Goal: Task Accomplishment & Management: Complete application form

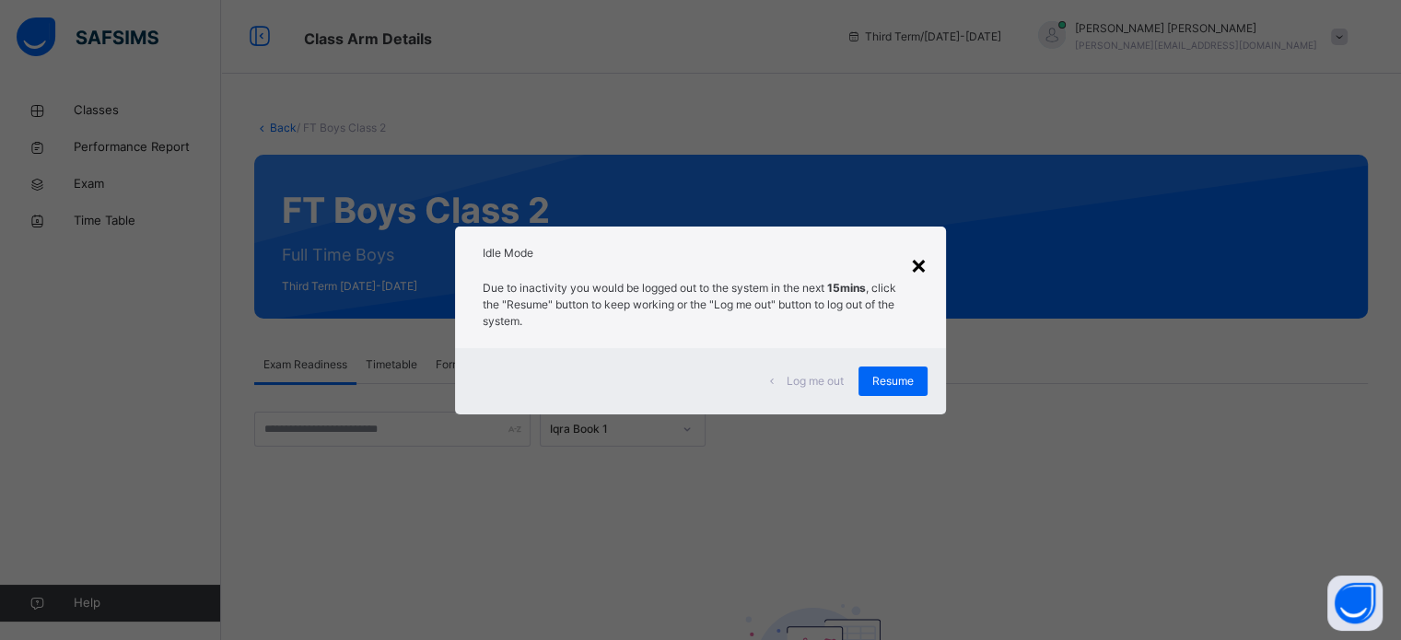
click at [918, 276] on div "×" at bounding box center [919, 264] width 18 height 39
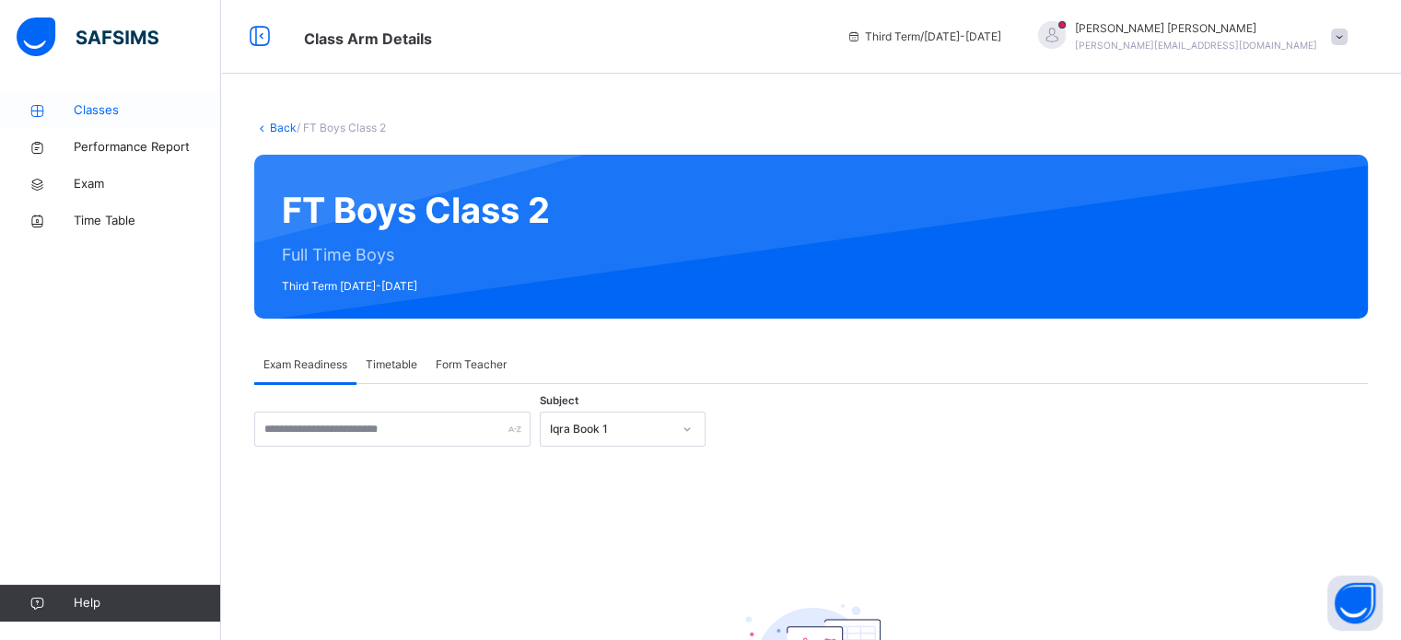
click at [81, 101] on span "Classes" at bounding box center [147, 110] width 147 height 18
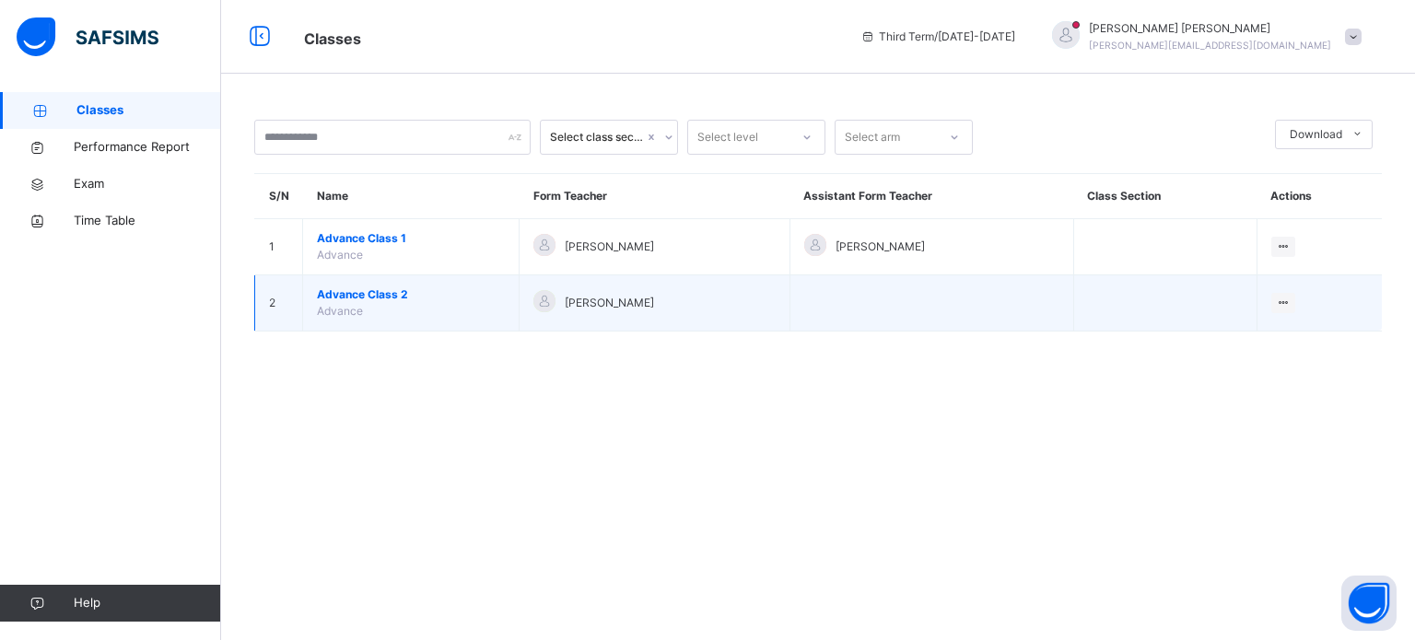
click at [360, 287] on span "Advance Class 2" at bounding box center [411, 295] width 188 height 17
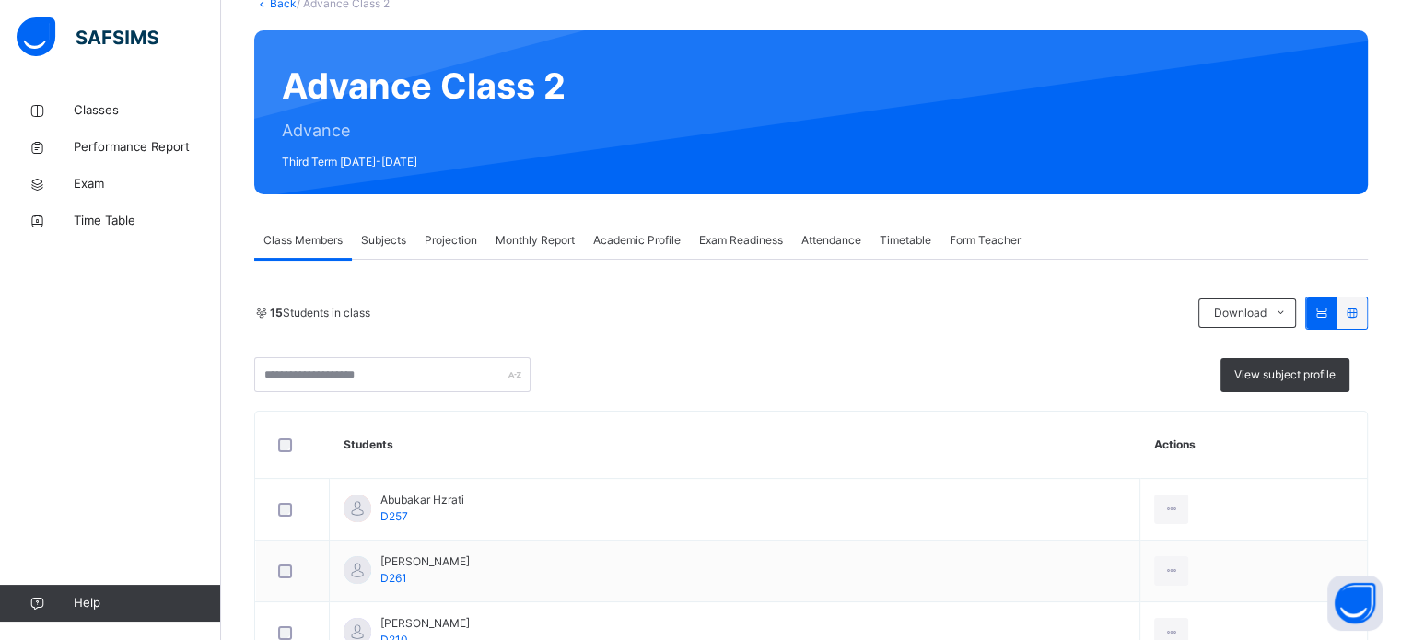
scroll to position [162, 0]
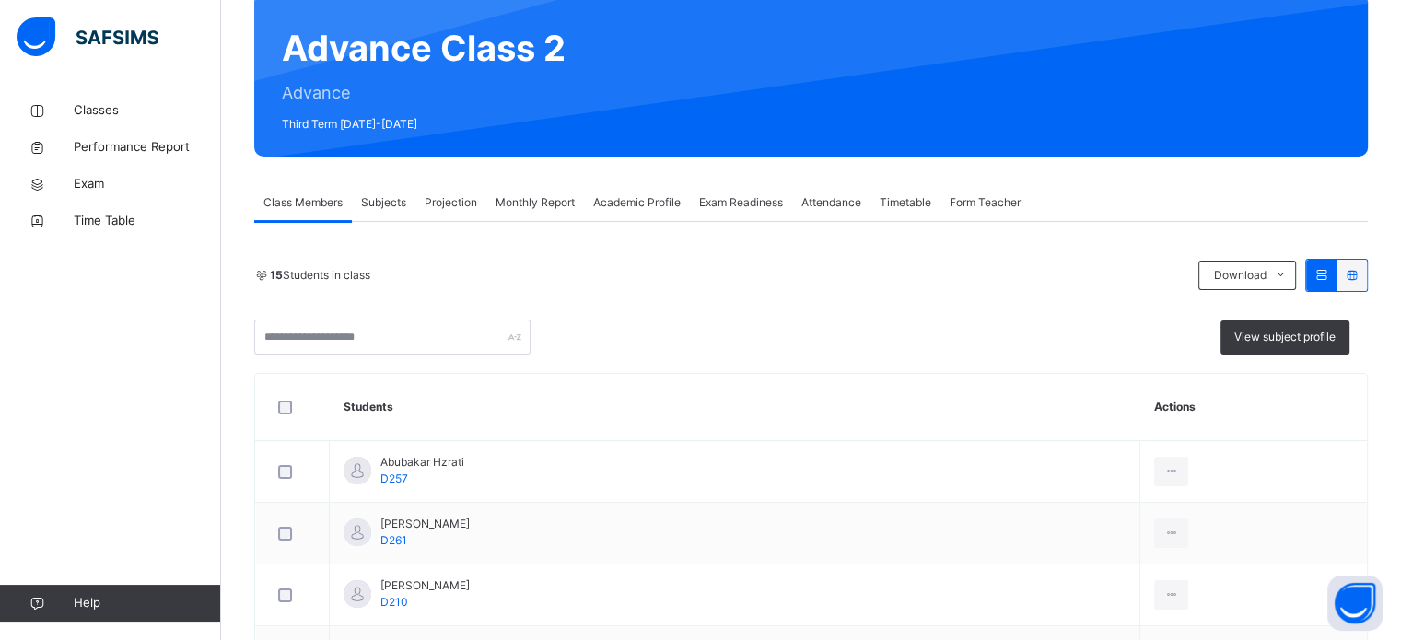
click at [444, 198] on span "Projection" at bounding box center [451, 202] width 53 height 17
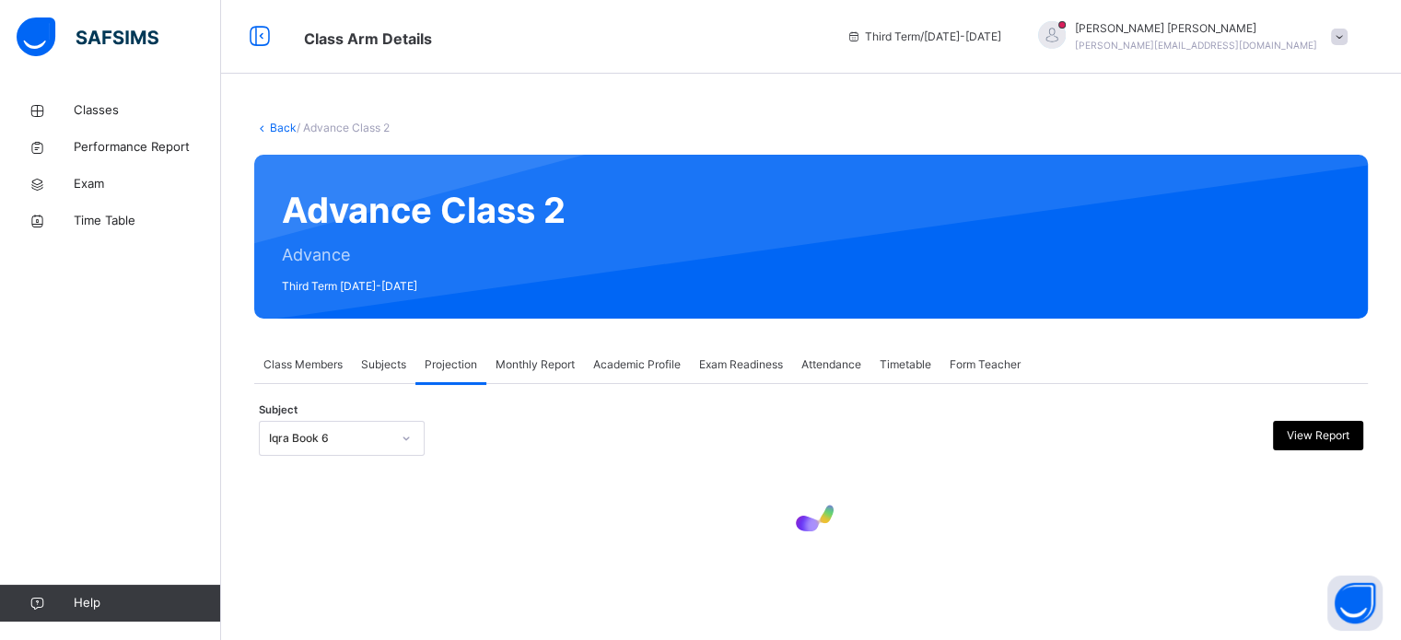
scroll to position [0, 0]
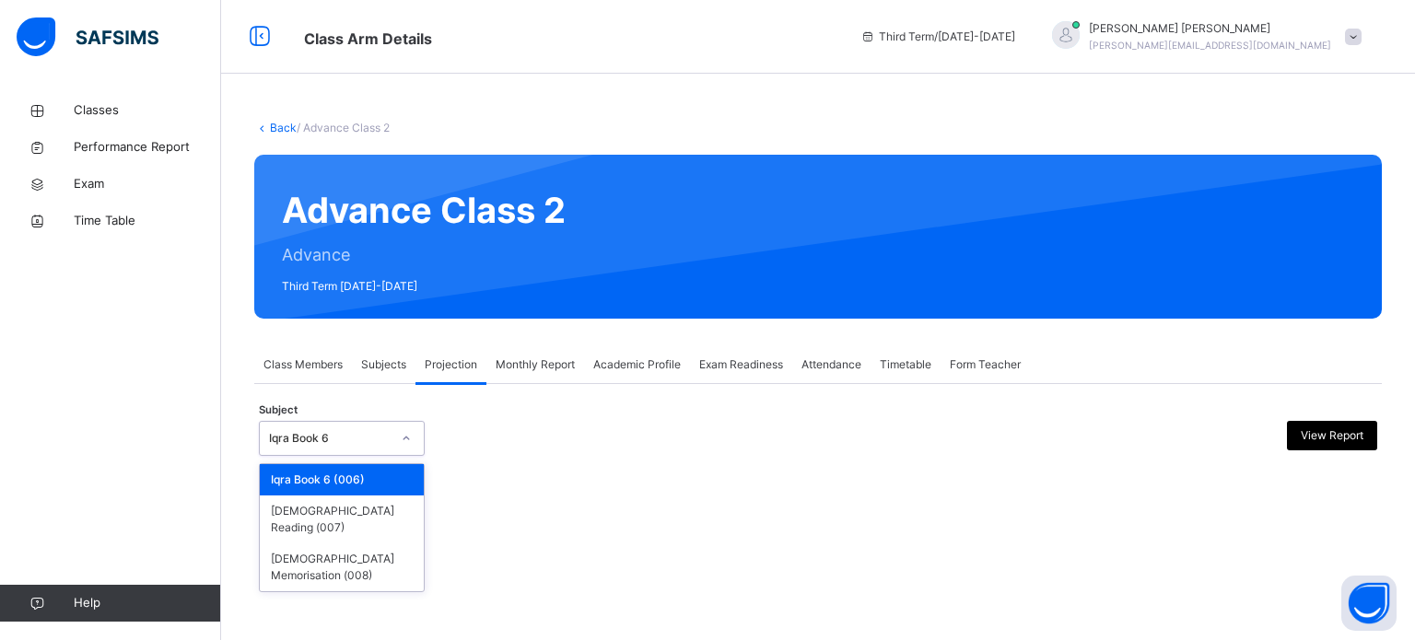
click at [341, 436] on div "Iqra Book 6" at bounding box center [330, 438] width 122 height 17
click at [334, 547] on div "[DEMOGRAPHIC_DATA] Memorisation (008)" at bounding box center [342, 568] width 164 height 48
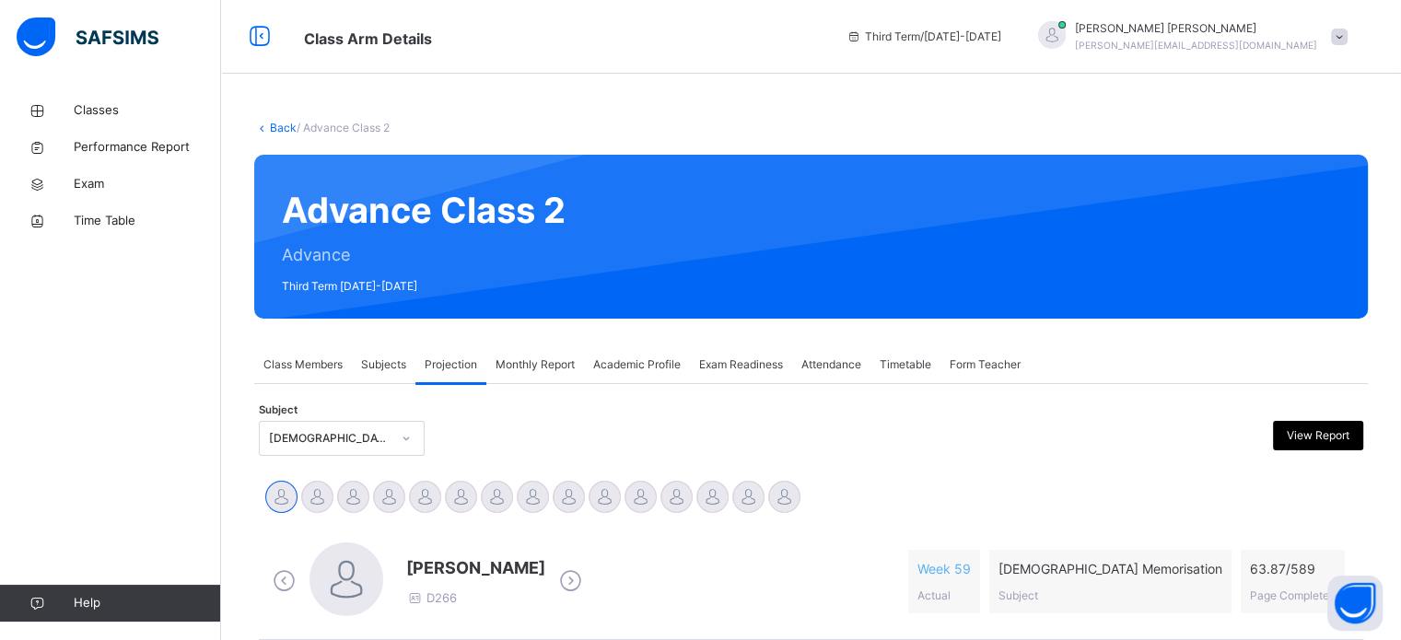
click at [525, 349] on div "Monthly Report" at bounding box center [536, 364] width 98 height 37
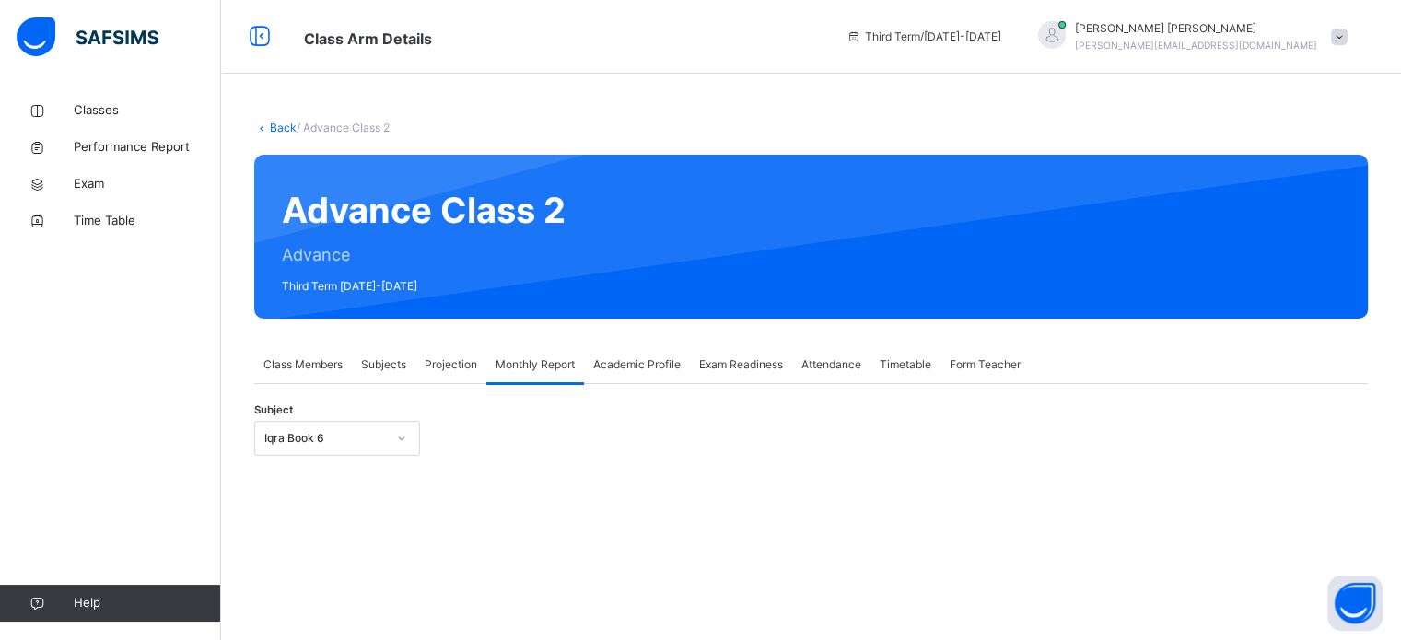
click at [453, 361] on span "Projection" at bounding box center [451, 365] width 53 height 17
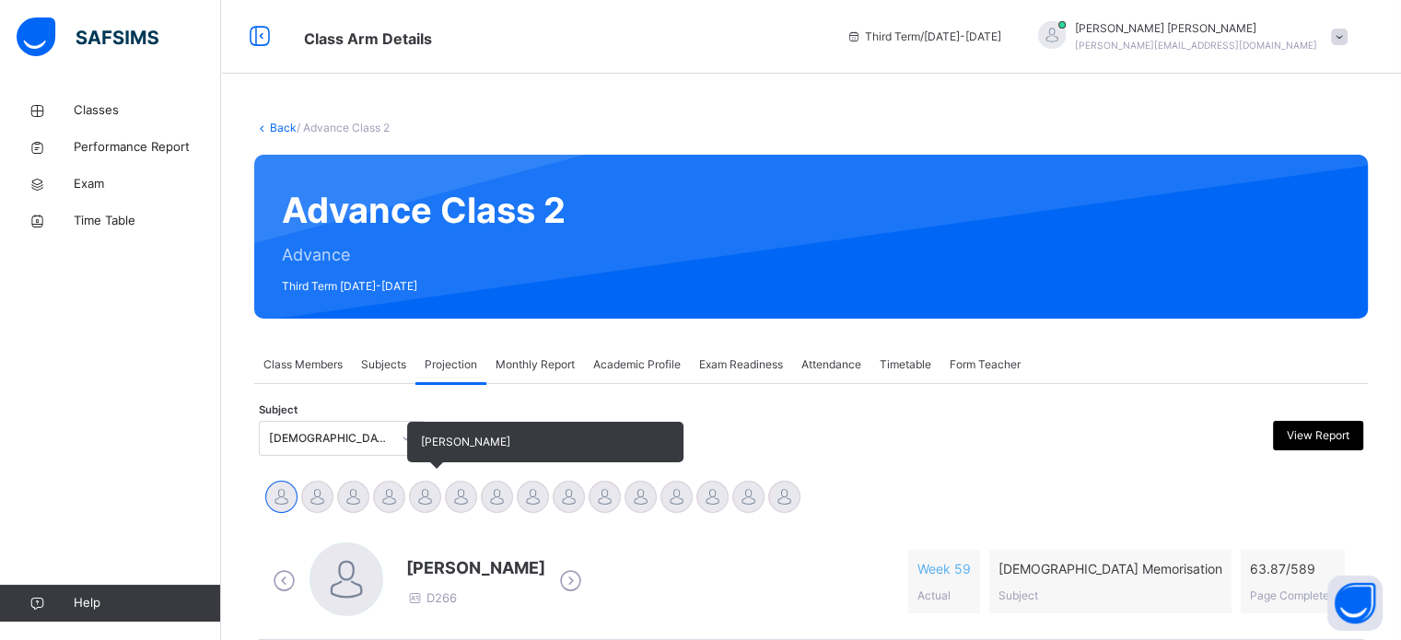
click at [419, 500] on div at bounding box center [425, 497] width 32 height 32
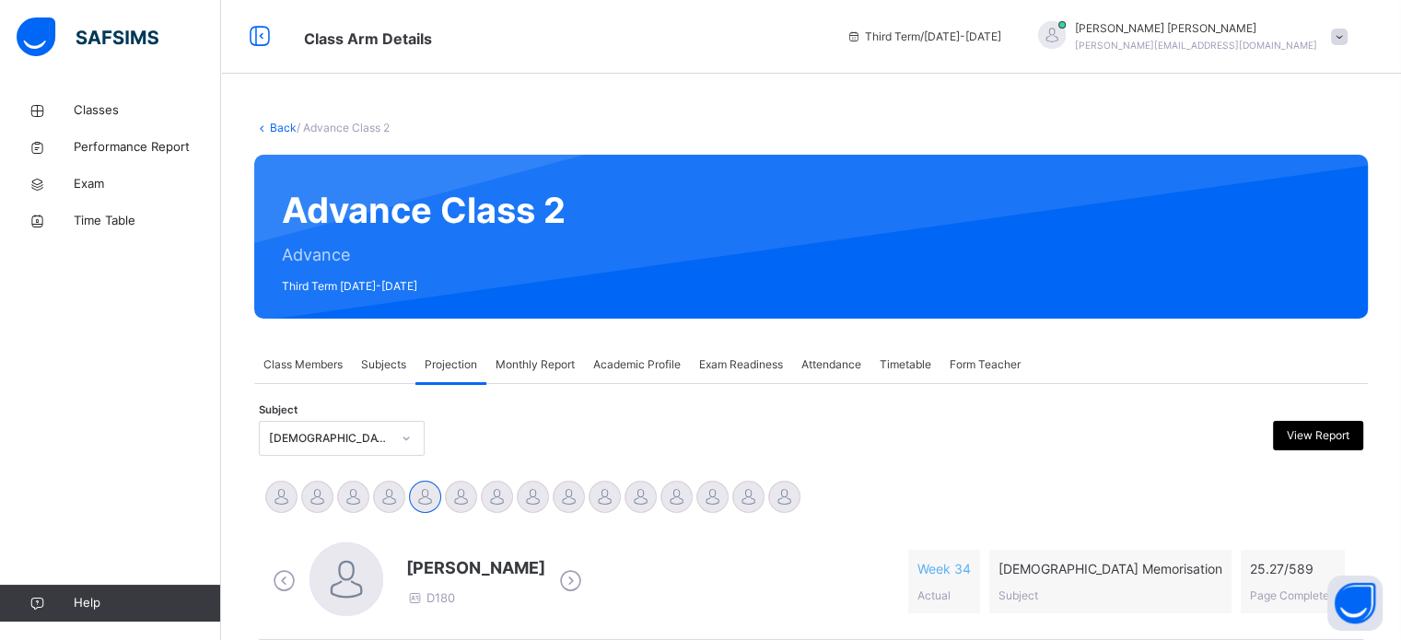
click at [499, 364] on span "Monthly Report" at bounding box center [535, 365] width 79 height 17
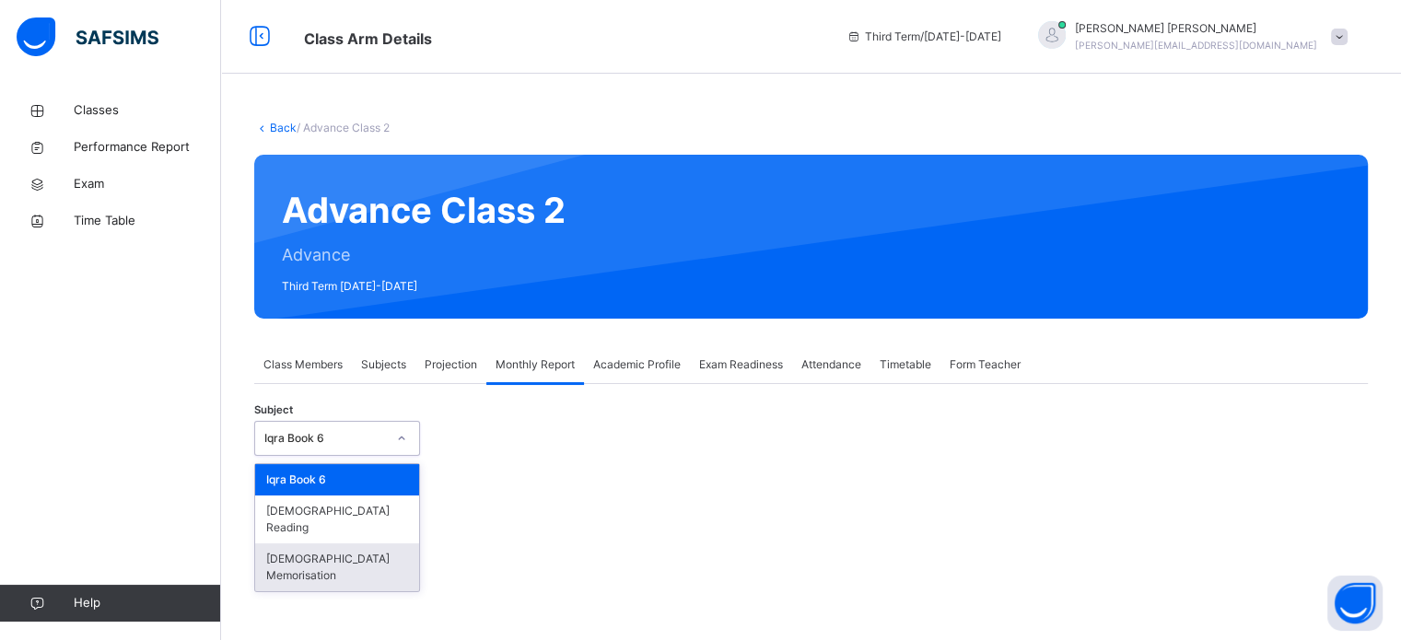
drag, startPoint x: 346, startPoint y: 435, endPoint x: 336, endPoint y: 553, distance: 118.3
click at [336, 456] on div "option [DEMOGRAPHIC_DATA] Memorisation focused, 3 of 3. 3 results available. Us…" at bounding box center [337, 438] width 166 height 35
click at [336, 553] on div "[DEMOGRAPHIC_DATA] Memorisation" at bounding box center [337, 568] width 164 height 48
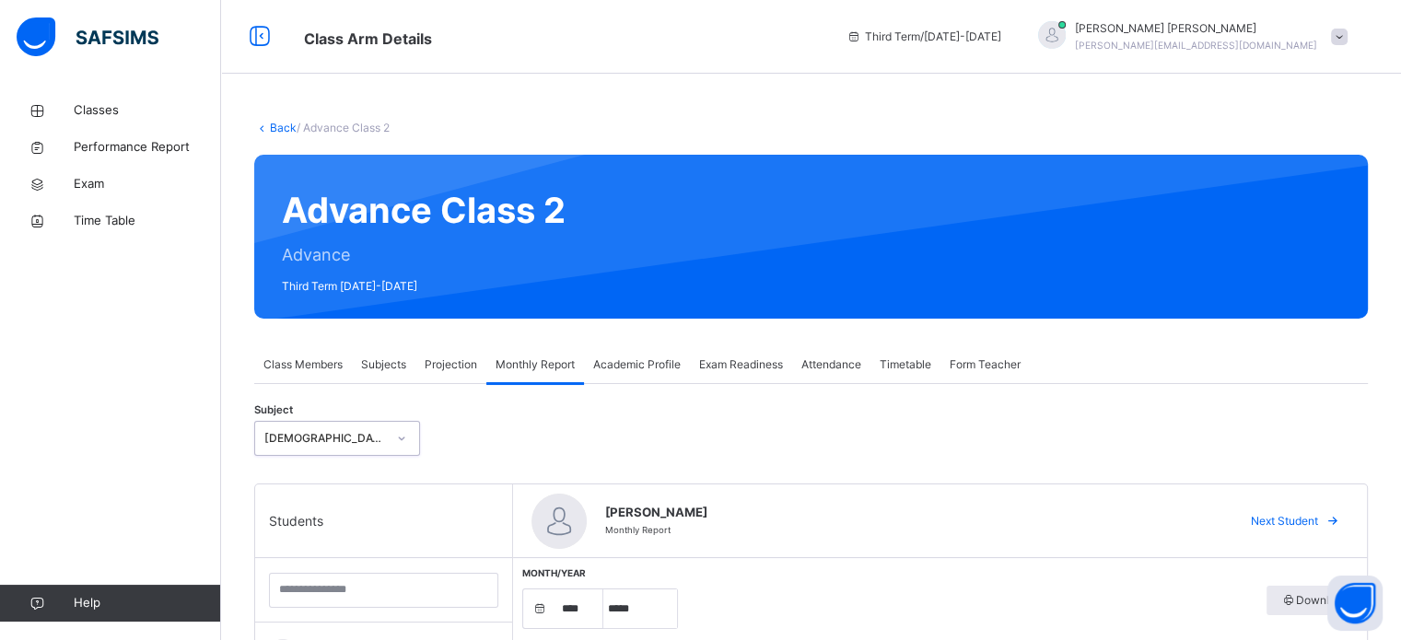
select select "****"
select select "*"
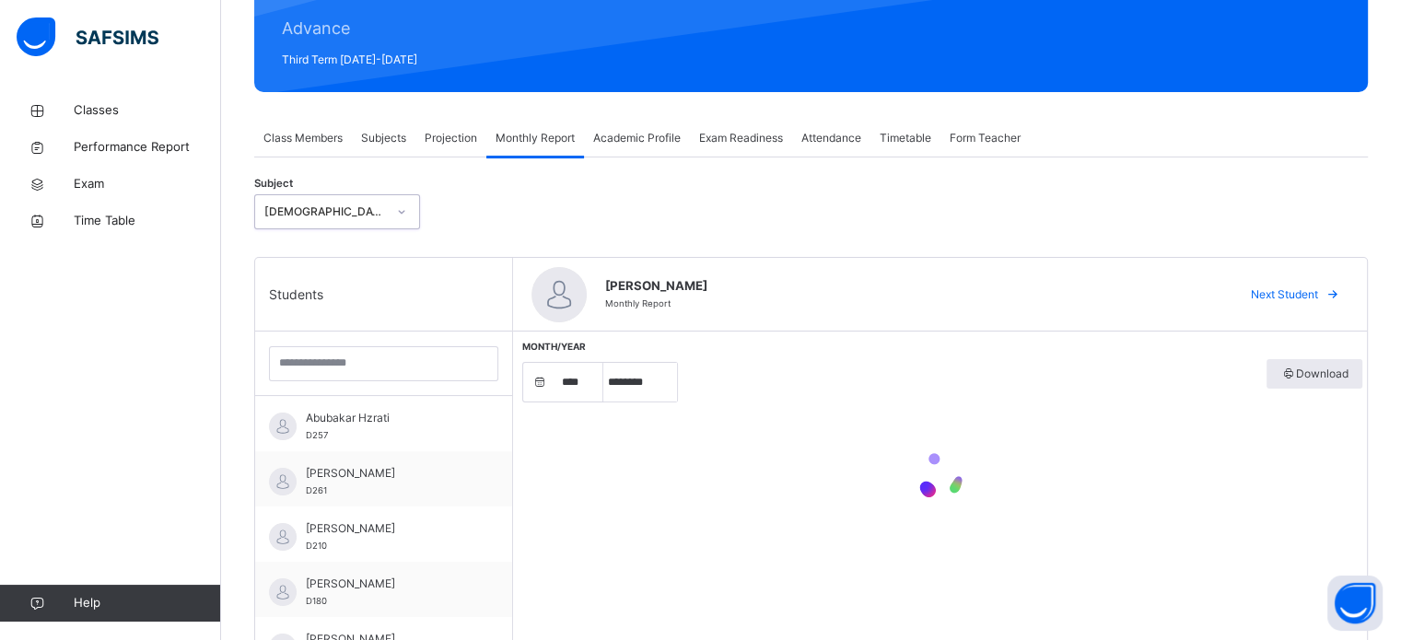
scroll to position [241, 0]
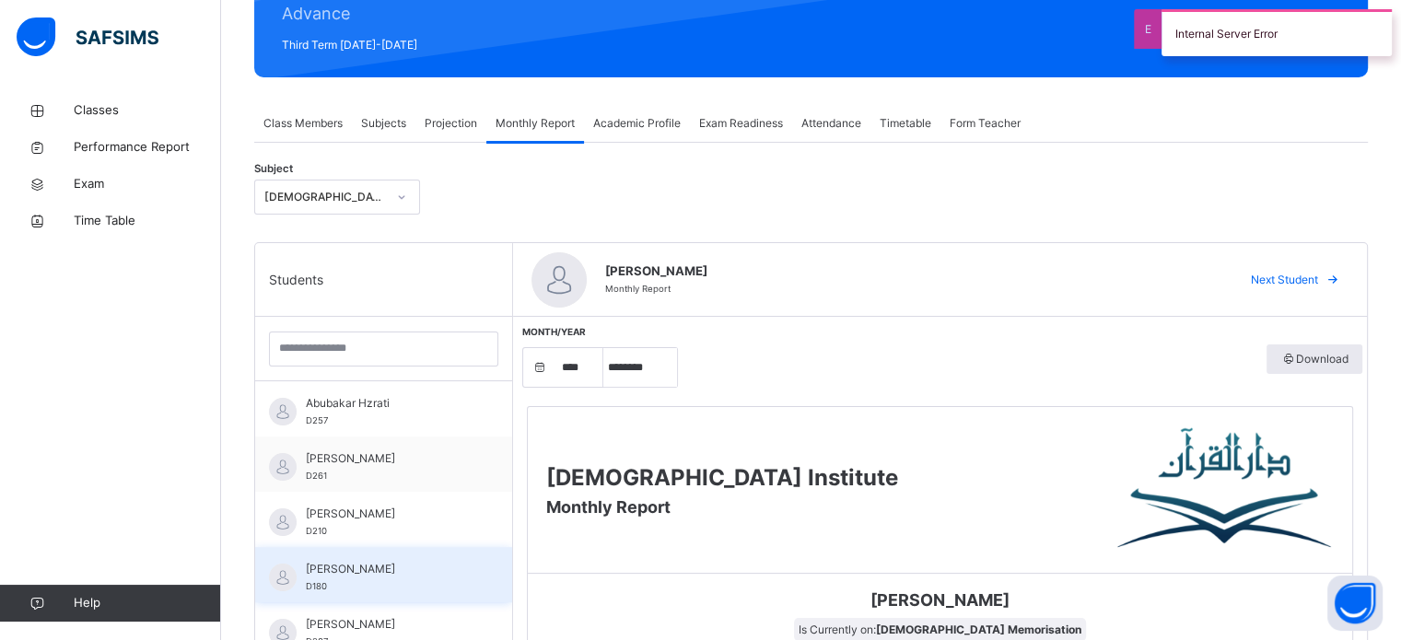
click at [336, 563] on span "[PERSON_NAME]" at bounding box center [388, 569] width 165 height 17
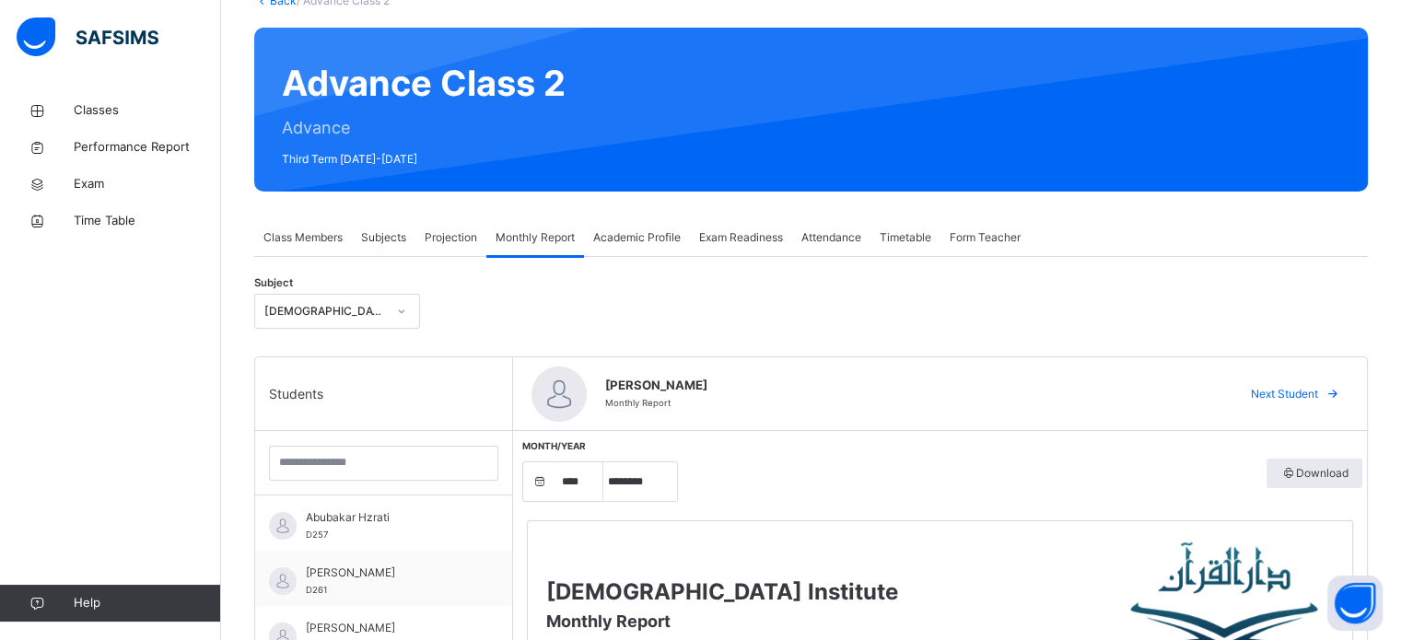
scroll to position [129, 0]
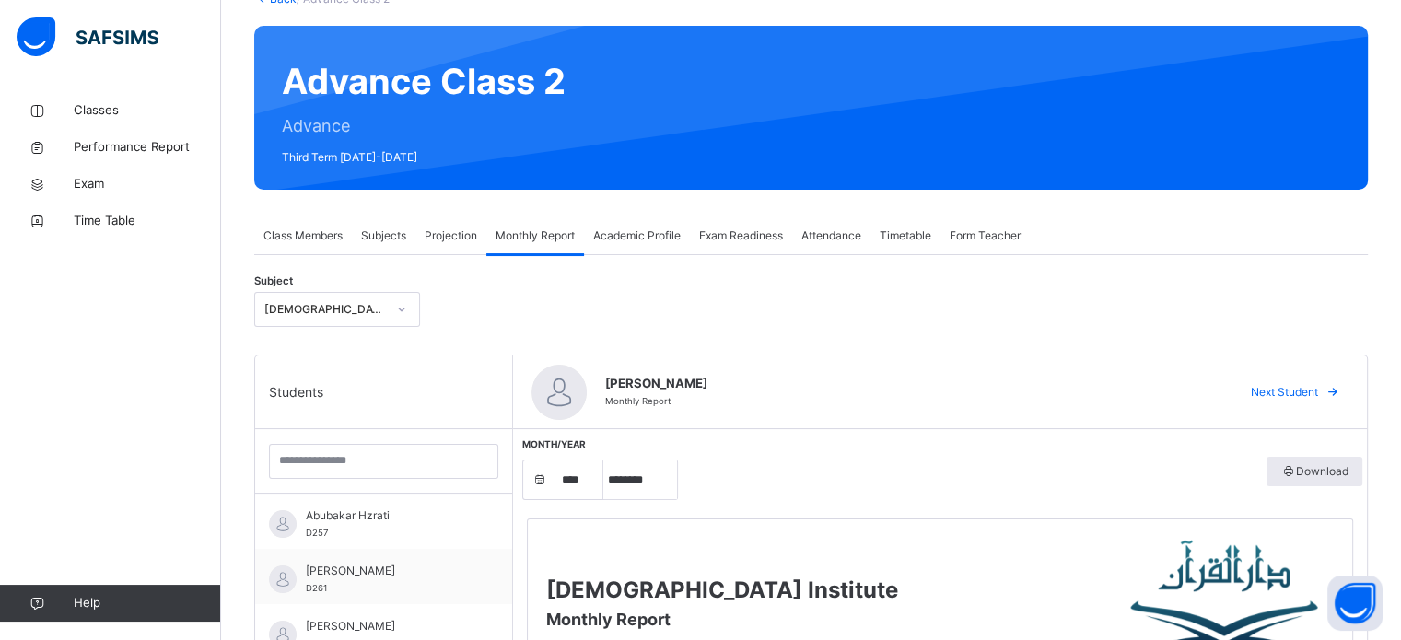
click at [454, 240] on span "Projection" at bounding box center [451, 236] width 53 height 17
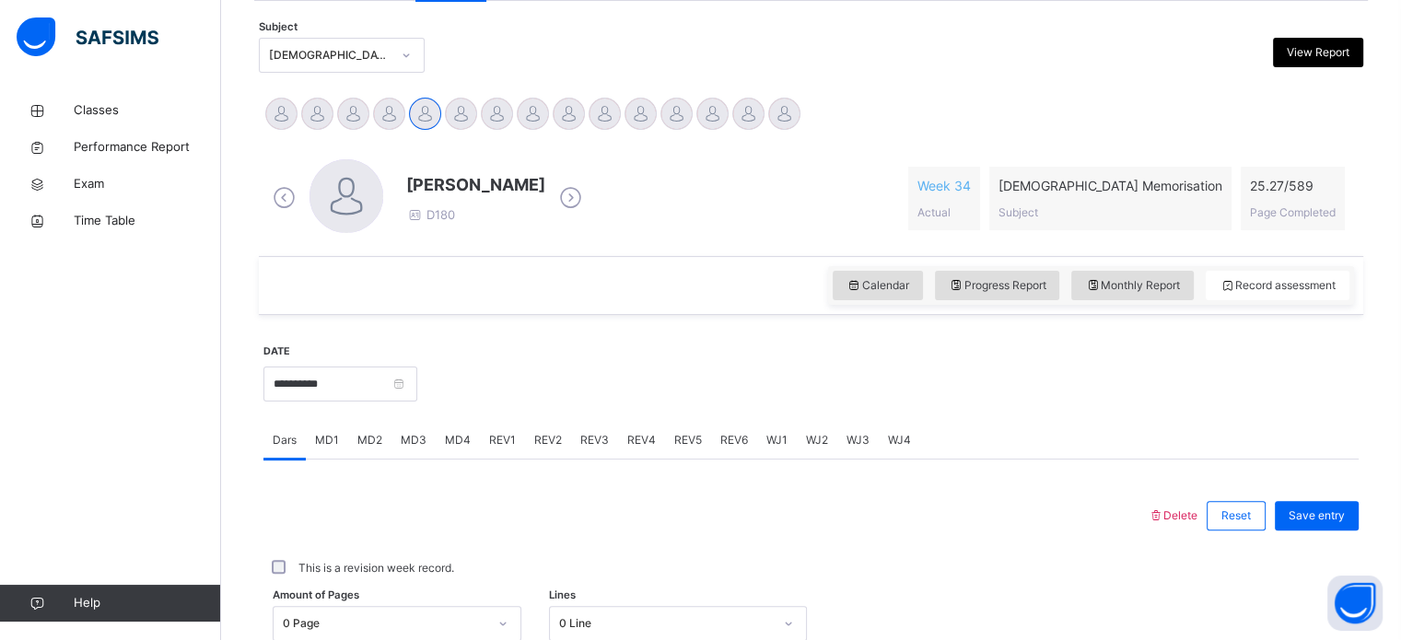
scroll to position [562, 0]
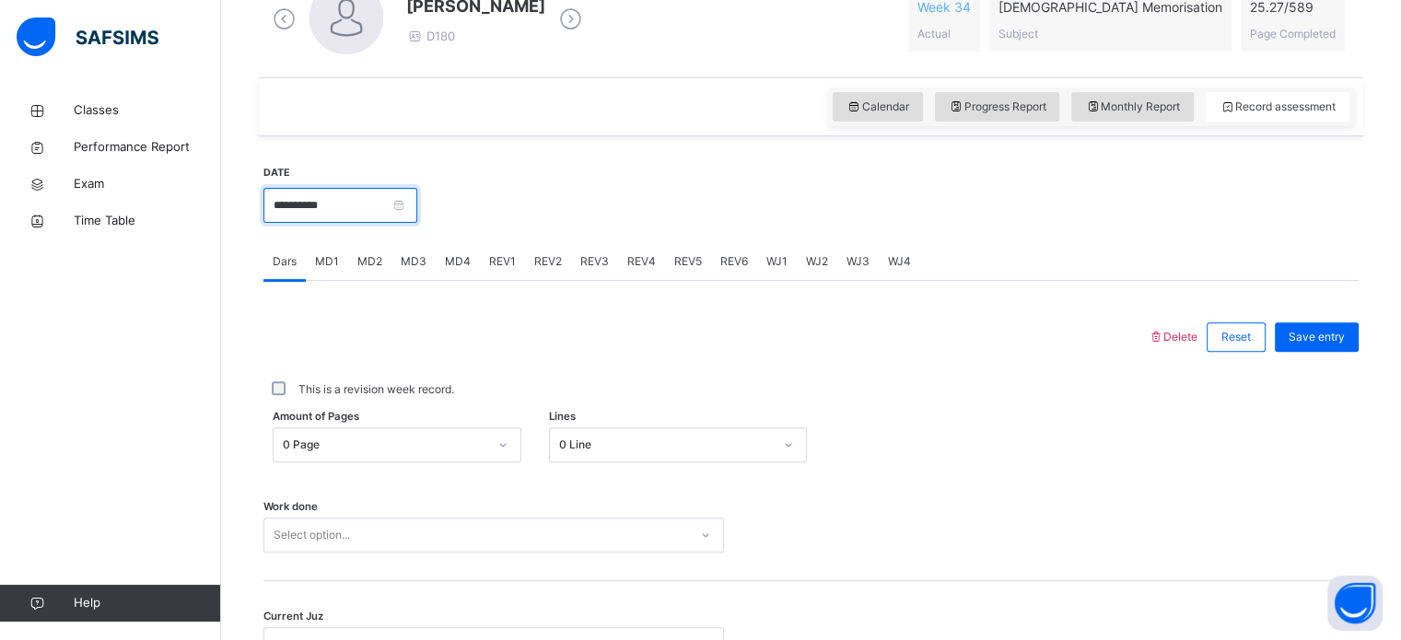
click at [322, 216] on input "**********" at bounding box center [341, 205] width 154 height 35
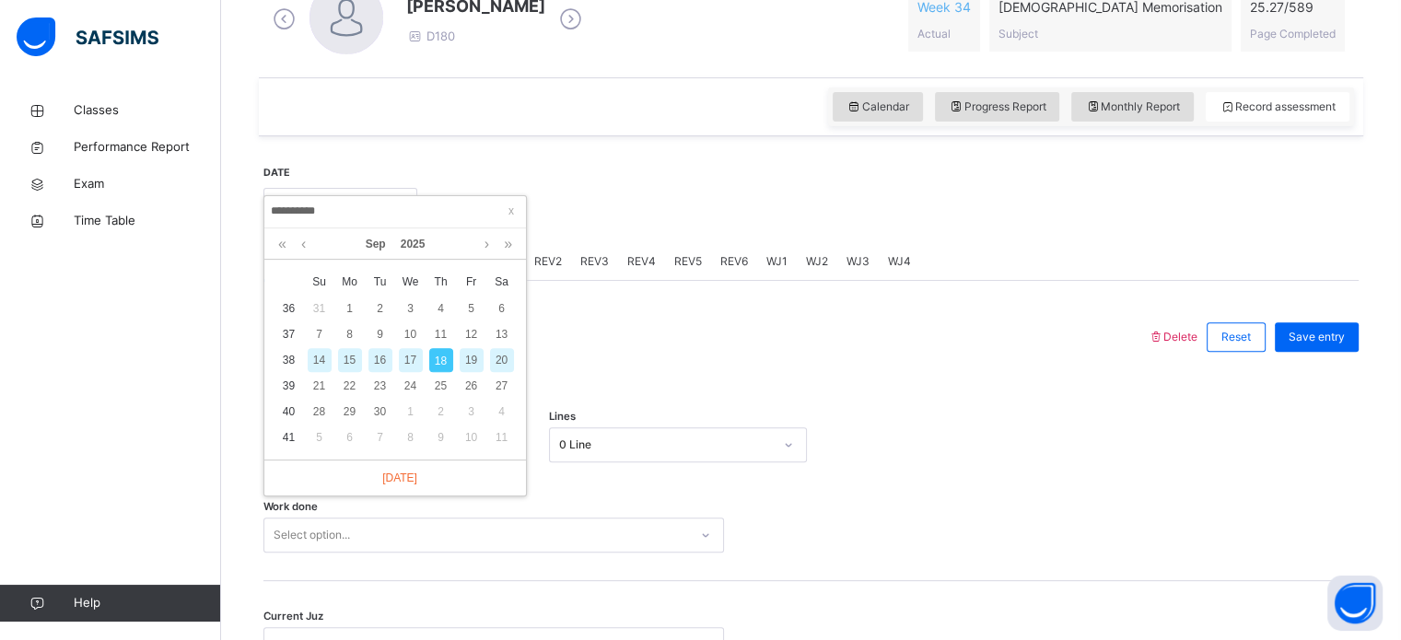
click at [315, 356] on div "14" at bounding box center [320, 360] width 24 height 24
type input "**********"
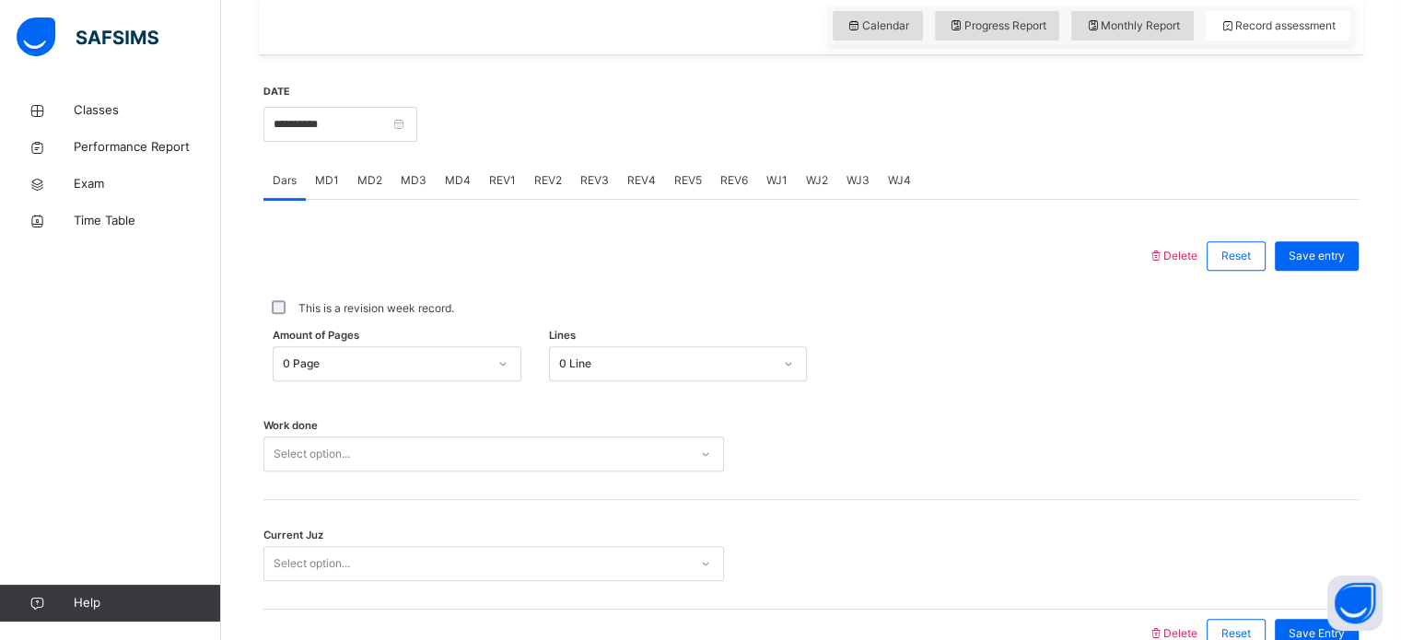
scroll to position [642, 0]
click at [497, 179] on span "REV1" at bounding box center [502, 181] width 27 height 17
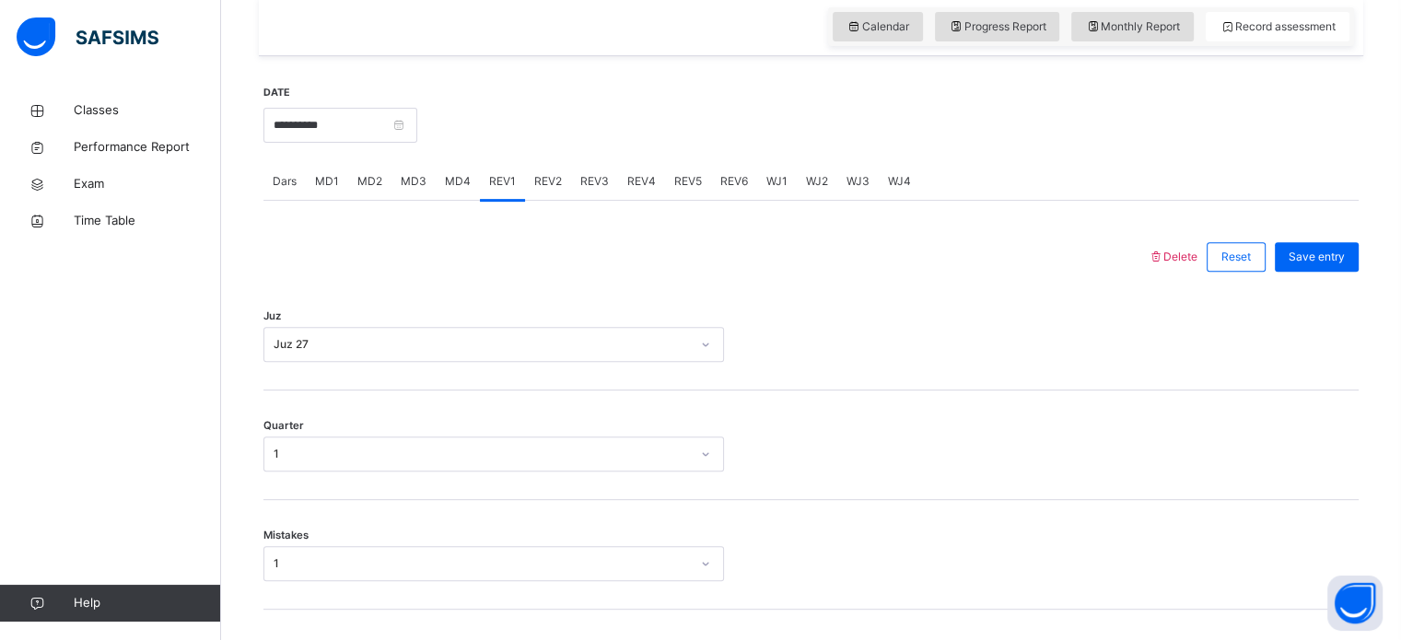
click at [287, 178] on span "Dars" at bounding box center [285, 181] width 24 height 17
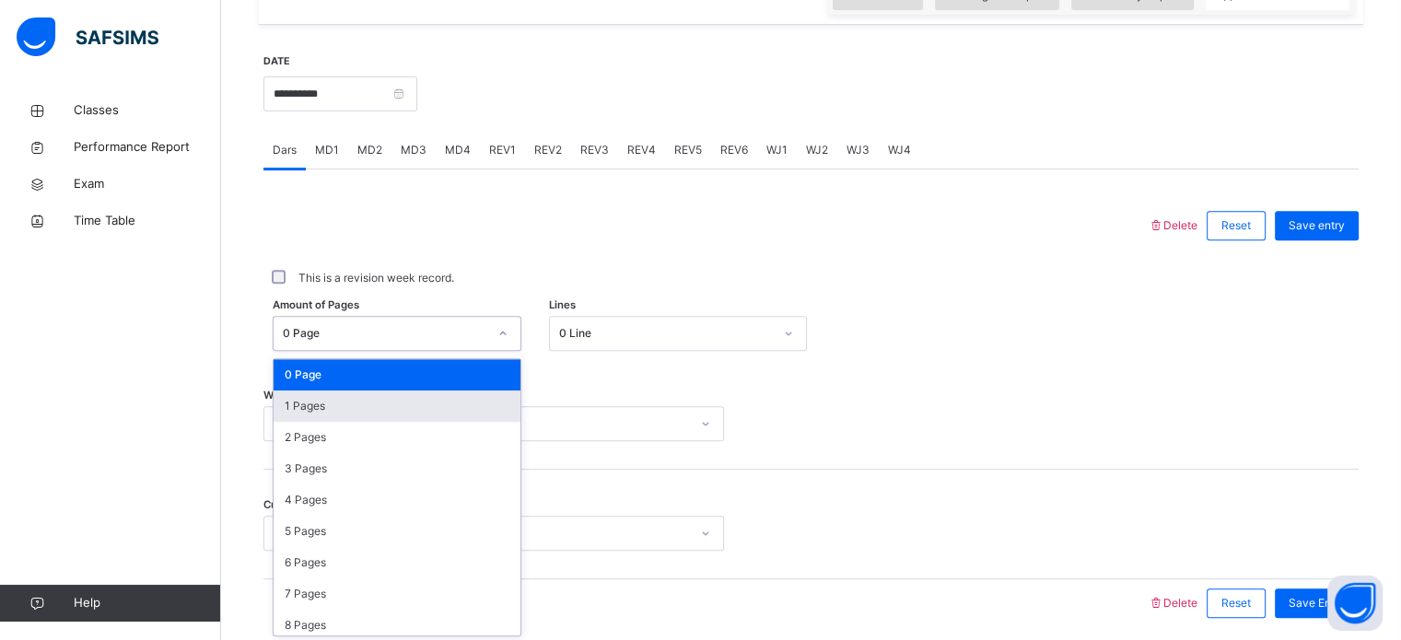
scroll to position [676, 0]
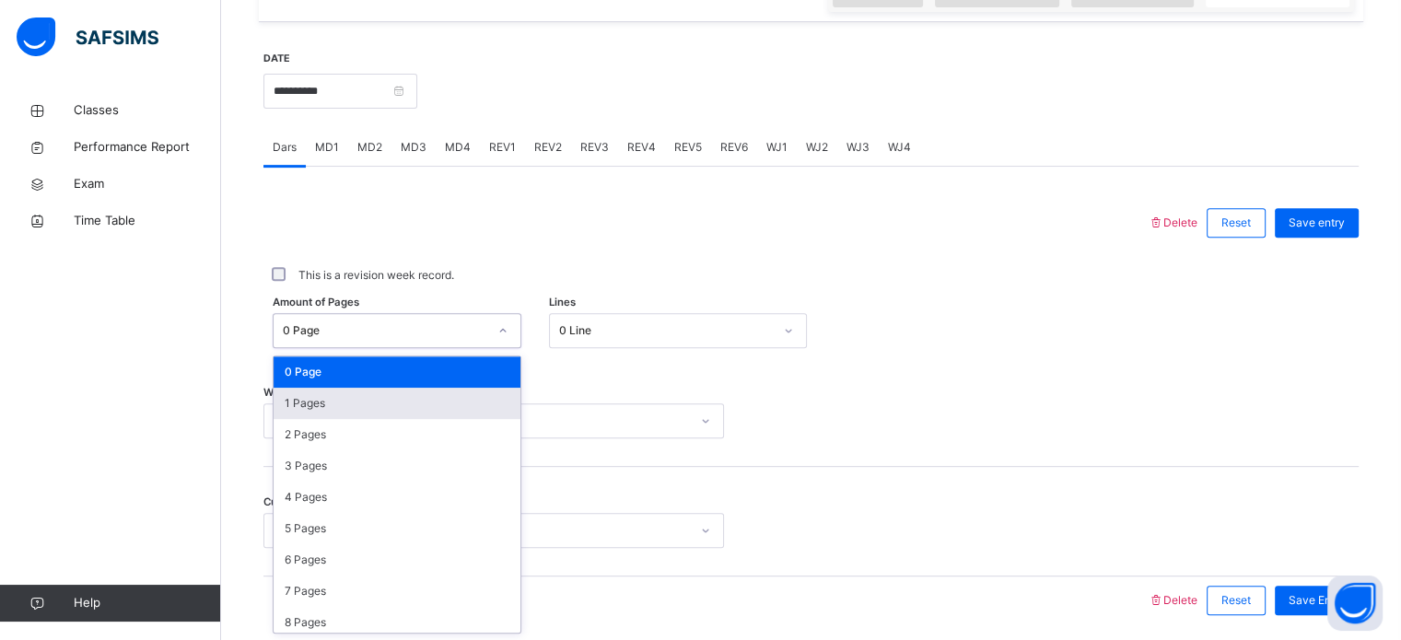
drag, startPoint x: 477, startPoint y: 360, endPoint x: 440, endPoint y: 401, distance: 55.4
click at [440, 348] on div "option 1 Pages focused, 2 of 590. 590 results available. Use Up and Down to cho…" at bounding box center [397, 330] width 249 height 35
click at [440, 401] on div "1 Pages" at bounding box center [397, 403] width 247 height 31
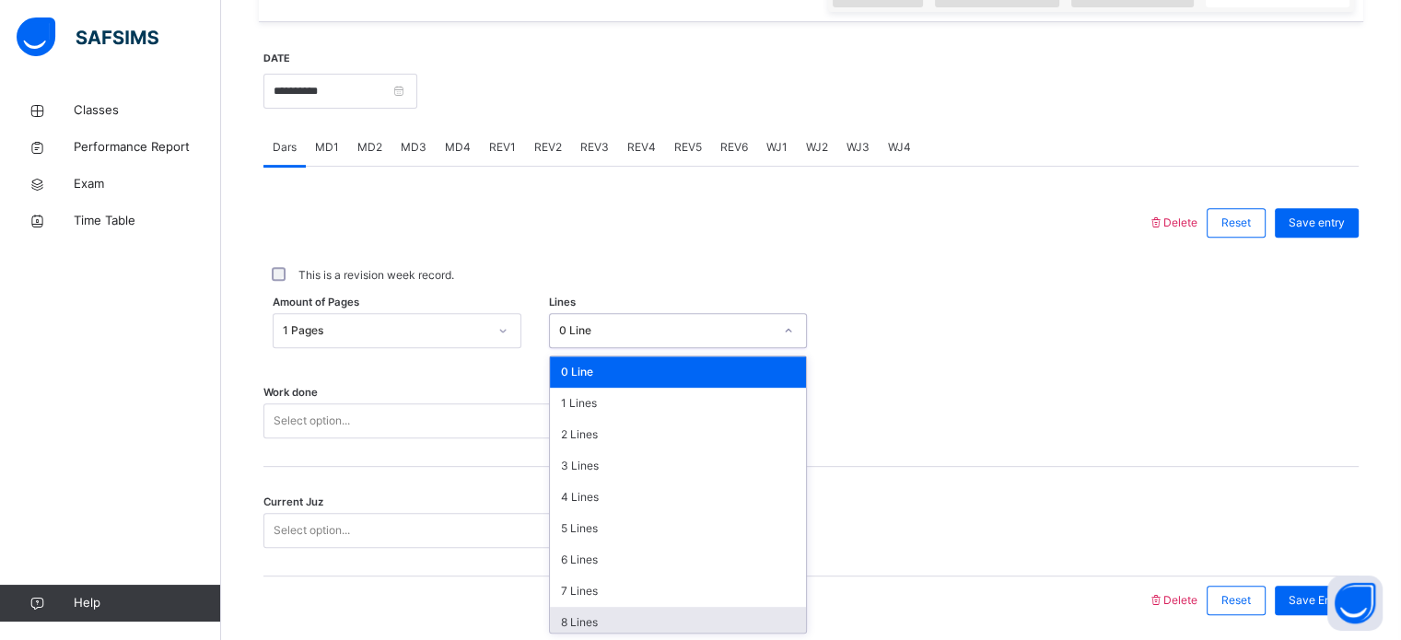
drag, startPoint x: 581, startPoint y: 319, endPoint x: 591, endPoint y: 625, distance: 306.0
click at [591, 348] on div "option 8 Lines focused, 9 of 16. 16 results available. Use Up and Down to choos…" at bounding box center [678, 330] width 258 height 35
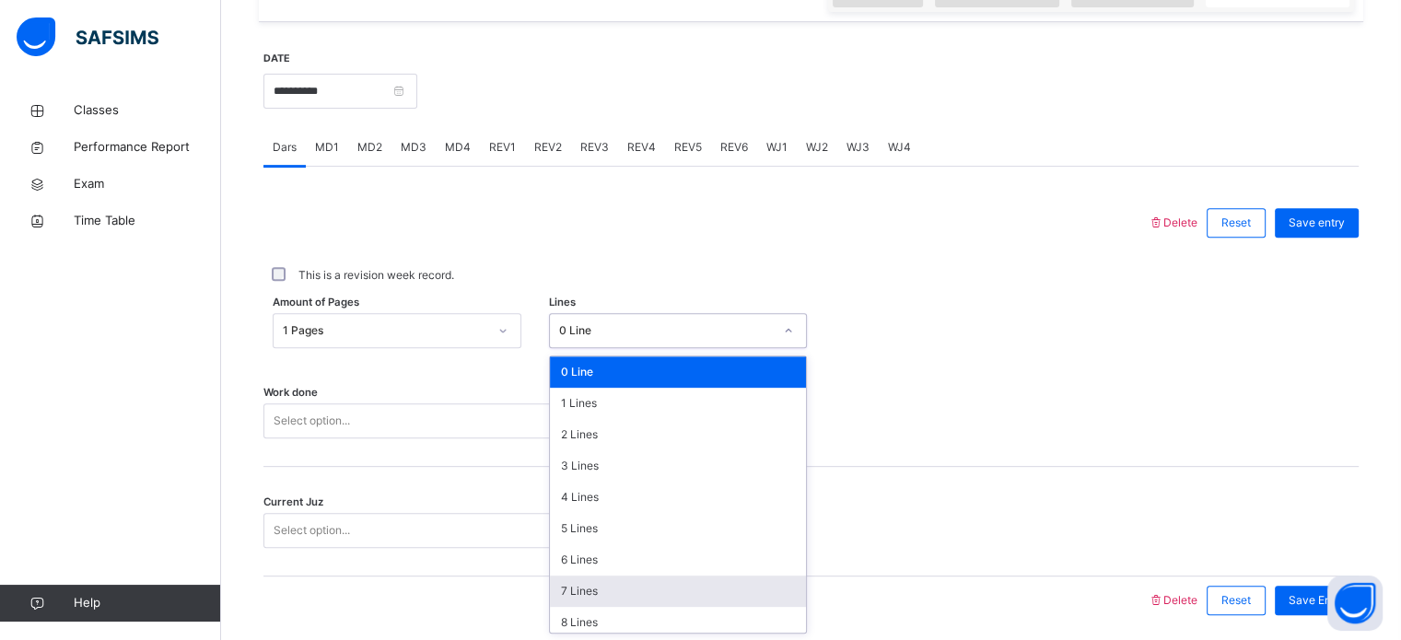
click at [593, 592] on div "7 Lines" at bounding box center [678, 591] width 256 height 31
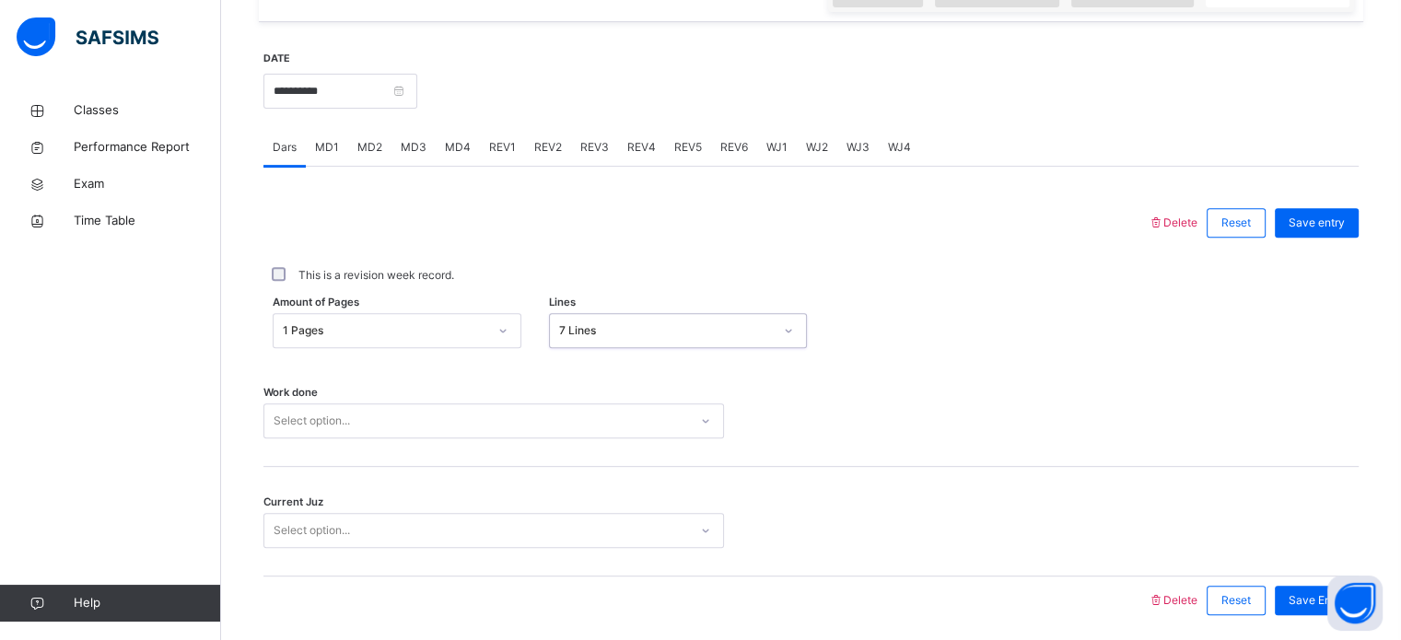
scroll to position [743, 0]
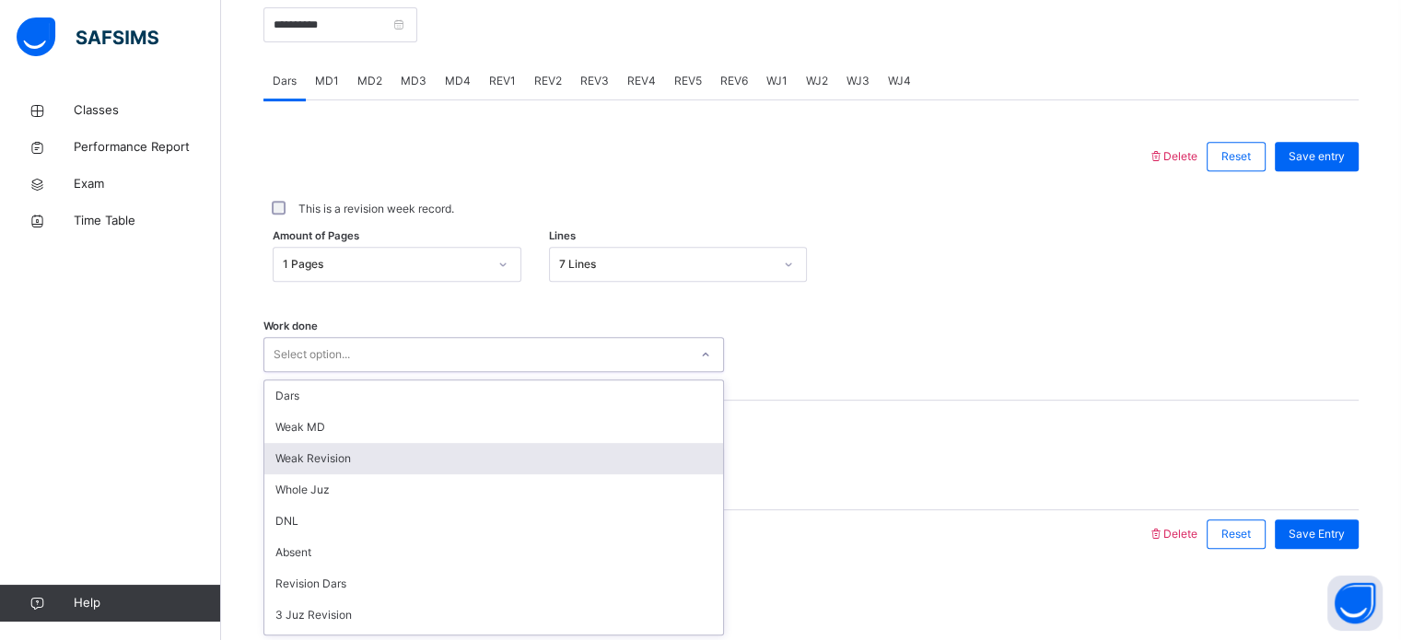
drag, startPoint x: 327, startPoint y: 417, endPoint x: 325, endPoint y: 465, distance: 47.9
click at [325, 372] on div "option Weak Revision focused, 3 of 14. 14 results available. Use Up and Down to…" at bounding box center [494, 354] width 461 height 35
click at [325, 465] on div "Weak Revision" at bounding box center [493, 458] width 459 height 31
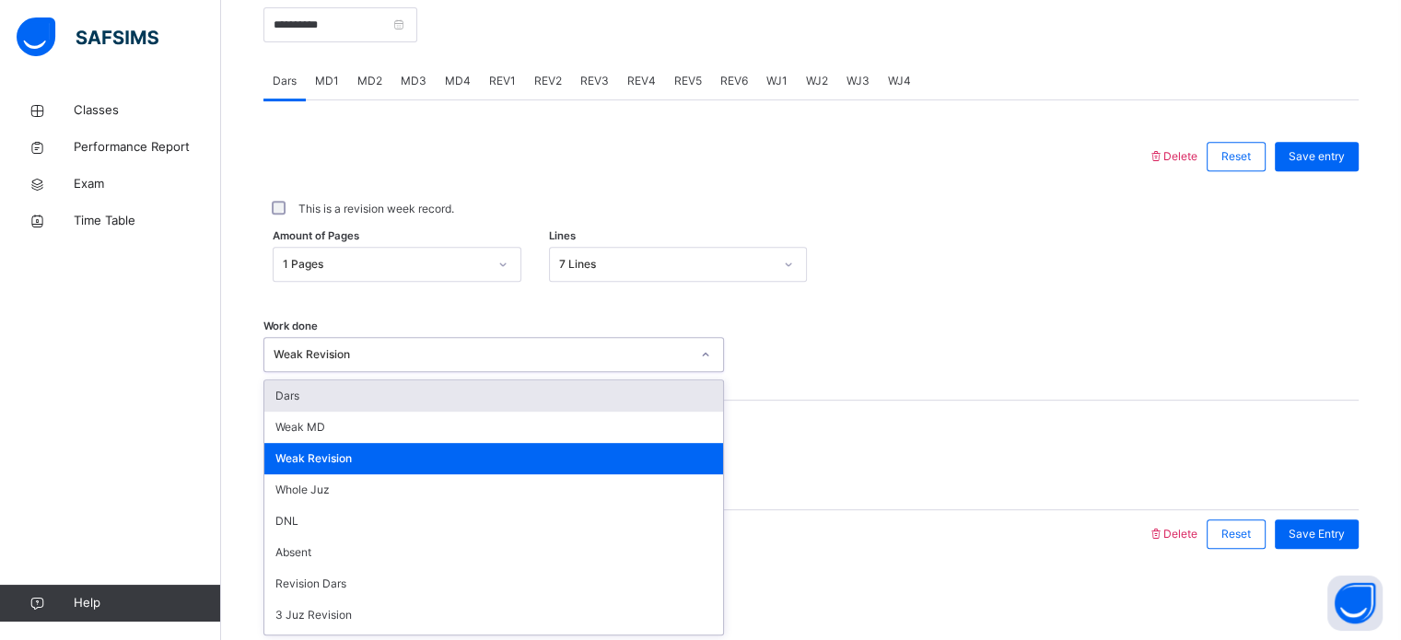
click at [354, 338] on div "Weak Revision" at bounding box center [494, 354] width 461 height 35
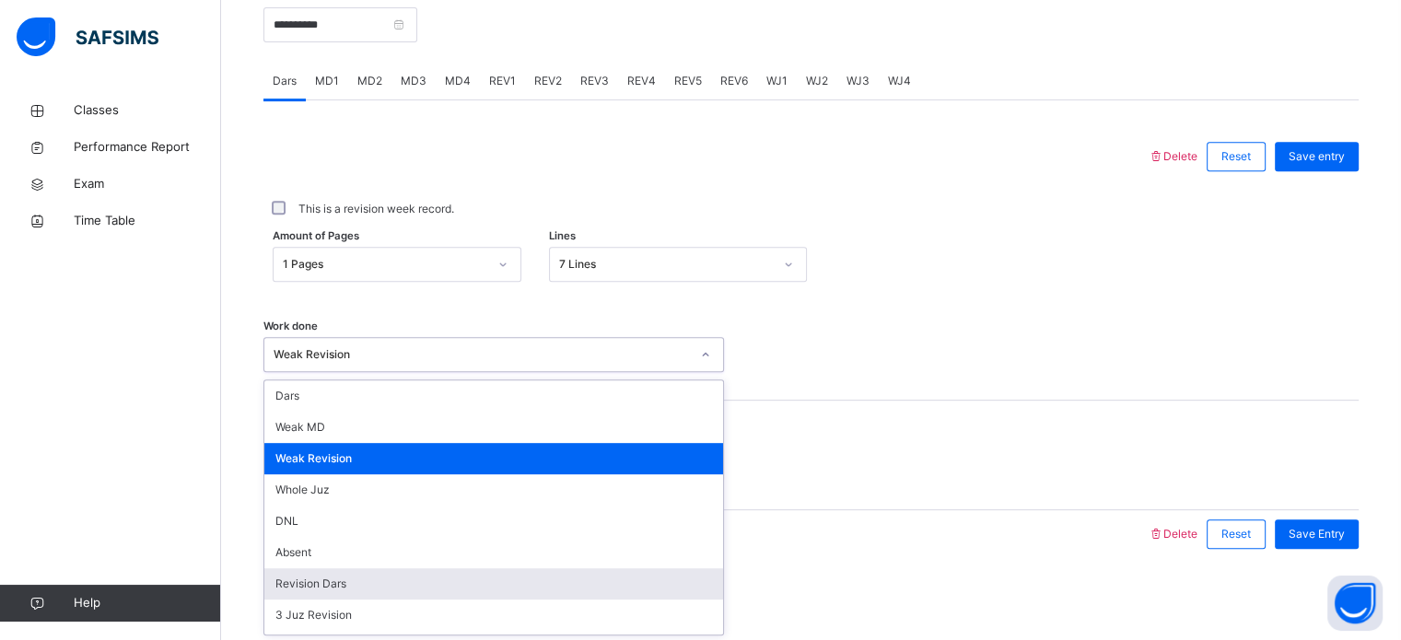
click at [329, 592] on div "Revision Dars" at bounding box center [493, 584] width 459 height 31
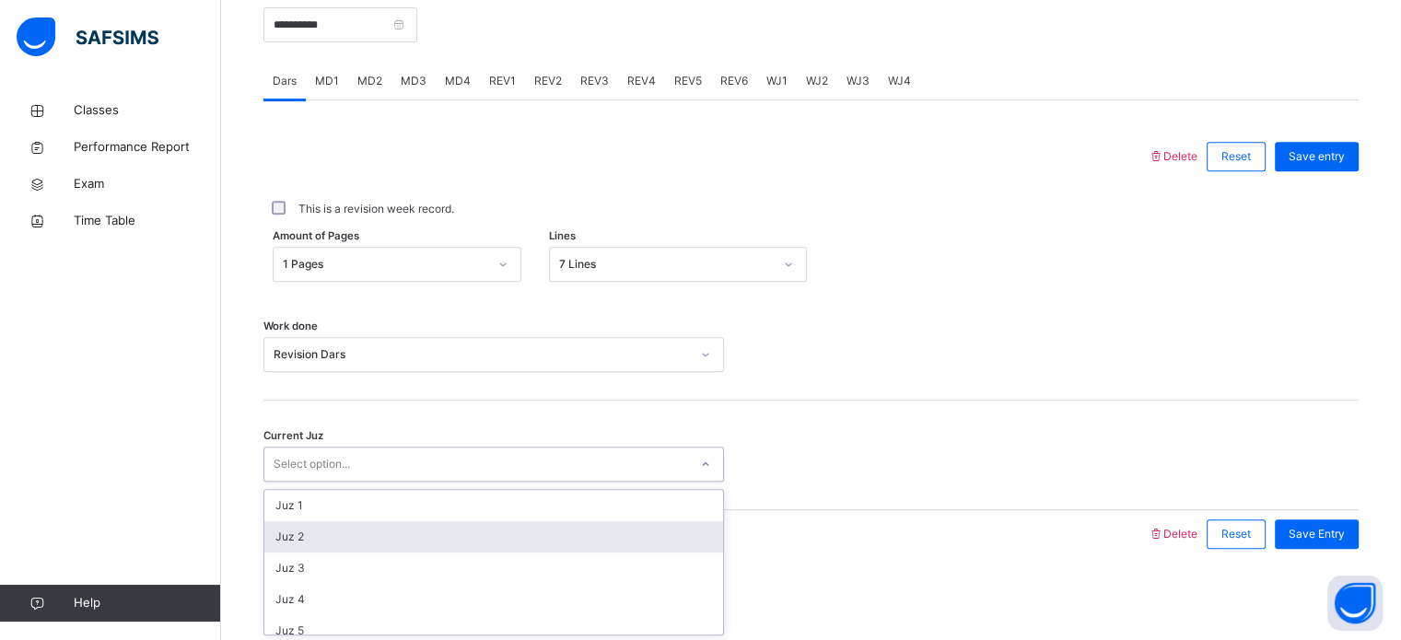
drag, startPoint x: 310, startPoint y: 464, endPoint x: 317, endPoint y: 528, distance: 64.0
click at [317, 482] on div "option Juz 2 focused, 2 of 30. 30 results available. Use Up and Down to choose …" at bounding box center [494, 464] width 461 height 35
drag, startPoint x: 317, startPoint y: 528, endPoint x: 580, endPoint y: 530, distance: 262.6
click at [580, 530] on div "Juz 2" at bounding box center [493, 537] width 459 height 31
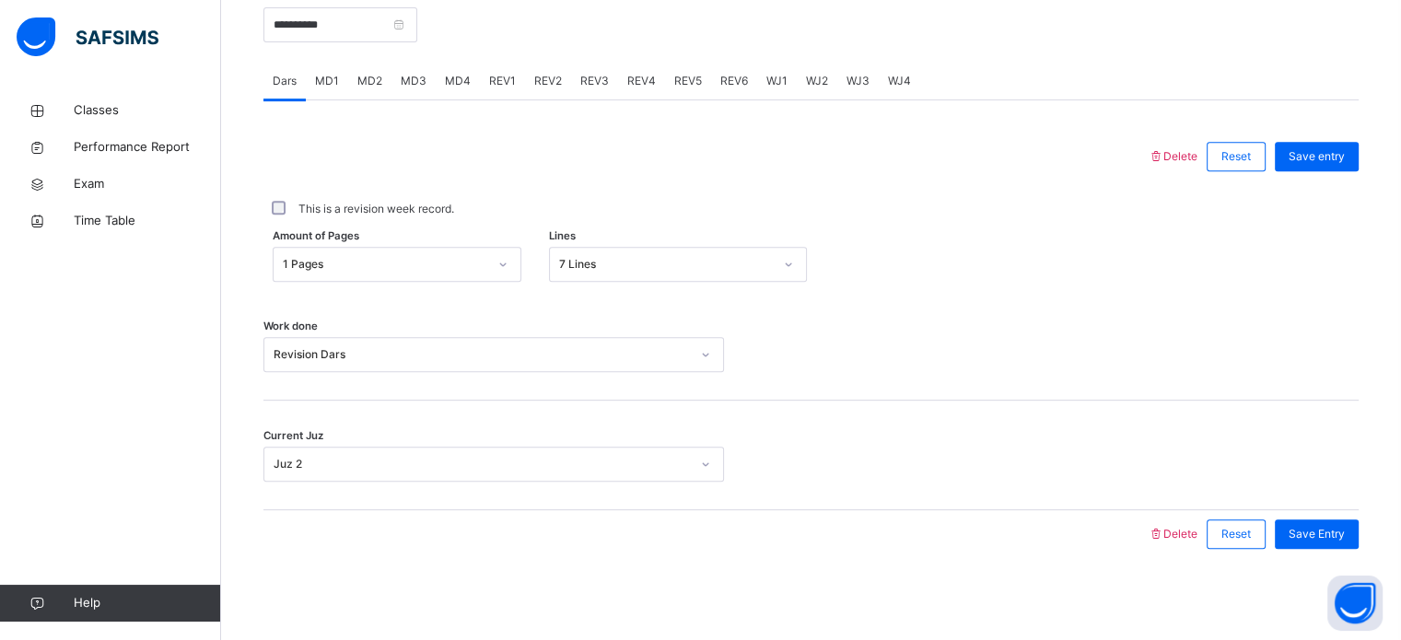
click at [580, 530] on div at bounding box center [706, 534] width 866 height 48
click at [1333, 532] on span "Save Entry" at bounding box center [1317, 534] width 56 height 17
click at [333, 81] on span "MD1" at bounding box center [327, 81] width 24 height 17
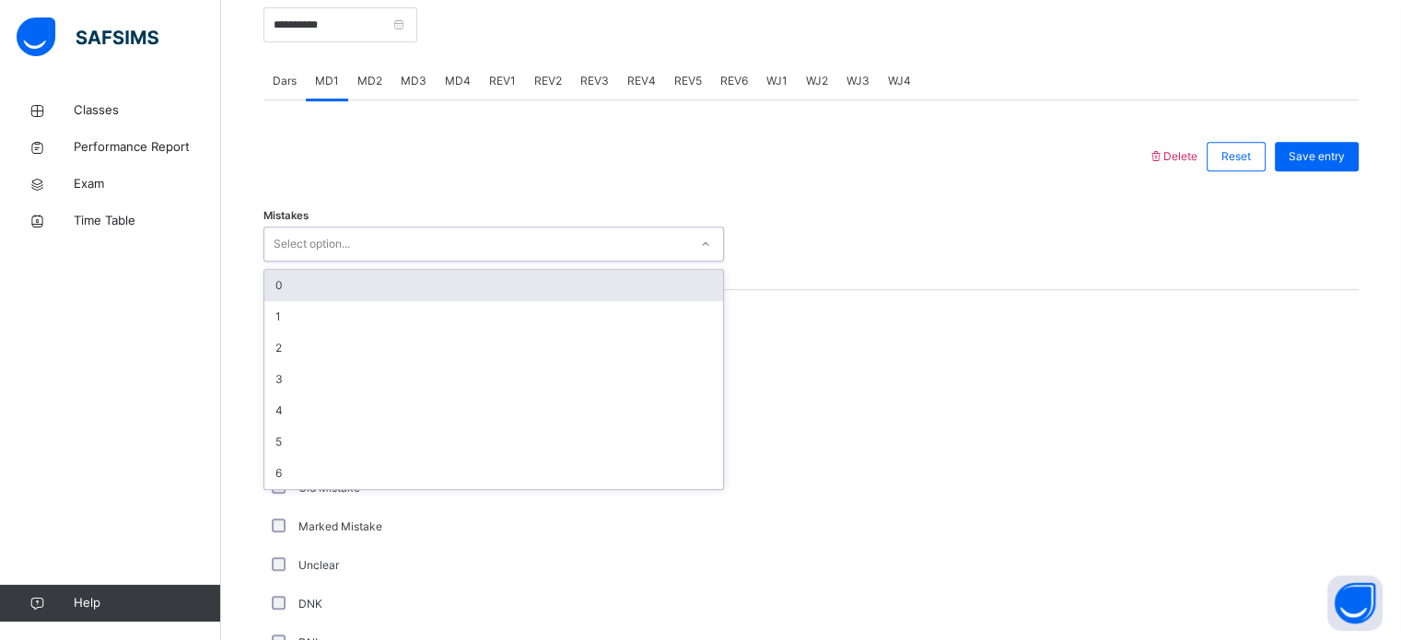
click at [311, 235] on div "Select option..." at bounding box center [312, 244] width 76 height 35
click at [313, 276] on div "0" at bounding box center [493, 285] width 459 height 31
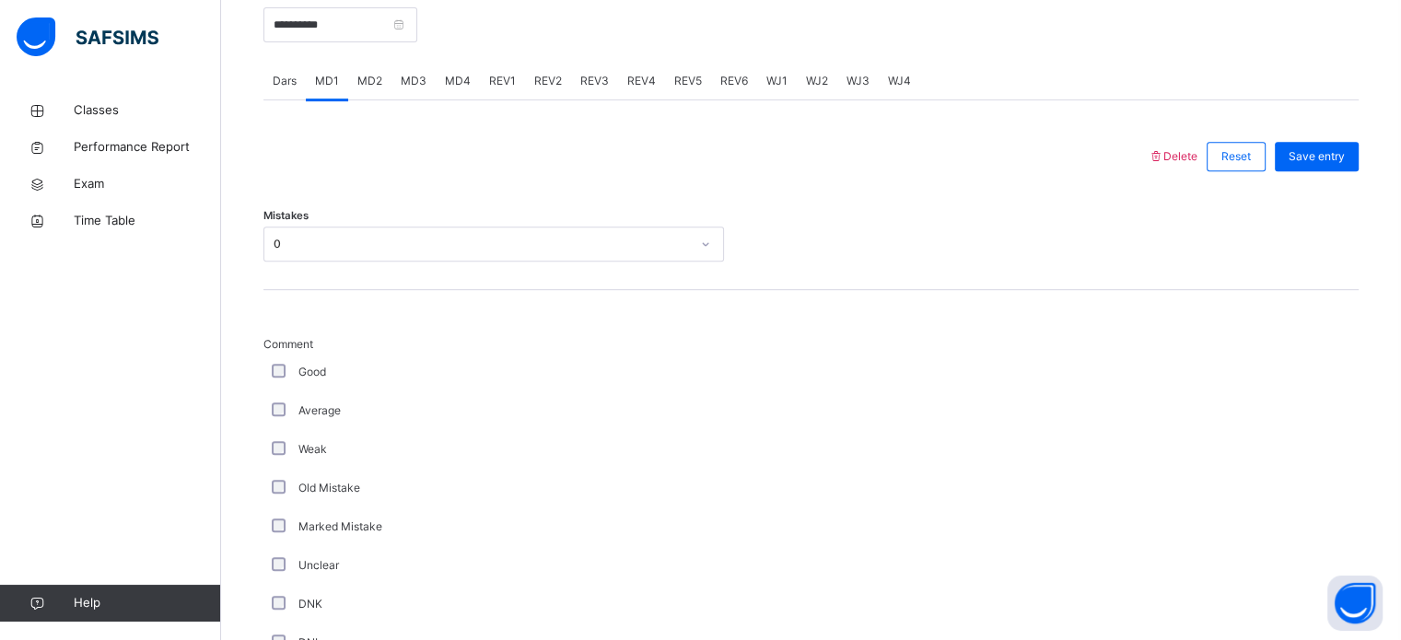
click at [277, 364] on div "Good" at bounding box center [493, 372] width 451 height 17
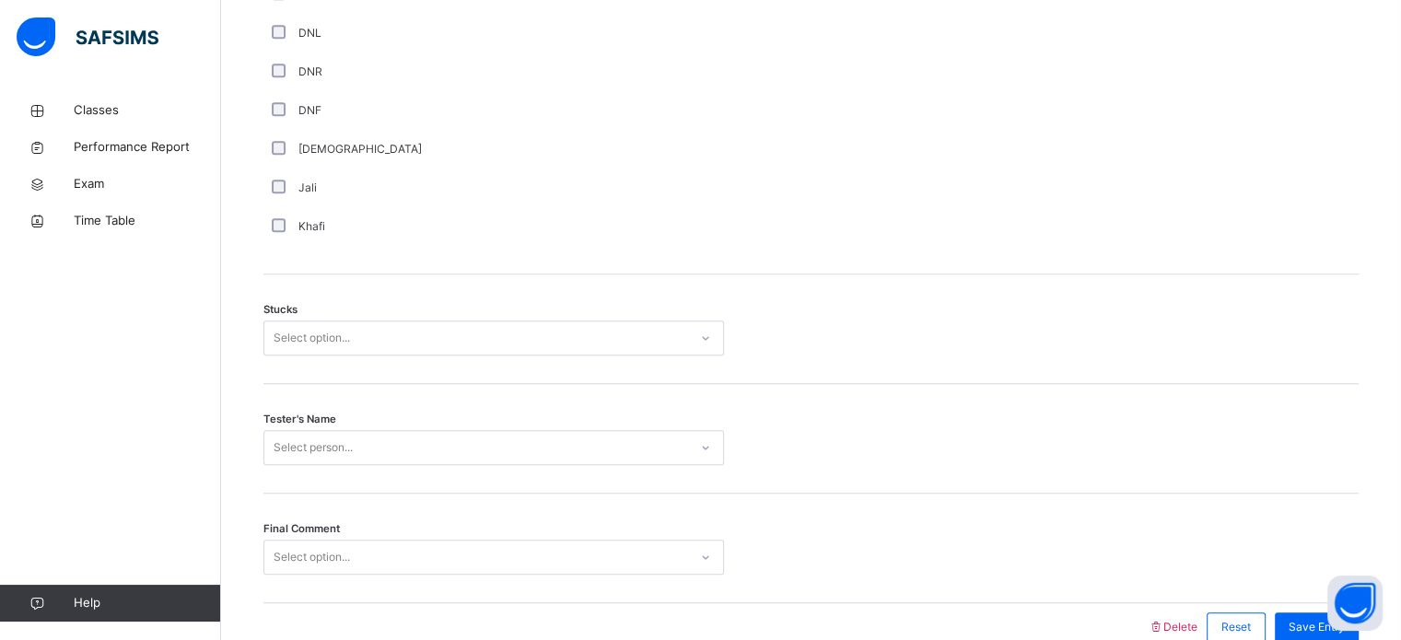
scroll to position [1354, 0]
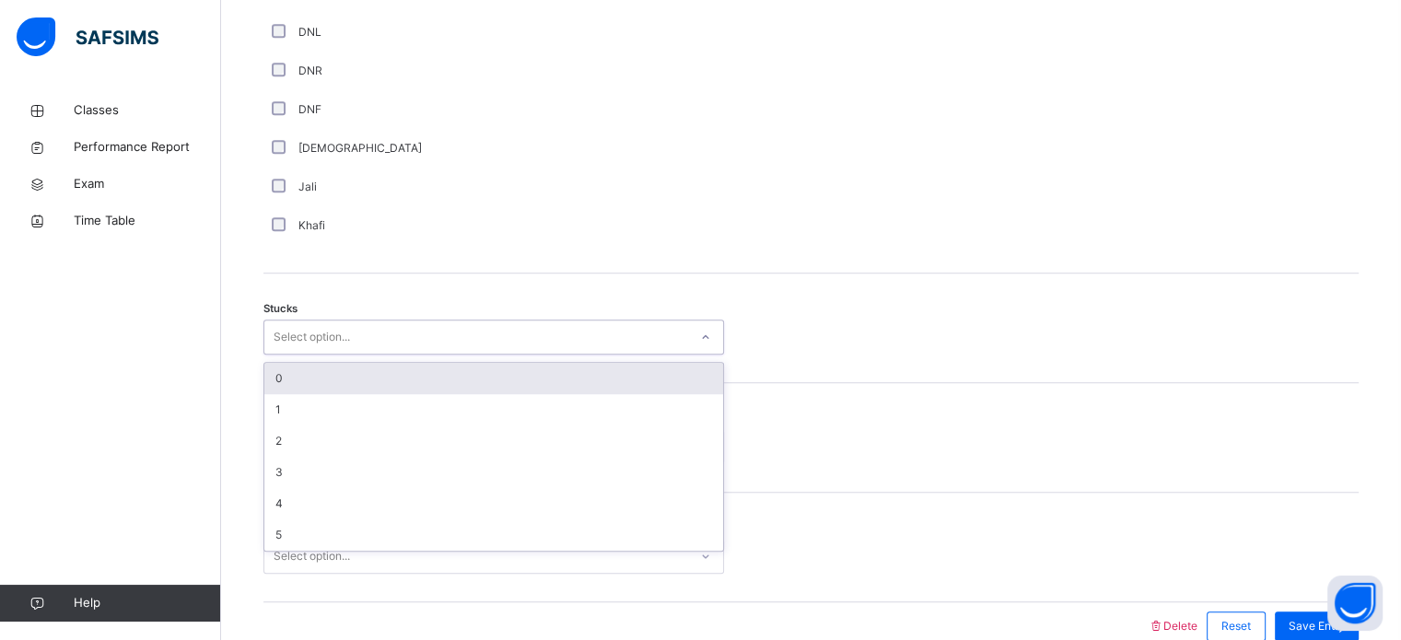
drag, startPoint x: 295, startPoint y: 334, endPoint x: 291, endPoint y: 386, distance: 51.7
click at [291, 355] on div "option 0 focused, 1 of 6. 6 results available. Use Up and Down to choose option…" at bounding box center [494, 337] width 461 height 35
click at [291, 386] on div "0" at bounding box center [493, 378] width 459 height 31
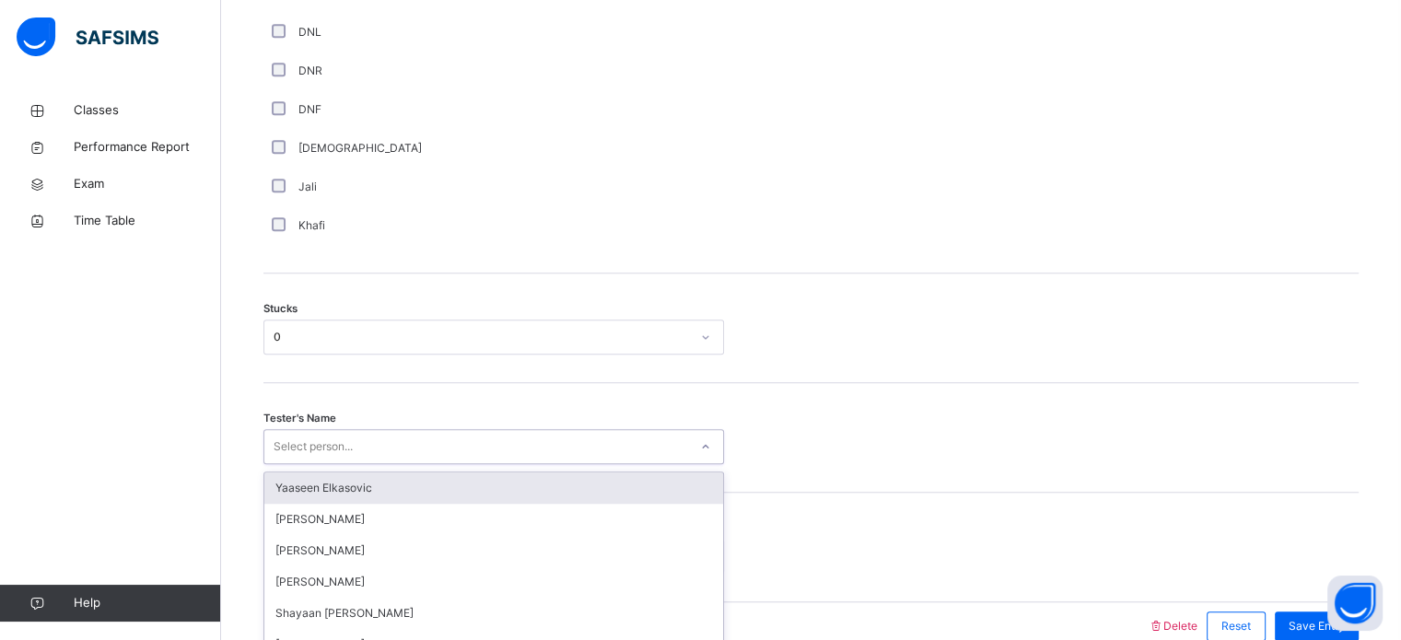
scroll to position [1445, 0]
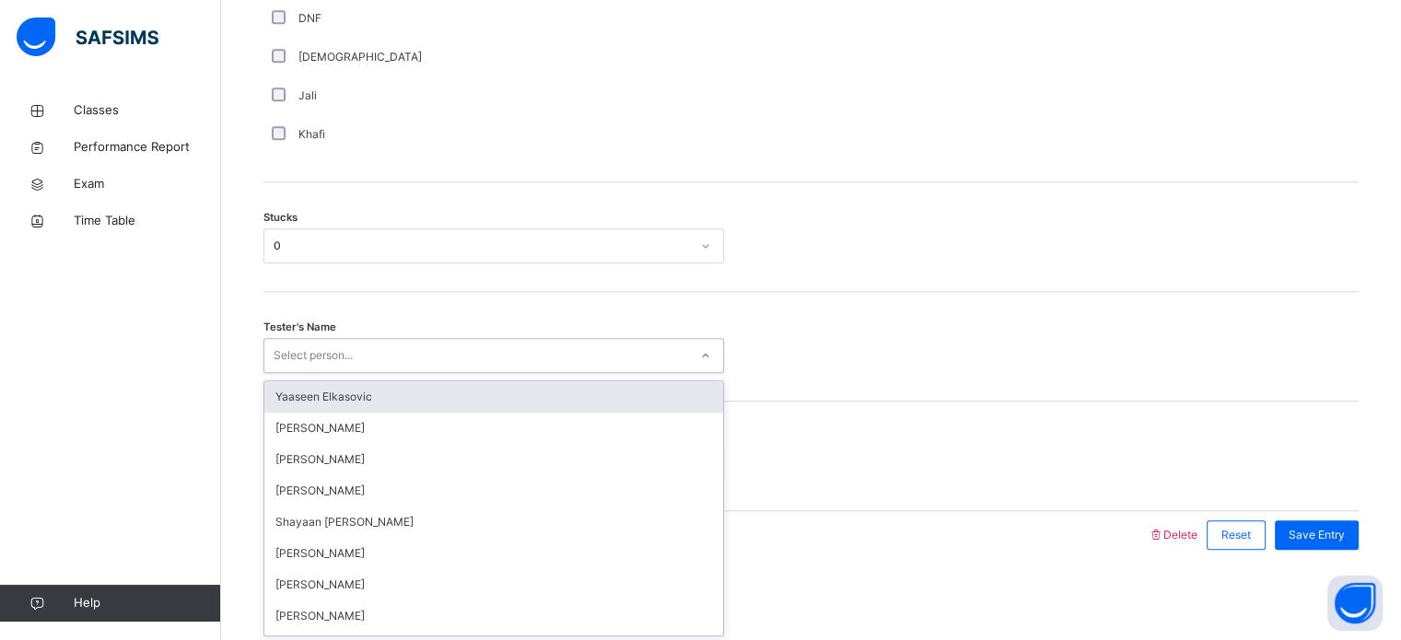
click at [302, 373] on div "option [PERSON_NAME] focused, 1 of 89. 89 results available. Use Up and Down to…" at bounding box center [494, 355] width 461 height 35
type input "***"
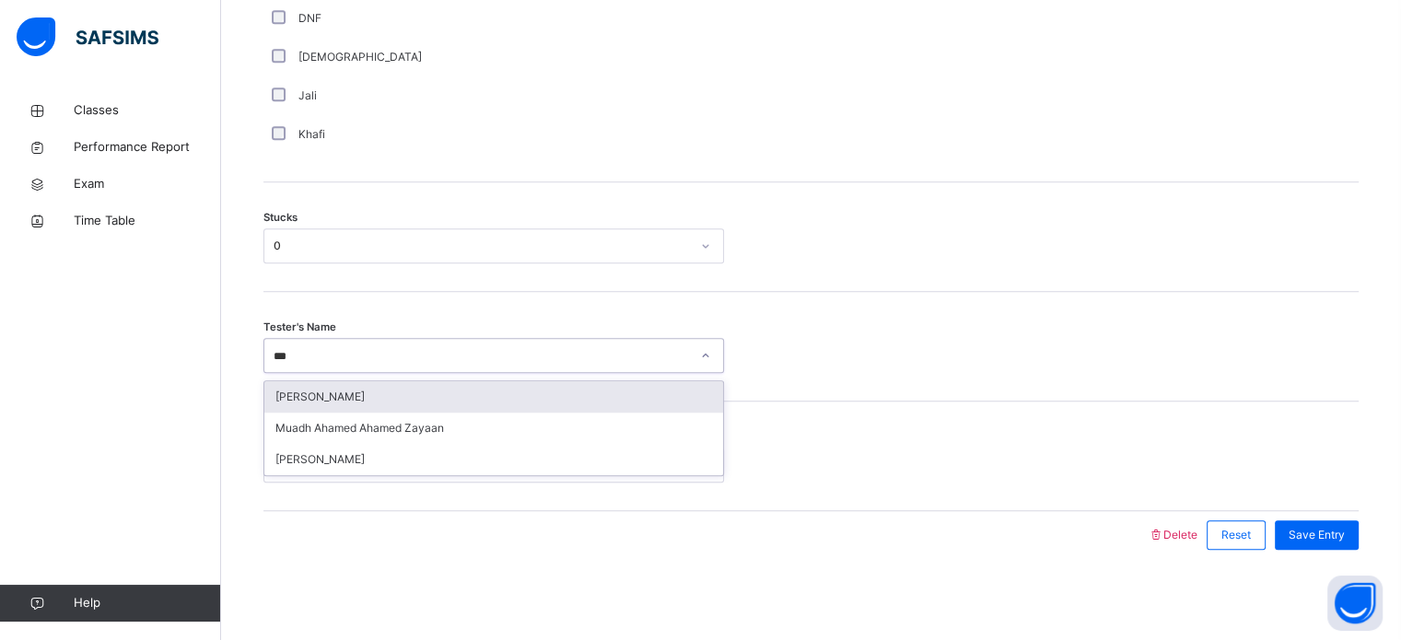
click at [306, 403] on div "[PERSON_NAME]" at bounding box center [493, 396] width 459 height 31
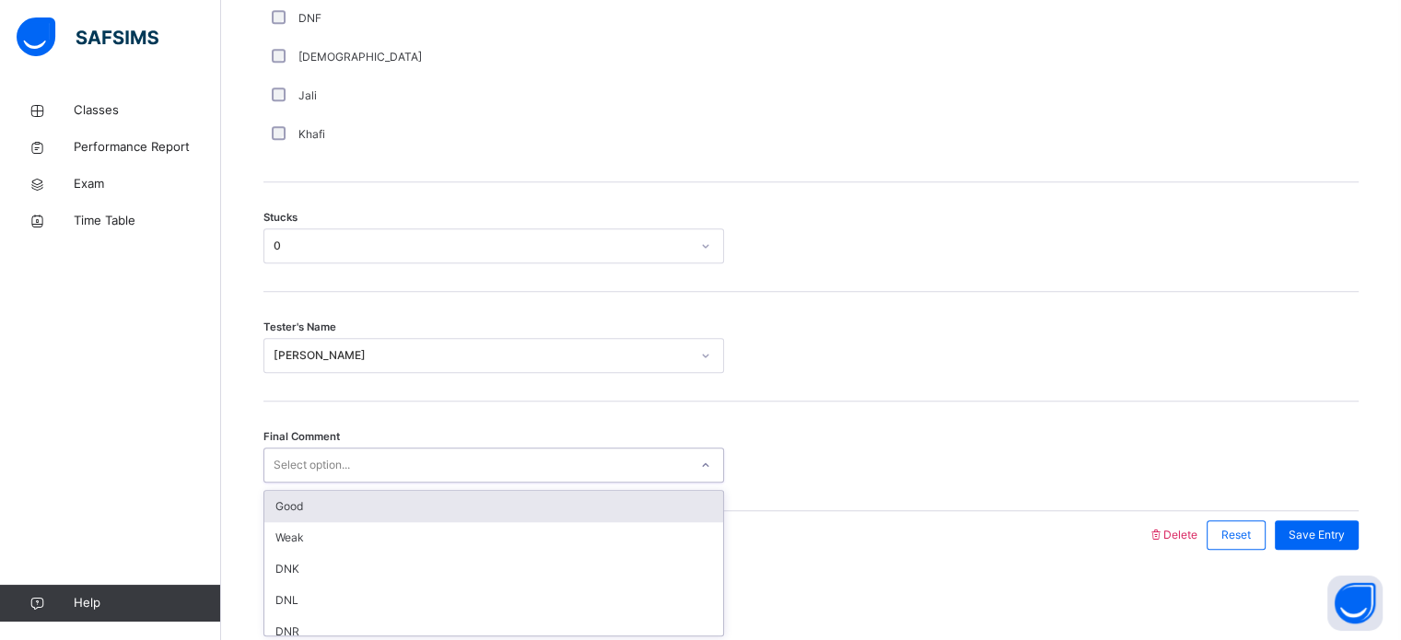
click at [321, 451] on div "Select option..." at bounding box center [312, 465] width 76 height 35
click at [320, 507] on div "Good" at bounding box center [493, 506] width 459 height 31
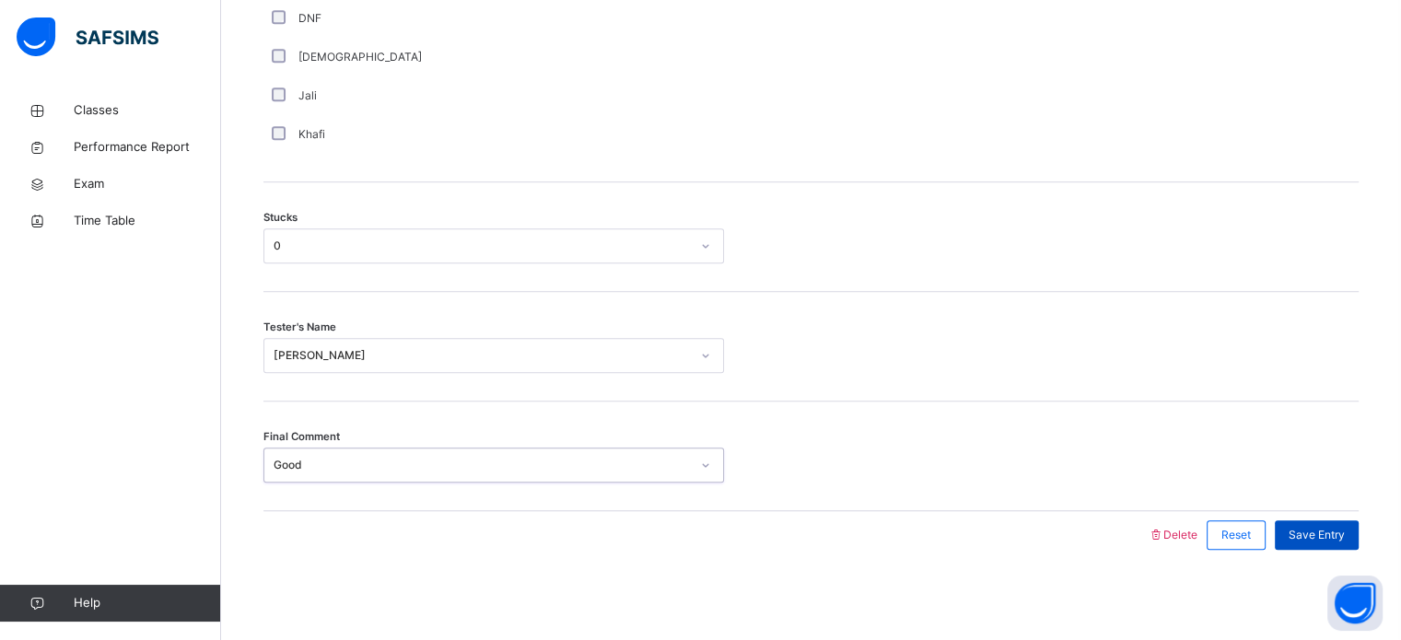
click at [1316, 522] on div "Save Entry" at bounding box center [1317, 535] width 84 height 29
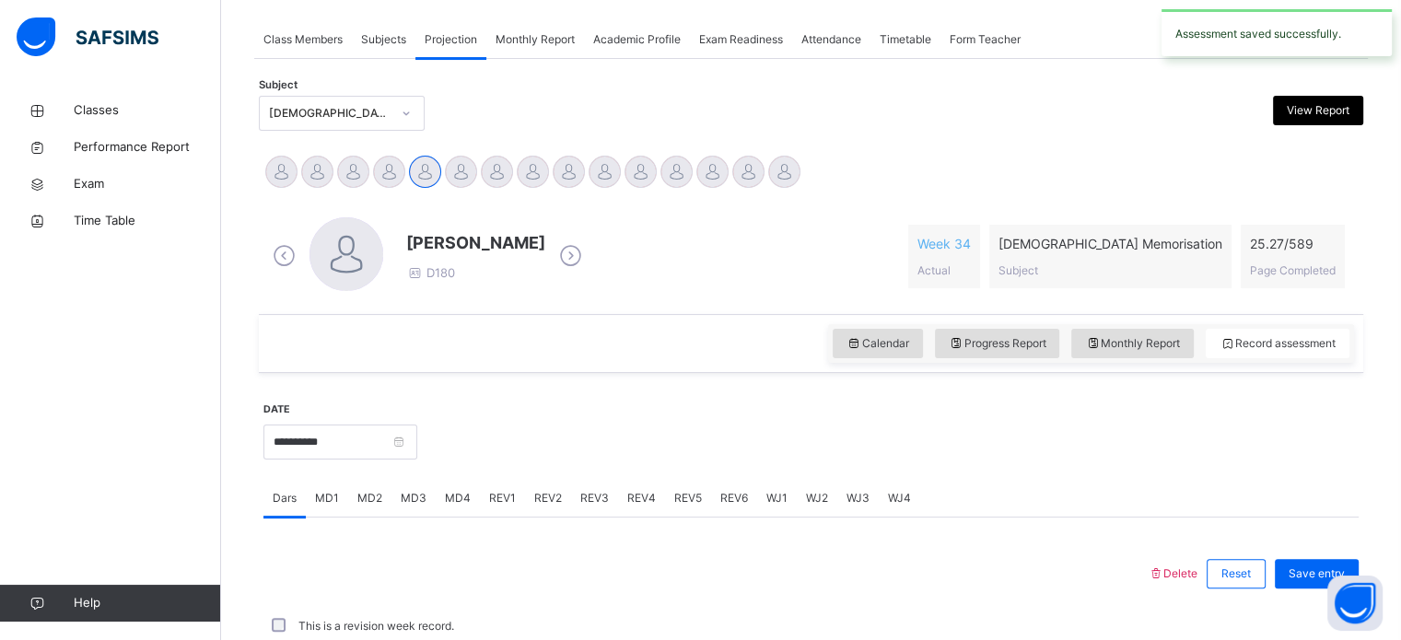
scroll to position [743, 0]
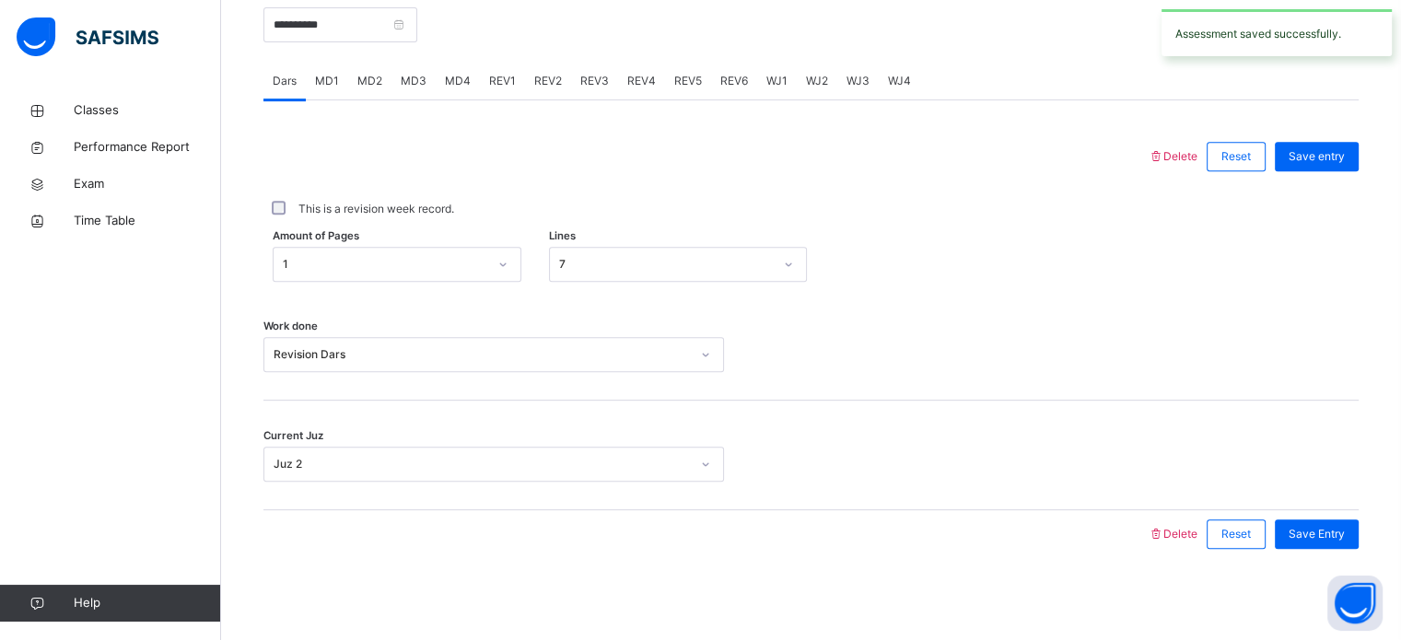
click at [324, 71] on div "MD1" at bounding box center [327, 81] width 42 height 37
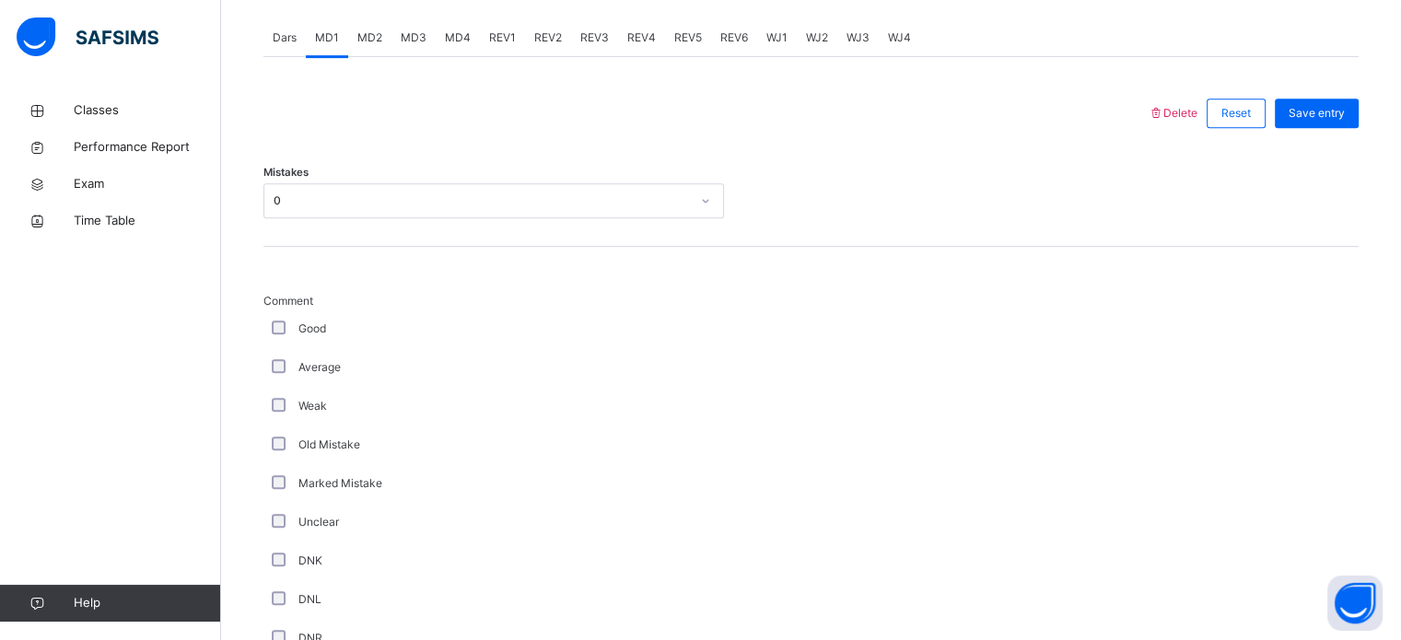
scroll to position [783, 0]
click at [450, 24] on div "MD4" at bounding box center [458, 40] width 44 height 37
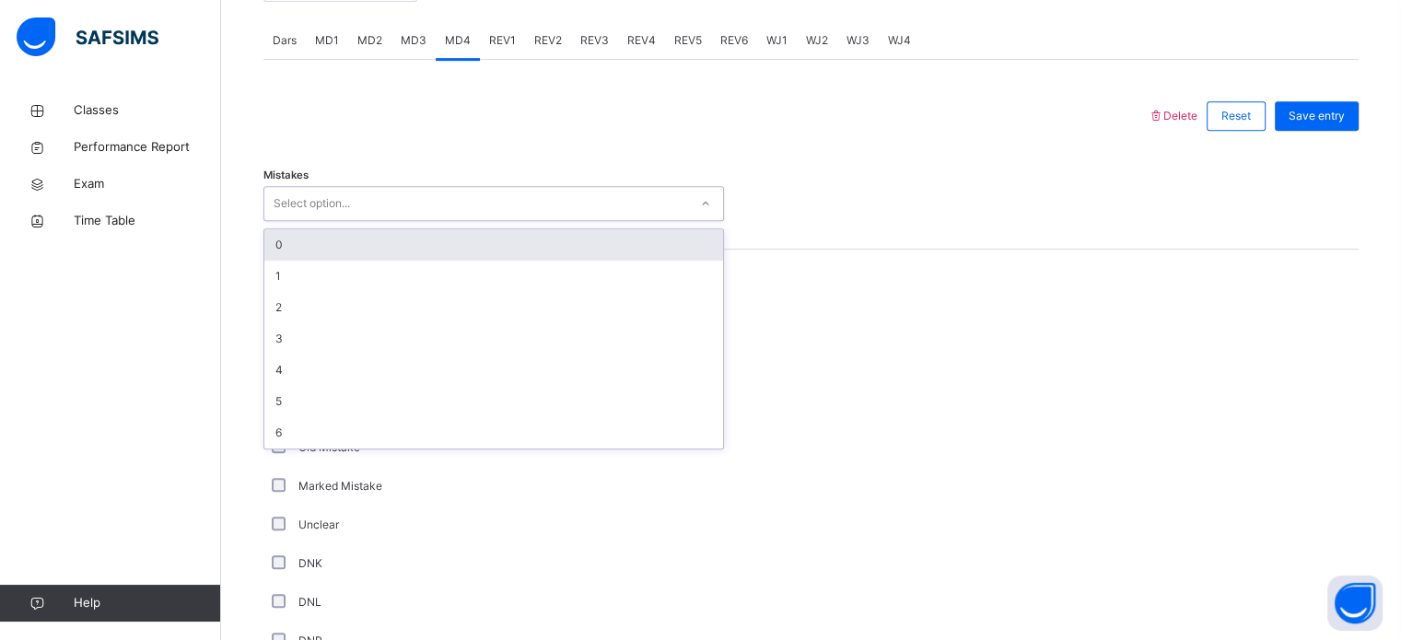
click at [358, 194] on div "Select option..." at bounding box center [476, 204] width 424 height 29
click at [346, 240] on div "0" at bounding box center [493, 244] width 459 height 31
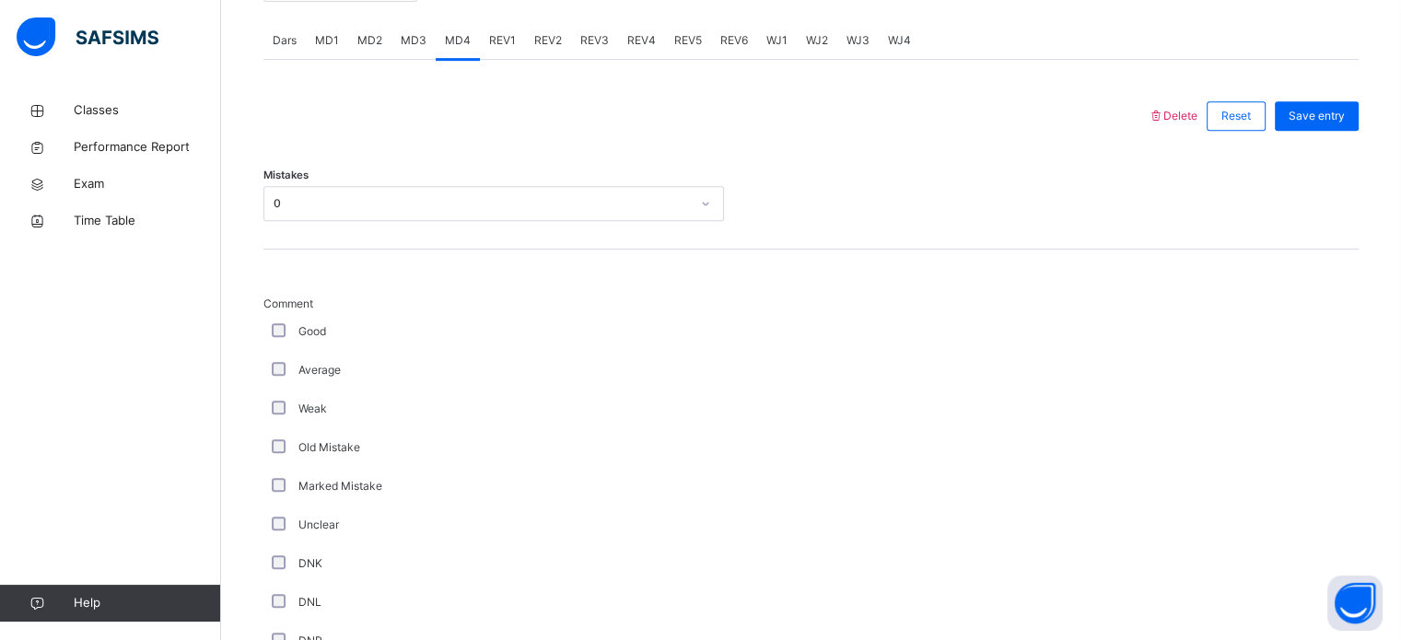
scroll to position [1445, 0]
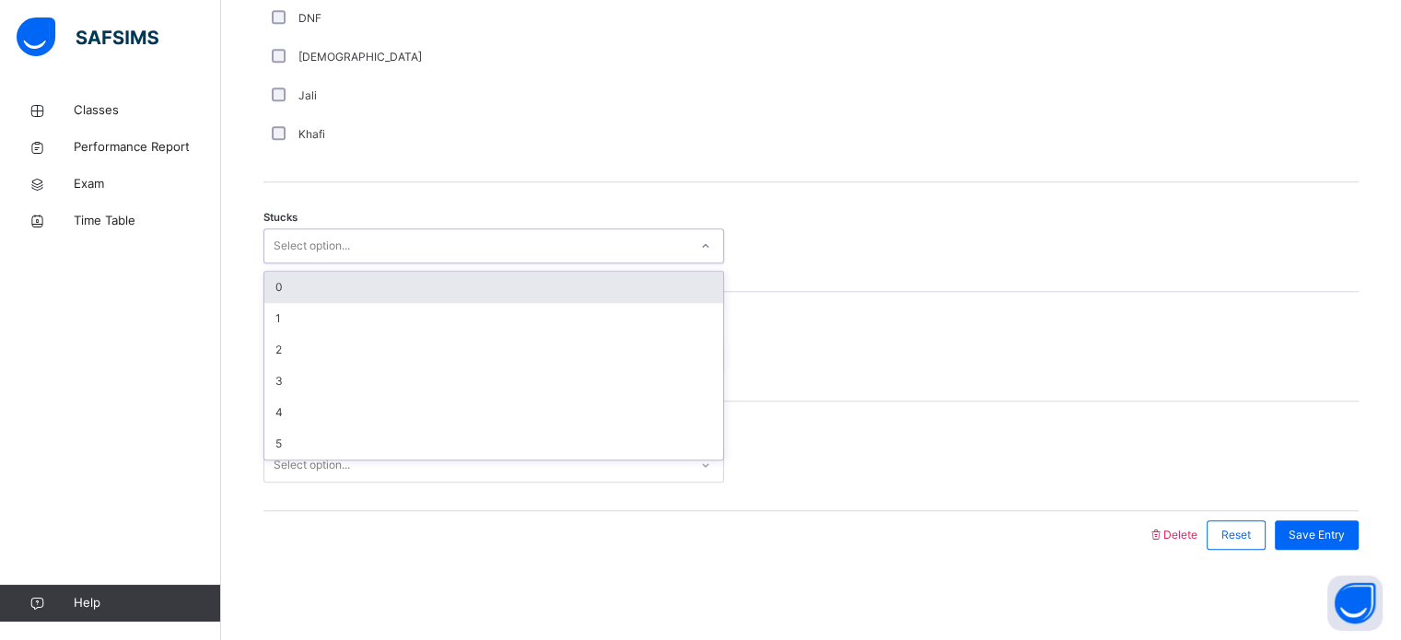
click at [301, 247] on div "Select option..." at bounding box center [312, 246] width 76 height 35
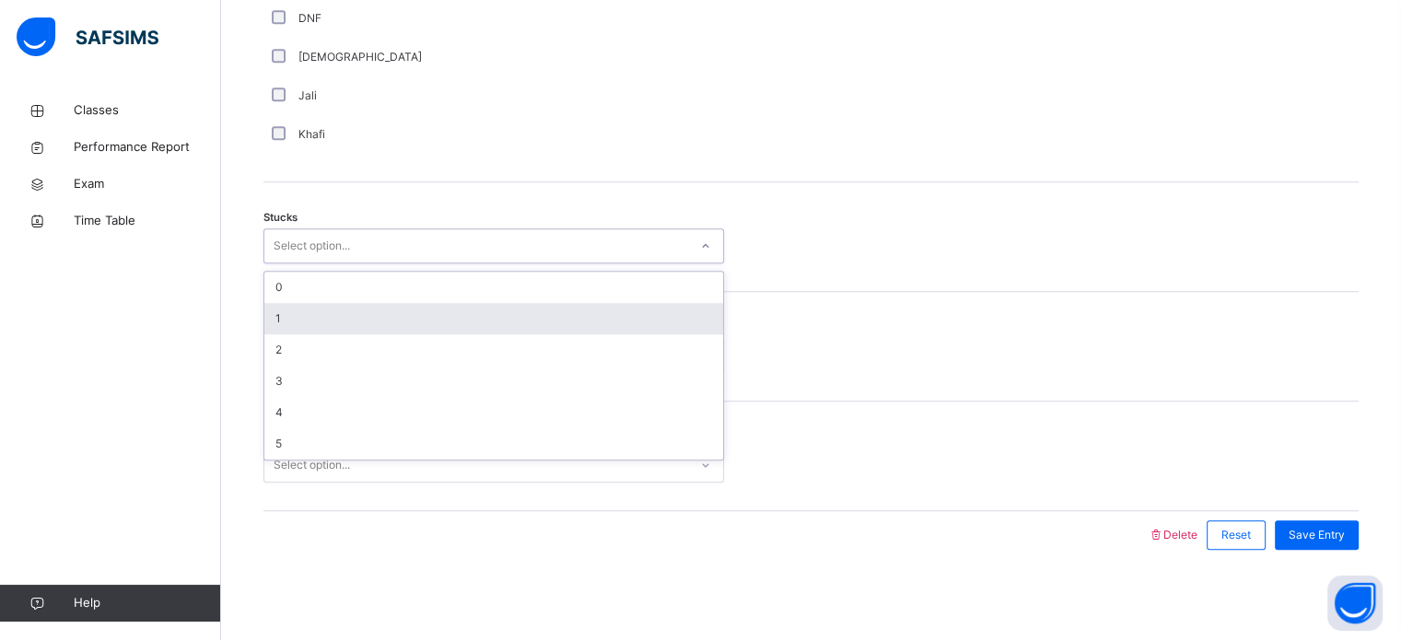
click at [311, 319] on div "1" at bounding box center [493, 318] width 459 height 31
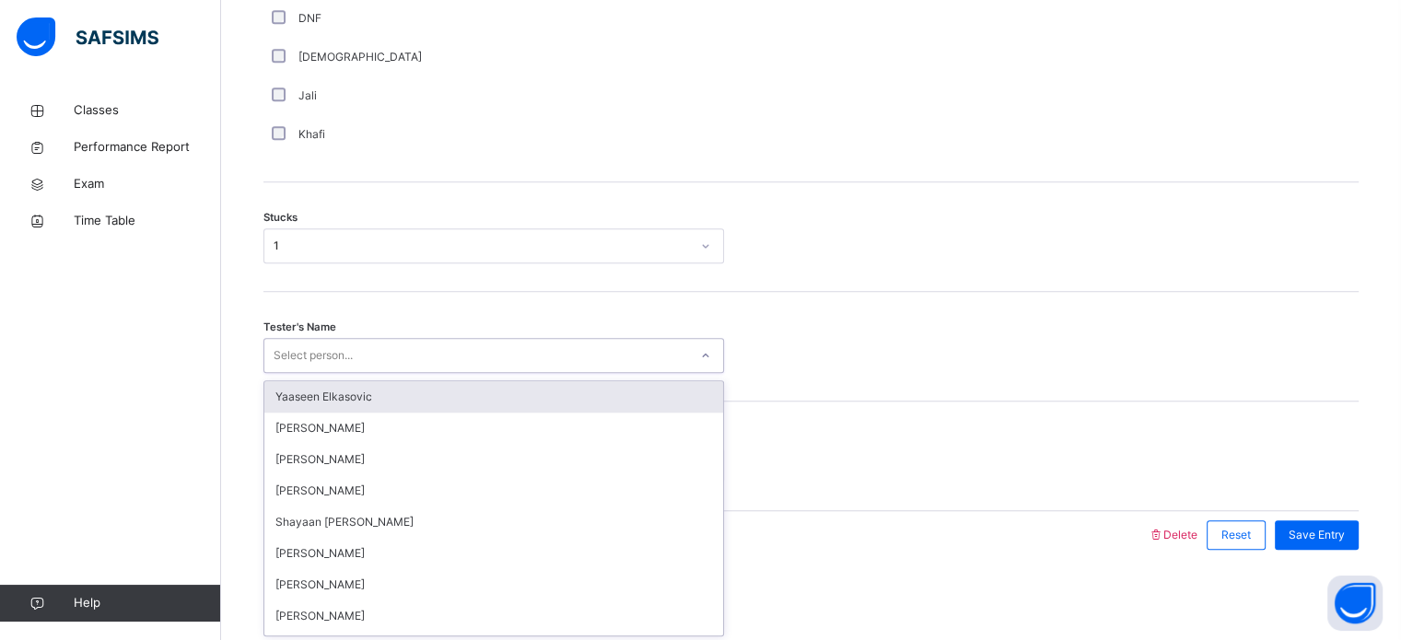
click at [311, 353] on div "Select person..." at bounding box center [313, 355] width 79 height 35
type input "**"
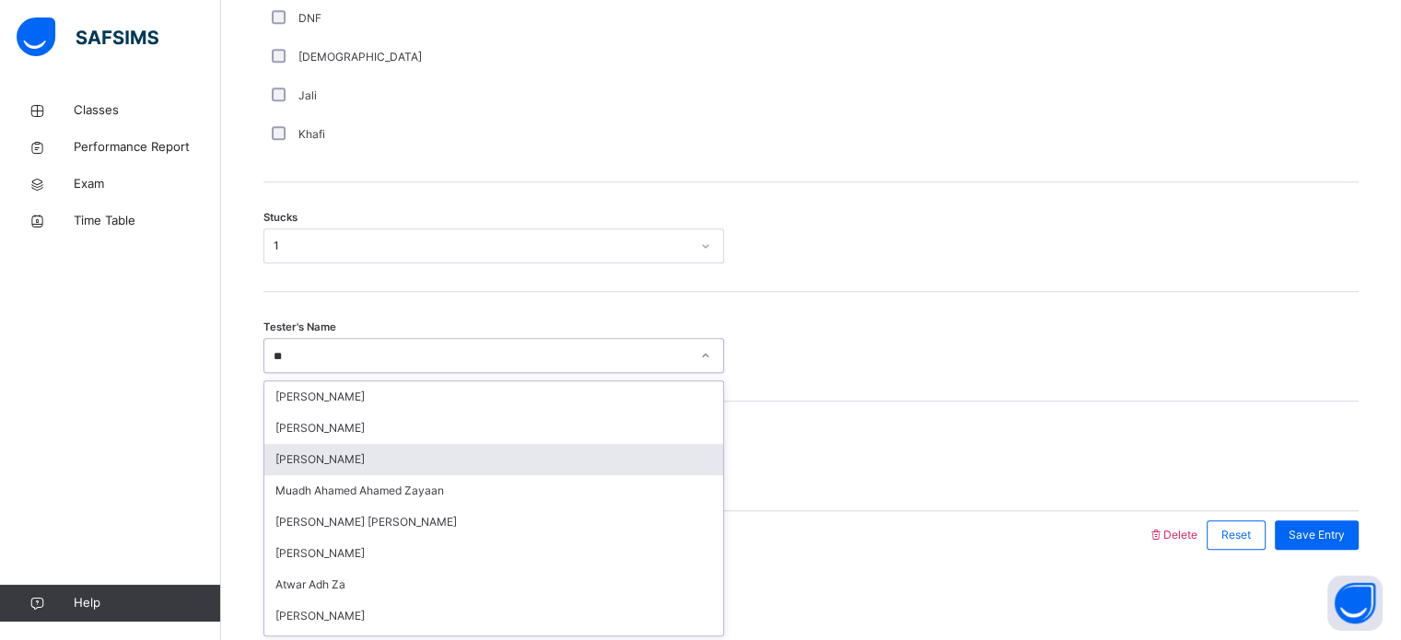
click at [314, 460] on div "[PERSON_NAME]" at bounding box center [493, 459] width 459 height 31
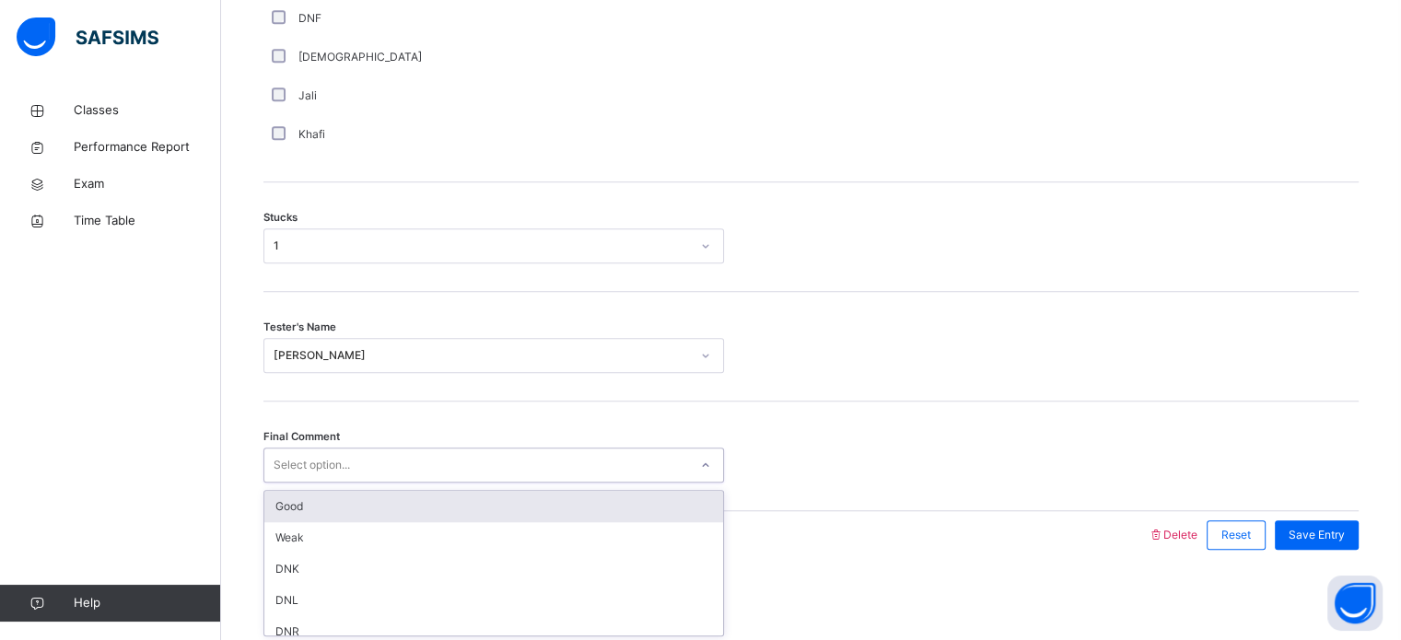
click at [322, 457] on div "Select option..." at bounding box center [312, 465] width 76 height 35
click at [320, 500] on div "Good" at bounding box center [493, 506] width 459 height 31
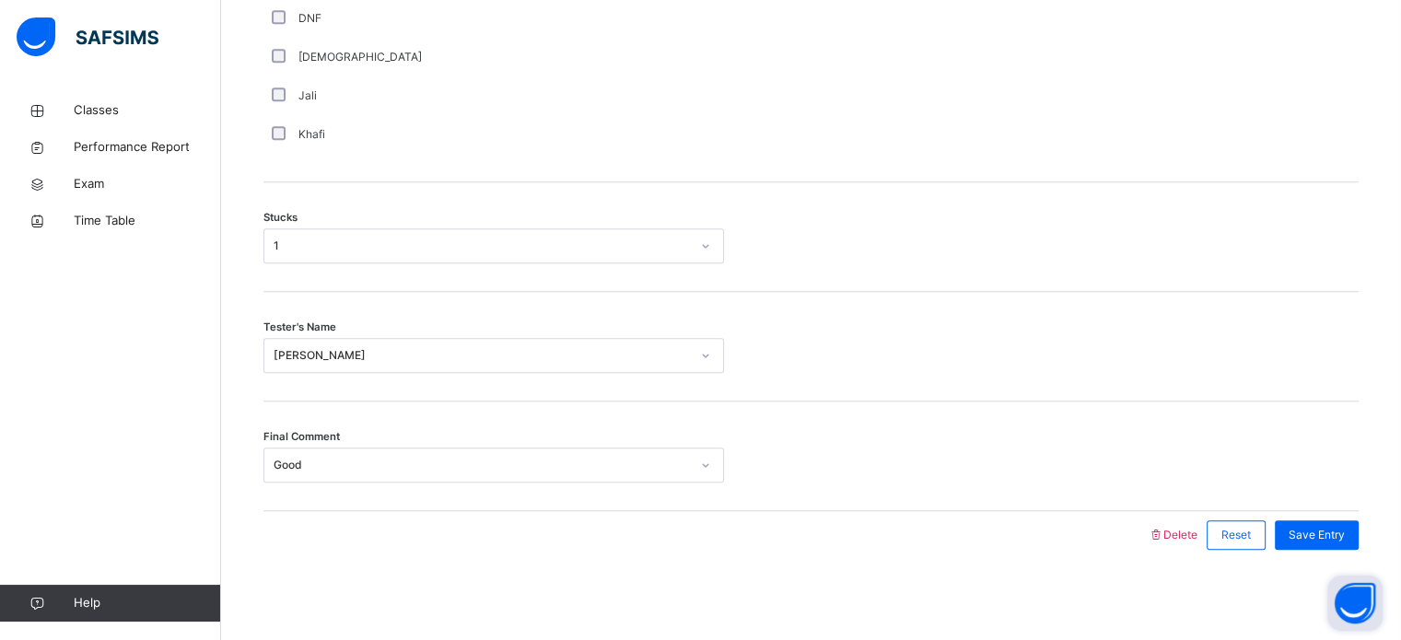
drag, startPoint x: 1358, startPoint y: 574, endPoint x: 1359, endPoint y: 592, distance: 18.5
click at [1359, 592] on button "Open asap" at bounding box center [1355, 603] width 55 height 55
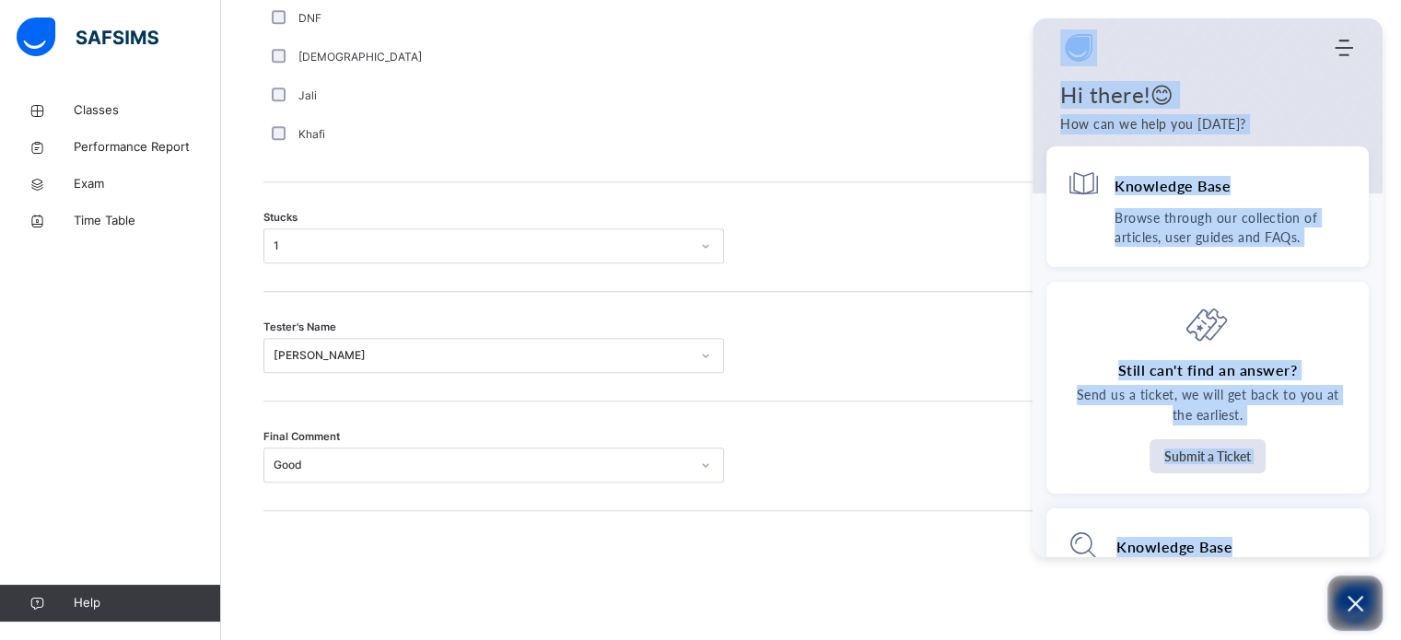
click at [1338, 592] on button "Open asap" at bounding box center [1355, 603] width 55 height 55
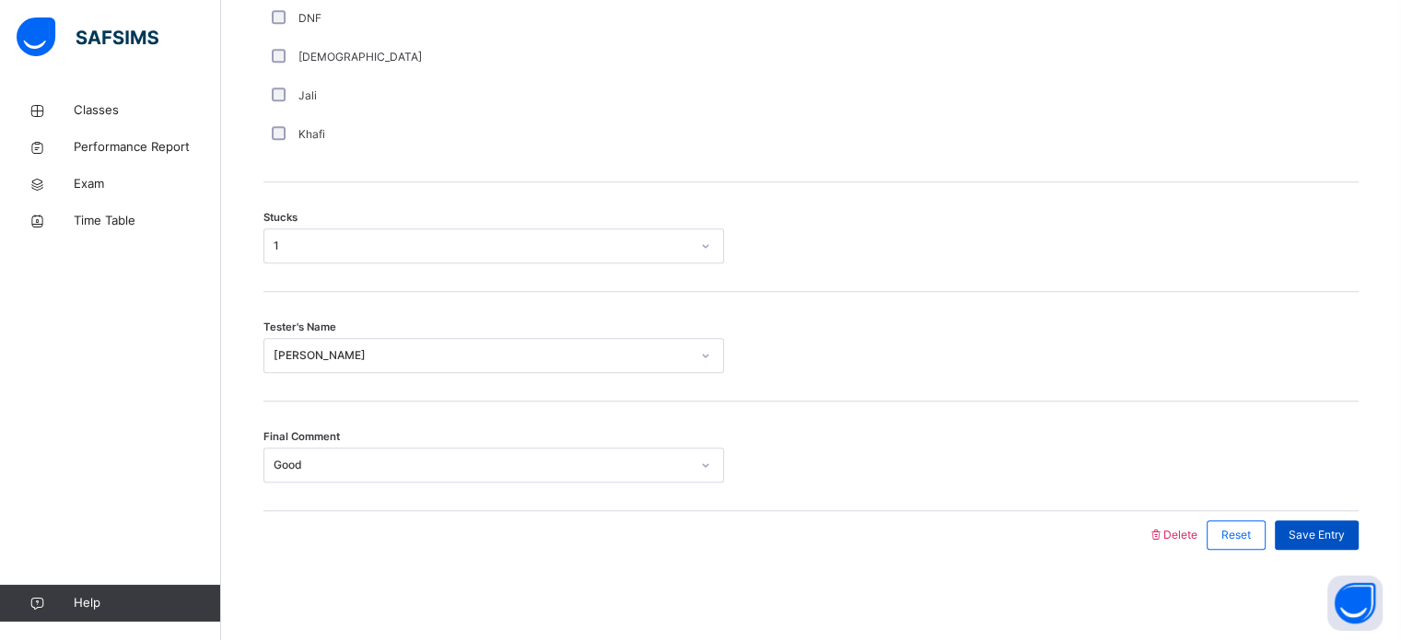
click at [1319, 529] on span "Save Entry" at bounding box center [1317, 535] width 56 height 17
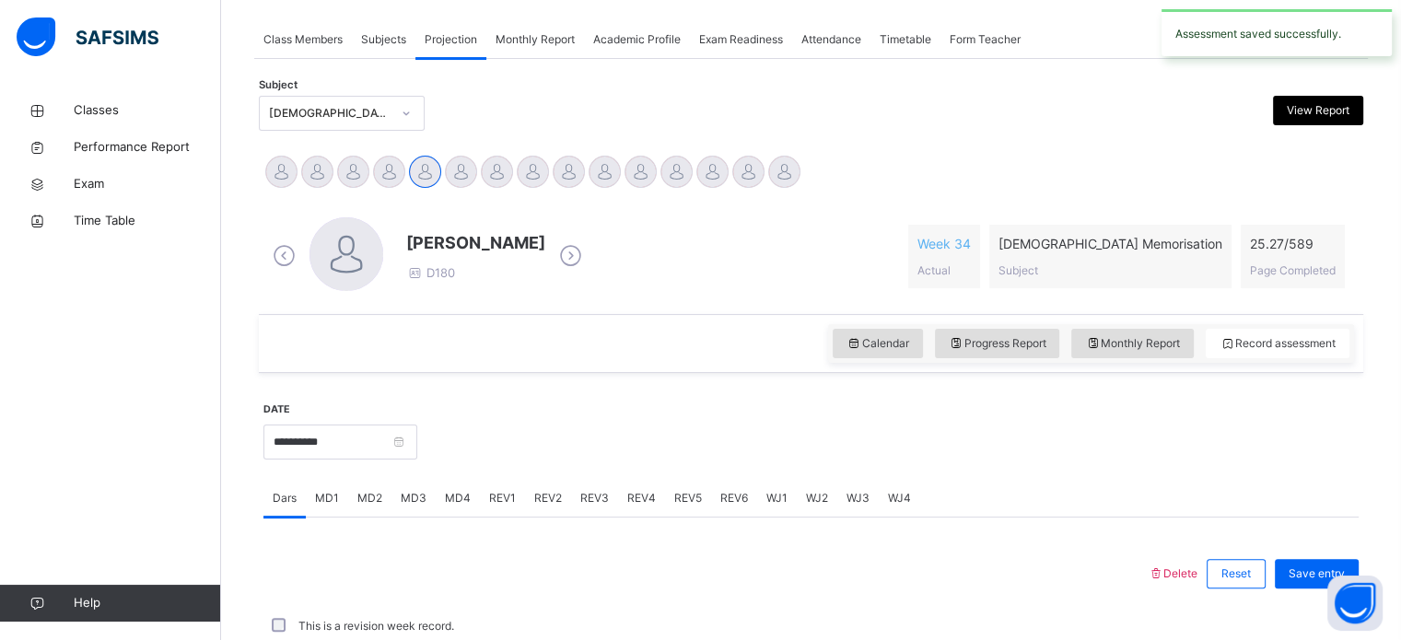
scroll to position [743, 0]
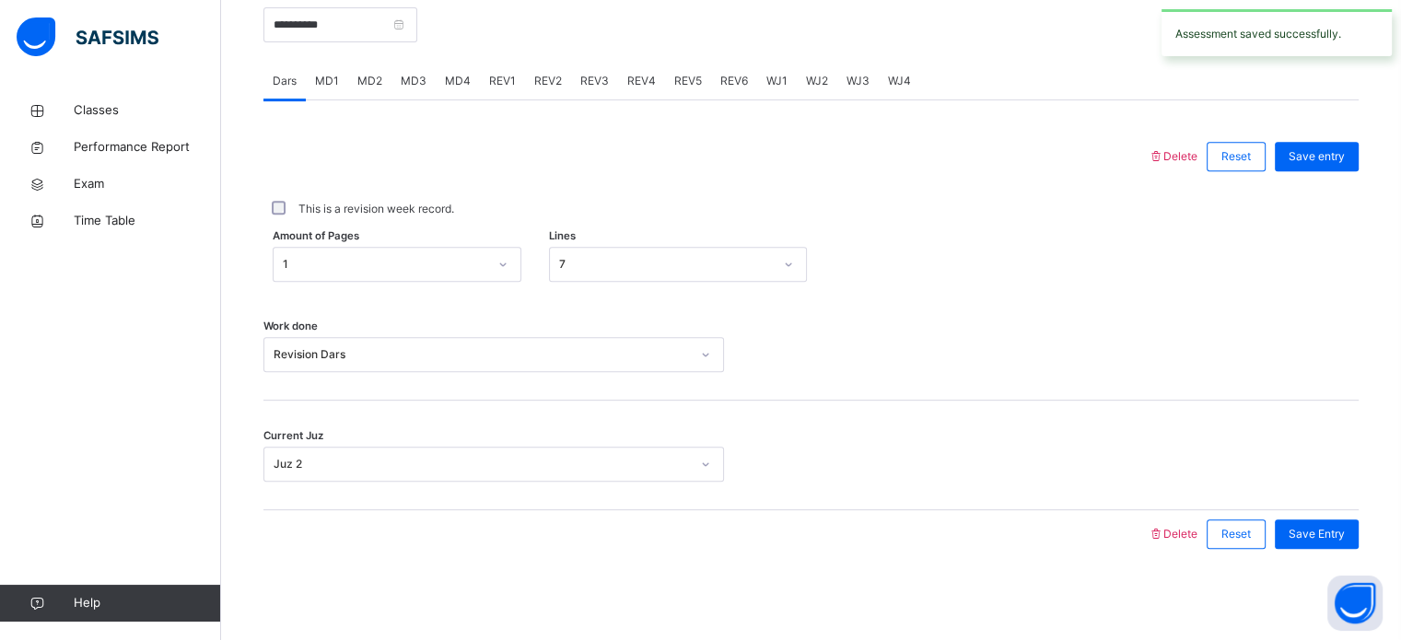
click at [429, 89] on div "MD3" at bounding box center [414, 81] width 44 height 37
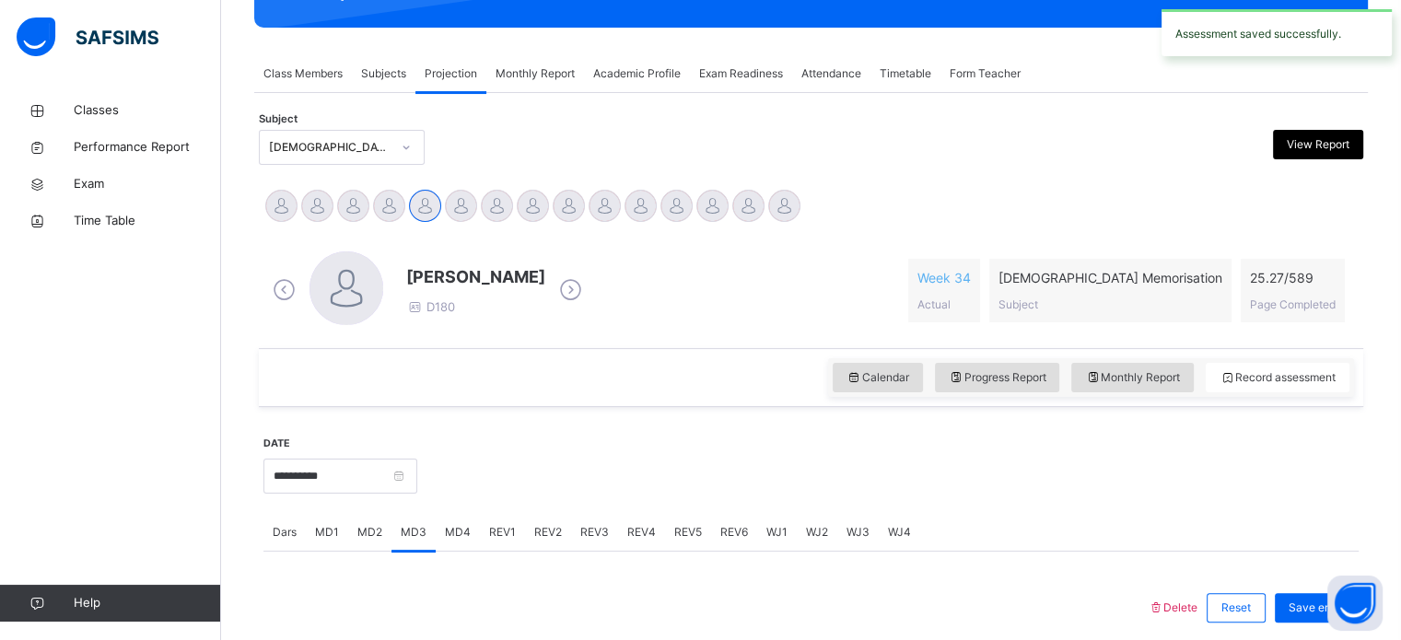
scroll to position [291, 0]
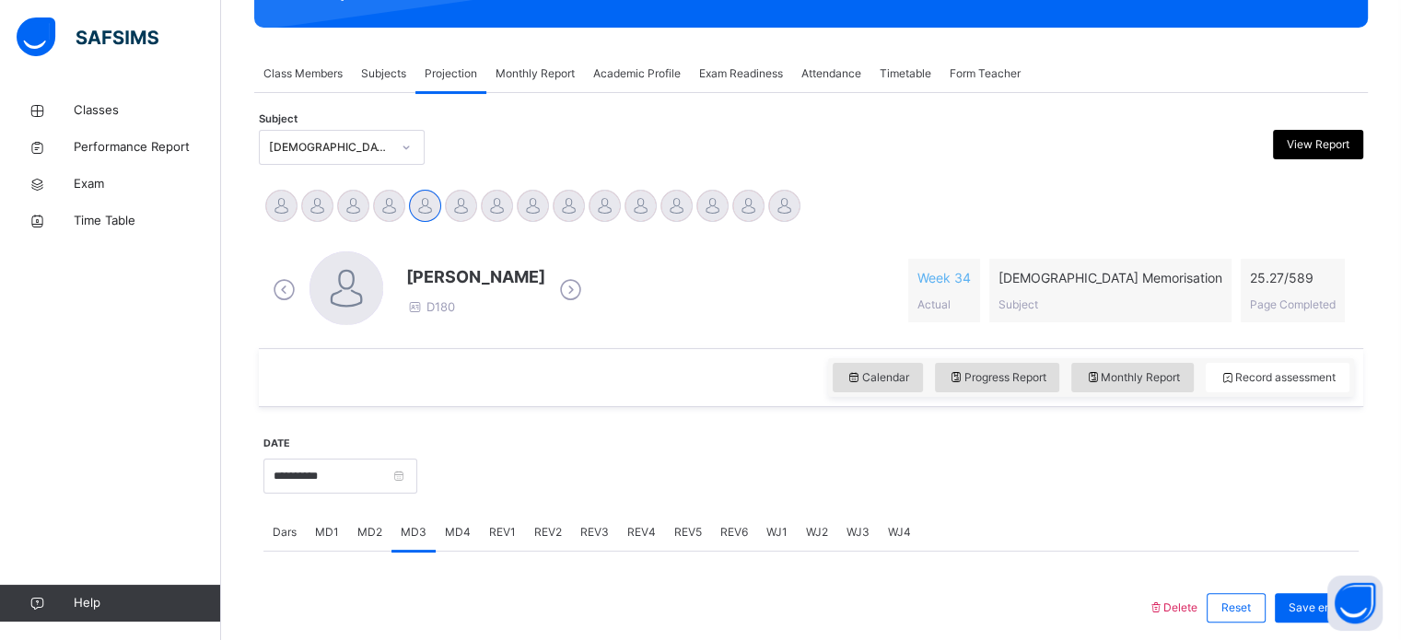
click at [553, 528] on span "REV2" at bounding box center [548, 532] width 28 height 17
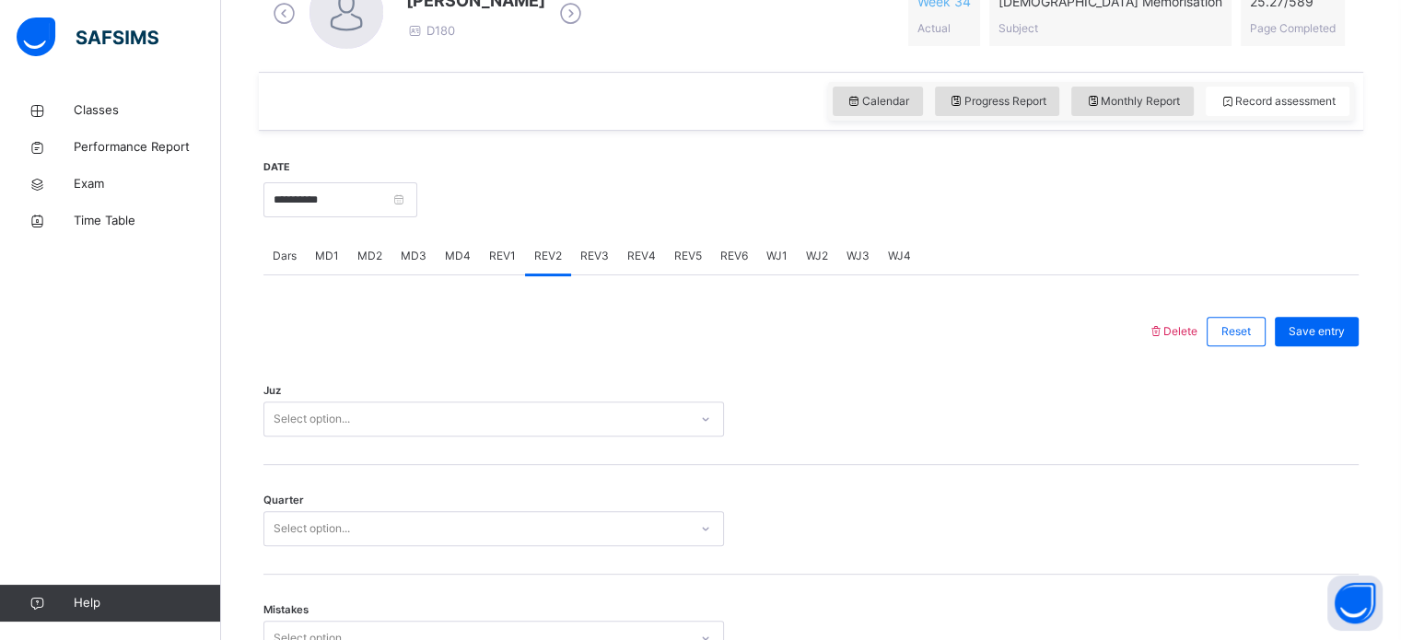
scroll to position [569, 0]
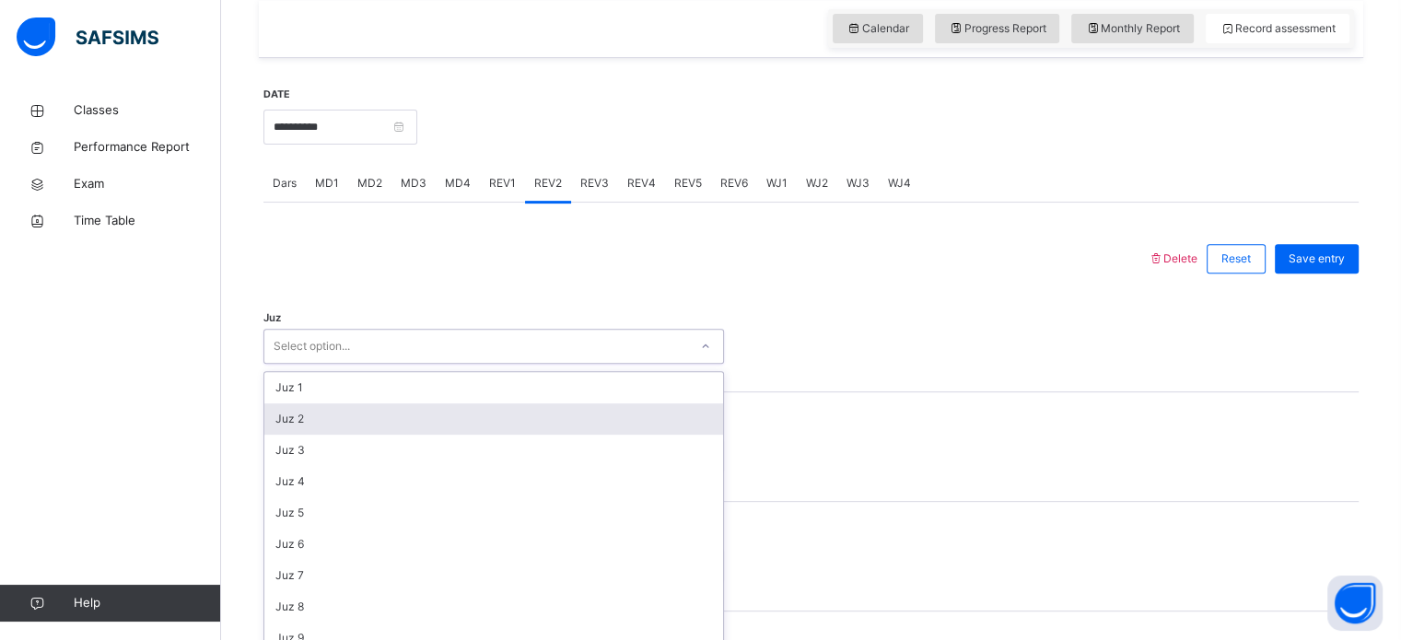
click at [443, 364] on div "option Juz 2 focused, 2 of 30. 30 results available. Use Up and Down to choose …" at bounding box center [494, 346] width 461 height 35
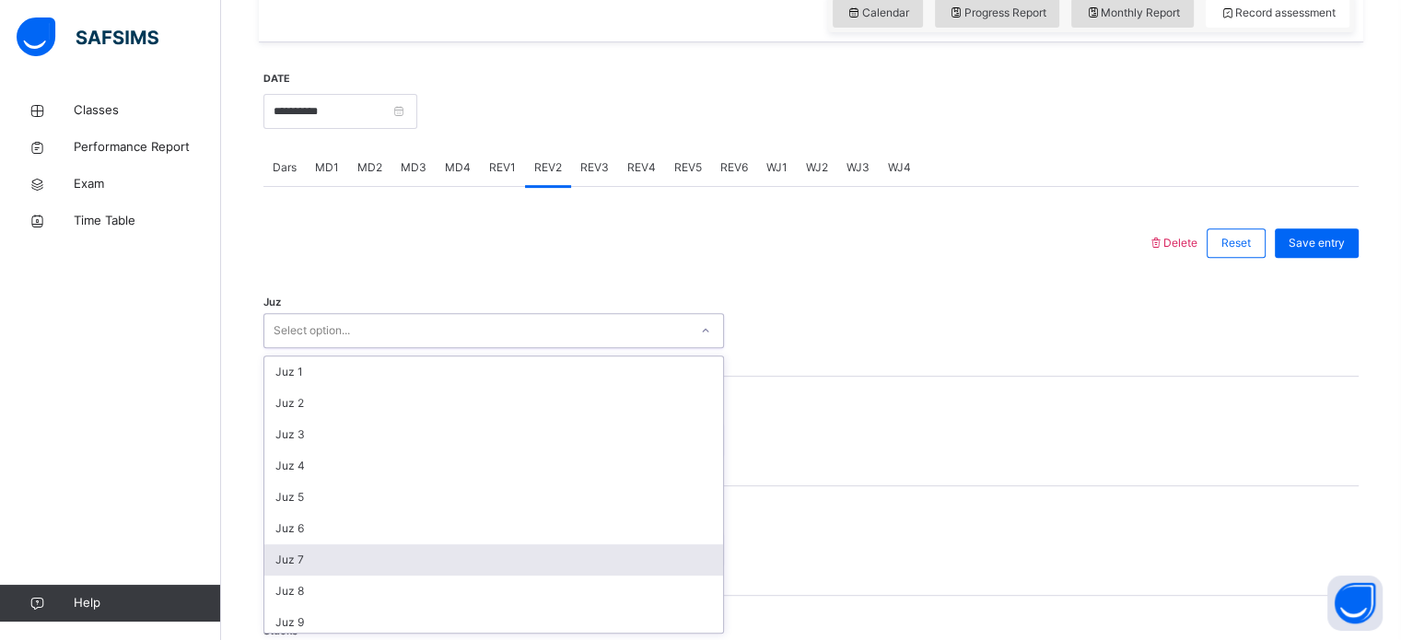
scroll to position [663, 0]
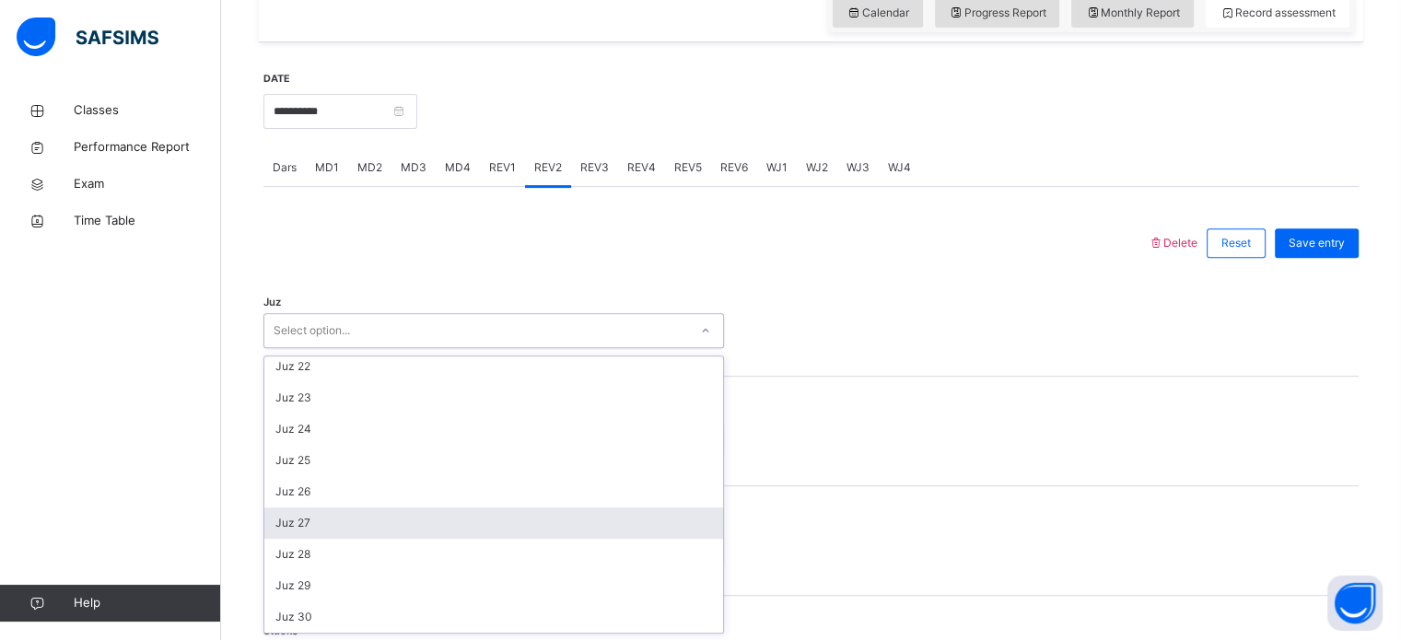
click at [364, 511] on div "Juz 27" at bounding box center [493, 523] width 459 height 31
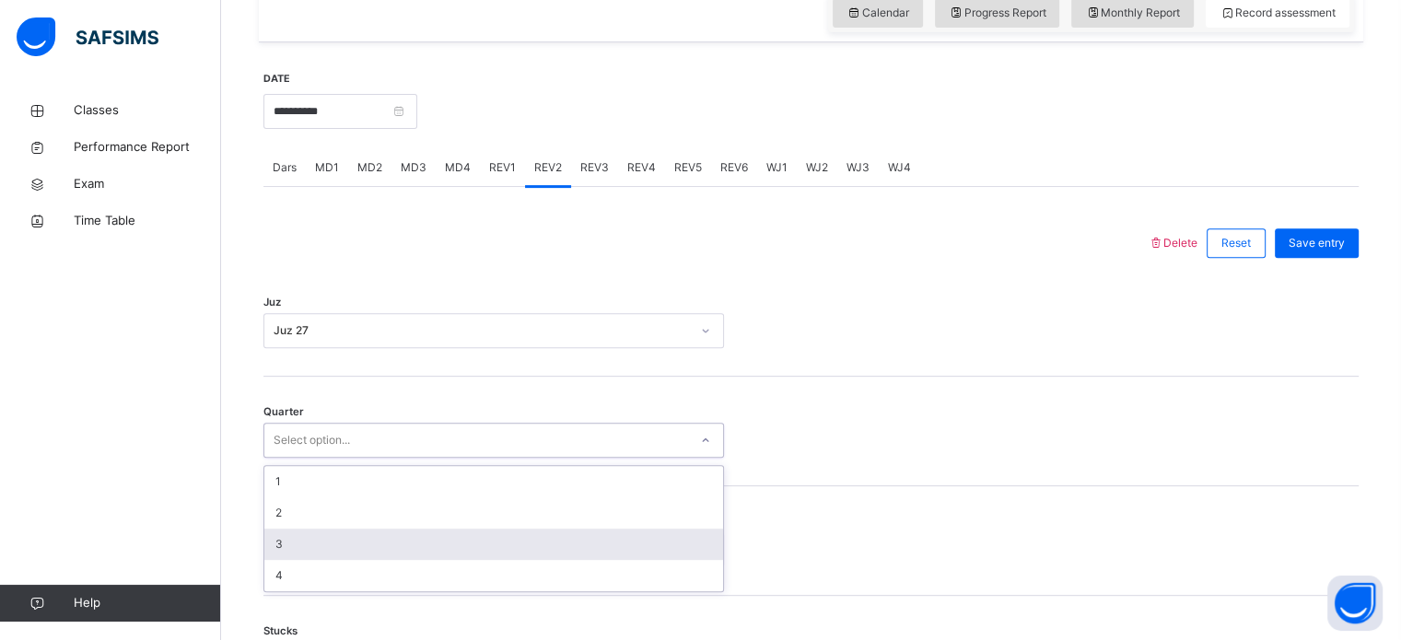
drag, startPoint x: 276, startPoint y: 440, endPoint x: 291, endPoint y: 550, distance: 110.6
click at [291, 458] on div "option 3 focused, 3 of 4. 4 results available. Use Up and Down to choose option…" at bounding box center [494, 440] width 461 height 35
click at [291, 550] on div "3" at bounding box center [493, 544] width 459 height 31
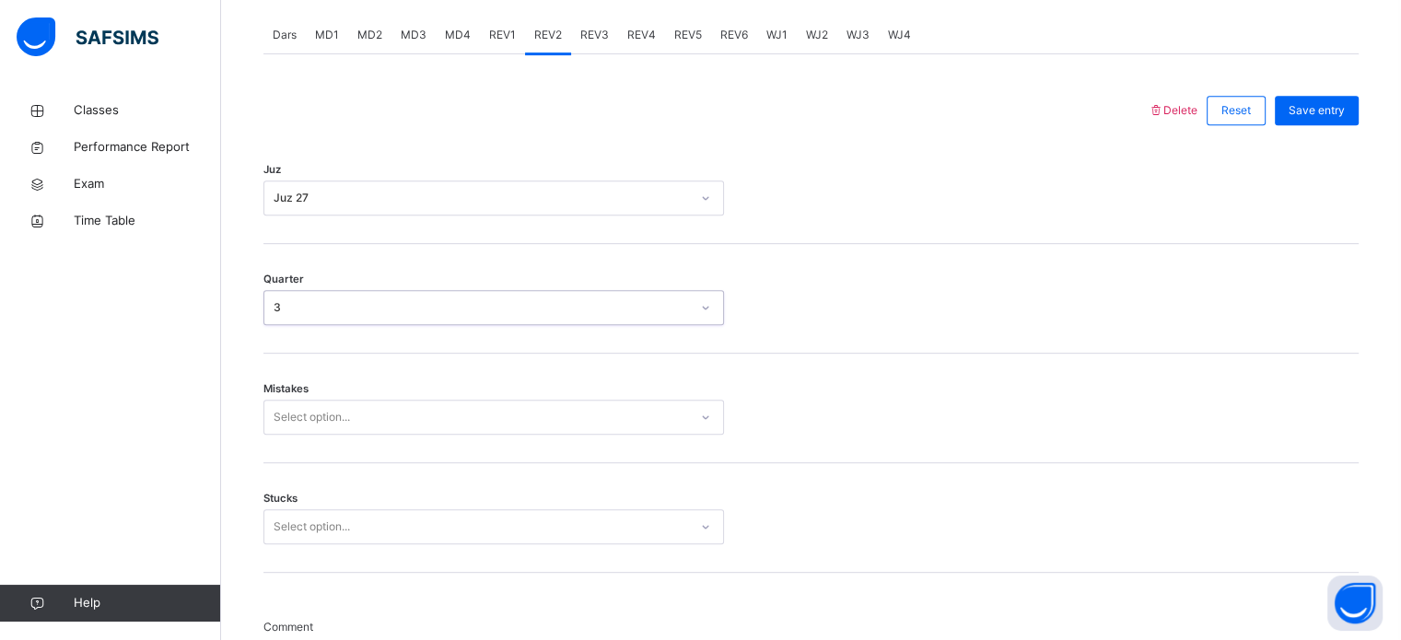
click at [306, 435] on div "Select option..." at bounding box center [494, 417] width 461 height 35
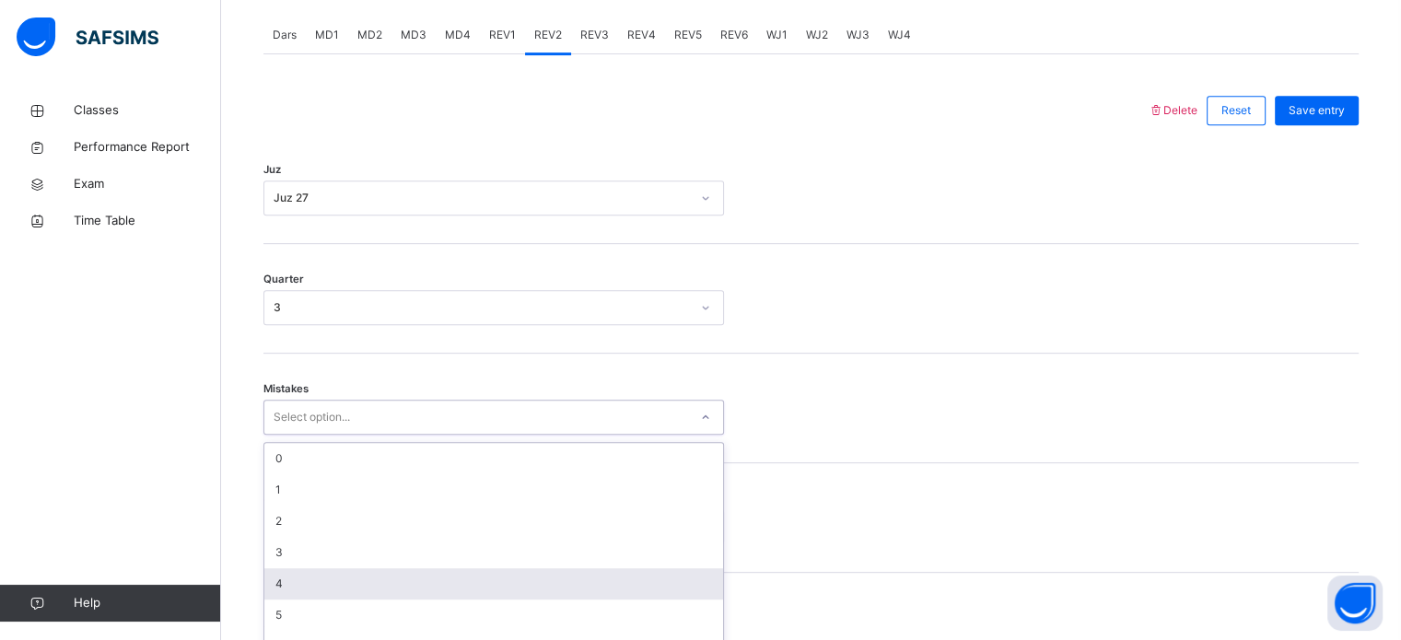
scroll to position [818, 0]
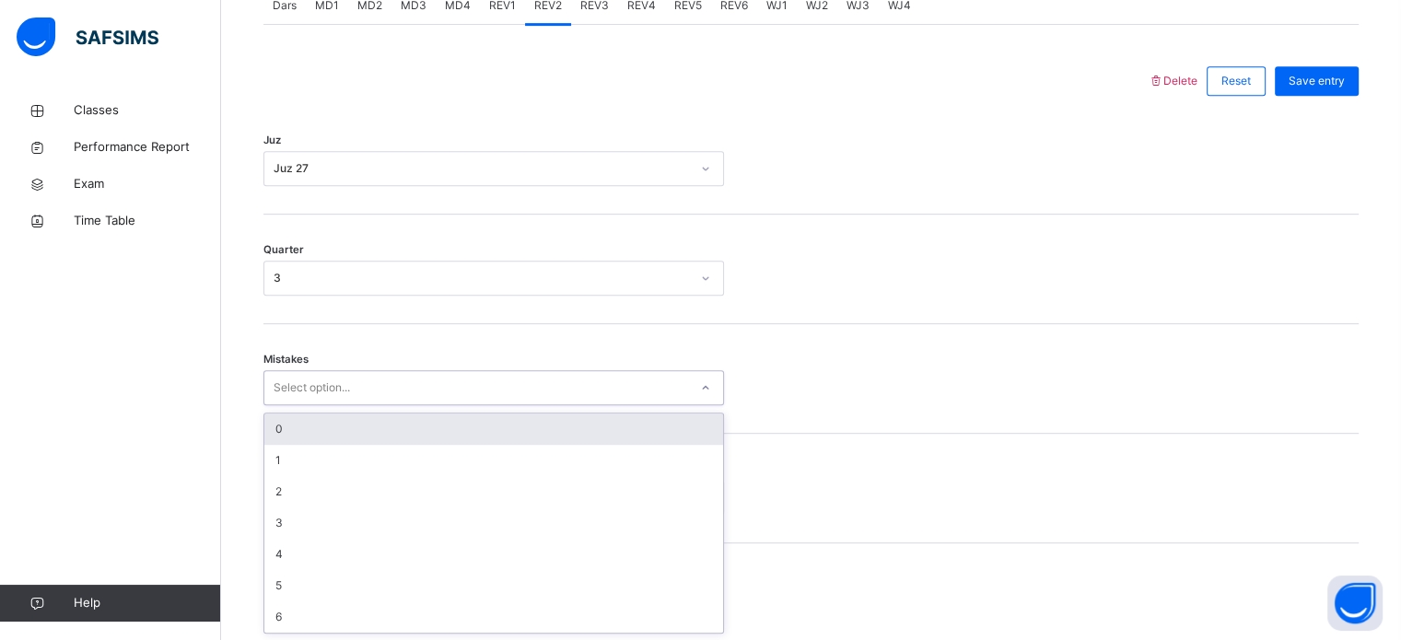
click at [287, 436] on div "0" at bounding box center [493, 429] width 459 height 31
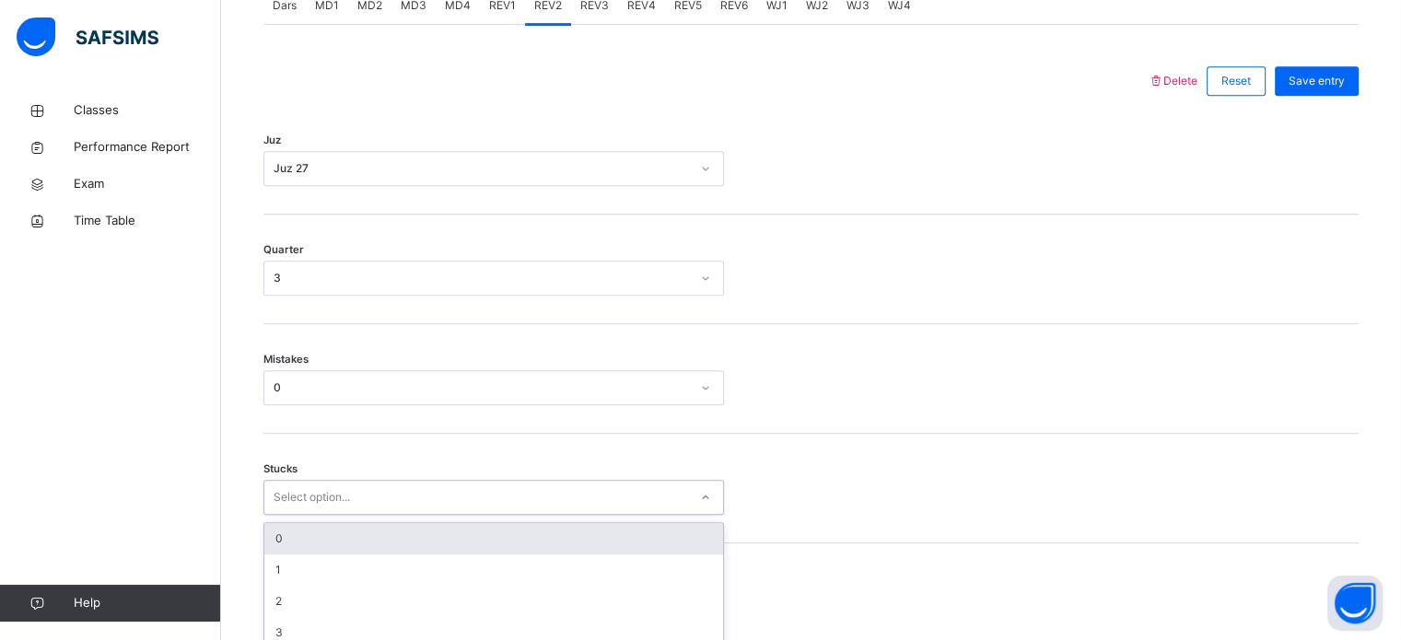
scroll to position [896, 0]
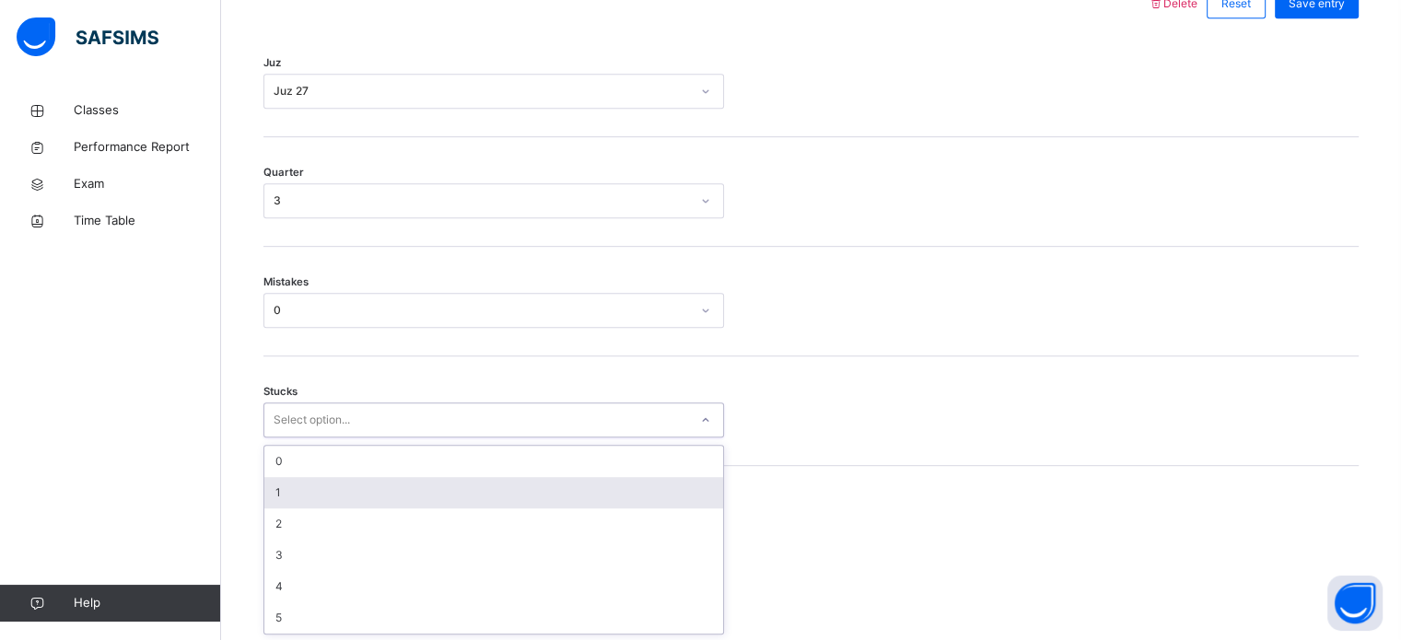
click at [286, 438] on div "option 1 focused, 2 of 6. 6 results available. Use Up and Down to choose option…" at bounding box center [494, 420] width 461 height 35
click at [286, 498] on div "1" at bounding box center [493, 492] width 459 height 31
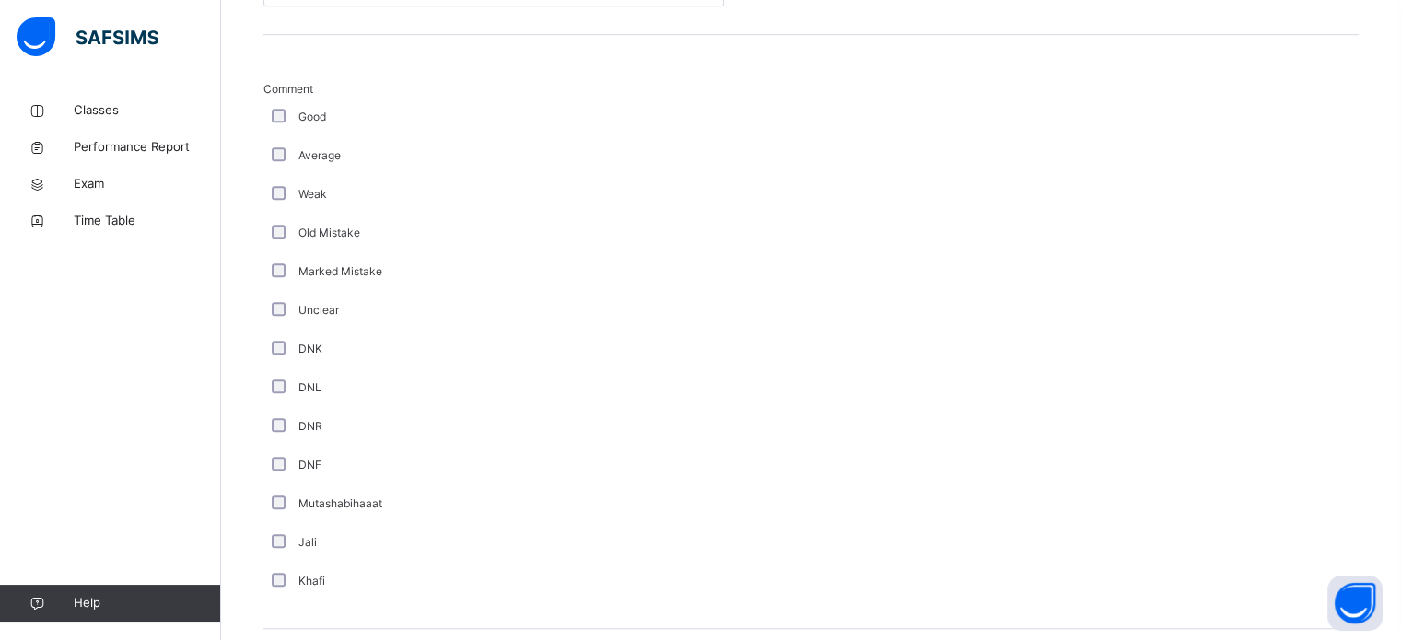
scroll to position [1664, 0]
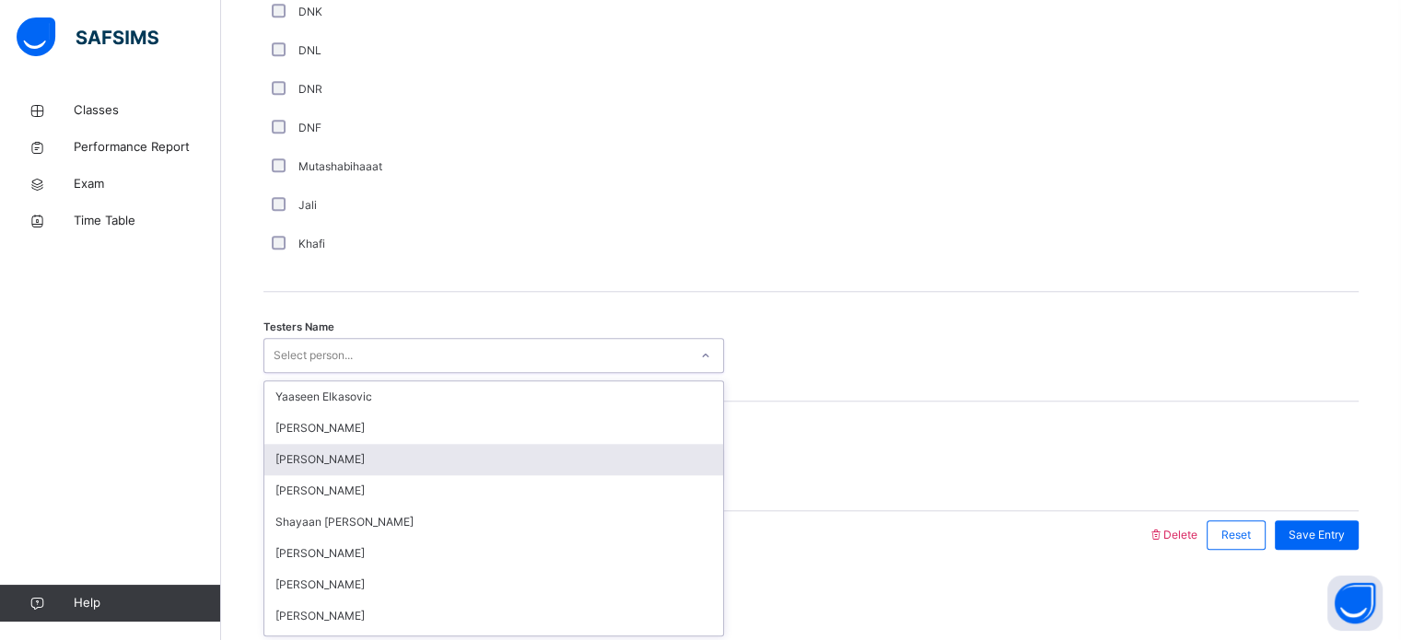
drag, startPoint x: 291, startPoint y: 346, endPoint x: 300, endPoint y: 460, distance: 113.7
click at [300, 373] on div "option [PERSON_NAME] focused, 3 of 89. 89 results available. Use Up and Down to…" at bounding box center [494, 355] width 461 height 35
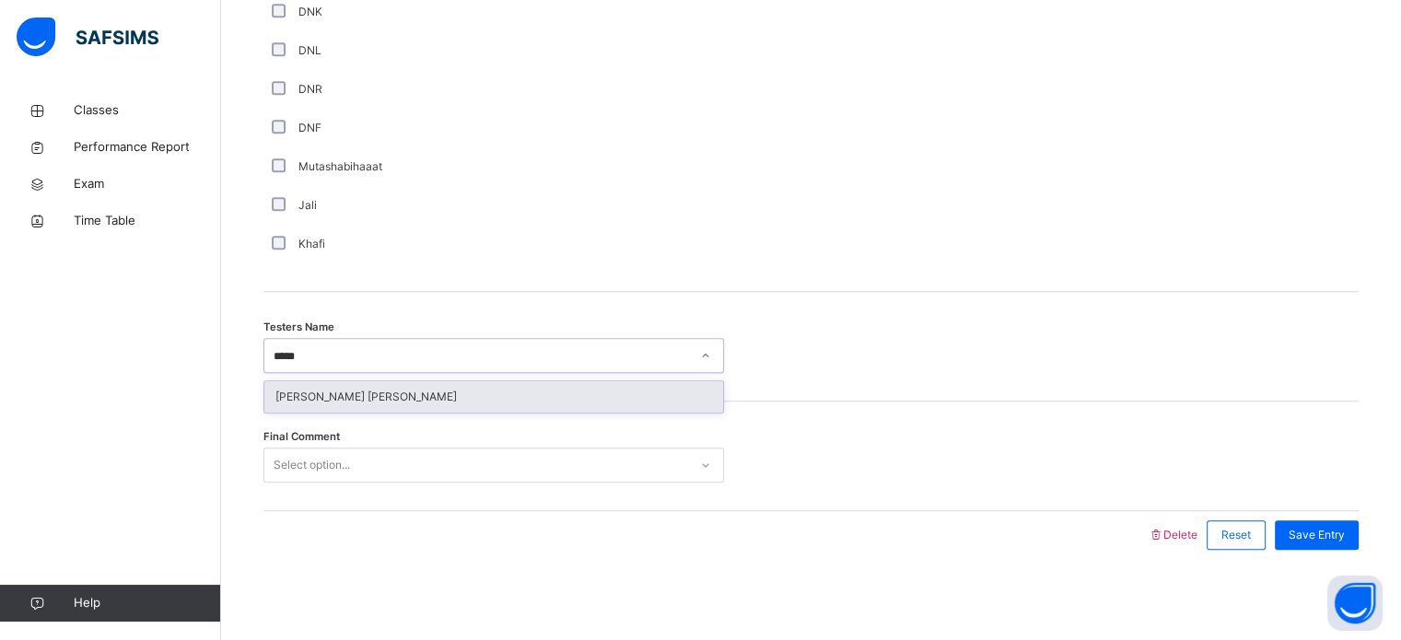
type input "******"
click at [323, 381] on div "[PERSON_NAME] [PERSON_NAME]" at bounding box center [493, 396] width 459 height 31
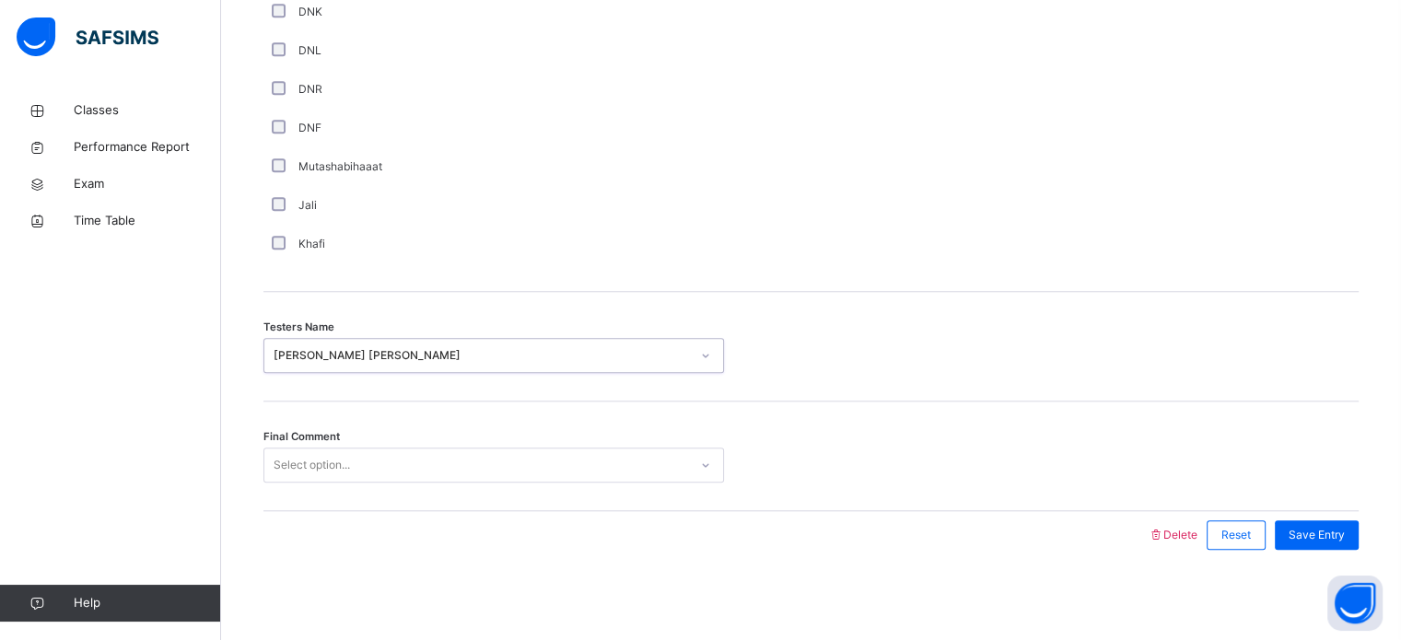
click at [322, 460] on div "Select option..." at bounding box center [312, 465] width 76 height 35
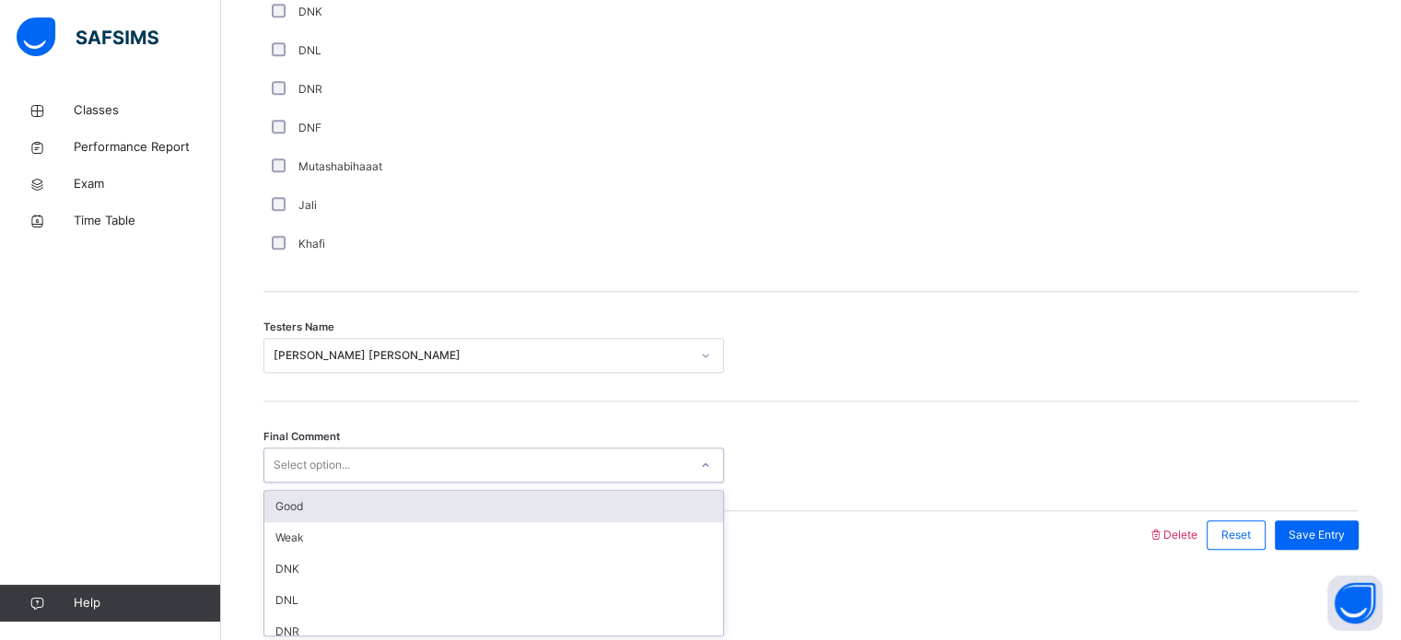
click at [328, 494] on div "Good" at bounding box center [493, 506] width 459 height 31
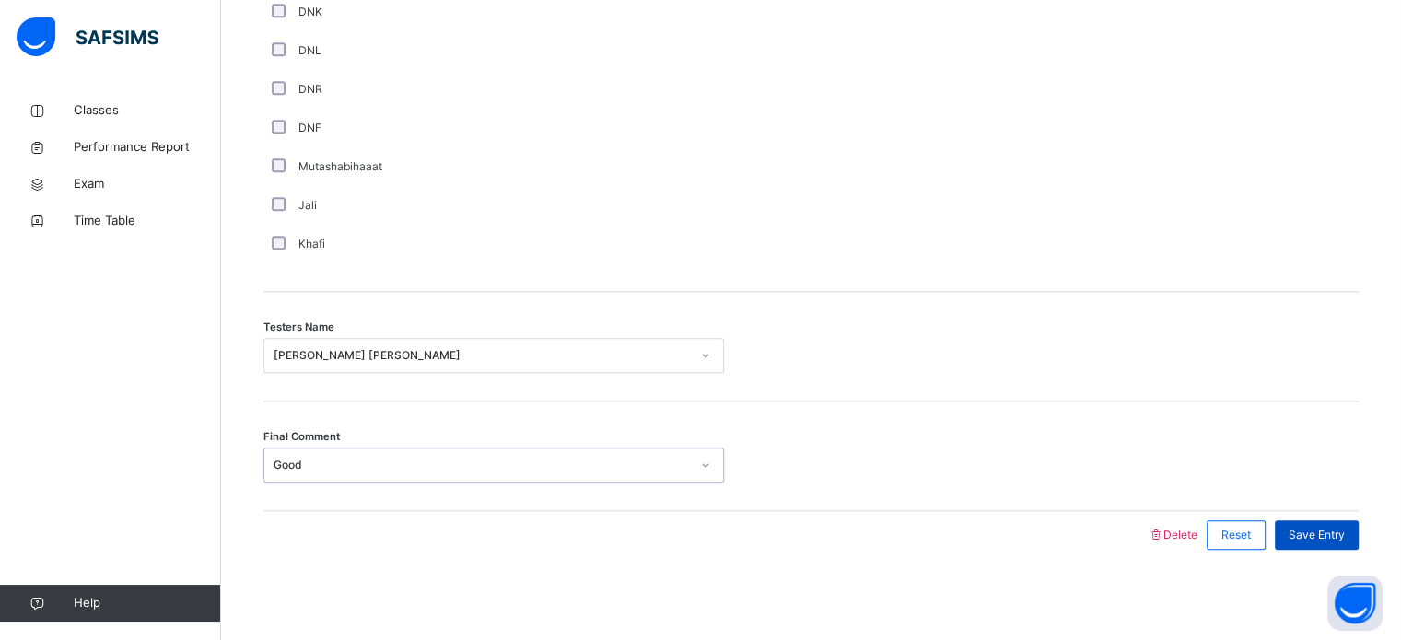
click at [1345, 527] on span "Save Entry" at bounding box center [1317, 535] width 56 height 17
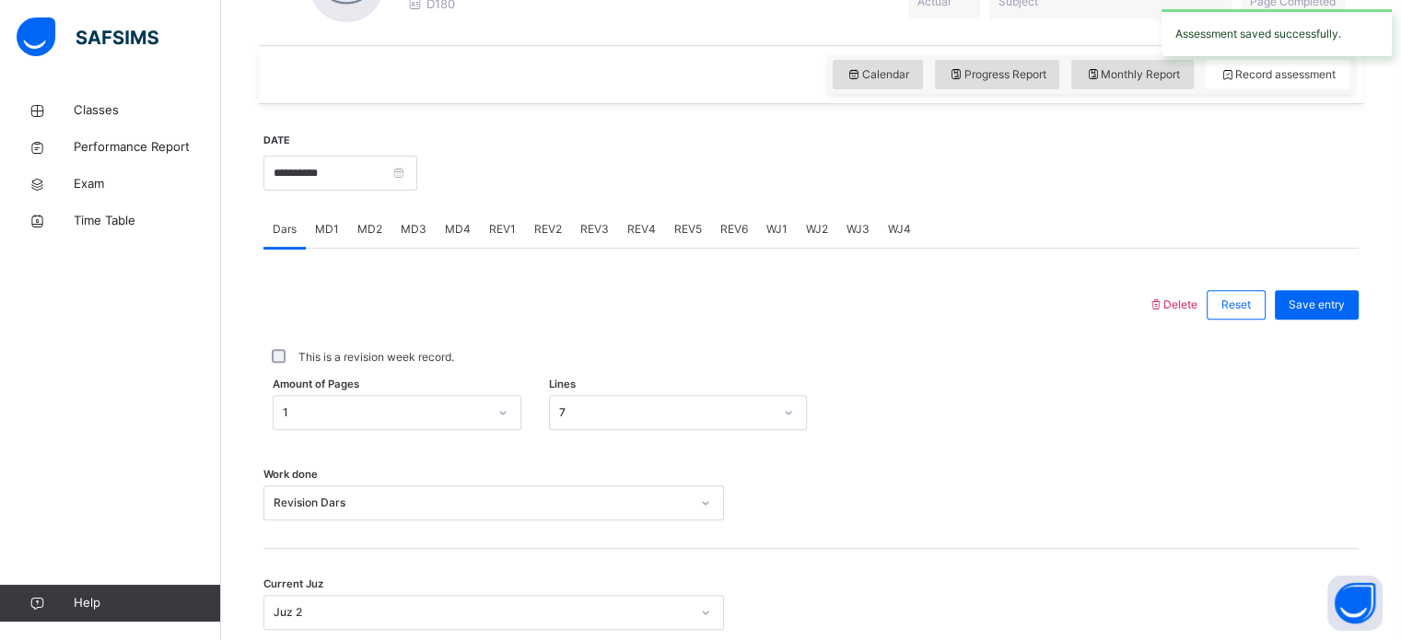
scroll to position [579, 0]
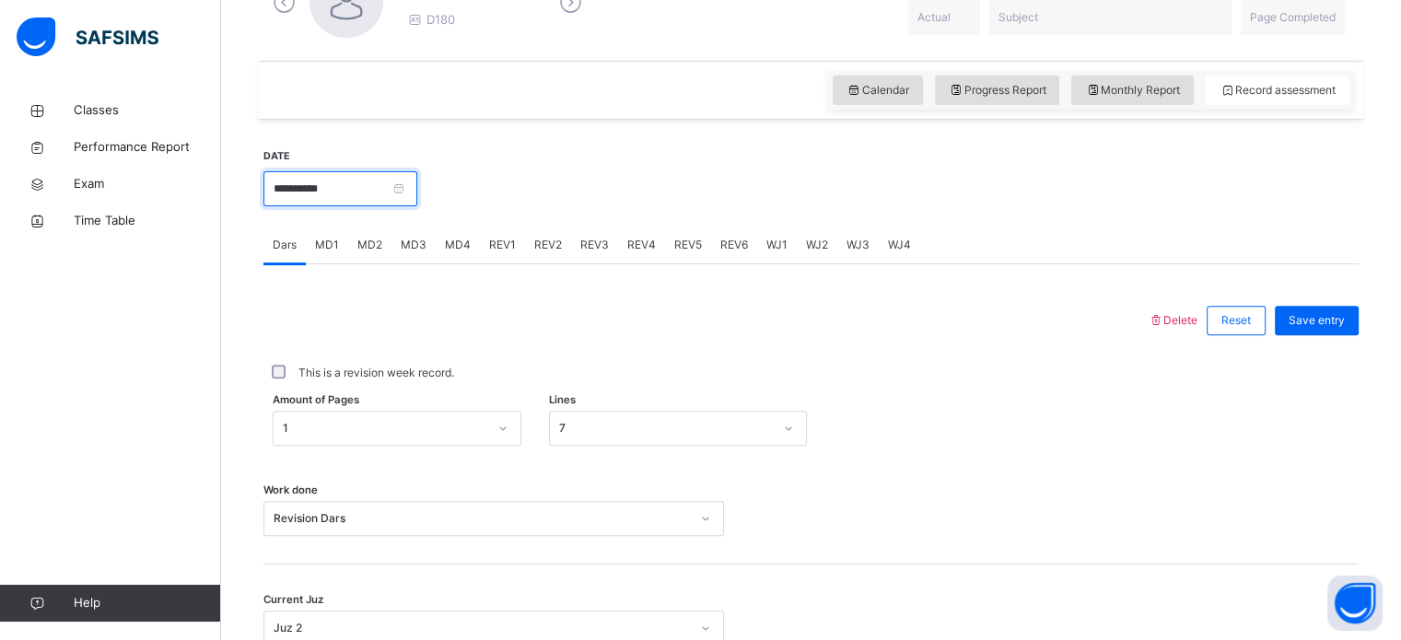
click at [405, 183] on input "**********" at bounding box center [341, 188] width 154 height 35
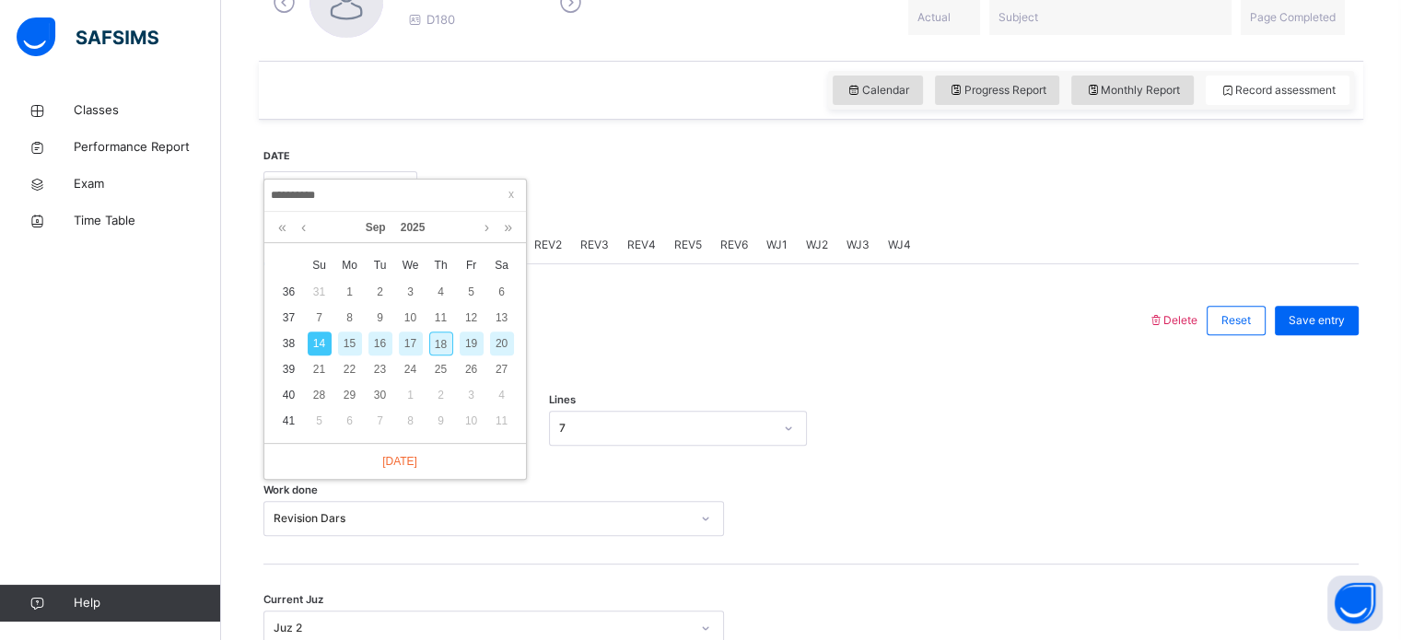
click at [383, 342] on div "16" at bounding box center [381, 344] width 24 height 24
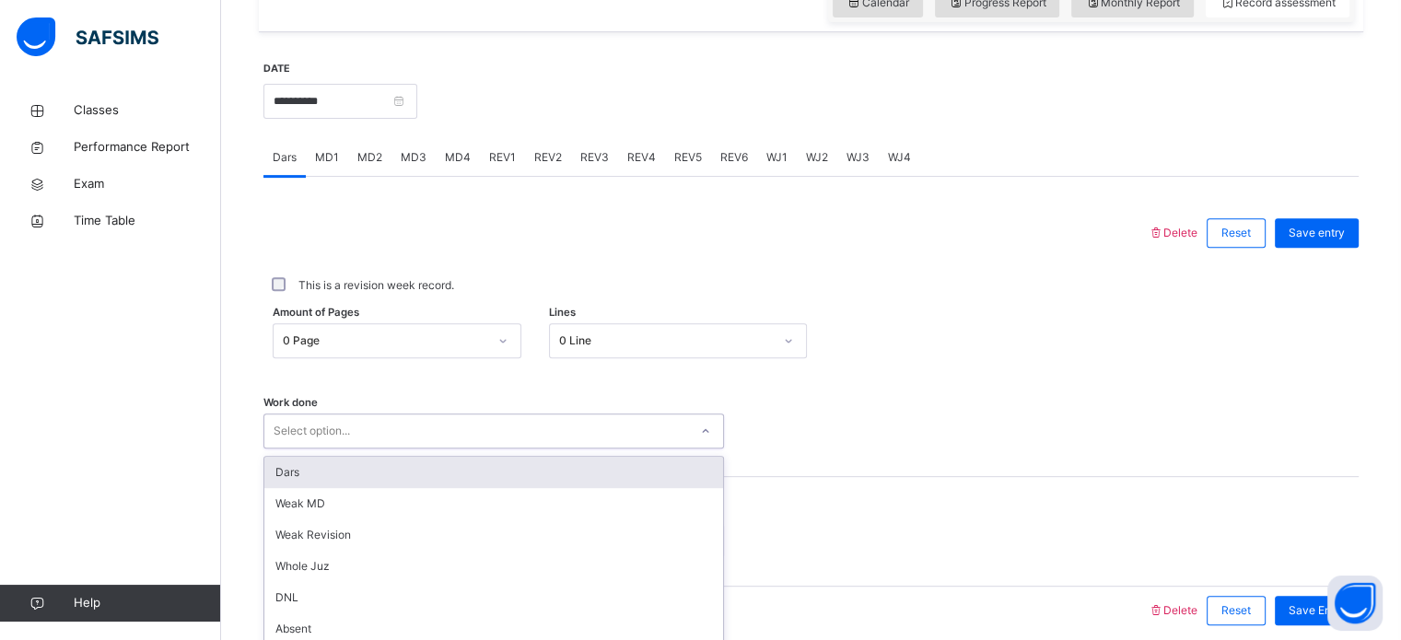
scroll to position [743, 0]
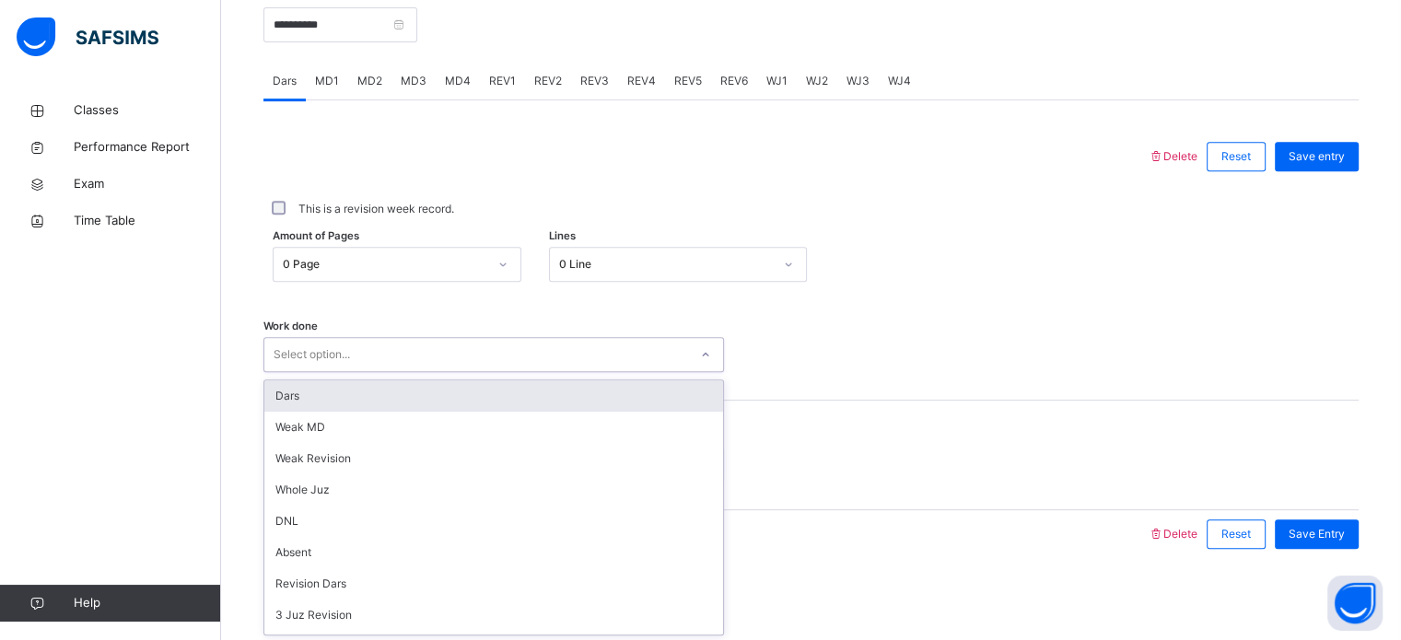
click at [376, 372] on div "option Dars focused, 1 of 14. 14 results available. Use Up and Down to choose o…" at bounding box center [494, 354] width 461 height 35
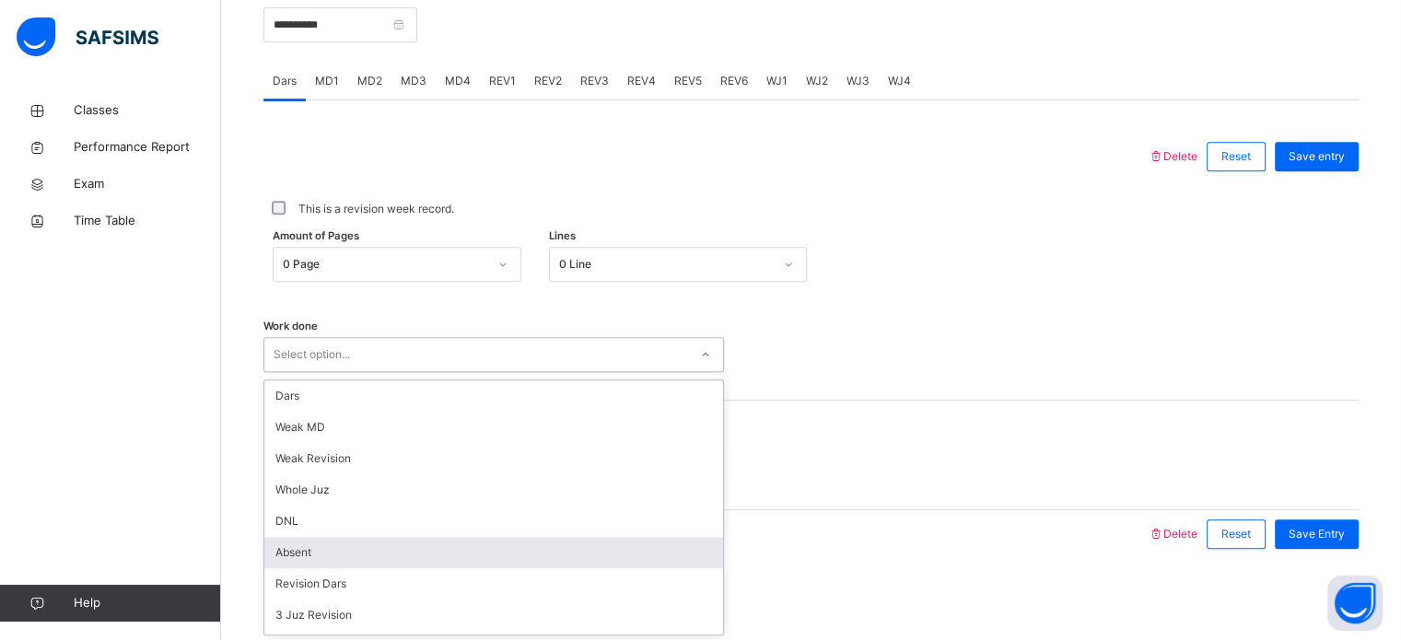
click at [319, 555] on div "Absent" at bounding box center [493, 552] width 459 height 31
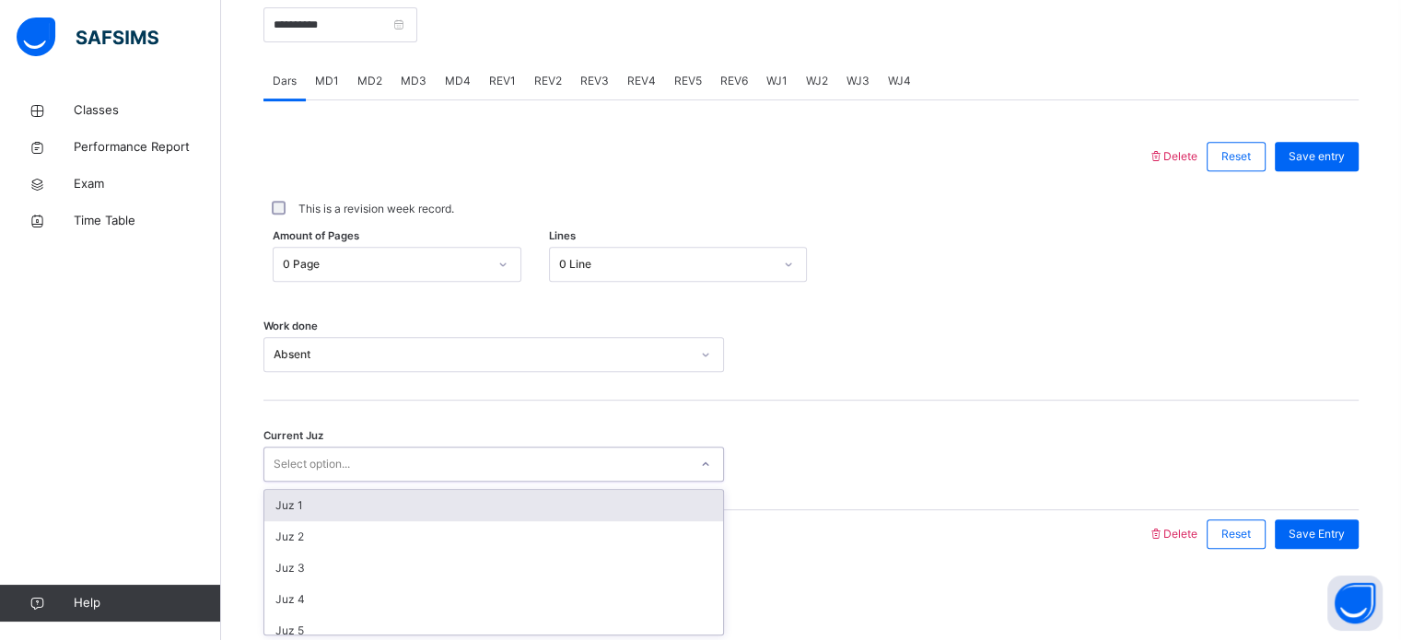
click at [336, 463] on div "Select option..." at bounding box center [312, 464] width 76 height 35
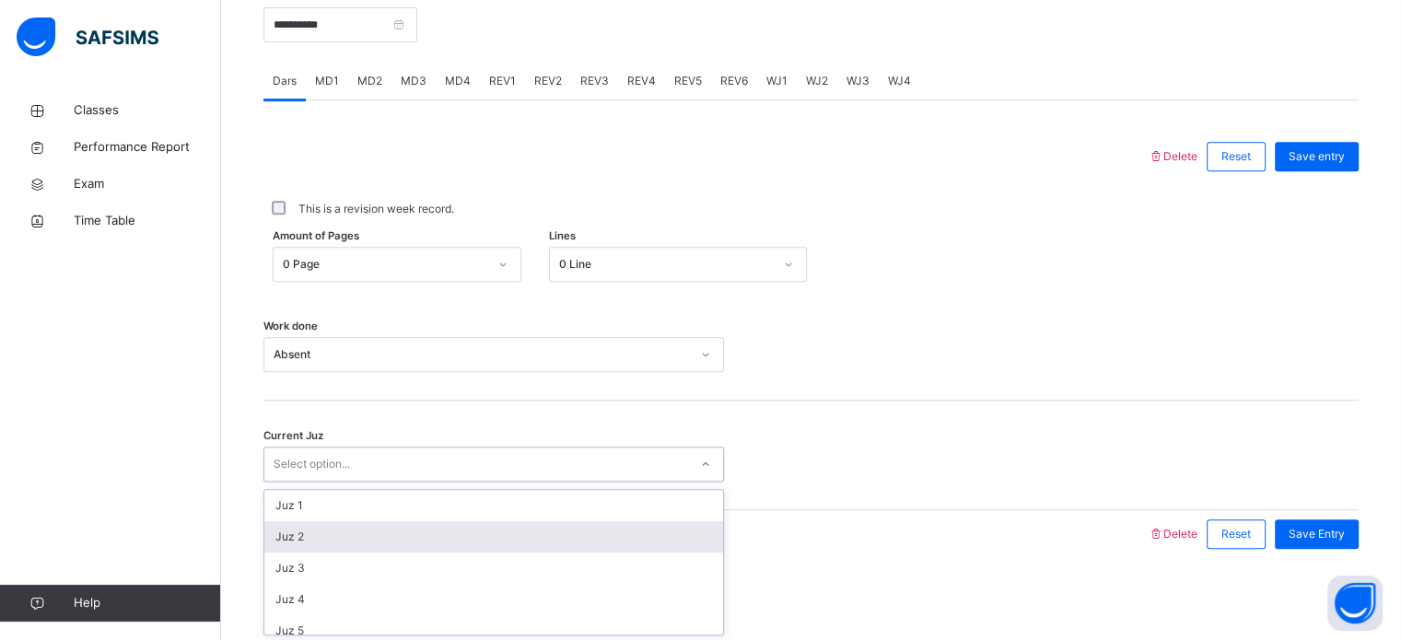
click at [324, 525] on div "Juz 2" at bounding box center [493, 537] width 459 height 31
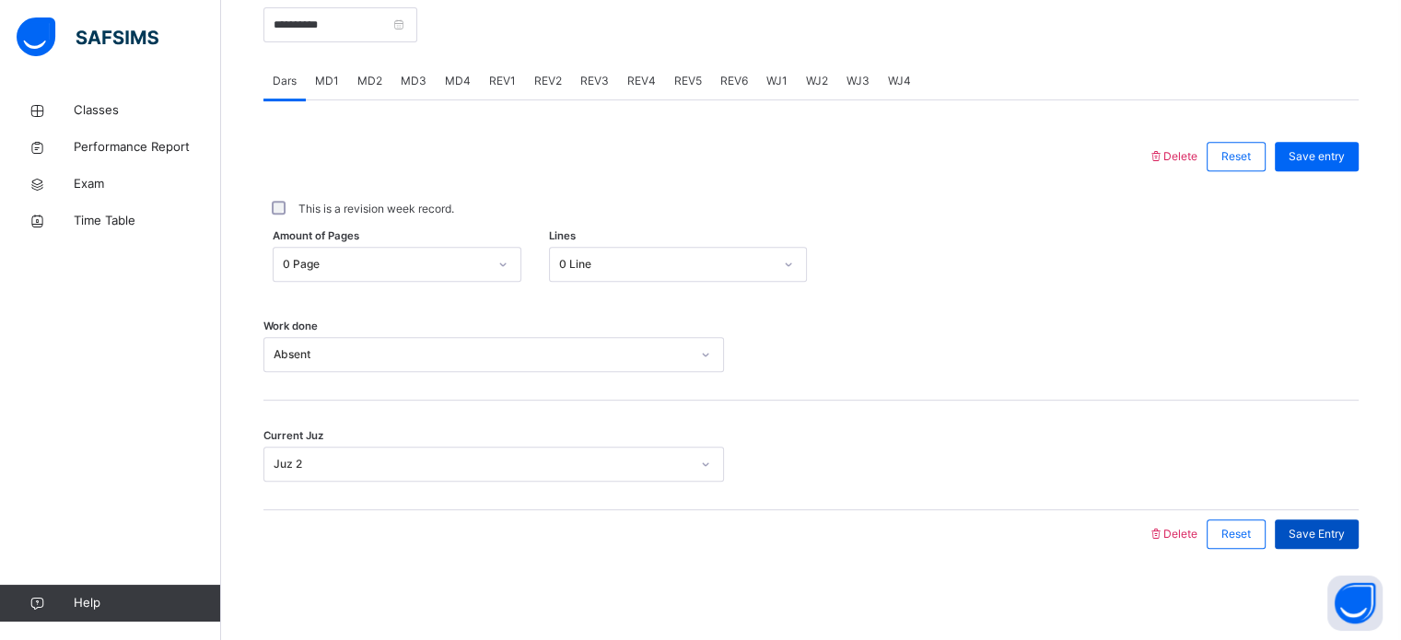
click at [1345, 537] on span "Save Entry" at bounding box center [1317, 534] width 56 height 17
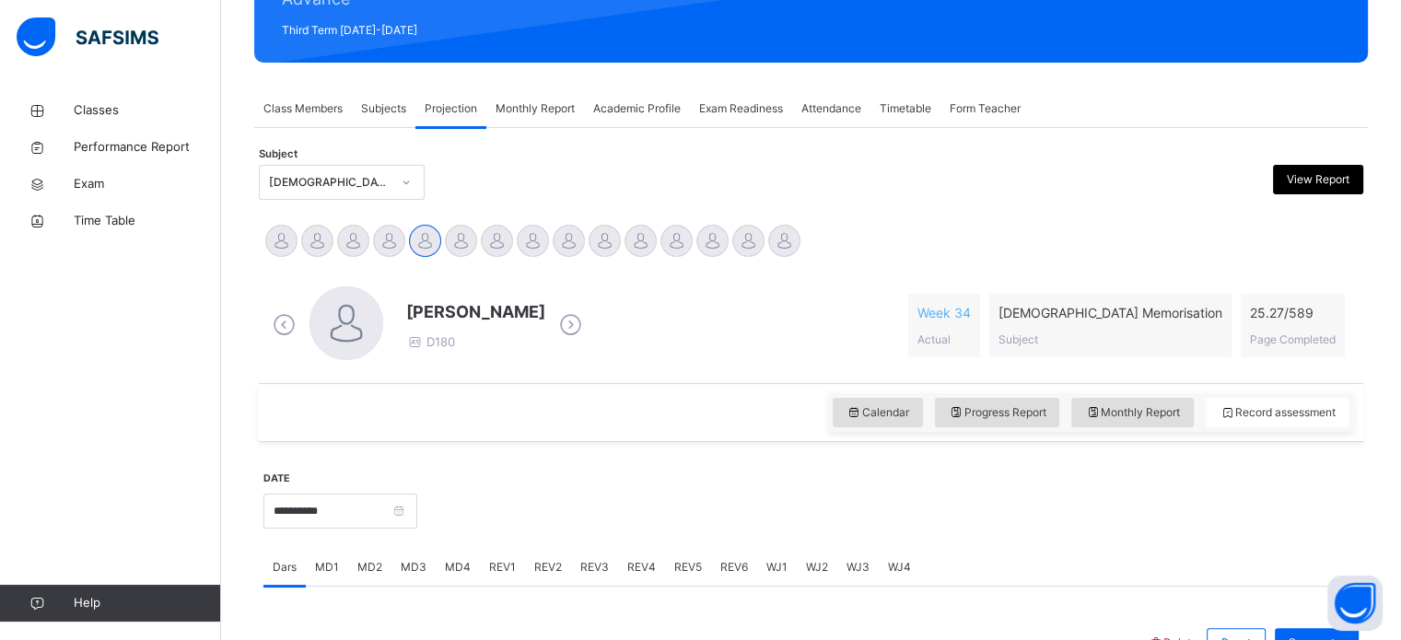
scroll to position [258, 0]
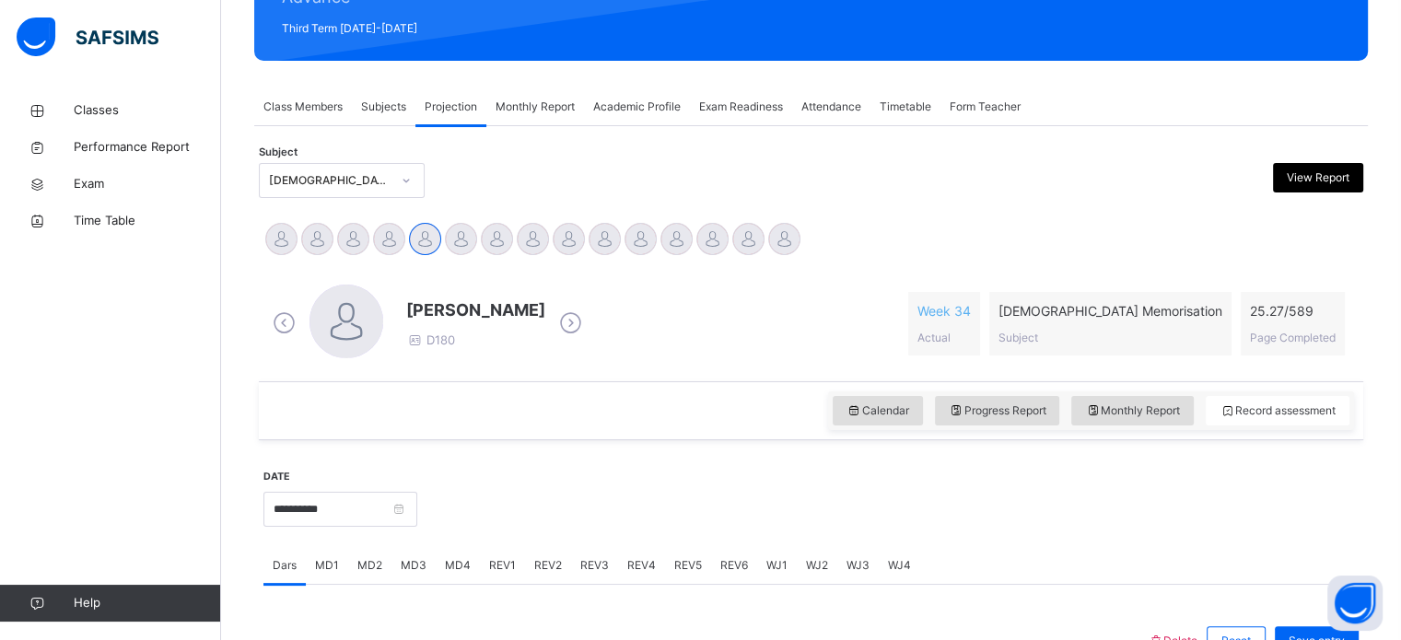
click at [287, 168] on div "[DEMOGRAPHIC_DATA] Memorisation (008)" at bounding box center [324, 181] width 129 height 29
click at [575, 360] on div "[PERSON_NAME] D180 Week 34 Actual [DEMOGRAPHIC_DATA] Memorisation Subject 25.27…" at bounding box center [811, 324] width 1086 height 78
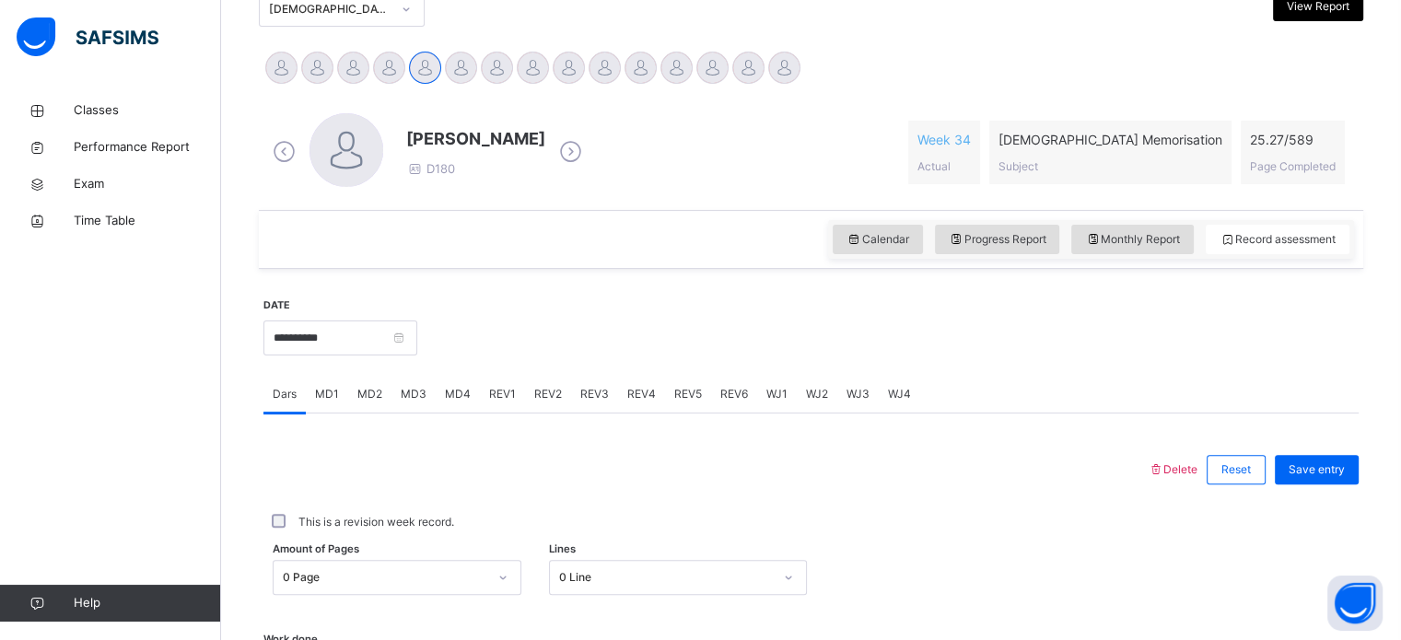
scroll to position [436, 0]
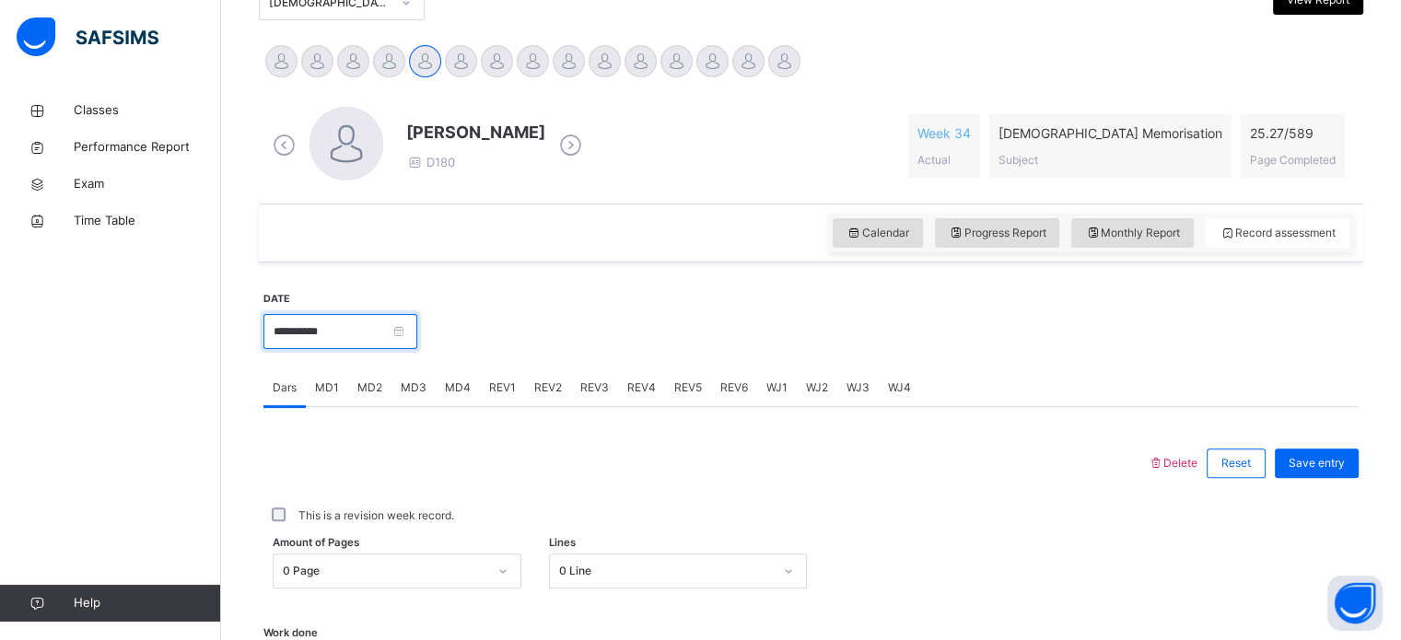
click at [402, 346] on input "**********" at bounding box center [341, 331] width 154 height 35
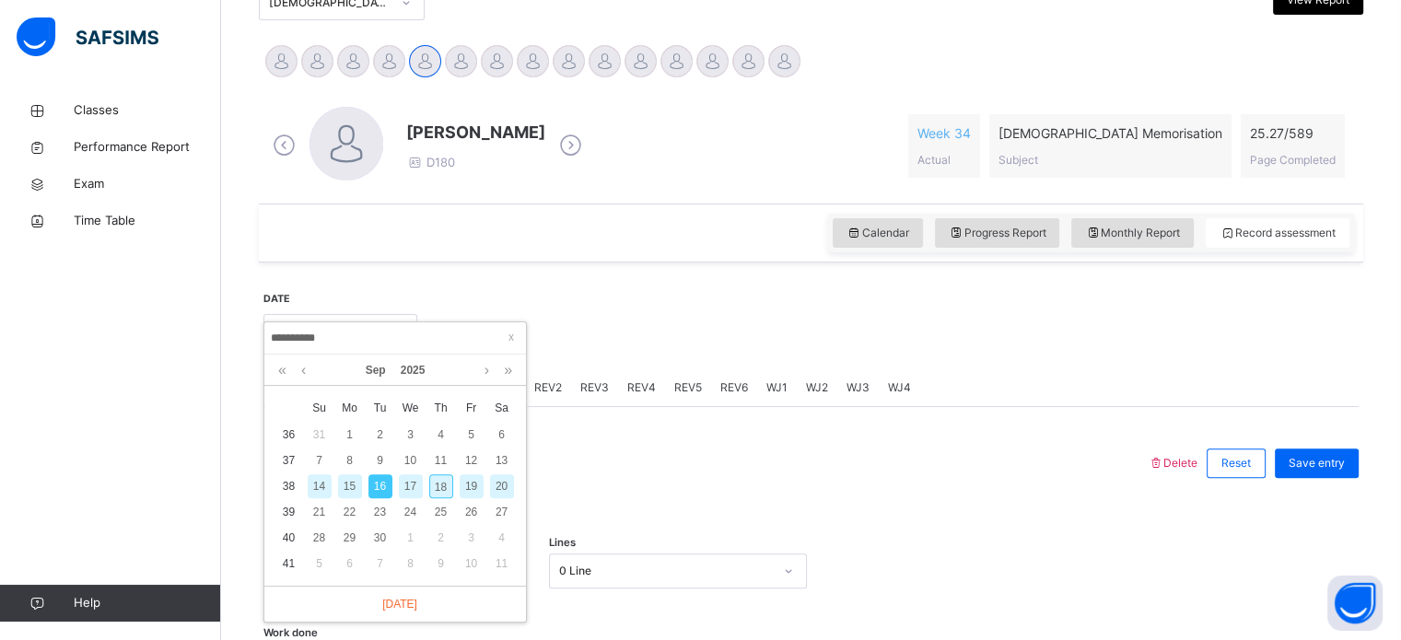
click at [442, 482] on div "18" at bounding box center [441, 487] width 24 height 24
type input "**********"
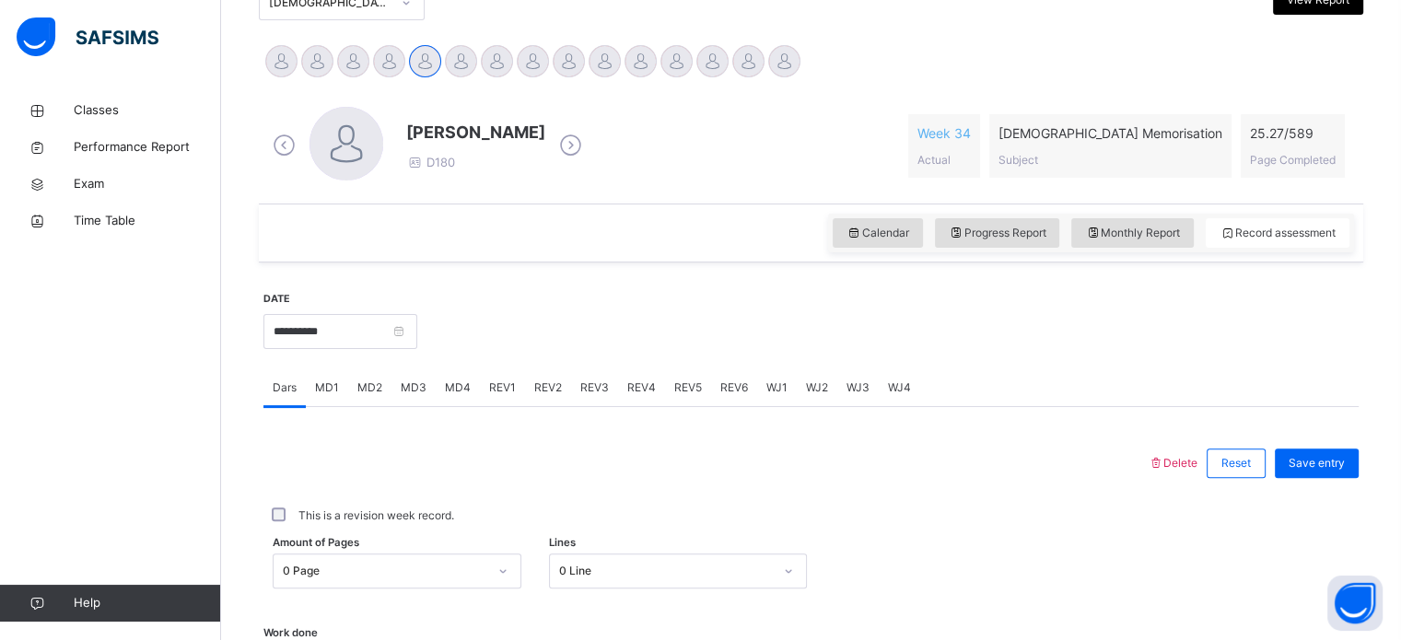
click at [358, 387] on span "MD2" at bounding box center [370, 388] width 25 height 17
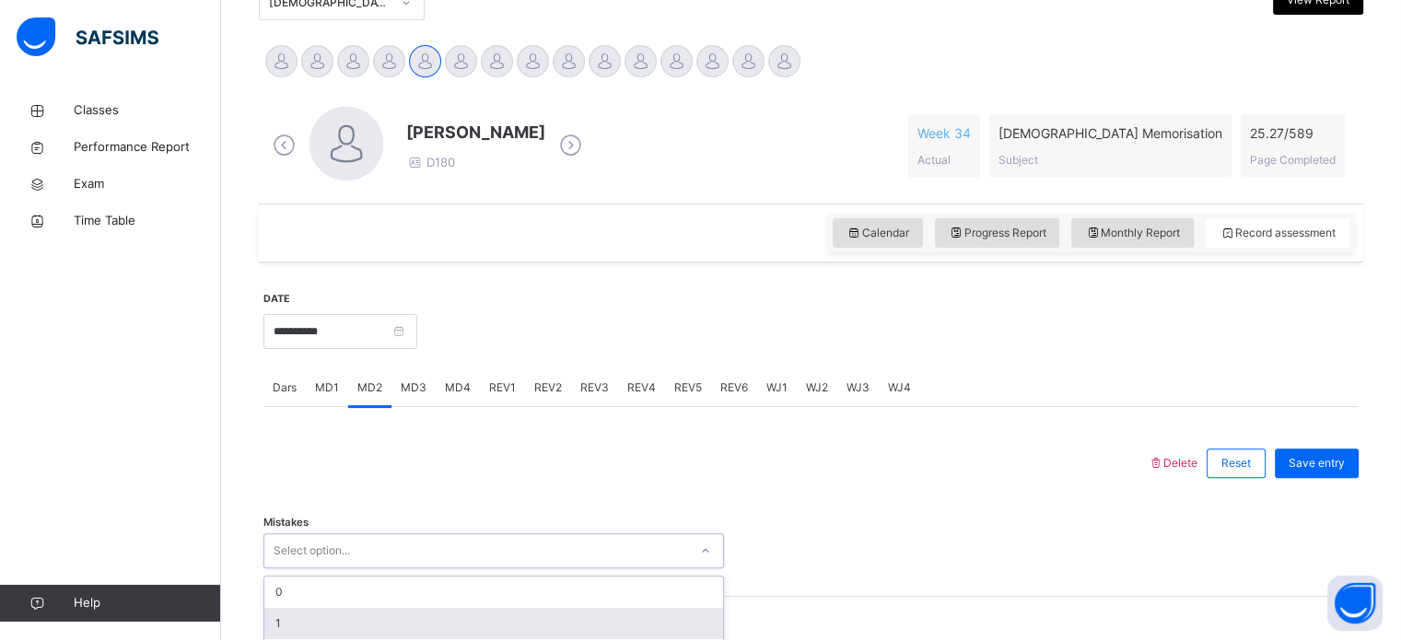
scroll to position [599, 0]
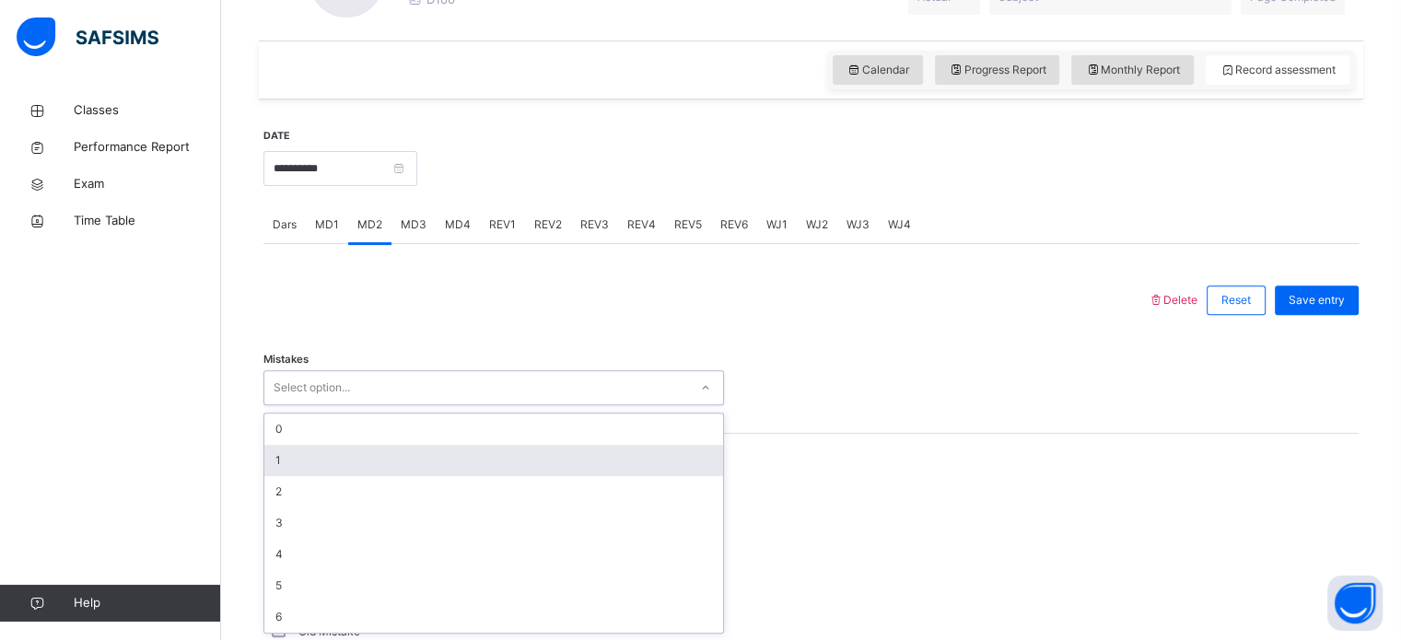
click at [339, 405] on div "option 1 focused, 2 of 7. 7 results available. Use Up and Down to choose option…" at bounding box center [494, 387] width 461 height 35
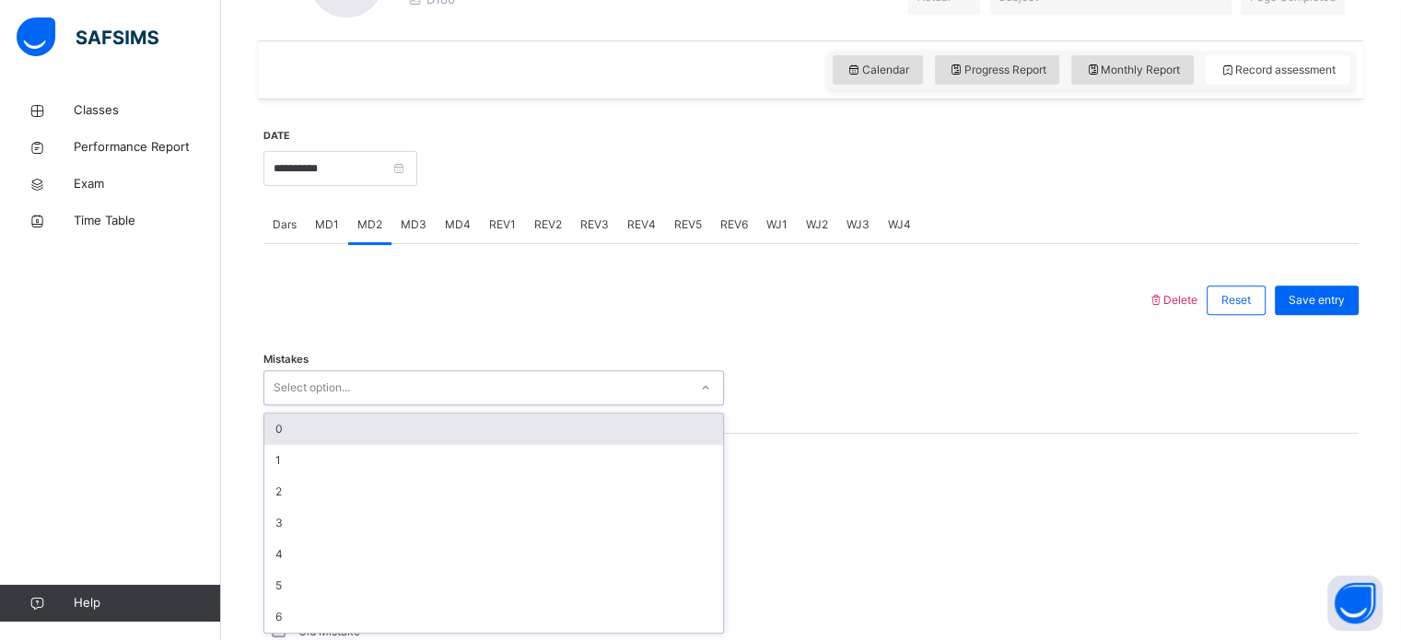
click at [295, 428] on div "0" at bounding box center [493, 429] width 459 height 31
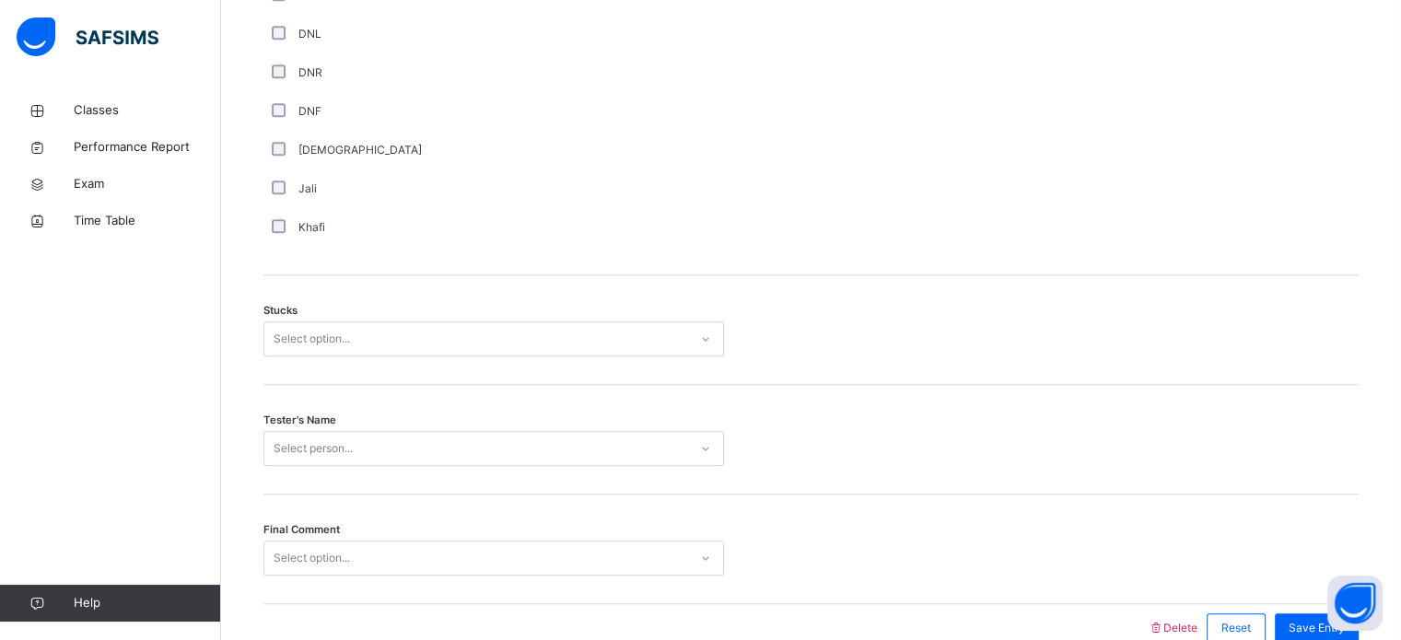
scroll to position [1353, 0]
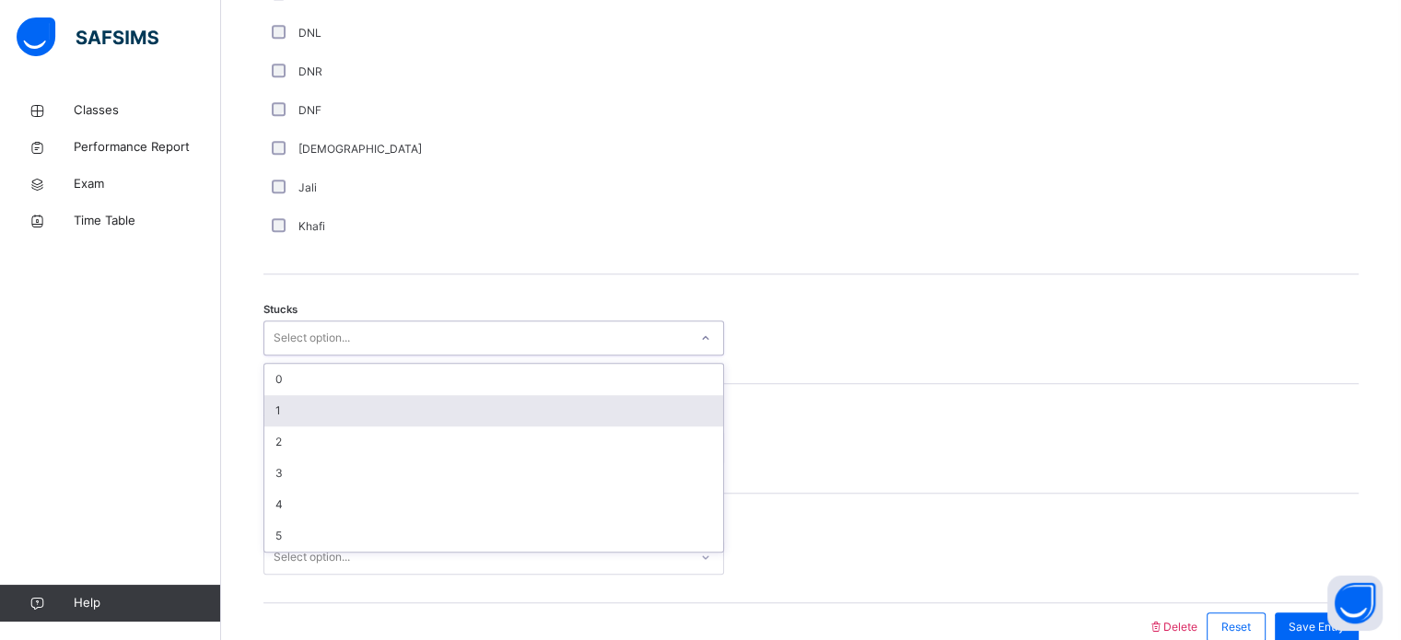
drag, startPoint x: 322, startPoint y: 334, endPoint x: 307, endPoint y: 414, distance: 81.5
click at [307, 356] on div "option 1 focused, 2 of 6. 6 results available. Use Up and Down to choose option…" at bounding box center [494, 338] width 461 height 35
click at [307, 414] on div "1" at bounding box center [493, 410] width 459 height 31
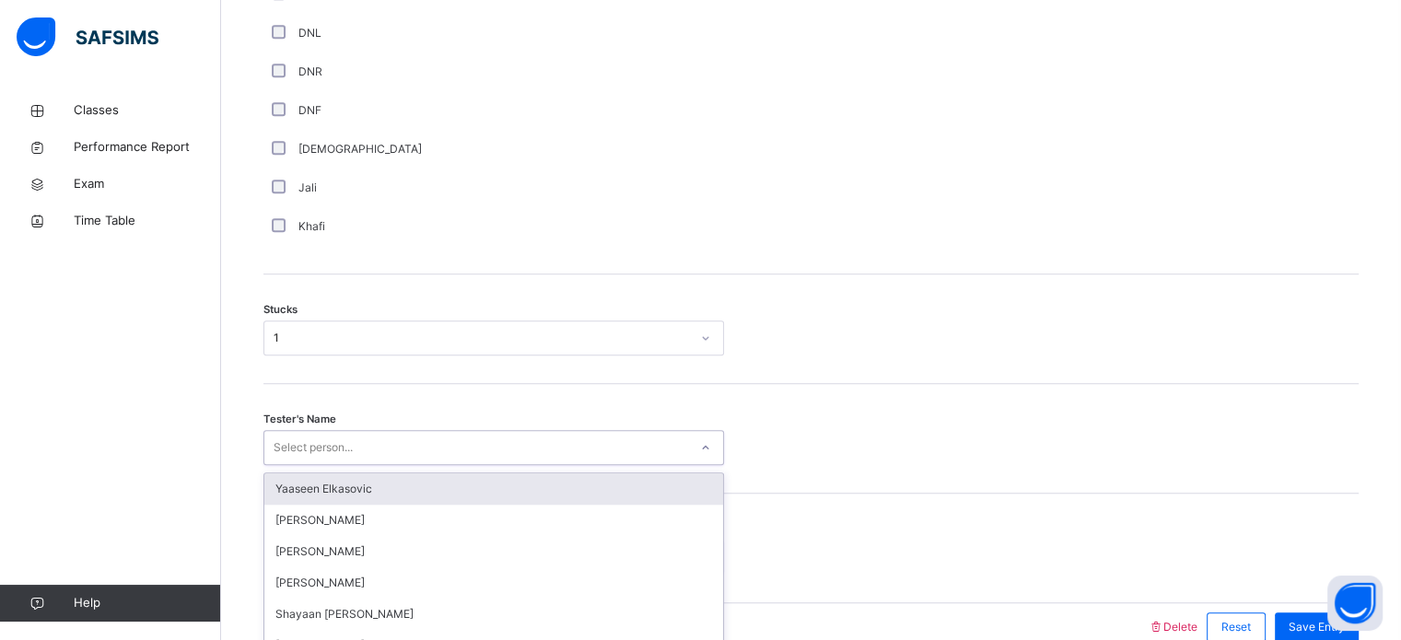
scroll to position [1445, 0]
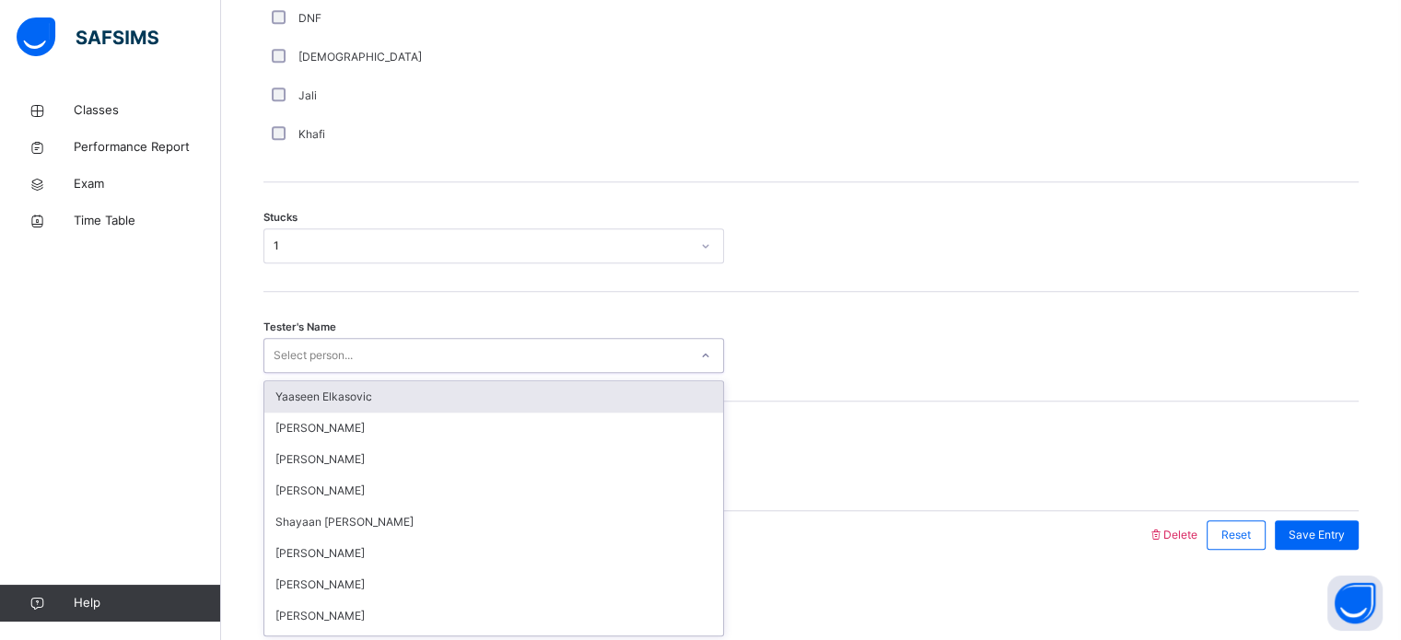
click at [309, 373] on div "option [PERSON_NAME] focused, 1 of 89. 89 results available. Use Up and Down to…" at bounding box center [494, 355] width 461 height 35
type input "*"
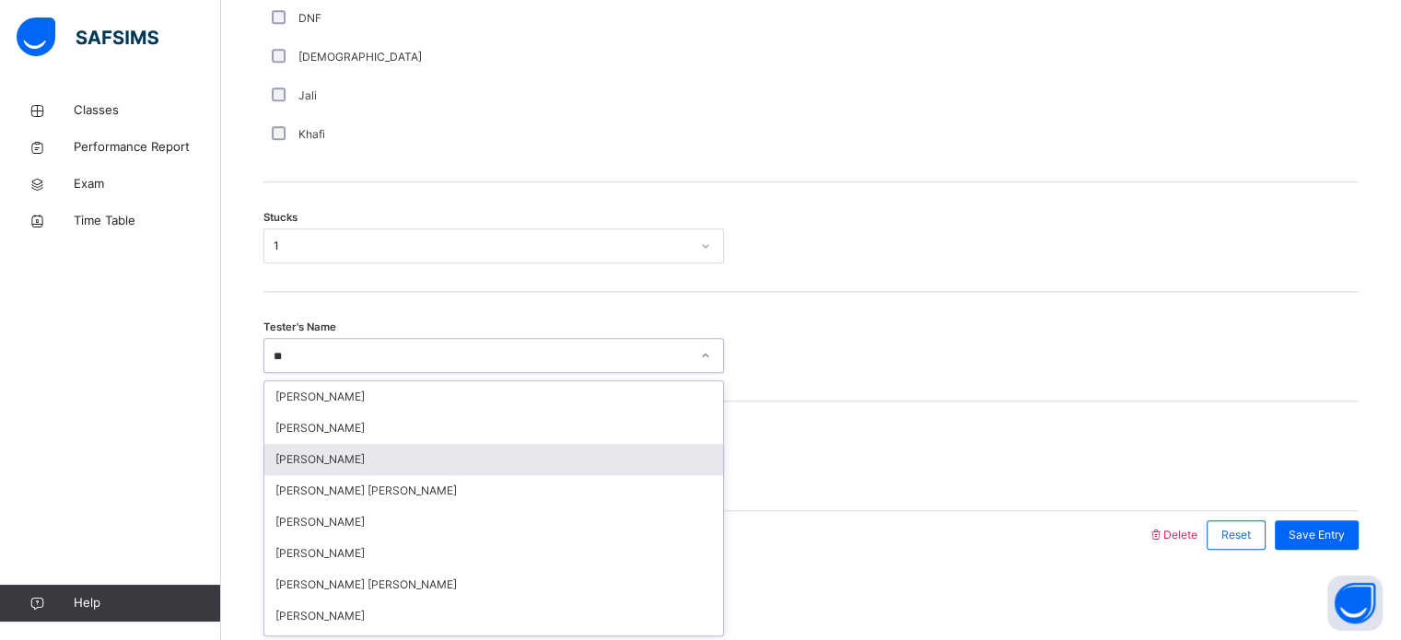
type input "***"
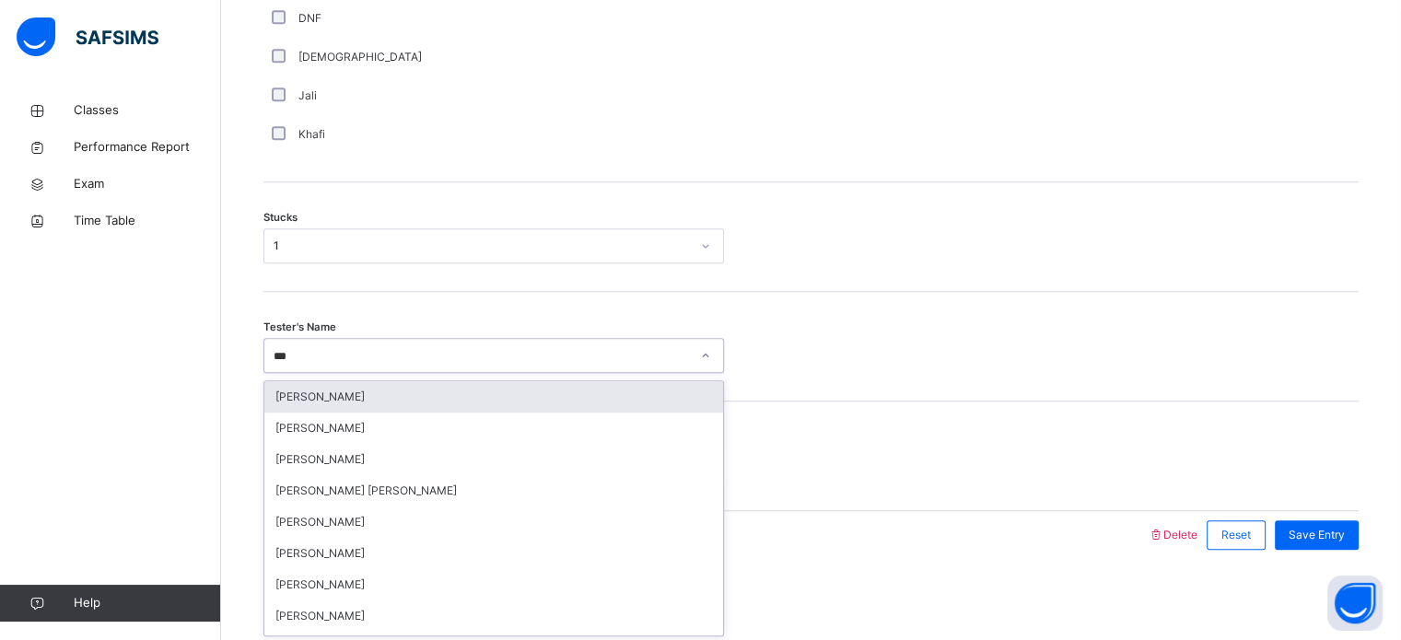
click at [313, 396] on div "[PERSON_NAME]" at bounding box center [493, 396] width 459 height 31
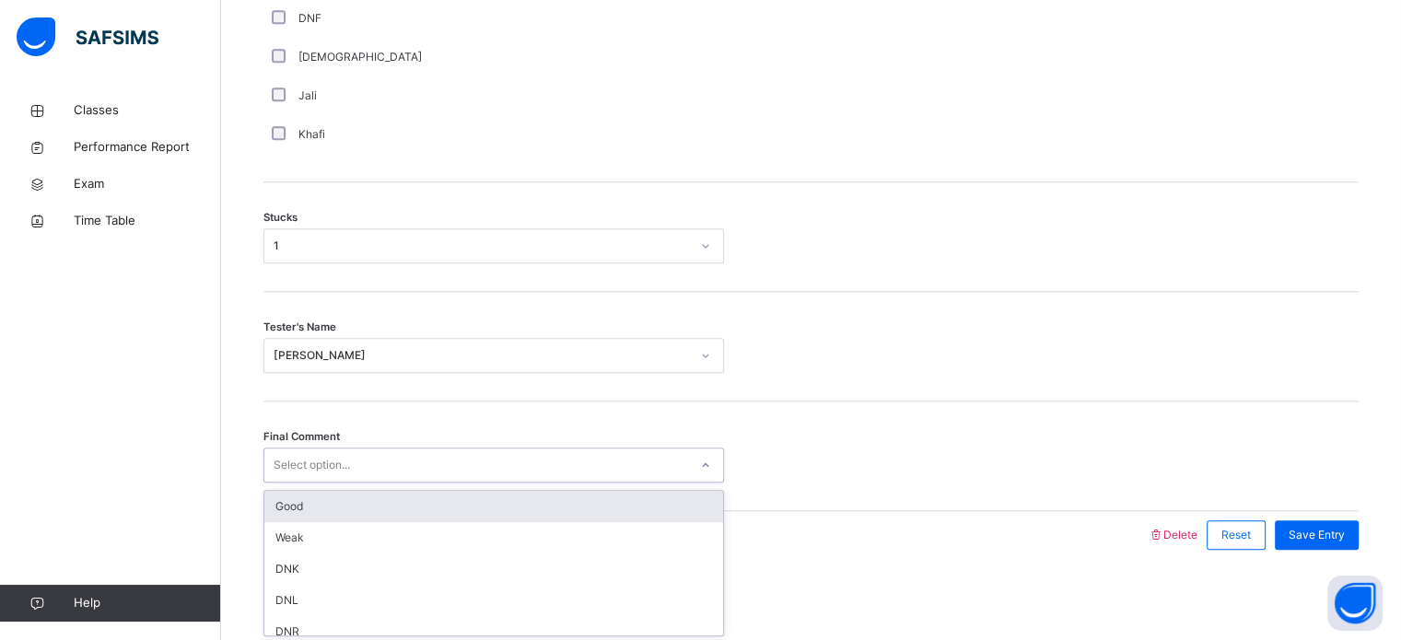
click at [315, 460] on div "Select option..." at bounding box center [312, 465] width 76 height 35
click at [323, 508] on div "Good" at bounding box center [493, 506] width 459 height 31
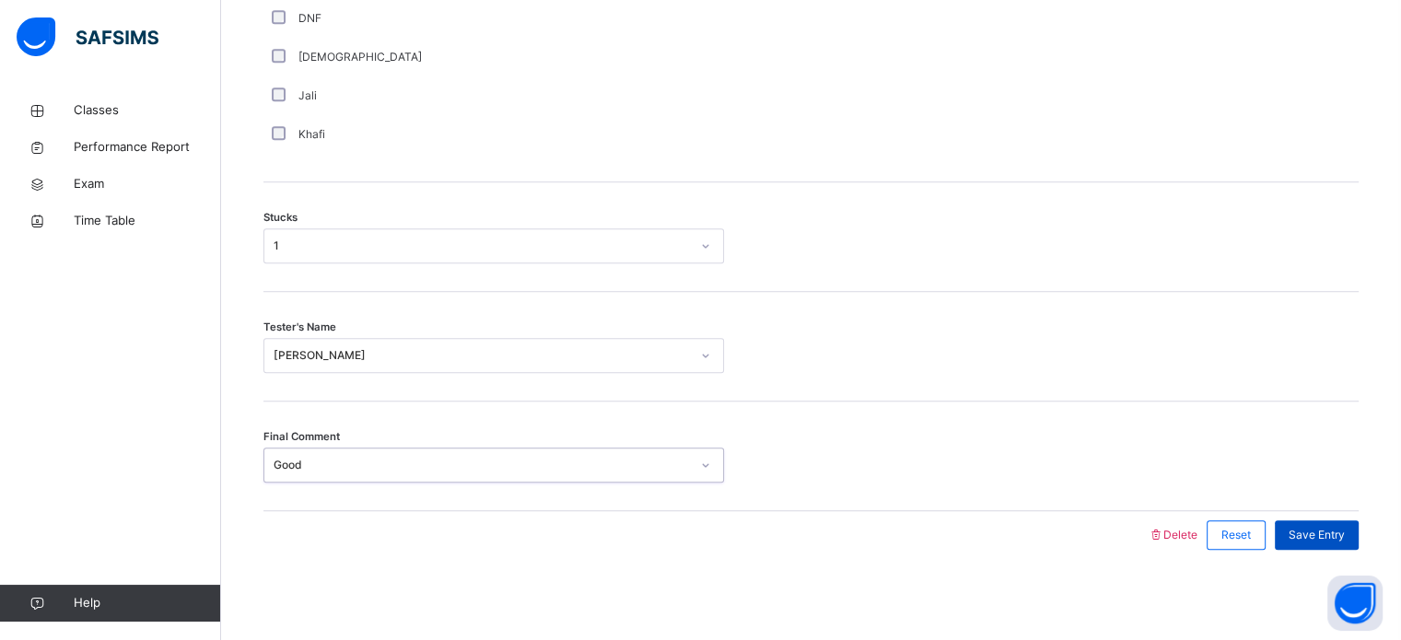
click at [1331, 537] on span "Save Entry" at bounding box center [1317, 535] width 56 height 17
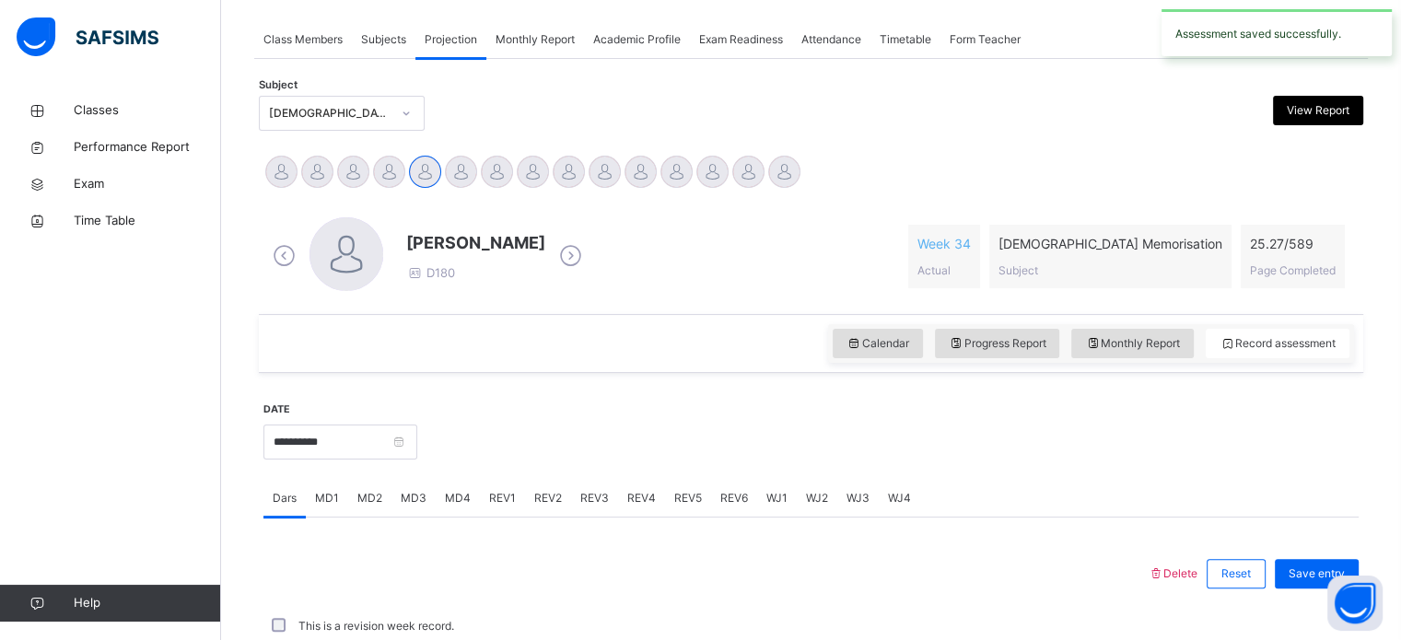
scroll to position [743, 0]
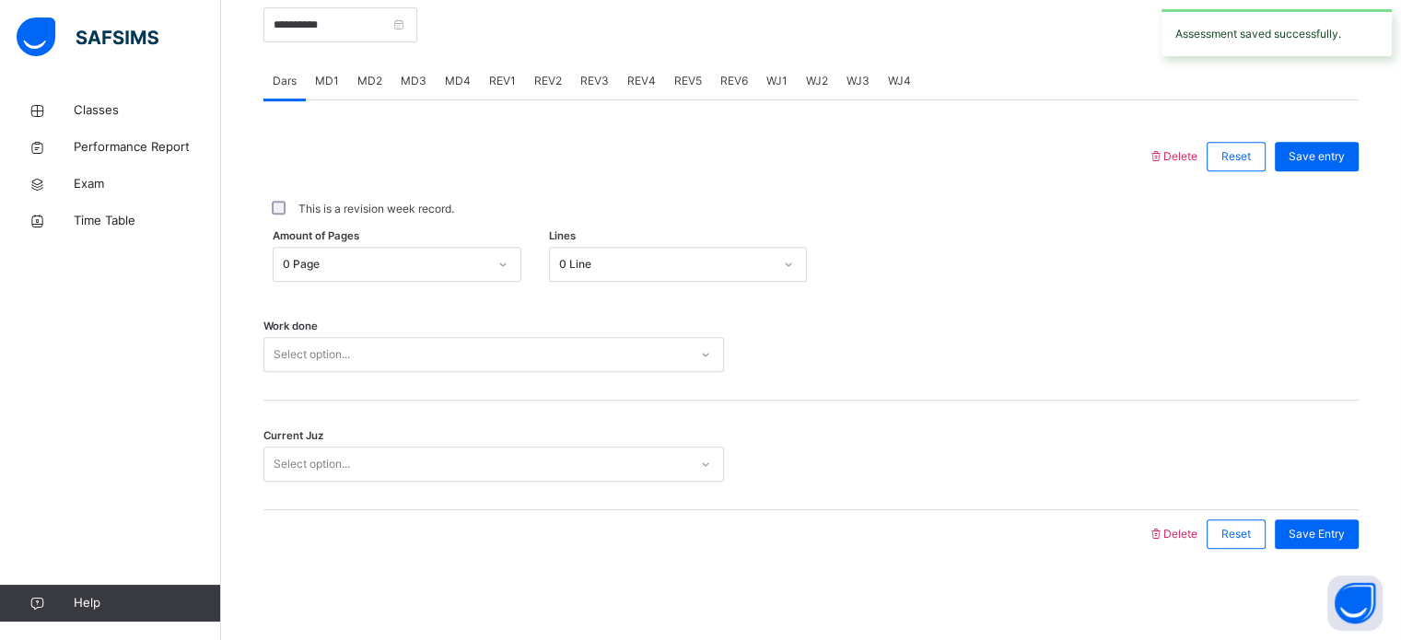
drag, startPoint x: 956, startPoint y: 438, endPoint x: 821, endPoint y: 372, distance: 150.4
click at [821, 372] on div "Work done Select option..." at bounding box center [812, 346] width 1096 height 110
click at [452, 73] on span "MD4" at bounding box center [458, 81] width 26 height 17
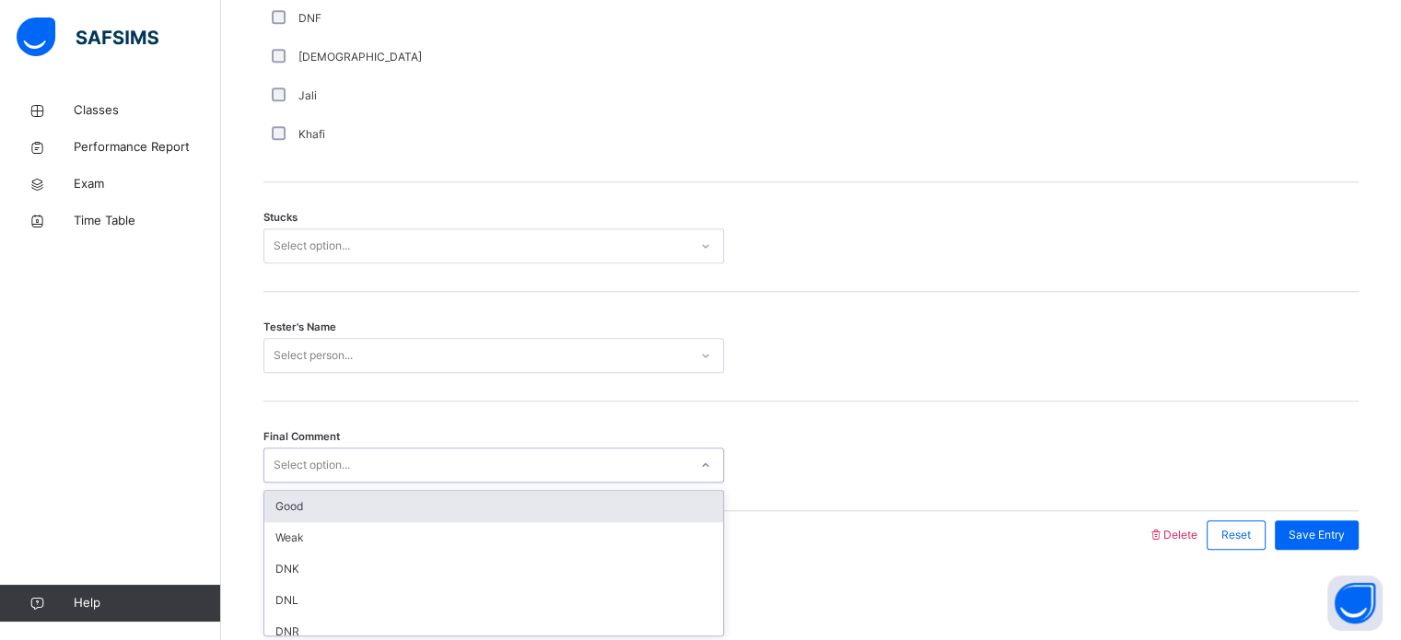
click at [327, 460] on div "Select option..." at bounding box center [312, 465] width 76 height 35
click at [320, 498] on div "Good" at bounding box center [493, 506] width 459 height 31
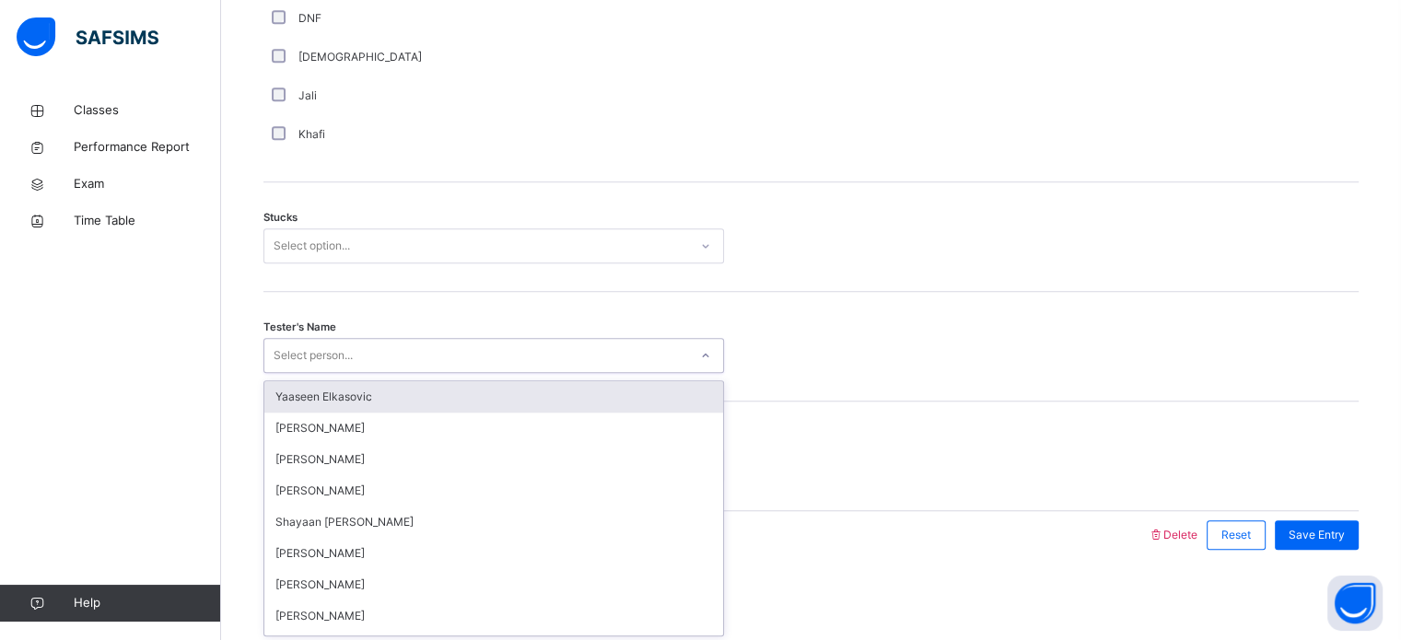
click at [314, 346] on div "Select person..." at bounding box center [313, 355] width 79 height 35
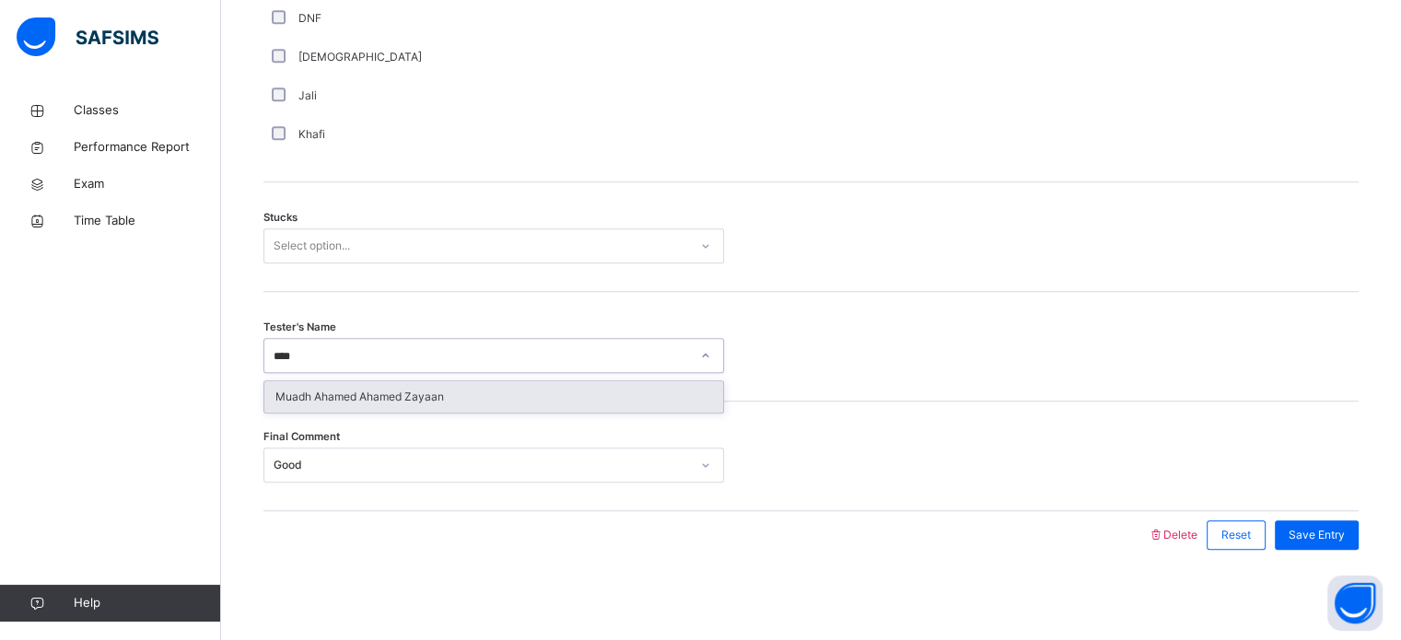
type input "*****"
click at [334, 394] on div "Muadh Ahamed Ahamed Zayaan" at bounding box center [493, 396] width 459 height 31
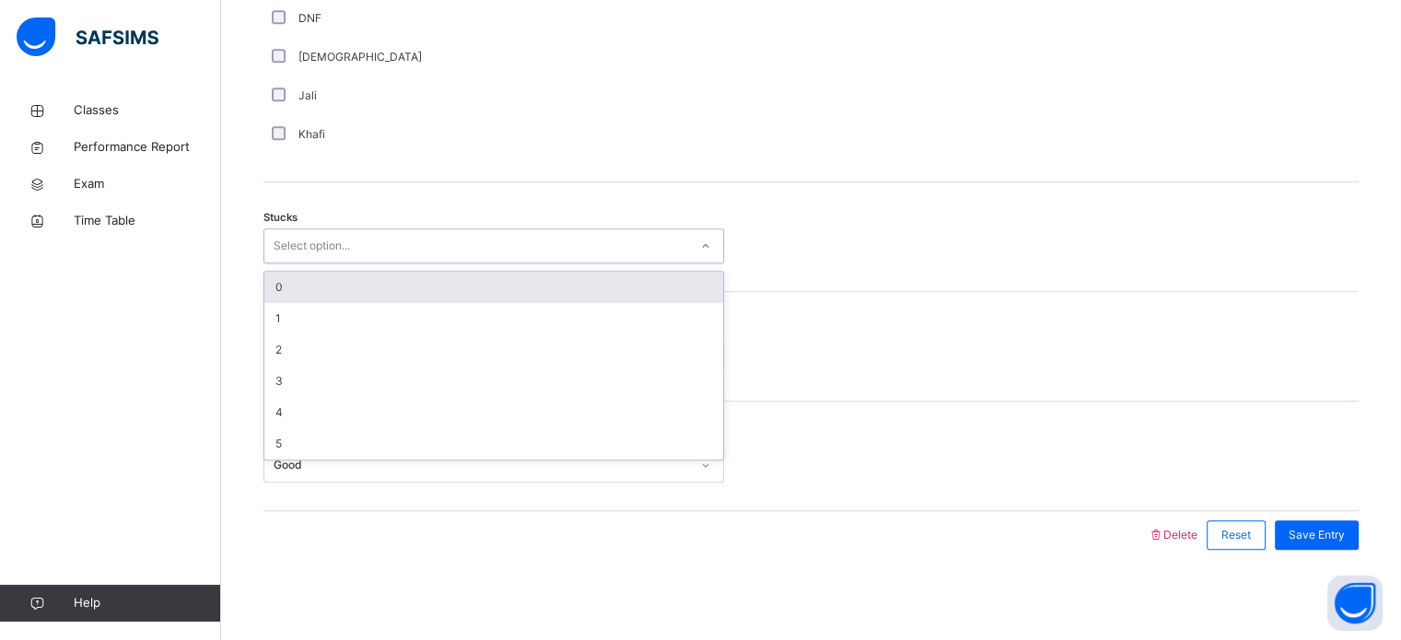
click at [283, 244] on div "Select option..." at bounding box center [312, 246] width 76 height 35
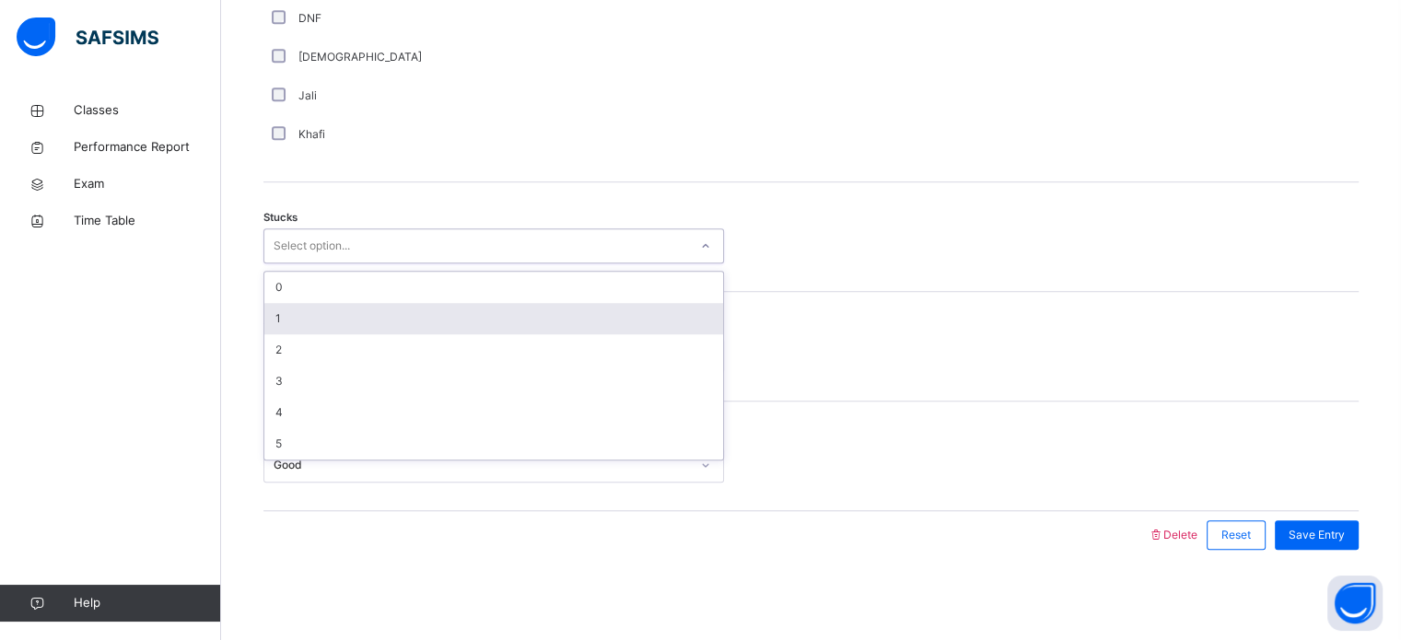
click at [295, 316] on div "1" at bounding box center [493, 318] width 459 height 31
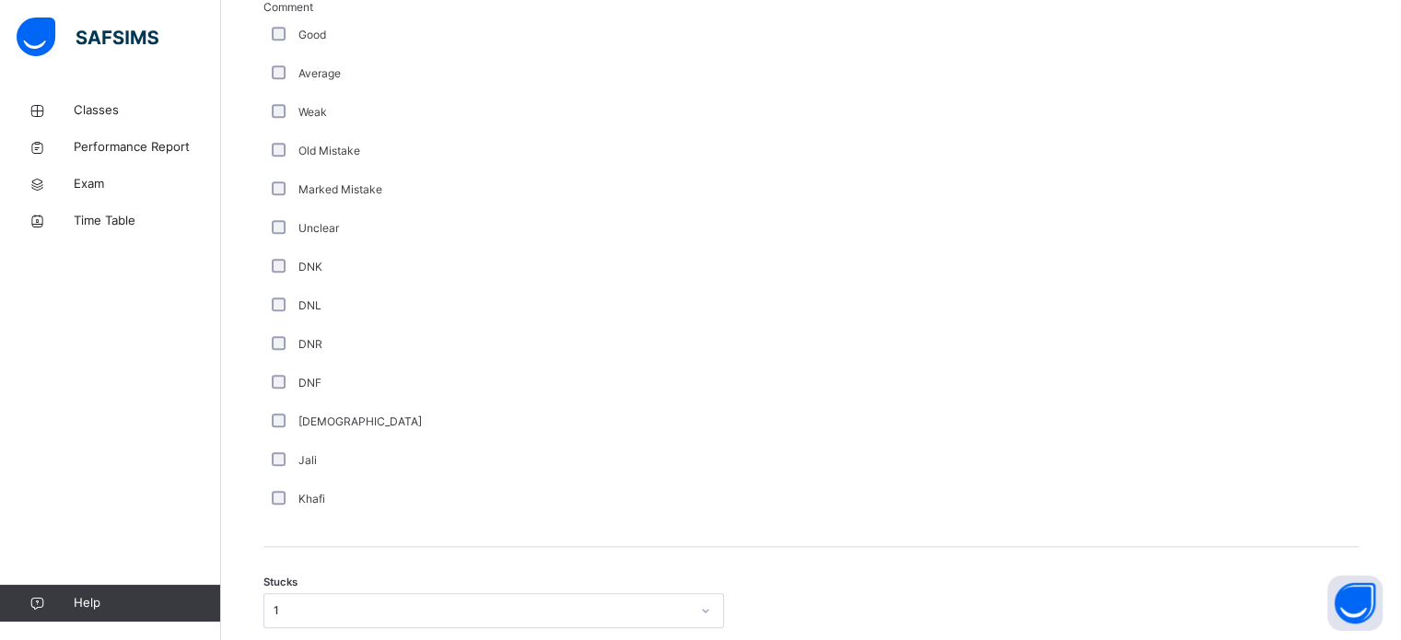
scroll to position [808, 0]
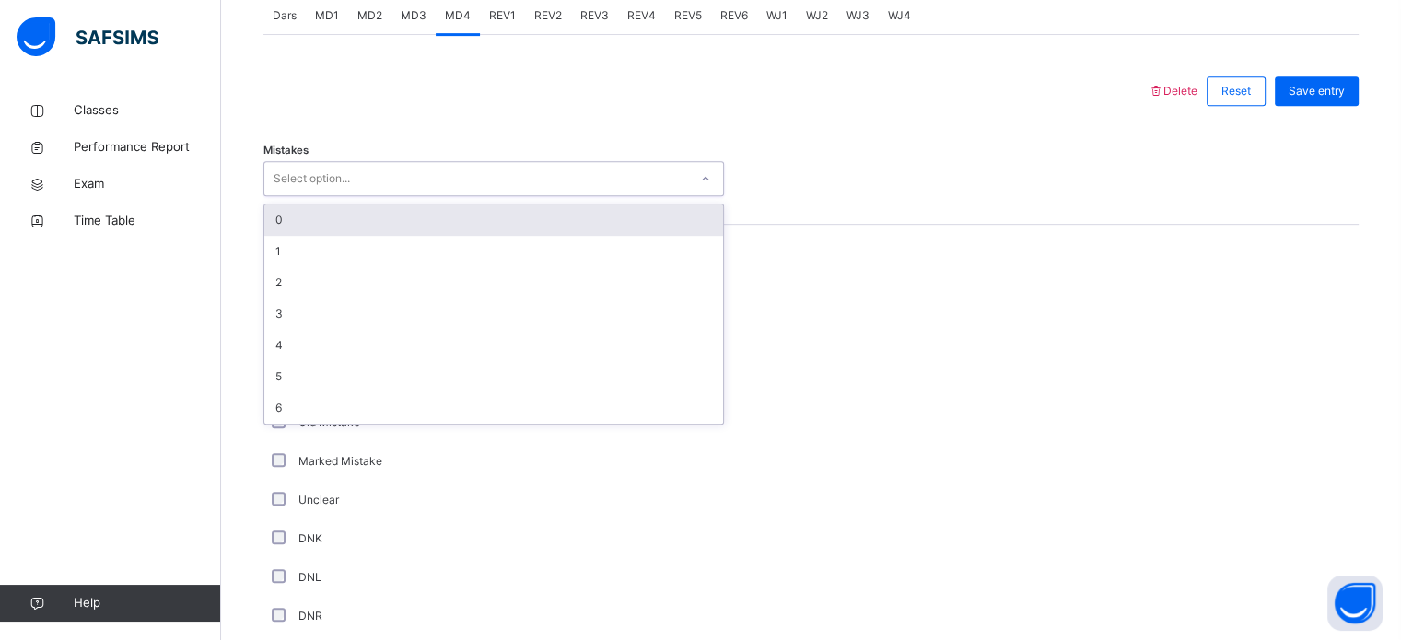
click at [312, 180] on div "Select option..." at bounding box center [312, 178] width 76 height 35
click at [304, 219] on div "0" at bounding box center [493, 220] width 459 height 31
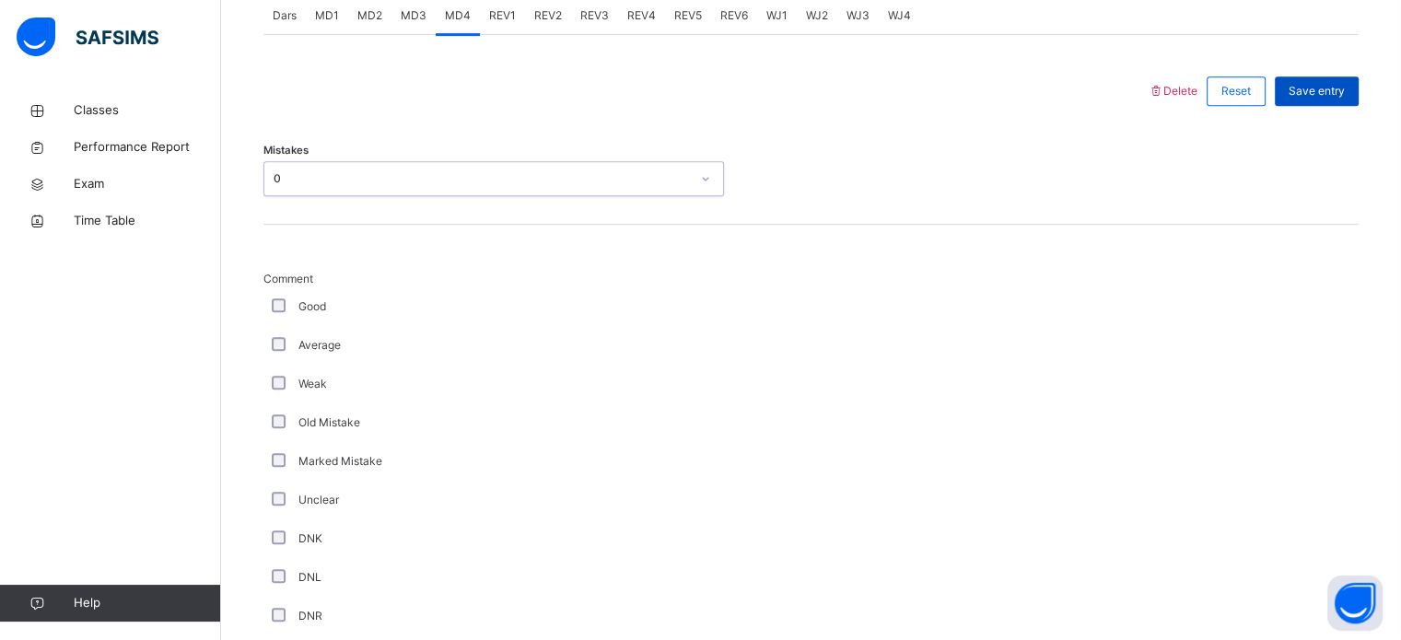
click at [1340, 95] on span "Save entry" at bounding box center [1317, 91] width 56 height 17
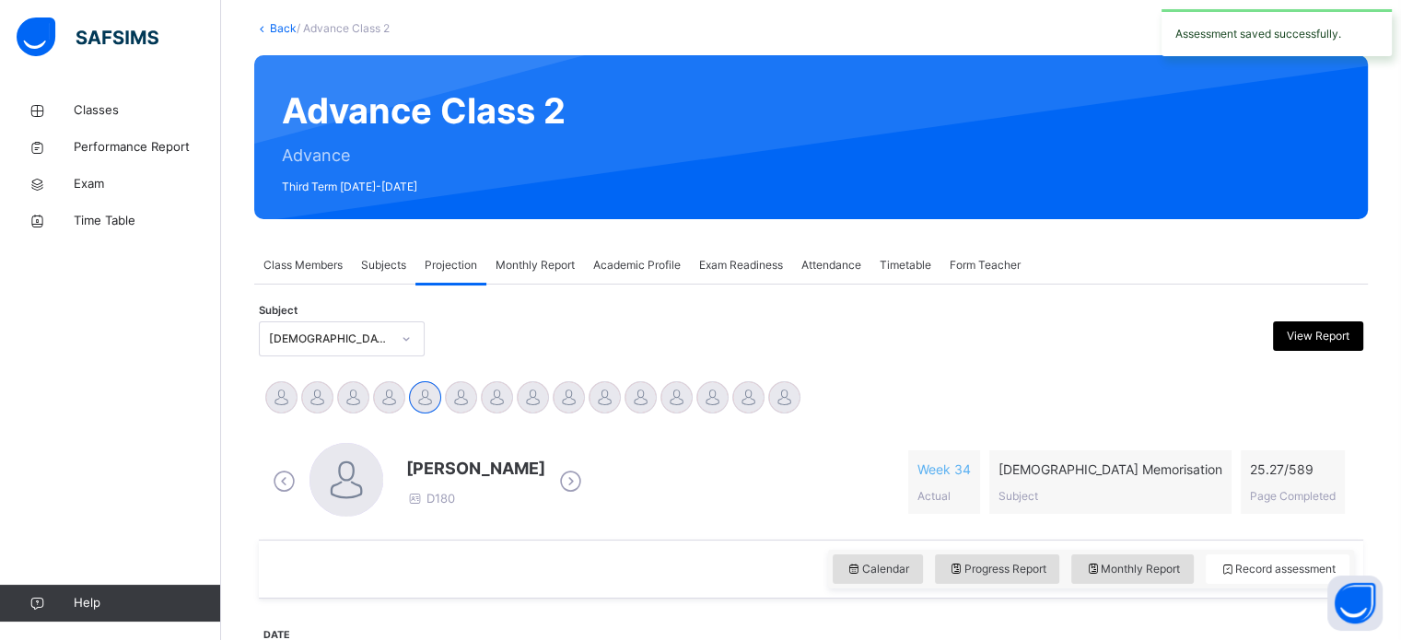
scroll to position [99, 0]
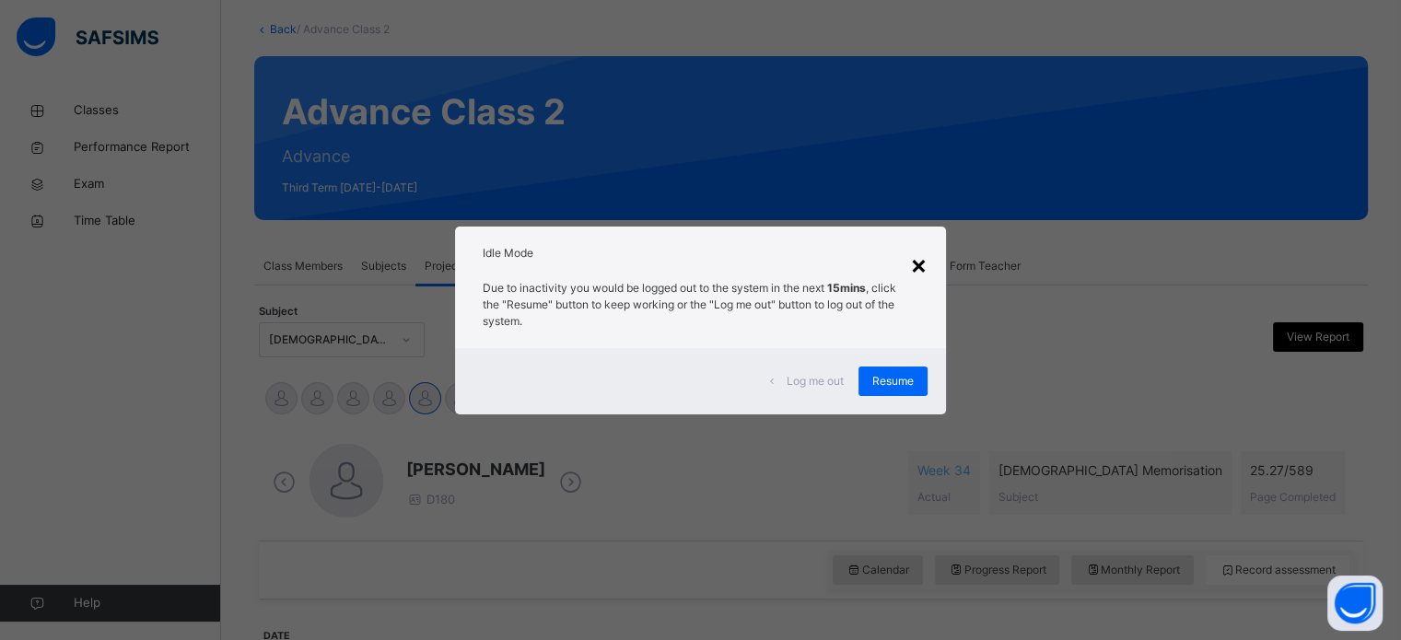
click at [925, 267] on div "×" at bounding box center [919, 264] width 18 height 39
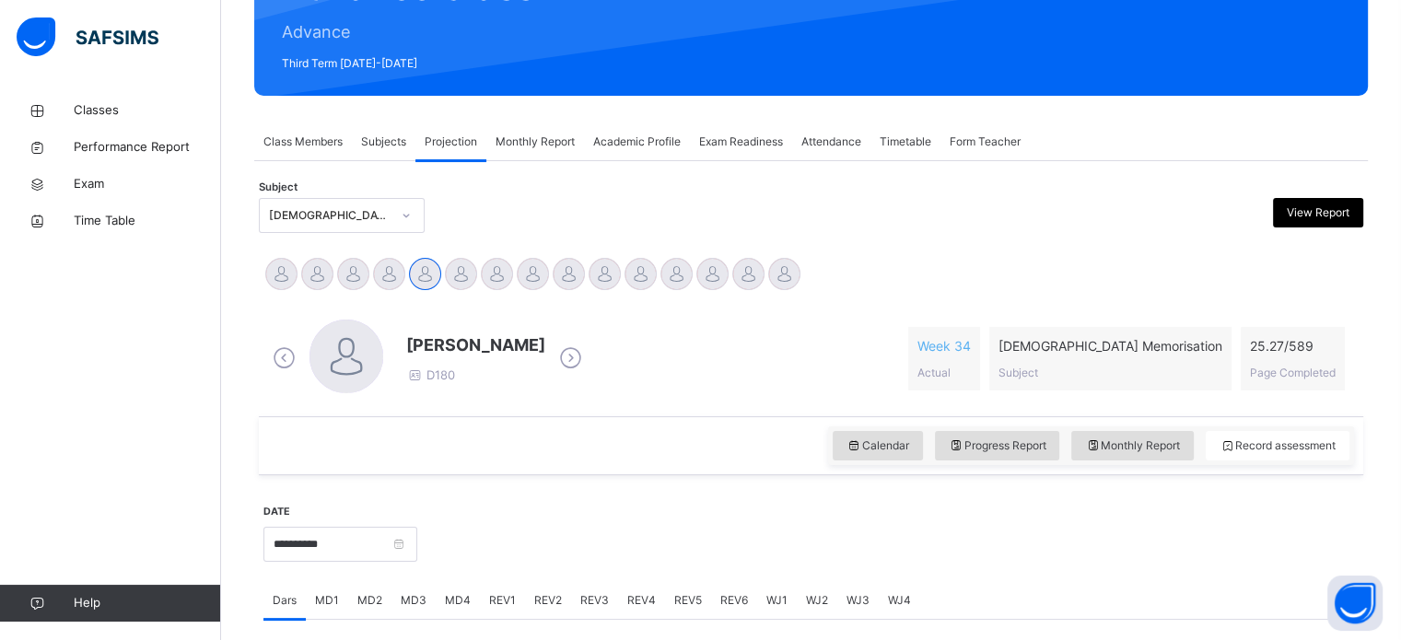
scroll to position [224, 0]
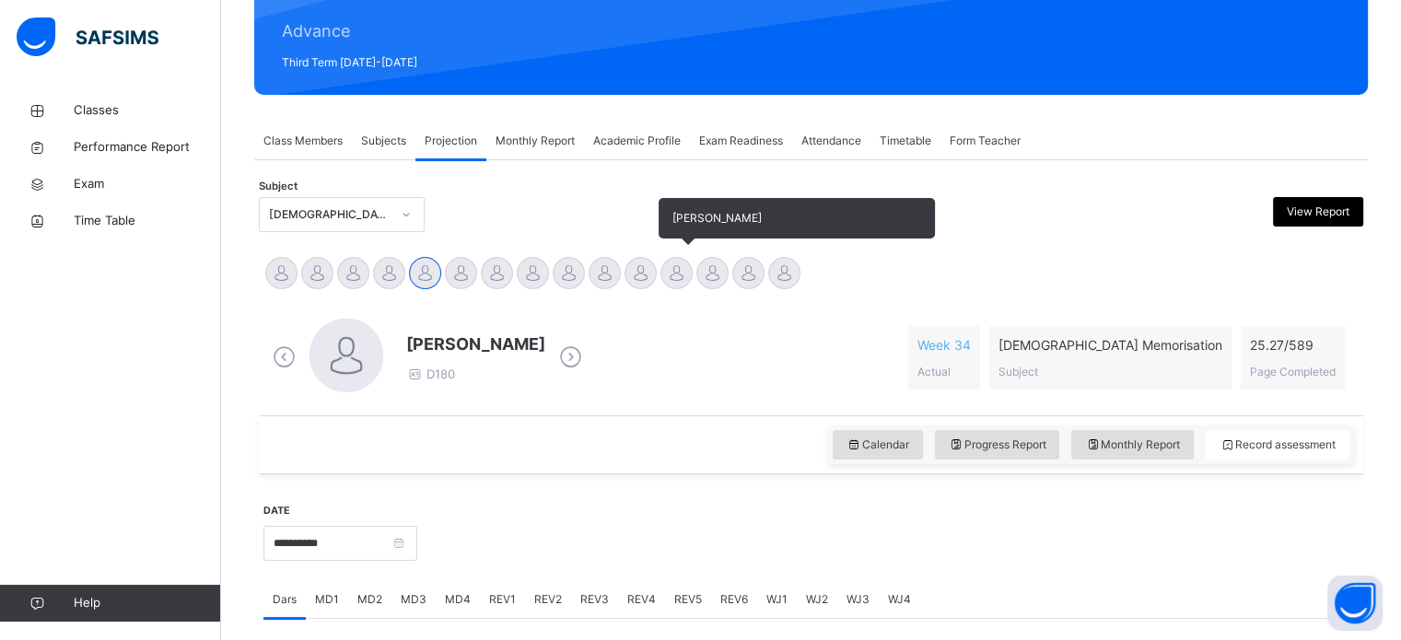
click at [678, 272] on div at bounding box center [677, 273] width 32 height 32
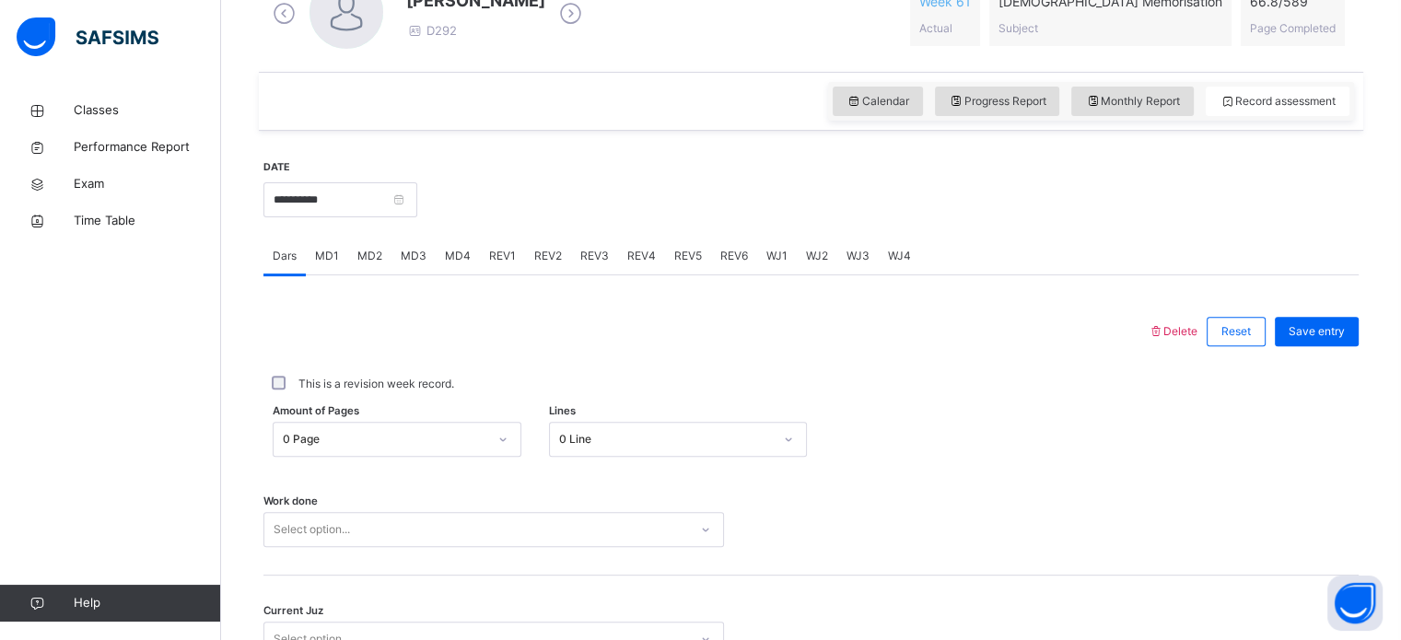
scroll to position [743, 0]
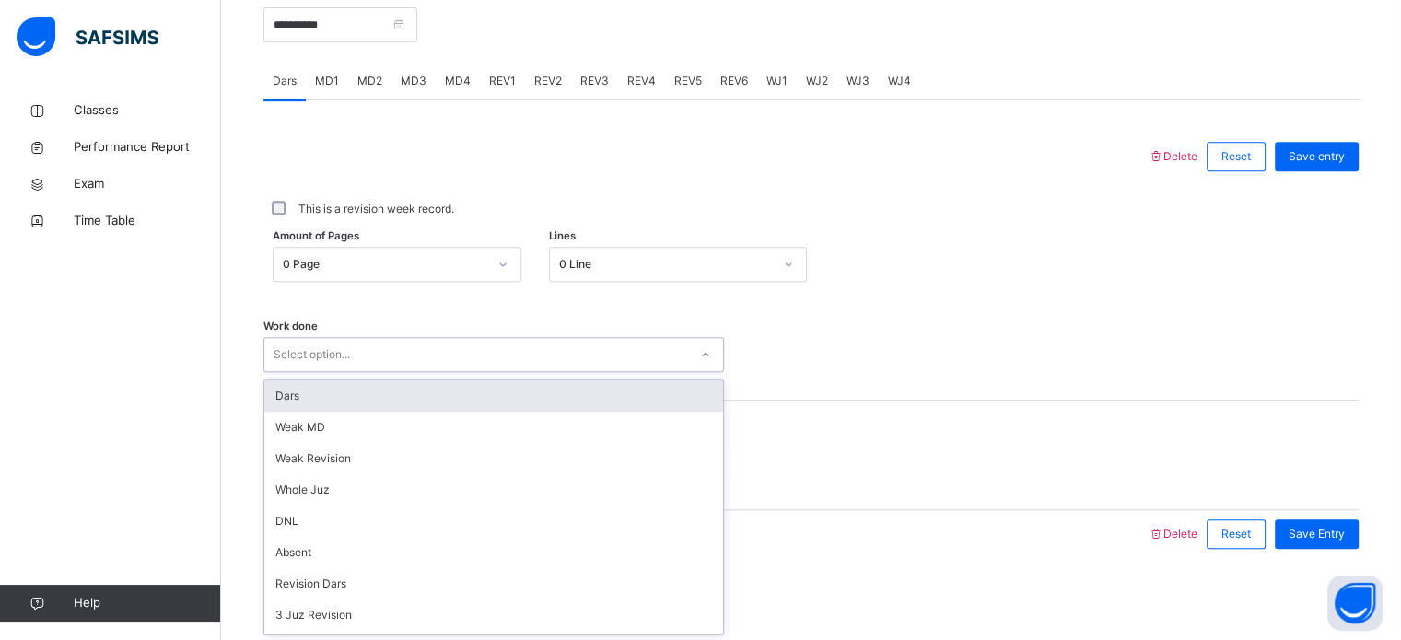
click at [562, 360] on div "Select option..." at bounding box center [476, 355] width 424 height 29
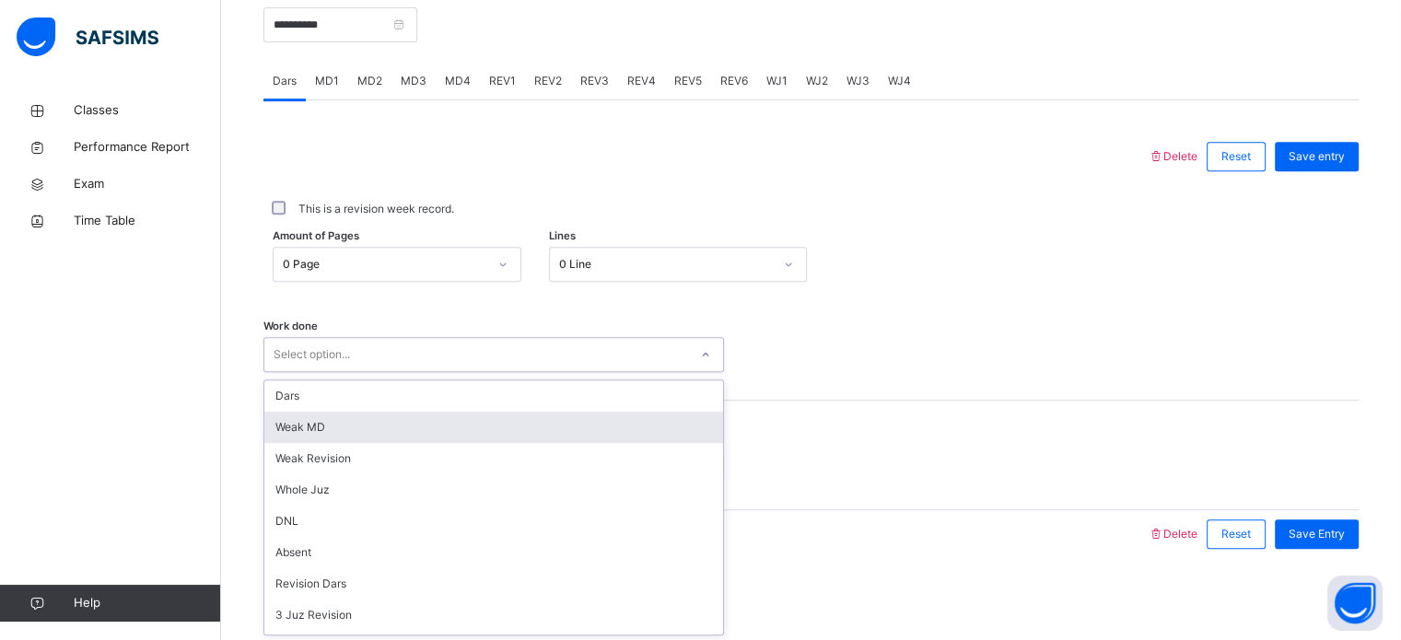
click at [532, 419] on div "Weak MD" at bounding box center [493, 427] width 459 height 31
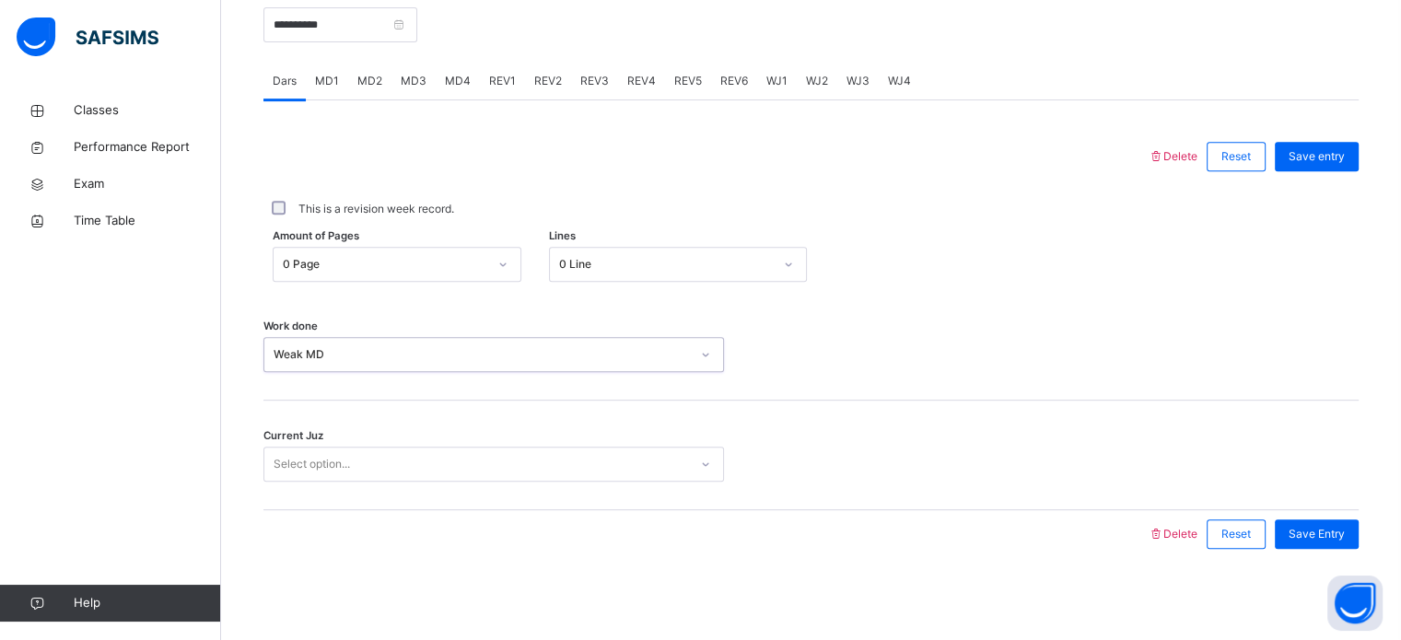
click at [533, 489] on div "Current Juz Select option..." at bounding box center [812, 456] width 1096 height 110
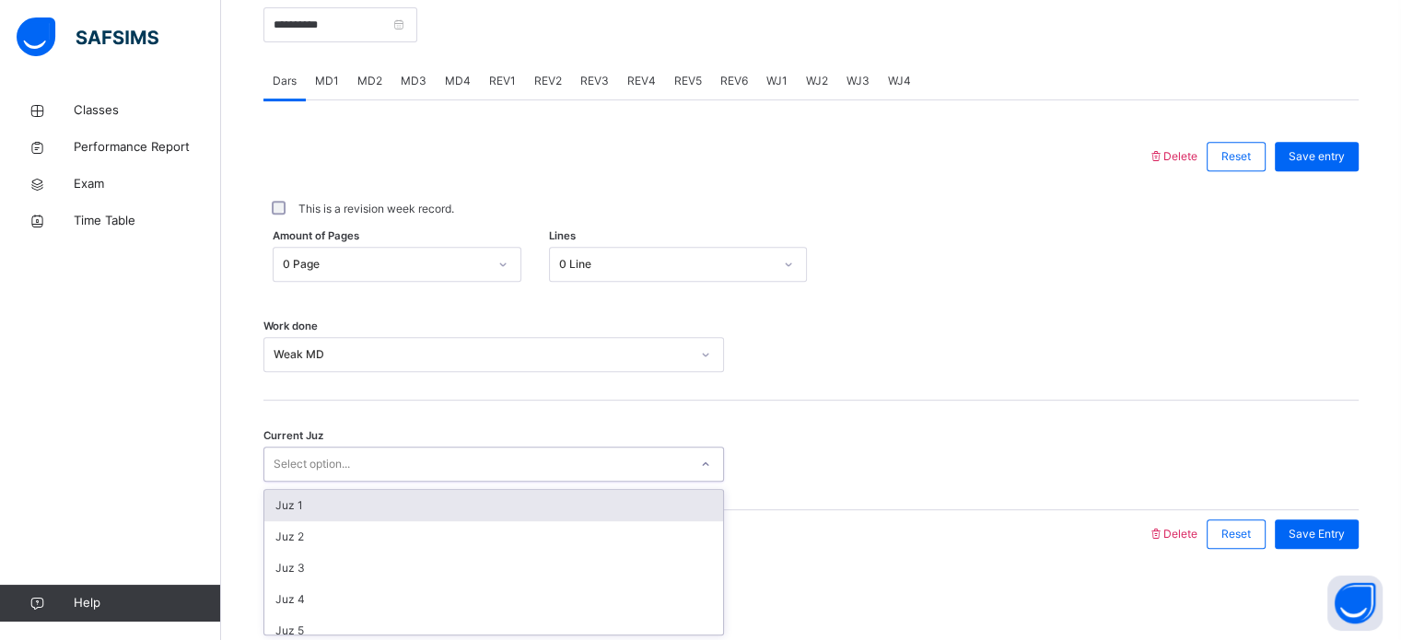
click at [536, 465] on div "Select option..." at bounding box center [476, 465] width 424 height 29
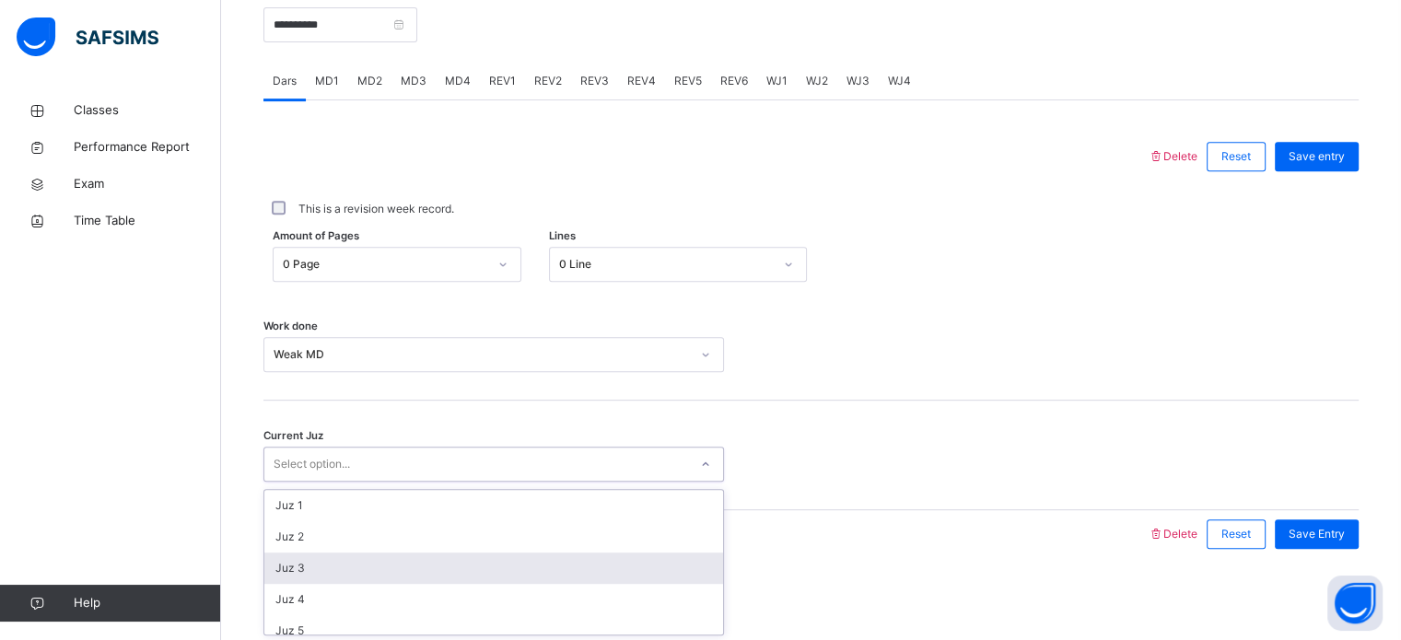
scroll to position [795, 0]
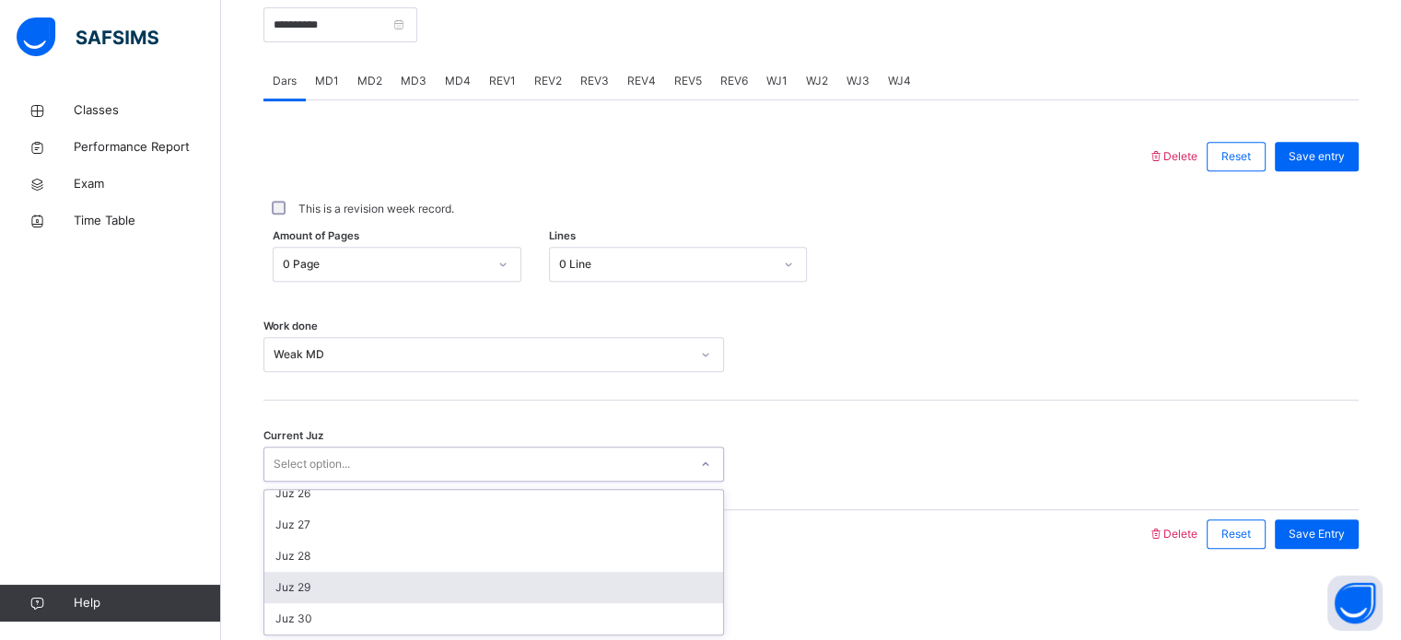
click at [504, 582] on div "Juz 29" at bounding box center [493, 587] width 459 height 31
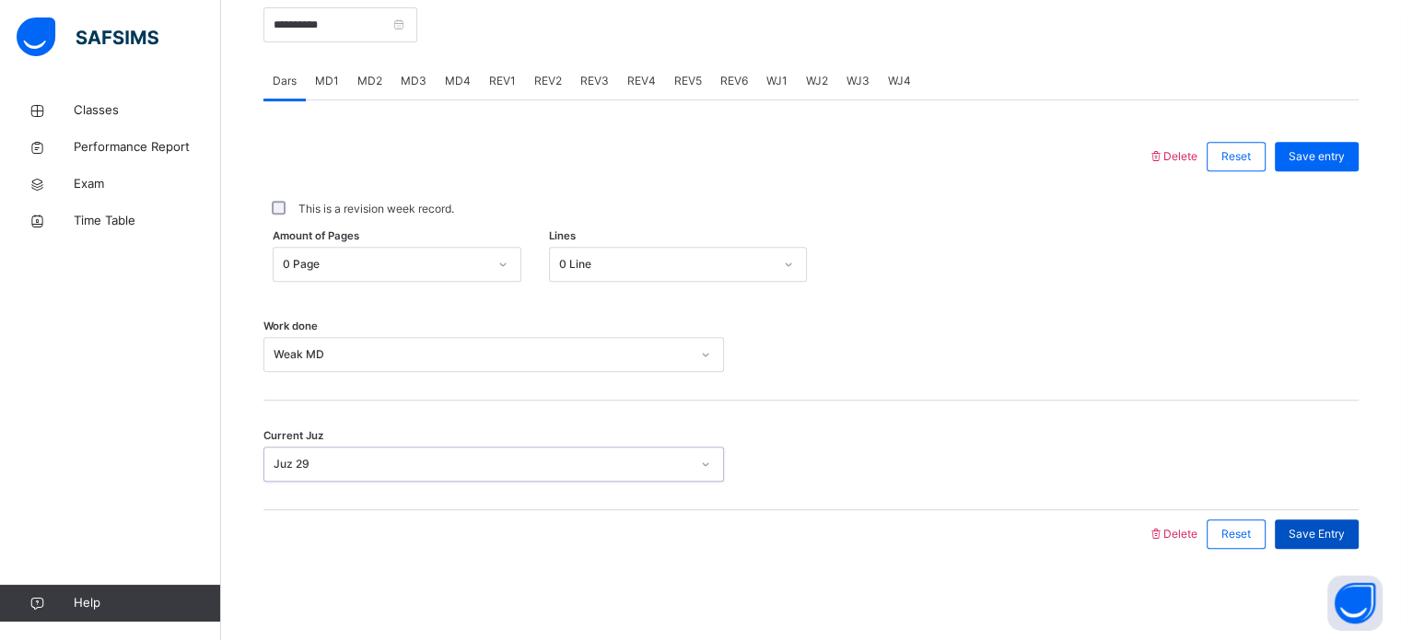
click at [1301, 542] on div "Save Entry" at bounding box center [1317, 534] width 84 height 29
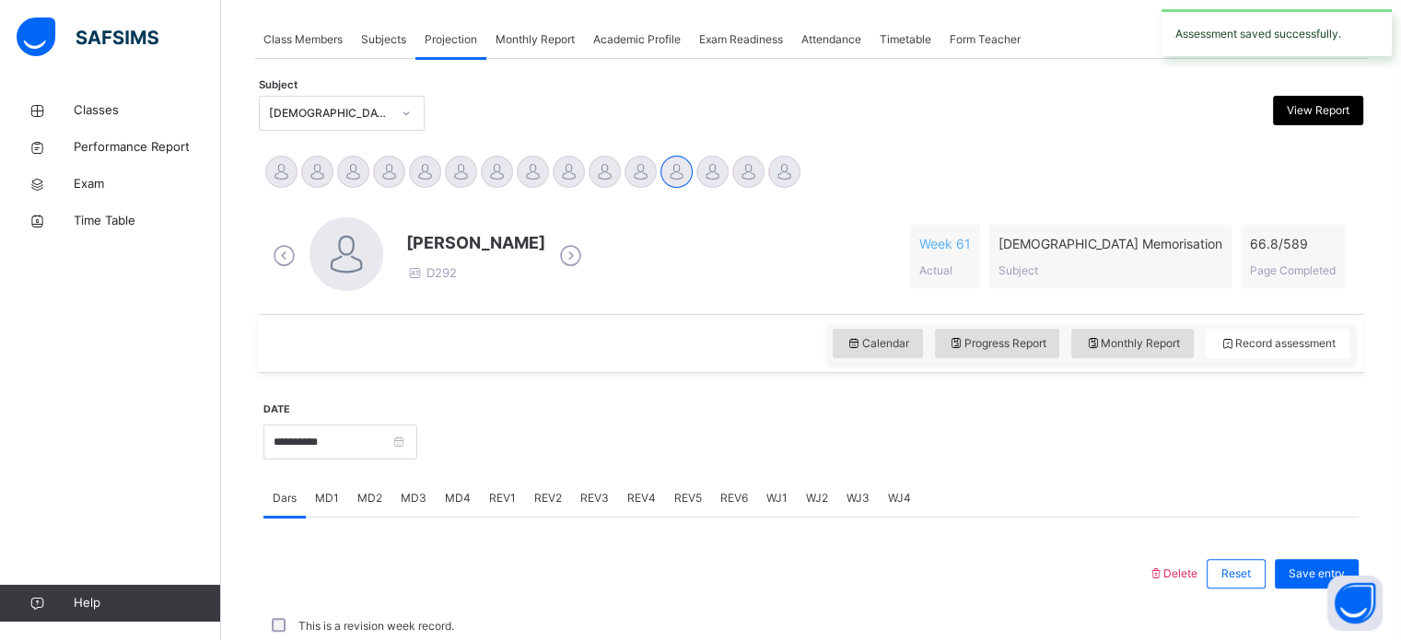
scroll to position [743, 0]
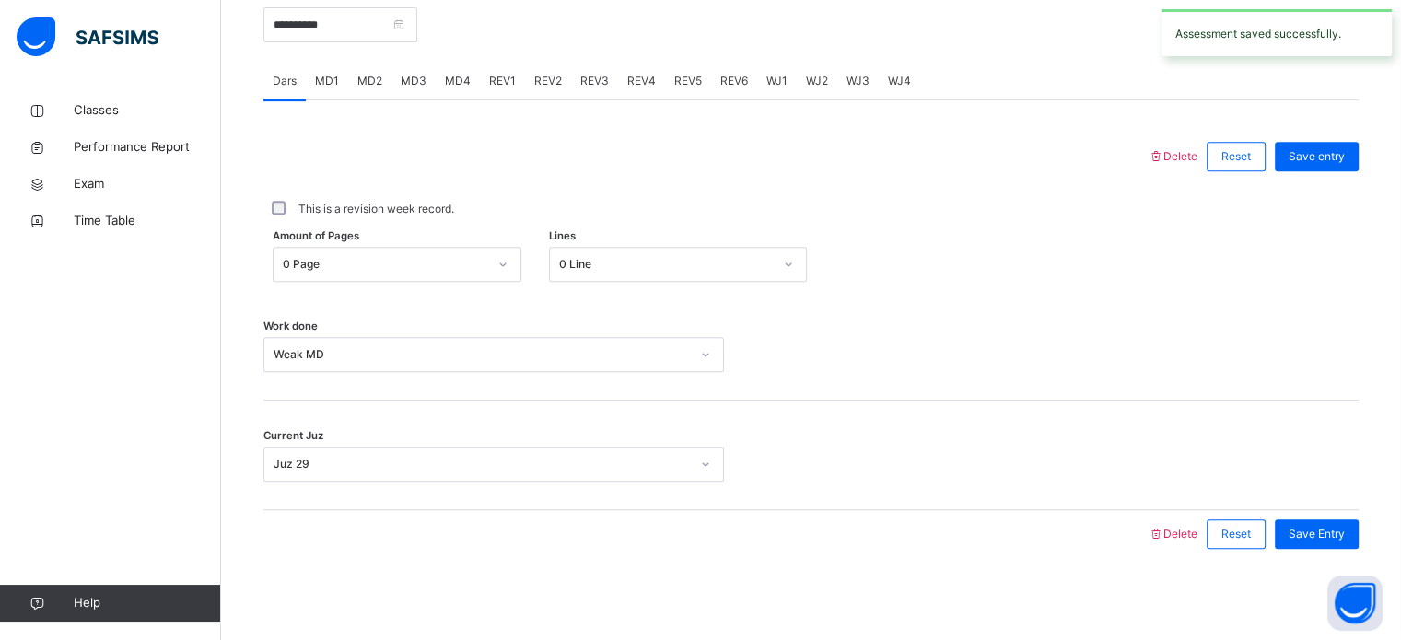
click at [423, 85] on span "MD3" at bounding box center [414, 81] width 26 height 17
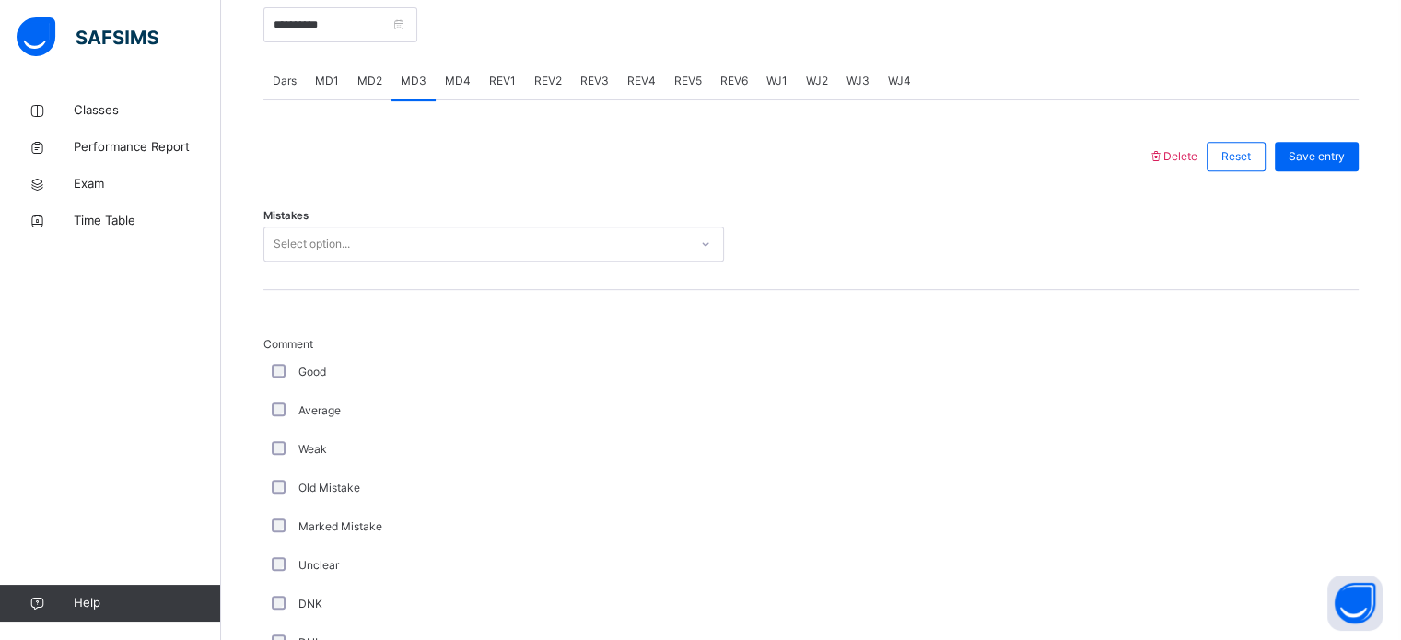
click at [439, 250] on div "Select option..." at bounding box center [476, 244] width 424 height 29
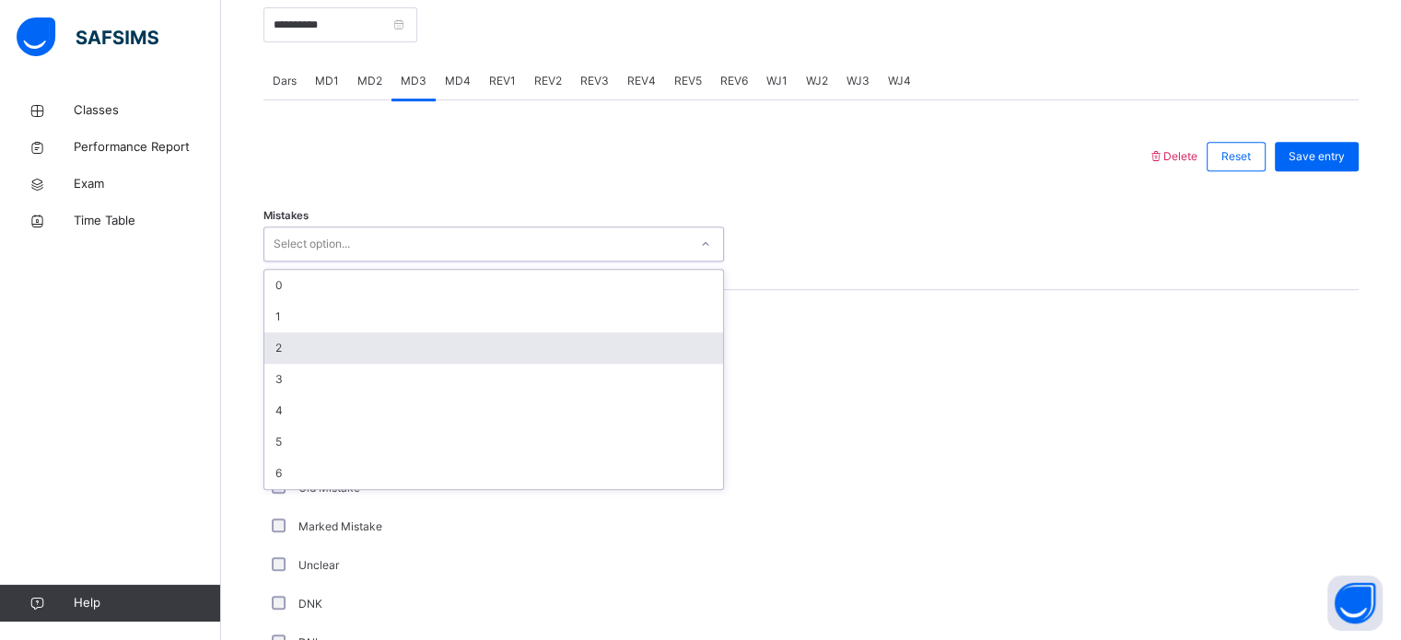
click at [418, 353] on div "2" at bounding box center [493, 348] width 459 height 31
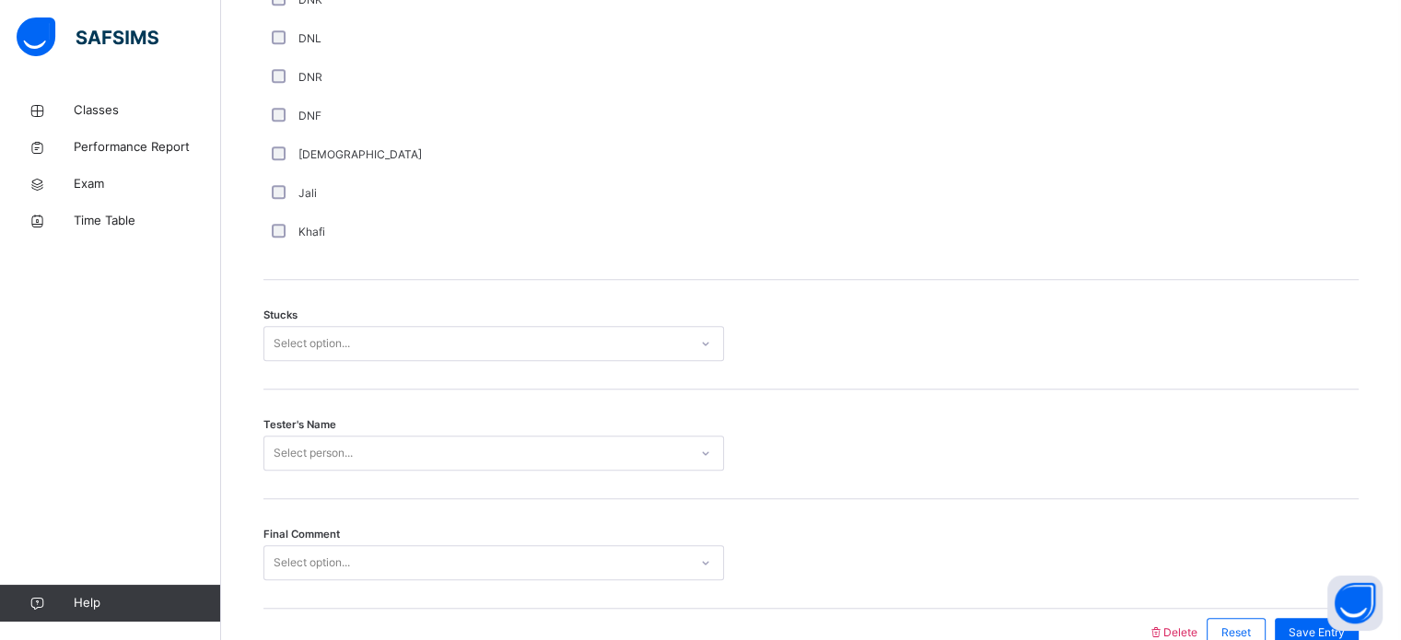
scroll to position [1445, 0]
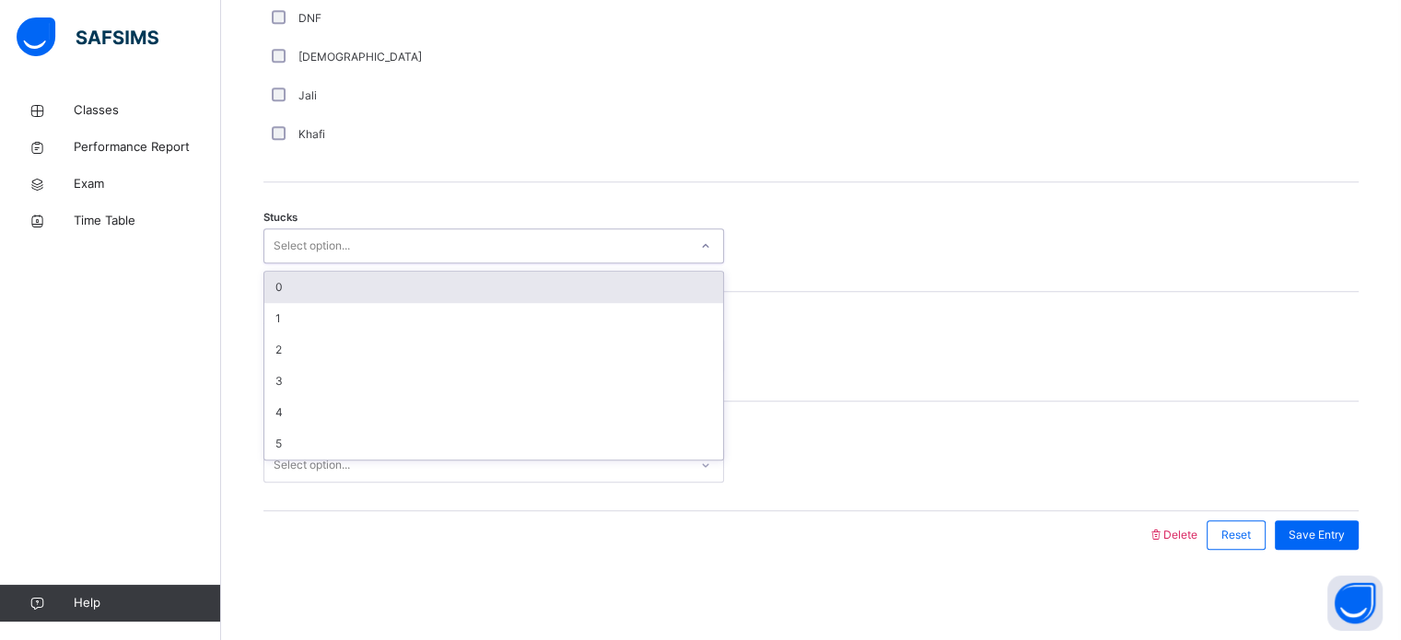
click at [372, 240] on div "Select option..." at bounding box center [476, 246] width 424 height 29
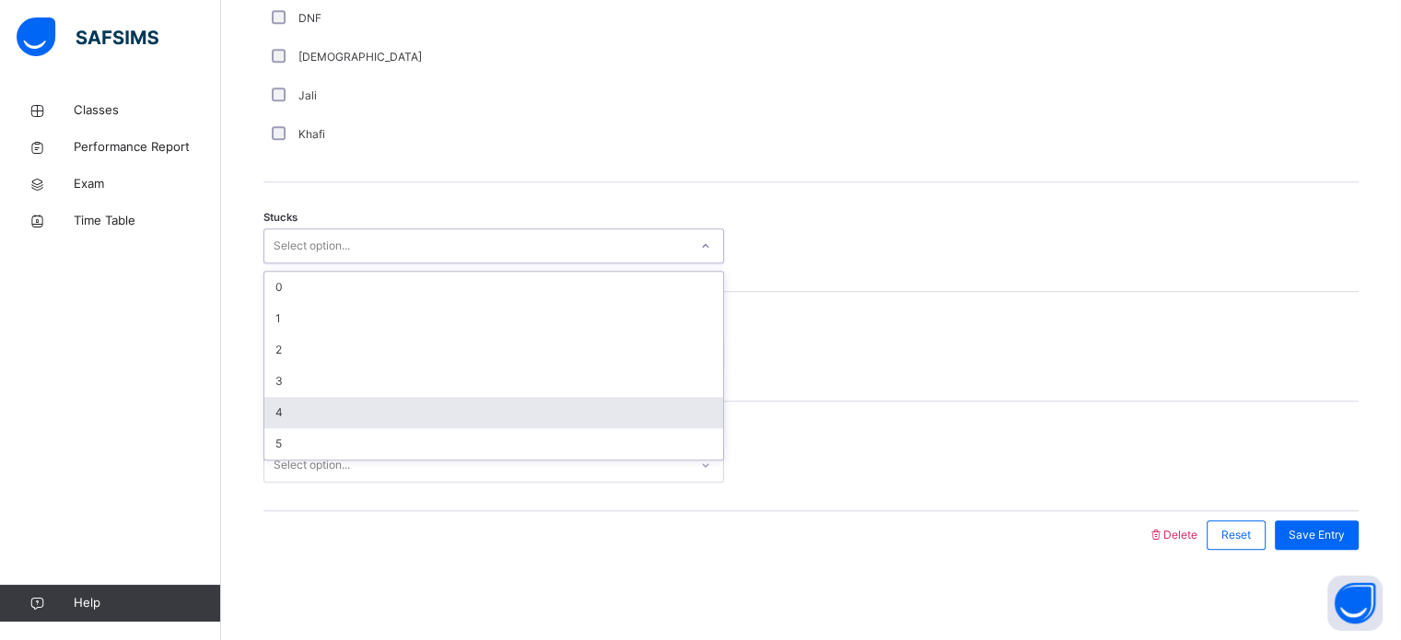
click at [348, 408] on div "4" at bounding box center [493, 412] width 459 height 31
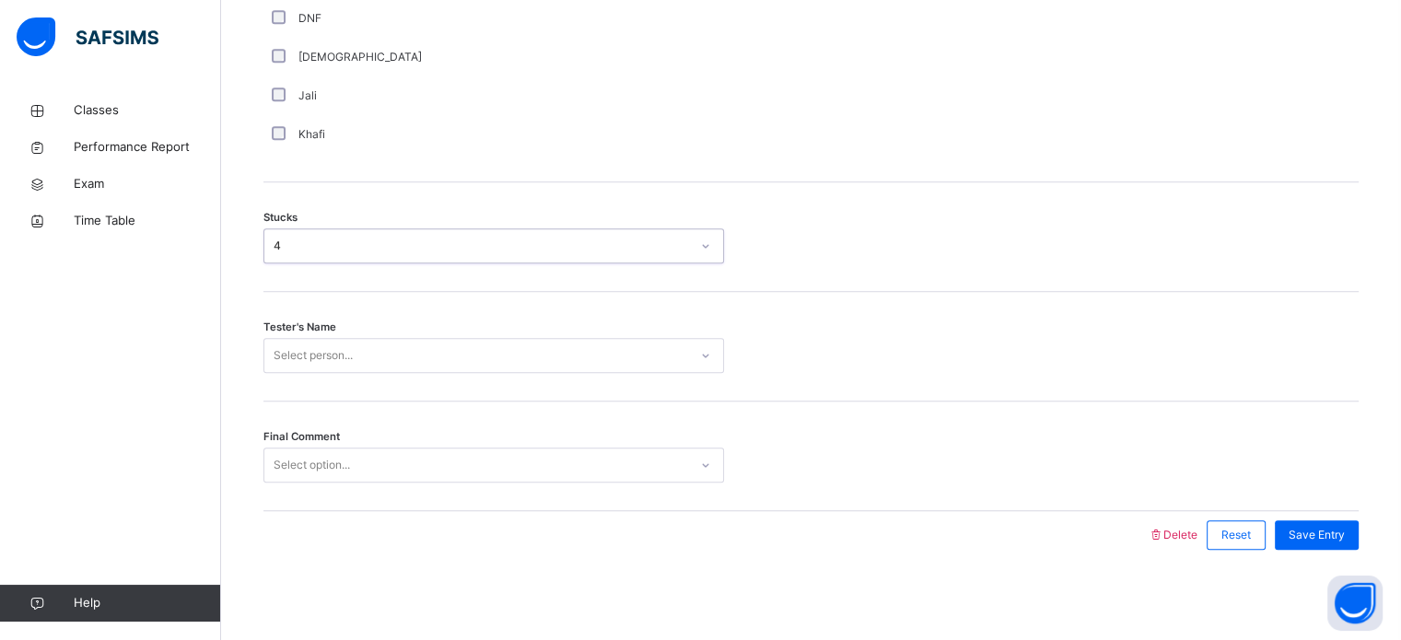
click at [345, 355] on div "Select person..." at bounding box center [313, 355] width 79 height 35
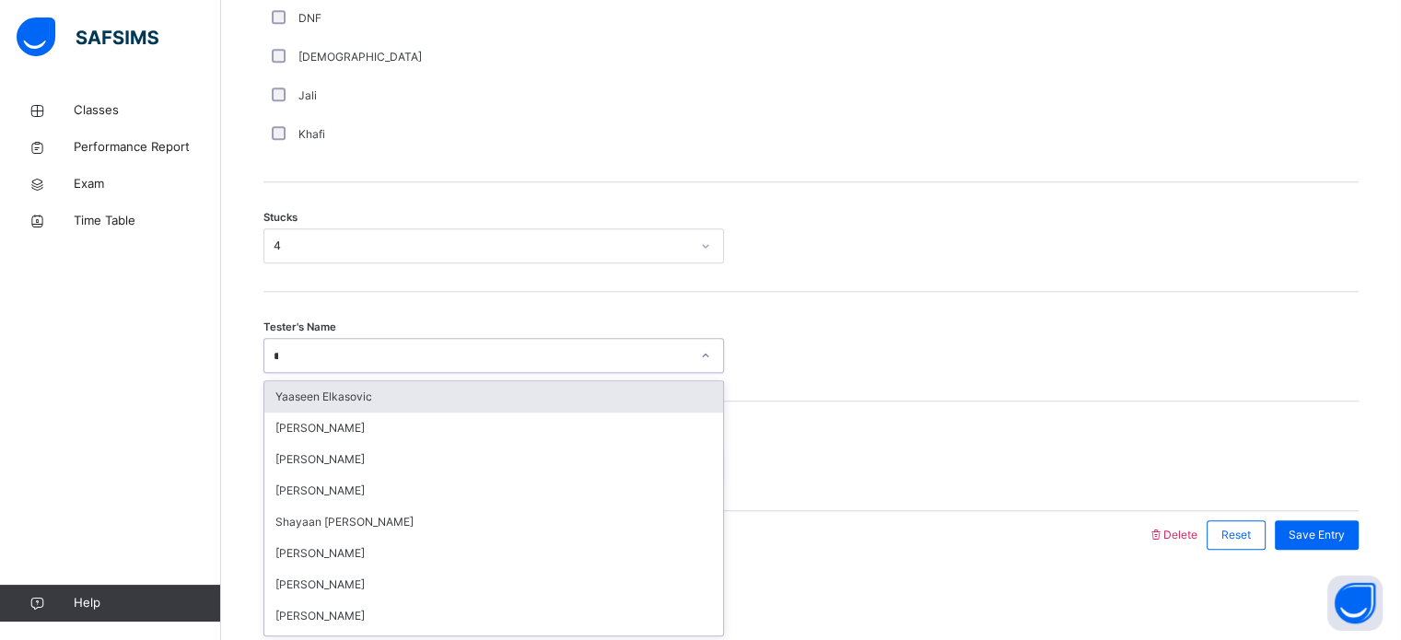
type input "**"
click at [354, 399] on div "[PERSON_NAME]" at bounding box center [493, 396] width 459 height 31
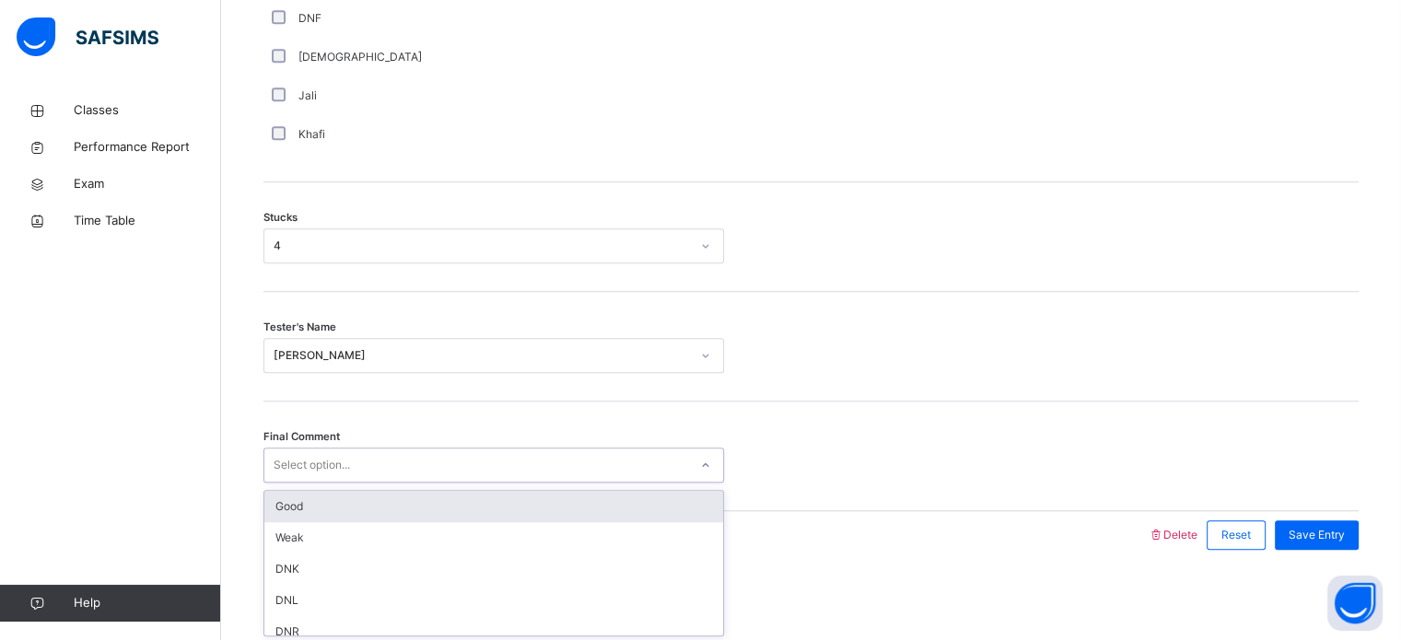
click at [380, 452] on div "Select option..." at bounding box center [476, 465] width 424 height 29
drag, startPoint x: 398, startPoint y: 505, endPoint x: 413, endPoint y: 502, distance: 15.0
click at [402, 505] on div "Good" at bounding box center [493, 506] width 459 height 31
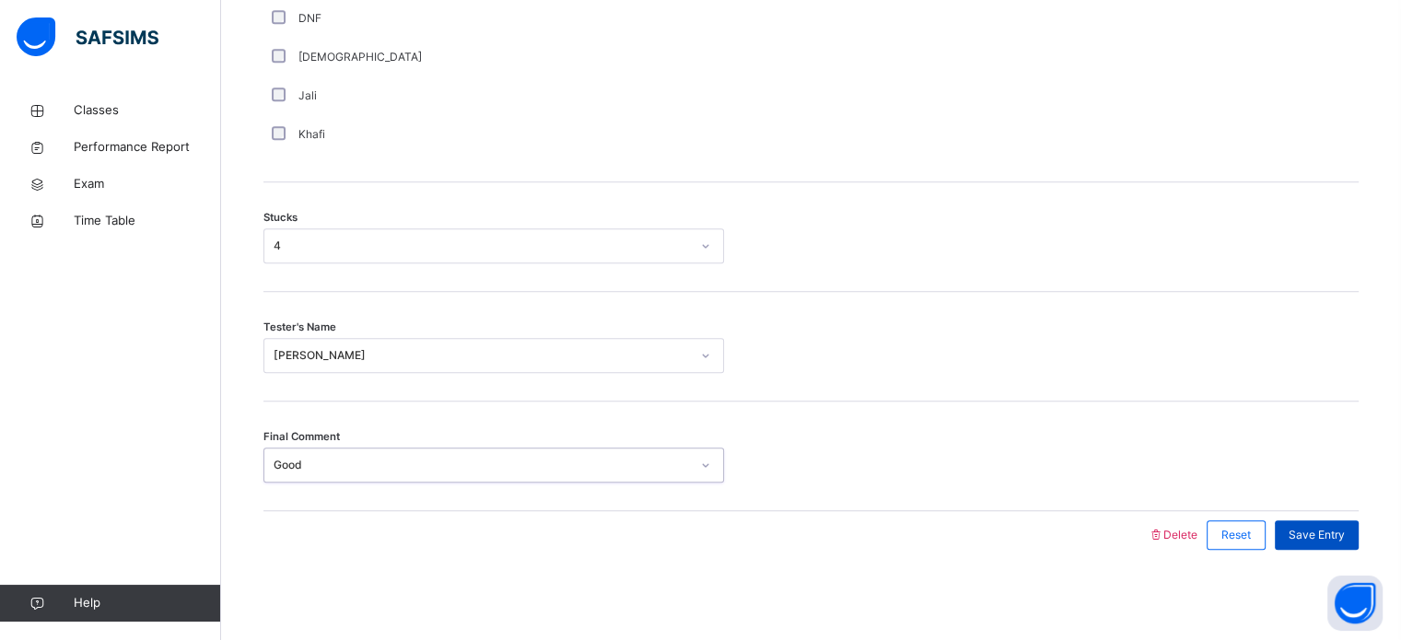
click at [1332, 522] on div "Save Entry" at bounding box center [1317, 535] width 84 height 29
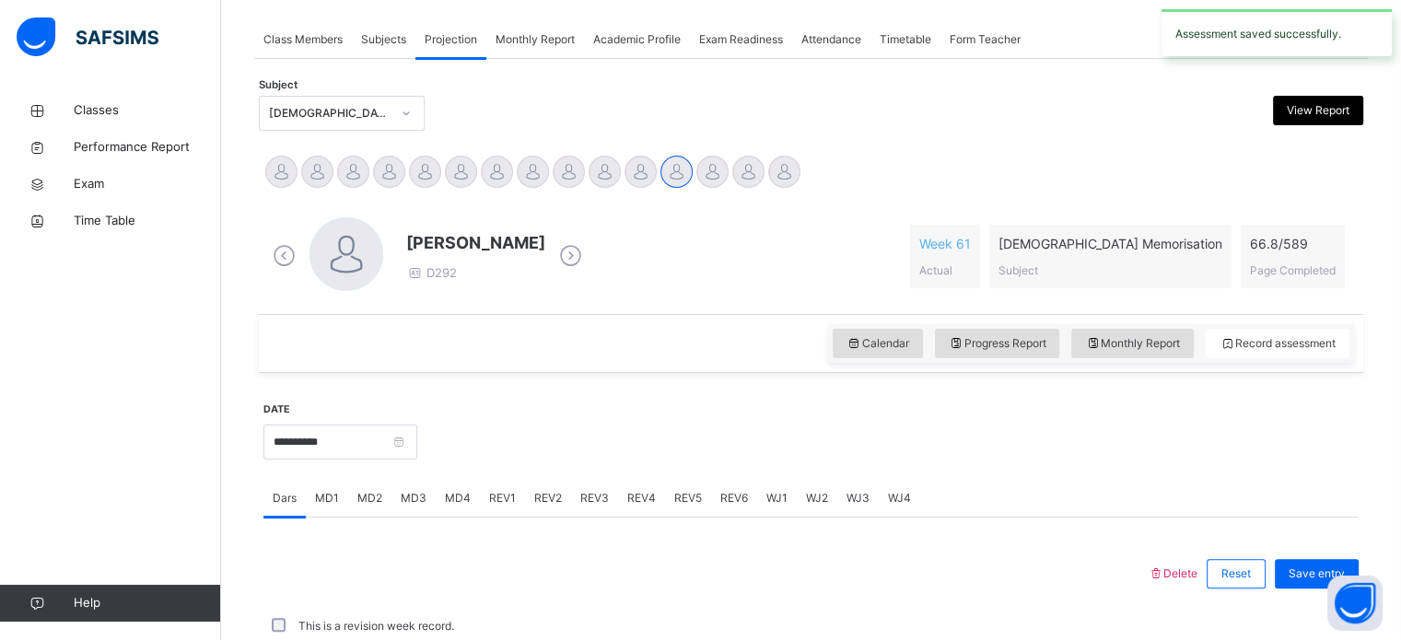
scroll to position [743, 0]
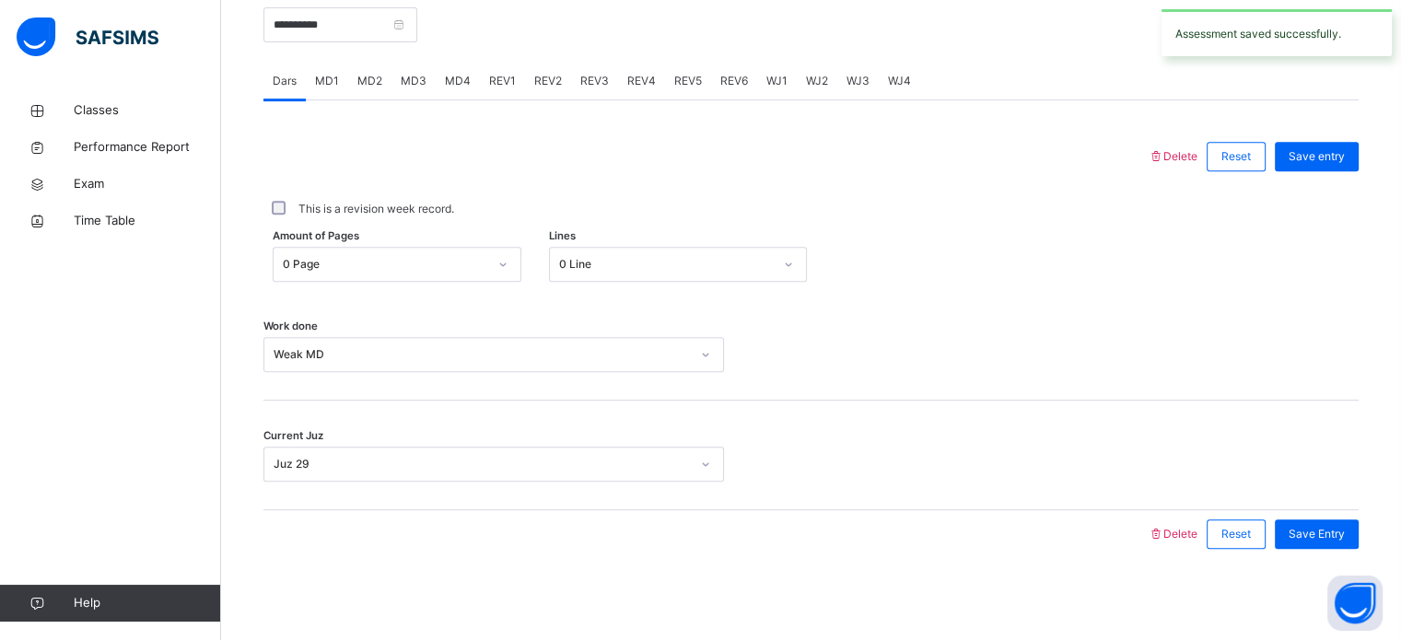
click at [445, 87] on span "MD4" at bounding box center [458, 81] width 26 height 17
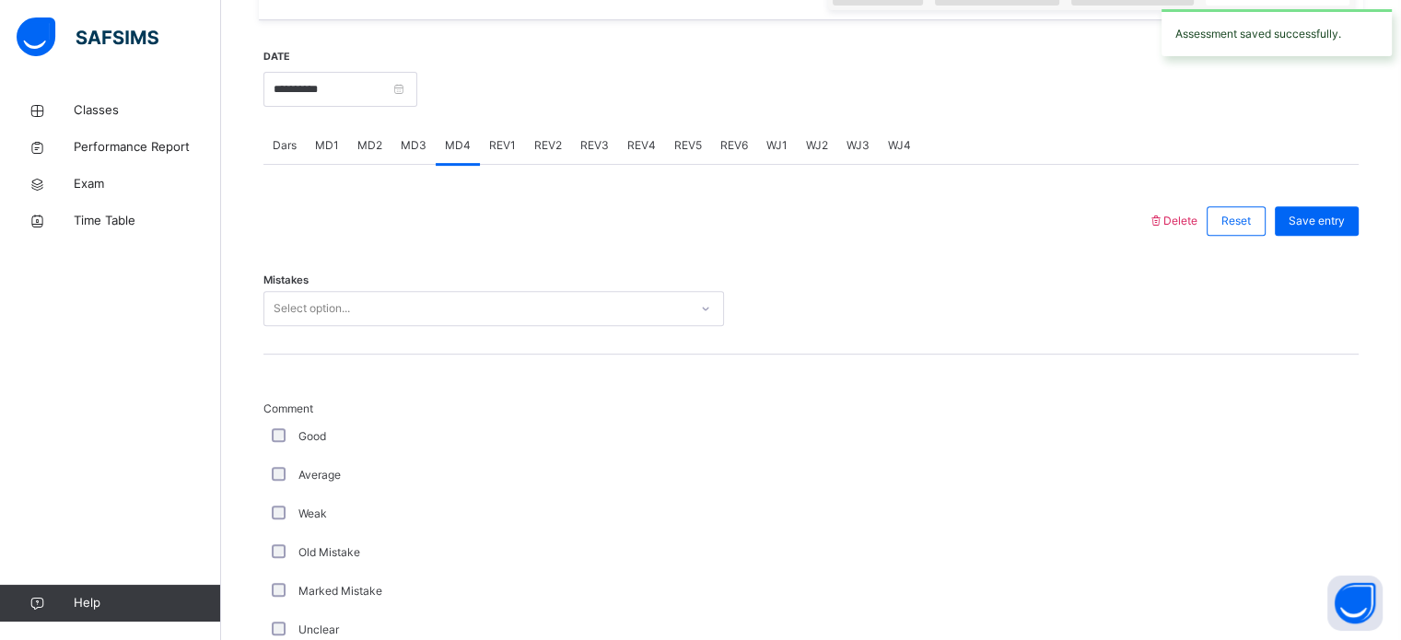
scroll to position [674, 0]
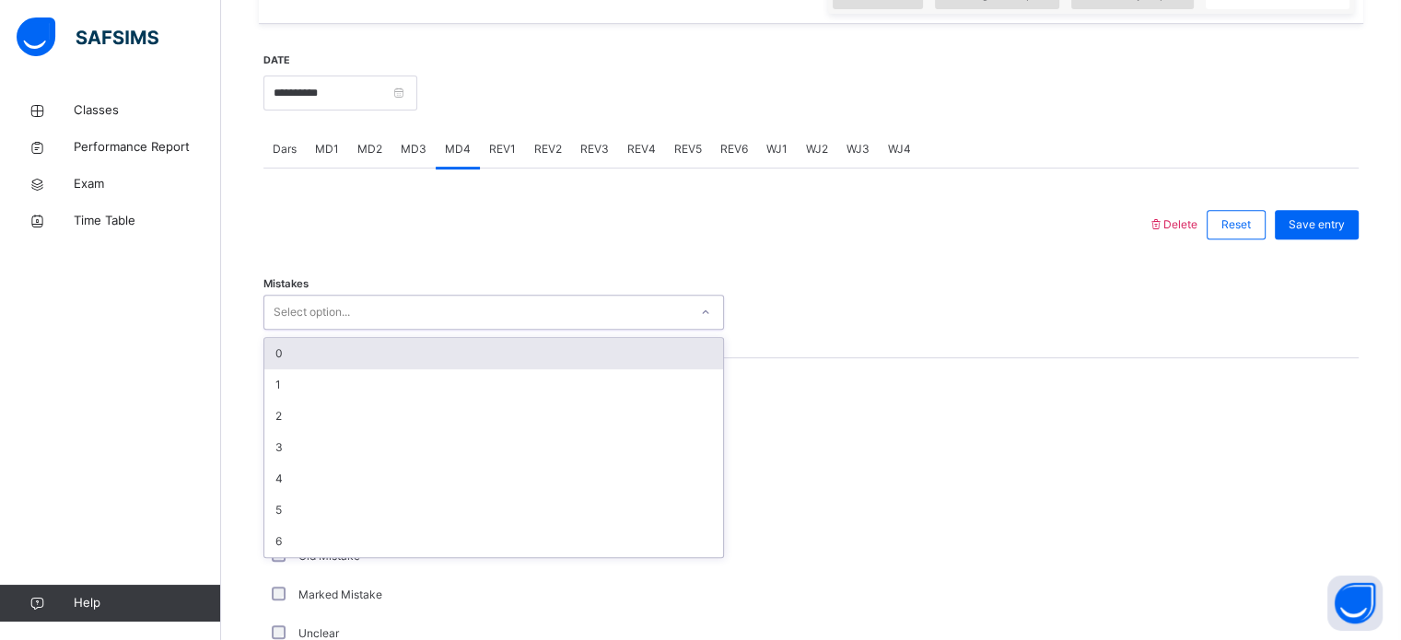
click at [391, 299] on div "Select option..." at bounding box center [476, 313] width 424 height 29
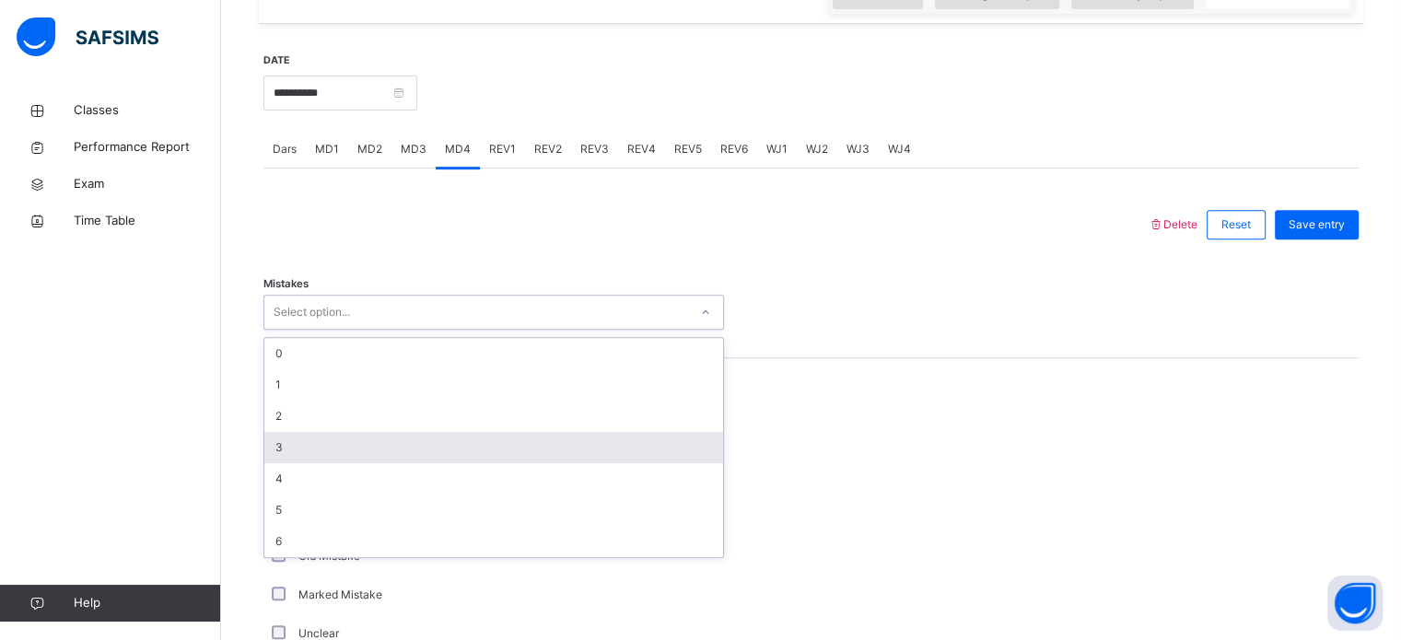
click at [371, 434] on div "3" at bounding box center [493, 447] width 459 height 31
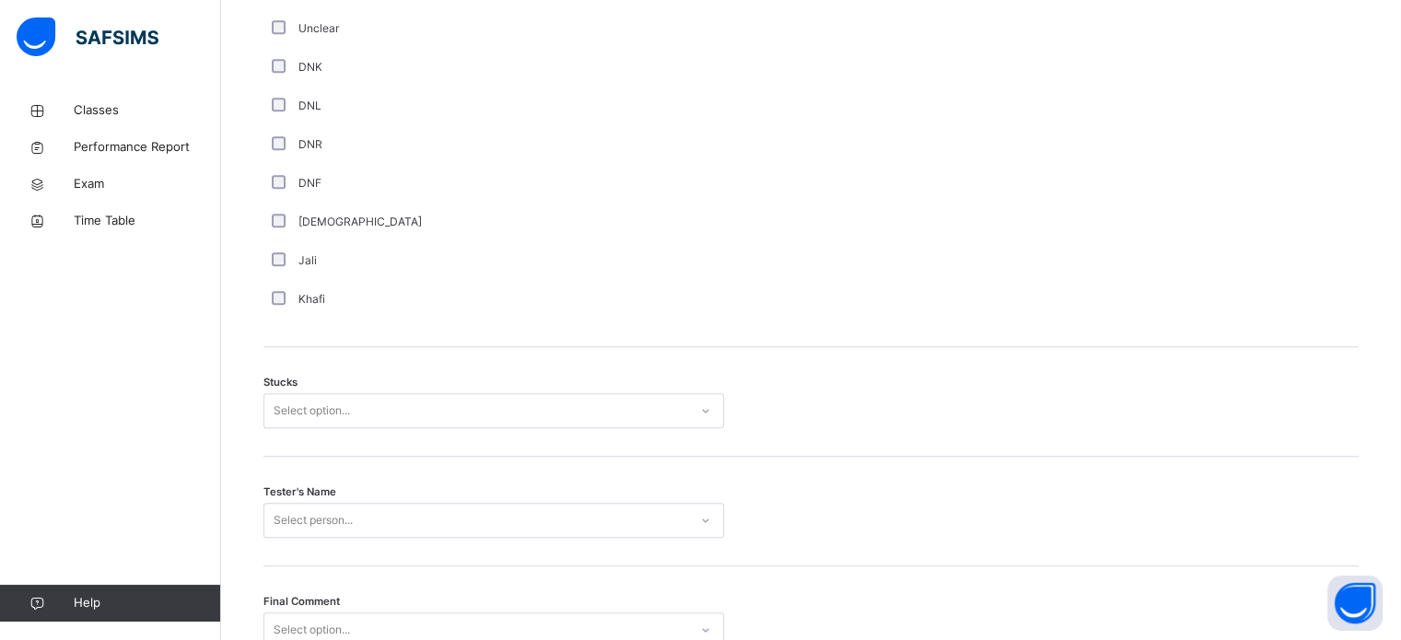
scroll to position [1327, 0]
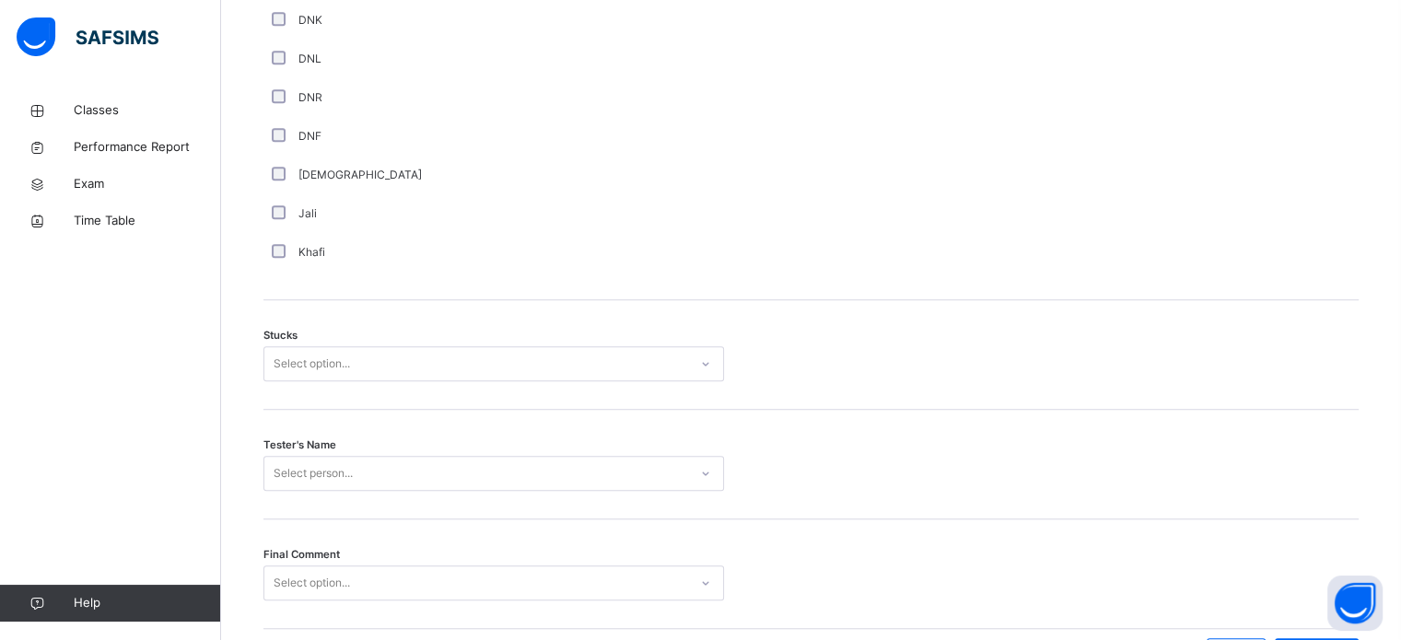
click at [376, 356] on div "Select option..." at bounding box center [476, 364] width 424 height 29
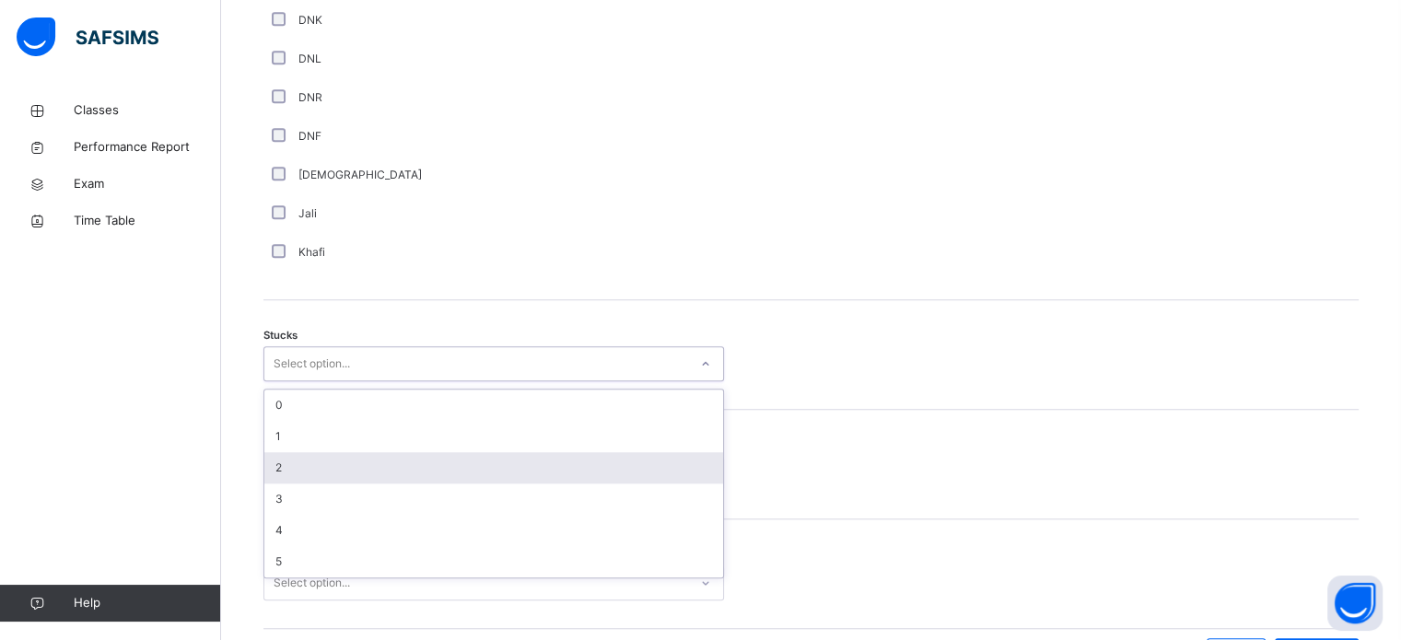
click at [344, 462] on div "2" at bounding box center [493, 467] width 459 height 31
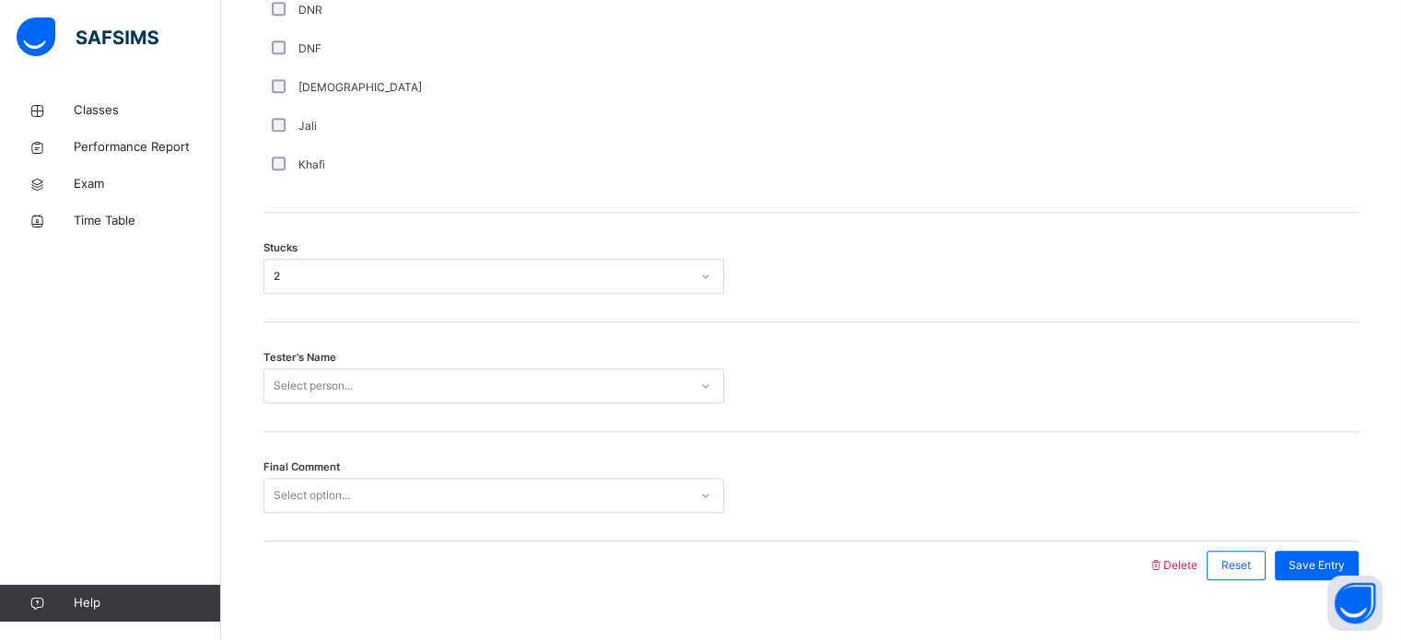
scroll to position [1445, 0]
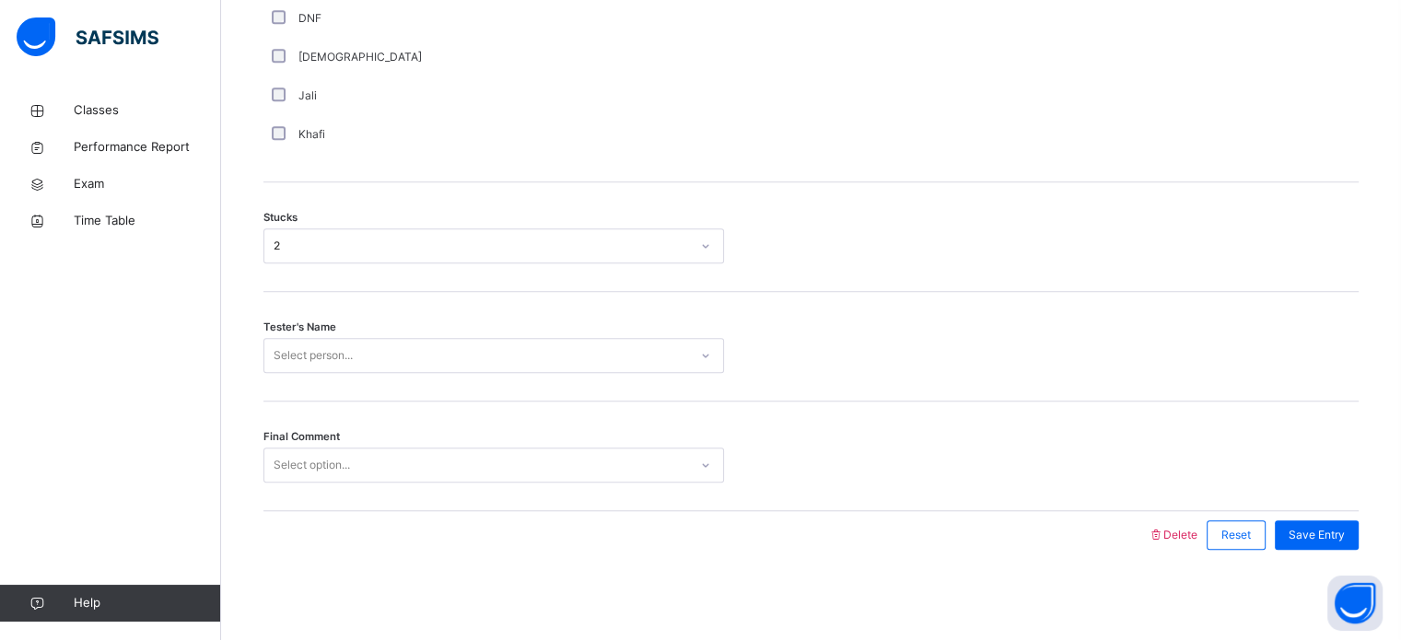
click at [379, 359] on div "Select person..." at bounding box center [476, 356] width 424 height 29
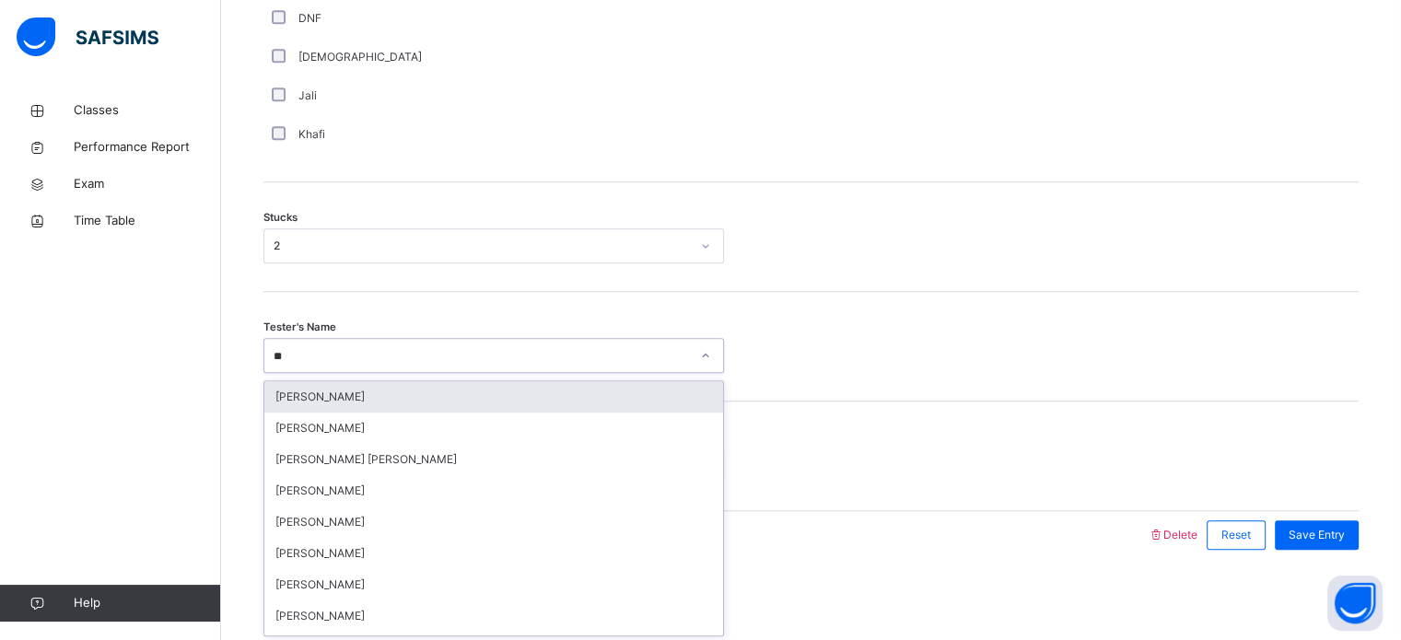
type input "***"
click at [402, 404] on div "[PERSON_NAME]" at bounding box center [493, 396] width 459 height 31
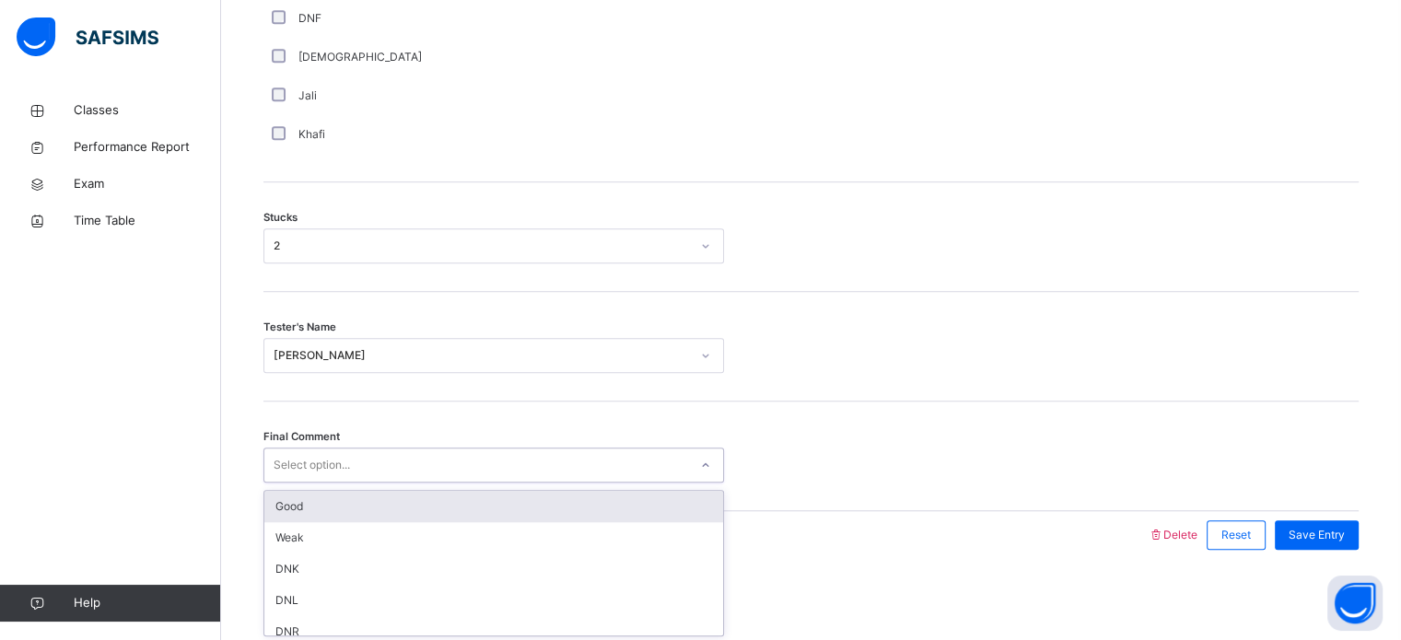
click at [420, 448] on div "Select option..." at bounding box center [494, 465] width 461 height 35
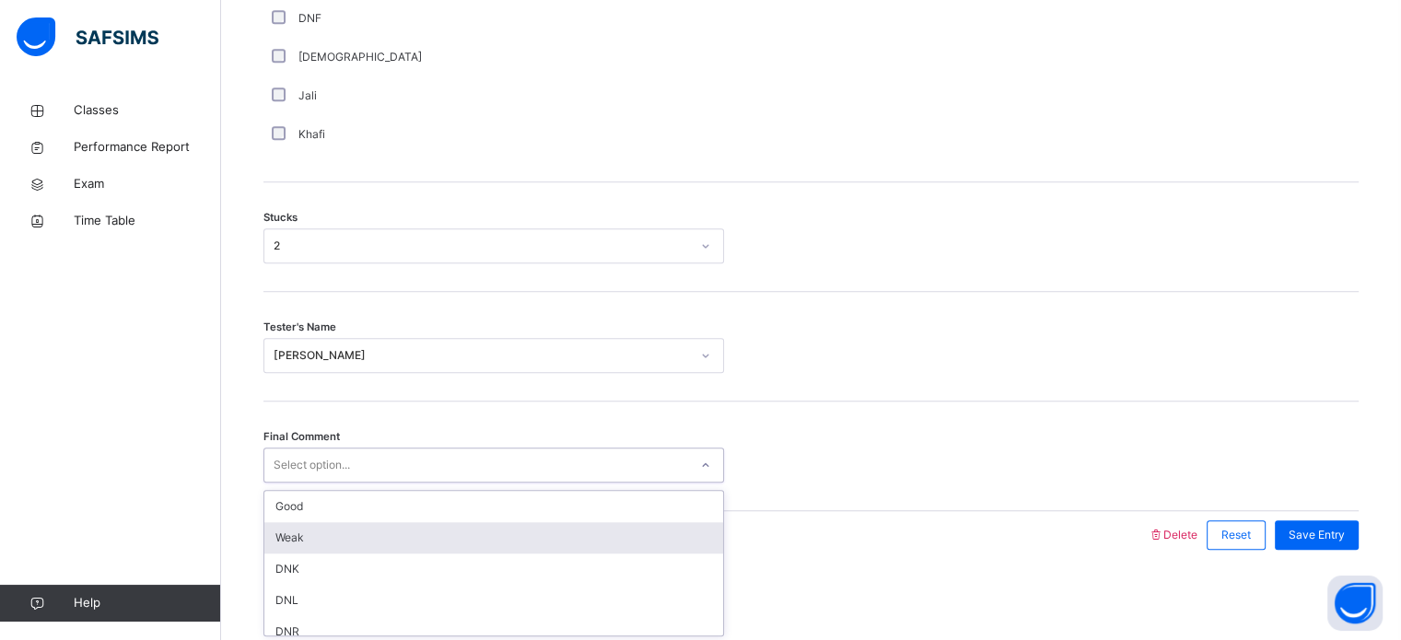
click at [557, 535] on div "Weak" at bounding box center [493, 537] width 459 height 31
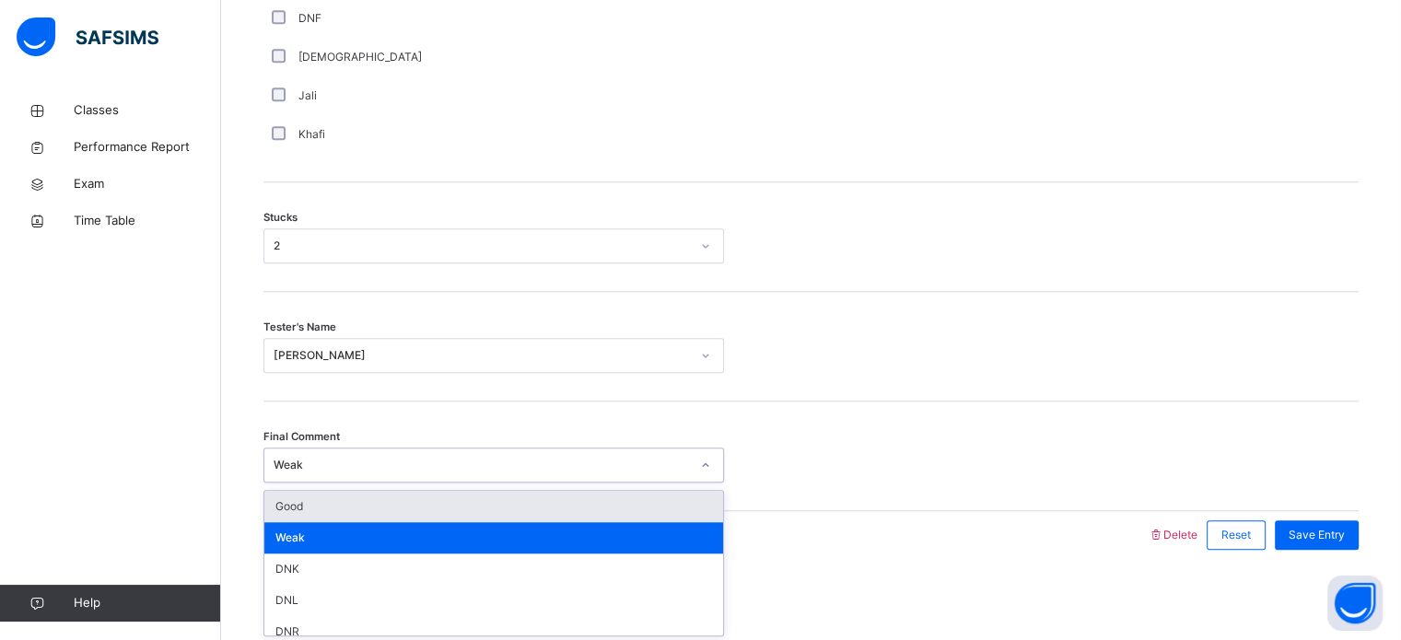
click at [697, 455] on div at bounding box center [705, 465] width 31 height 29
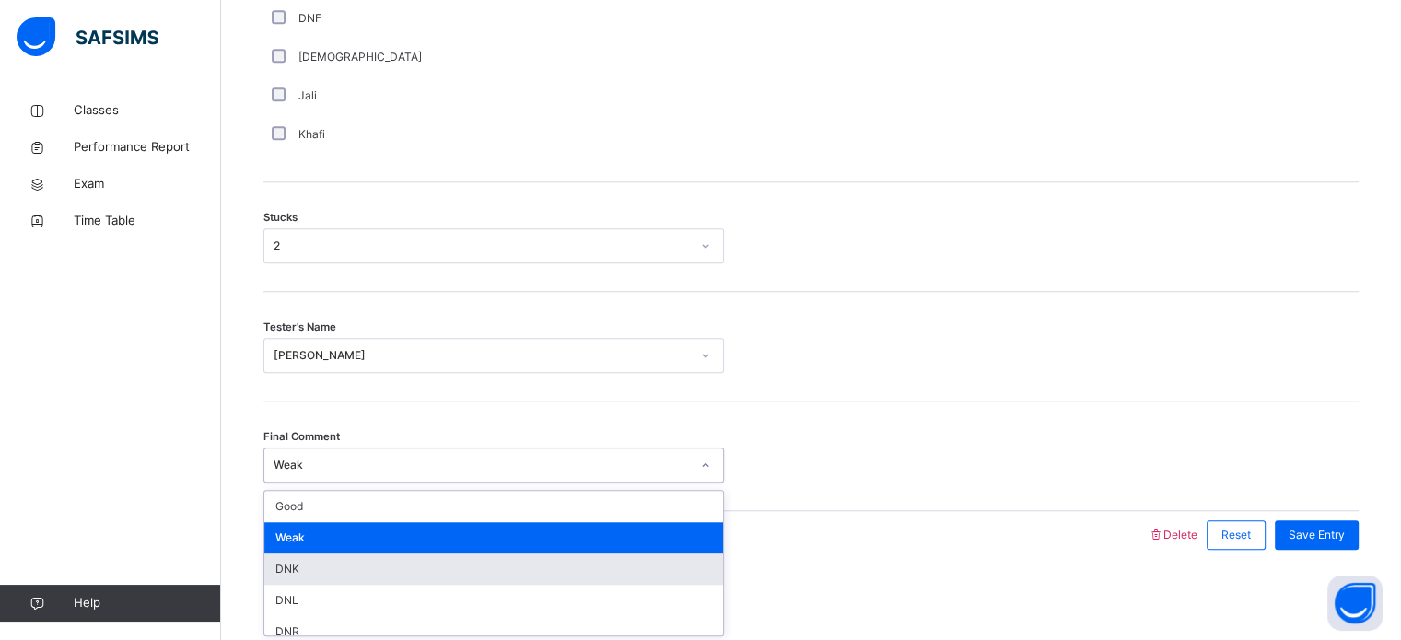
click at [598, 563] on div "DNK" at bounding box center [493, 569] width 459 height 31
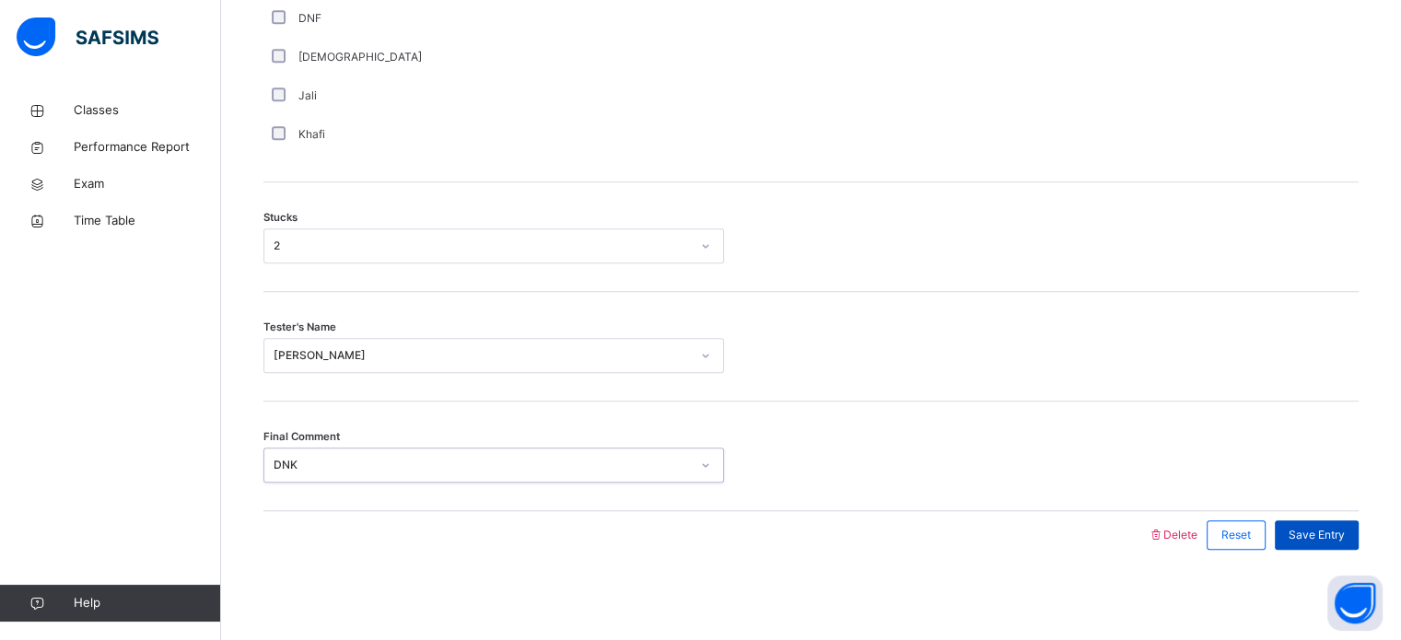
click at [1342, 540] on span "Save Entry" at bounding box center [1317, 535] width 56 height 17
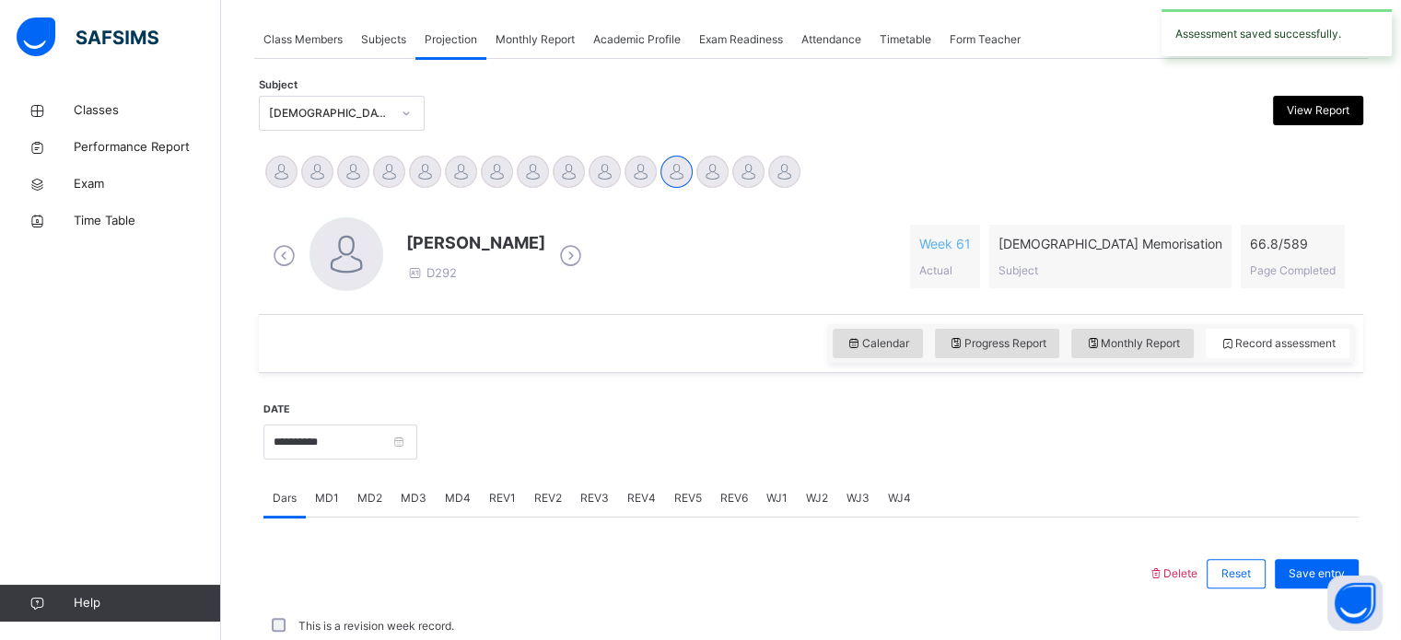
scroll to position [743, 0]
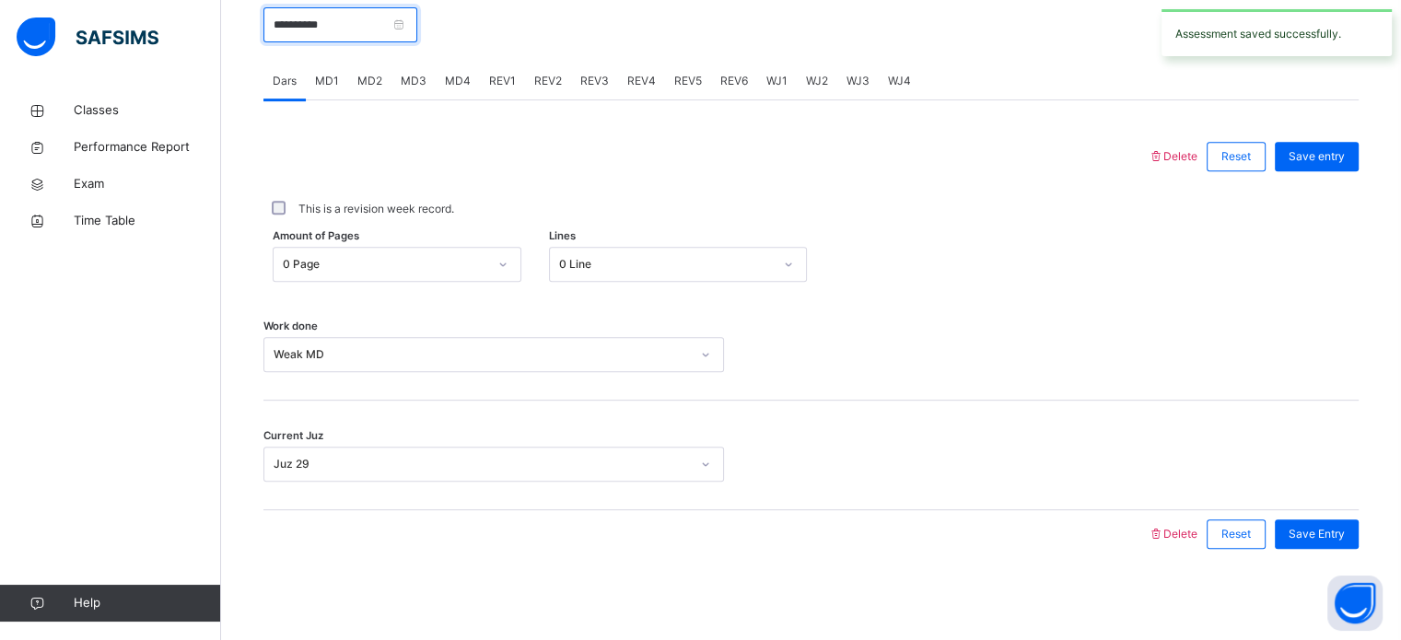
click at [387, 33] on input "**********" at bounding box center [341, 24] width 154 height 35
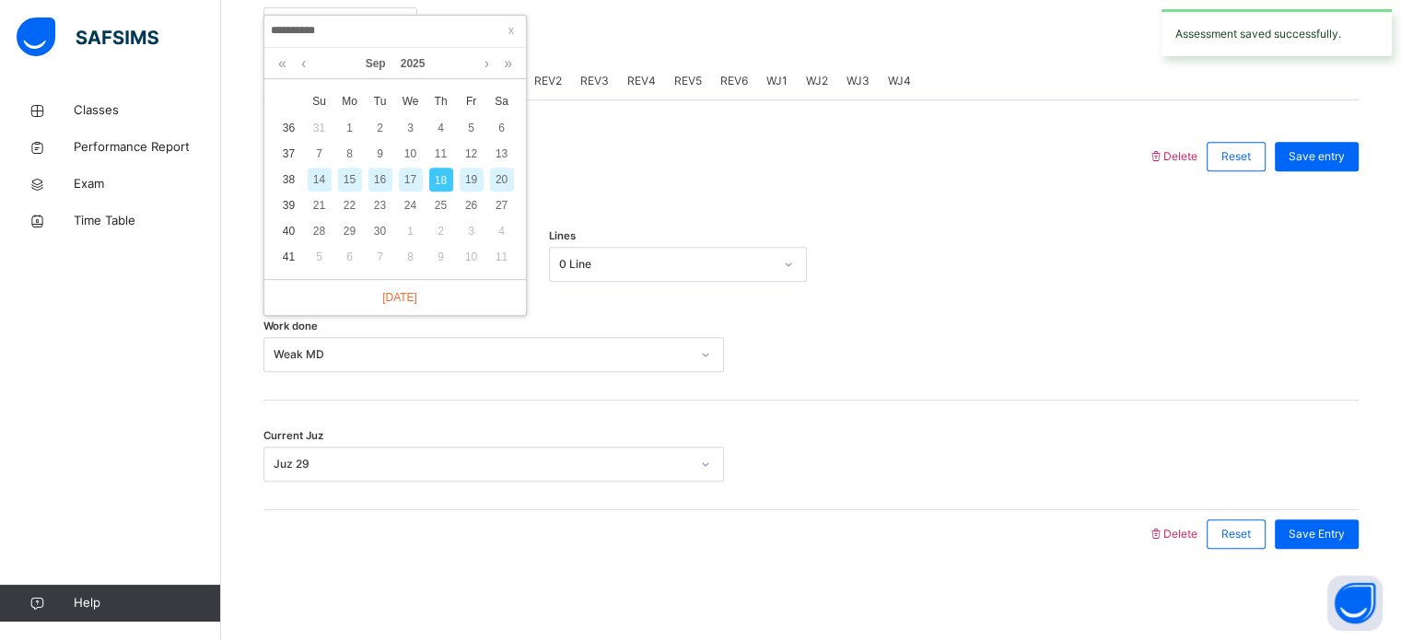
click at [377, 182] on div "16" at bounding box center [381, 180] width 24 height 24
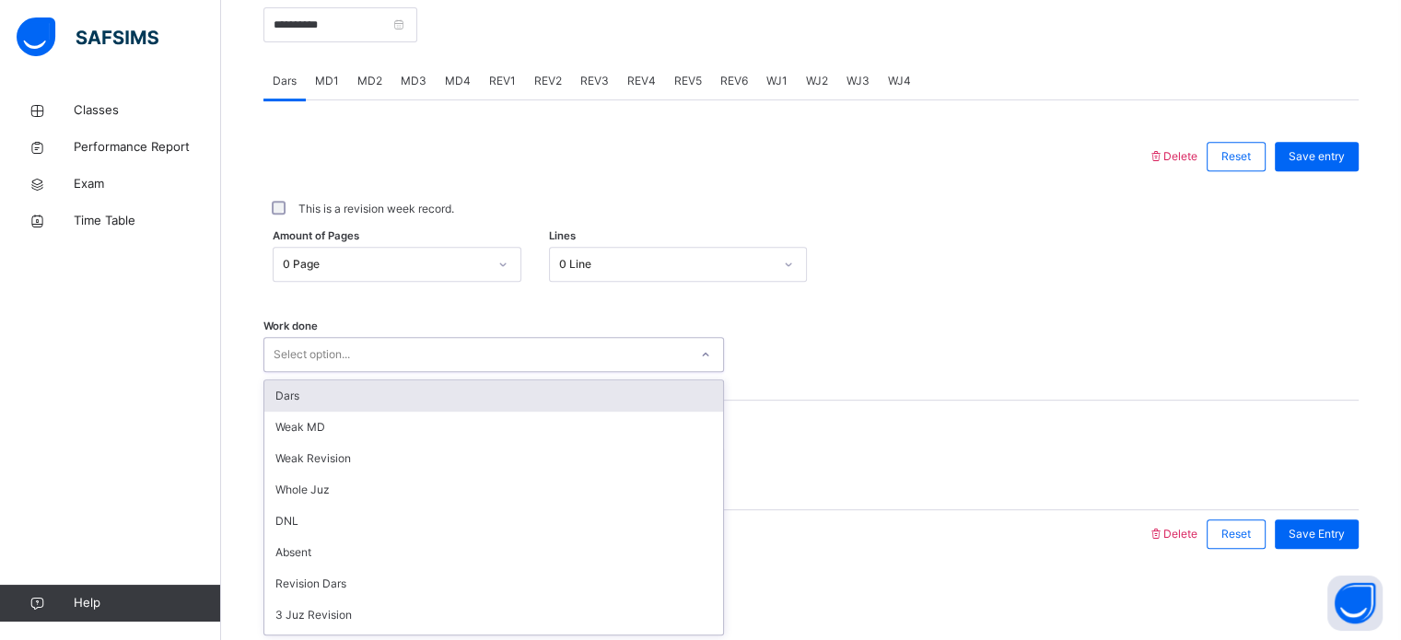
click at [523, 364] on div "Select option..." at bounding box center [476, 355] width 424 height 29
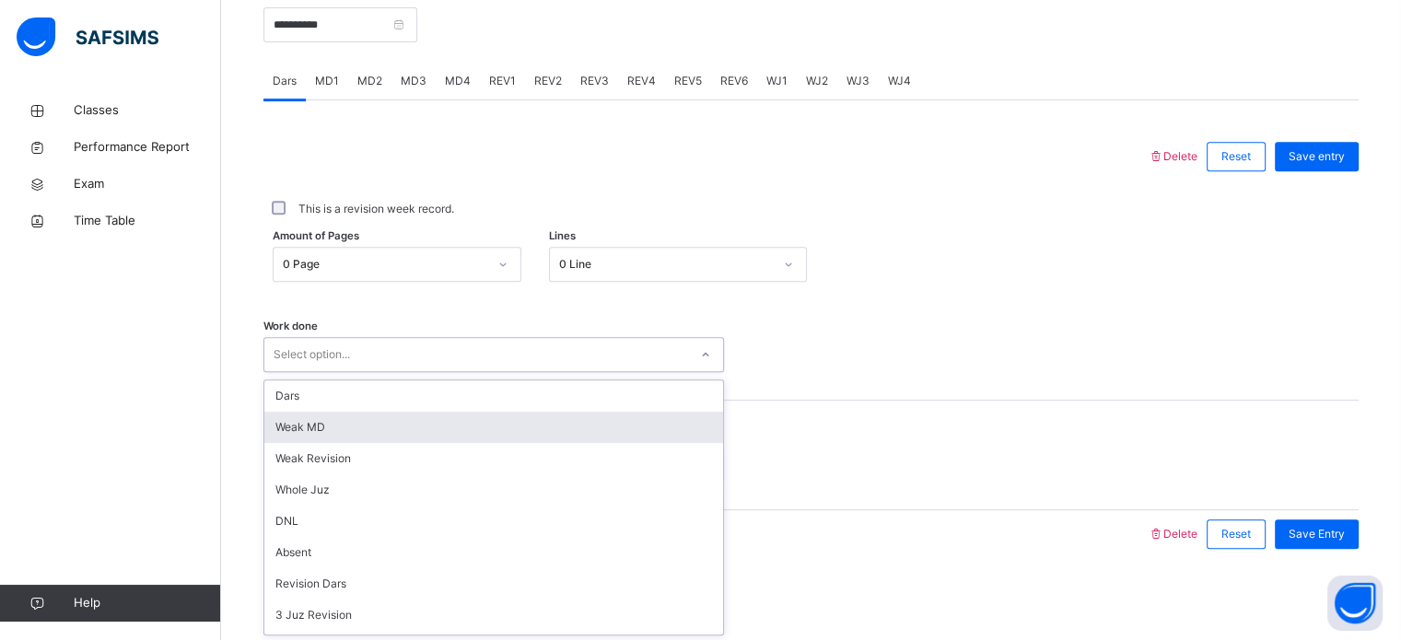
click at [507, 415] on div "Weak MD" at bounding box center [493, 427] width 459 height 31
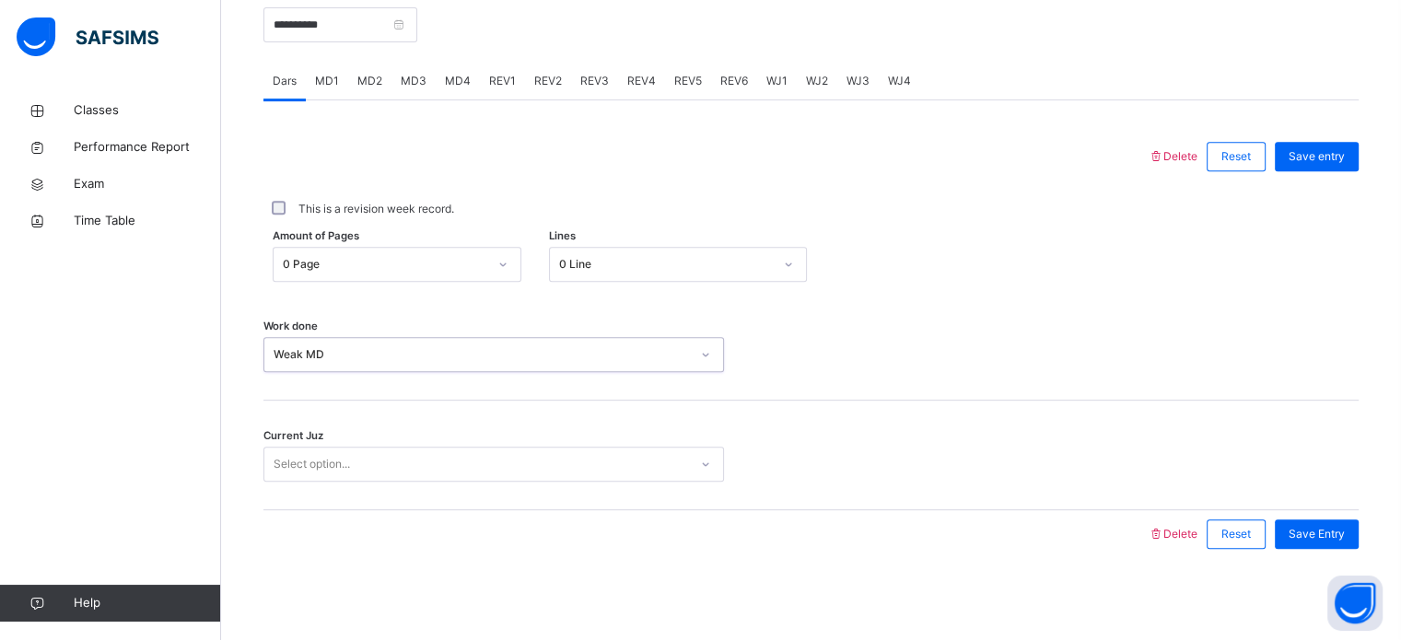
click at [511, 451] on div "Select option..." at bounding box center [476, 465] width 424 height 29
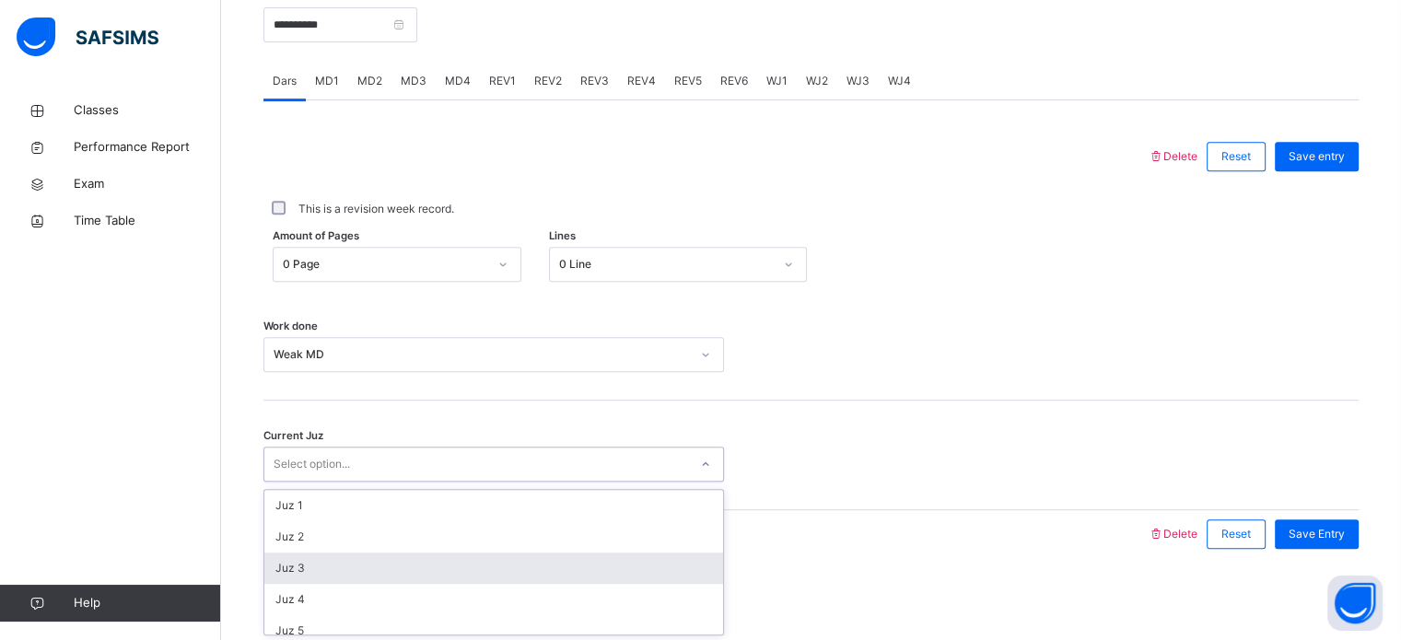
scroll to position [795, 0]
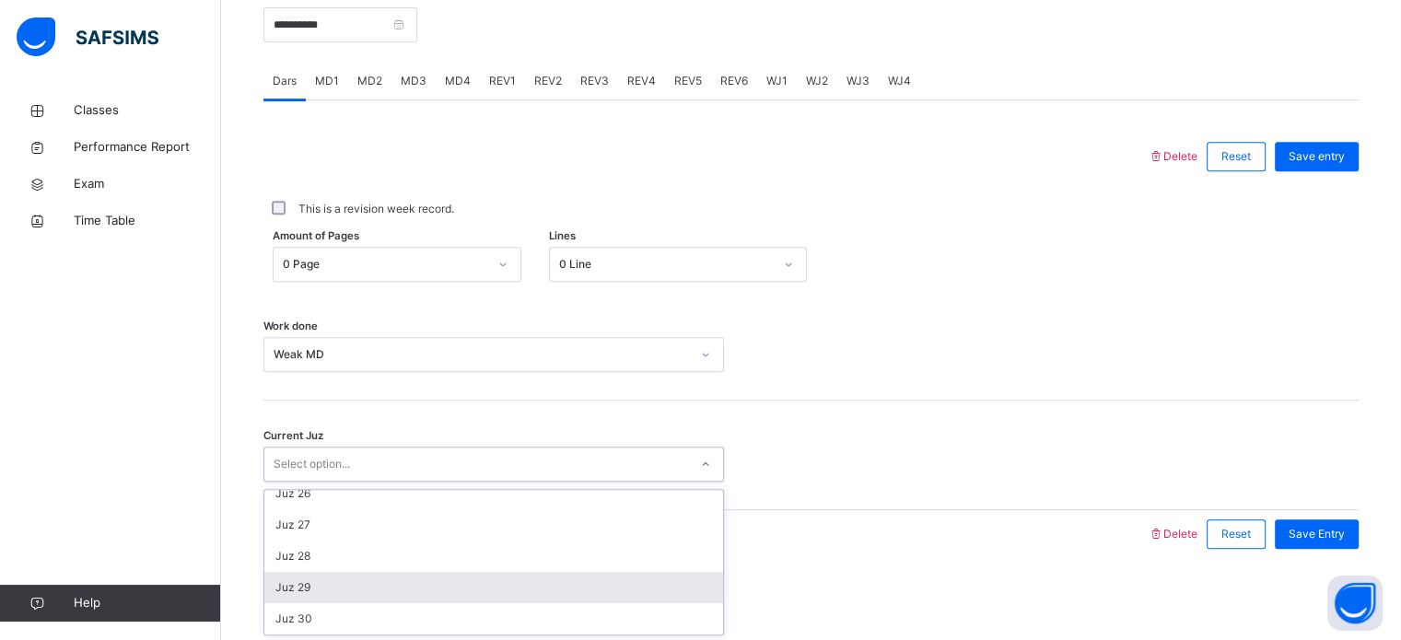
click at [638, 577] on div "Juz 29" at bounding box center [493, 587] width 459 height 31
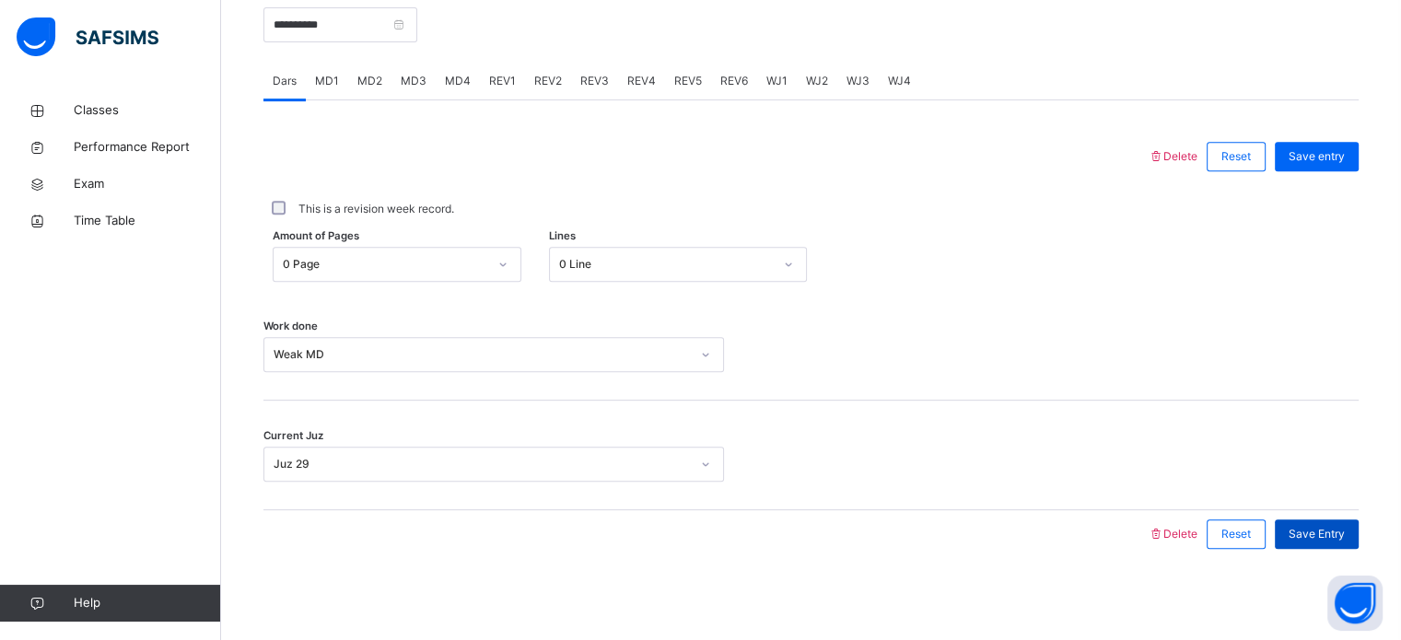
click at [1342, 541] on div "Save Entry" at bounding box center [1317, 534] width 84 height 29
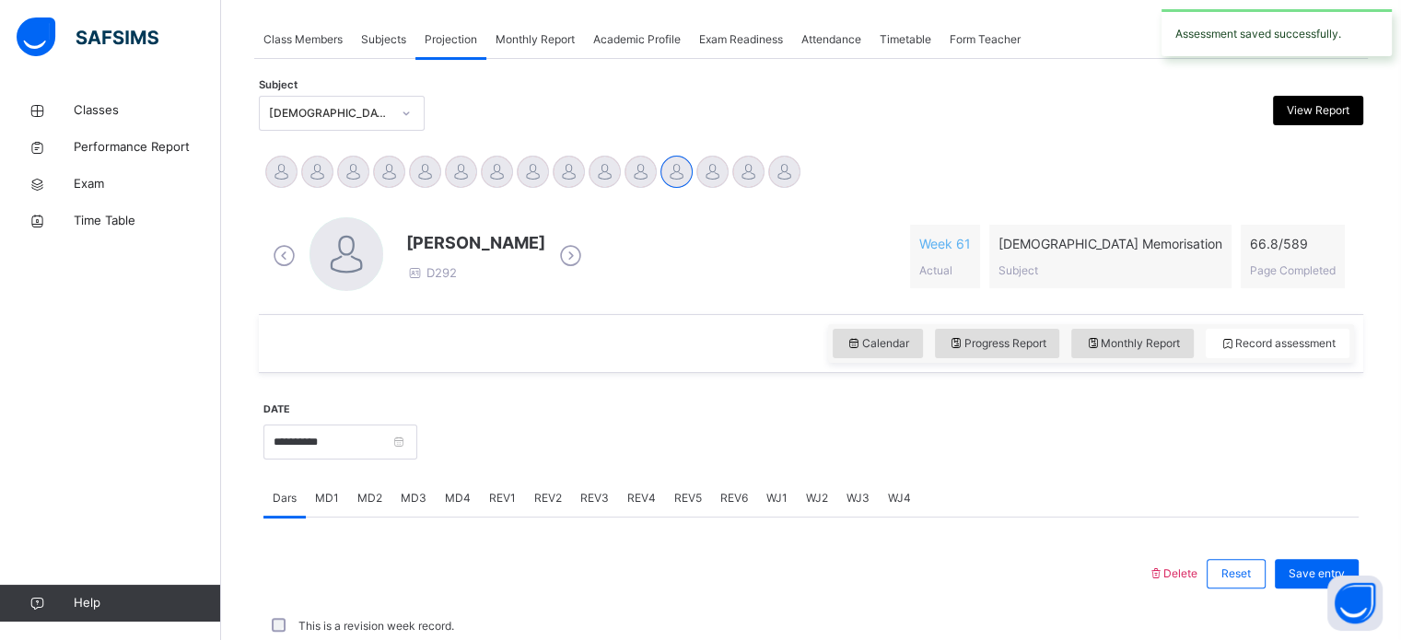
scroll to position [743, 0]
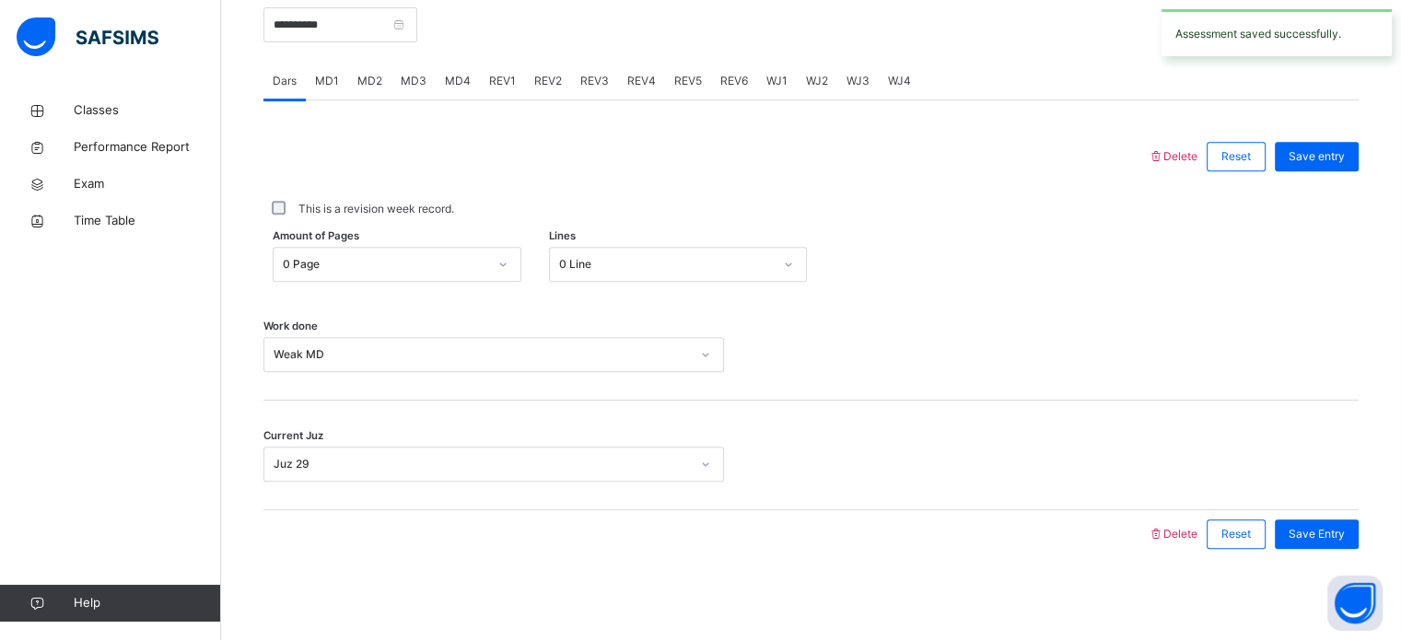
click at [328, 77] on span "MD1" at bounding box center [327, 81] width 24 height 17
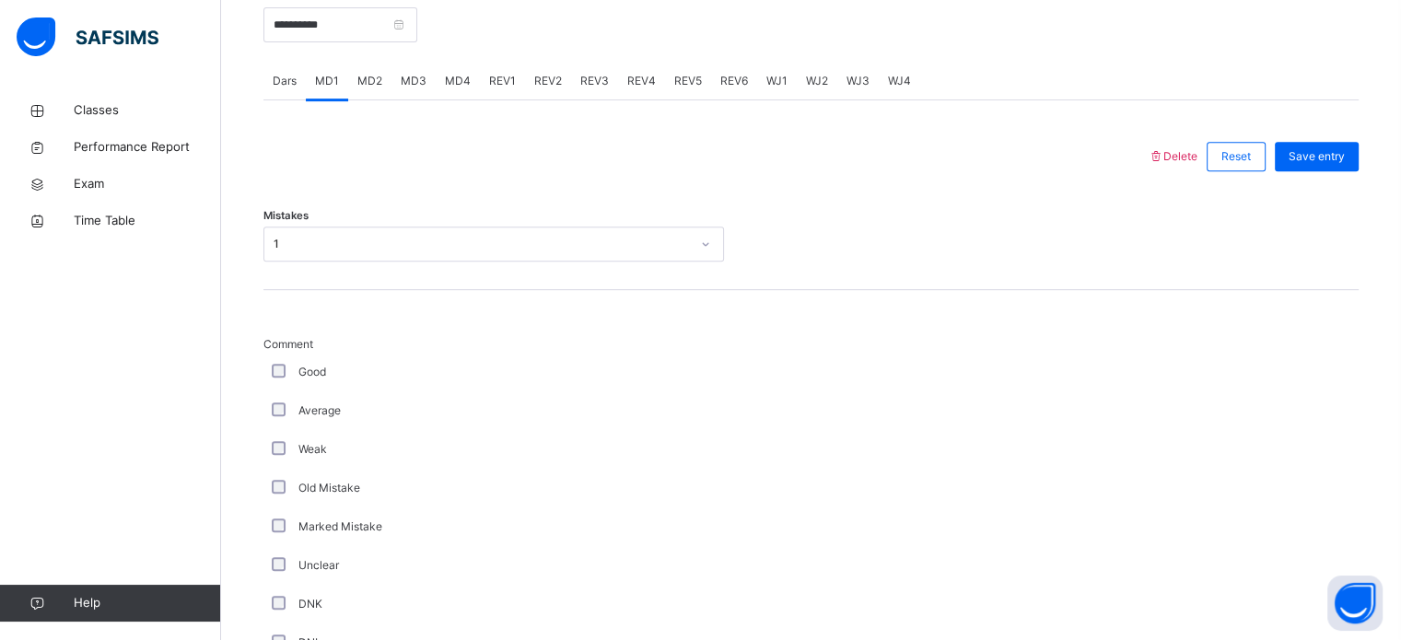
click at [447, 80] on span "MD4" at bounding box center [458, 81] width 26 height 17
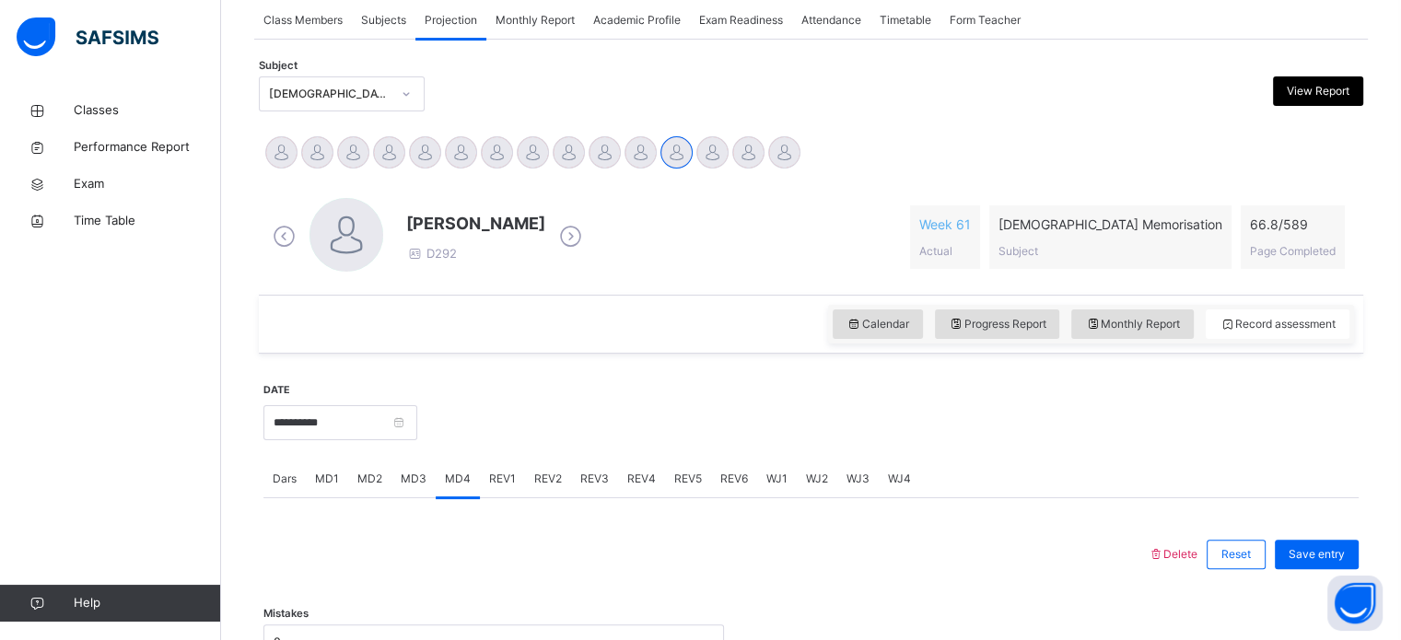
scroll to position [326, 0]
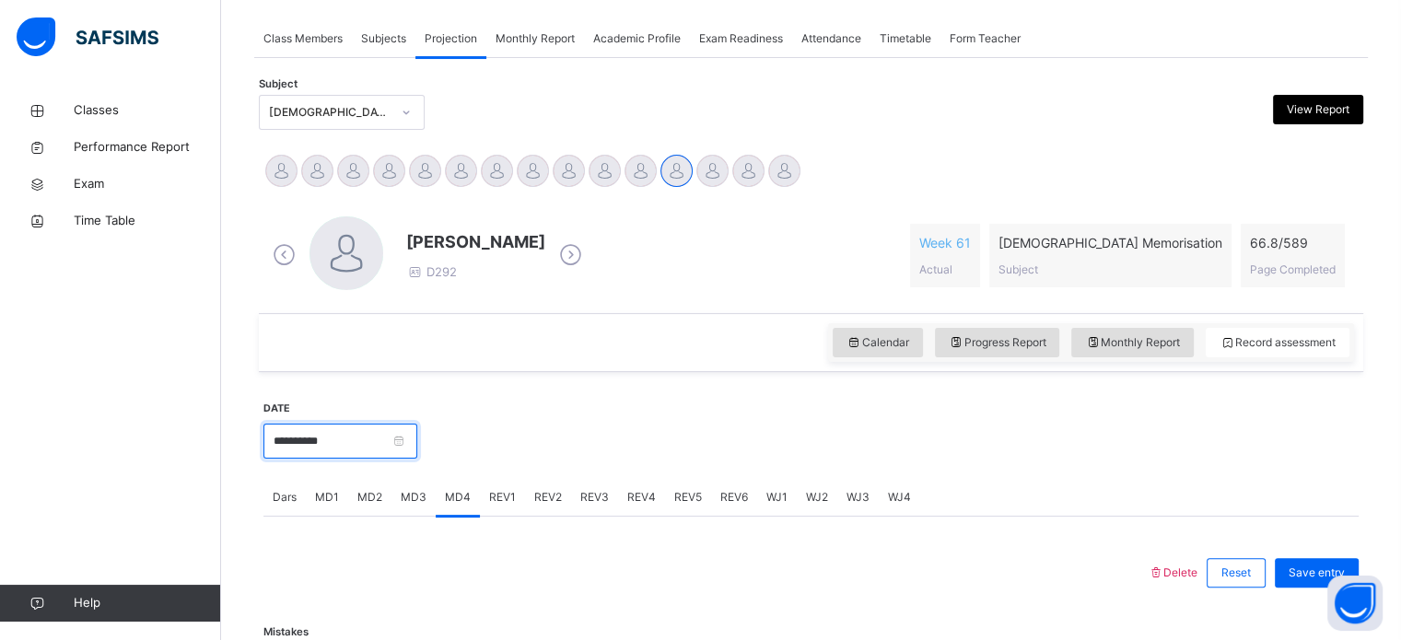
click at [394, 433] on input "**********" at bounding box center [341, 441] width 154 height 35
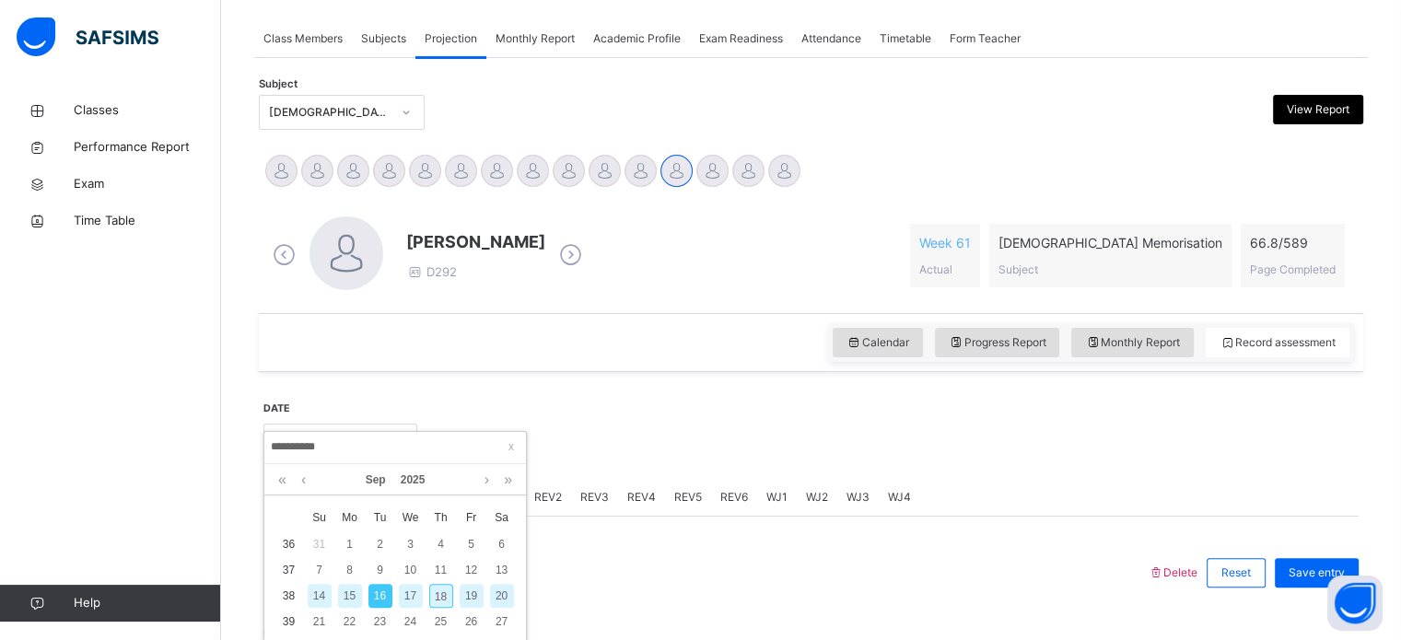
click at [319, 594] on div "14" at bounding box center [320, 596] width 24 height 24
type input "**********"
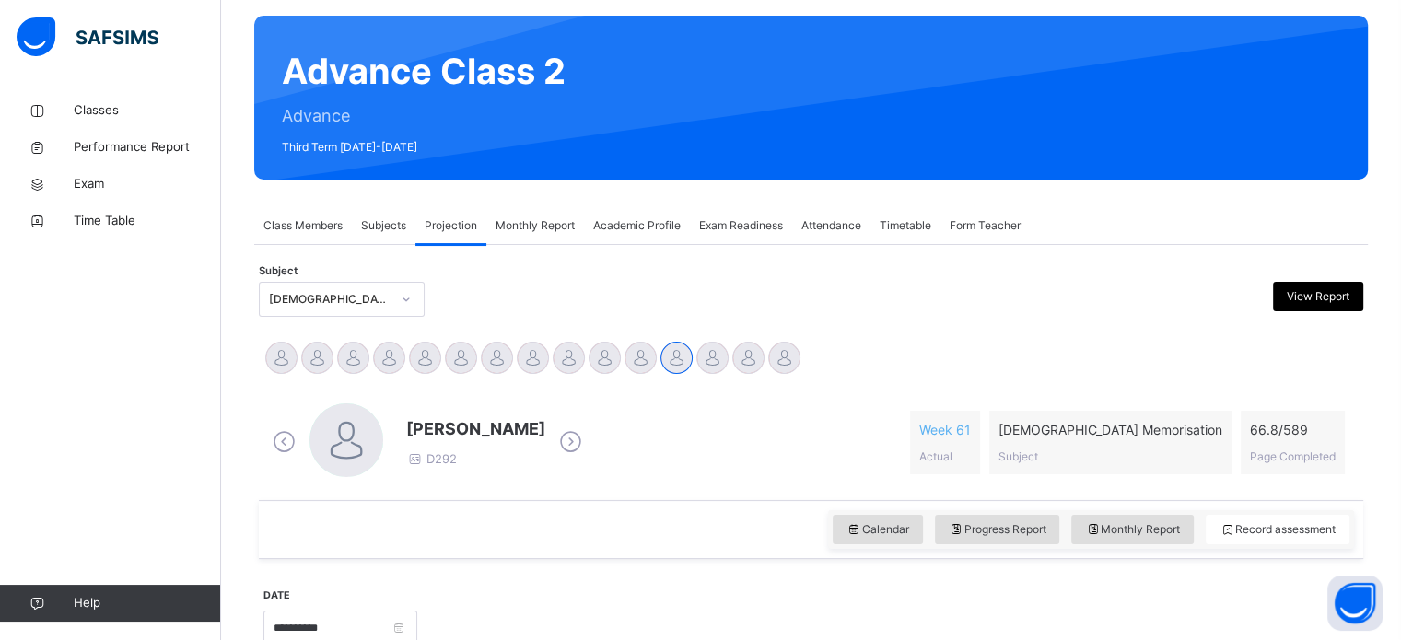
scroll to position [137, 0]
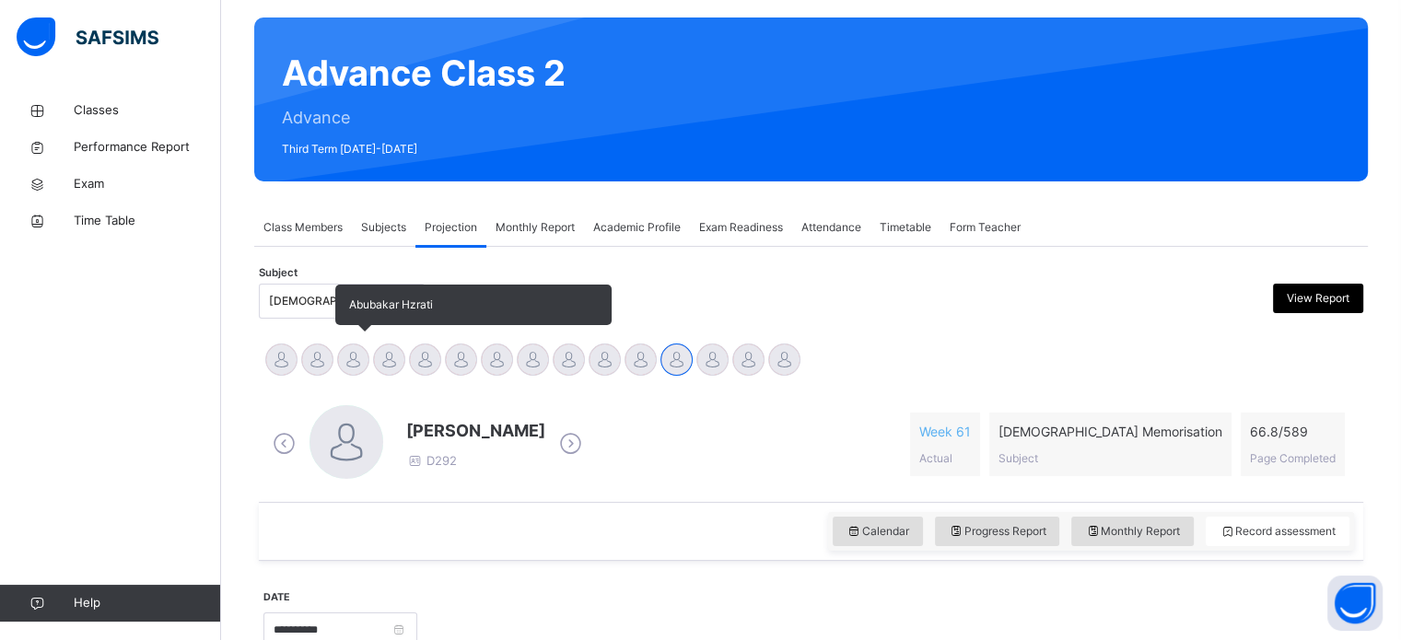
click at [346, 359] on div at bounding box center [353, 360] width 32 height 32
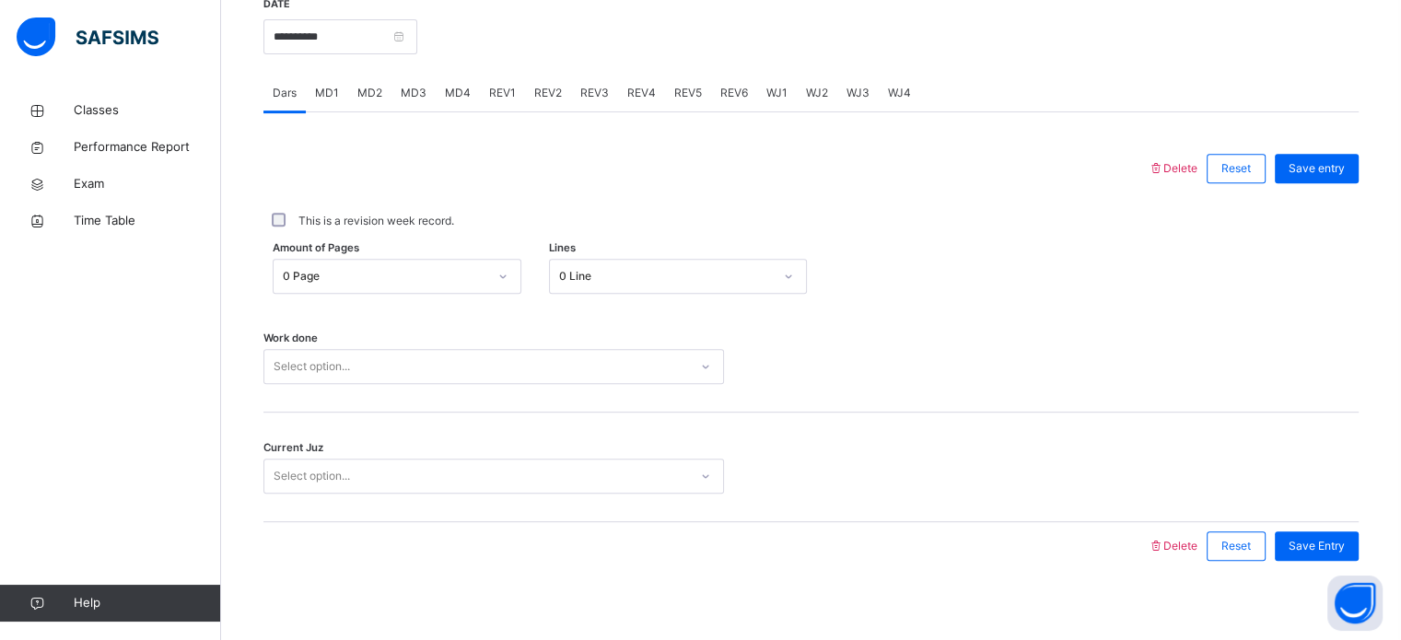
scroll to position [743, 0]
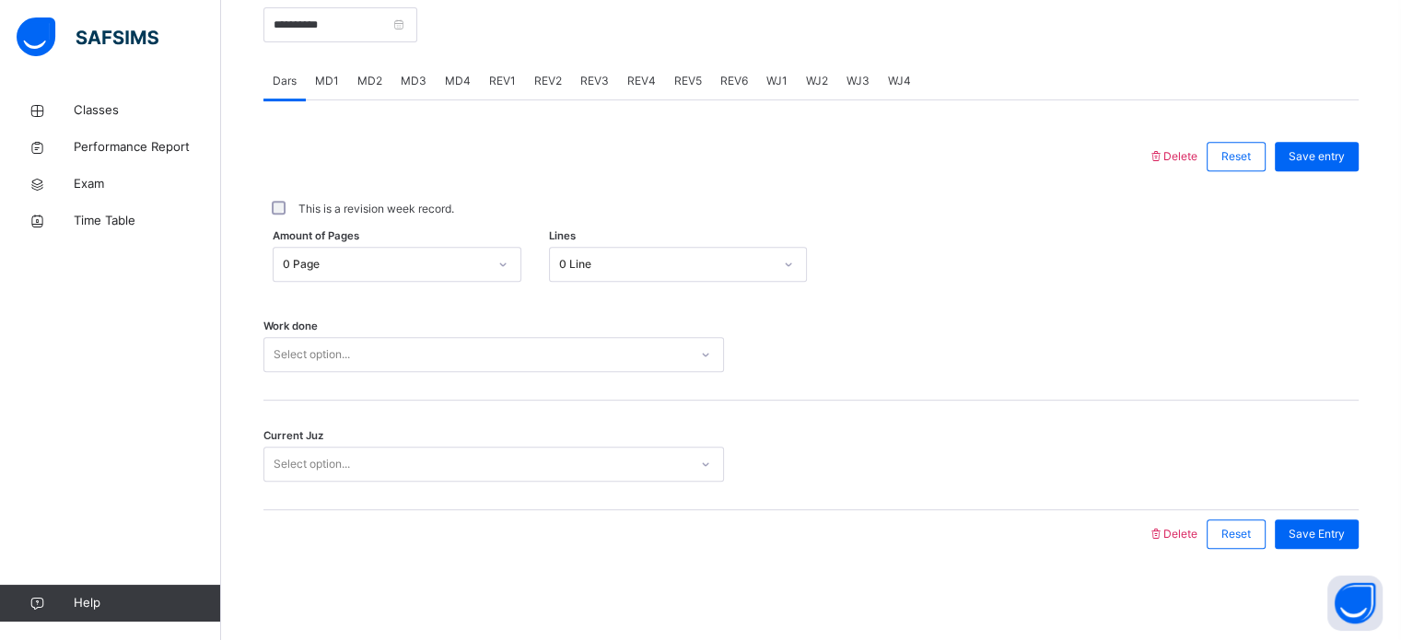
click at [619, 272] on div "0 Line" at bounding box center [666, 264] width 214 height 17
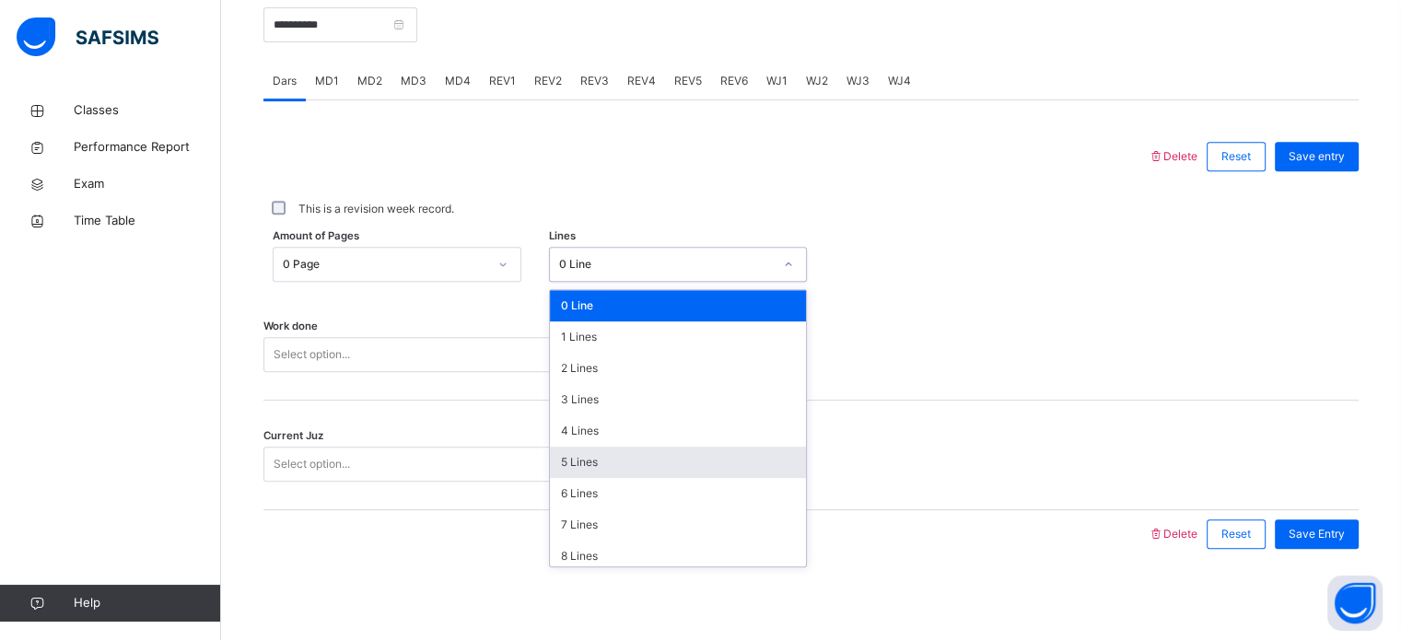
click at [592, 457] on div "5 Lines" at bounding box center [678, 462] width 256 height 31
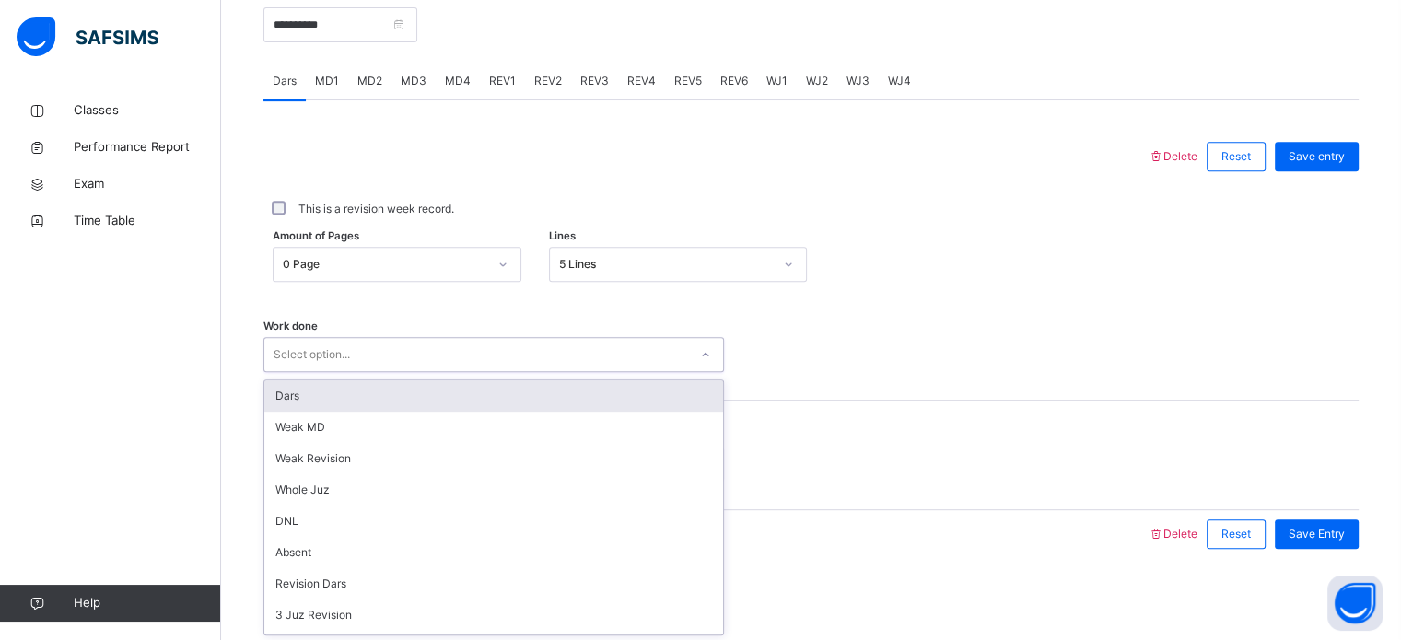
click at [480, 361] on div "Select option..." at bounding box center [476, 355] width 424 height 29
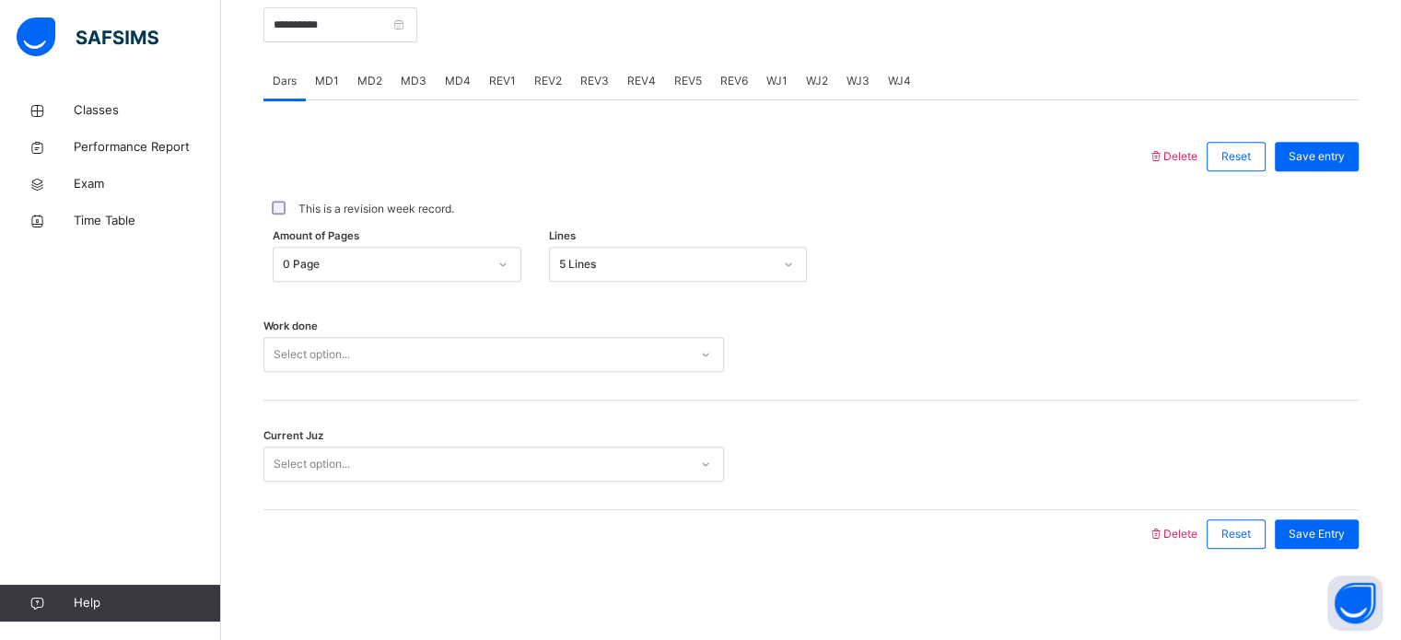
click at [481, 373] on div "Work done Select option..." at bounding box center [812, 346] width 1096 height 110
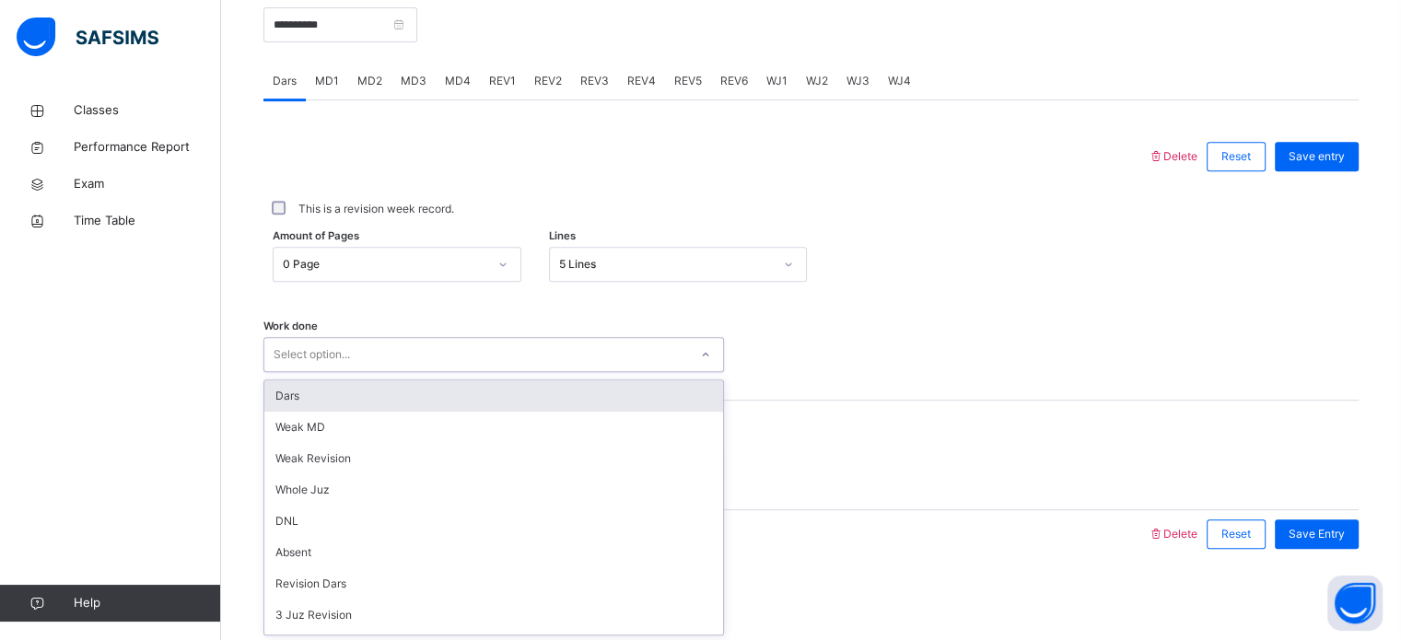
drag, startPoint x: 479, startPoint y: 338, endPoint x: 466, endPoint y: 402, distance: 64.9
click at [466, 372] on div "option Dars focused, 1 of 14. 14 results available. Use Up and Down to choose o…" at bounding box center [494, 354] width 461 height 35
click at [466, 402] on div "Dars" at bounding box center [493, 396] width 459 height 31
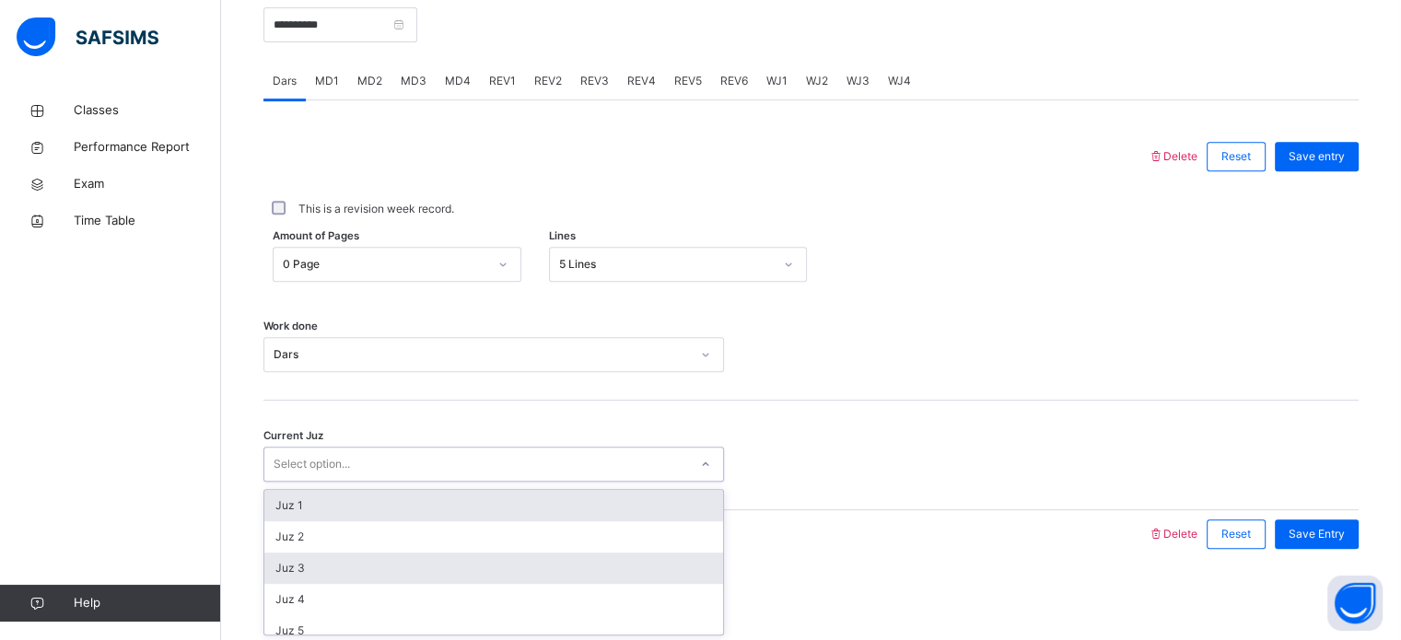
drag, startPoint x: 457, startPoint y: 471, endPoint x: 445, endPoint y: 556, distance: 85.6
click at [445, 482] on div "option Juz 1 focused, 1 of 30. 30 results available. Use Up and Down to choose …" at bounding box center [494, 464] width 461 height 35
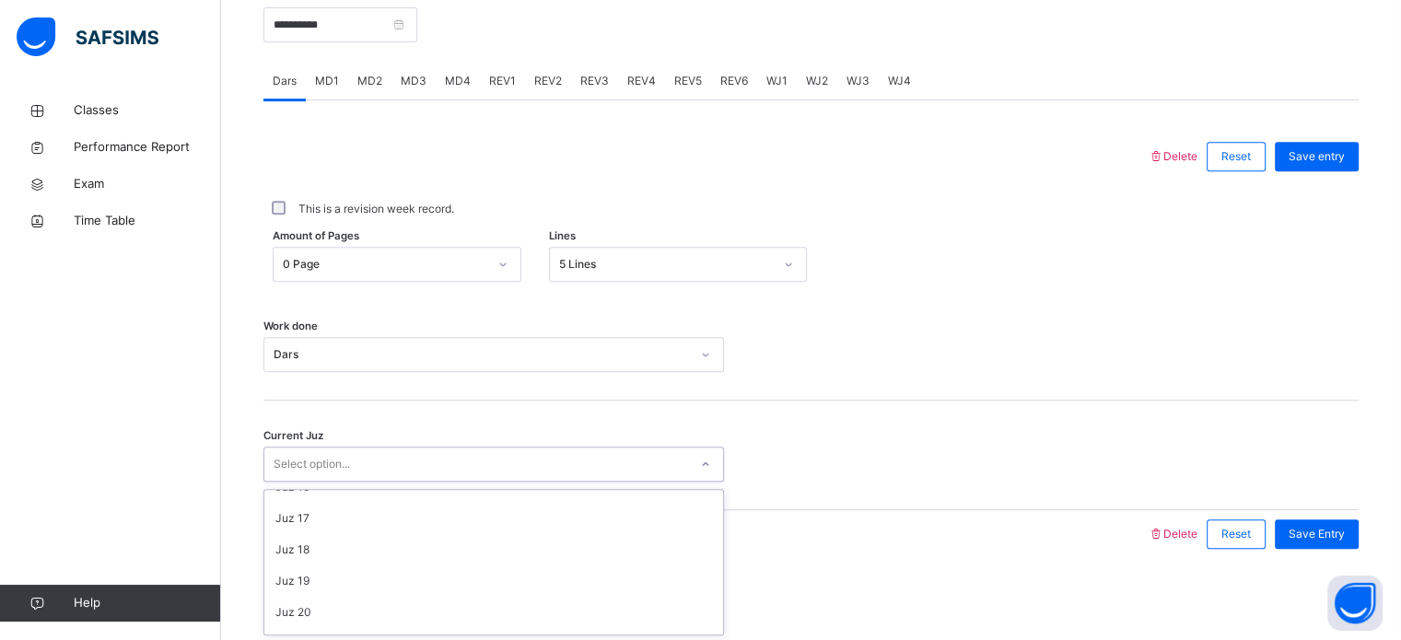
scroll to position [795, 0]
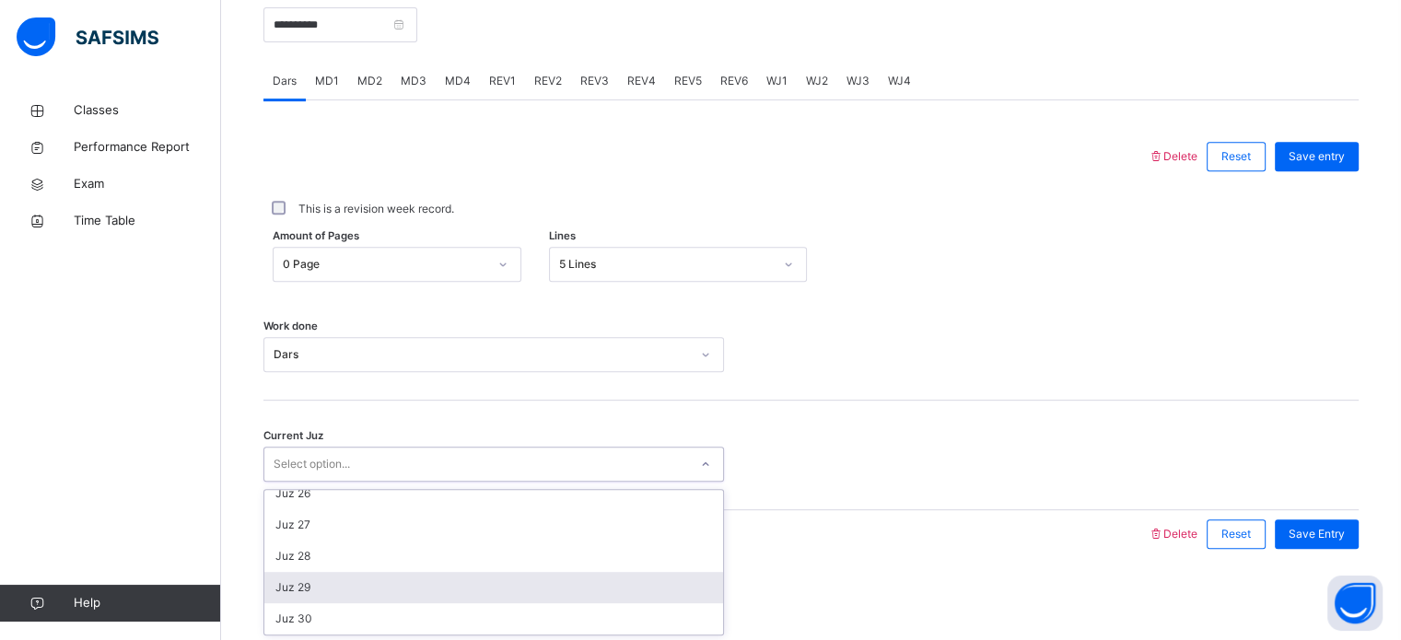
click at [435, 595] on div "Juz 29" at bounding box center [493, 587] width 459 height 31
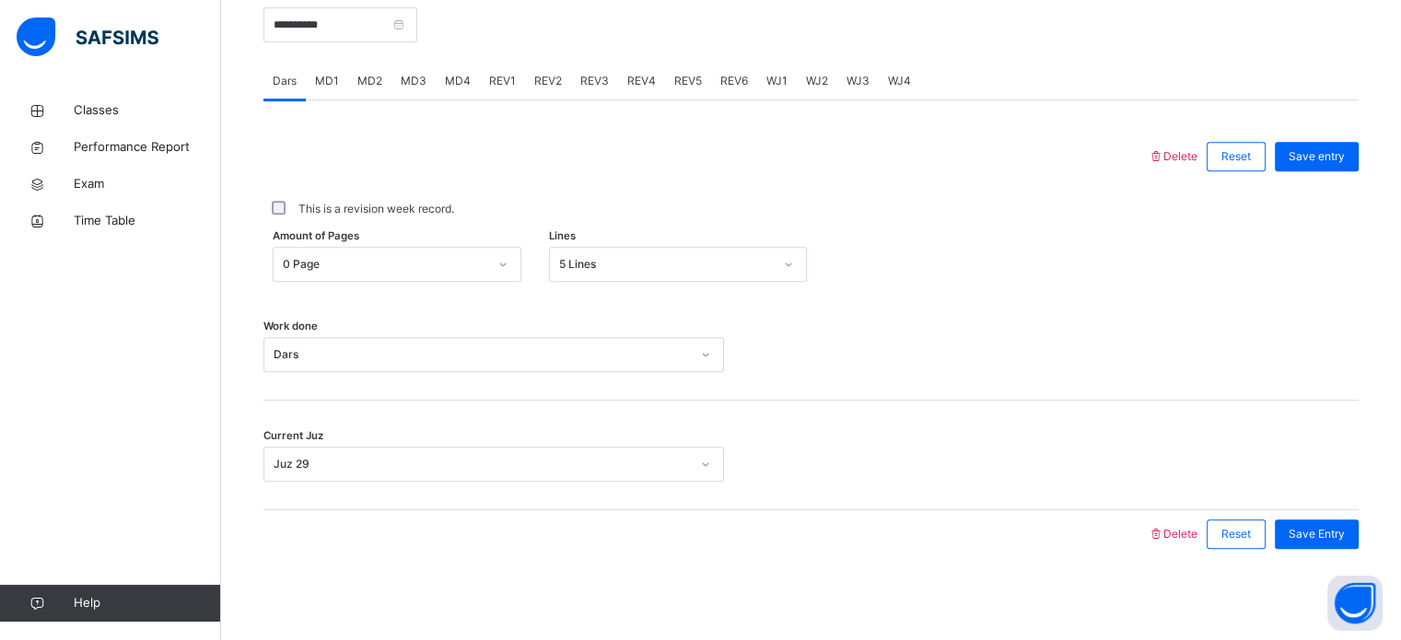
click at [368, 81] on span "MD2" at bounding box center [370, 81] width 25 height 17
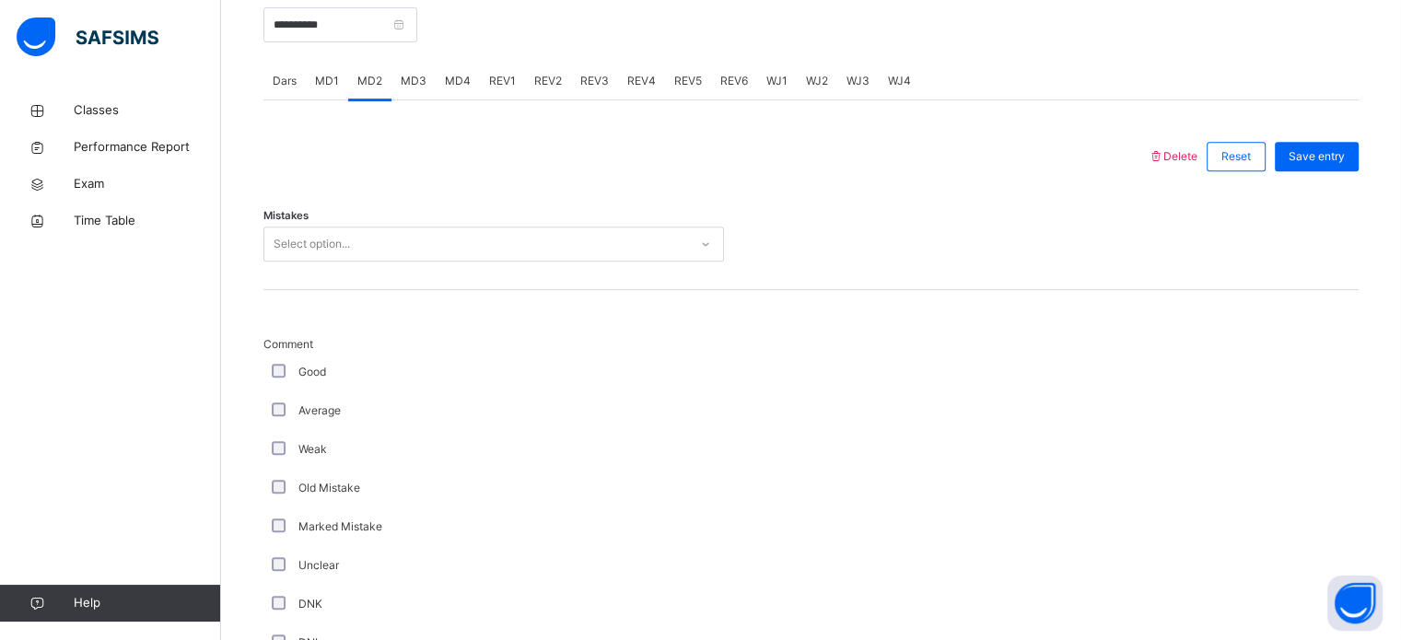
click at [368, 81] on span "MD2" at bounding box center [370, 81] width 25 height 17
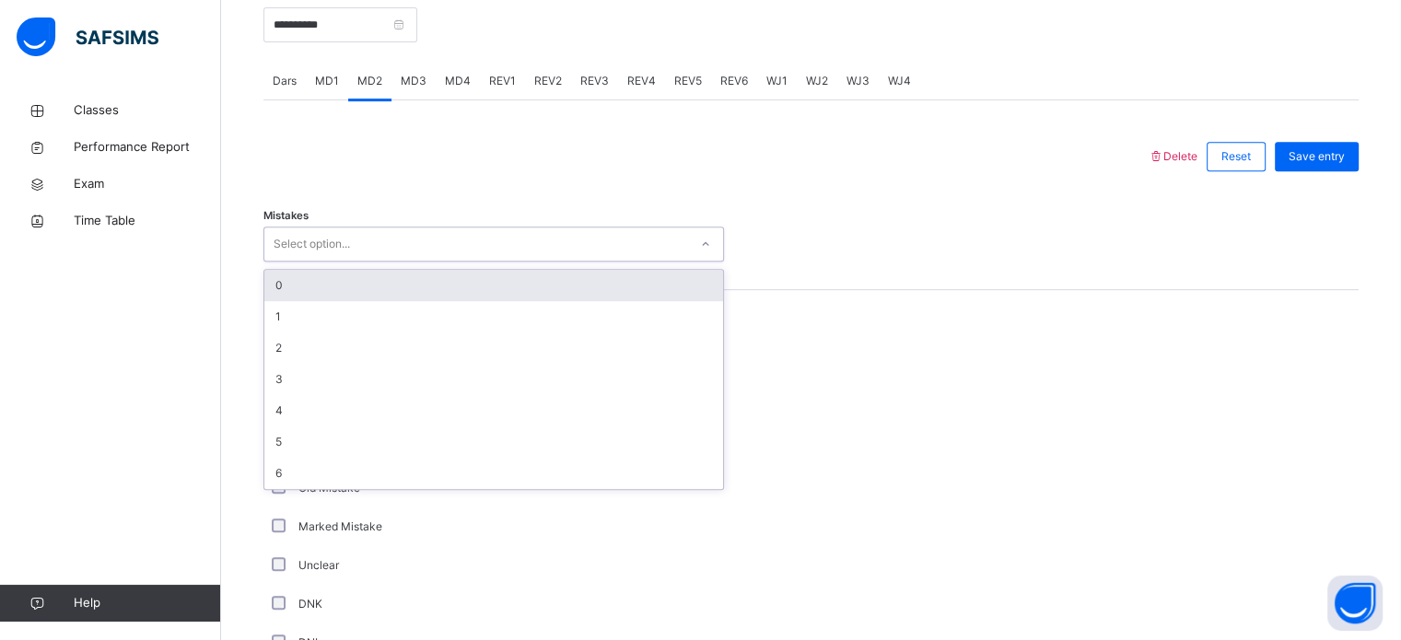
drag, startPoint x: 376, startPoint y: 239, endPoint x: 359, endPoint y: 299, distance: 62.1
click at [359, 262] on div "option 0 focused, 1 of 7. 7 results available. Use Up and Down to choose option…" at bounding box center [494, 244] width 461 height 35
click at [359, 299] on div "0" at bounding box center [493, 285] width 459 height 31
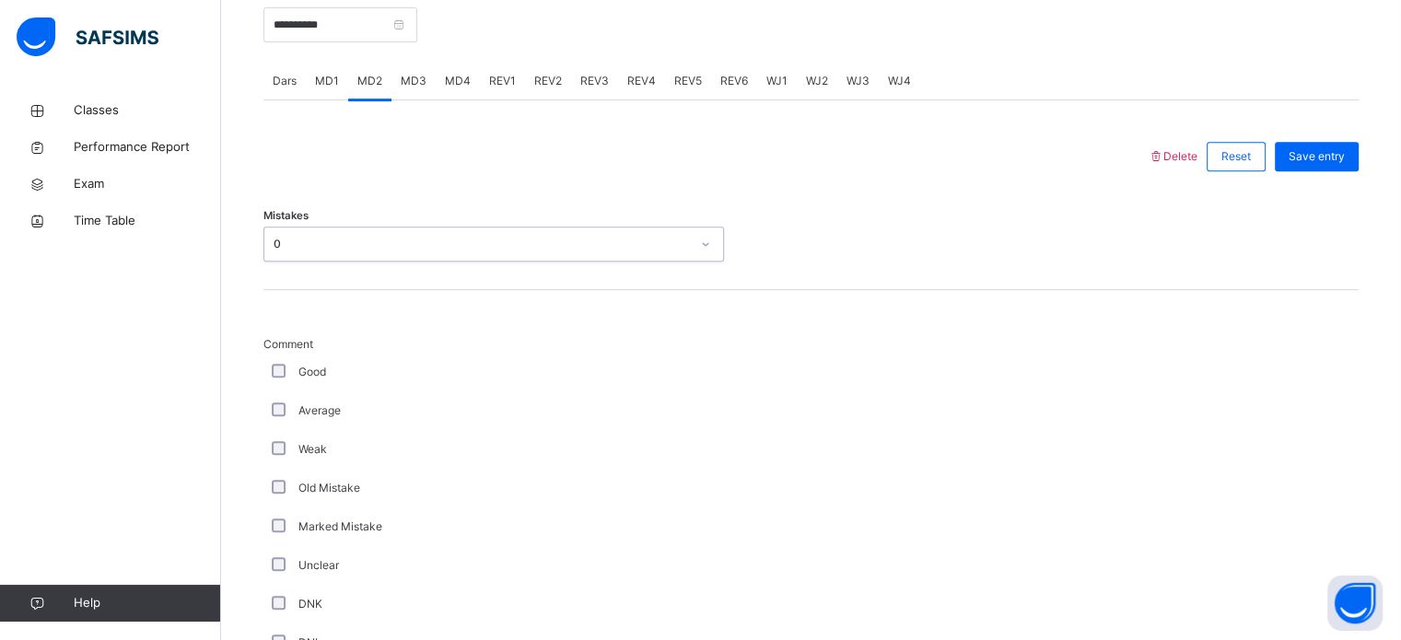
scroll to position [1148, 0]
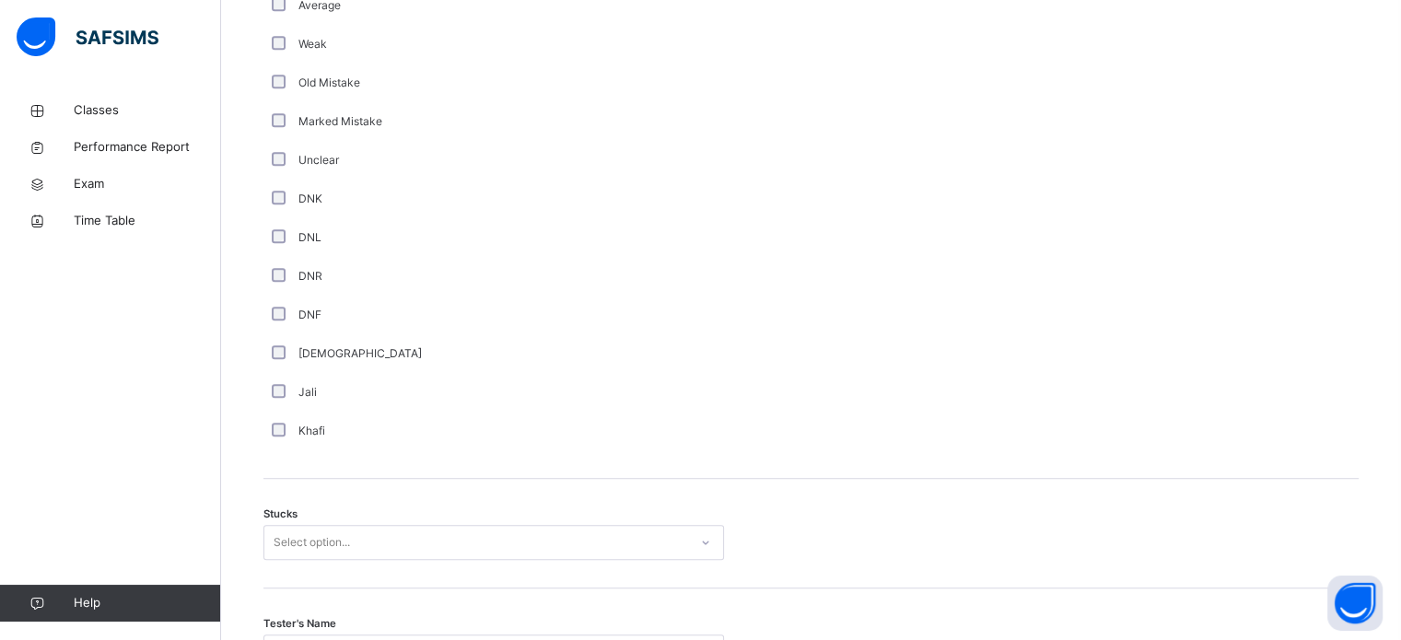
click at [276, 419] on div "Khafi" at bounding box center [494, 431] width 461 height 39
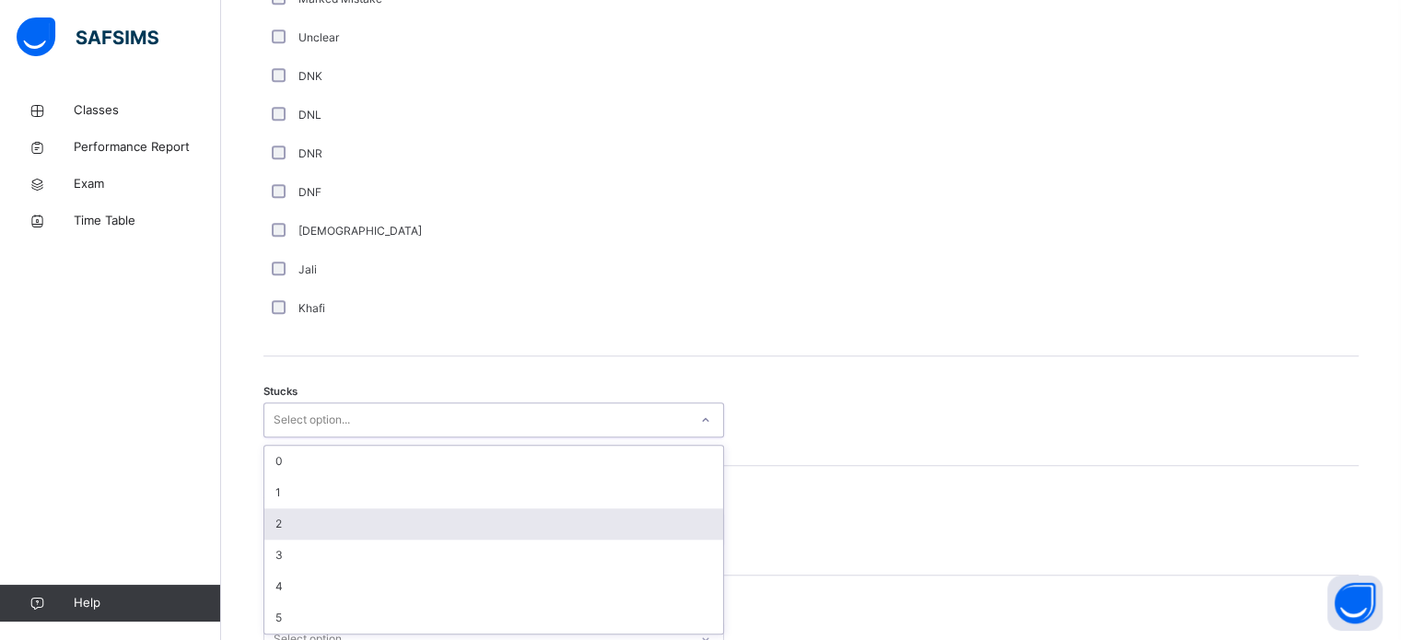
click at [315, 438] on div "option 2 focused, 3 of 6. 6 results available. Use Up and Down to choose option…" at bounding box center [494, 420] width 461 height 35
click at [302, 530] on div "2" at bounding box center [493, 523] width 459 height 31
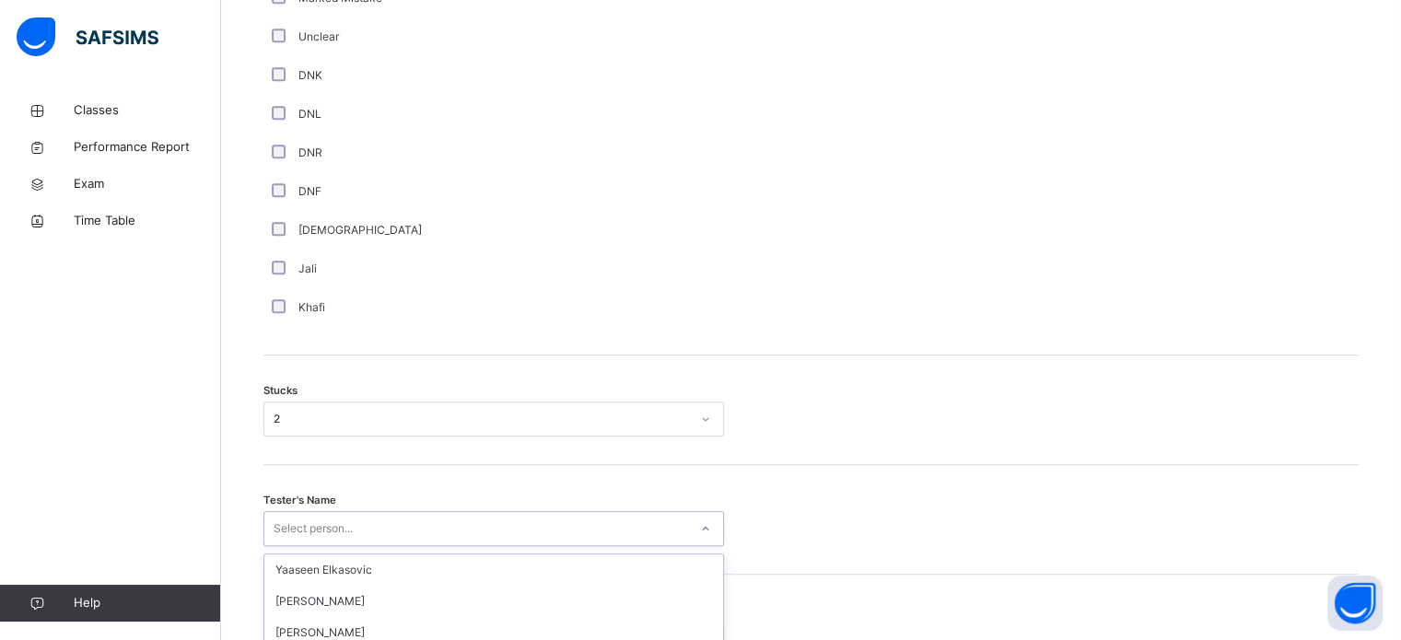
scroll to position [1445, 0]
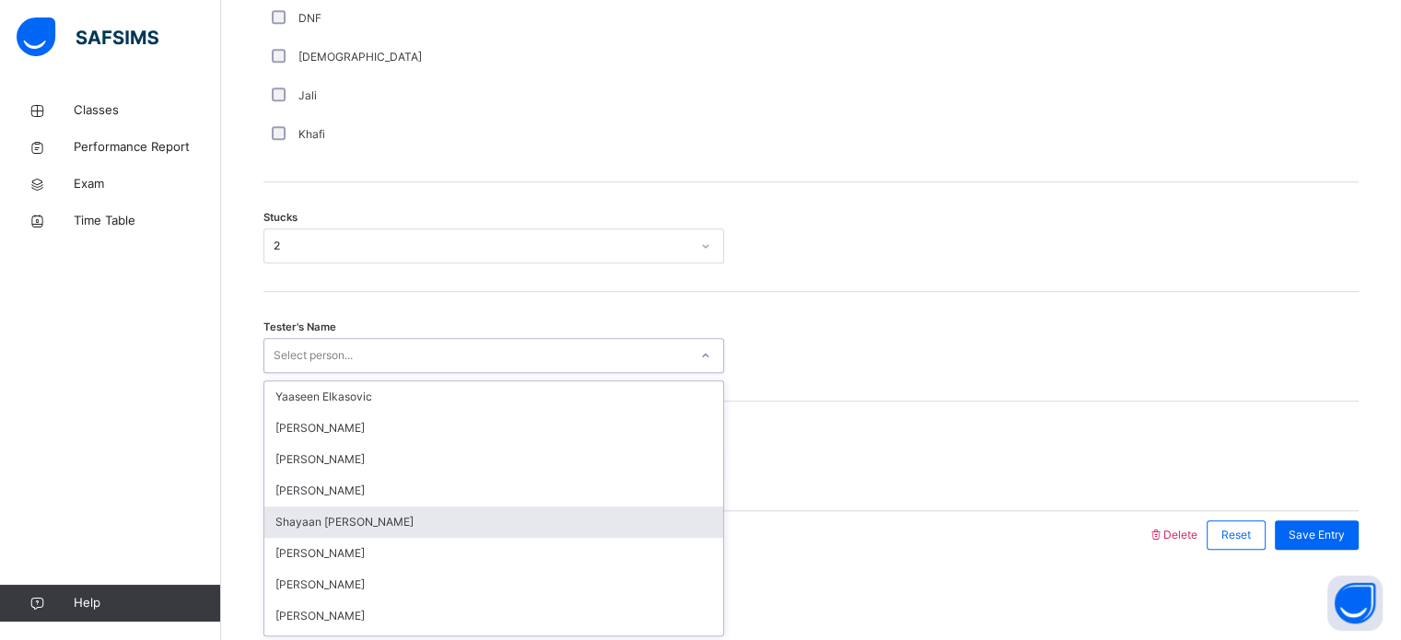
click at [302, 373] on div "option Shayaan [PERSON_NAME] focused, 5 of 89. 89 results available. Use Up and…" at bounding box center [494, 355] width 461 height 35
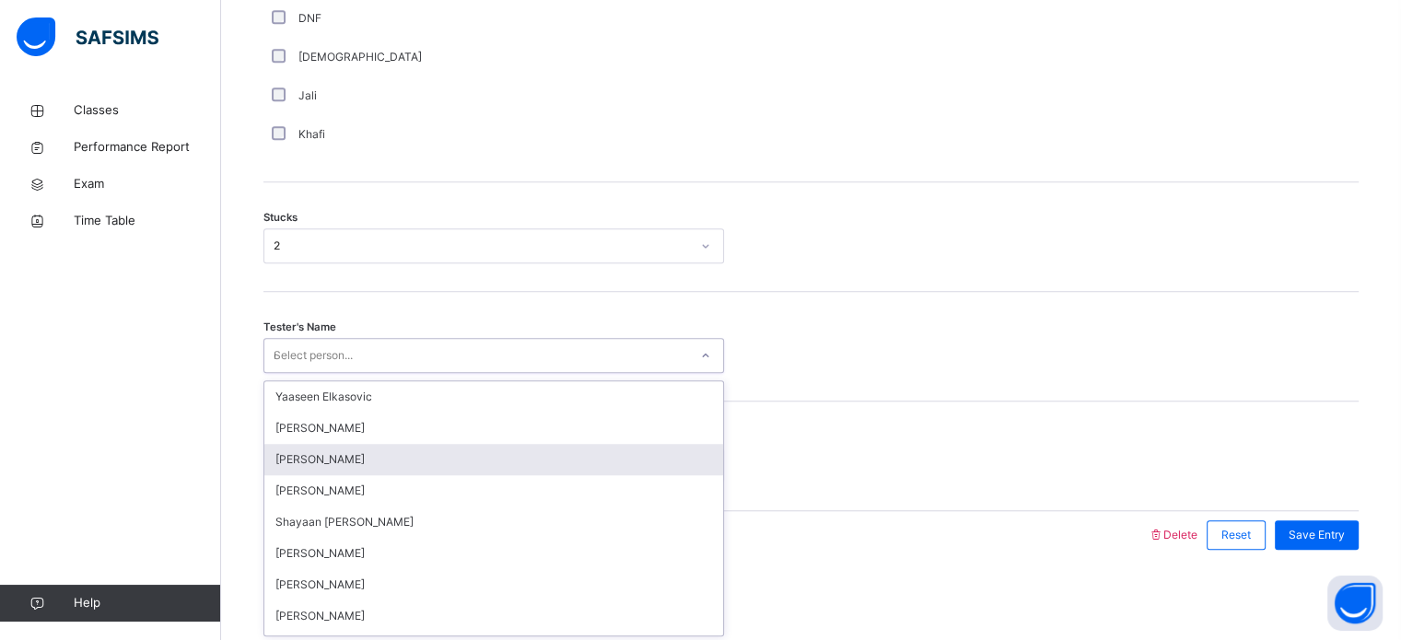
type input "**"
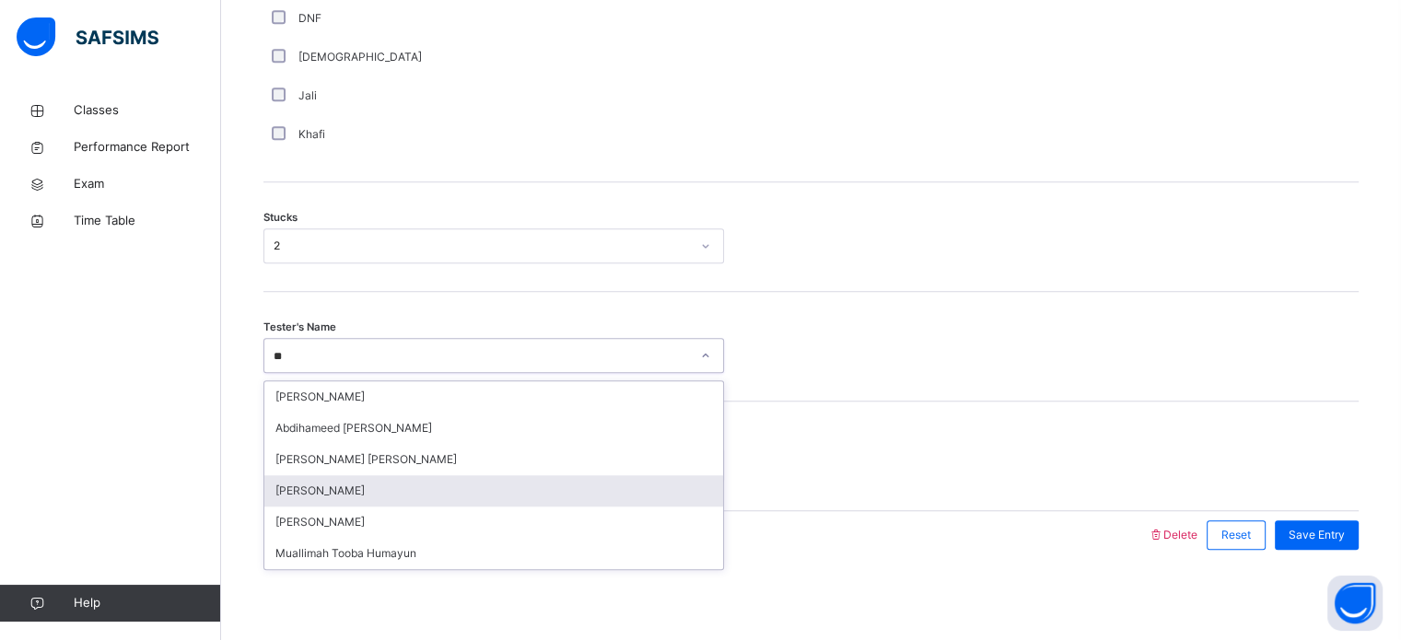
click at [325, 498] on div "[PERSON_NAME]" at bounding box center [493, 490] width 459 height 31
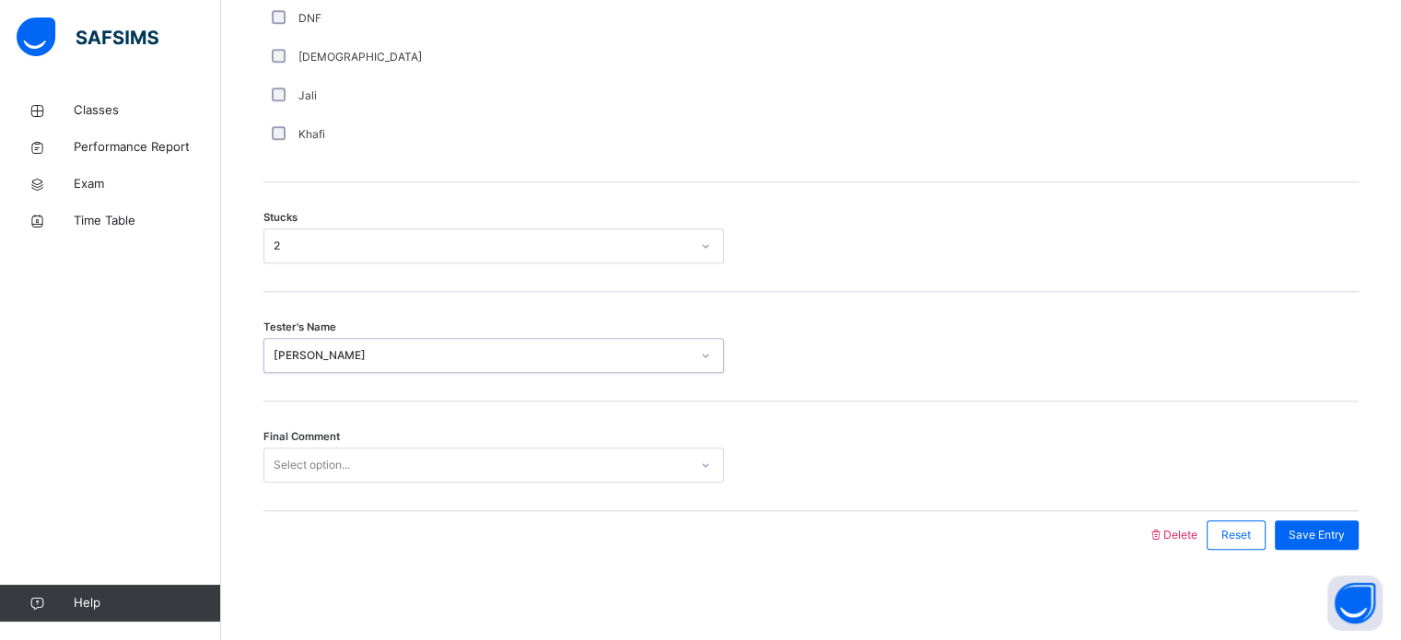
click at [613, 470] on div "Select option..." at bounding box center [476, 465] width 424 height 29
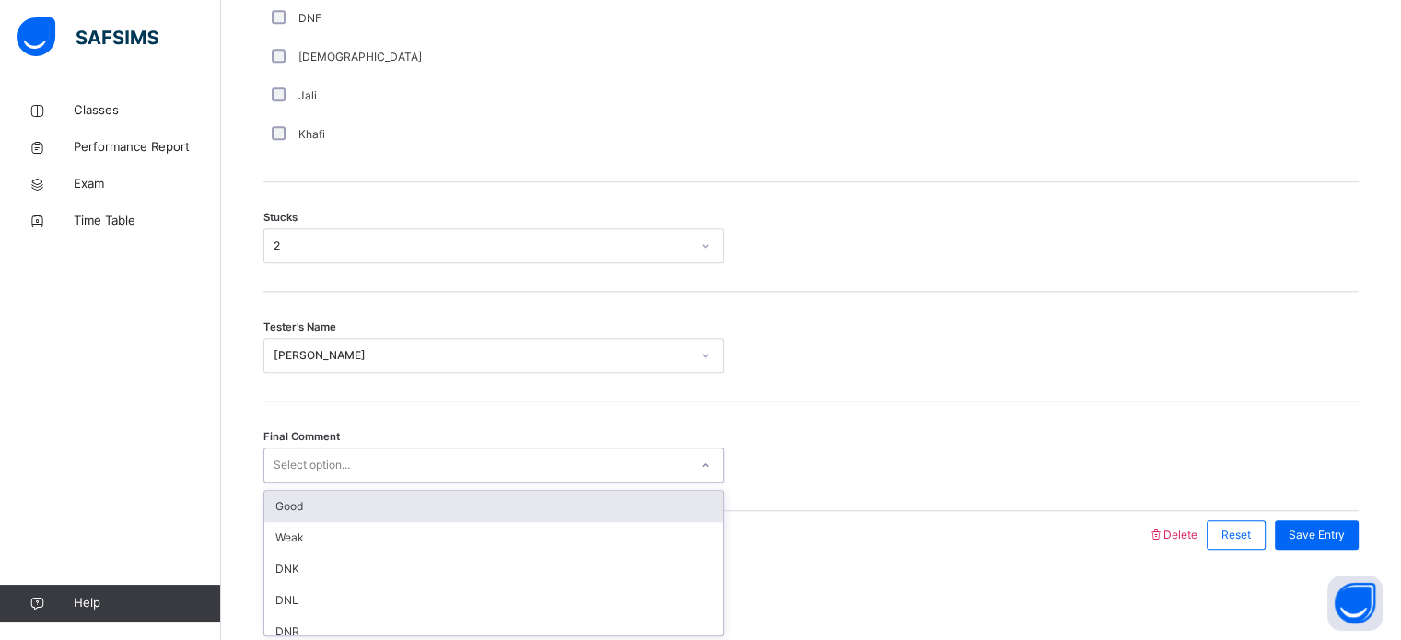
click at [577, 513] on div "Good" at bounding box center [493, 506] width 459 height 31
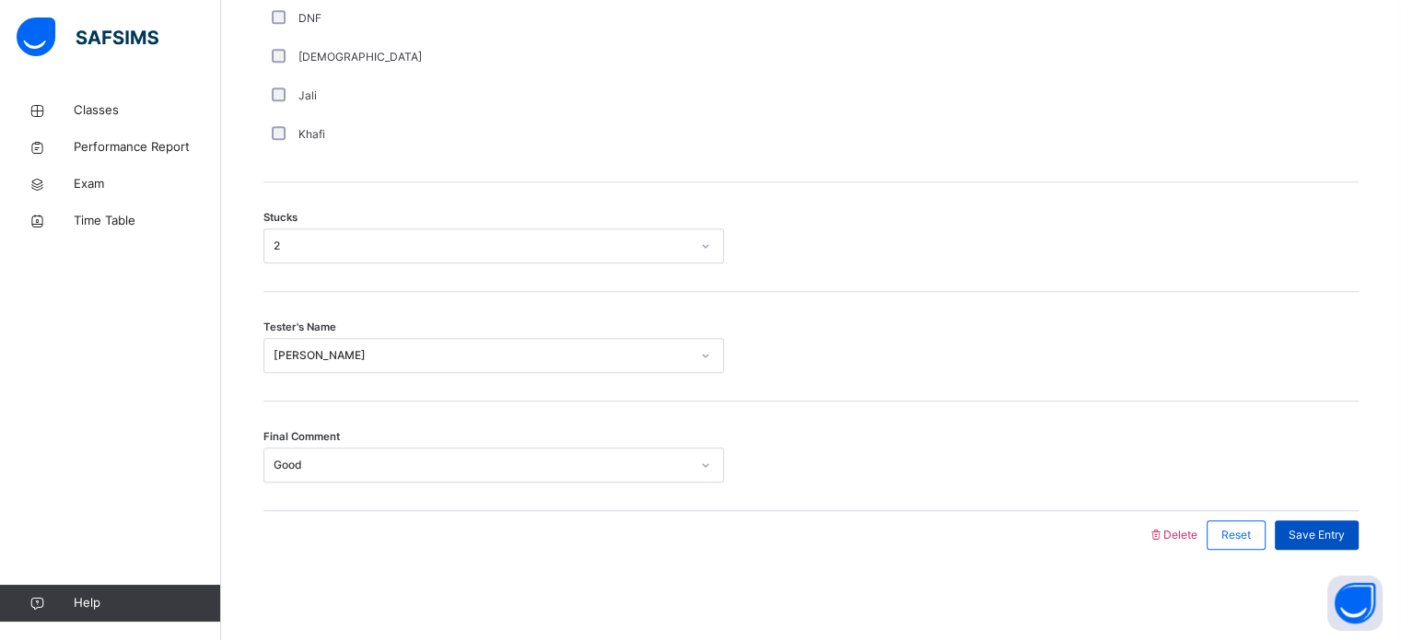
click at [1322, 541] on span "Save Entry" at bounding box center [1317, 535] width 56 height 17
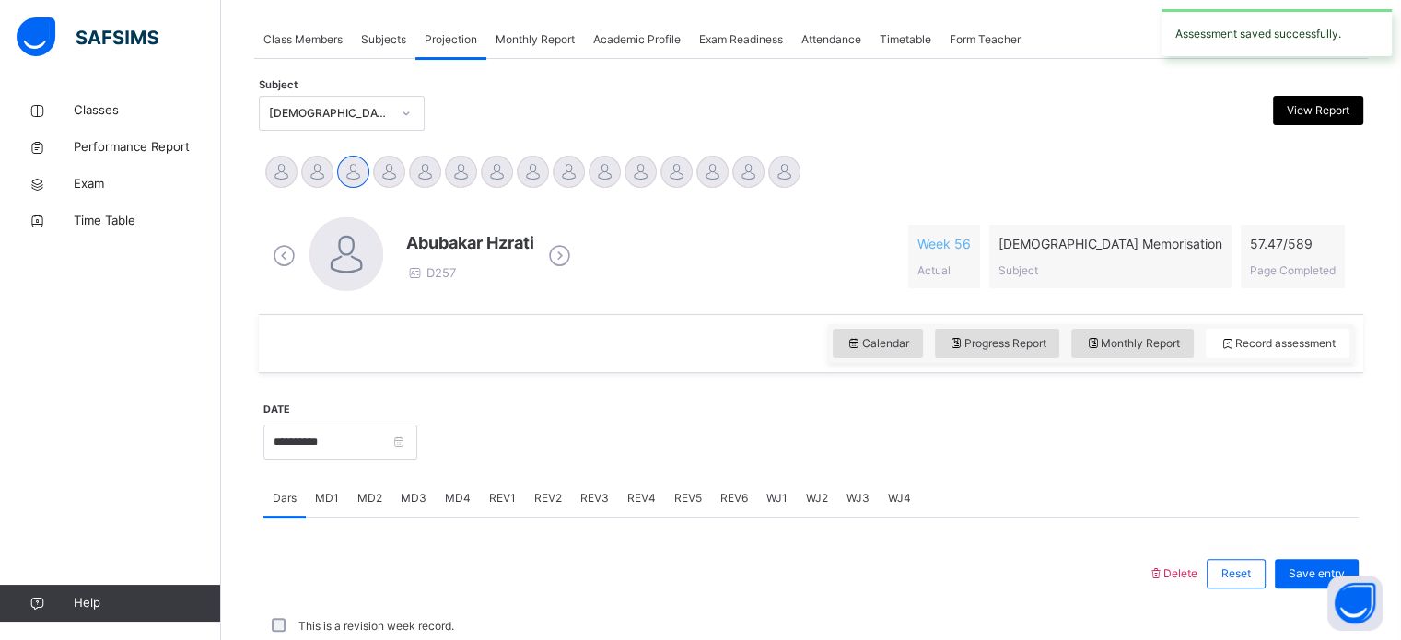
scroll to position [743, 0]
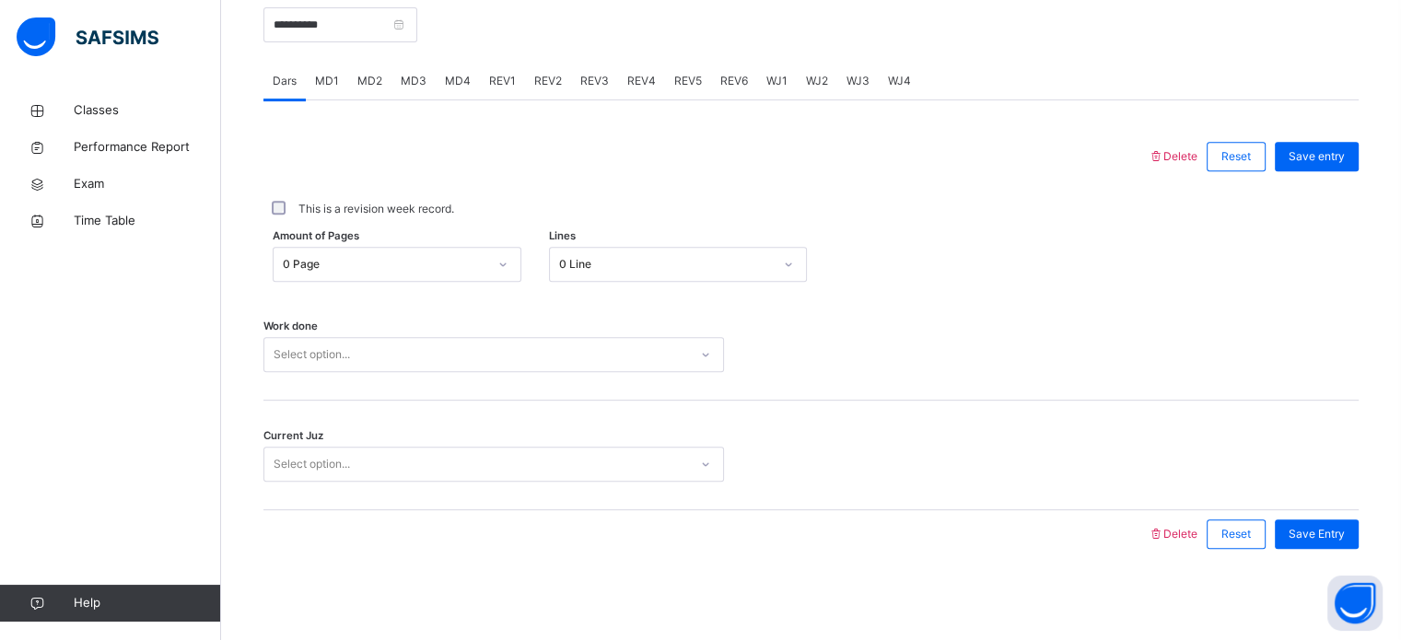
click at [464, 73] on span "MD4" at bounding box center [458, 81] width 26 height 17
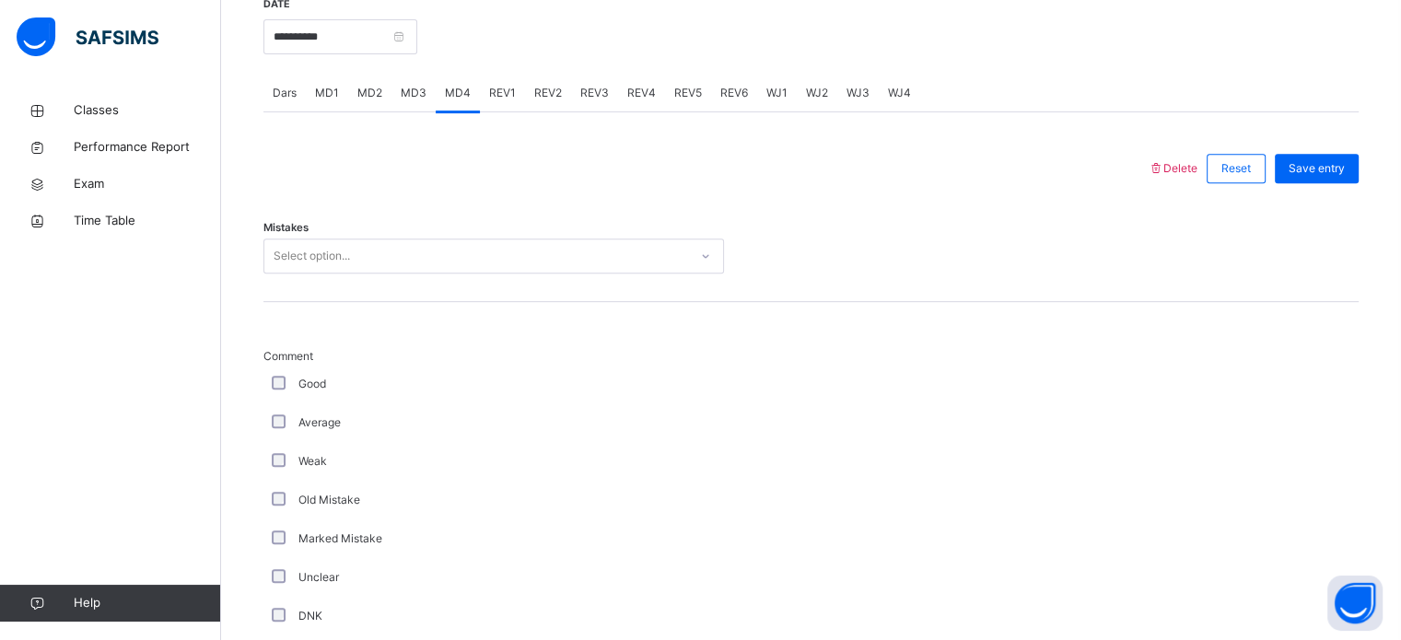
scroll to position [700, 0]
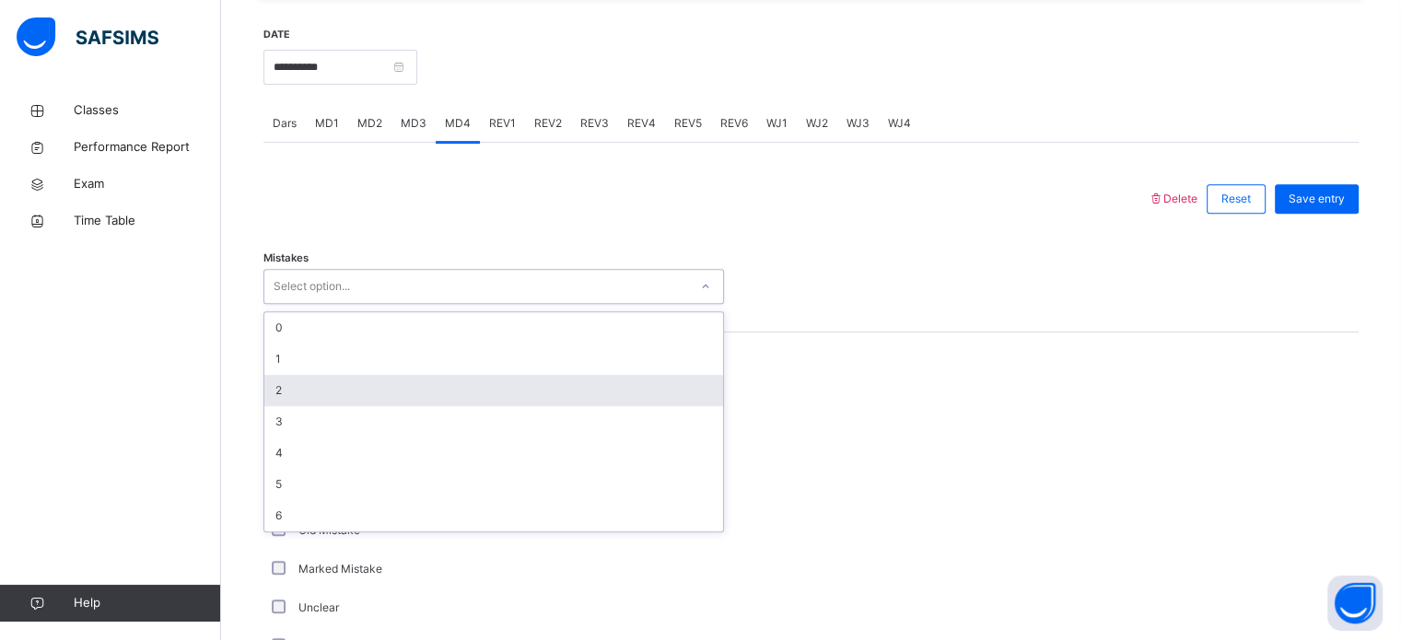
drag, startPoint x: 339, startPoint y: 279, endPoint x: 328, endPoint y: 383, distance: 104.7
click at [328, 304] on div "option 2 focused, 3 of 7. 7 results available. Use Up and Down to choose option…" at bounding box center [494, 286] width 461 height 35
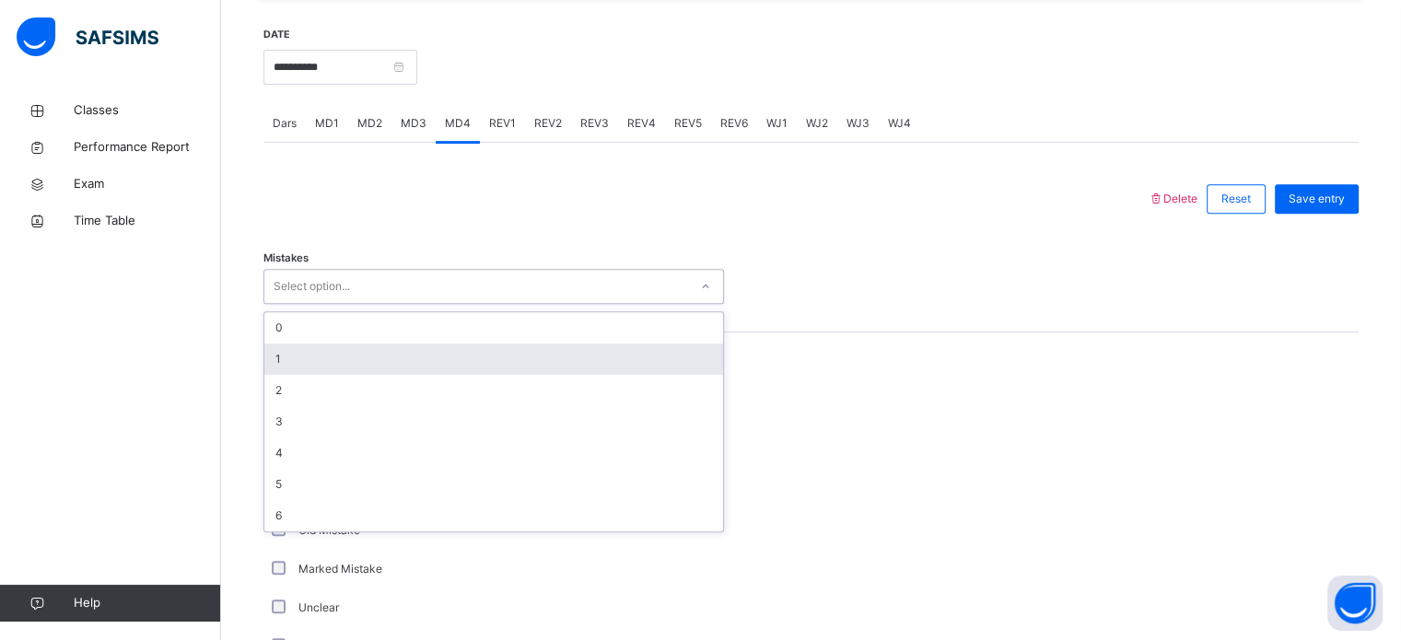
click at [335, 360] on div "1" at bounding box center [493, 359] width 459 height 31
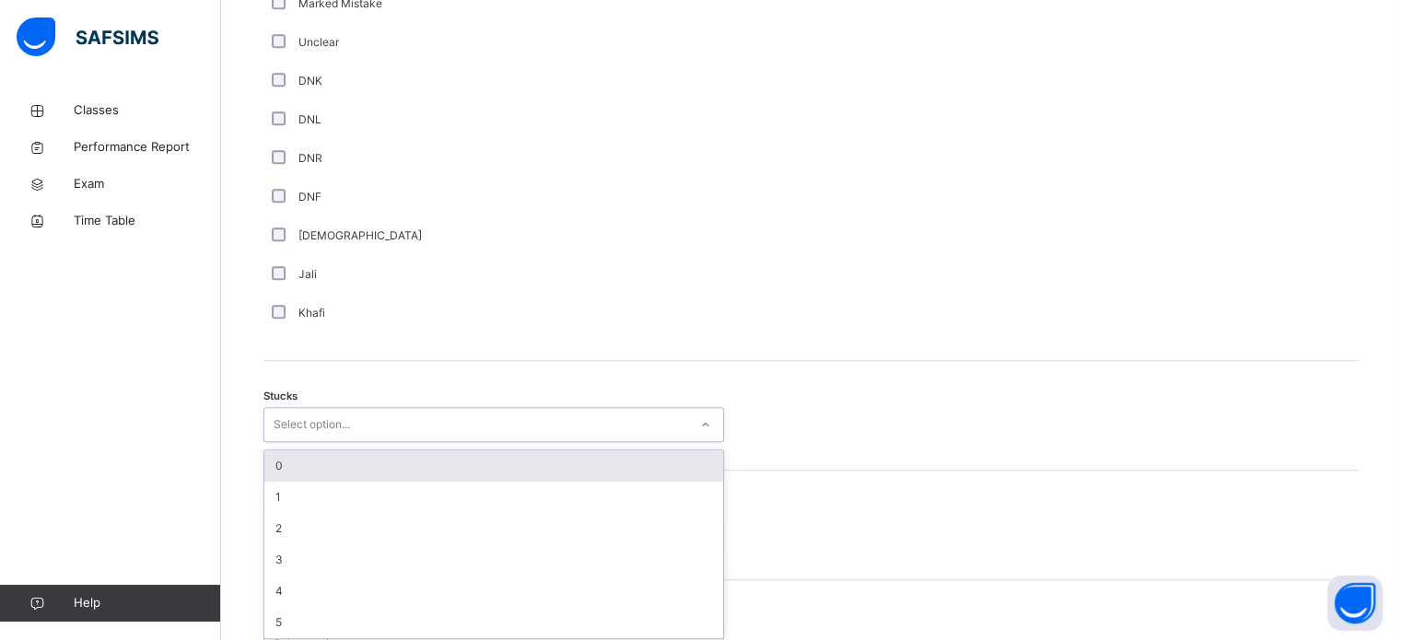
scroll to position [1272, 0]
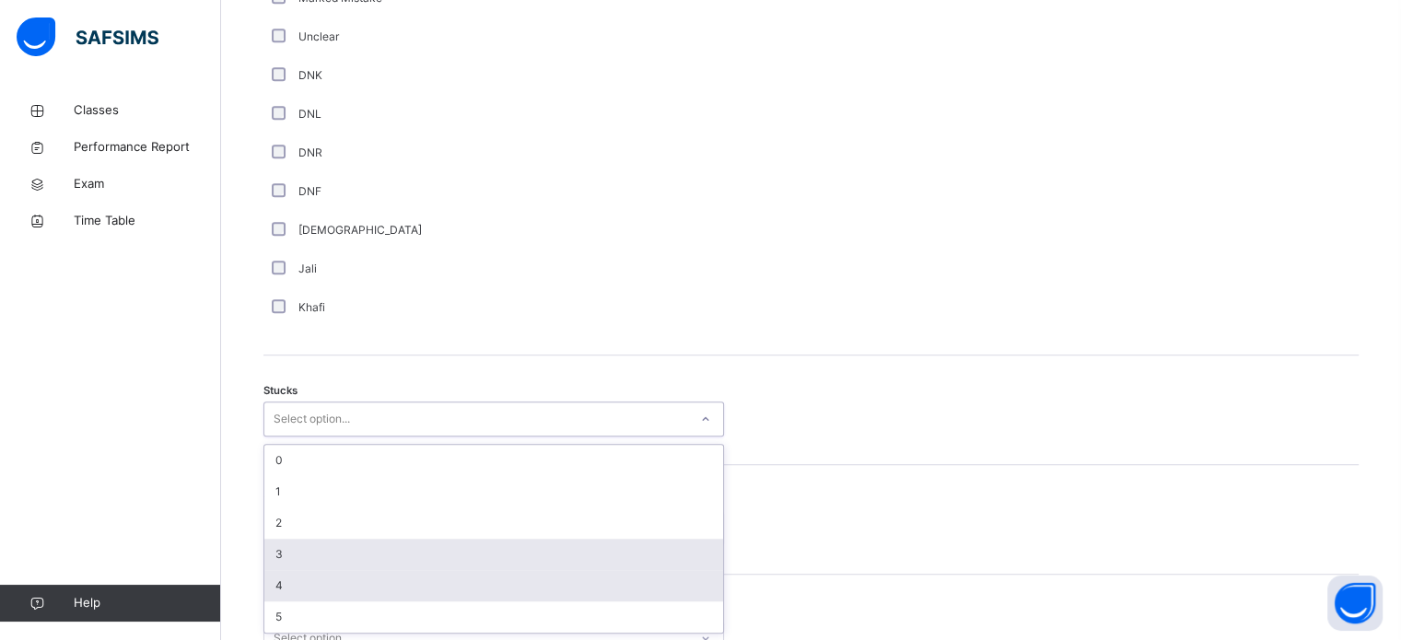
drag, startPoint x: 302, startPoint y: 472, endPoint x: 298, endPoint y: 585, distance: 113.4
click at [298, 437] on div "option 3 focused, 4 of 6. 6 results available. Use Up and Down to choose option…" at bounding box center [494, 419] width 461 height 35
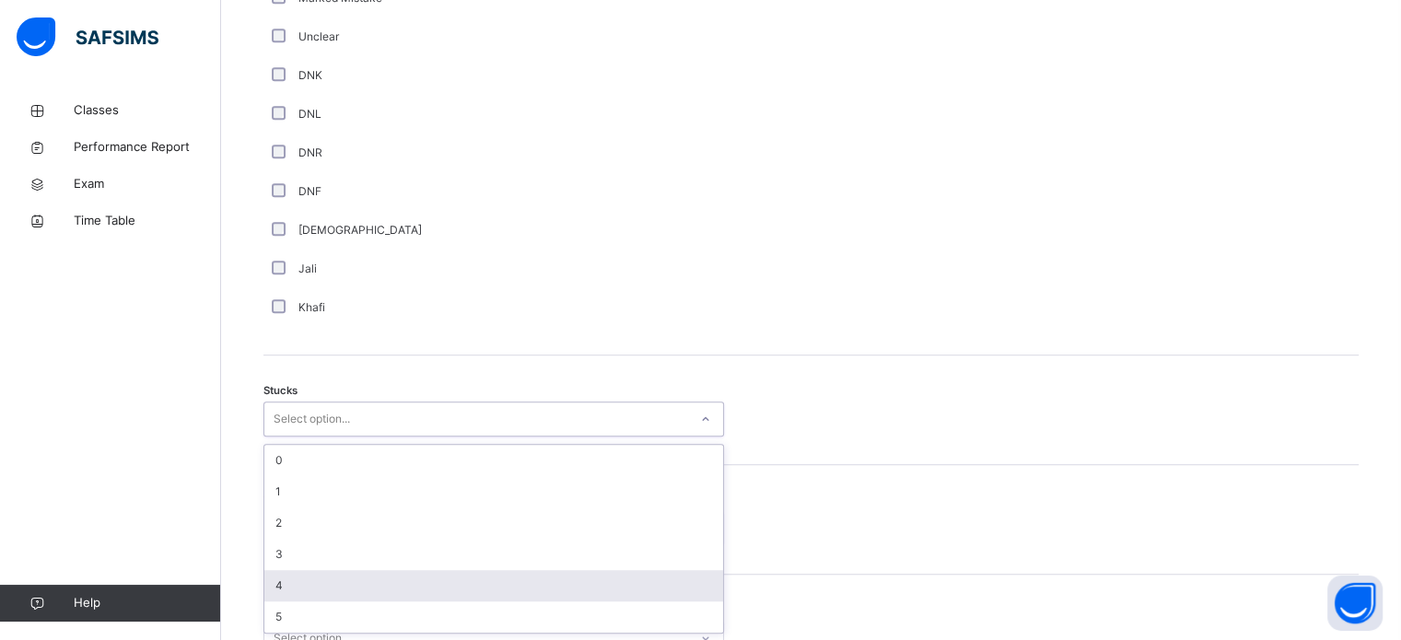
click at [298, 589] on div "4" at bounding box center [493, 585] width 459 height 31
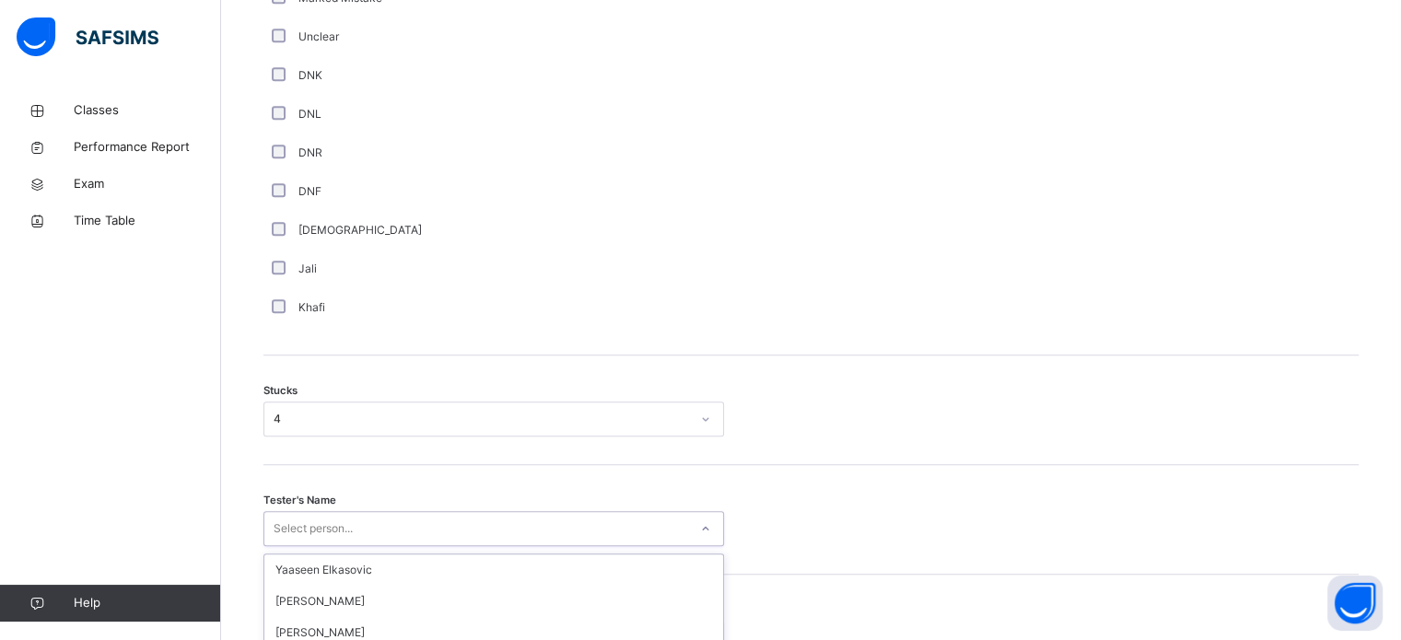
scroll to position [1445, 0]
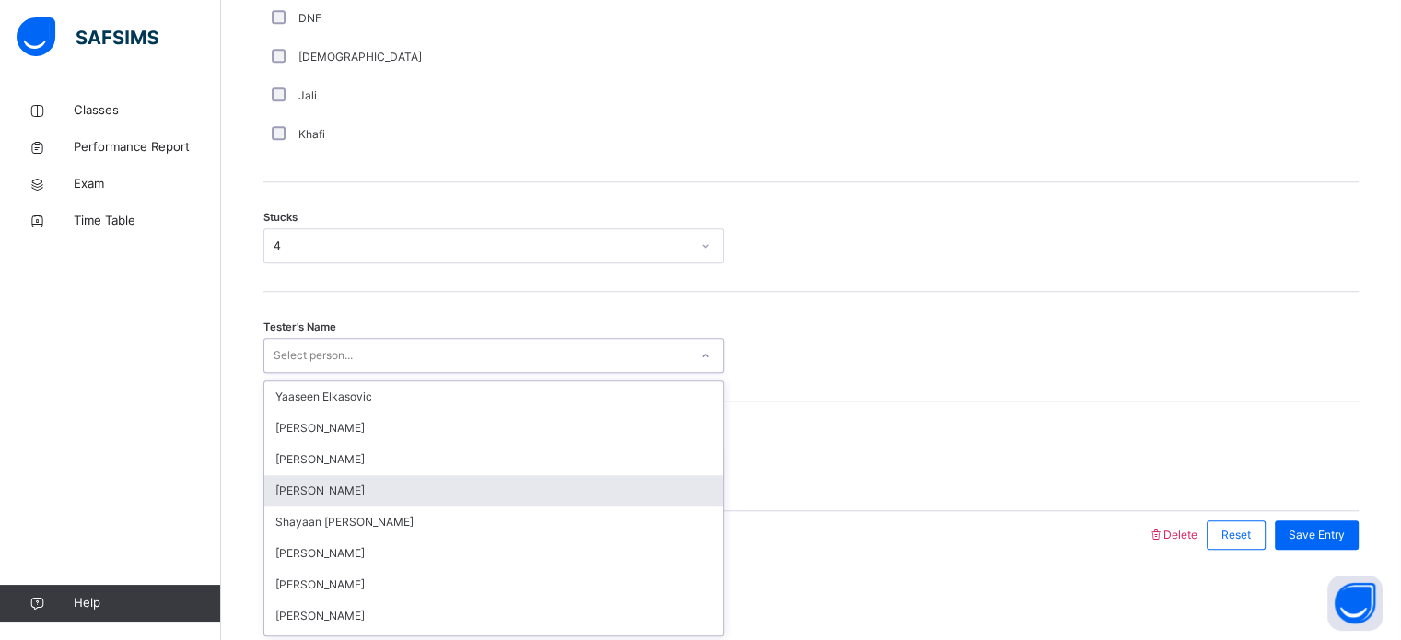
click at [346, 373] on div "option [PERSON_NAME] focused, 4 of 89. 89 results available. Use Up and Down to…" at bounding box center [494, 355] width 461 height 35
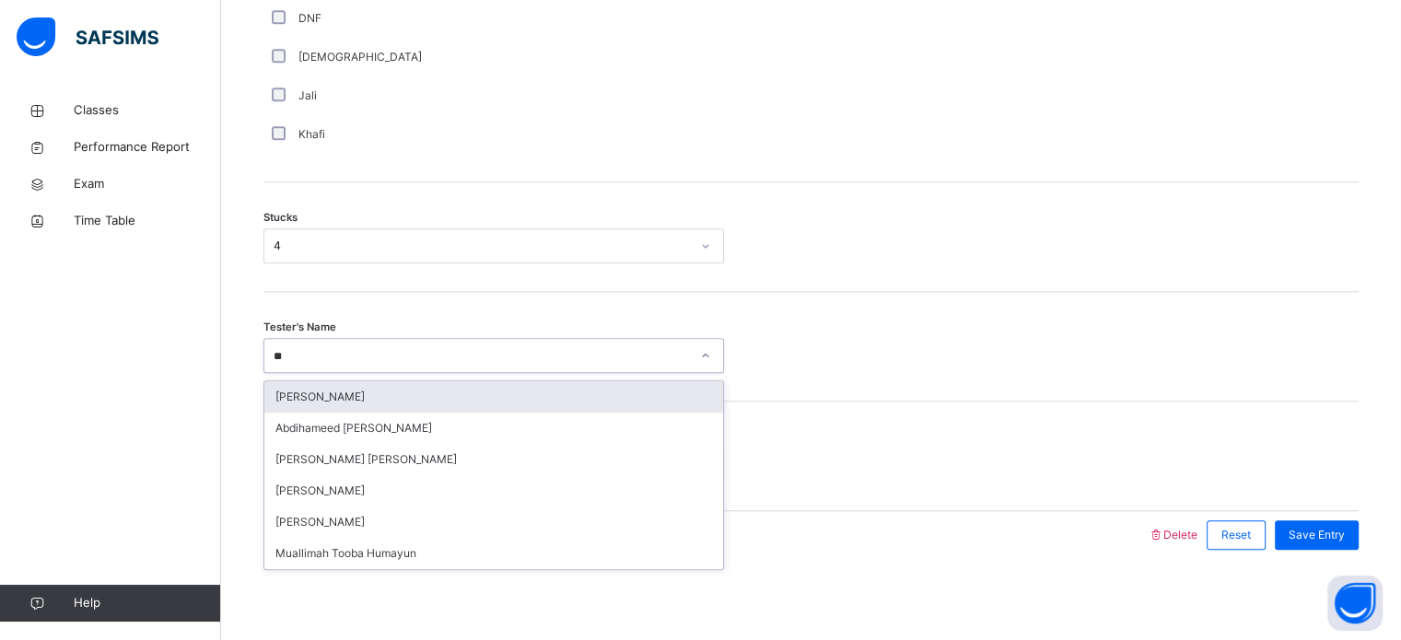
type input "***"
click at [375, 395] on div "[PERSON_NAME]" at bounding box center [493, 396] width 459 height 31
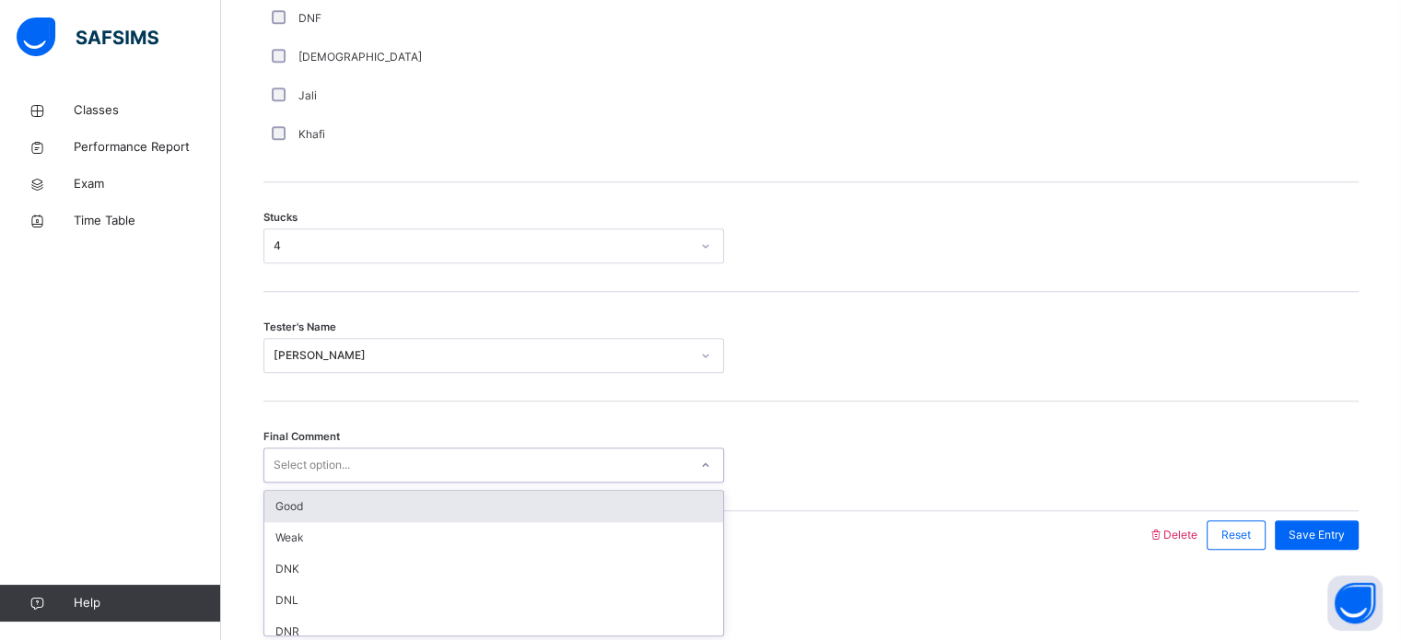
click at [358, 459] on div "Select option..." at bounding box center [476, 465] width 424 height 29
click at [344, 495] on div "Good" at bounding box center [493, 506] width 459 height 31
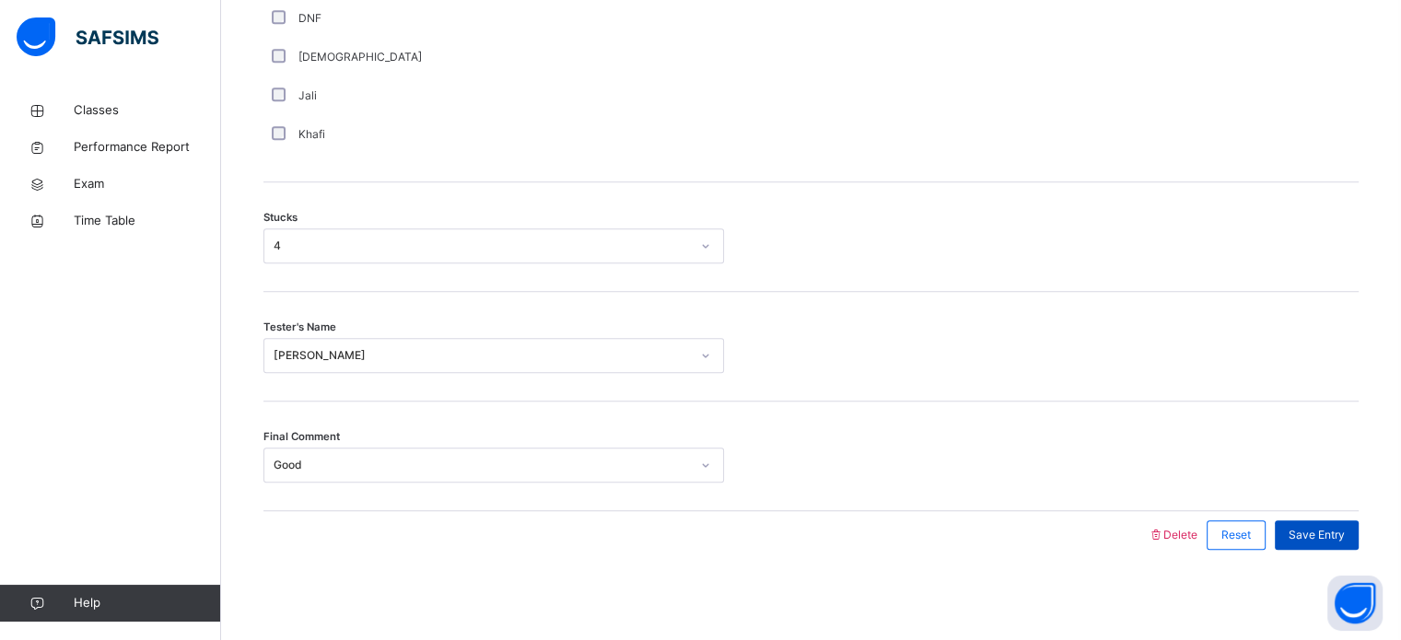
click at [1326, 531] on span "Save Entry" at bounding box center [1317, 535] width 56 height 17
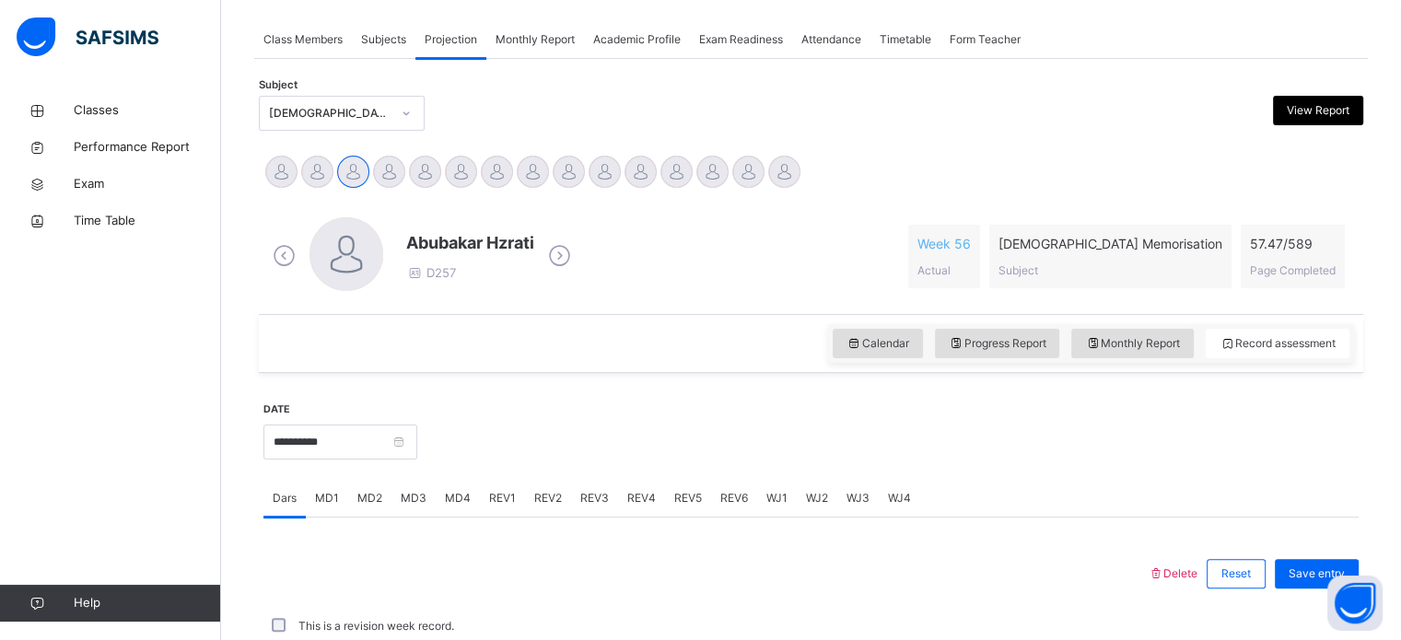
scroll to position [743, 0]
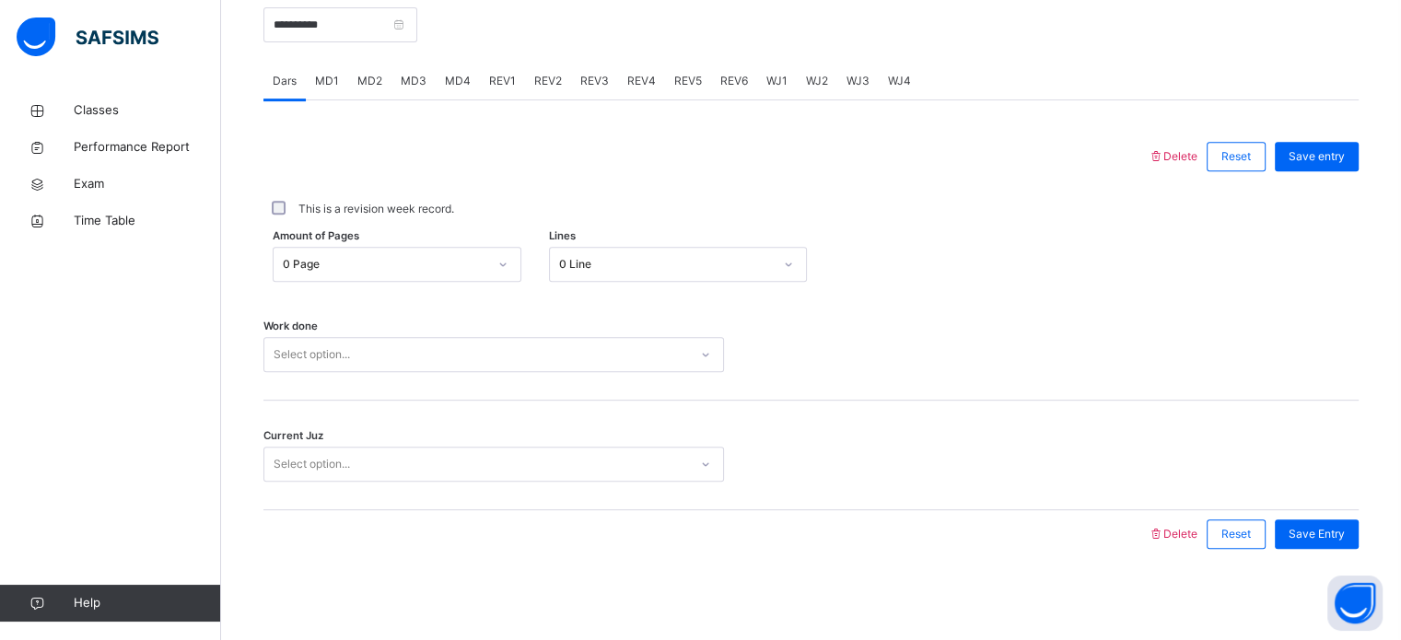
click at [492, 76] on span "REV1" at bounding box center [502, 81] width 27 height 17
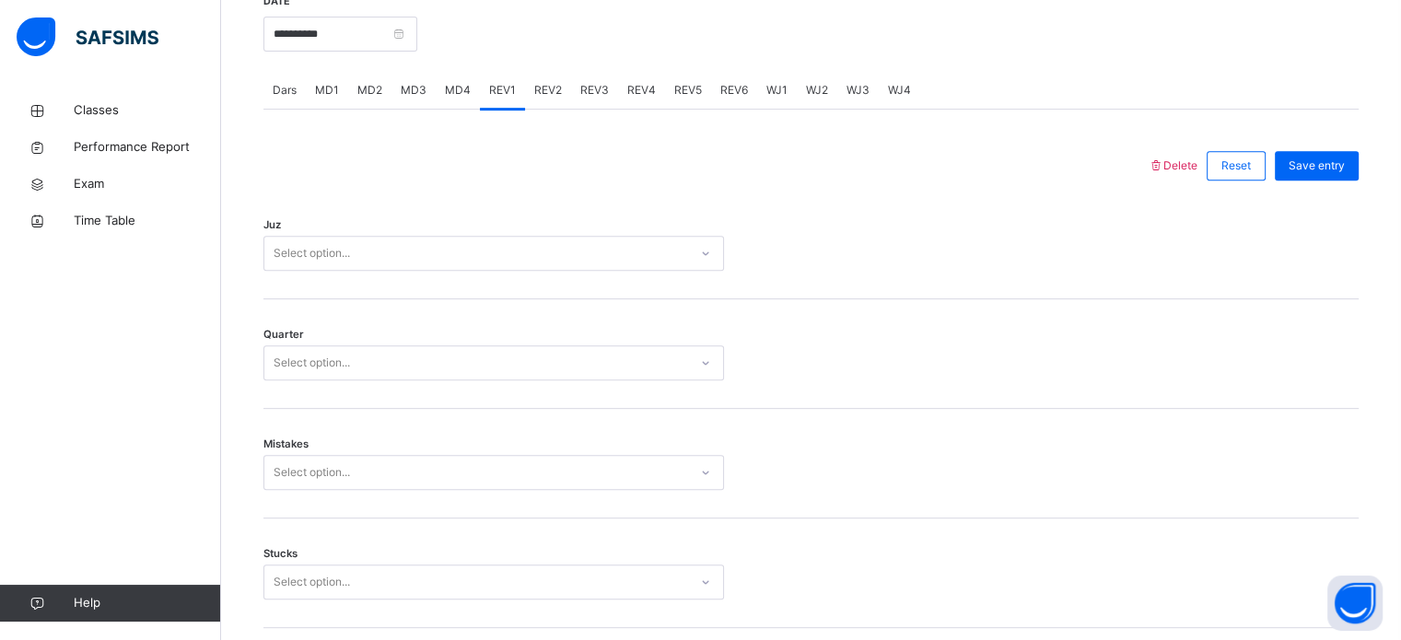
scroll to position [729, 0]
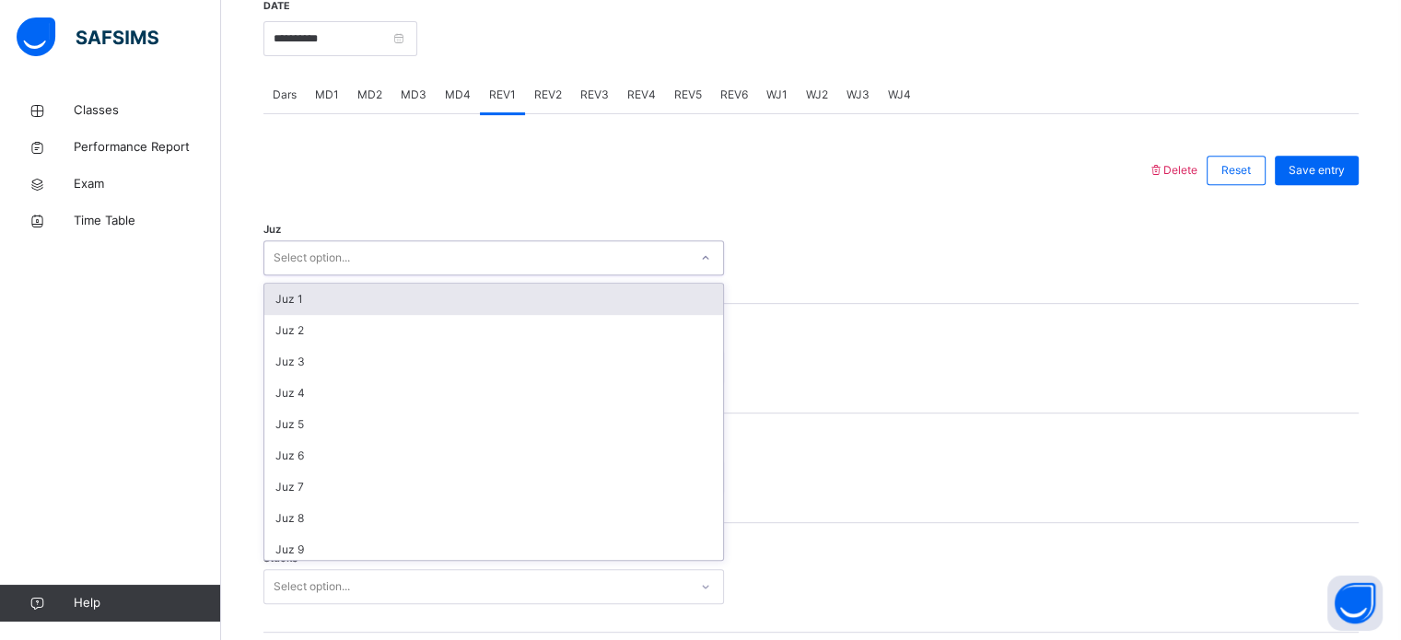
click at [468, 253] on div "Select option..." at bounding box center [476, 258] width 424 height 29
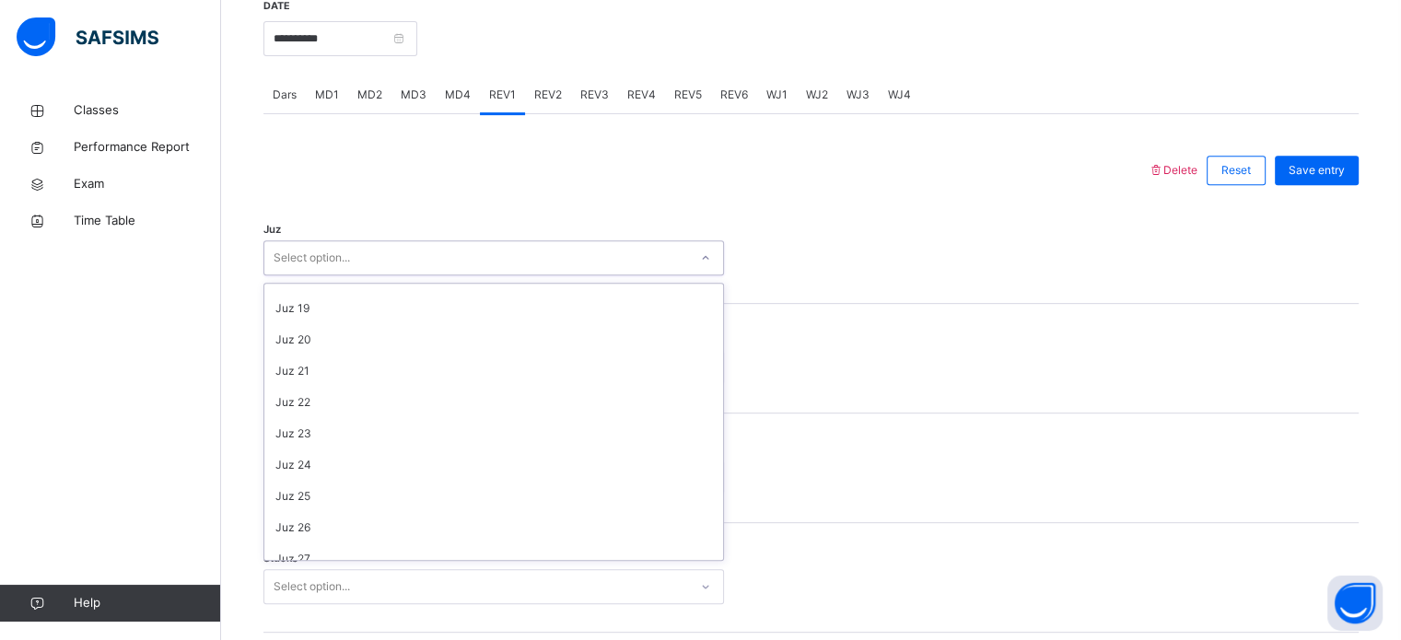
scroll to position [663, 0]
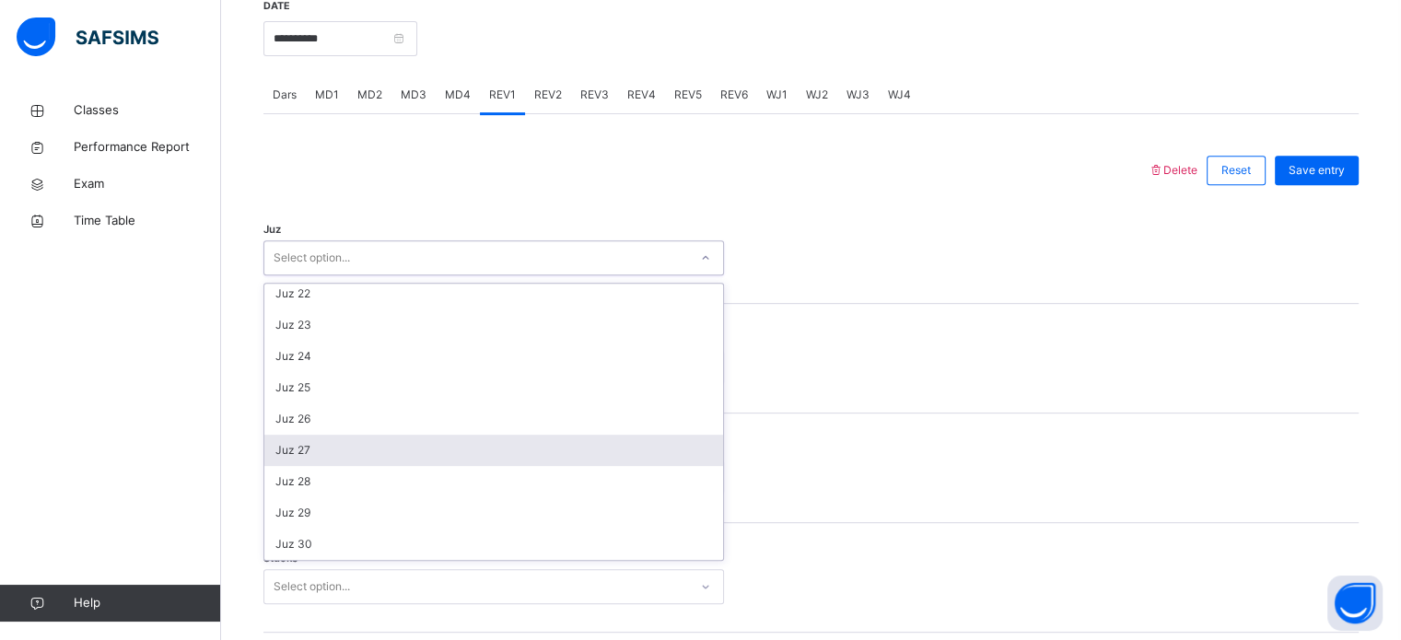
click at [420, 449] on div "Juz 27" at bounding box center [493, 450] width 459 height 31
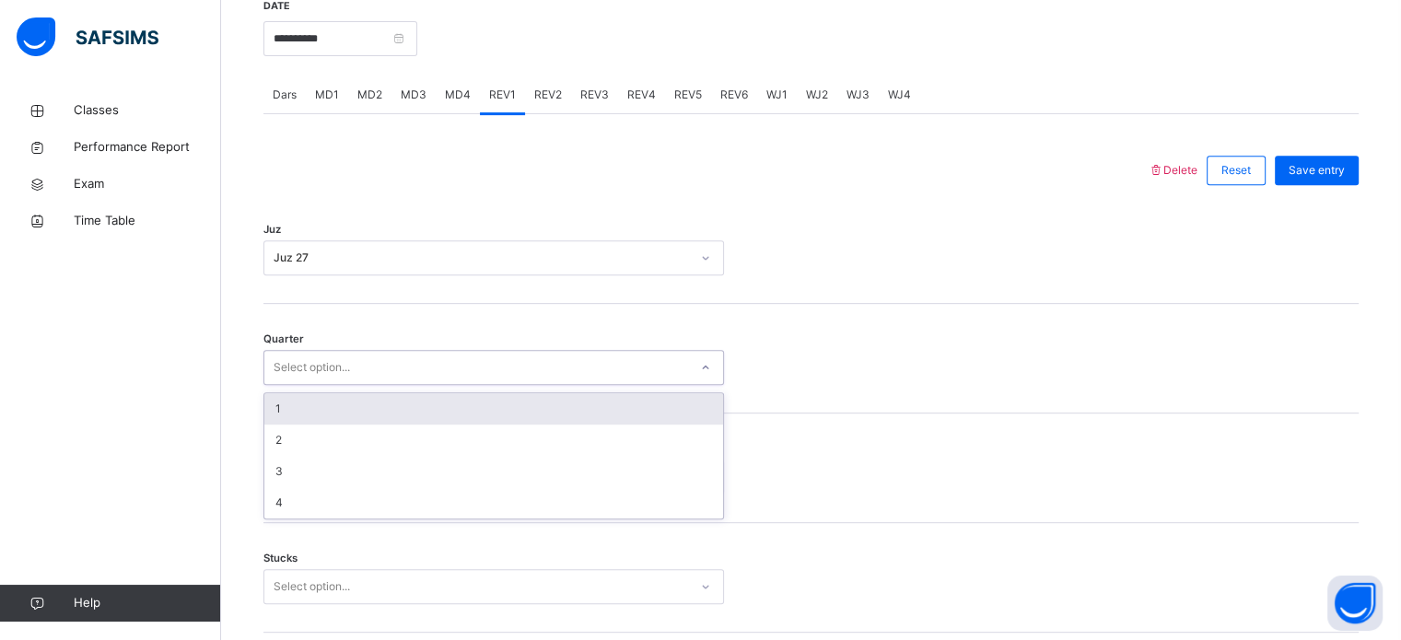
drag, startPoint x: 412, startPoint y: 362, endPoint x: 401, endPoint y: 416, distance: 54.6
click at [401, 385] on div "option 1 focused, 1 of 4. 4 results available. Use Up and Down to choose option…" at bounding box center [494, 367] width 461 height 35
click at [401, 416] on div "1" at bounding box center [493, 408] width 459 height 31
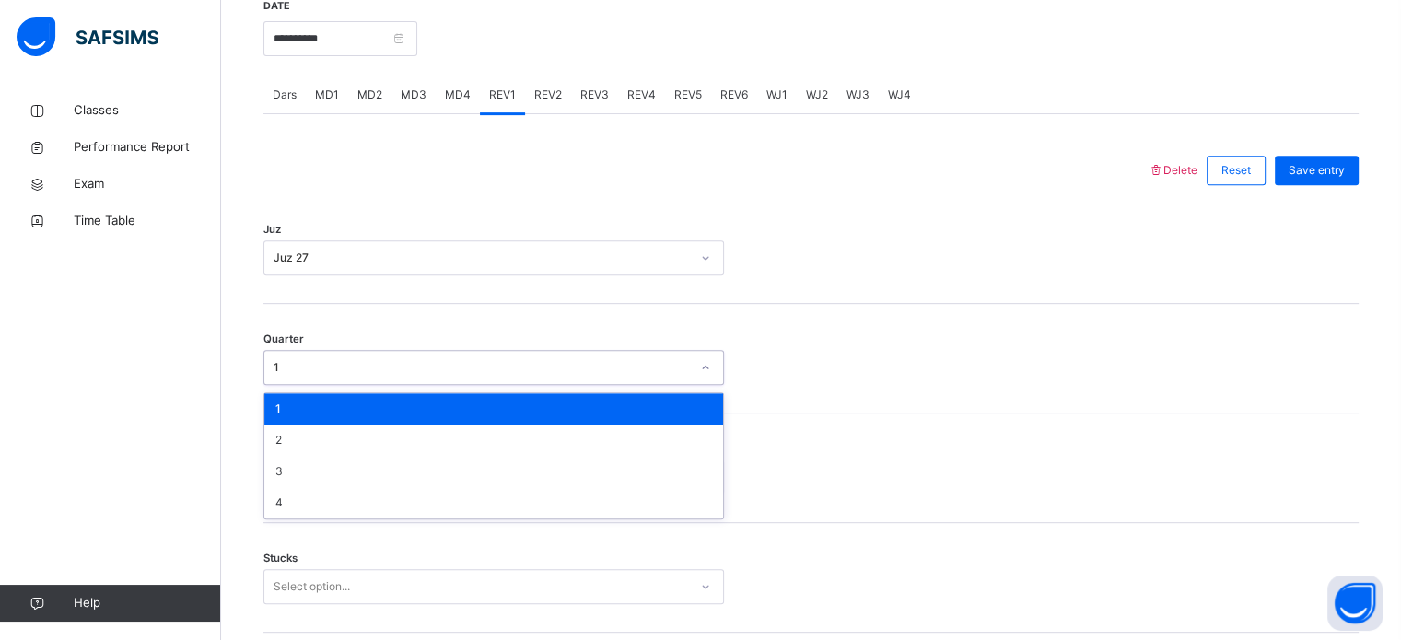
click at [394, 371] on div "1" at bounding box center [482, 367] width 416 height 17
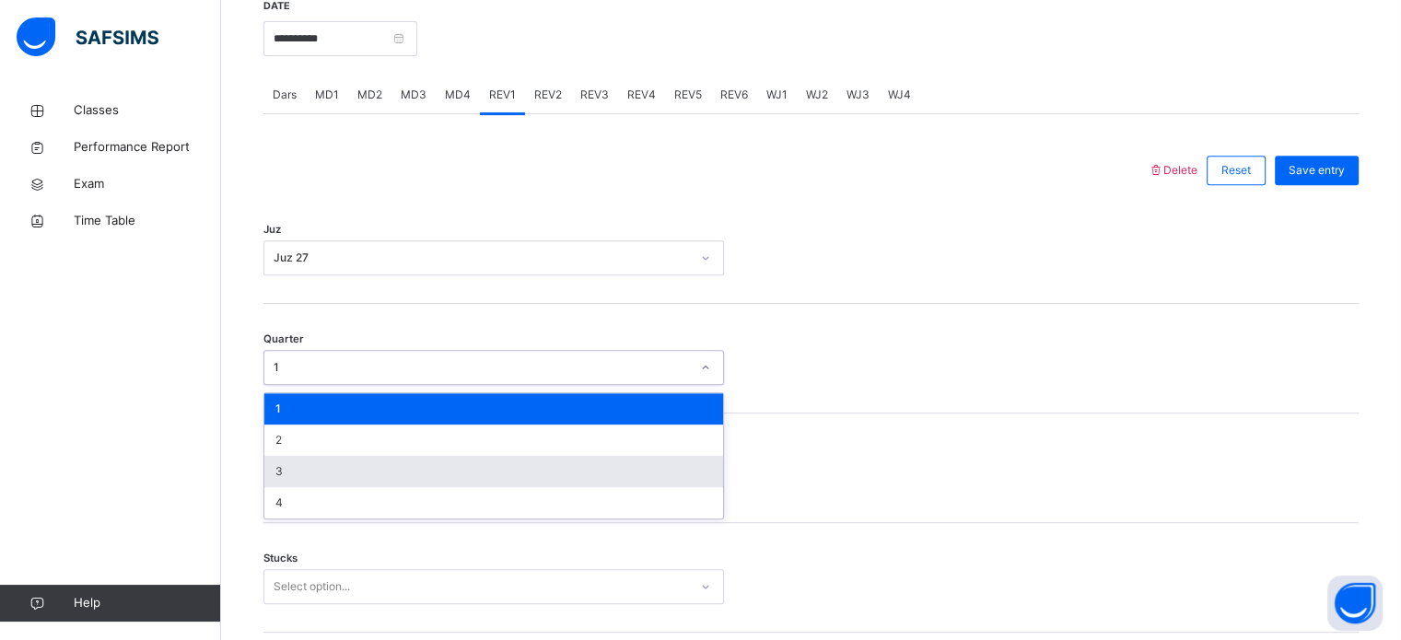
click at [377, 468] on div "3" at bounding box center [493, 471] width 459 height 31
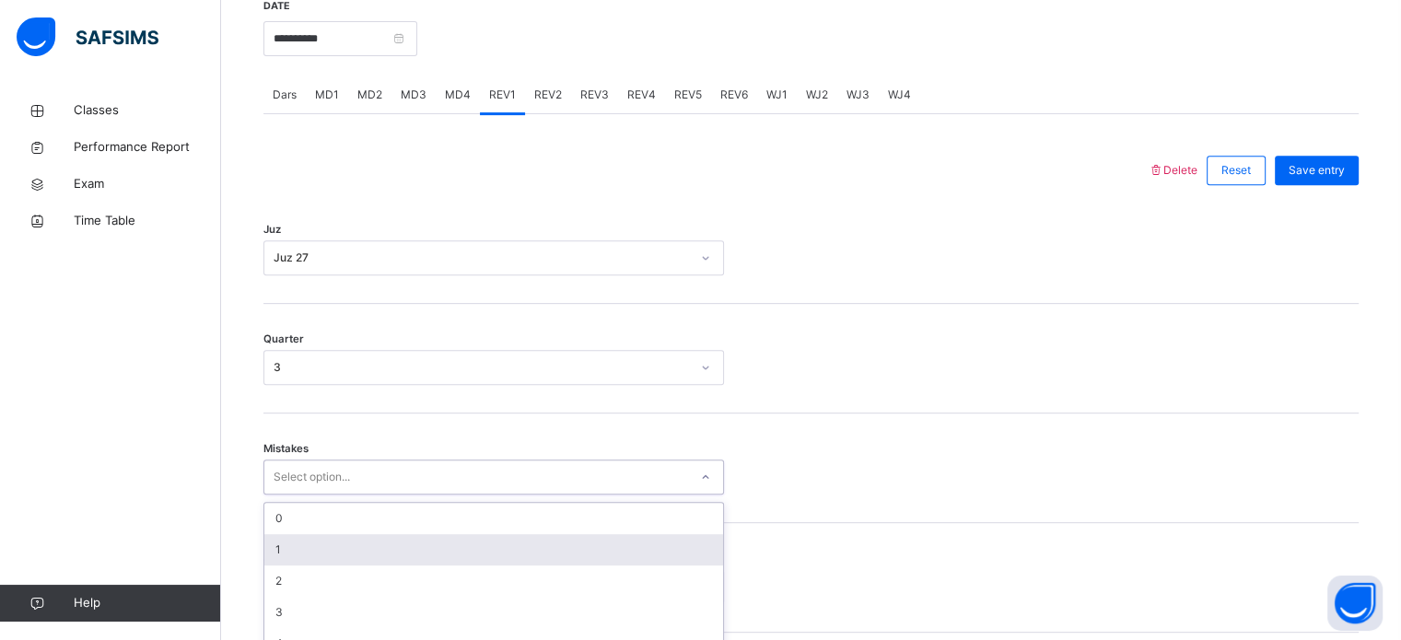
scroll to position [818, 0]
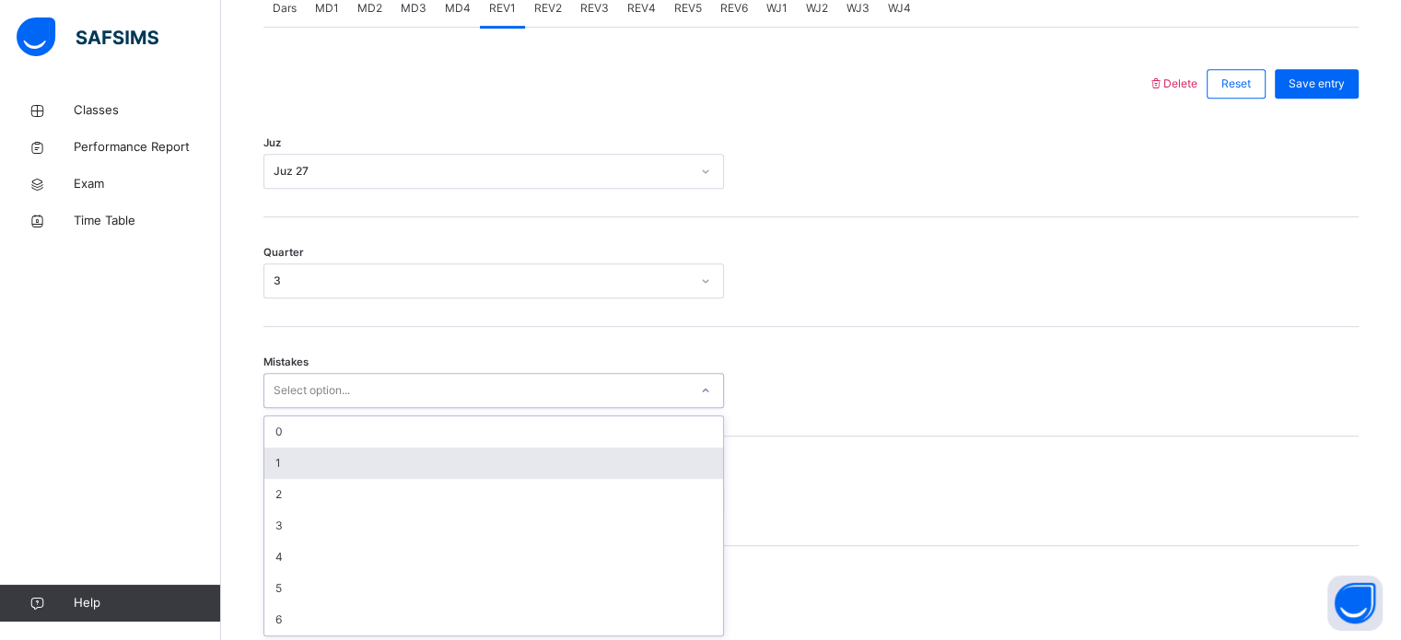
click at [377, 408] on div "option 1 focused, 2 of 7. 7 results available. Use Up and Down to choose option…" at bounding box center [494, 390] width 461 height 35
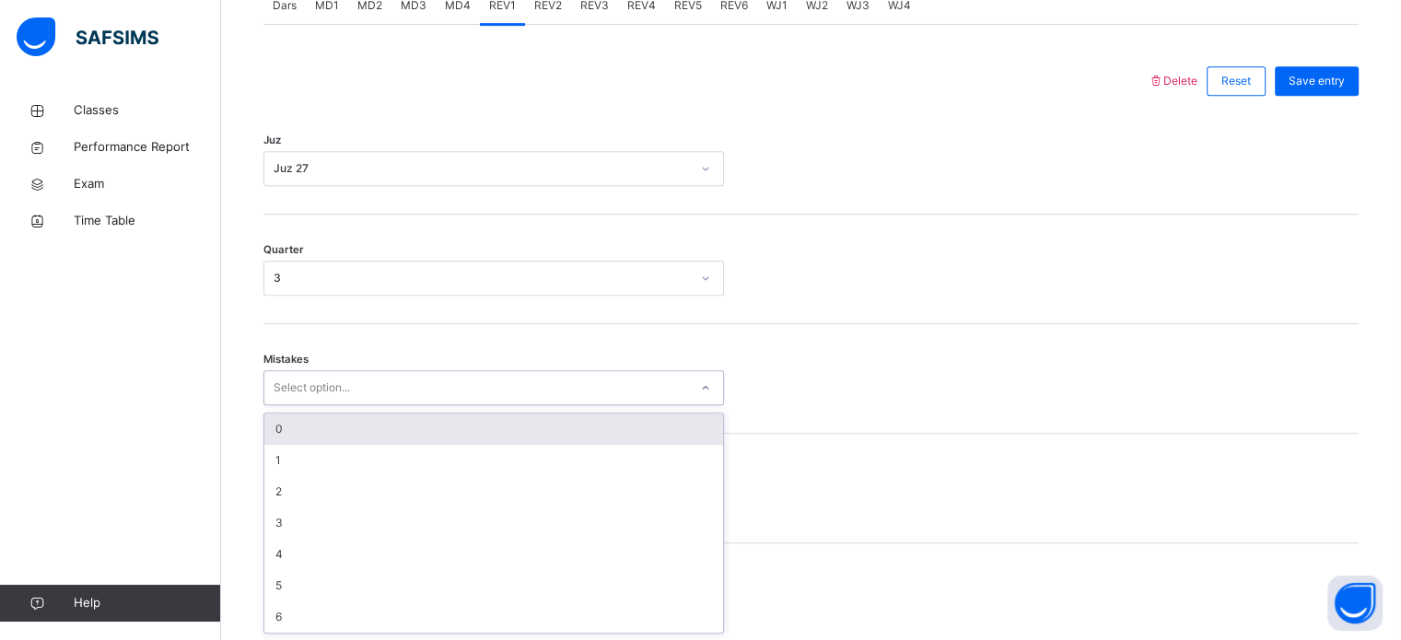
click at [372, 439] on div "0" at bounding box center [493, 429] width 459 height 31
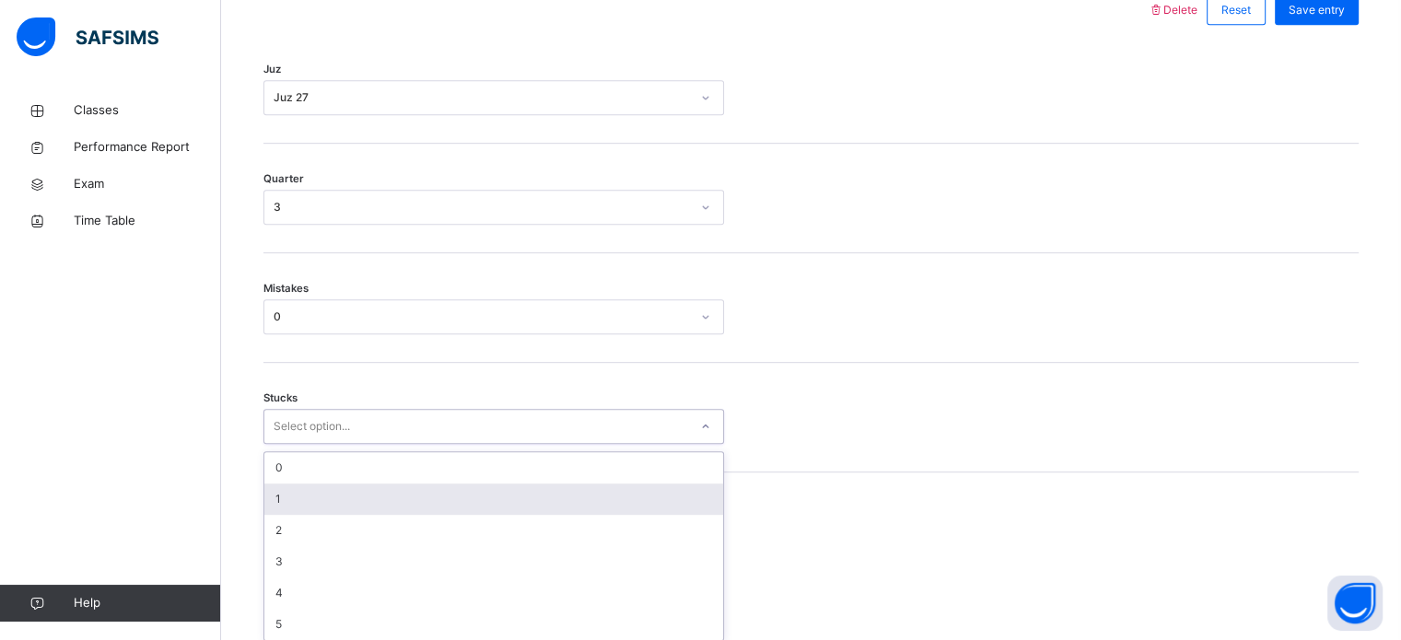
scroll to position [896, 0]
drag, startPoint x: 369, startPoint y: 489, endPoint x: 359, endPoint y: 486, distance: 10.8
click at [359, 438] on div "option 1 focused, 2 of 6. 6 results available. Use Up and Down to choose option…" at bounding box center [494, 420] width 461 height 35
click at [359, 486] on div "1" at bounding box center [493, 492] width 459 height 31
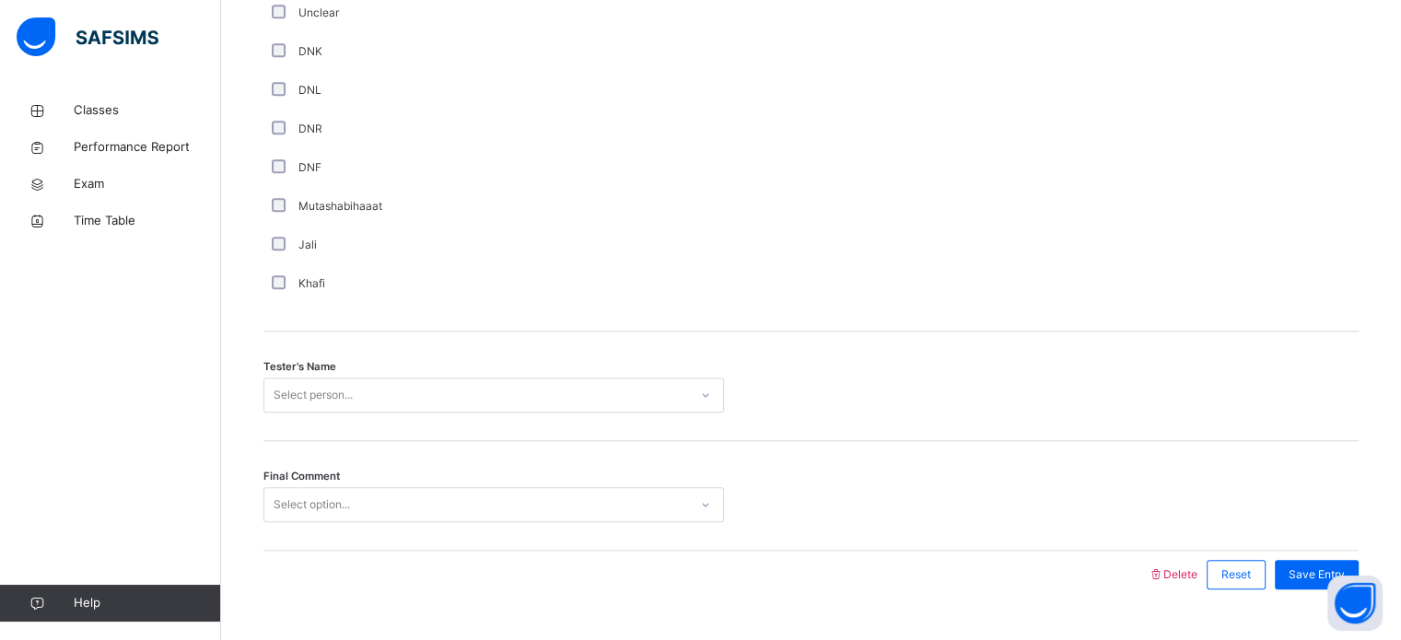
scroll to position [1664, 0]
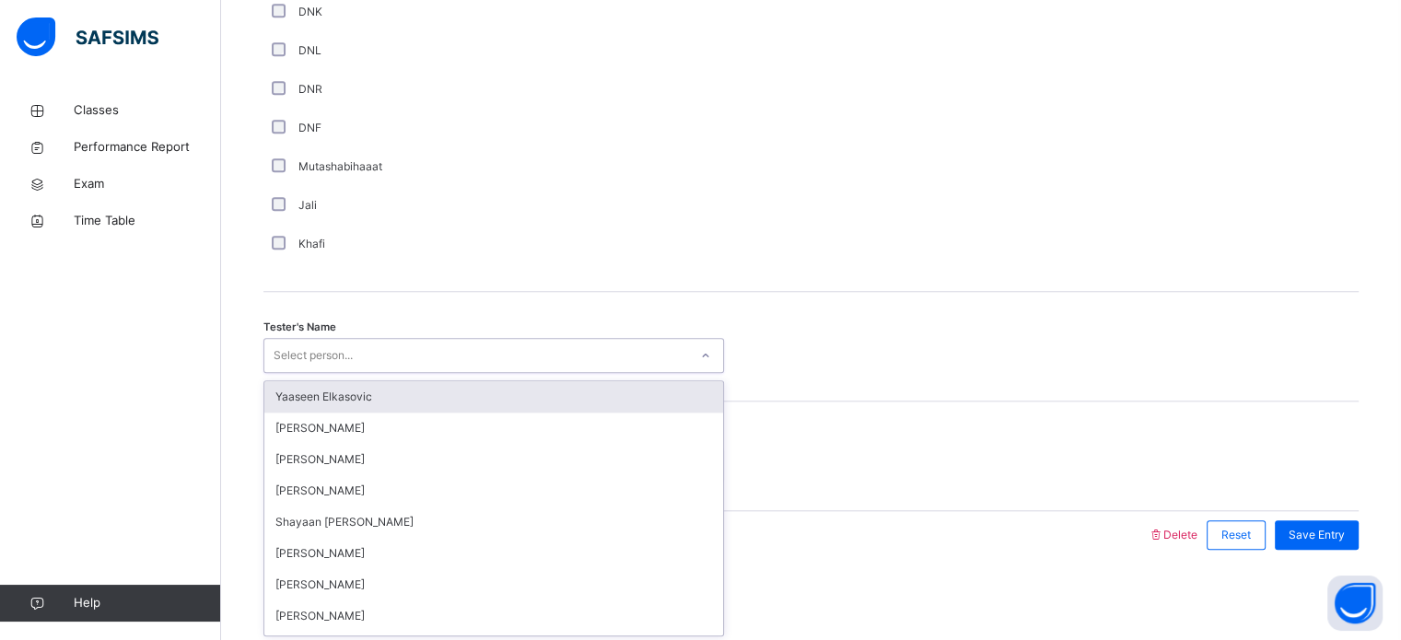
click at [329, 360] on div "Select person..." at bounding box center [313, 355] width 79 height 35
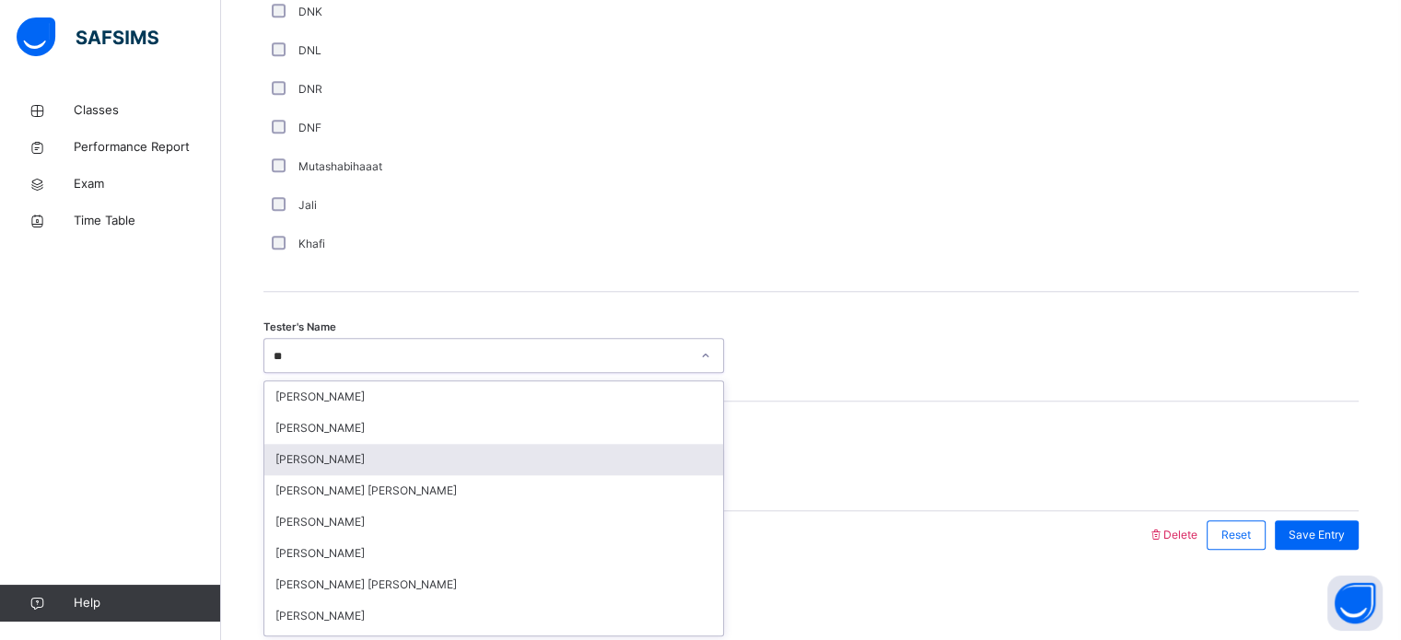
type input "***"
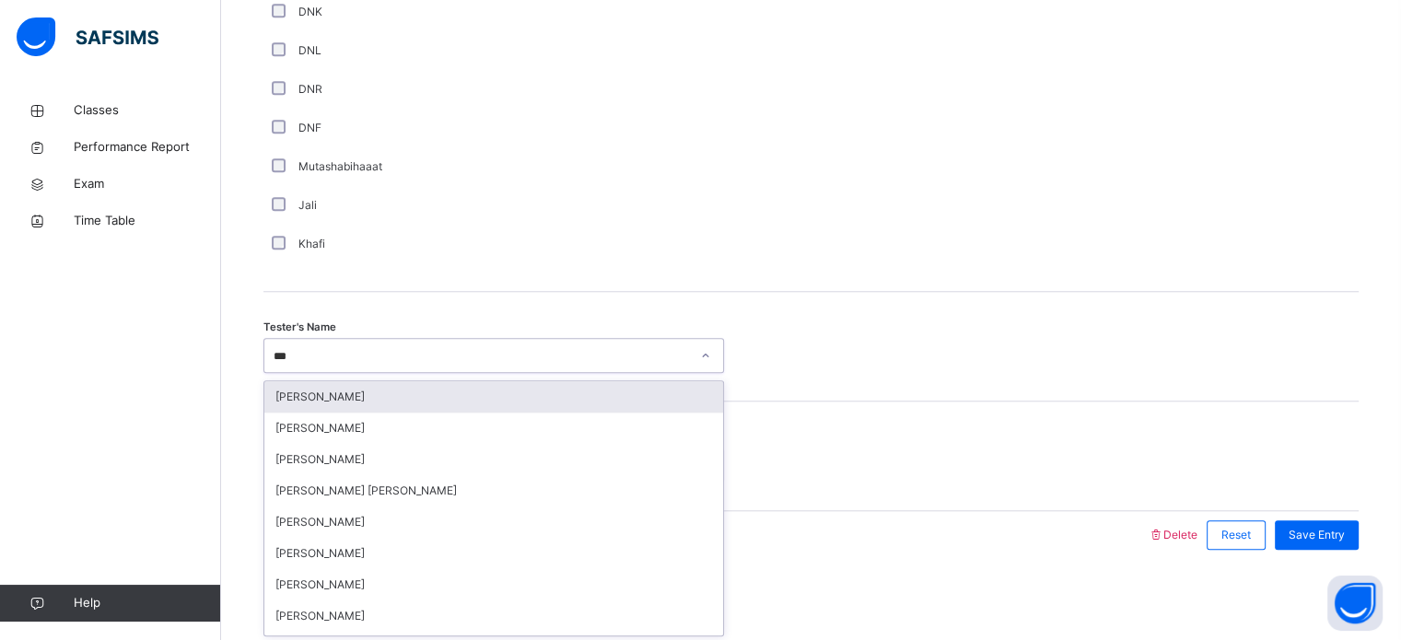
click at [345, 393] on div "[PERSON_NAME]" at bounding box center [493, 396] width 459 height 31
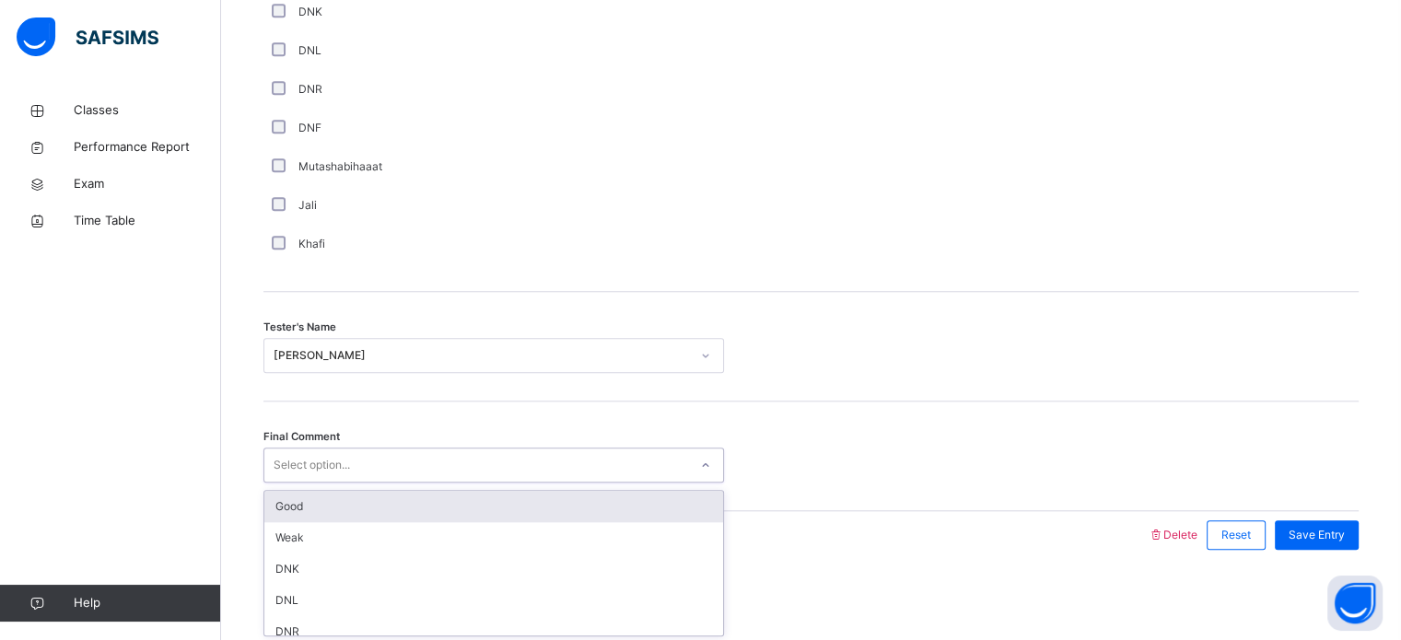
click at [342, 473] on div "Select option..." at bounding box center [312, 465] width 76 height 35
click at [342, 503] on div "Good" at bounding box center [493, 506] width 459 height 31
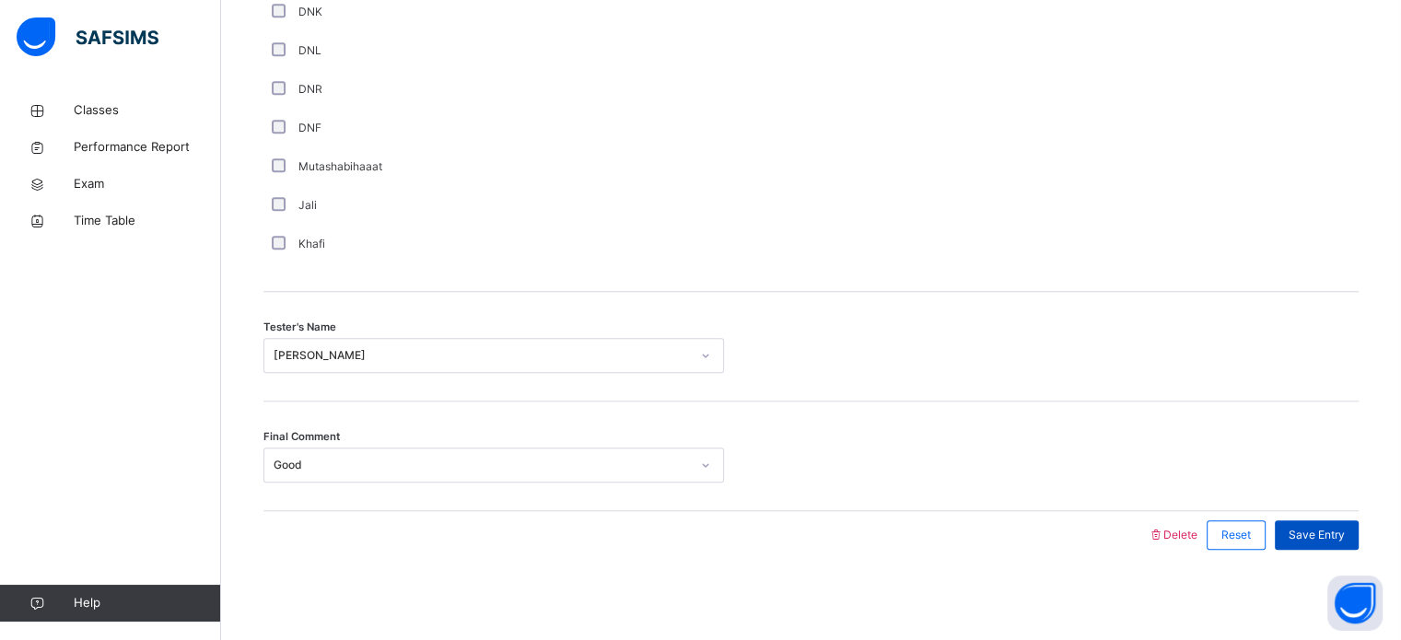
click at [1312, 530] on span "Save Entry" at bounding box center [1317, 535] width 56 height 17
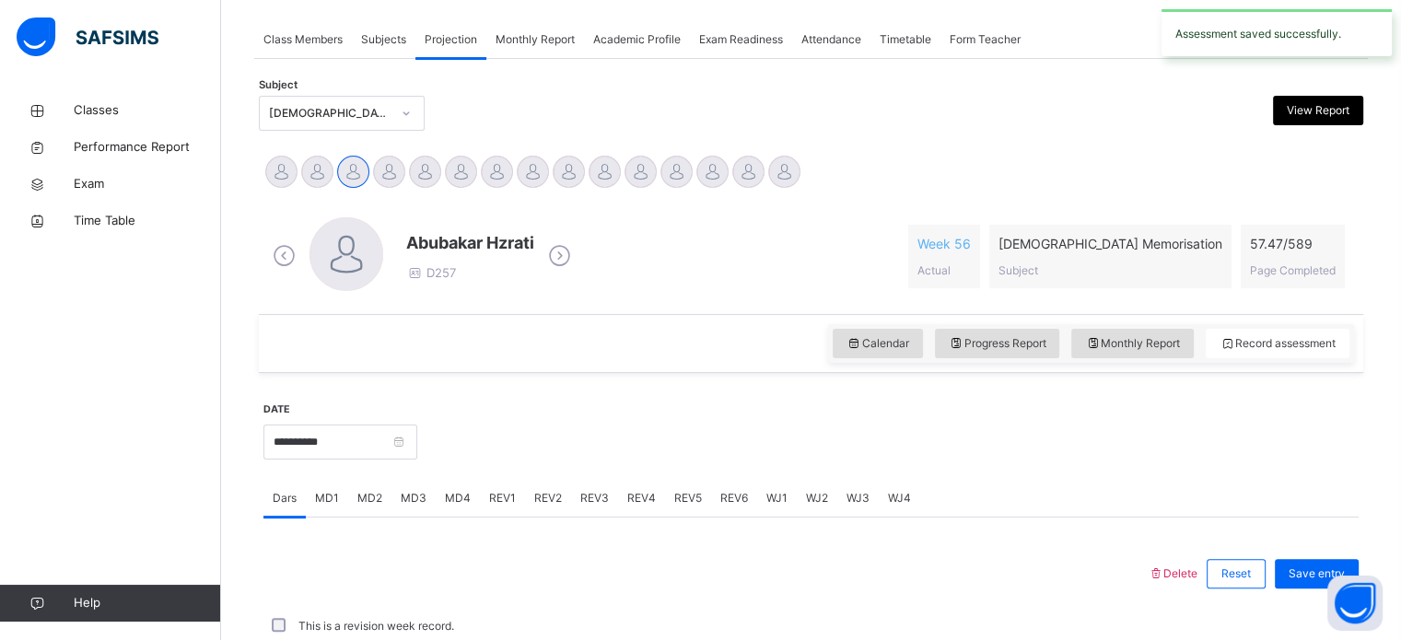
scroll to position [743, 0]
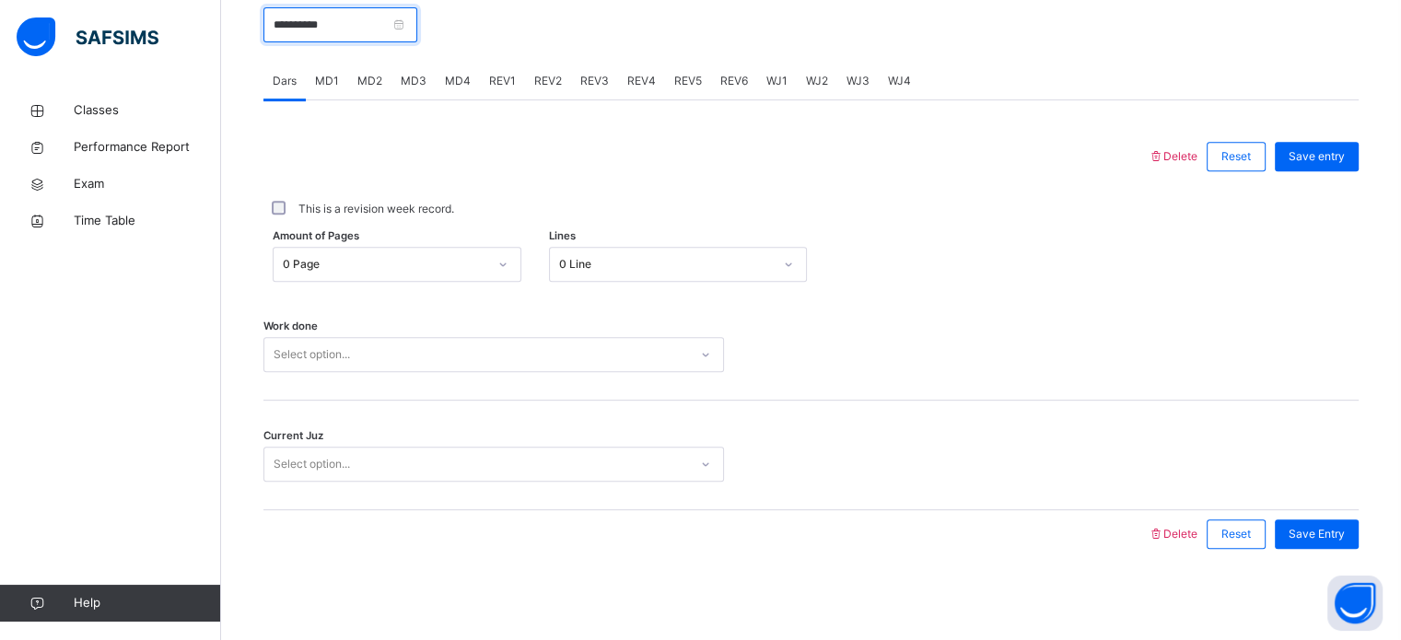
click at [360, 27] on input "**********" at bounding box center [341, 24] width 154 height 35
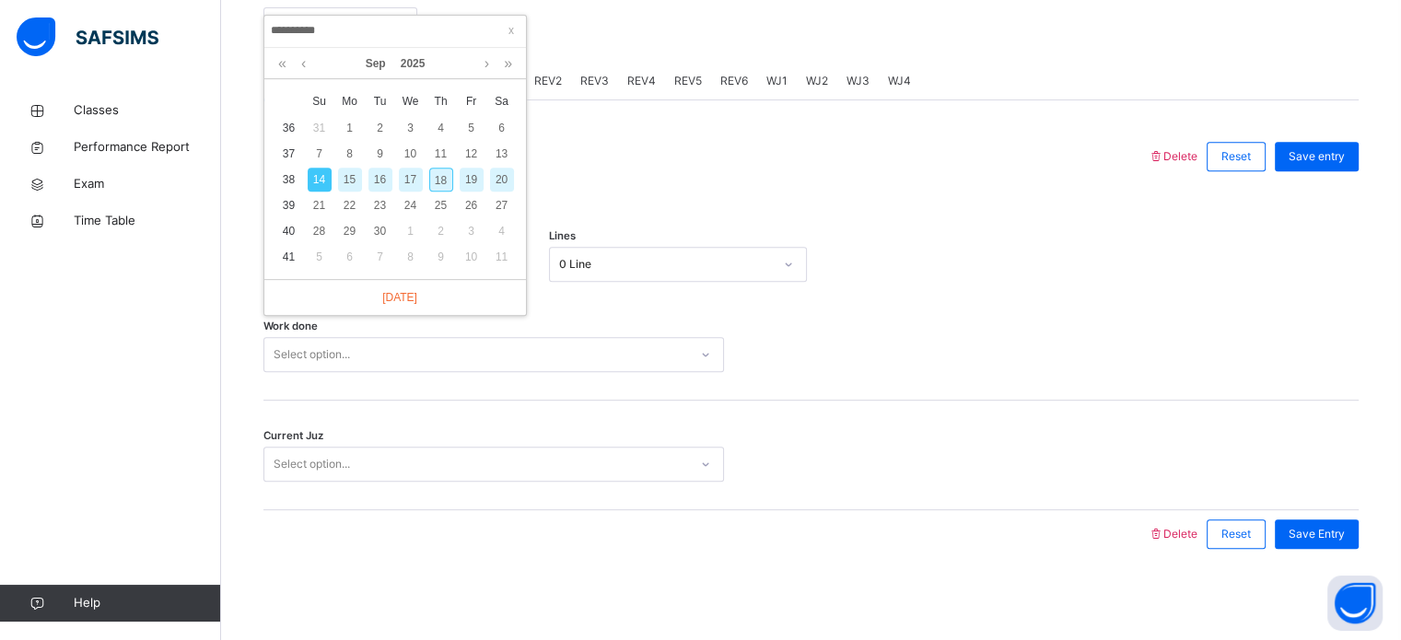
click at [387, 181] on div "16" at bounding box center [381, 180] width 24 height 24
type input "**********"
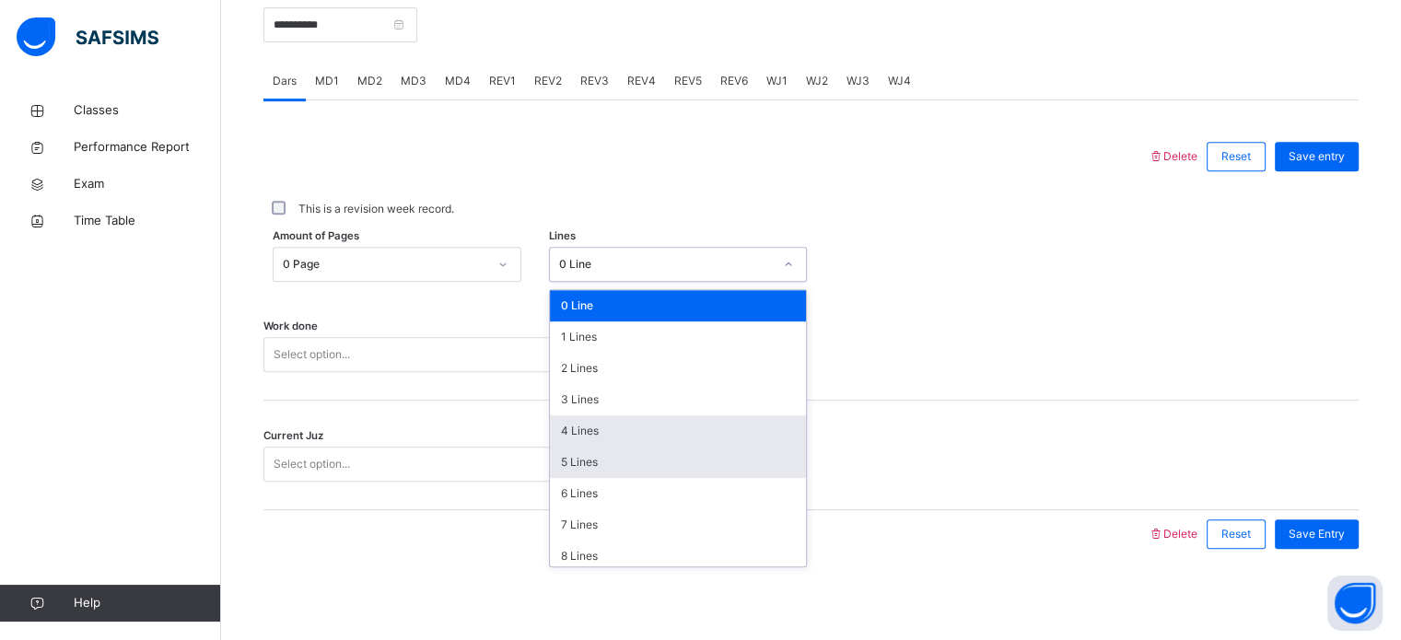
drag, startPoint x: 580, startPoint y: 273, endPoint x: 609, endPoint y: 460, distance: 189.2
click at [609, 282] on div "option 4 Lines focused, 5 of 16. 16 results available. Use Up and Down to choos…" at bounding box center [678, 264] width 258 height 35
click at [609, 460] on div "5 Lines" at bounding box center [678, 462] width 256 height 31
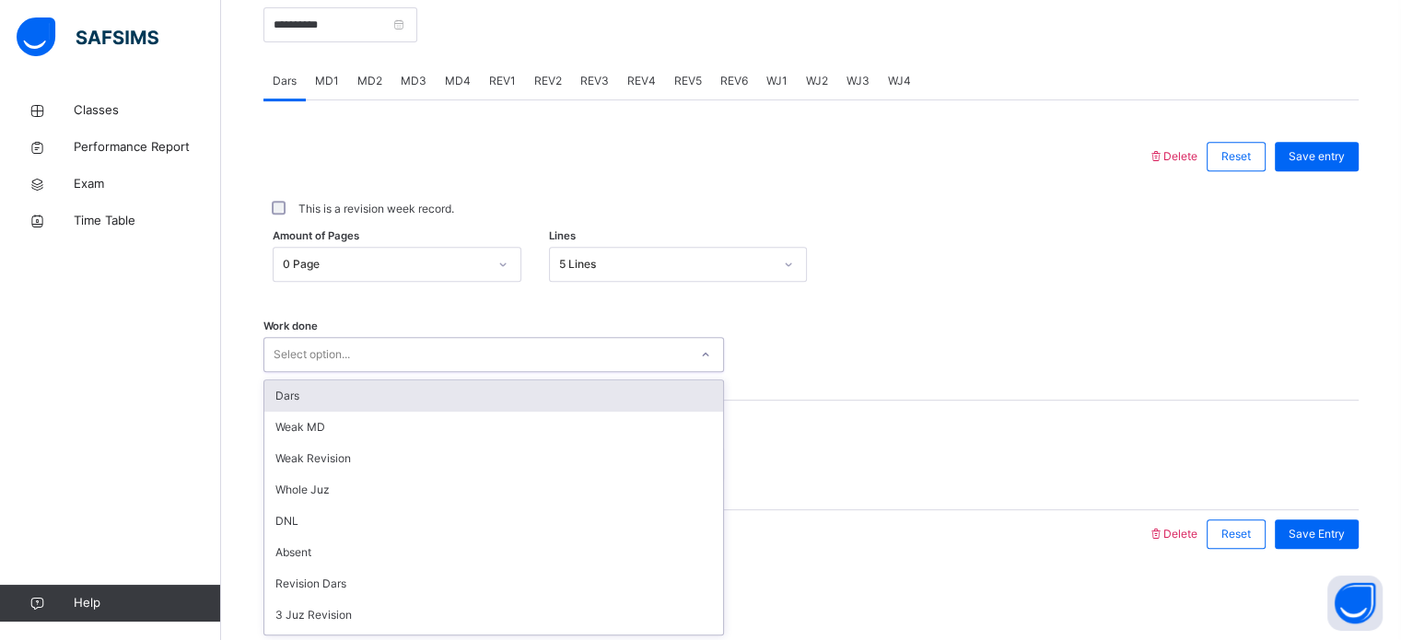
click at [534, 358] on div "Select option..." at bounding box center [476, 355] width 424 height 29
click at [522, 393] on div "Dars" at bounding box center [493, 396] width 459 height 31
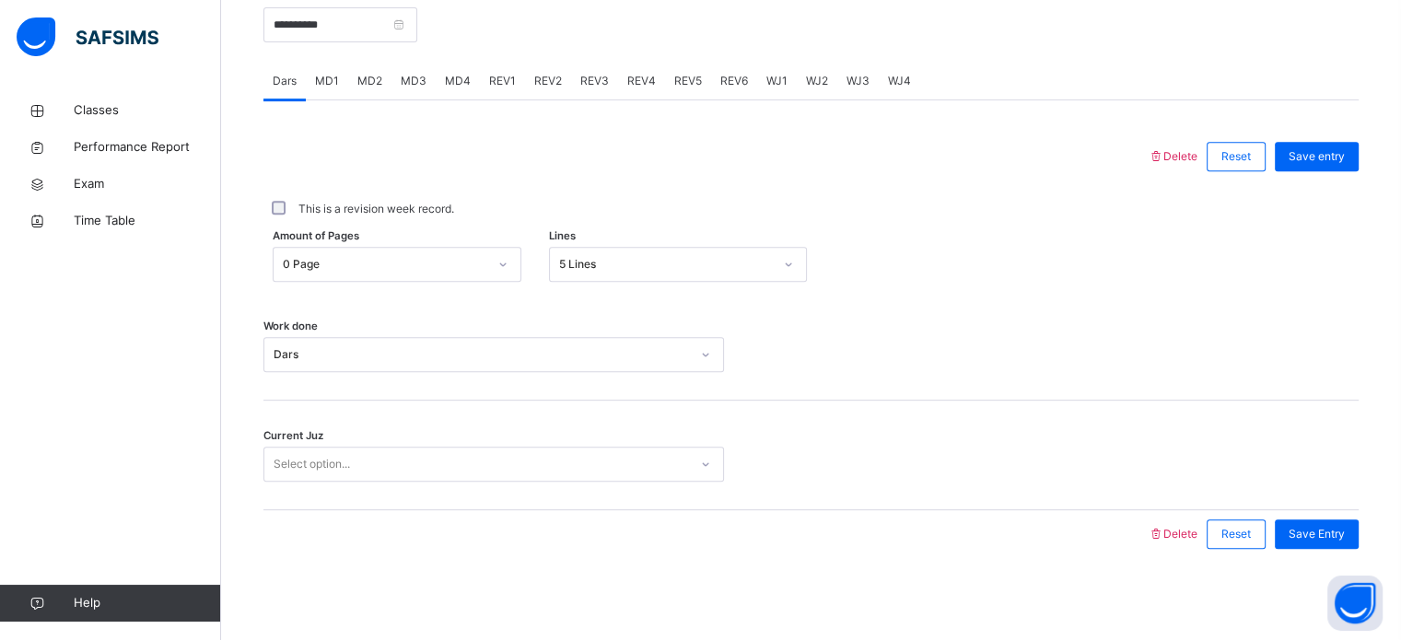
click at [501, 485] on div "Current Juz Select option..." at bounding box center [812, 456] width 1096 height 110
click at [501, 482] on div "Current Juz Select option..." at bounding box center [812, 456] width 1096 height 110
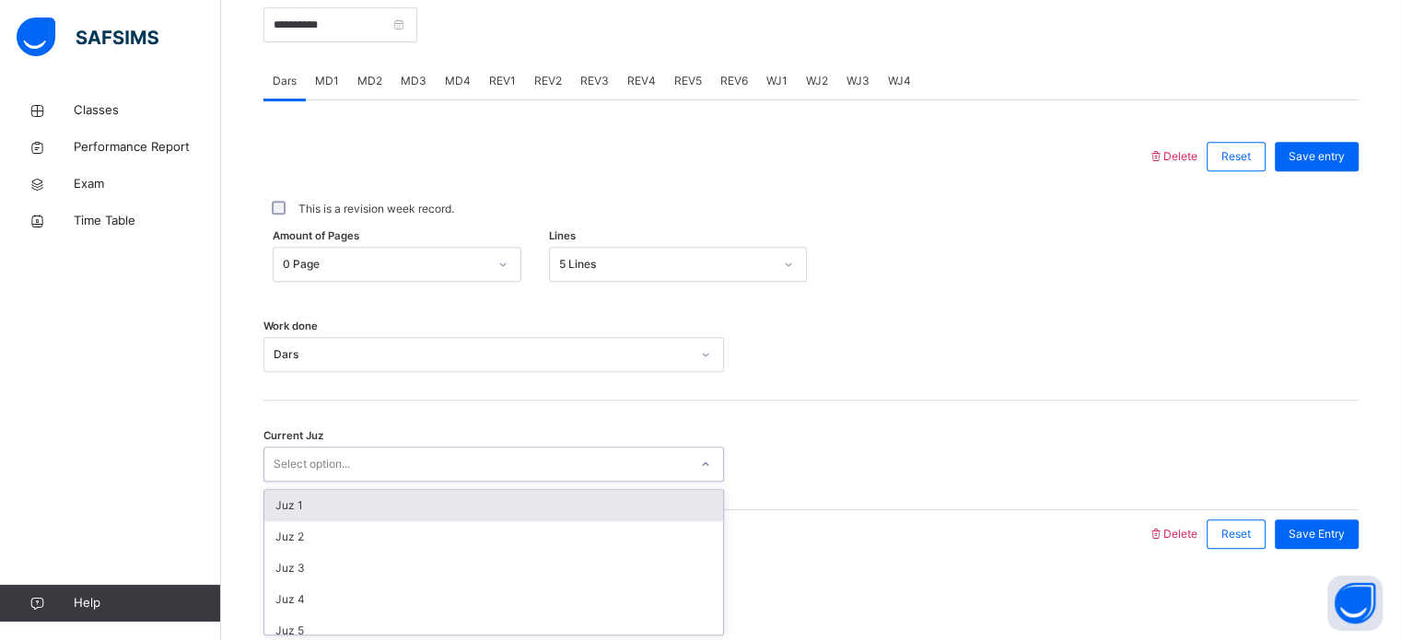
click at [501, 467] on div "Select option..." at bounding box center [476, 465] width 424 height 29
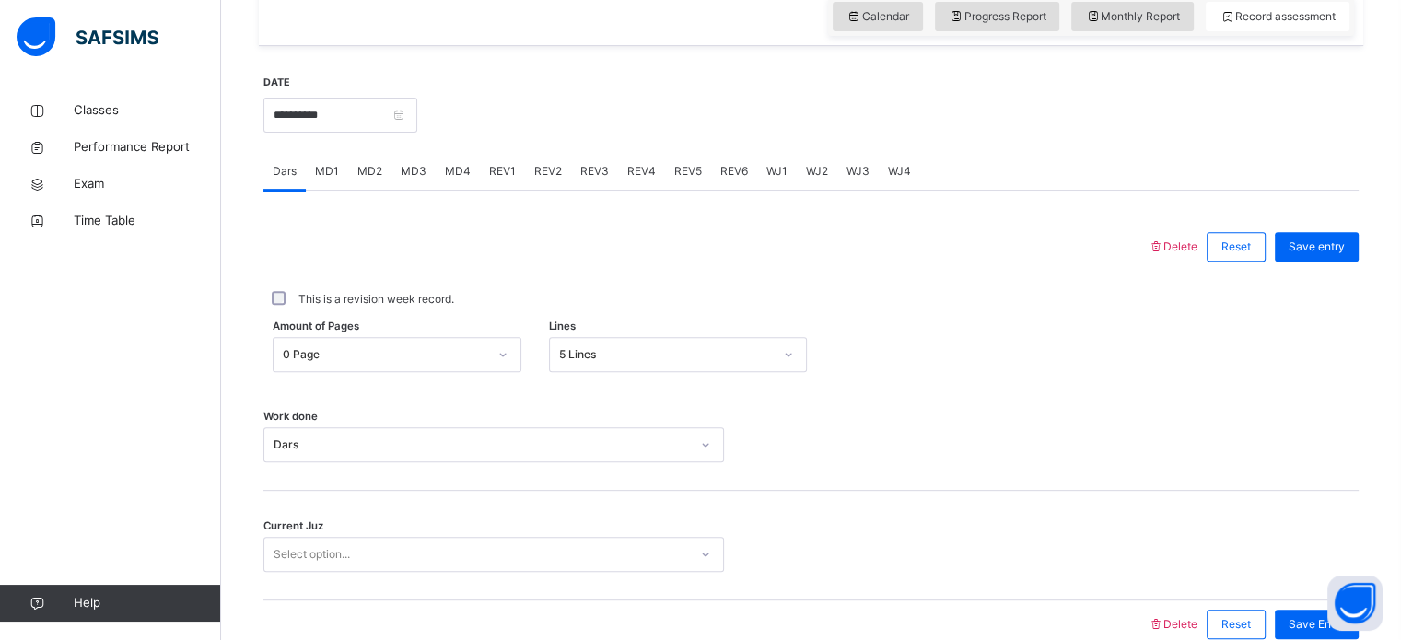
click at [501, 468] on div "Work done Dars" at bounding box center [812, 436] width 1096 height 110
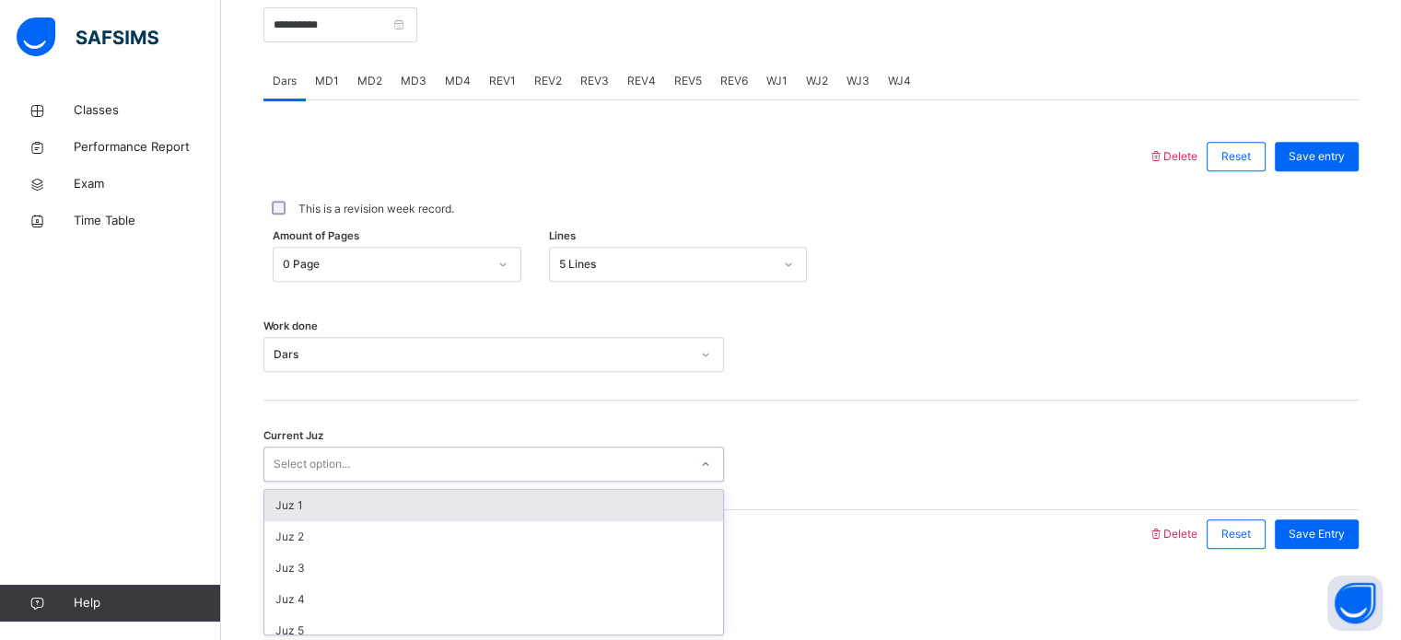
click at [497, 477] on div "Select option..." at bounding box center [494, 464] width 461 height 35
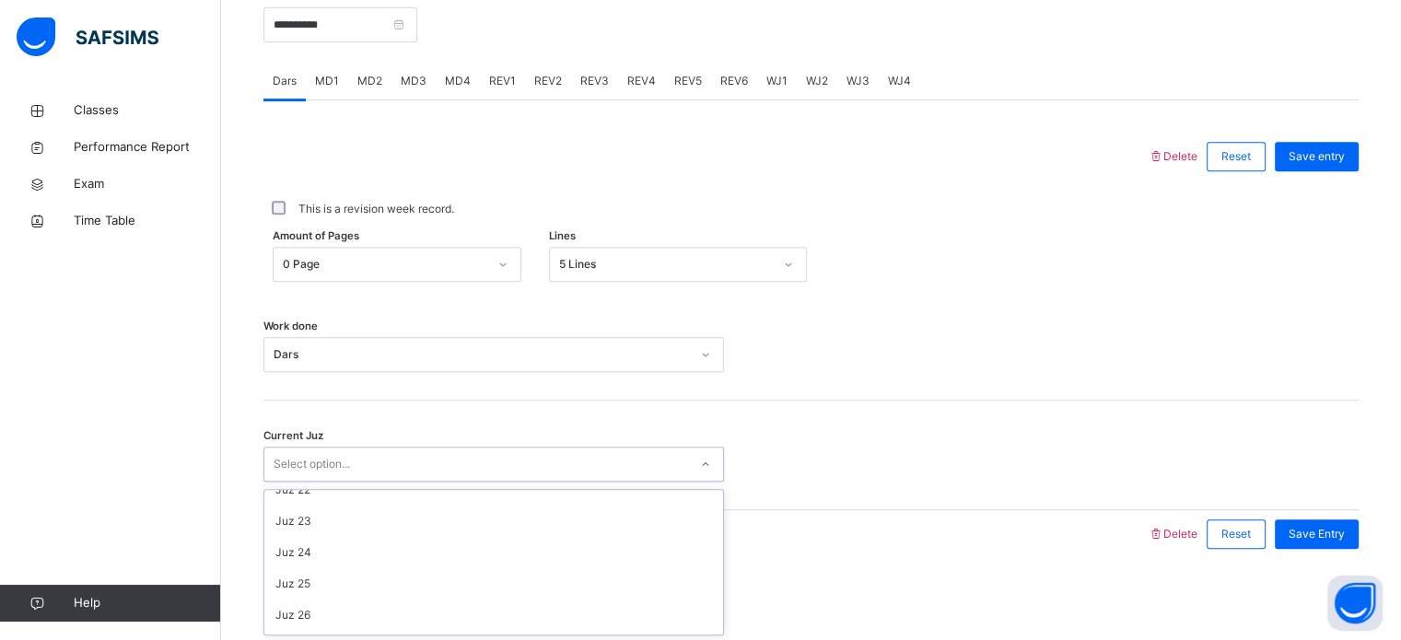
scroll to position [795, 0]
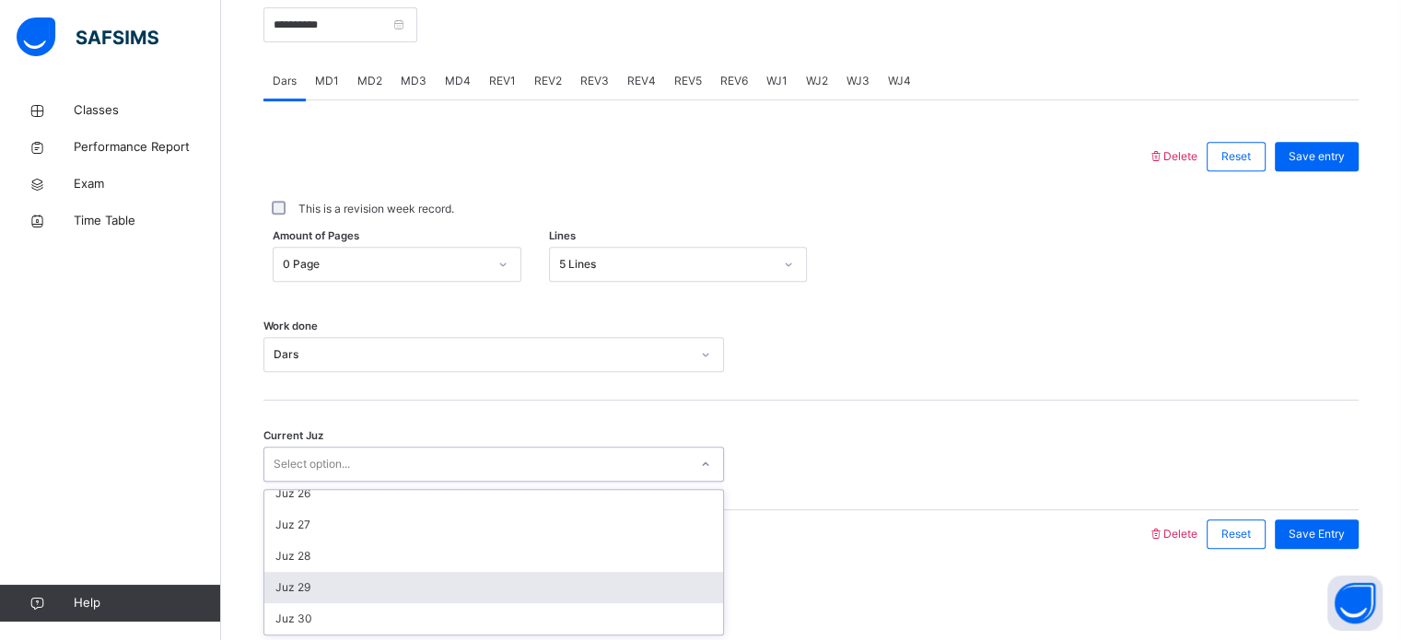
click at [453, 596] on div "Juz 29" at bounding box center [493, 587] width 459 height 31
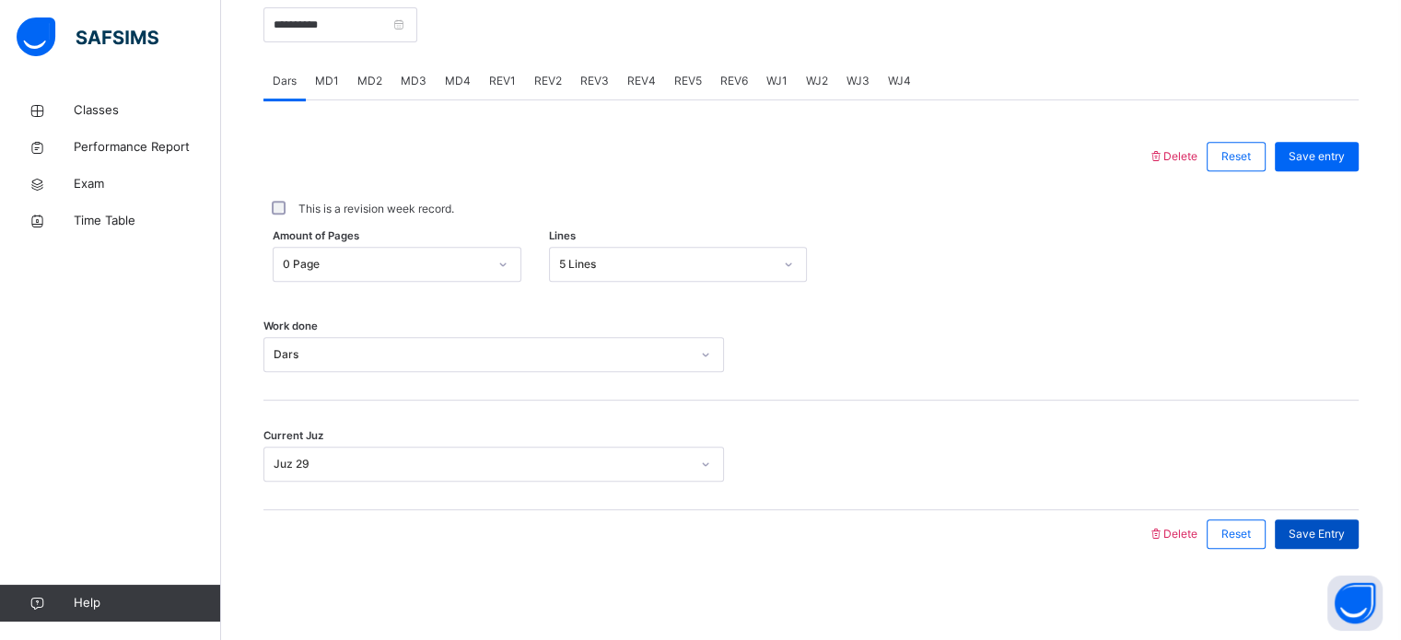
click at [1338, 543] on div "Save Entry" at bounding box center [1317, 534] width 84 height 29
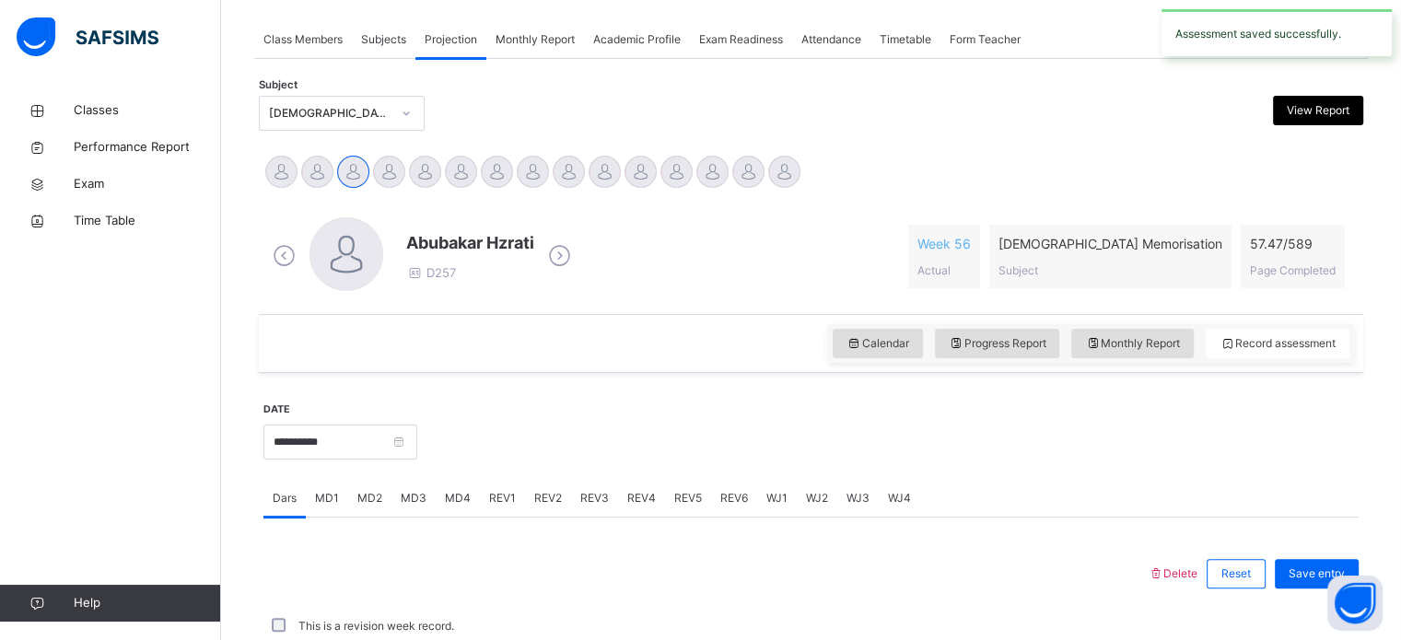
scroll to position [743, 0]
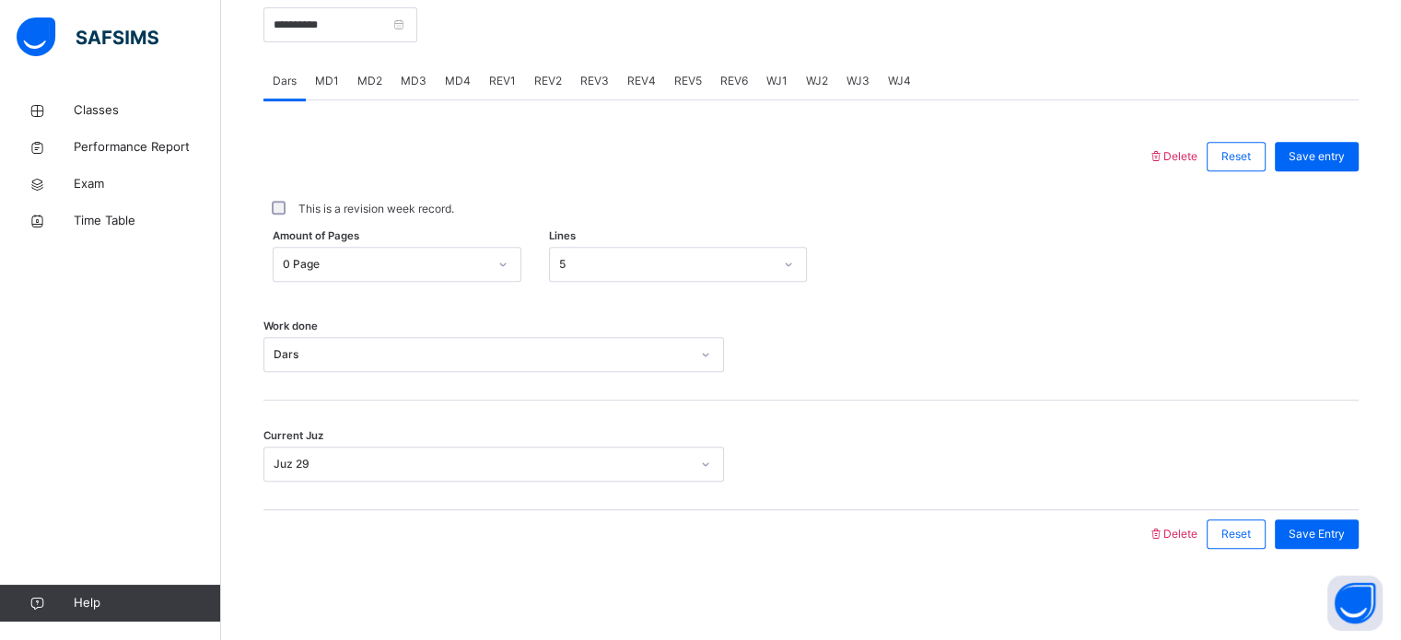
click at [322, 88] on span "MD1" at bounding box center [327, 81] width 24 height 17
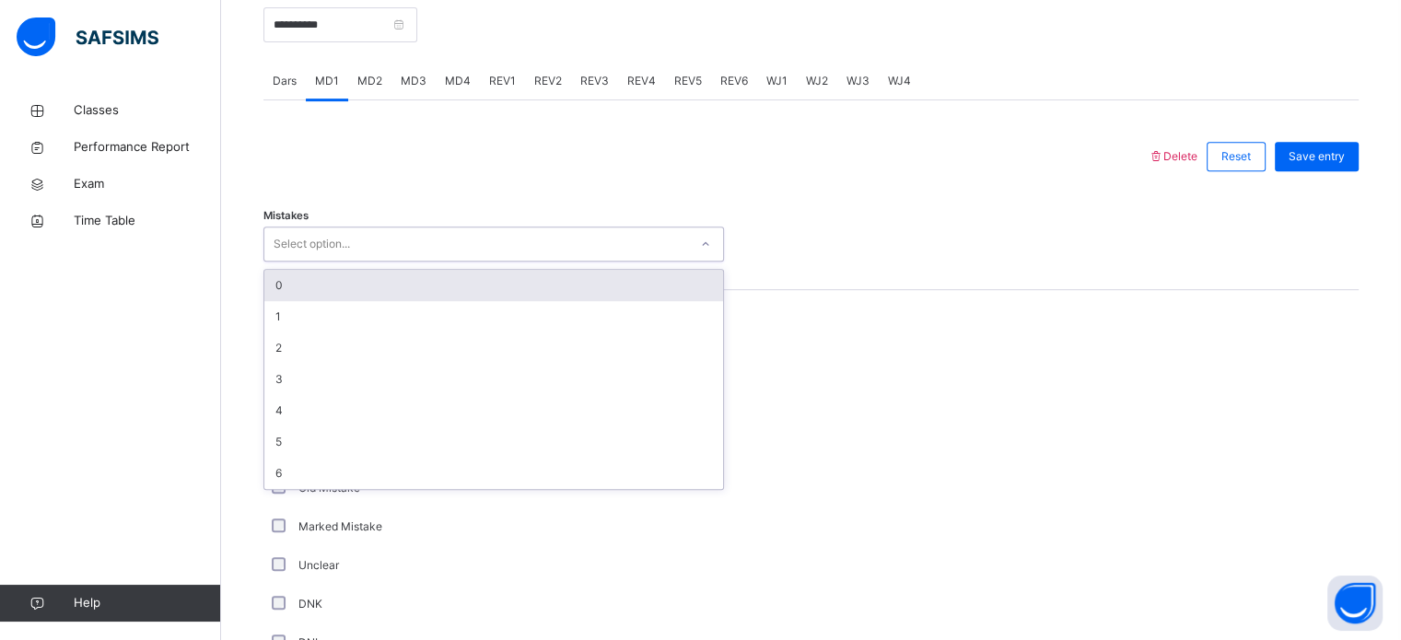
click at [349, 250] on div "Select option..." at bounding box center [312, 244] width 76 height 35
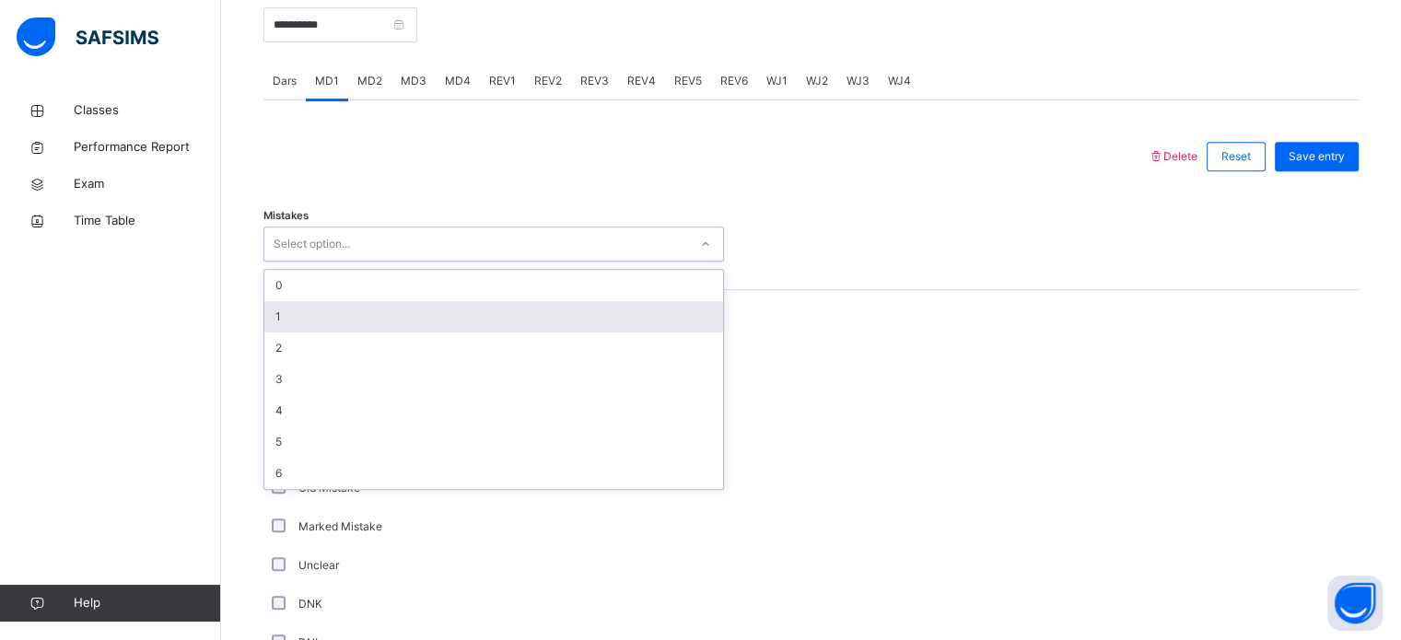
click at [336, 316] on div "1" at bounding box center [493, 316] width 459 height 31
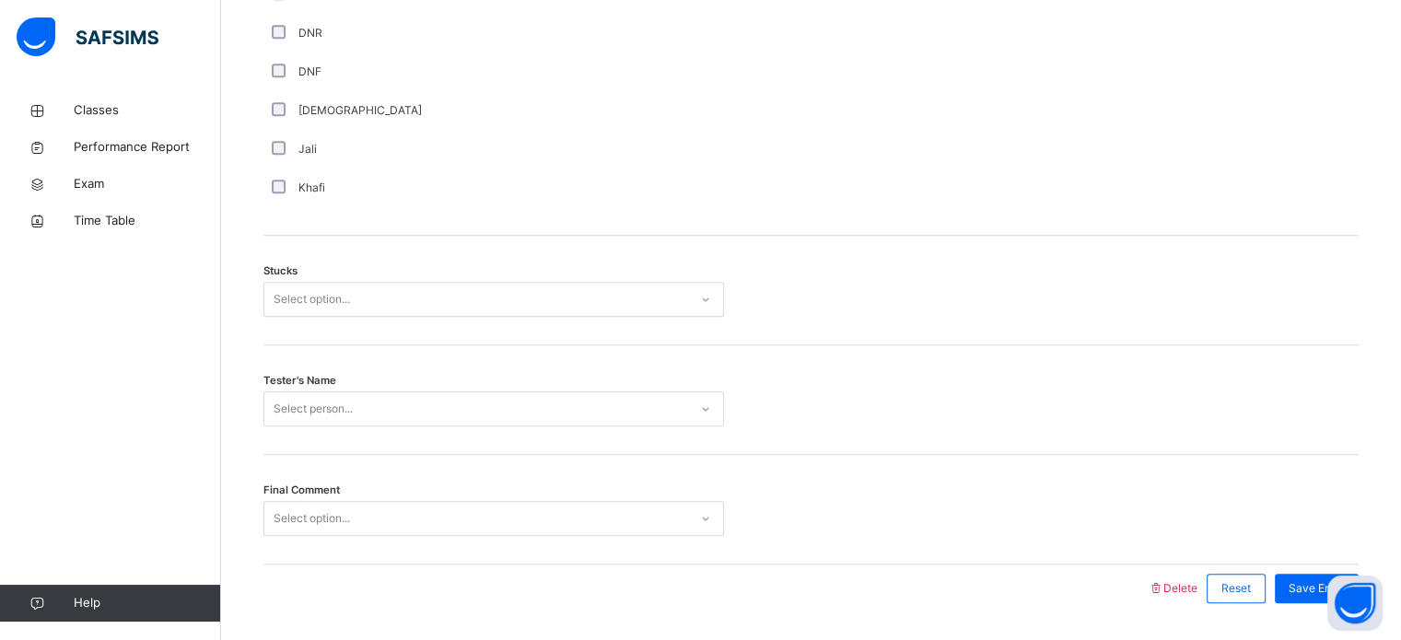
scroll to position [1445, 0]
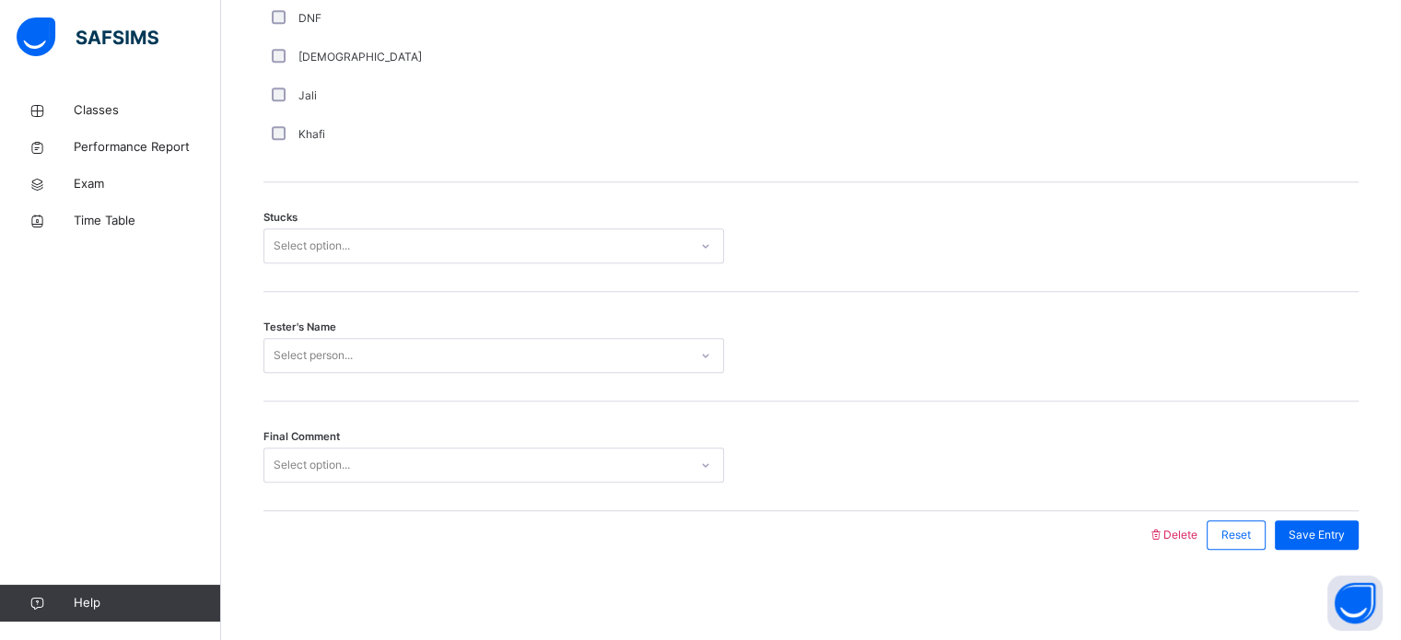
drag, startPoint x: 338, startPoint y: 217, endPoint x: 336, endPoint y: 229, distance: 11.2
click at [336, 229] on div "Stucks Select option..." at bounding box center [812, 237] width 1096 height 110
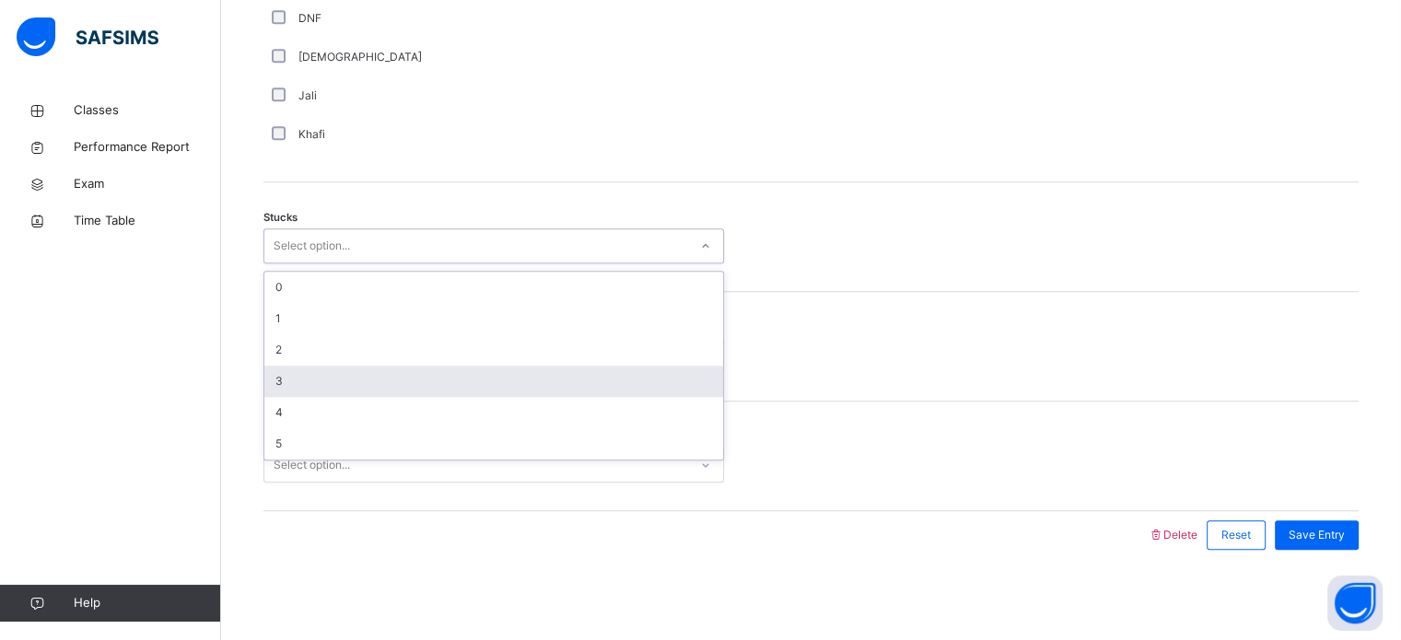
drag, startPoint x: 336, startPoint y: 229, endPoint x: 323, endPoint y: 386, distance: 158.1
click at [323, 264] on div "option 3 focused, 4 of 6. 6 results available. Use Up and Down to choose option…" at bounding box center [494, 246] width 461 height 35
click at [323, 386] on div "3" at bounding box center [493, 381] width 459 height 31
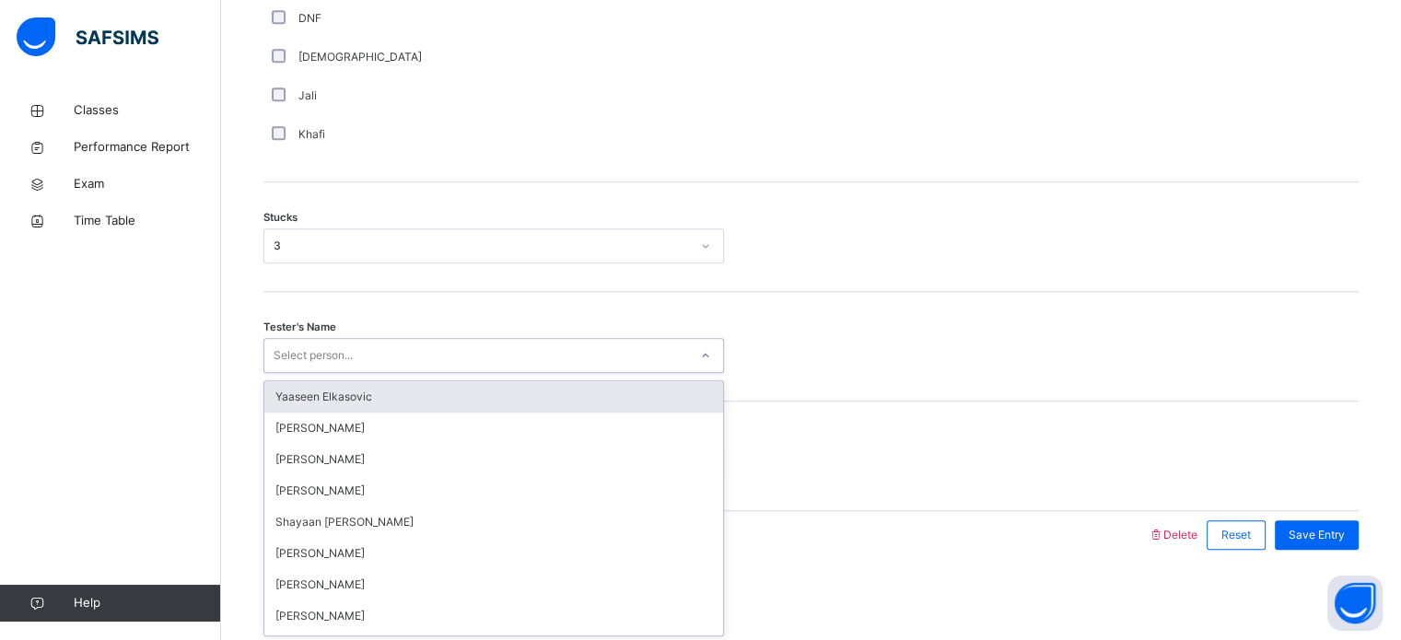
click at [326, 362] on div "Select person..." at bounding box center [313, 355] width 79 height 35
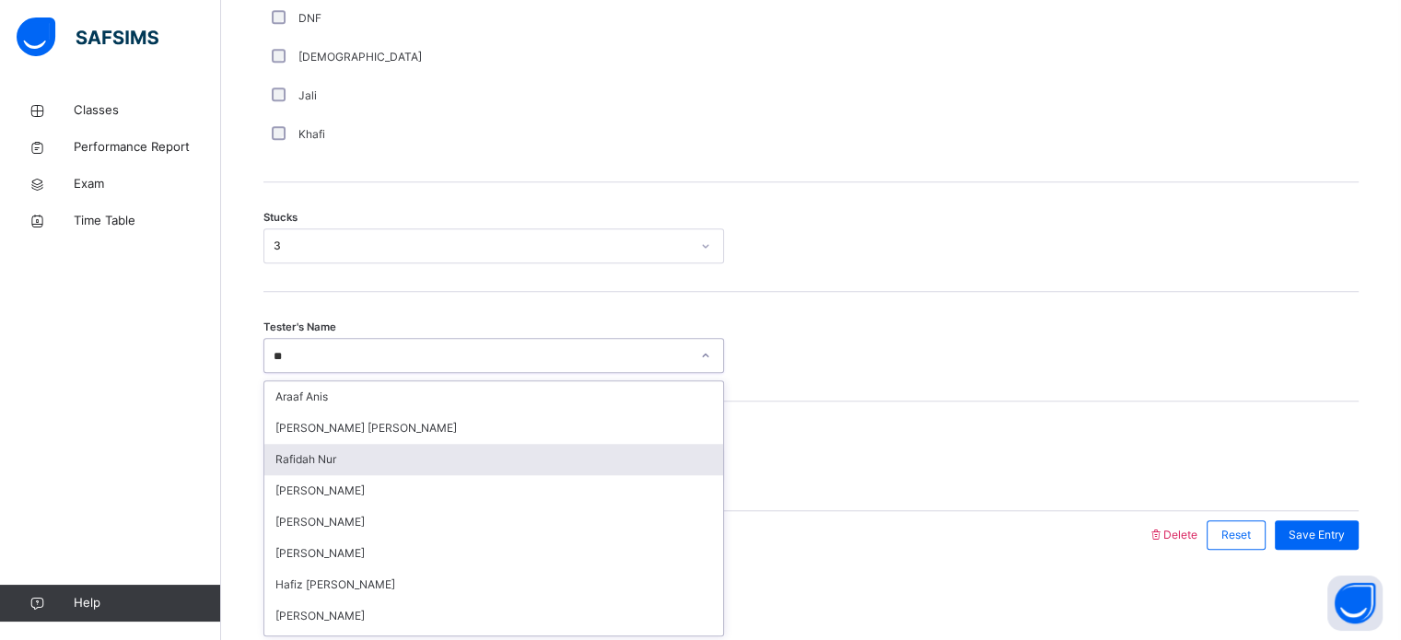
type input "***"
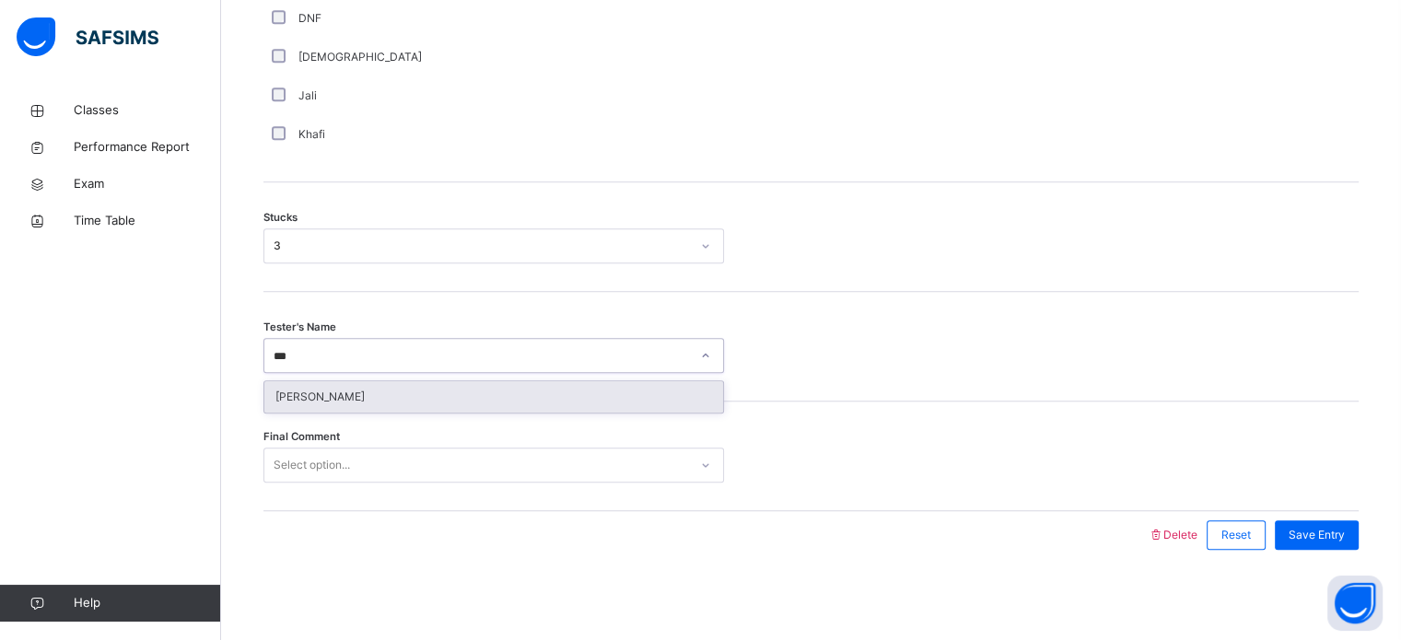
click at [348, 395] on div "[PERSON_NAME]" at bounding box center [493, 396] width 459 height 31
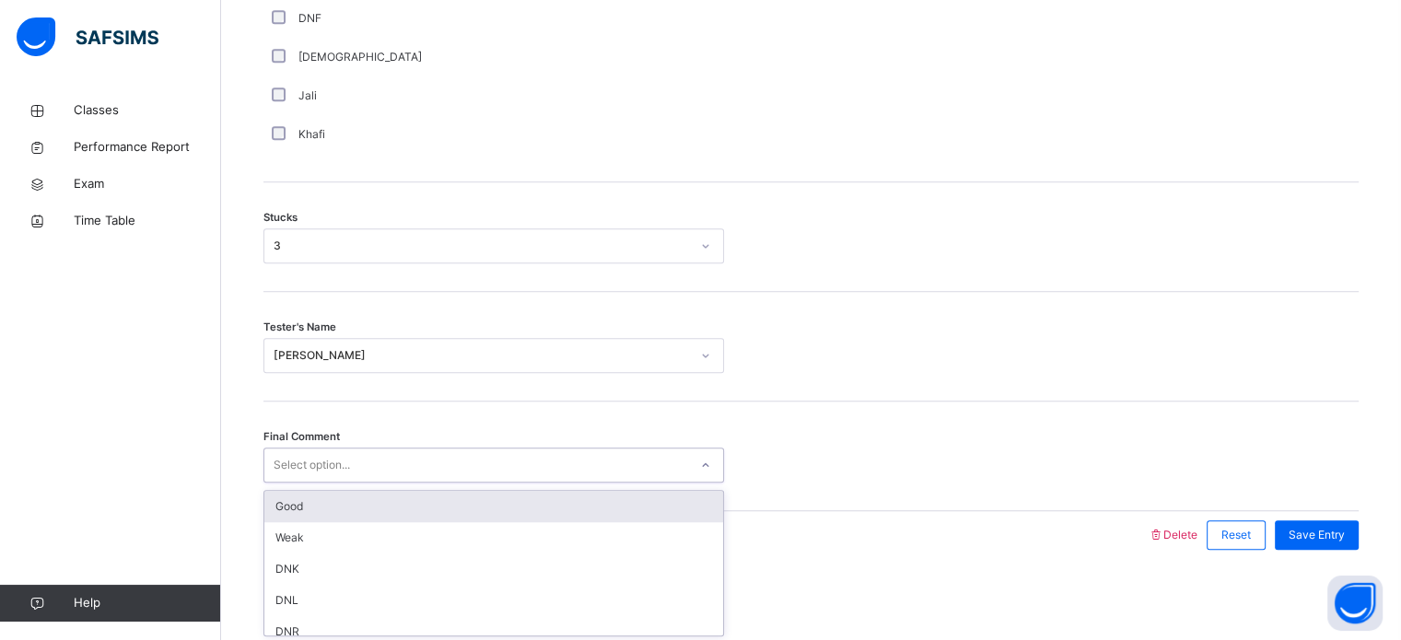
click at [350, 462] on div "Select option..." at bounding box center [312, 465] width 76 height 35
click at [372, 505] on div "Good" at bounding box center [493, 506] width 459 height 31
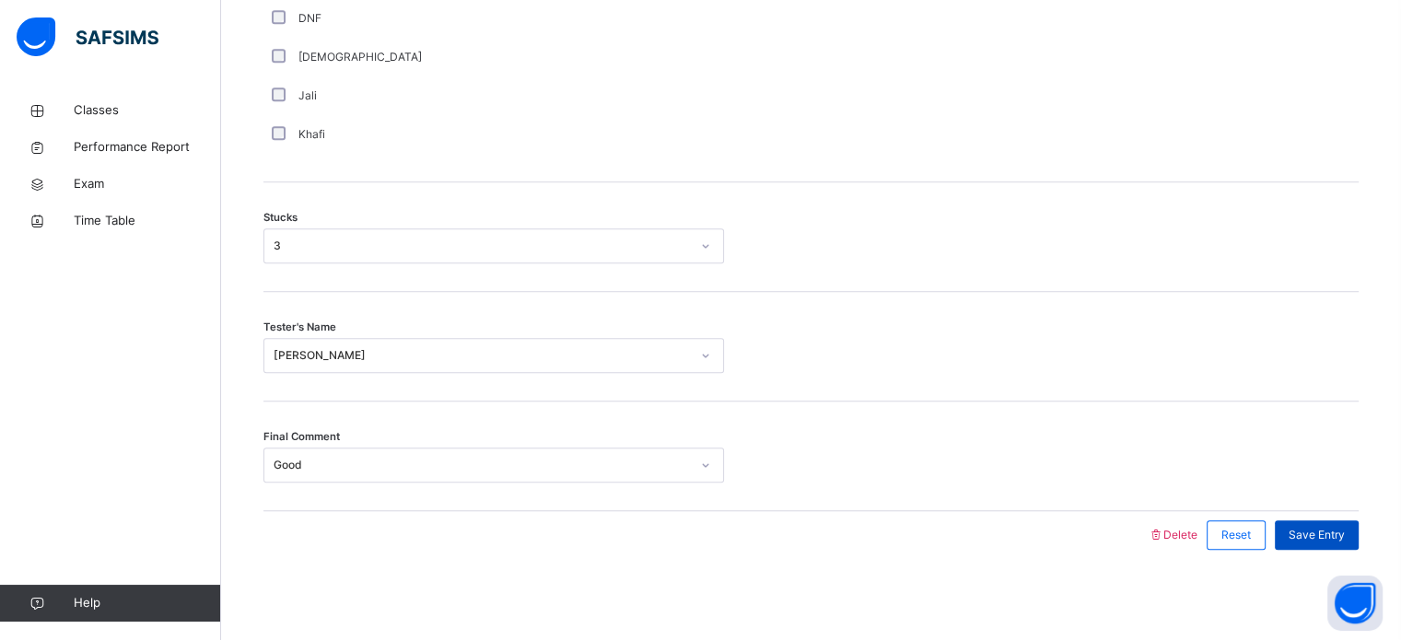
click at [1331, 529] on span "Save Entry" at bounding box center [1317, 535] width 56 height 17
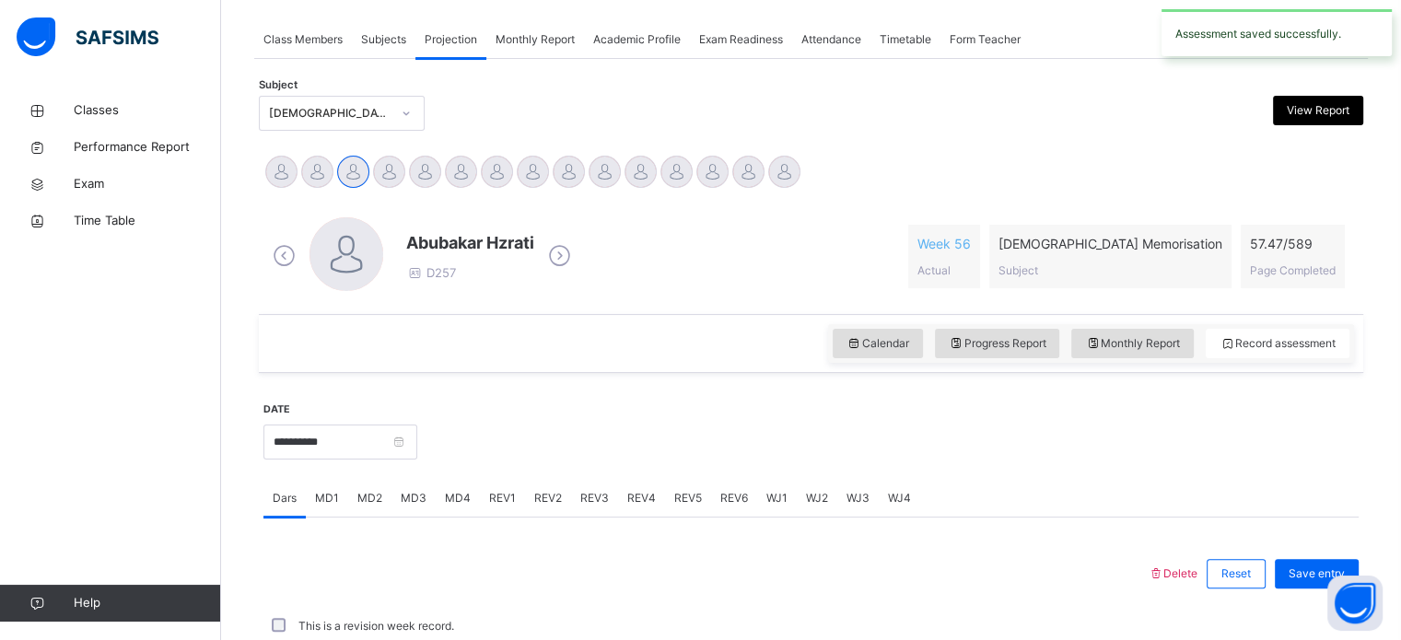
scroll to position [743, 0]
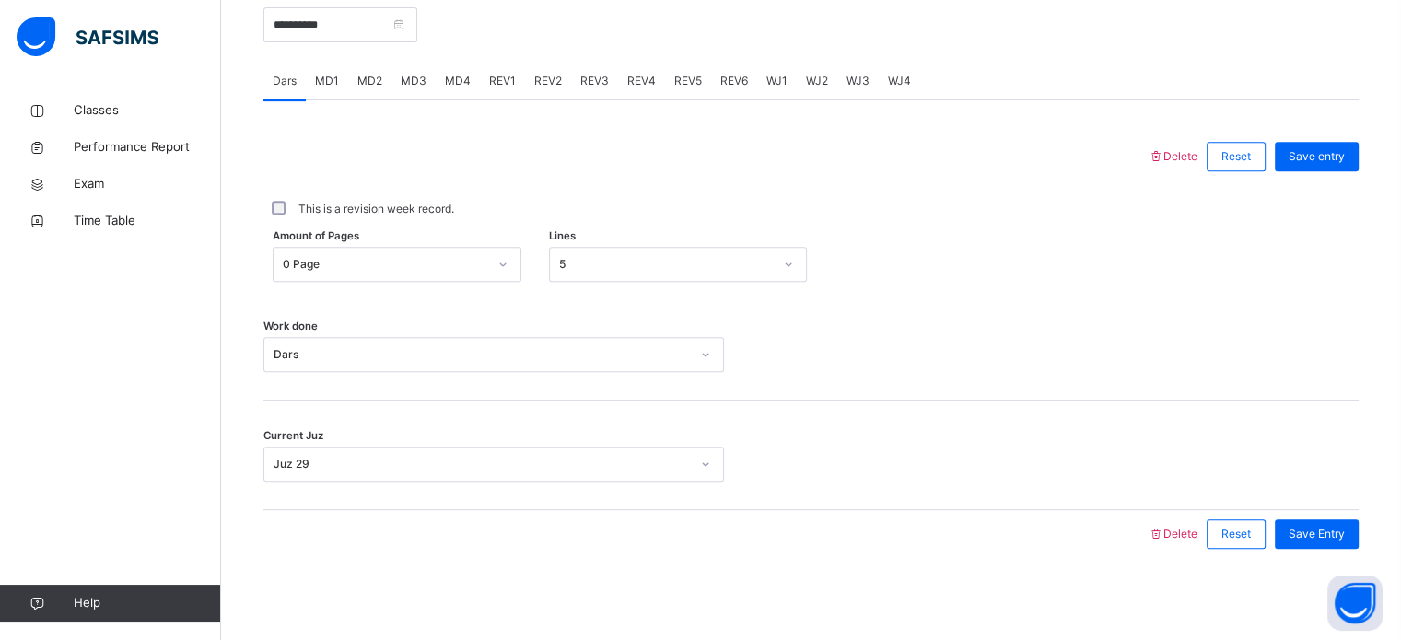
click at [460, 79] on span "MD4" at bounding box center [458, 81] width 26 height 17
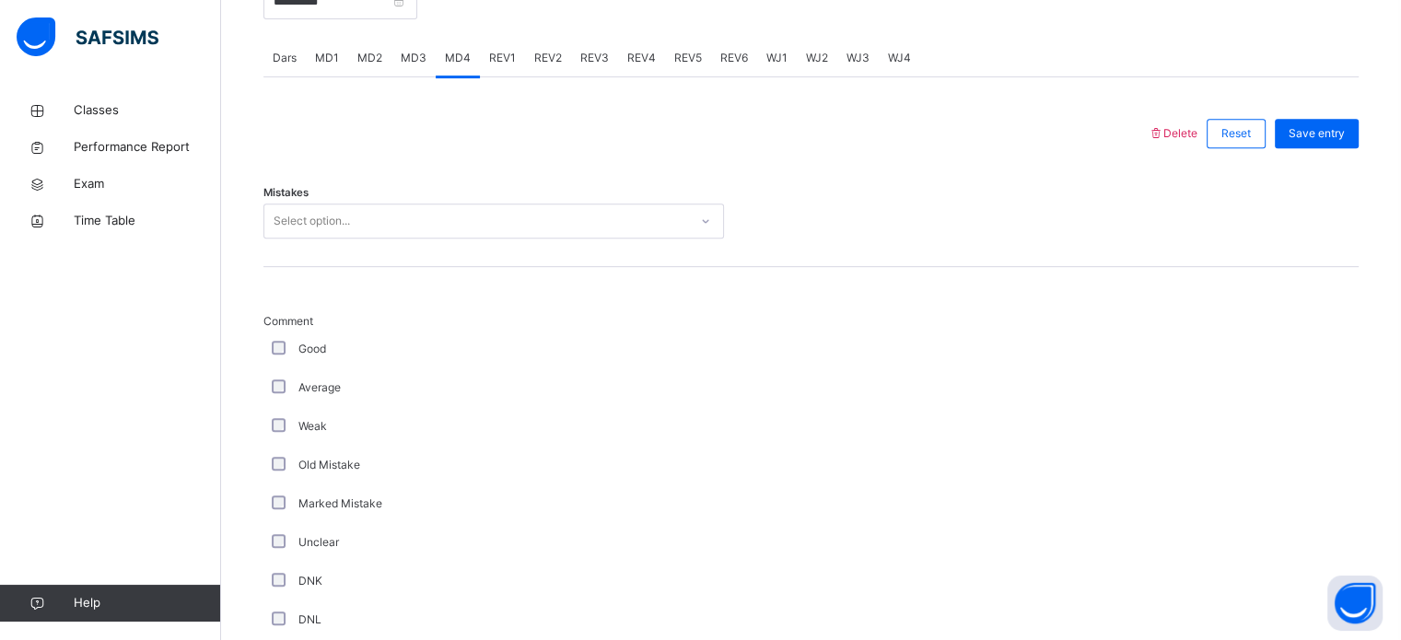
scroll to position [767, 0]
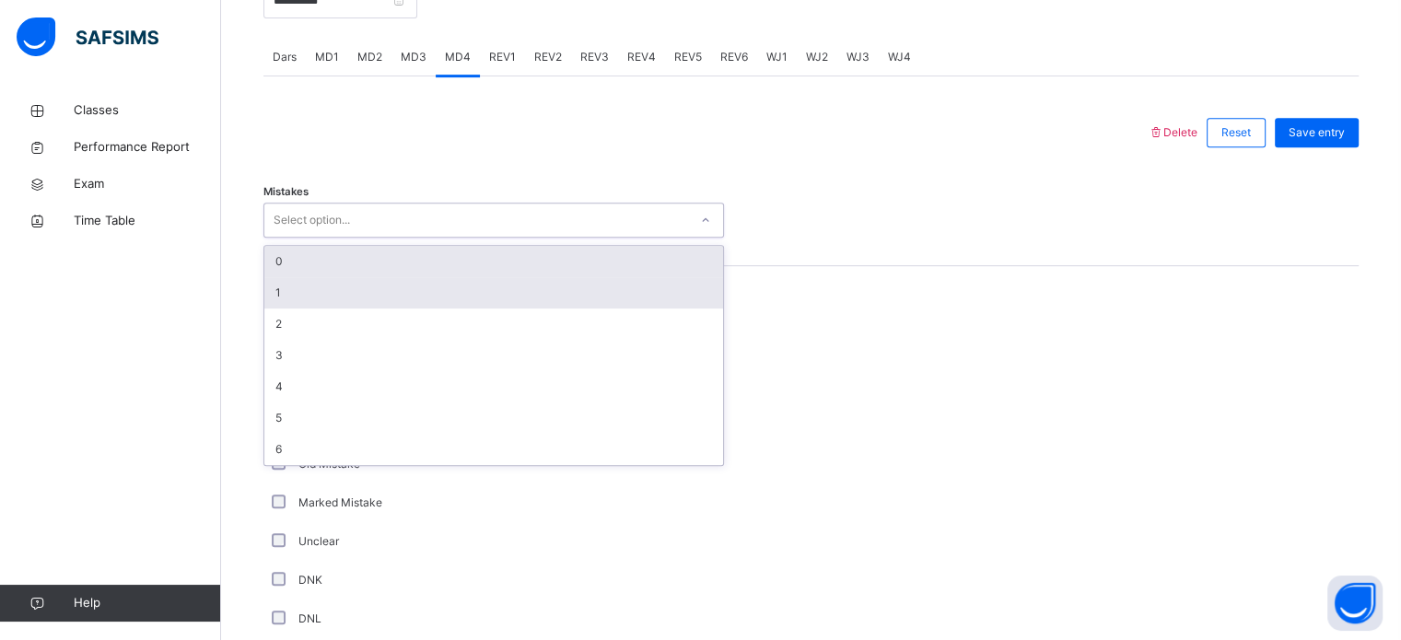
drag, startPoint x: 482, startPoint y: 214, endPoint x: 478, endPoint y: 259, distance: 45.3
click at [478, 238] on div "option 1 focused, 2 of 7. 7 results available. Use Up and Down to choose option…" at bounding box center [494, 220] width 461 height 35
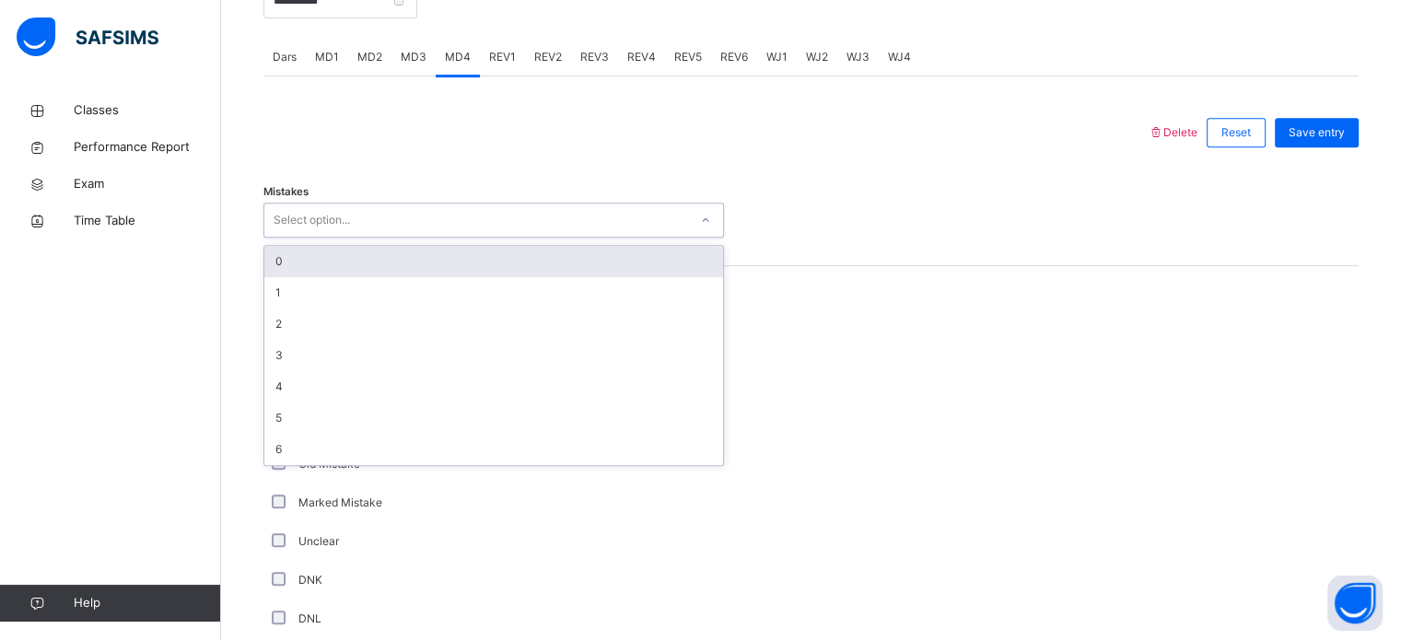
click at [478, 259] on div "0" at bounding box center [493, 261] width 459 height 31
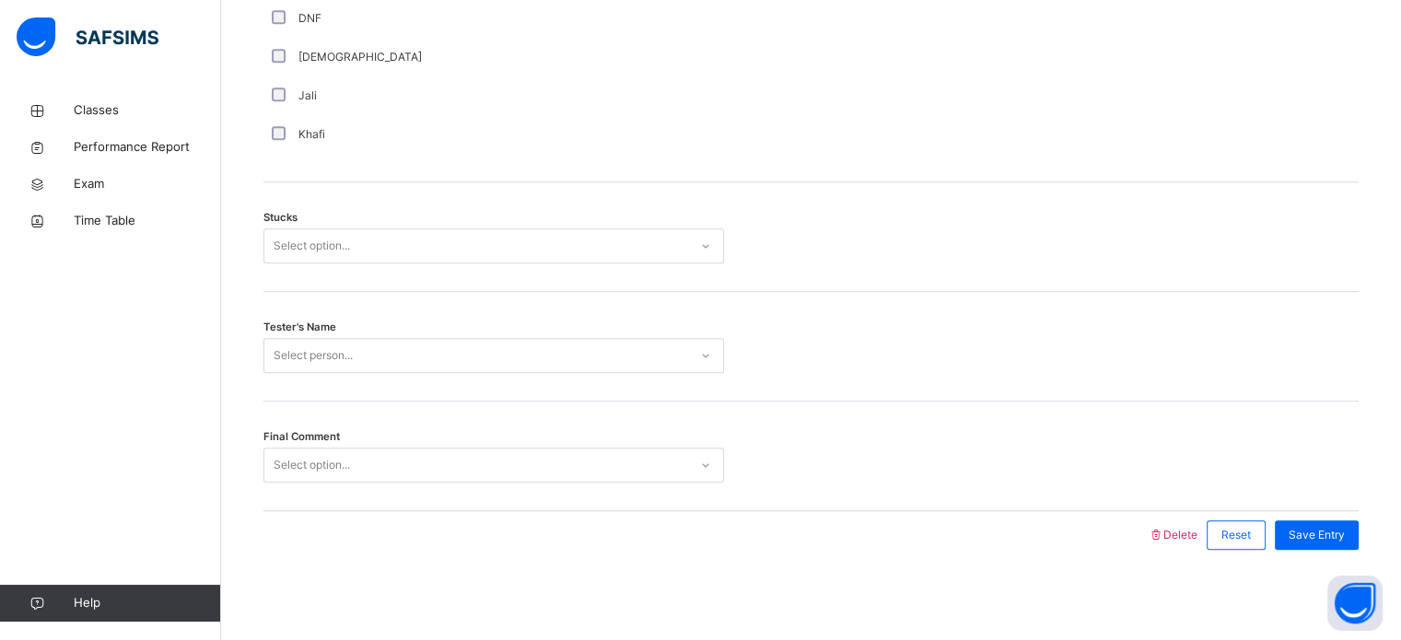
scroll to position [1445, 0]
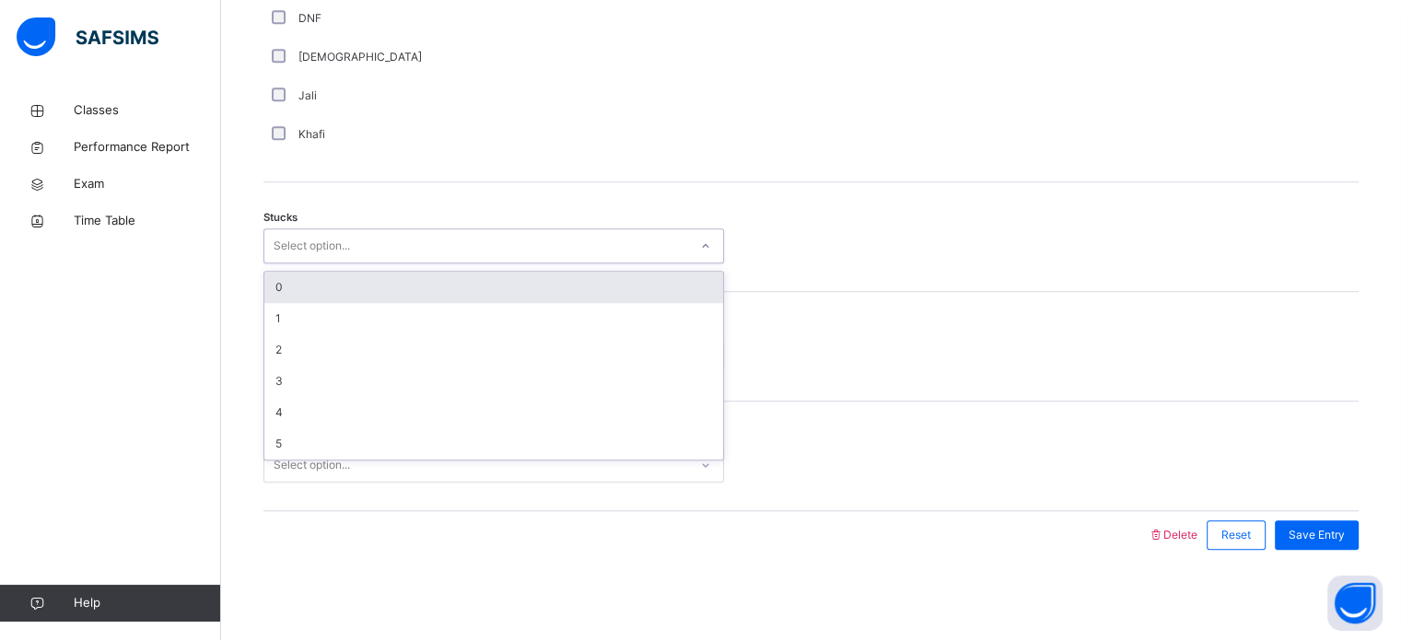
click at [342, 239] on div "Select option..." at bounding box center [312, 246] width 76 height 35
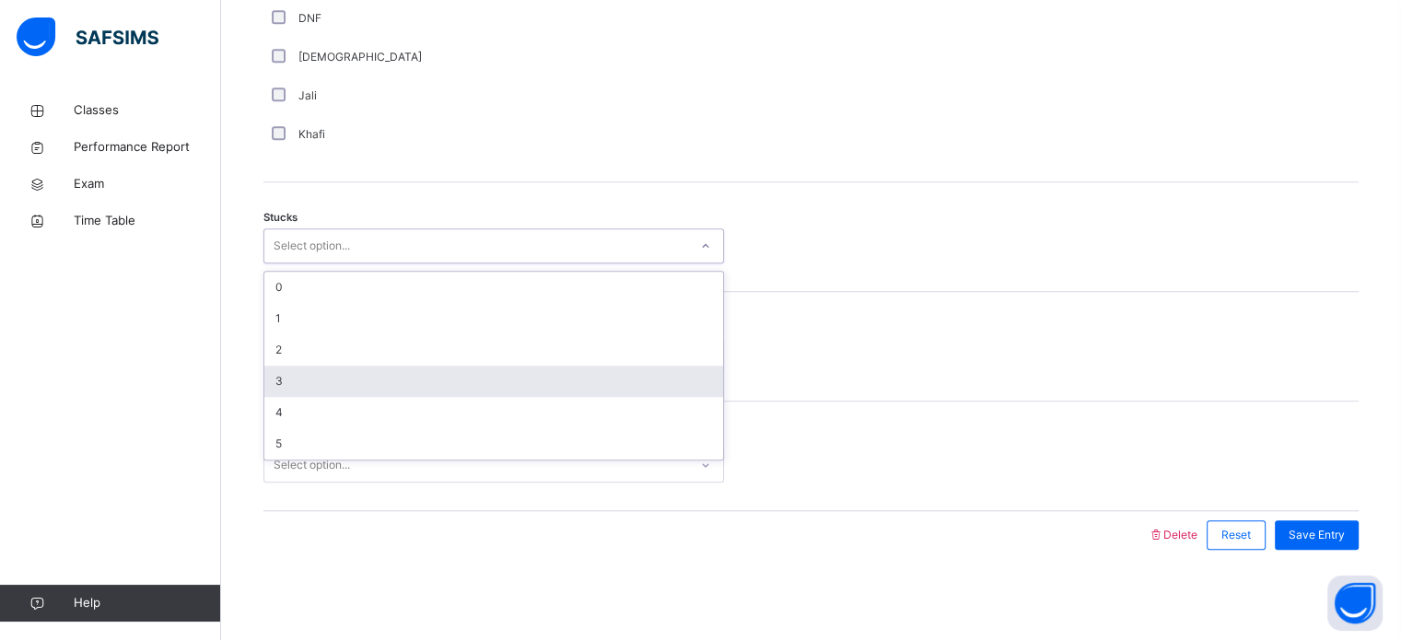
click at [339, 378] on div "3" at bounding box center [493, 381] width 459 height 31
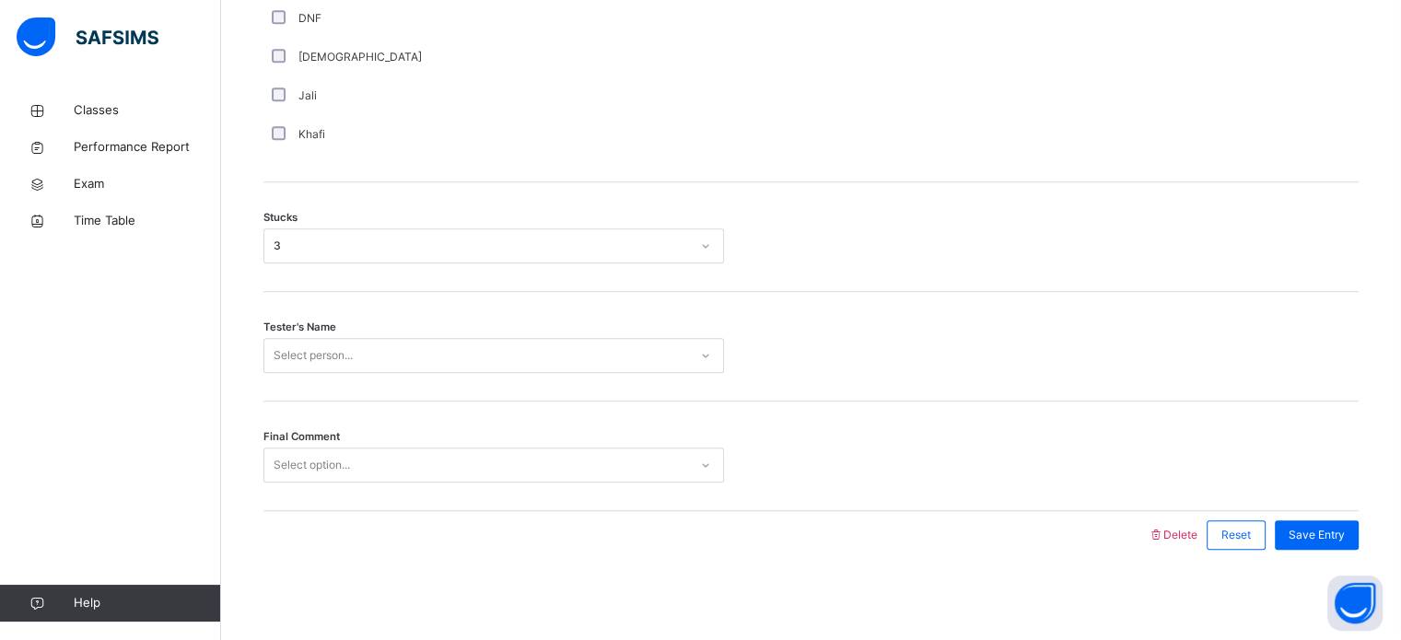
click at [339, 378] on div "Tester's Name Select person..." at bounding box center [812, 347] width 1096 height 110
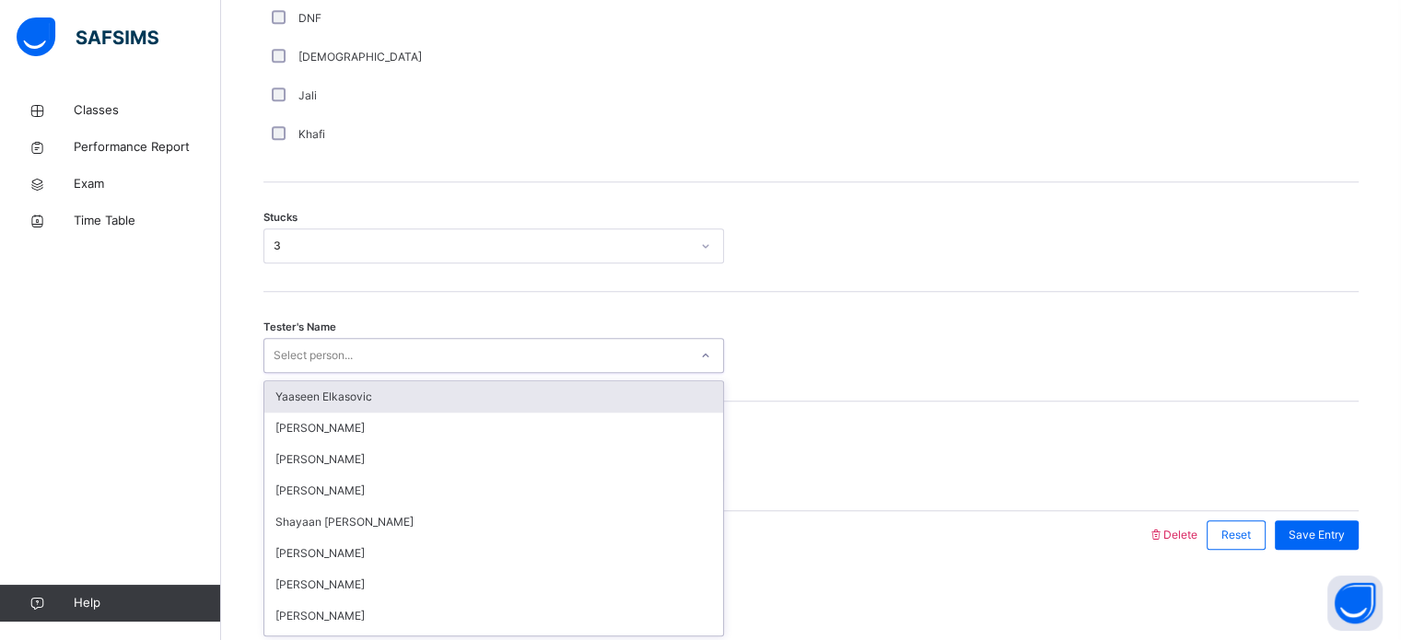
click at [339, 368] on div "Select person..." at bounding box center [494, 355] width 461 height 35
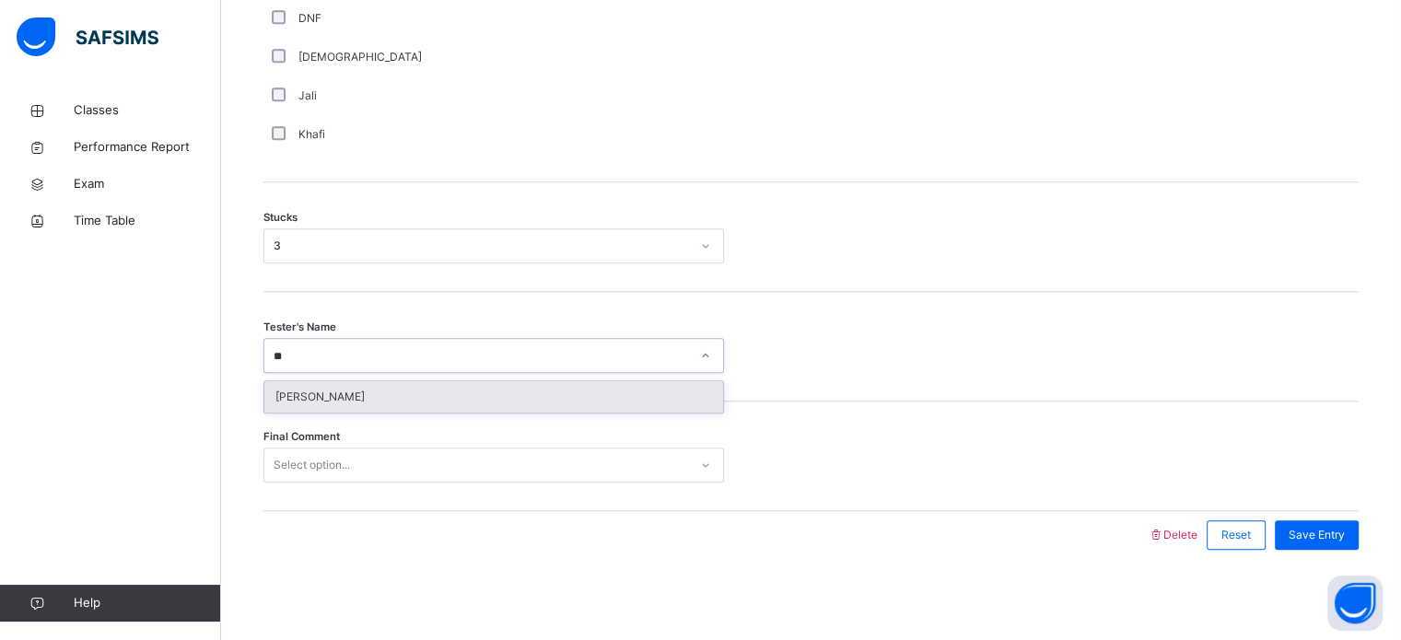
type input "***"
click at [334, 387] on div "[PERSON_NAME]" at bounding box center [493, 396] width 459 height 31
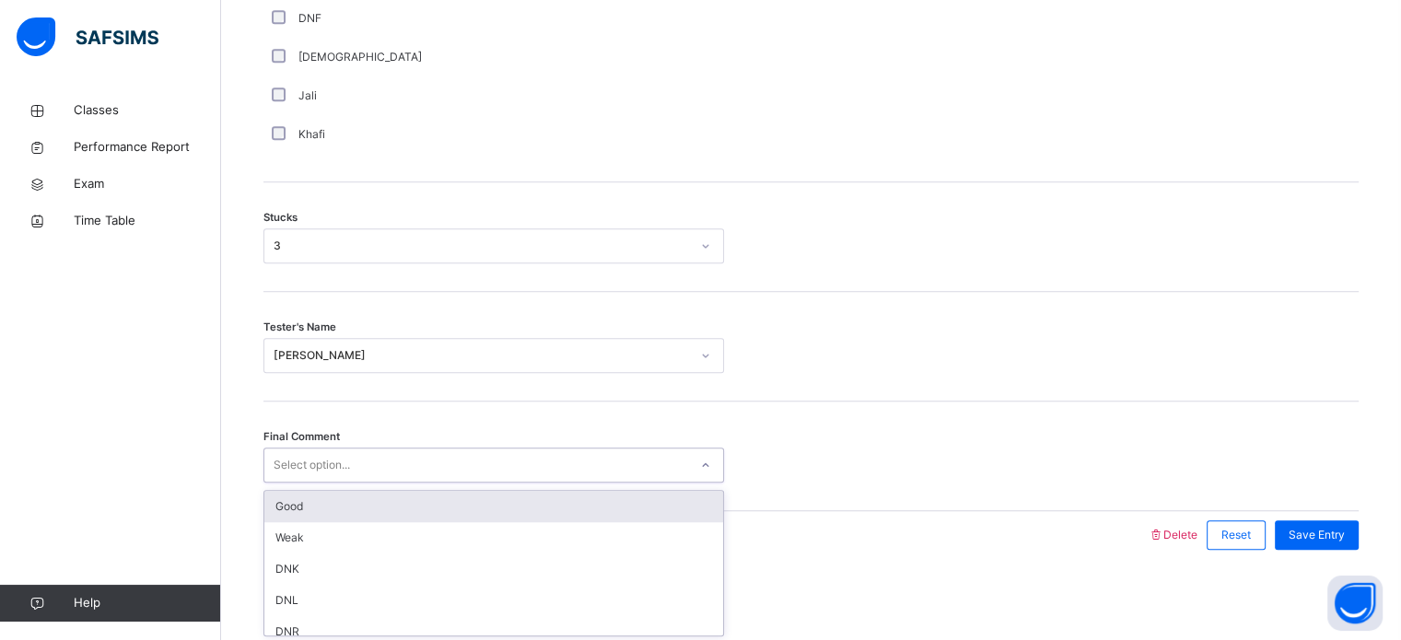
drag, startPoint x: 332, startPoint y: 465, endPoint x: 333, endPoint y: 503, distance: 37.8
click at [333, 483] on div "option Good focused, 1 of 6. 6 results available. Use Up and Down to choose opt…" at bounding box center [494, 465] width 461 height 35
click at [333, 503] on div "Good" at bounding box center [493, 506] width 459 height 31
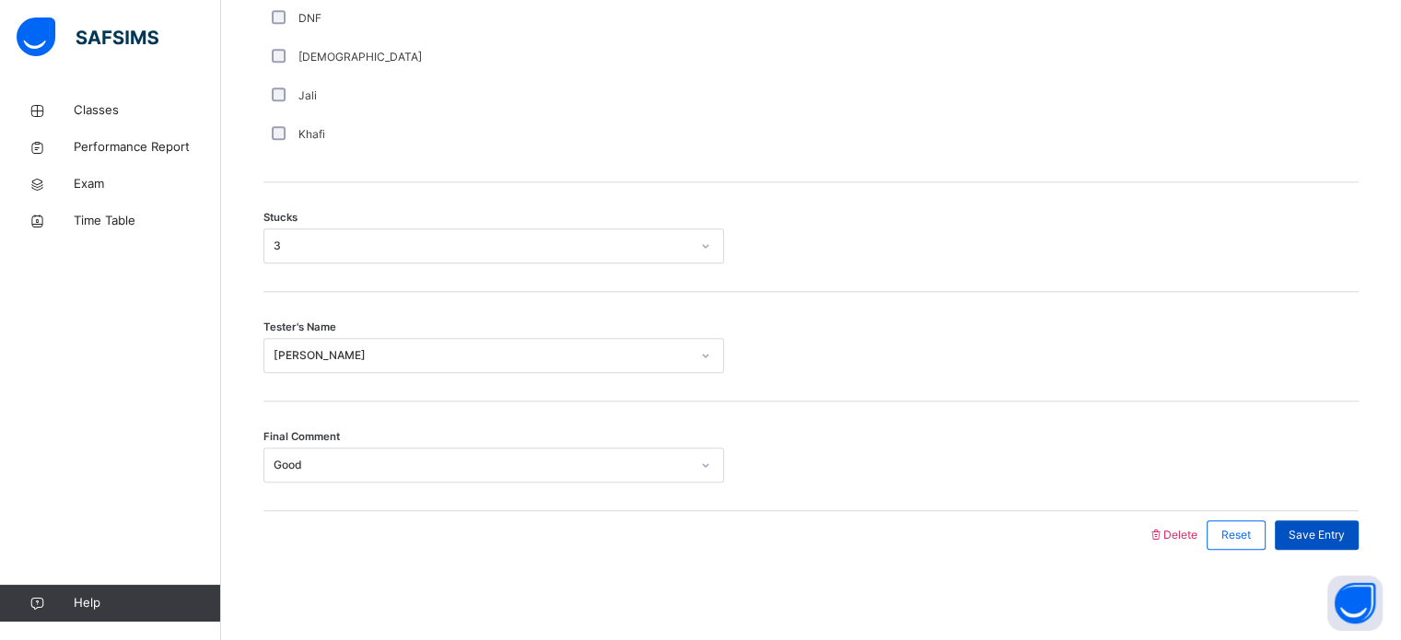
click at [1340, 529] on span "Save Entry" at bounding box center [1317, 535] width 56 height 17
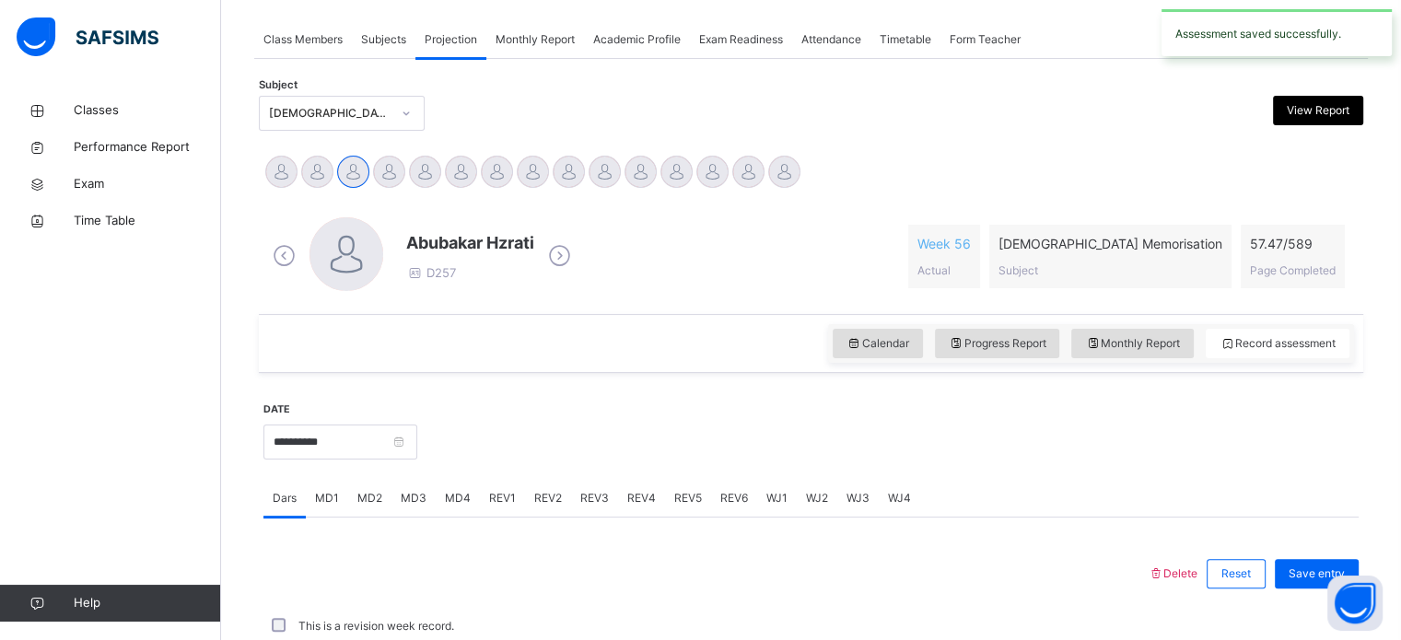
scroll to position [743, 0]
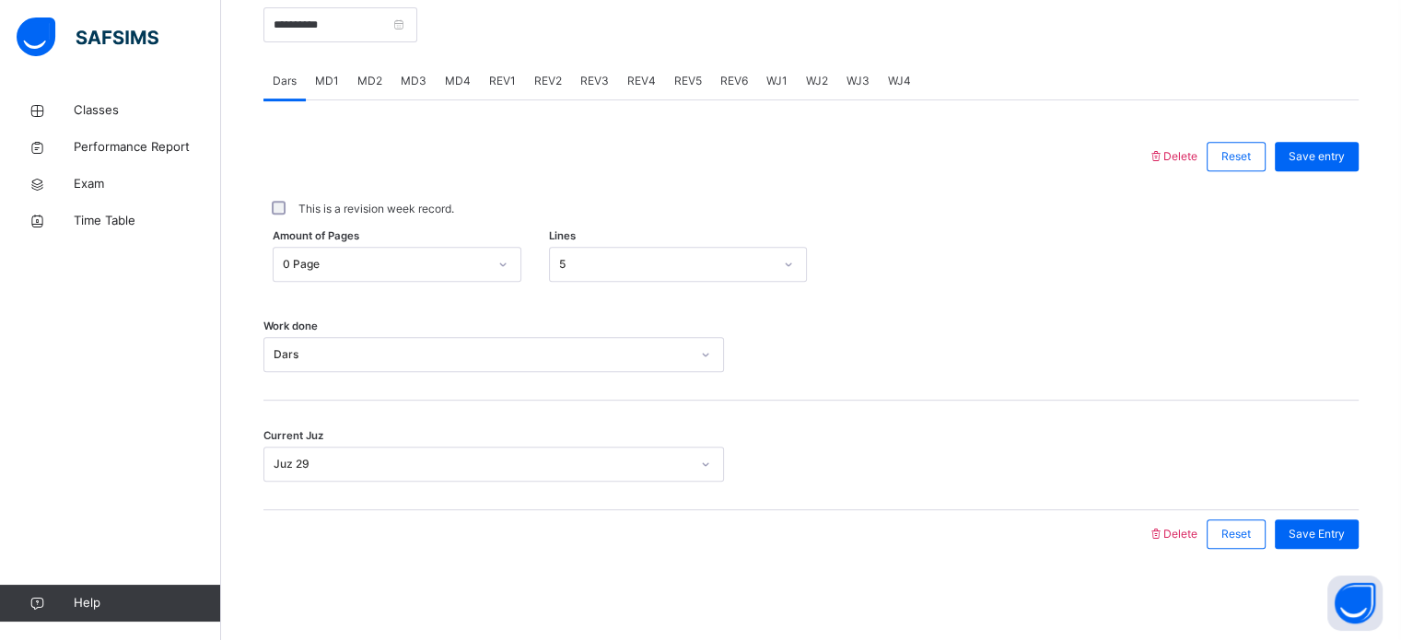
click at [501, 88] on div "REV1" at bounding box center [502, 81] width 45 height 37
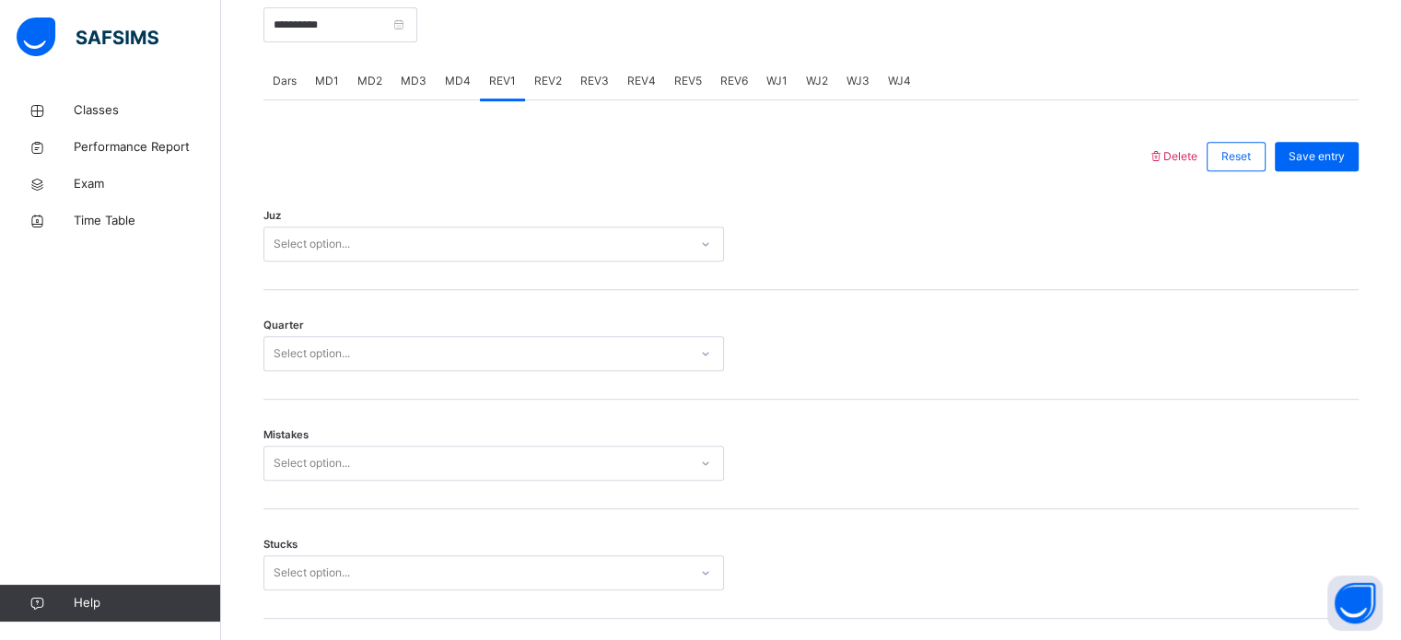
scroll to position [1445, 0]
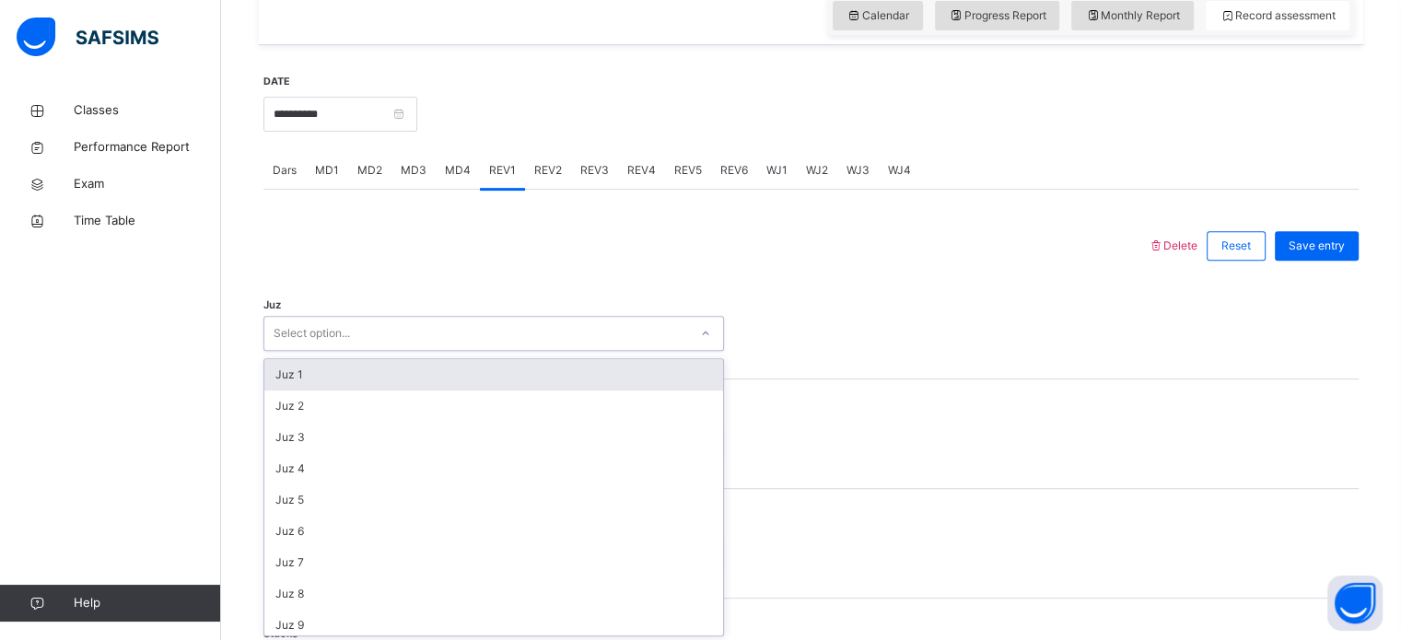
click at [415, 354] on div "Juz option Juz 1 focused, 1 of 30. 30 results available. Use Up and Down to cho…" at bounding box center [812, 325] width 1096 height 110
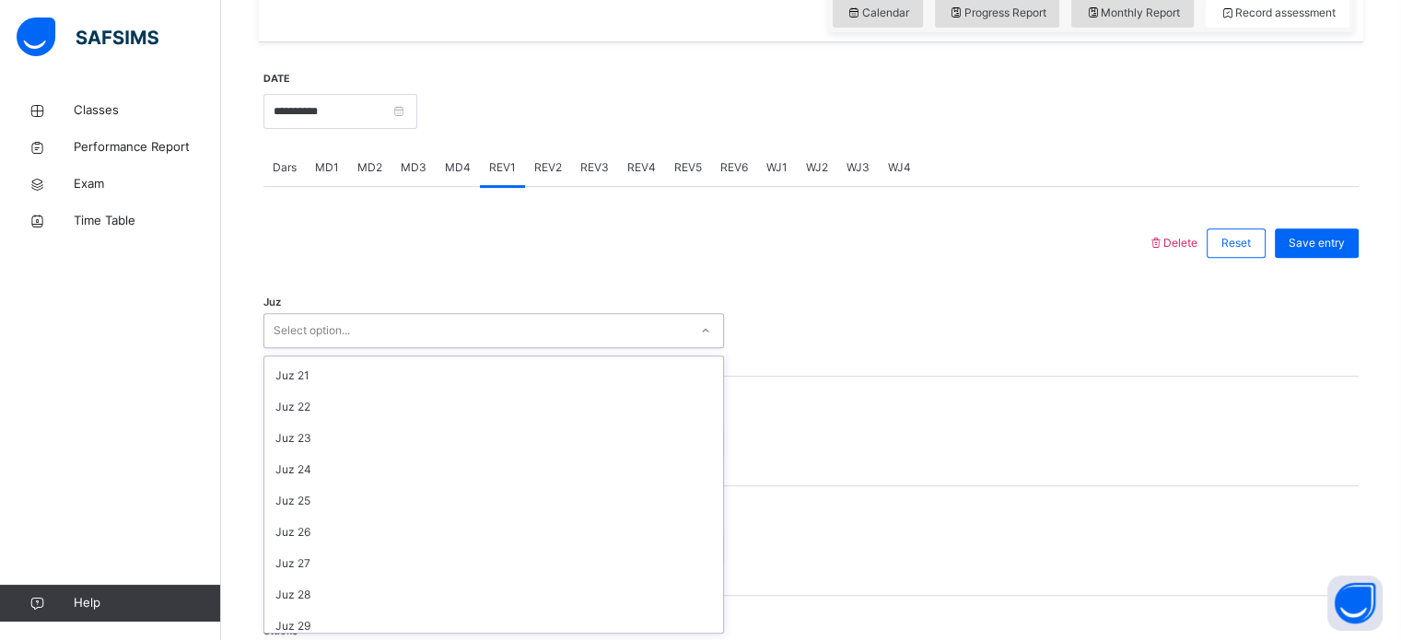
scroll to position [663, 0]
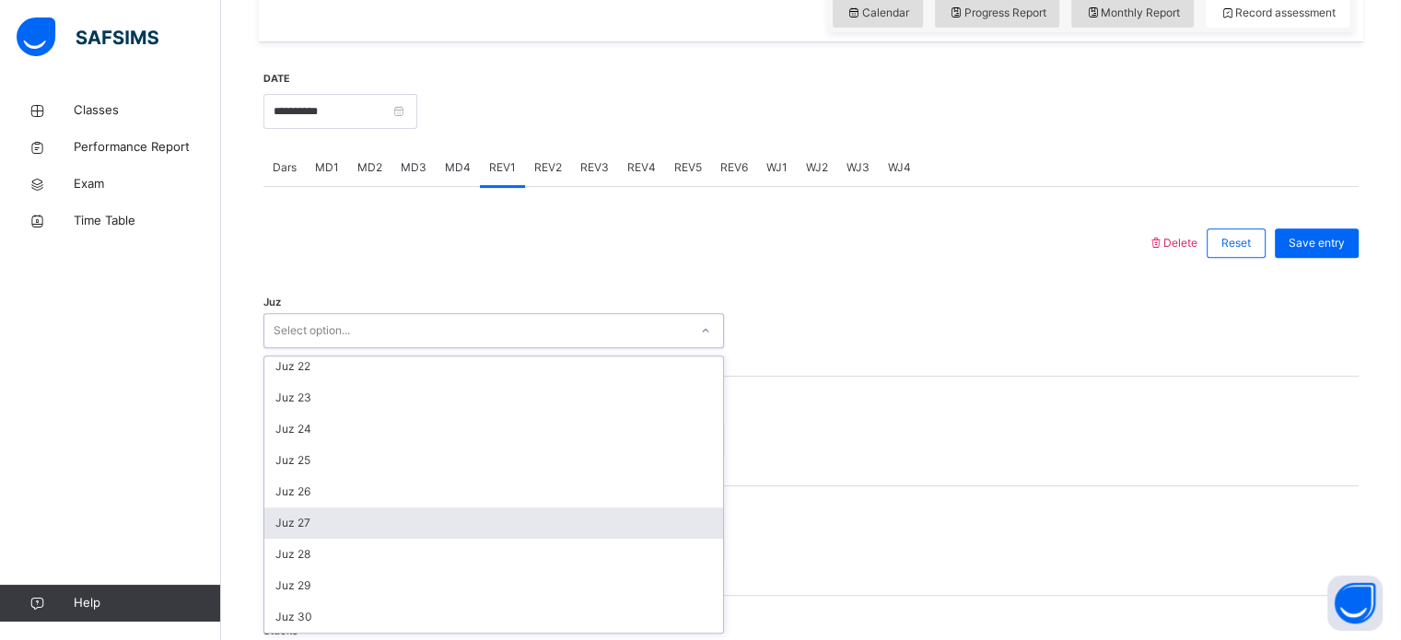
click at [383, 529] on div "Juz 27" at bounding box center [493, 523] width 459 height 31
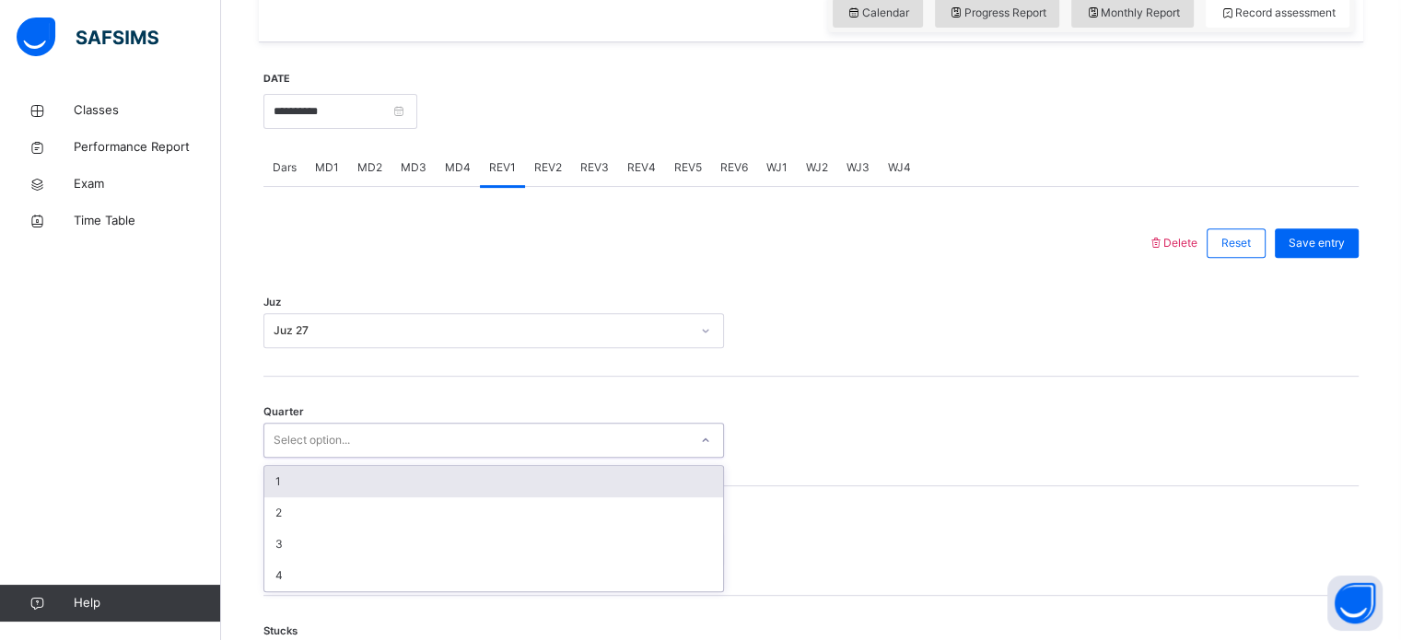
click at [391, 434] on div "Select option..." at bounding box center [476, 441] width 424 height 29
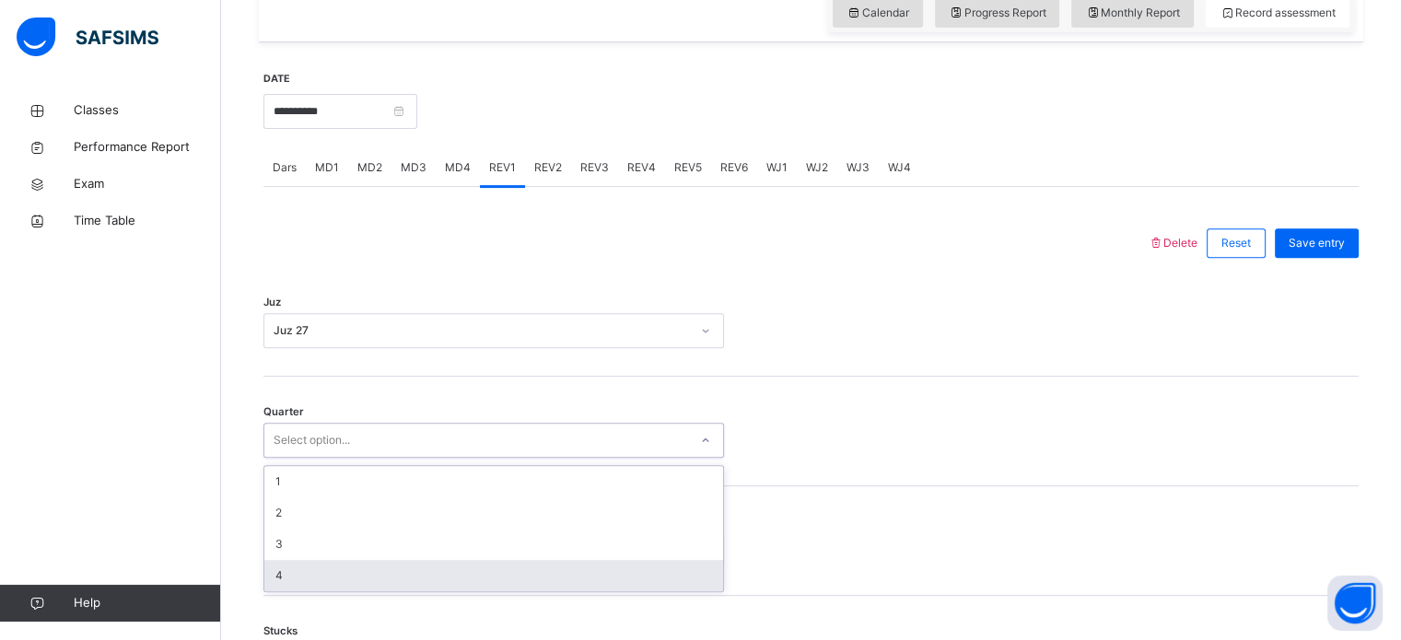
click at [366, 591] on div "1 2 3 4" at bounding box center [494, 528] width 461 height 127
click at [358, 578] on div "4" at bounding box center [493, 575] width 459 height 31
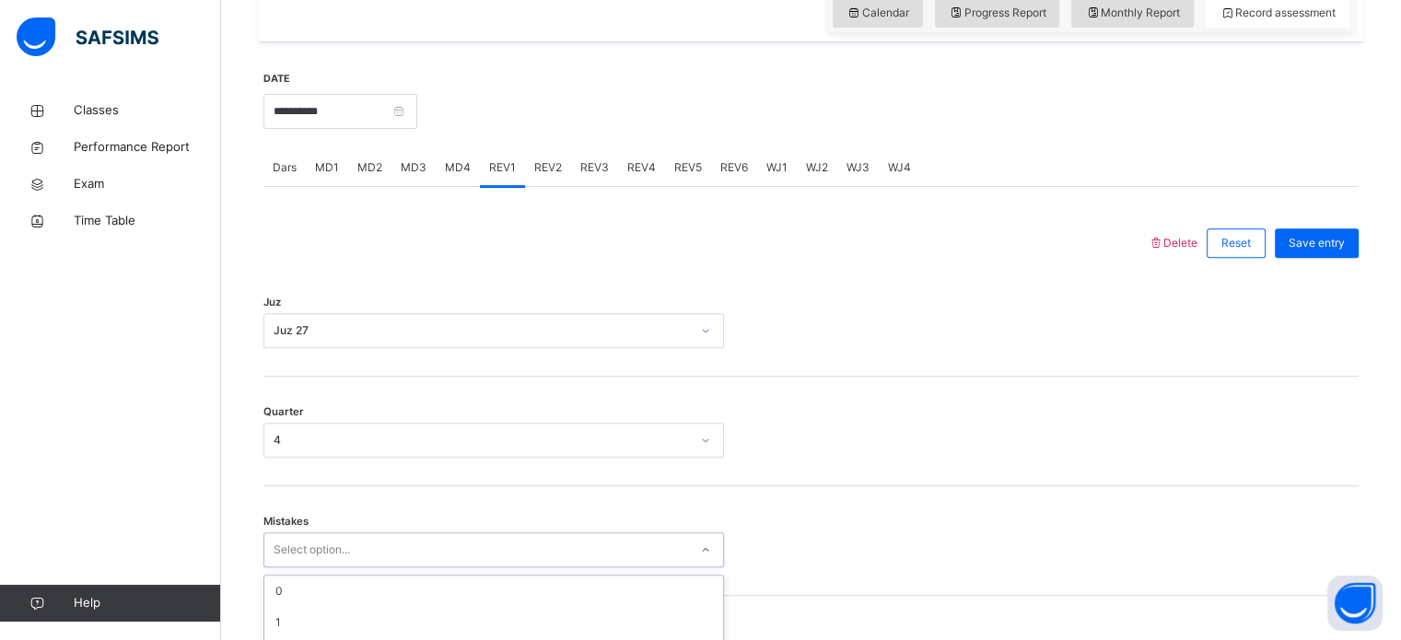
scroll to position [818, 0]
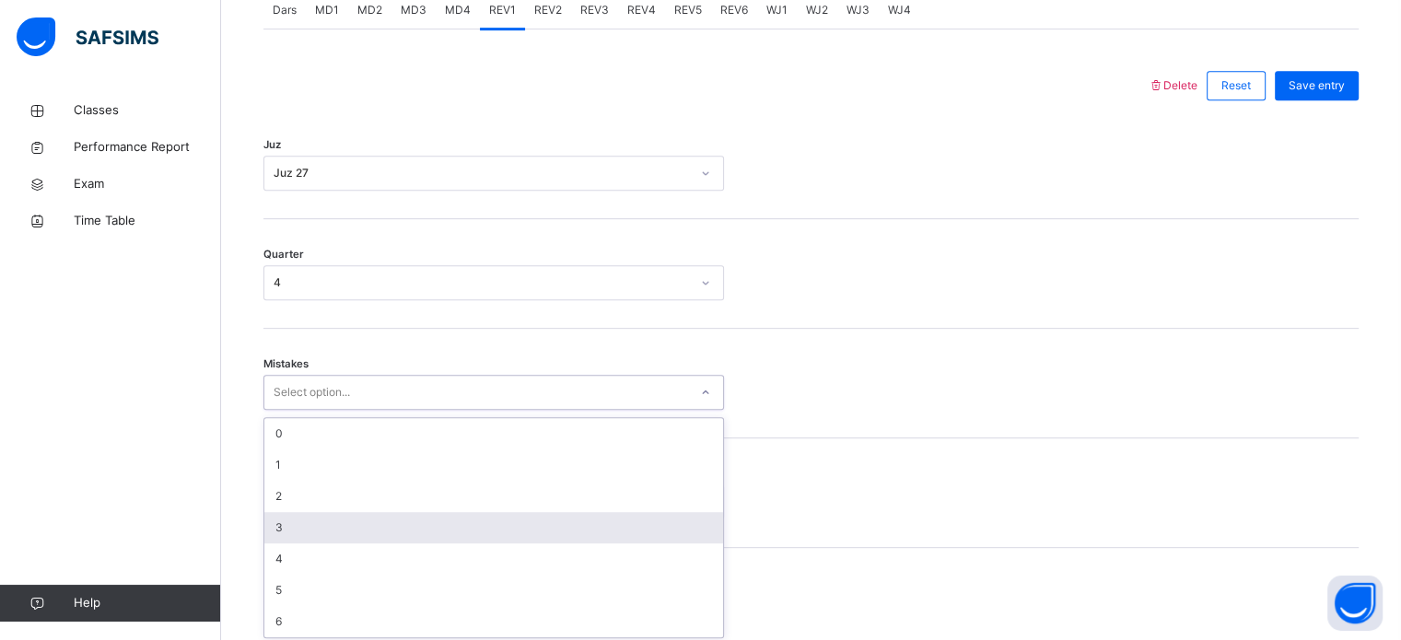
click at [359, 410] on div "option 3 focused, 4 of 7. 7 results available. Use Up and Down to choose option…" at bounding box center [494, 392] width 461 height 35
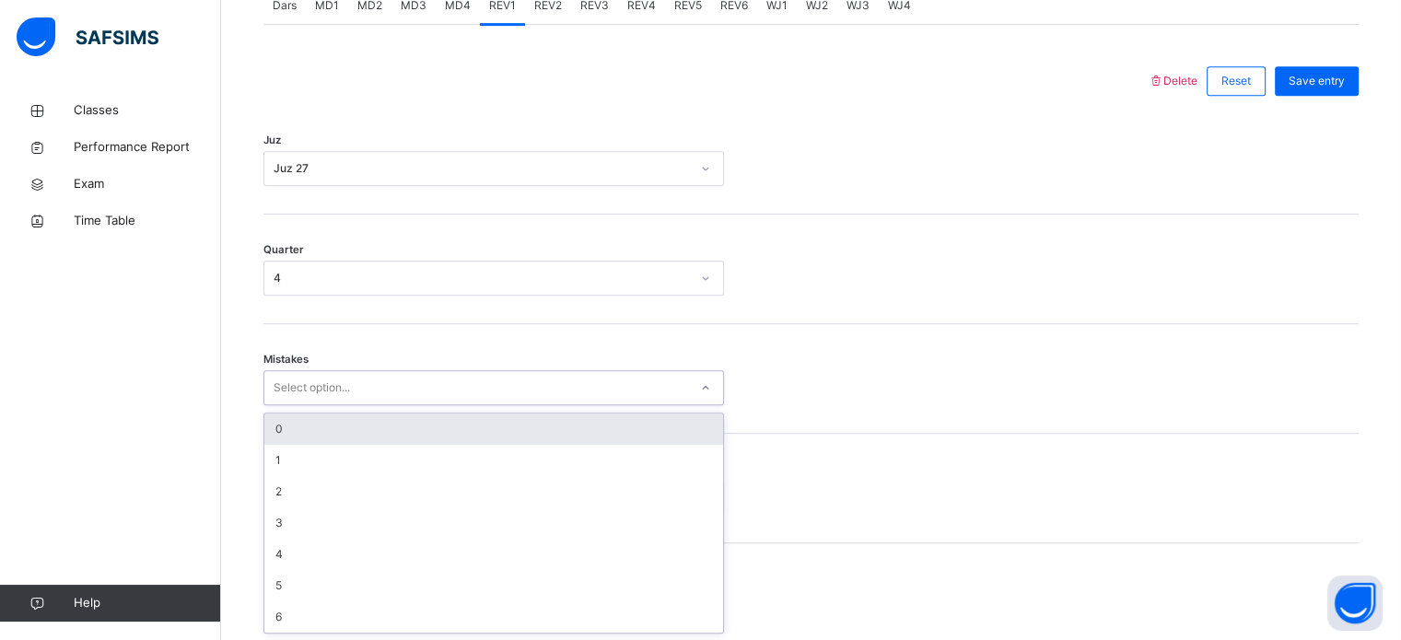
click at [367, 440] on div "0" at bounding box center [493, 429] width 459 height 31
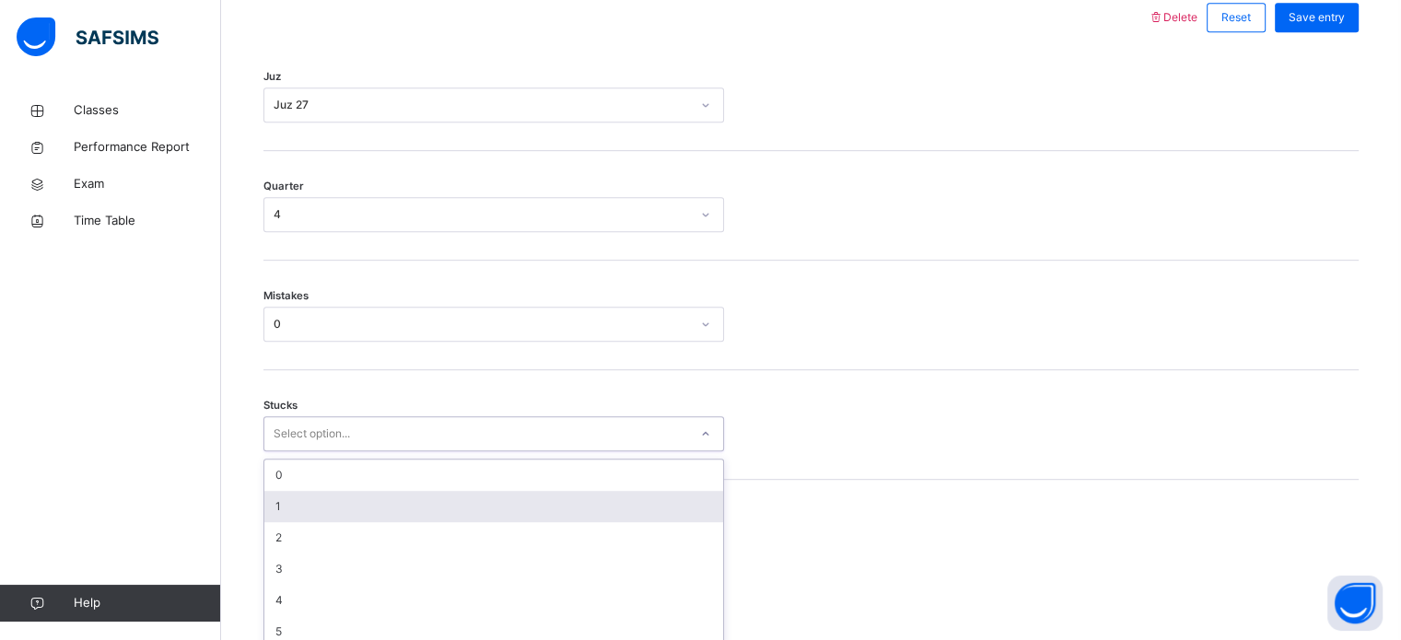
scroll to position [896, 0]
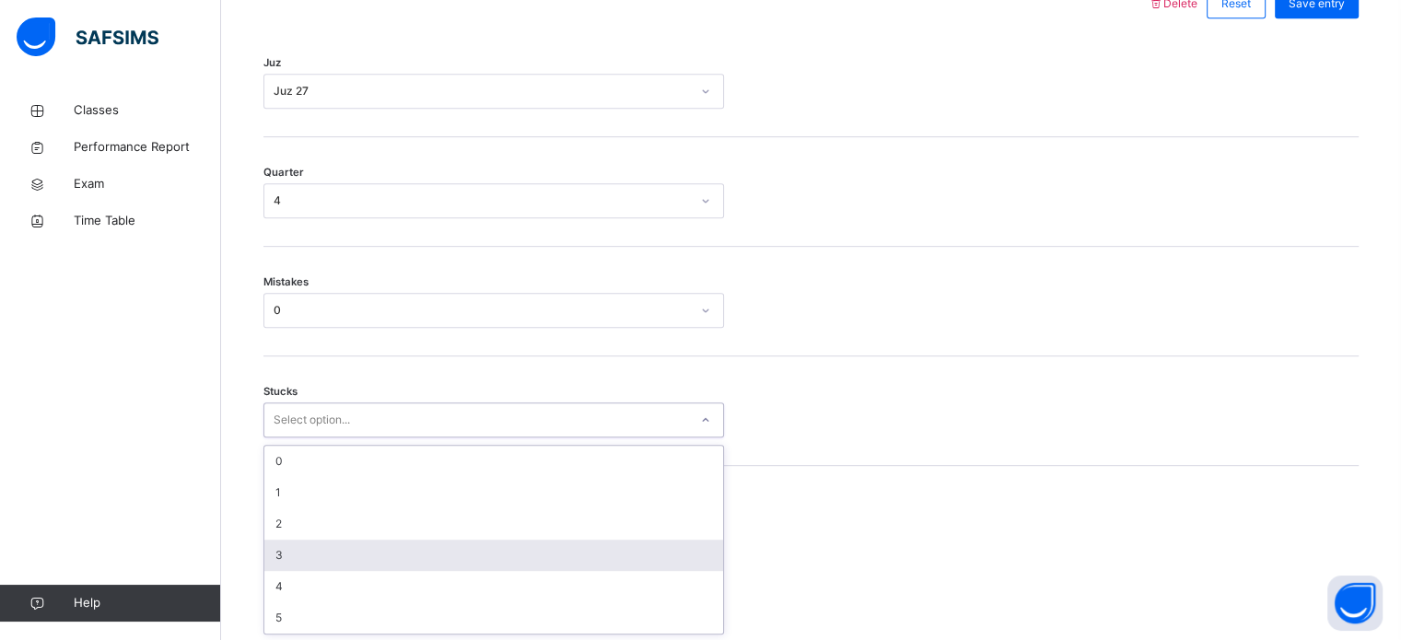
drag, startPoint x: 365, startPoint y: 497, endPoint x: 356, endPoint y: 547, distance: 51.5
click at [356, 438] on div "option 3 focused, 4 of 6. 6 results available. Use Up and Down to choose option…" at bounding box center [494, 420] width 461 height 35
click at [356, 547] on div "3" at bounding box center [493, 555] width 459 height 31
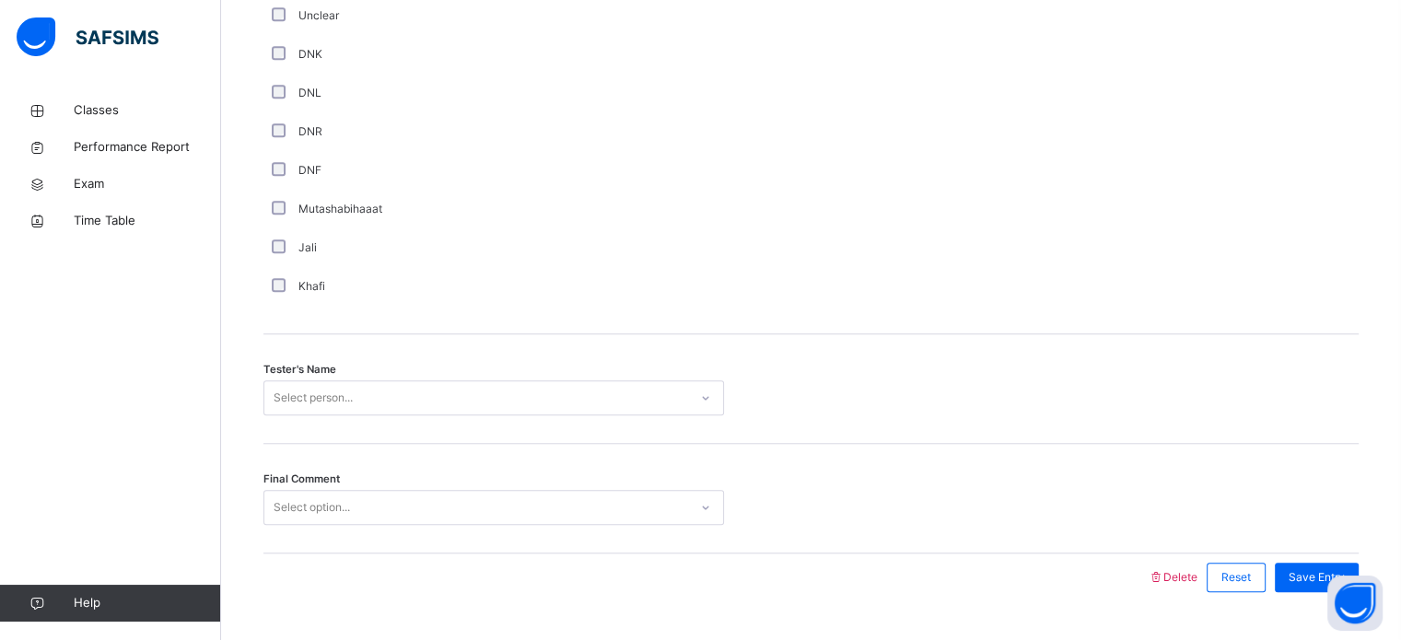
scroll to position [1664, 0]
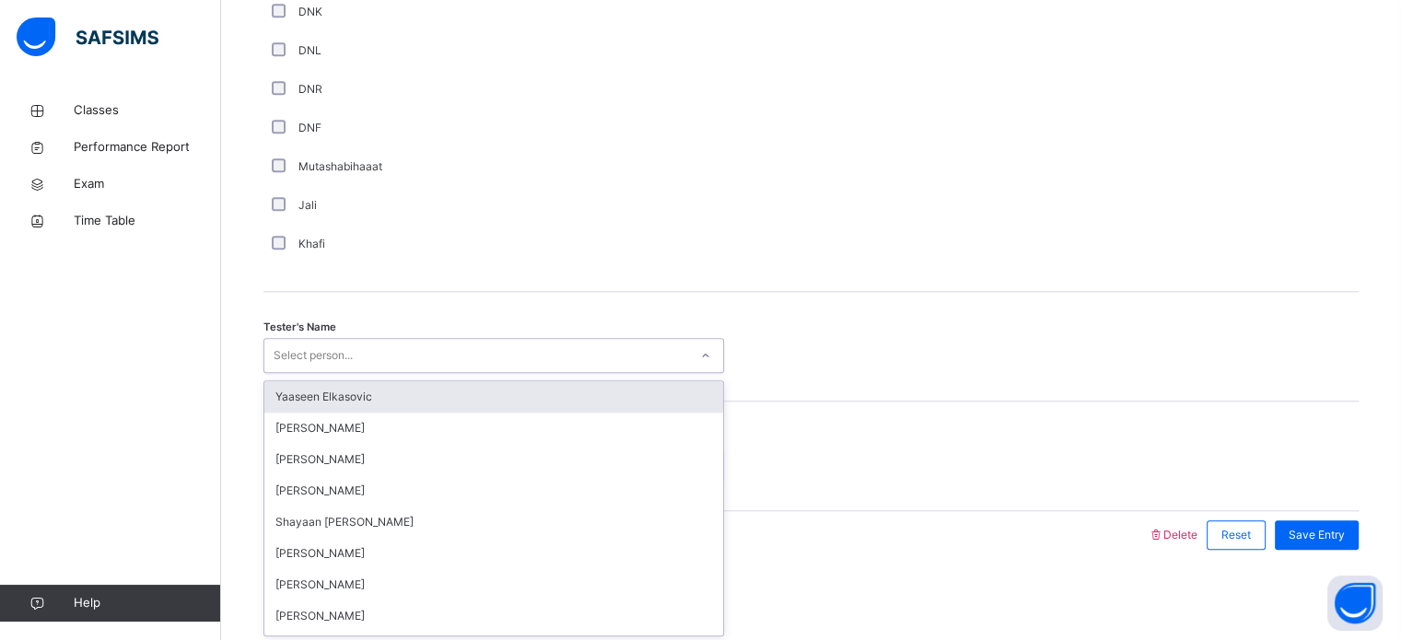
click at [311, 364] on div "Select person..." at bounding box center [313, 355] width 79 height 35
type input "**"
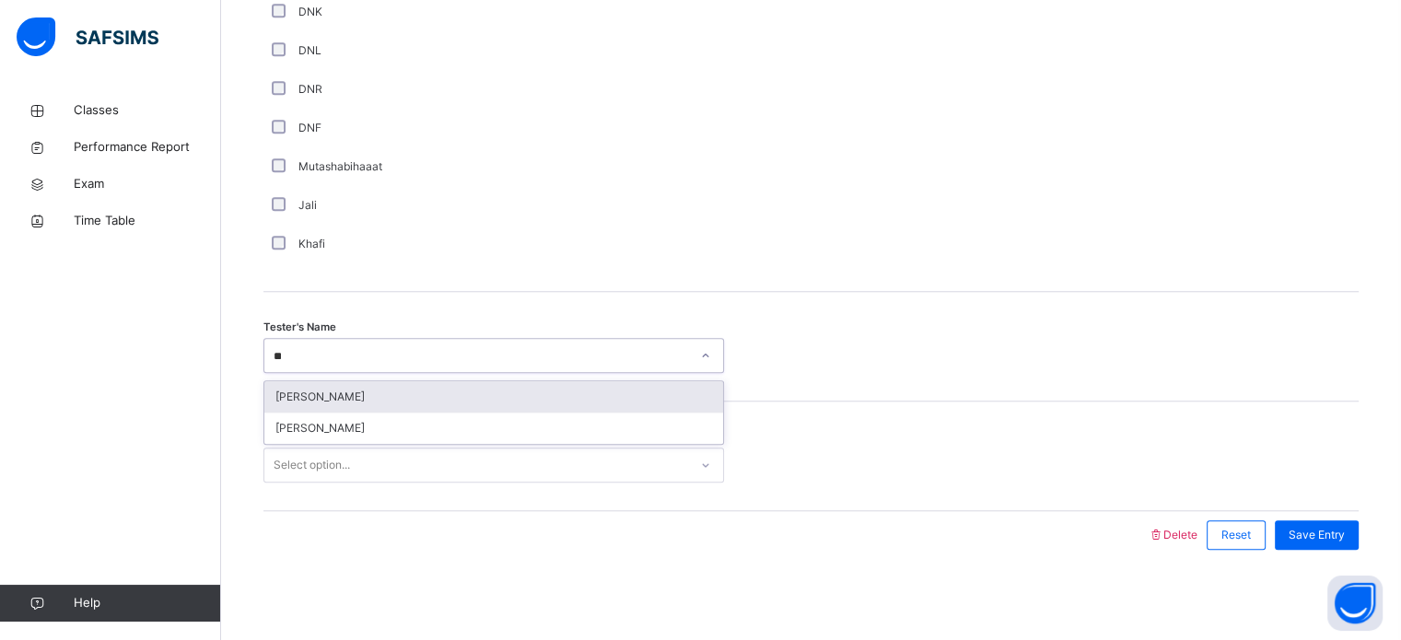
click at [317, 396] on div "[PERSON_NAME]" at bounding box center [493, 396] width 459 height 31
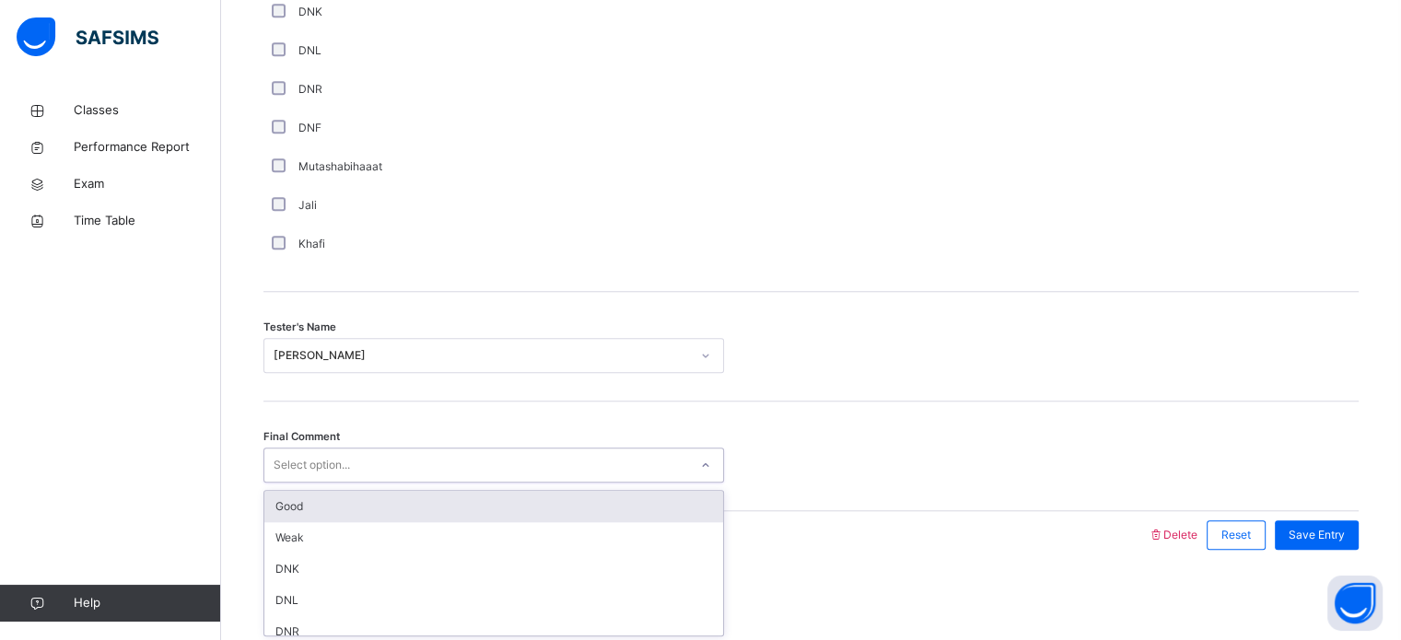
click at [311, 467] on div "Select option..." at bounding box center [312, 465] width 76 height 35
click at [314, 494] on div "Good" at bounding box center [493, 506] width 459 height 31
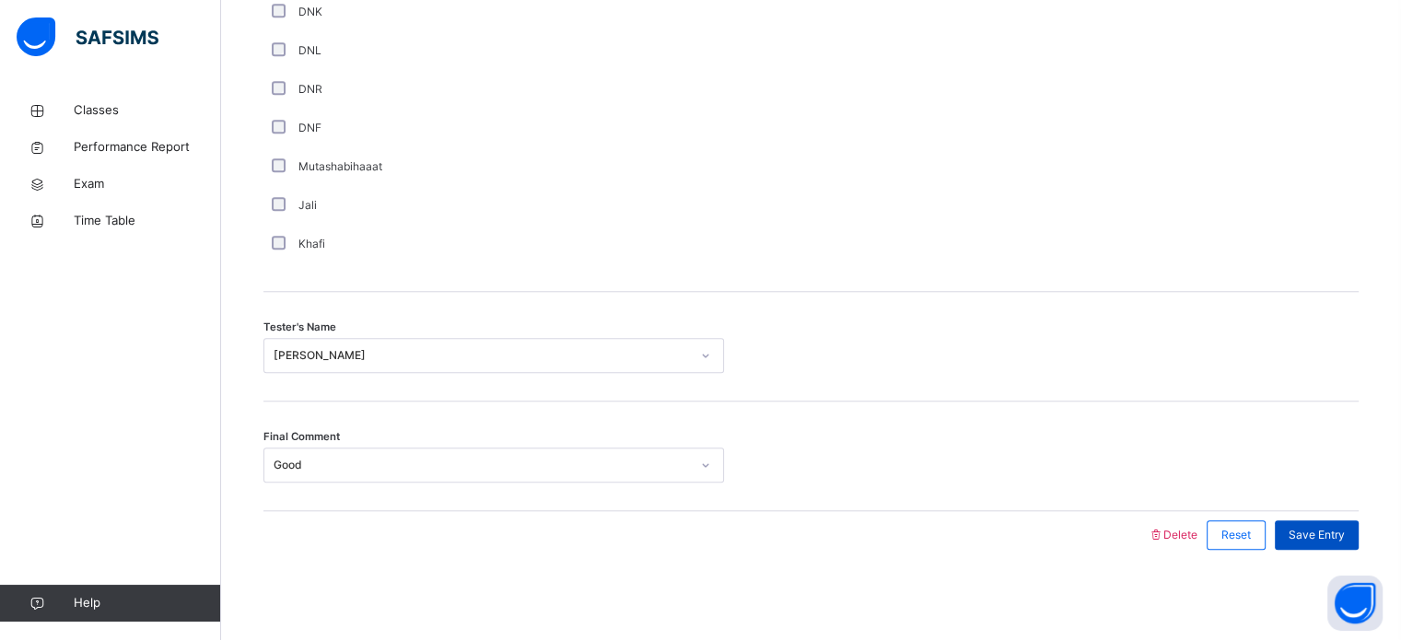
click at [1337, 527] on span "Save Entry" at bounding box center [1317, 535] width 56 height 17
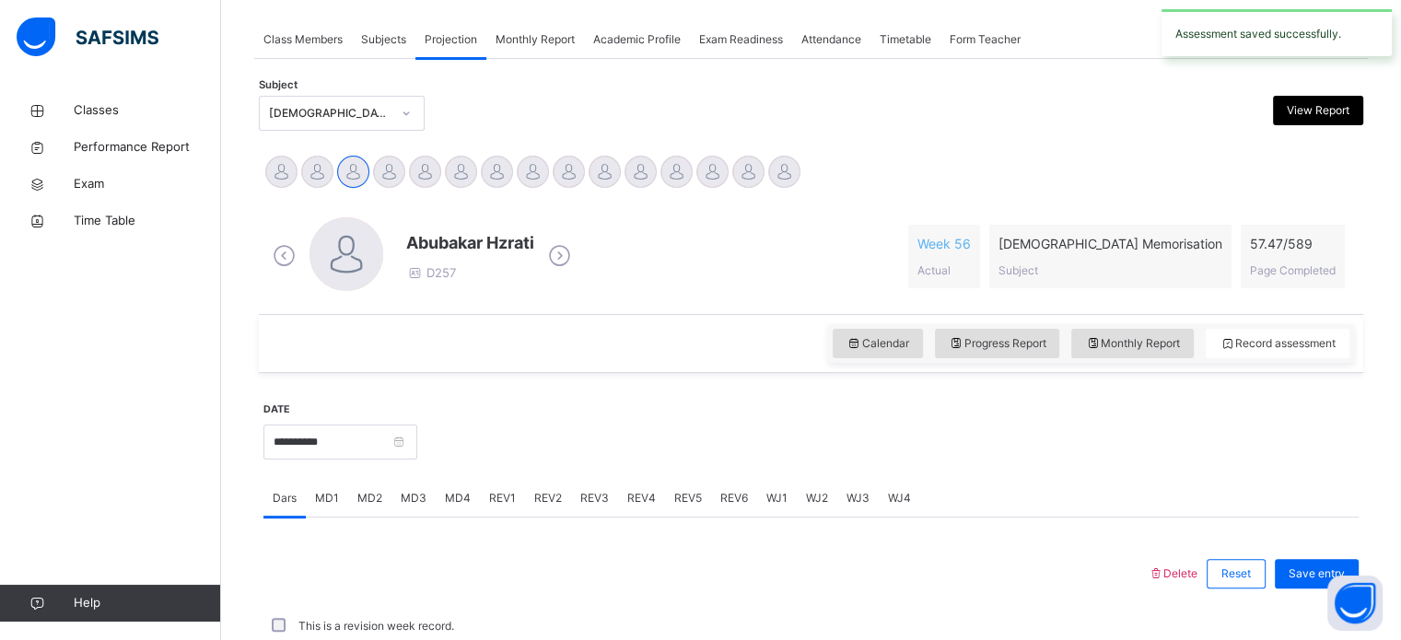
scroll to position [743, 0]
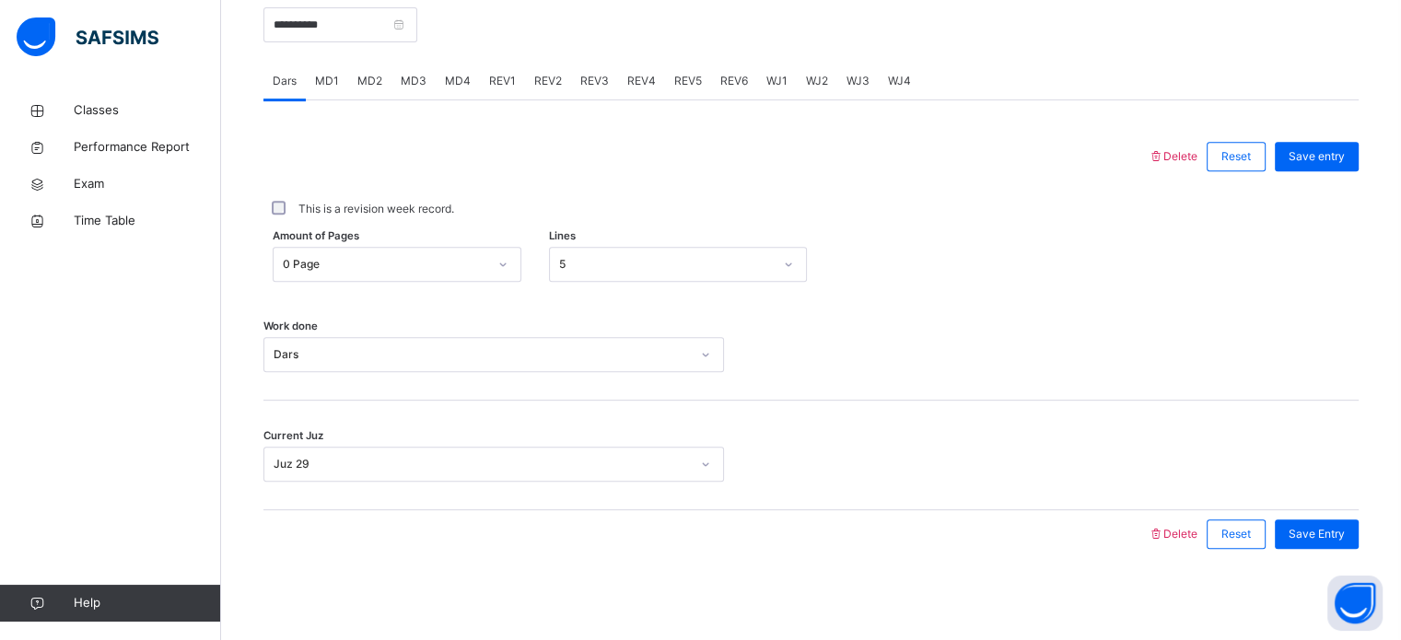
click at [446, 85] on span "MD4" at bounding box center [458, 81] width 26 height 17
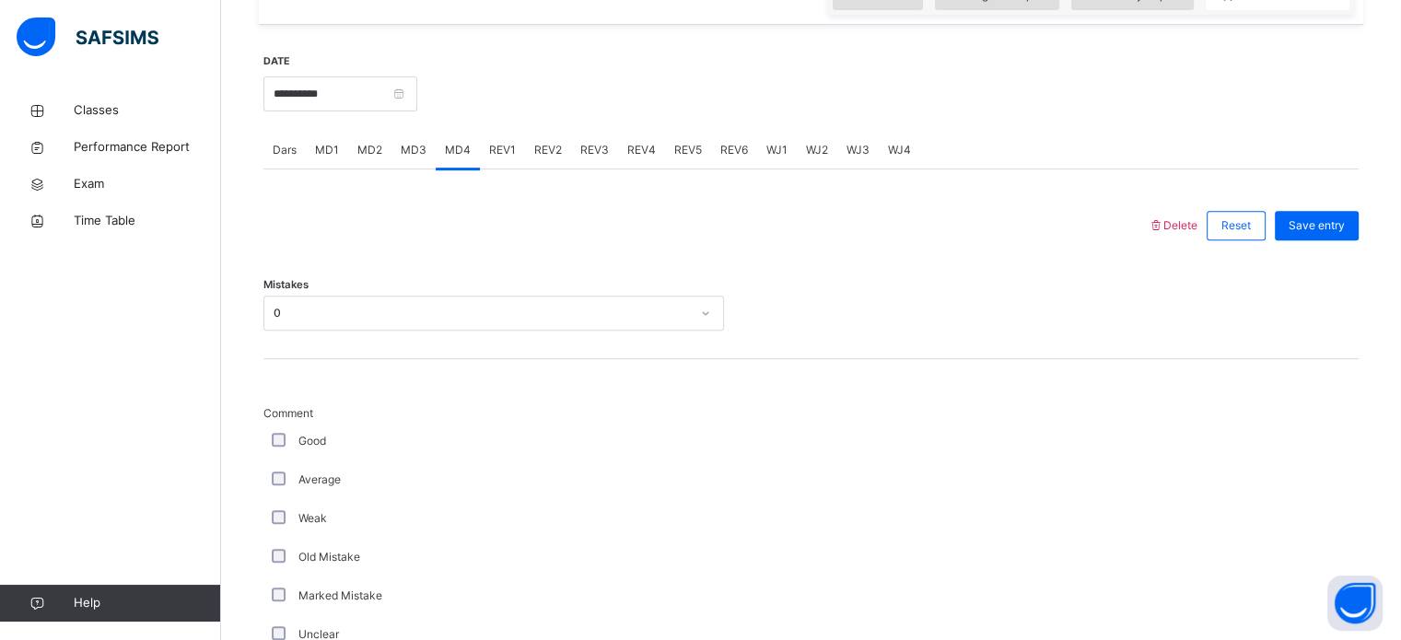
scroll to position [635, 0]
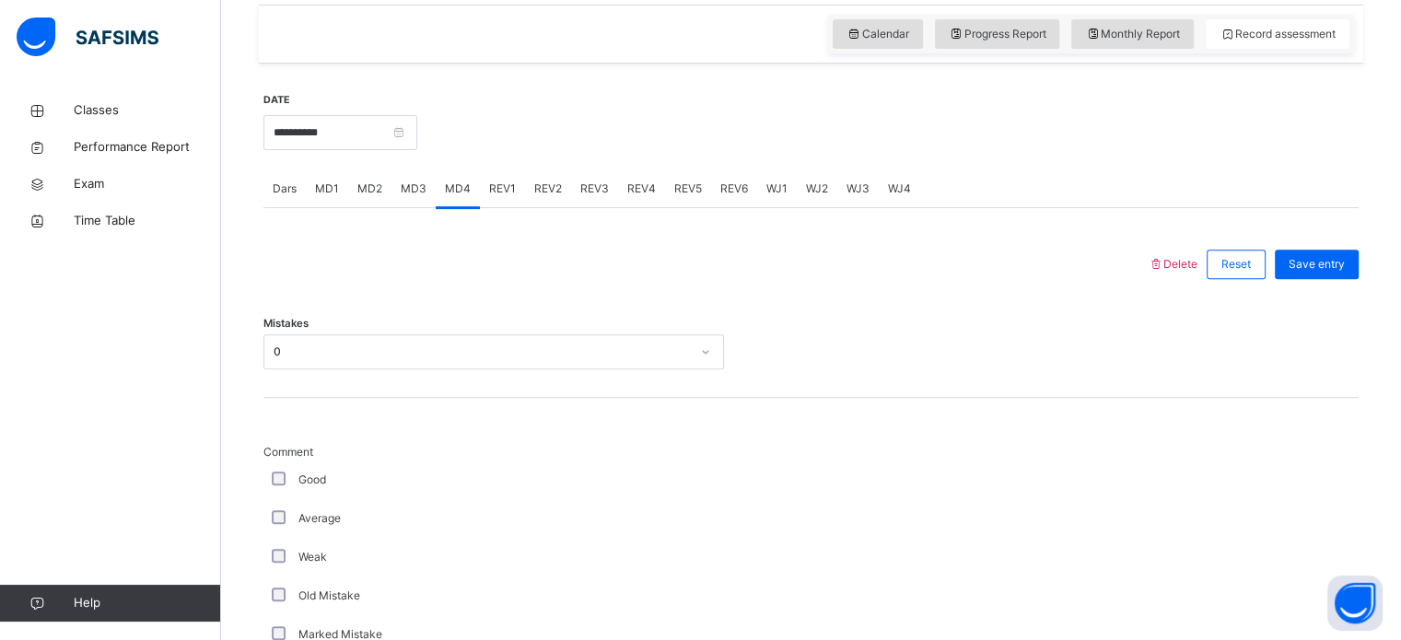
click at [503, 186] on span "REV1" at bounding box center [502, 189] width 27 height 17
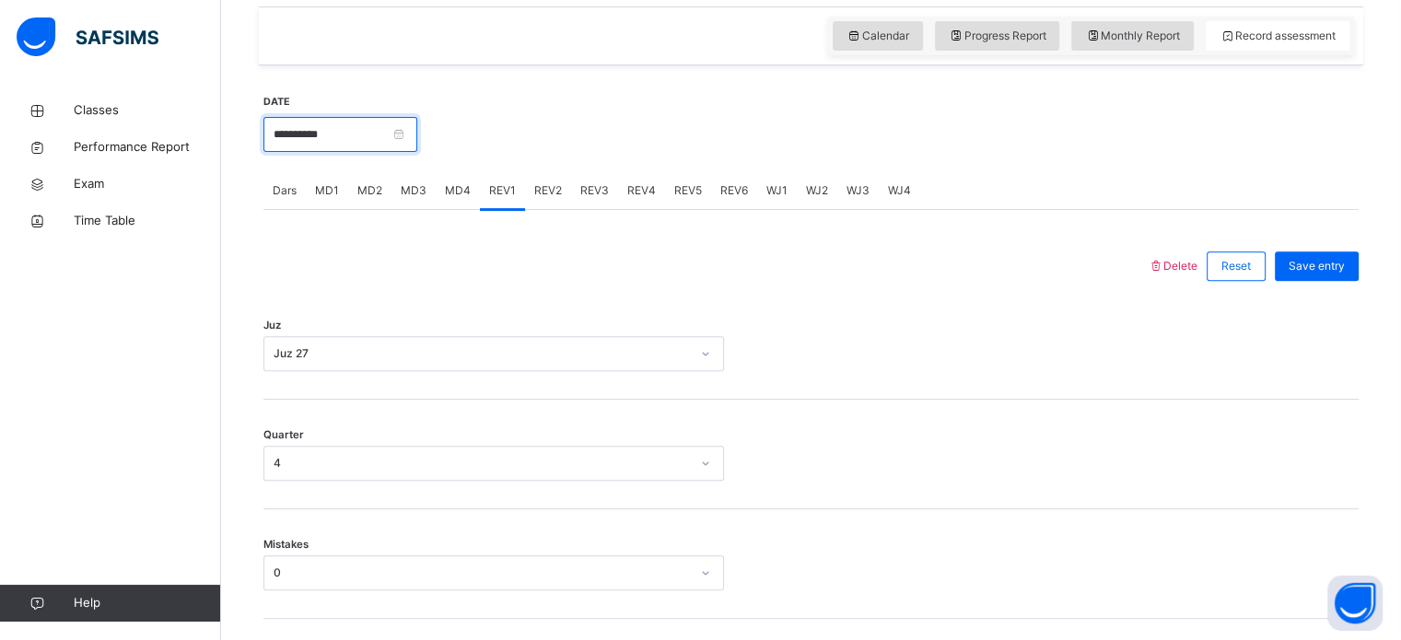
drag, startPoint x: 357, startPoint y: 129, endPoint x: 337, endPoint y: 154, distance: 31.5
click at [337, 154] on div "**********" at bounding box center [341, 132] width 154 height 79
click at [343, 129] on input "**********" at bounding box center [341, 134] width 154 height 35
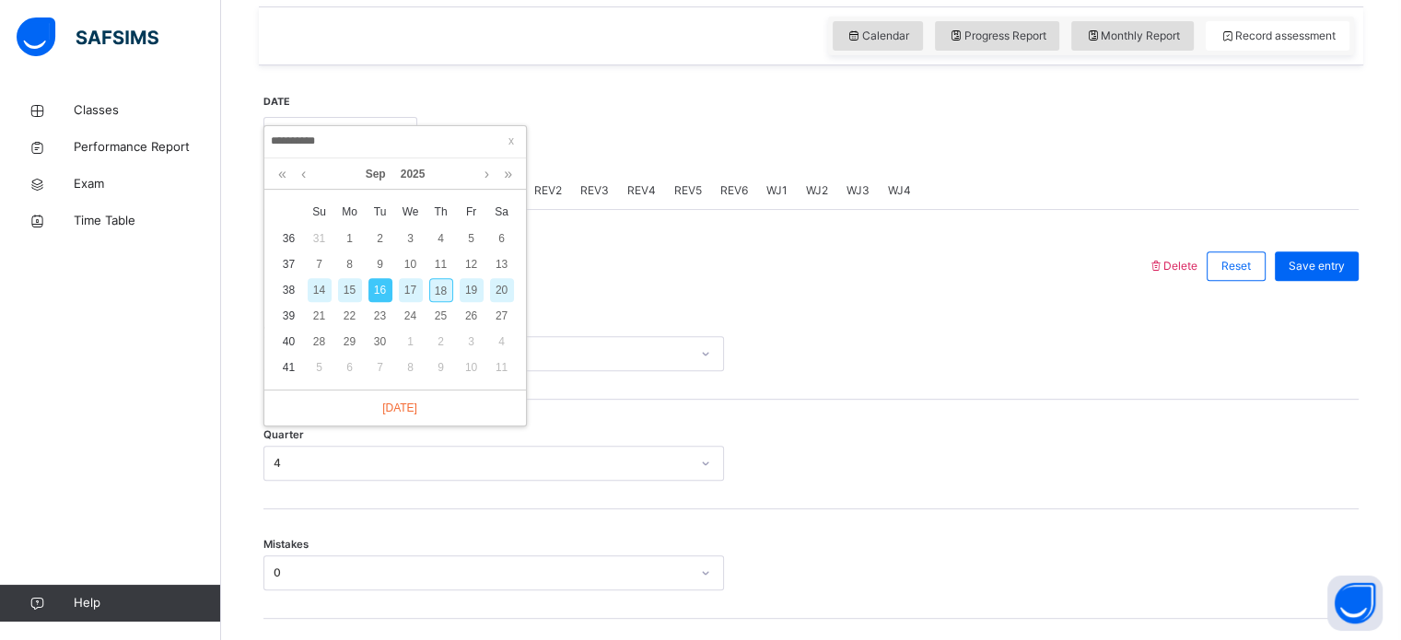
click at [449, 287] on div "18" at bounding box center [441, 290] width 24 height 24
type input "**********"
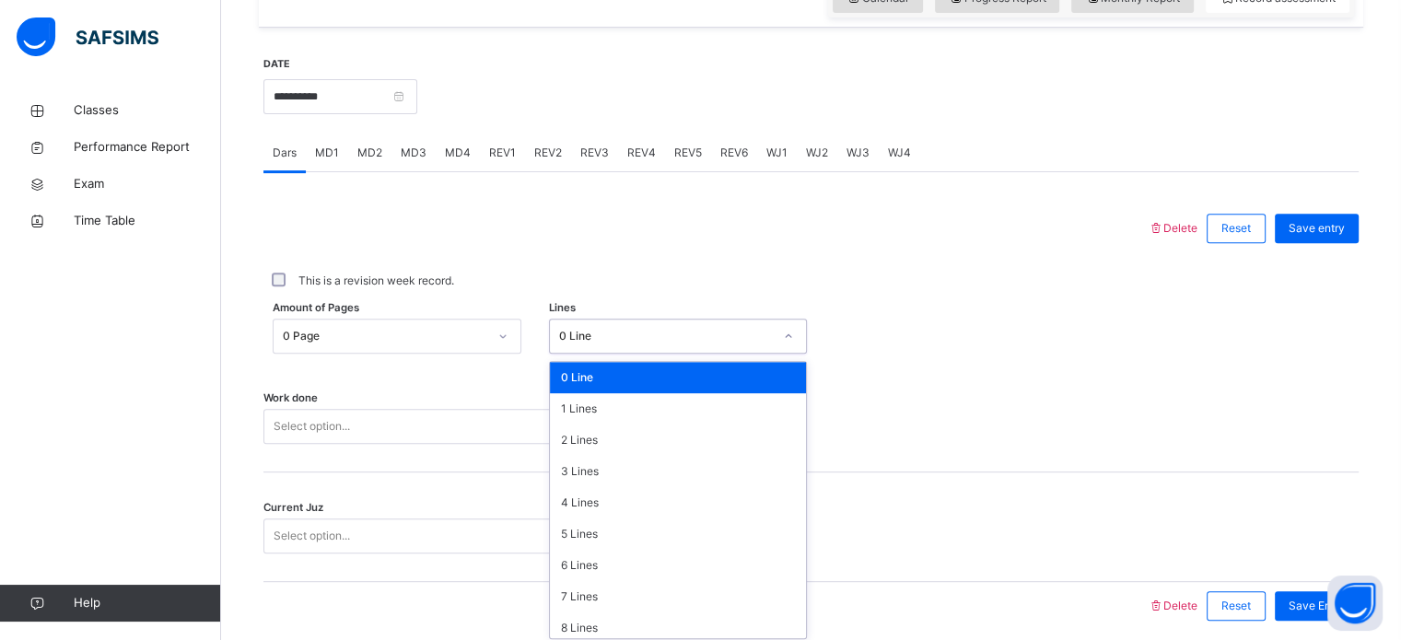
scroll to position [676, 0]
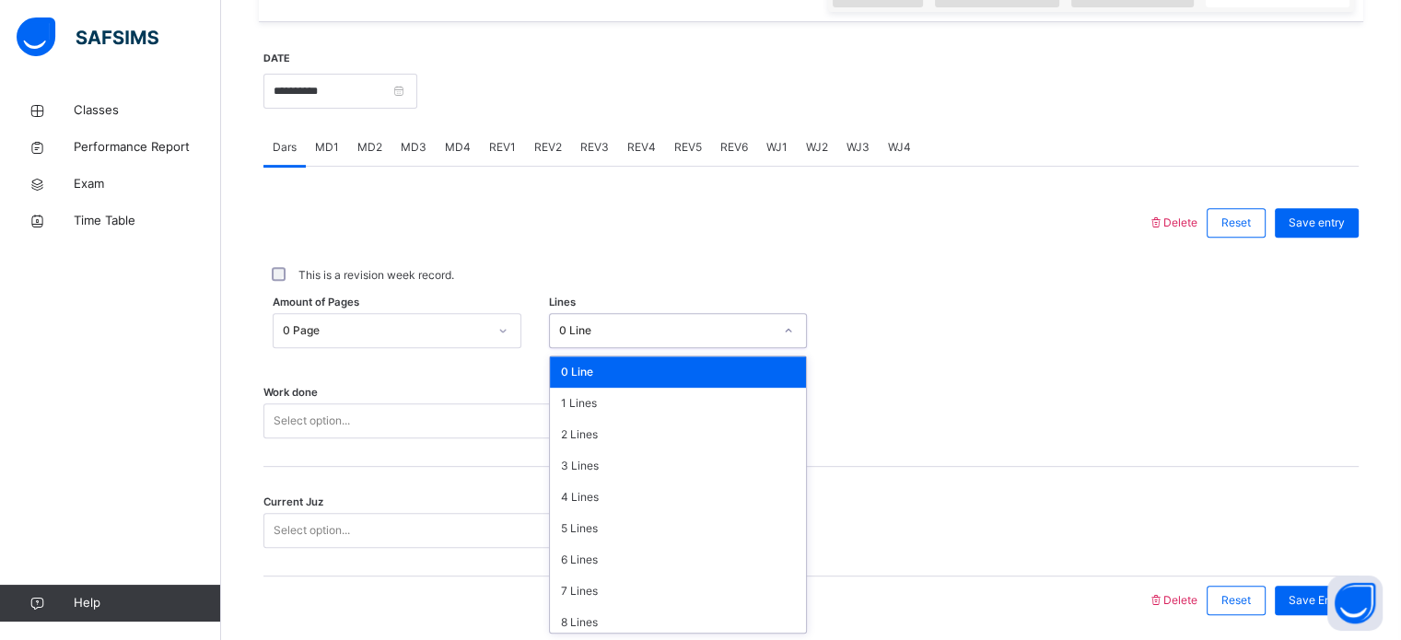
click at [591, 348] on div "option 0 Line focused, 1 of 16. 16 results available. Use Up and Down to choose…" at bounding box center [678, 330] width 258 height 35
click at [381, 440] on div "Work done Select option..." at bounding box center [812, 413] width 1096 height 110
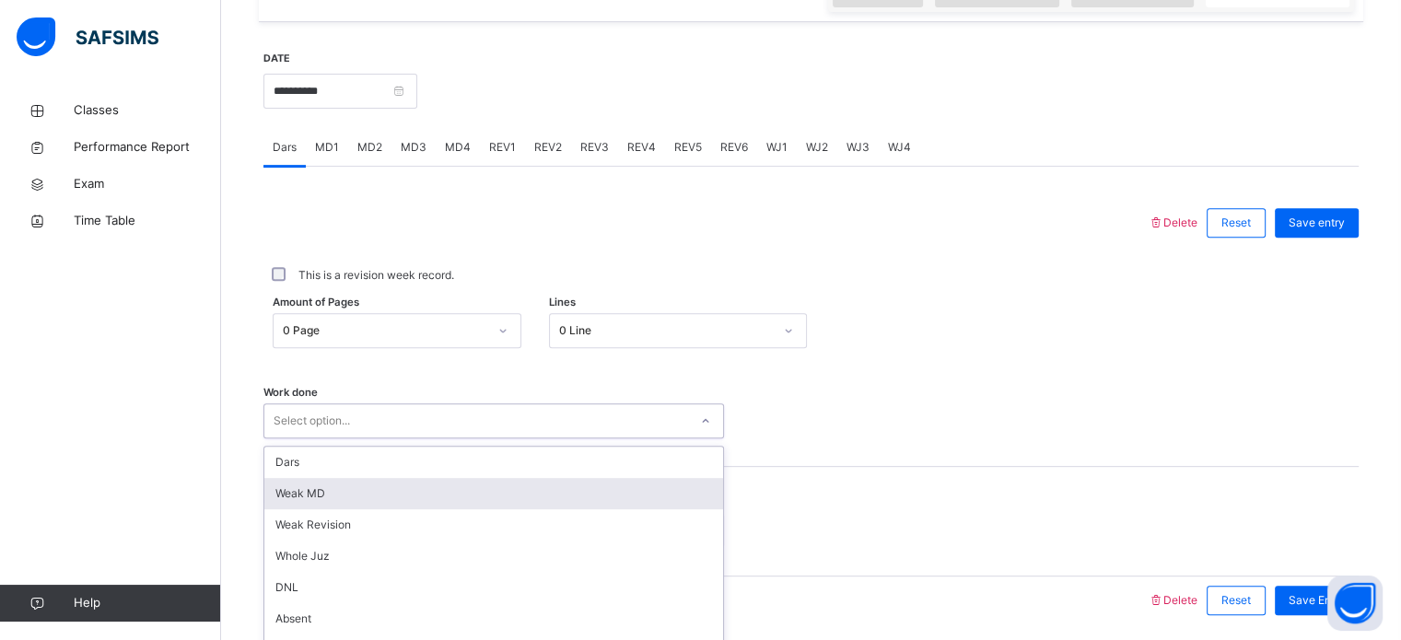
scroll to position [743, 0]
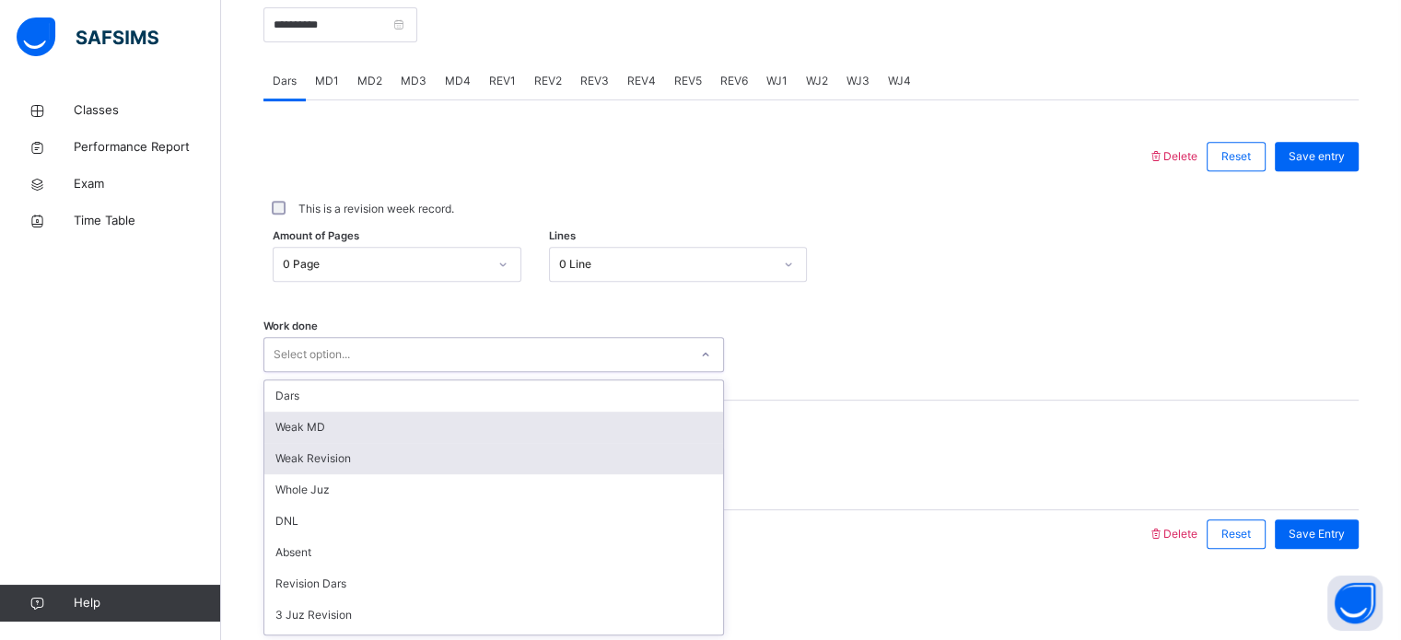
click at [380, 372] on div "option Weak Revision focused, 3 of 14. 14 results available. Use Up and Down to…" at bounding box center [494, 354] width 461 height 35
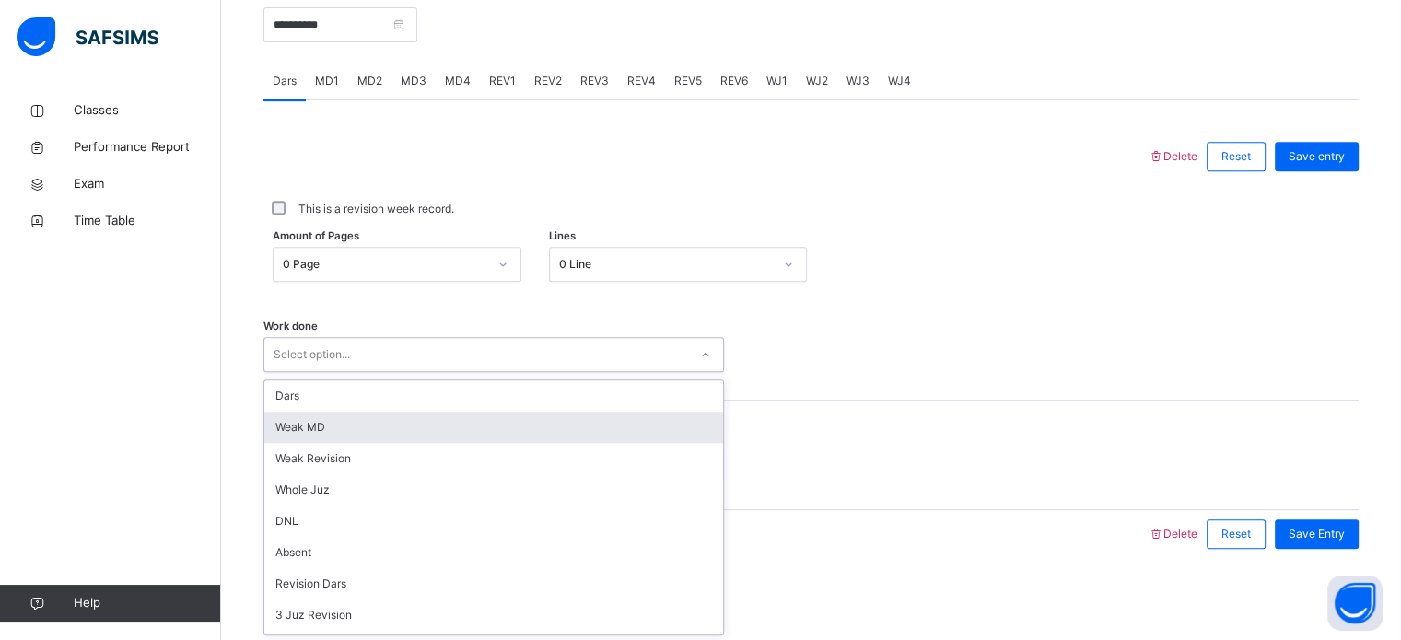
click at [380, 423] on div "Weak MD" at bounding box center [493, 427] width 459 height 31
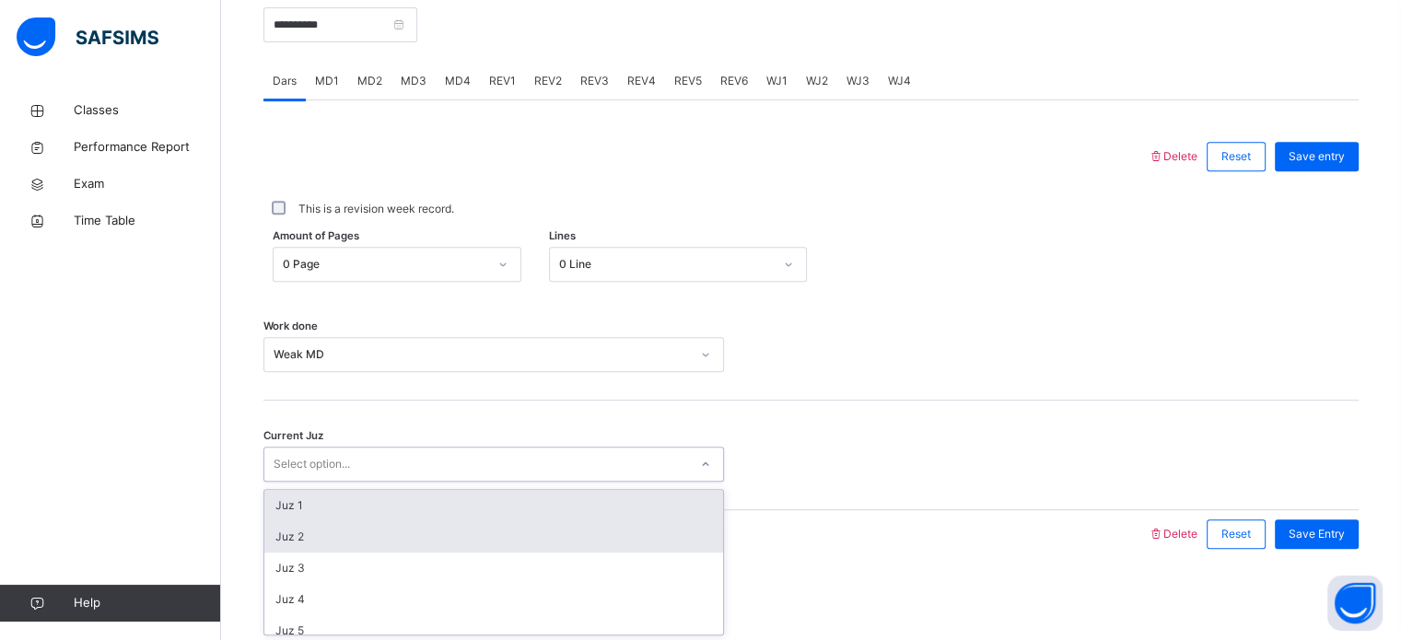
drag, startPoint x: 365, startPoint y: 468, endPoint x: 362, endPoint y: 550, distance: 82.1
click at [362, 482] on div "option Juz 1 focused, 1 of 30. 30 results available. Use Up and Down to choose …" at bounding box center [494, 464] width 461 height 35
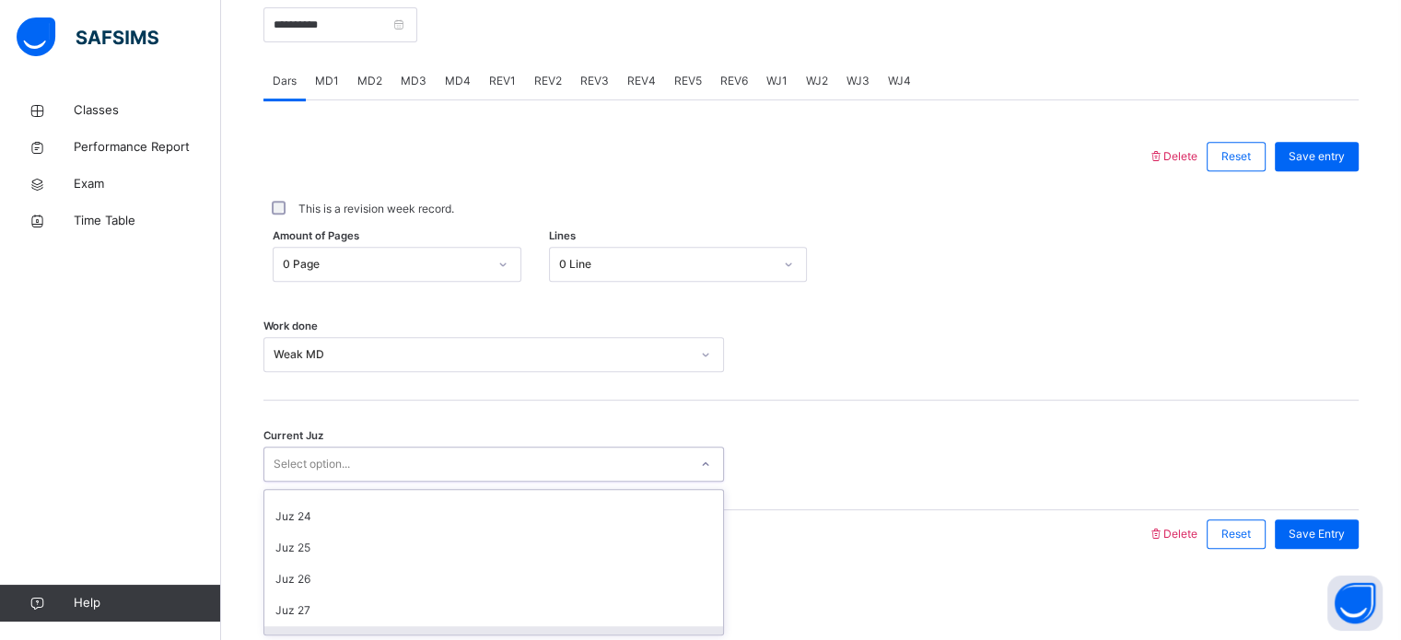
scroll to position [795, 0]
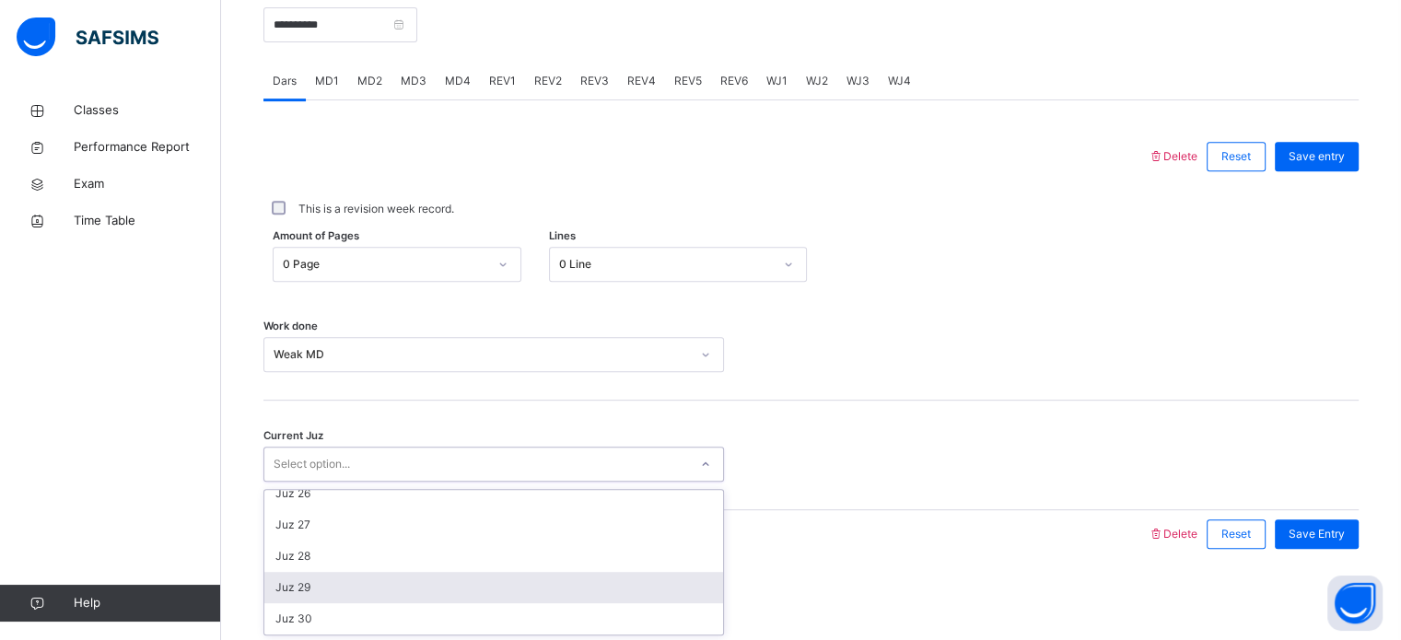
click at [353, 593] on div "Juz 29" at bounding box center [493, 587] width 459 height 31
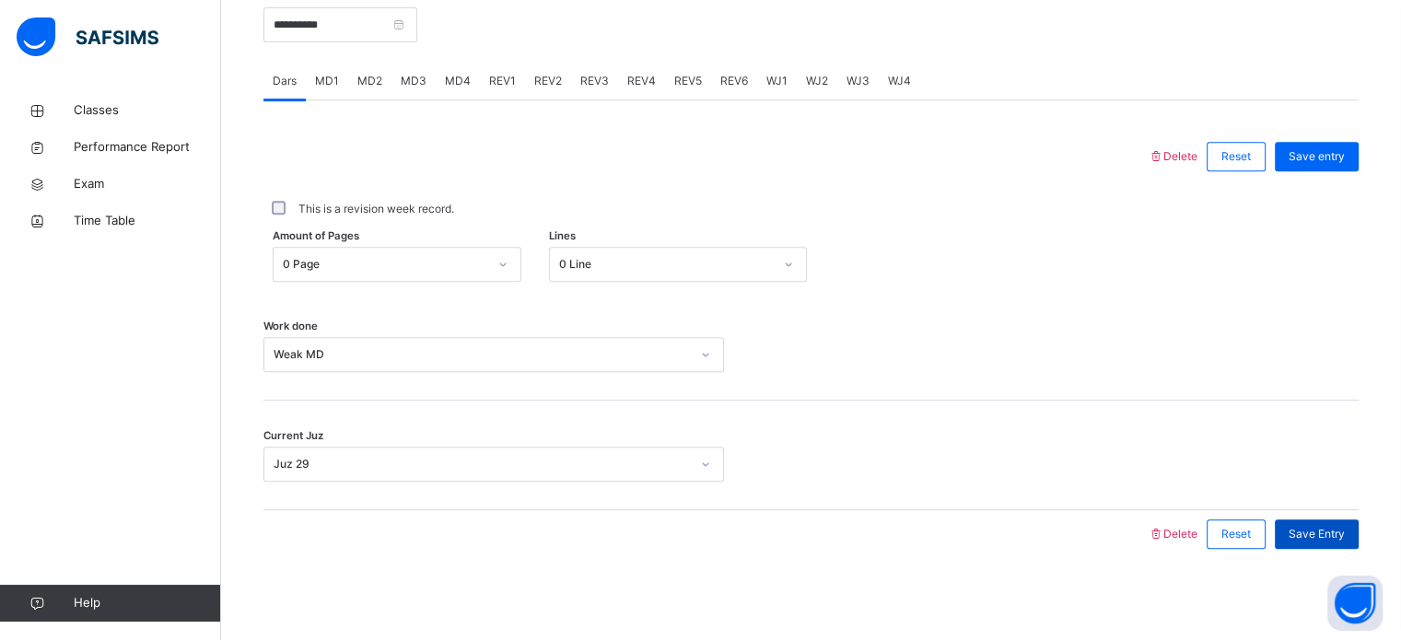
click at [1333, 522] on div "Save Entry" at bounding box center [1317, 534] width 84 height 29
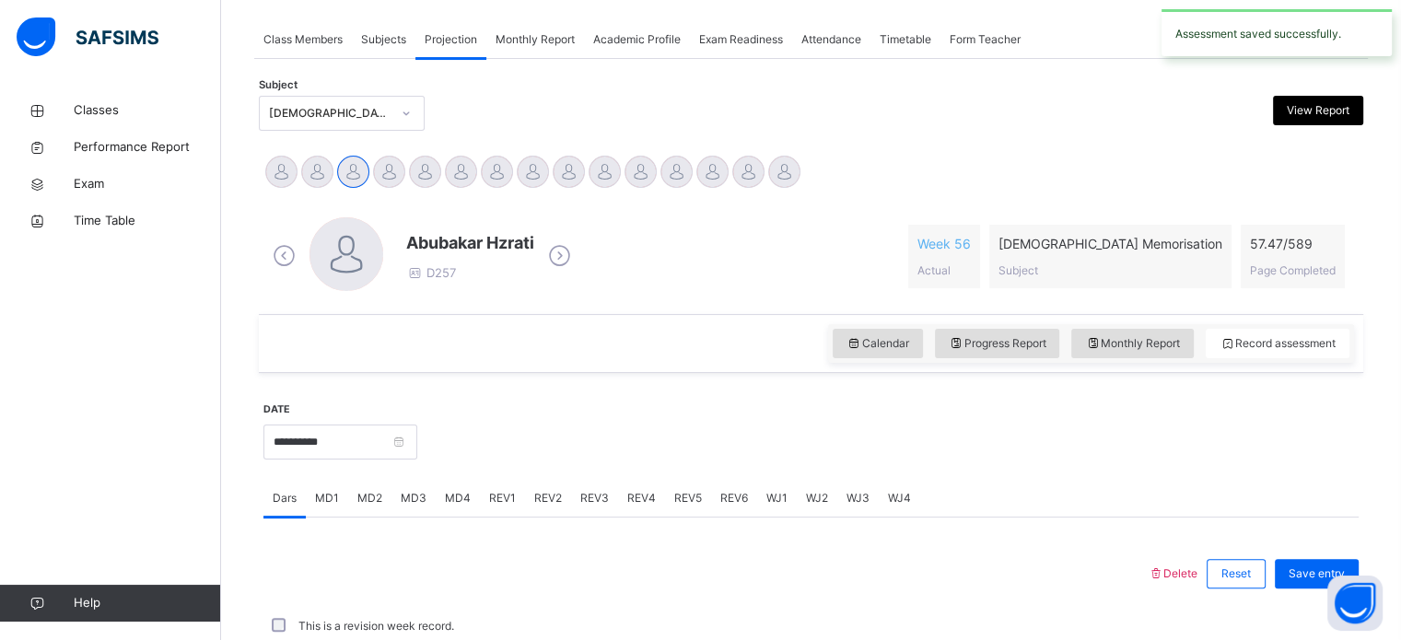
scroll to position [743, 0]
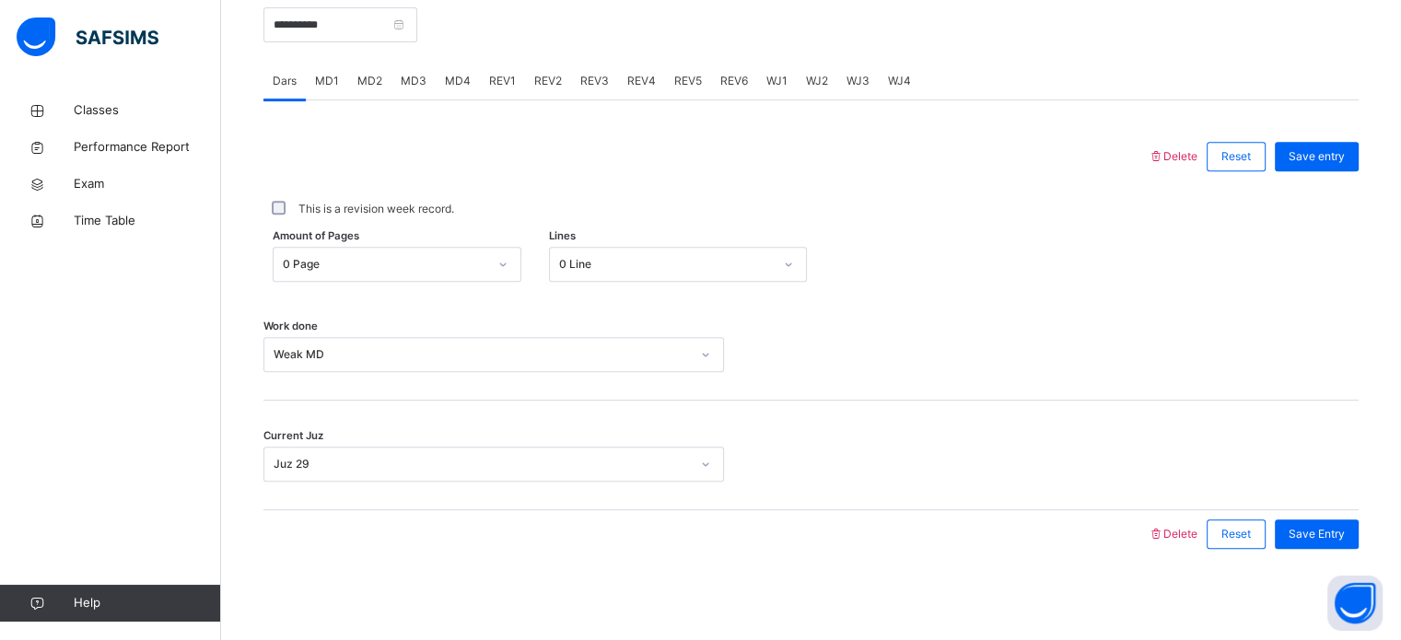
click at [413, 82] on span "MD3" at bounding box center [414, 81] width 26 height 17
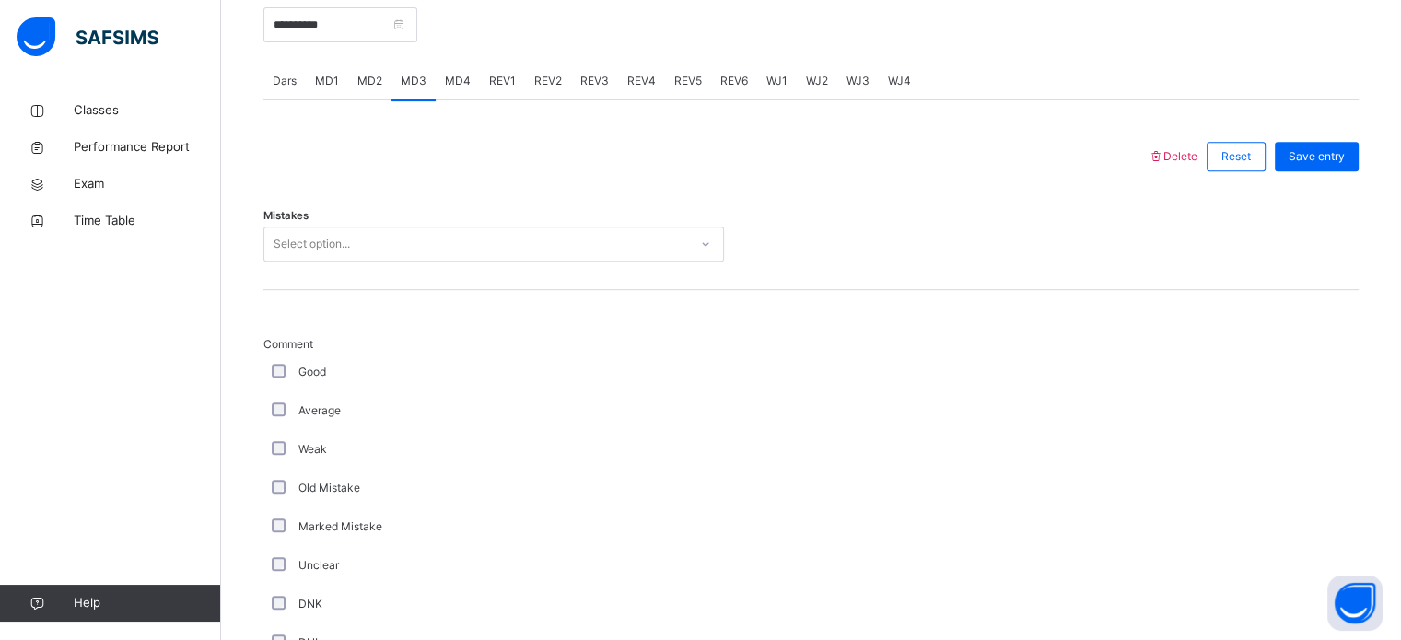
click at [413, 82] on span "MD3" at bounding box center [414, 81] width 26 height 17
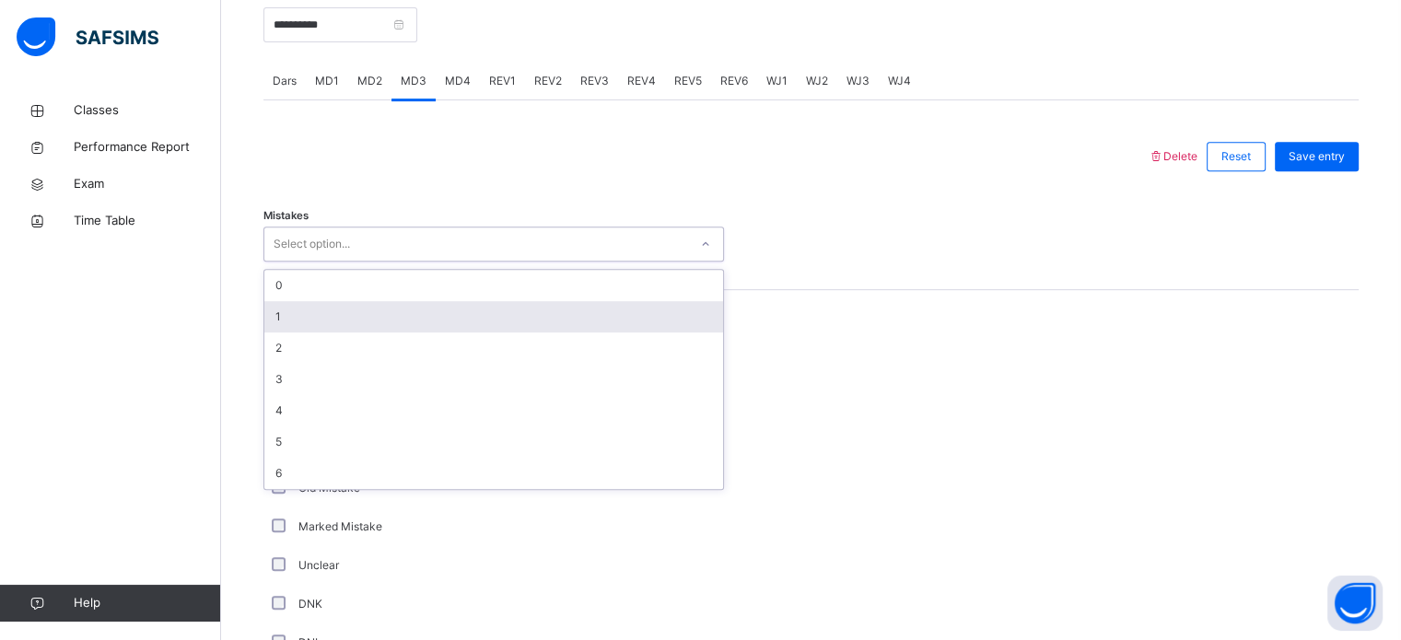
drag, startPoint x: 394, startPoint y: 257, endPoint x: 380, endPoint y: 322, distance: 66.2
click at [380, 262] on div "option 1 focused, 2 of 7. 7 results available. Use Up and Down to choose option…" at bounding box center [494, 244] width 461 height 35
click at [380, 322] on div "1" at bounding box center [493, 316] width 459 height 31
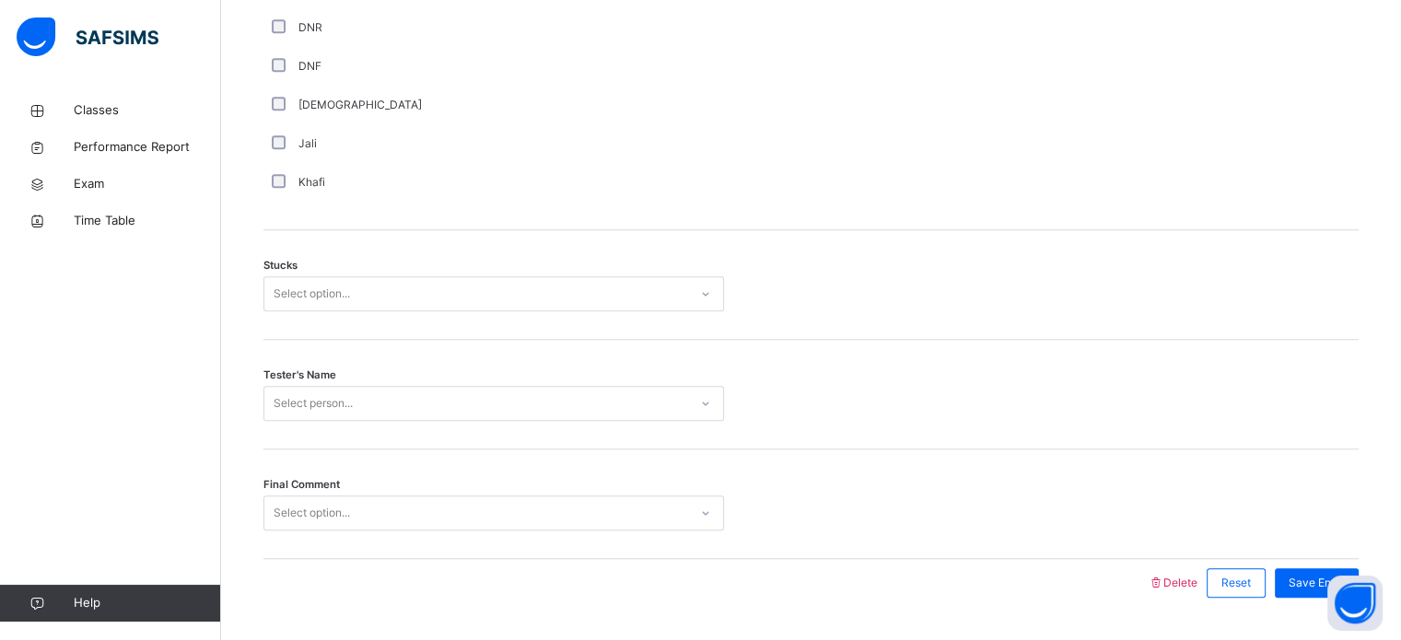
scroll to position [1397, 0]
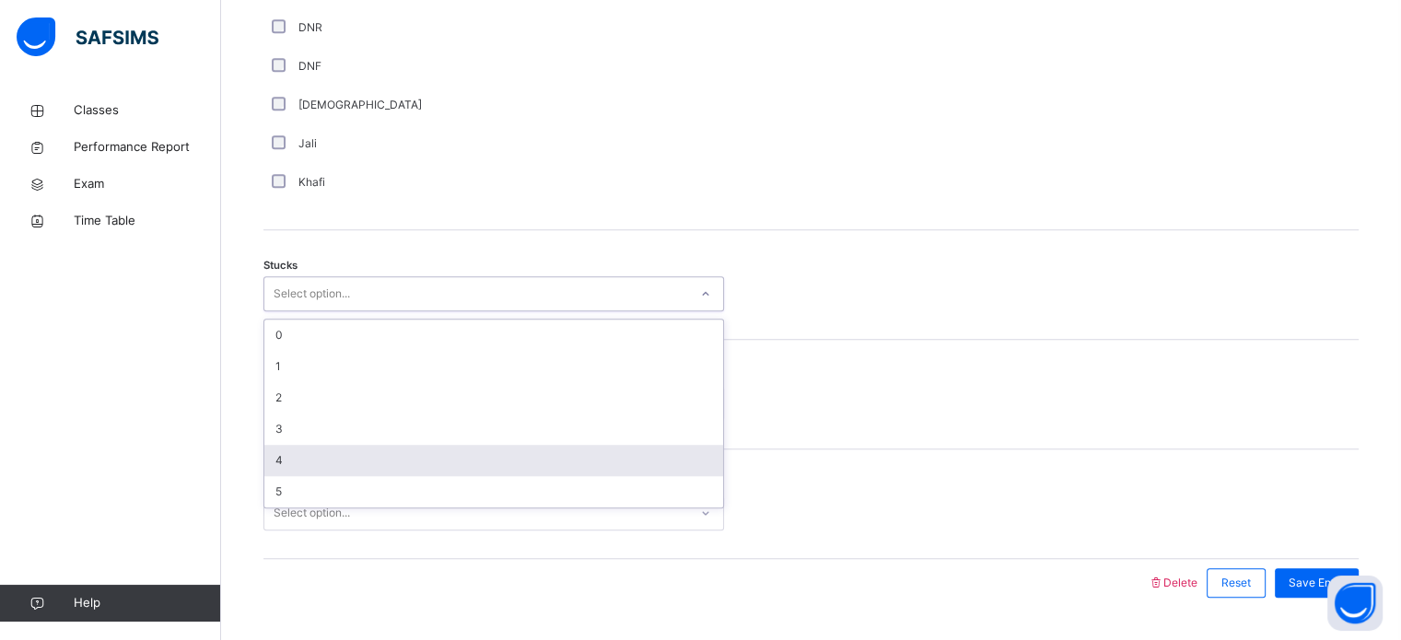
drag, startPoint x: 299, startPoint y: 300, endPoint x: 315, endPoint y: 459, distance: 159.3
click at [315, 311] on div "option 4 focused, 5 of 6. 6 results available. Use Up and Down to choose option…" at bounding box center [494, 293] width 461 height 35
click at [315, 459] on div "4" at bounding box center [493, 460] width 459 height 31
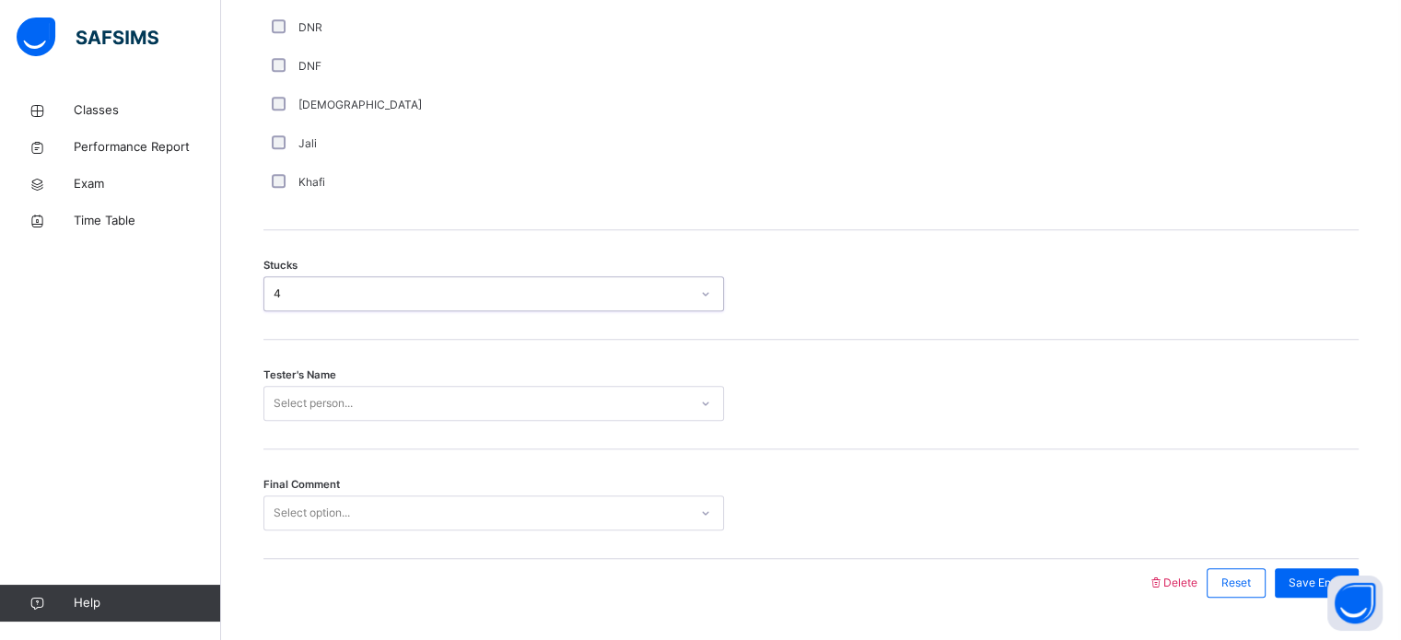
scroll to position [1445, 0]
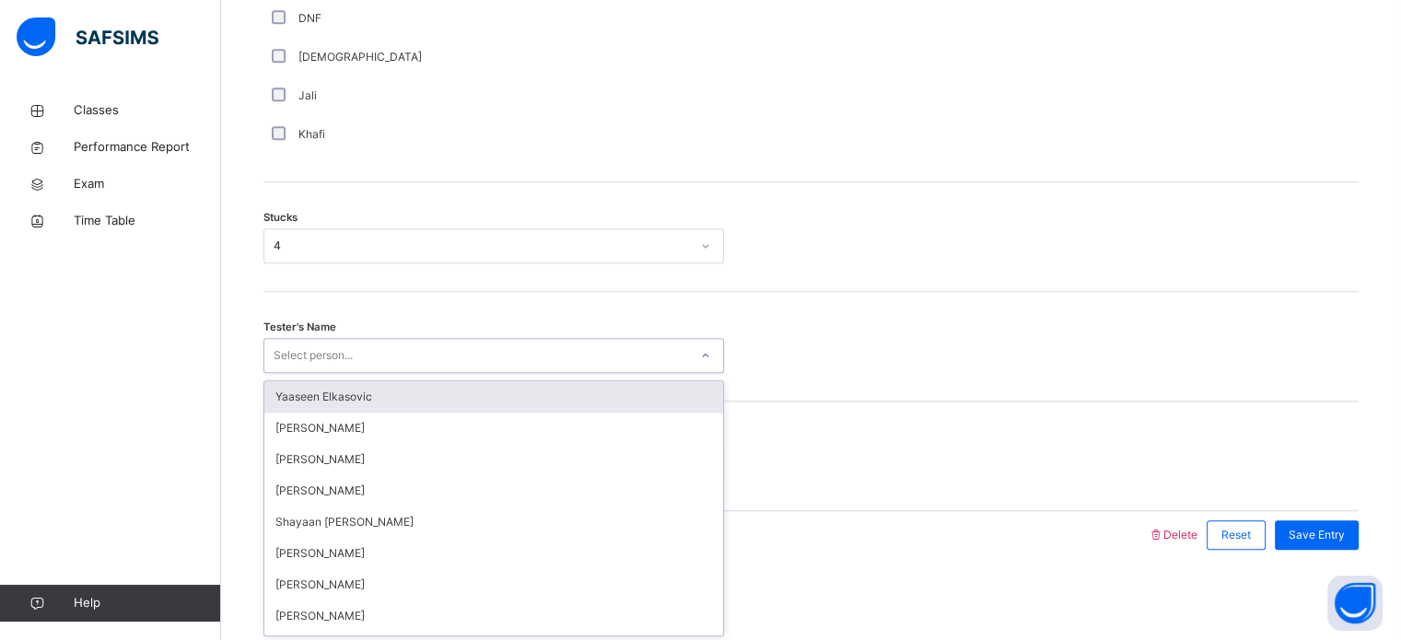
click at [332, 373] on div "option [PERSON_NAME] focused, 1 of 89. 89 results available. Use Up and Down to…" at bounding box center [494, 355] width 461 height 35
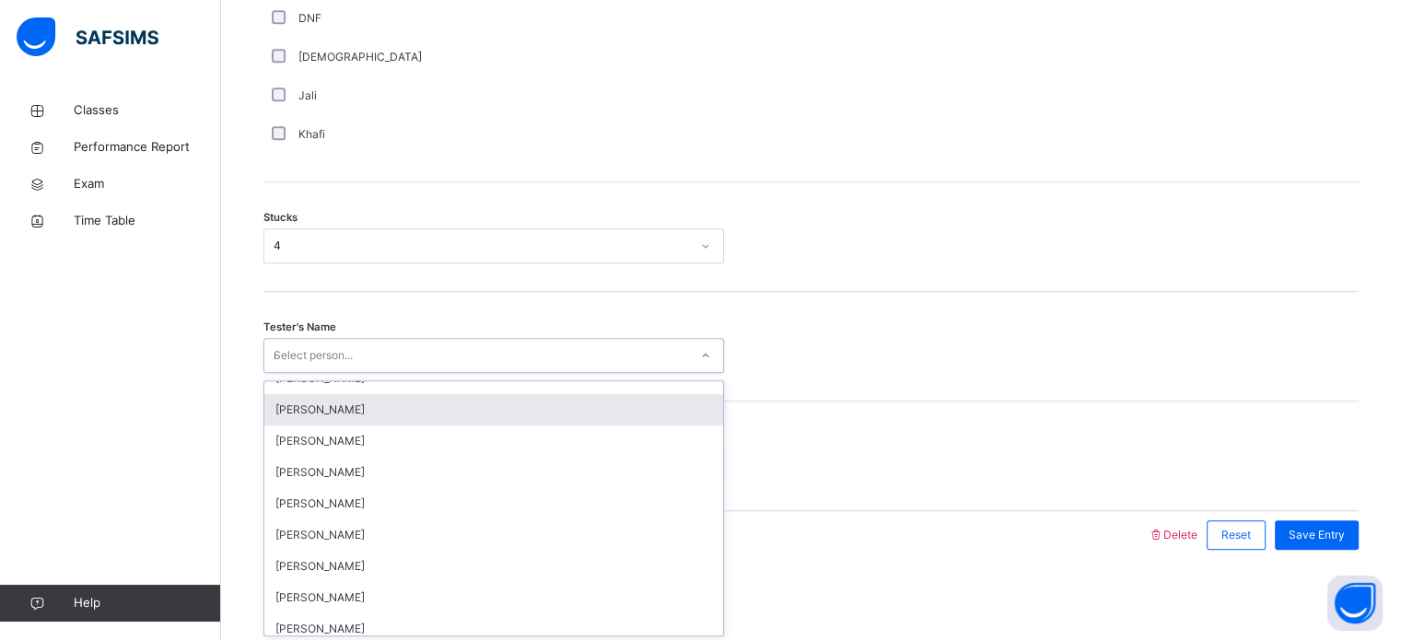
scroll to position [457, 0]
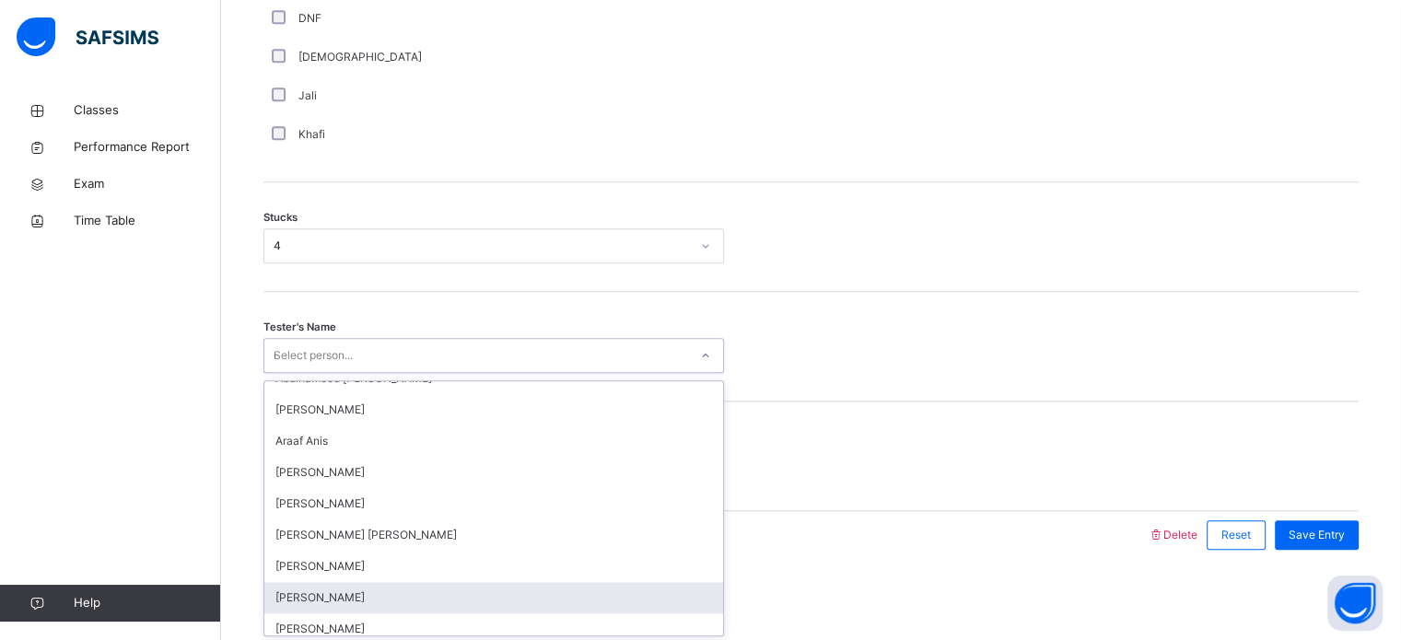
type input "**"
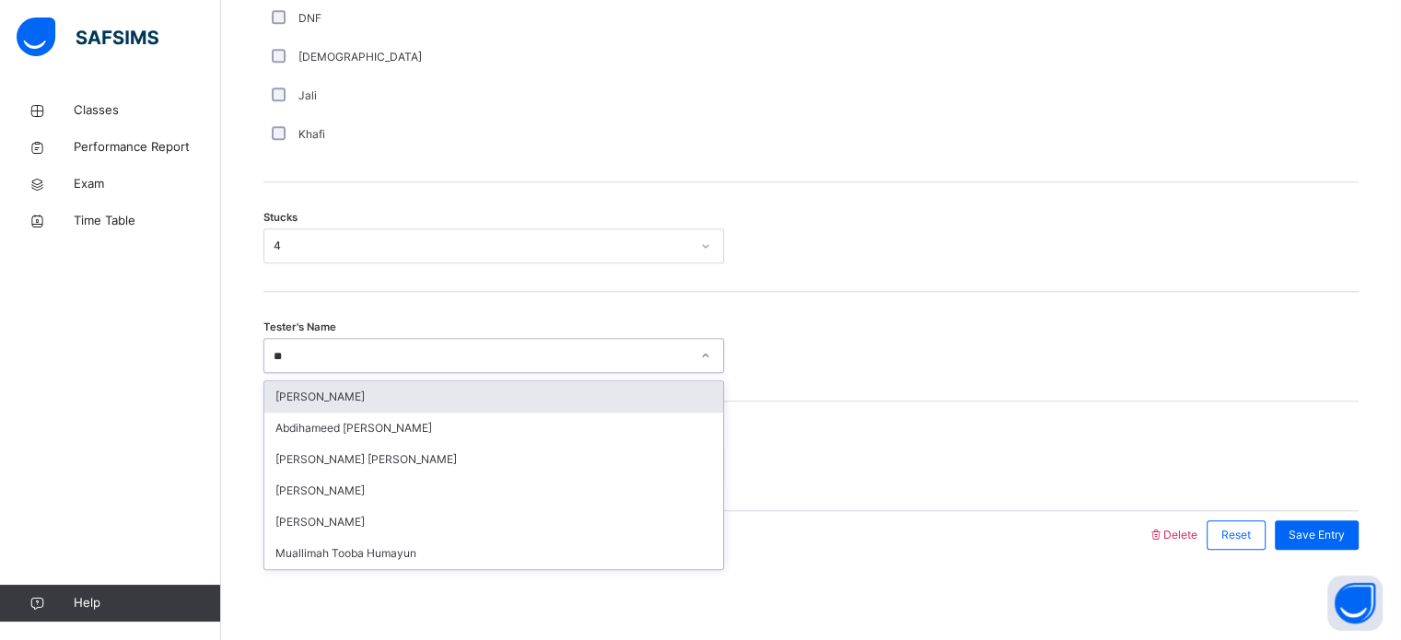
scroll to position [0, 0]
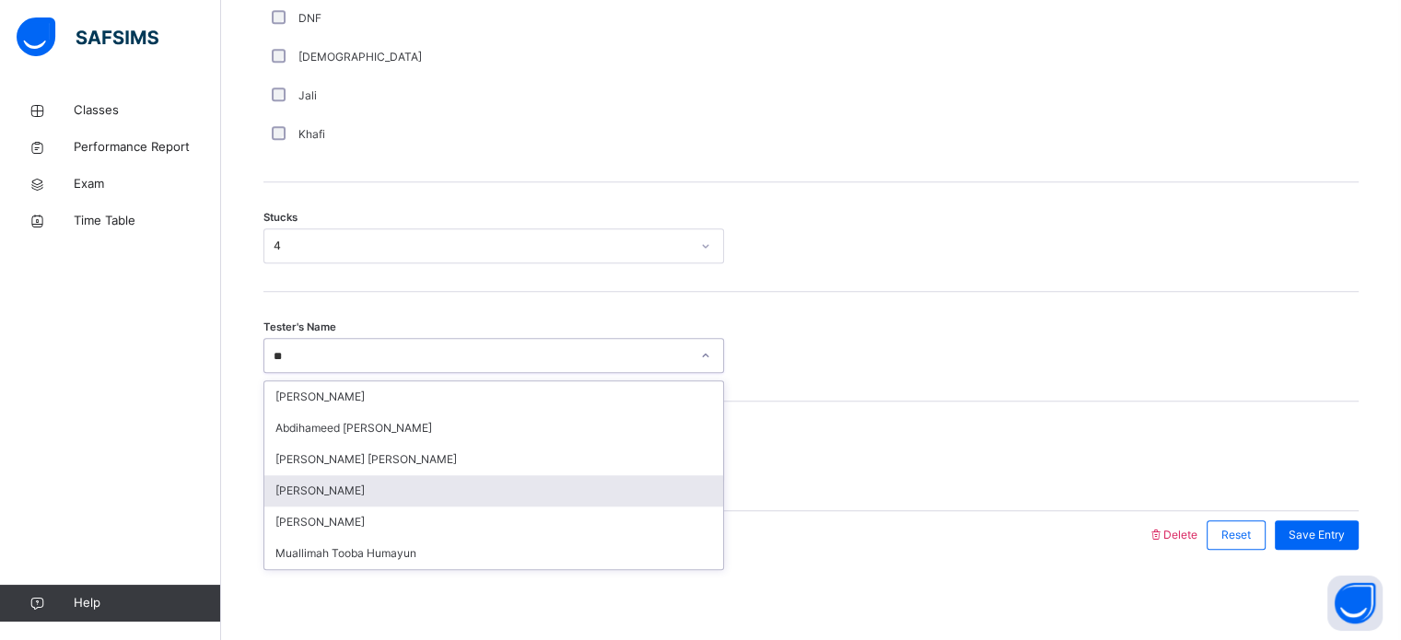
click at [369, 489] on div "[PERSON_NAME]" at bounding box center [493, 490] width 459 height 31
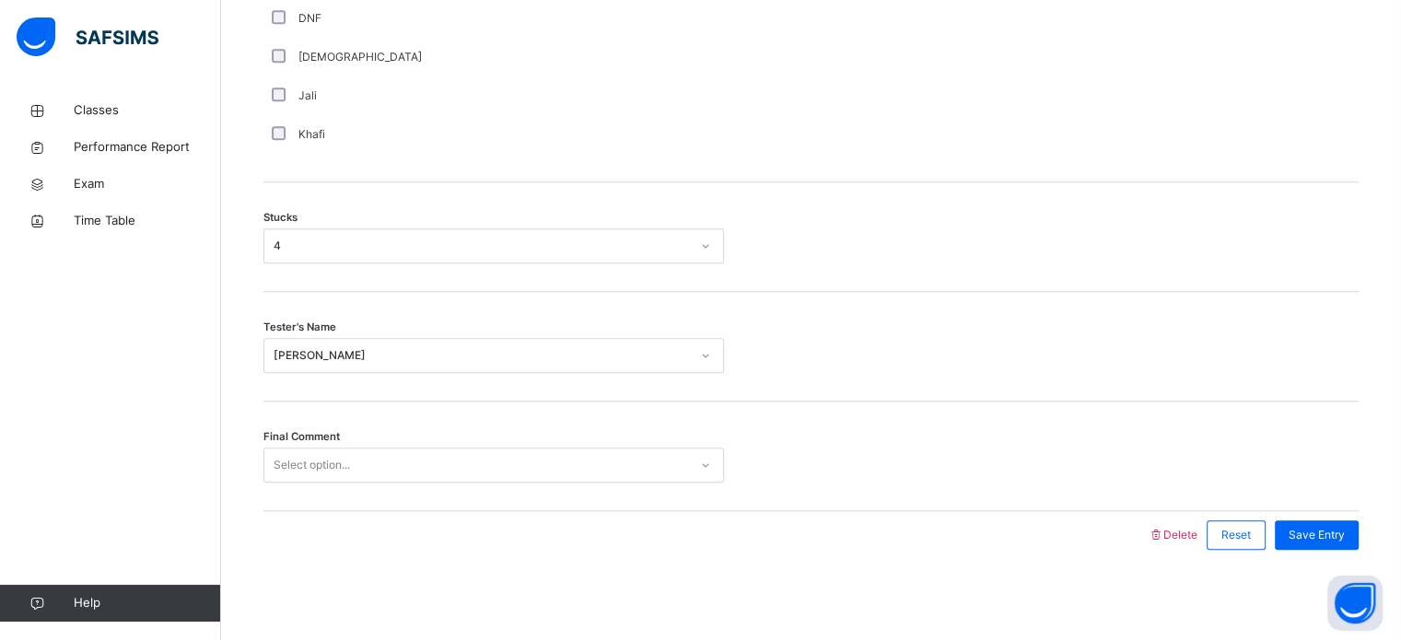
drag, startPoint x: 369, startPoint y: 489, endPoint x: 369, endPoint y: 475, distance: 14.7
click at [369, 475] on div "Final Comment Select option..." at bounding box center [812, 457] width 1096 height 110
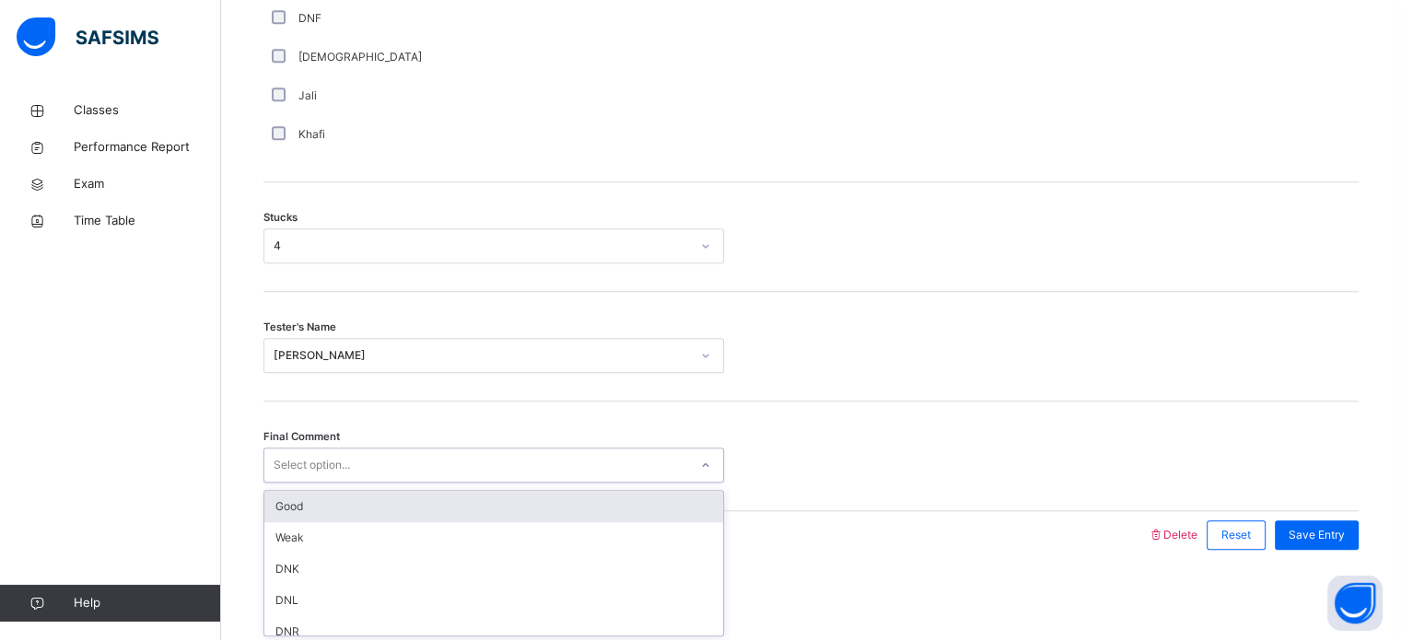
click at [369, 475] on div "Select option..." at bounding box center [476, 465] width 424 height 29
click at [386, 513] on div "Good" at bounding box center [493, 506] width 459 height 31
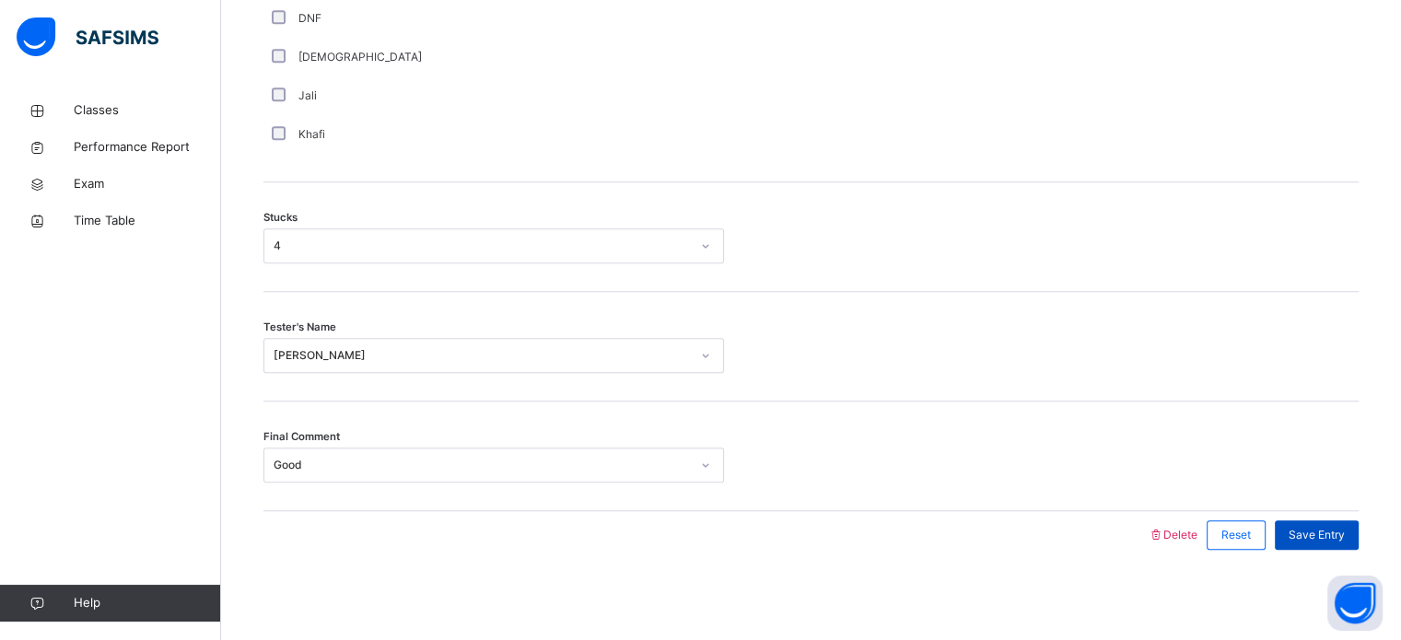
click at [1325, 522] on div "Save Entry" at bounding box center [1317, 535] width 84 height 29
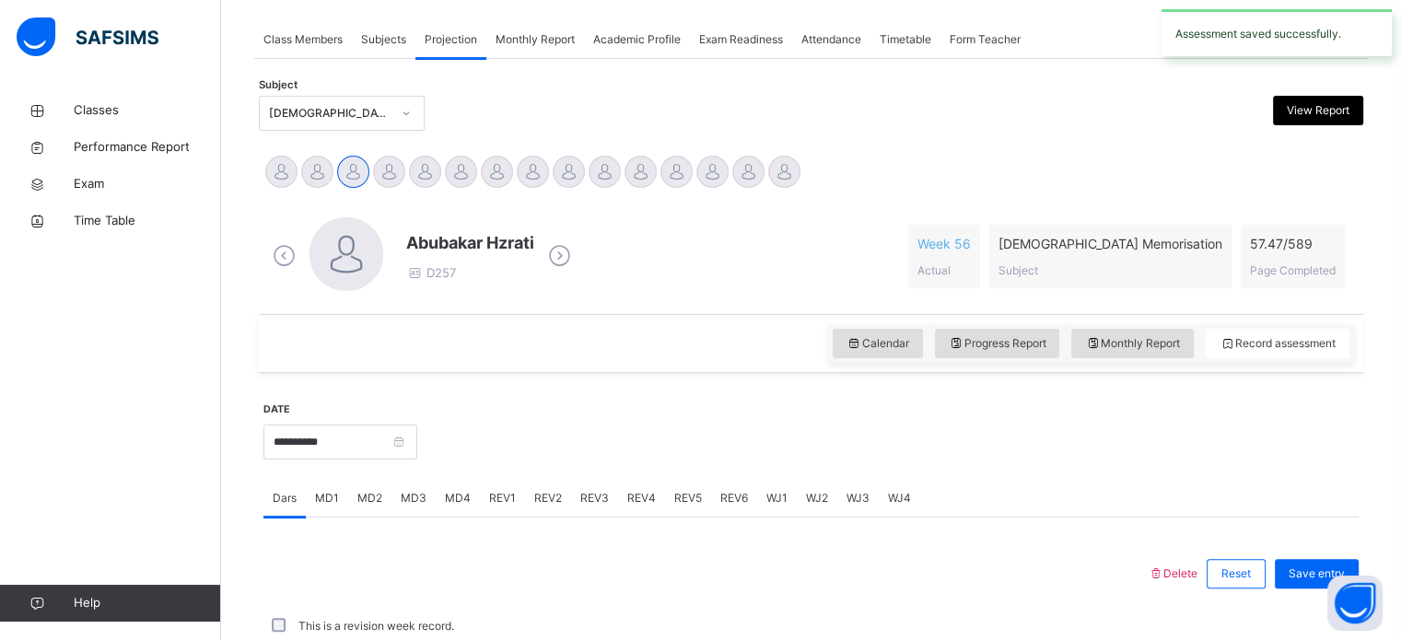
scroll to position [743, 0]
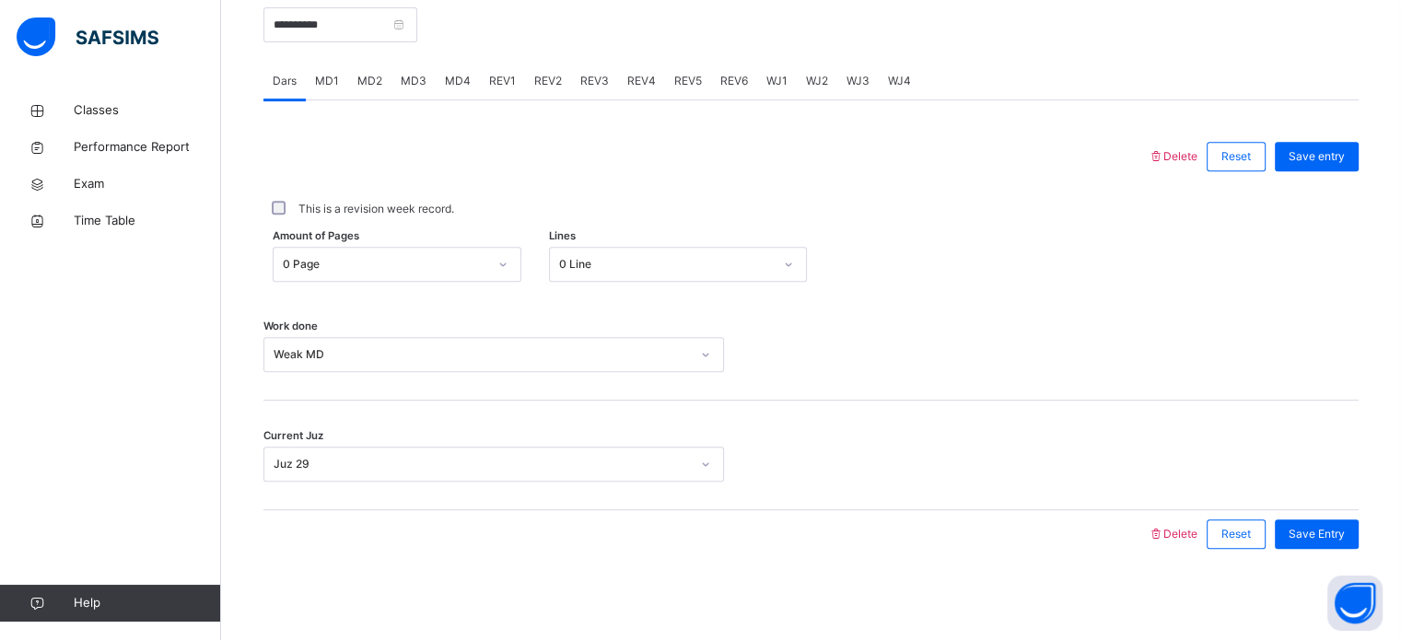
click at [449, 90] on div "MD4" at bounding box center [458, 81] width 44 height 37
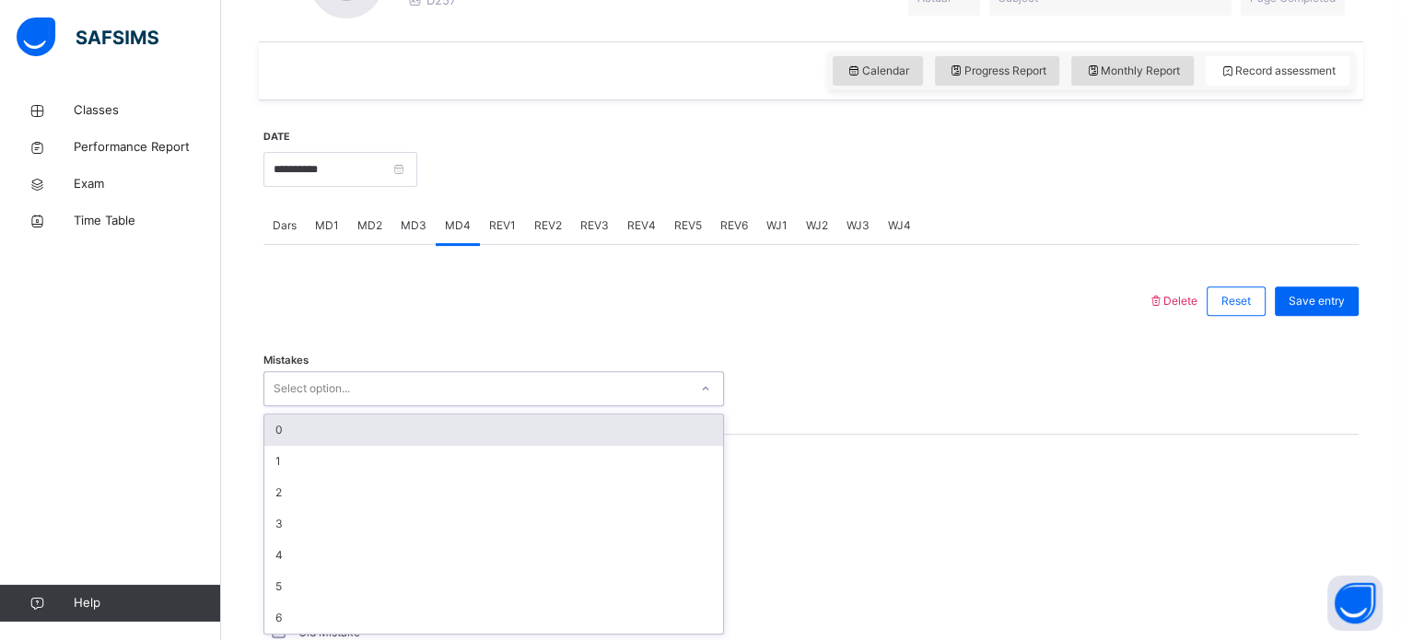
scroll to position [599, 0]
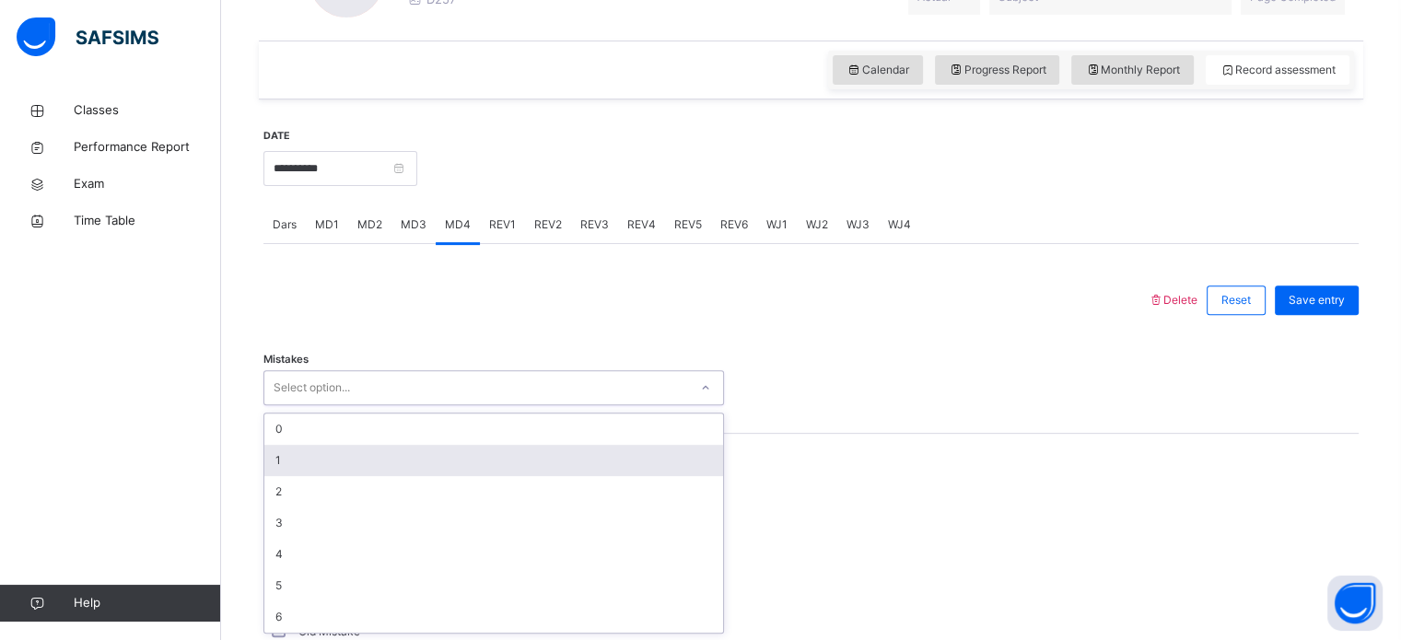
drag, startPoint x: 384, startPoint y: 420, endPoint x: 370, endPoint y: 447, distance: 30.1
click at [370, 405] on div "option 1 focused, 2 of 7. 7 results available. Use Up and Down to choose option…" at bounding box center [494, 387] width 461 height 35
click at [370, 447] on div "1" at bounding box center [493, 460] width 459 height 31
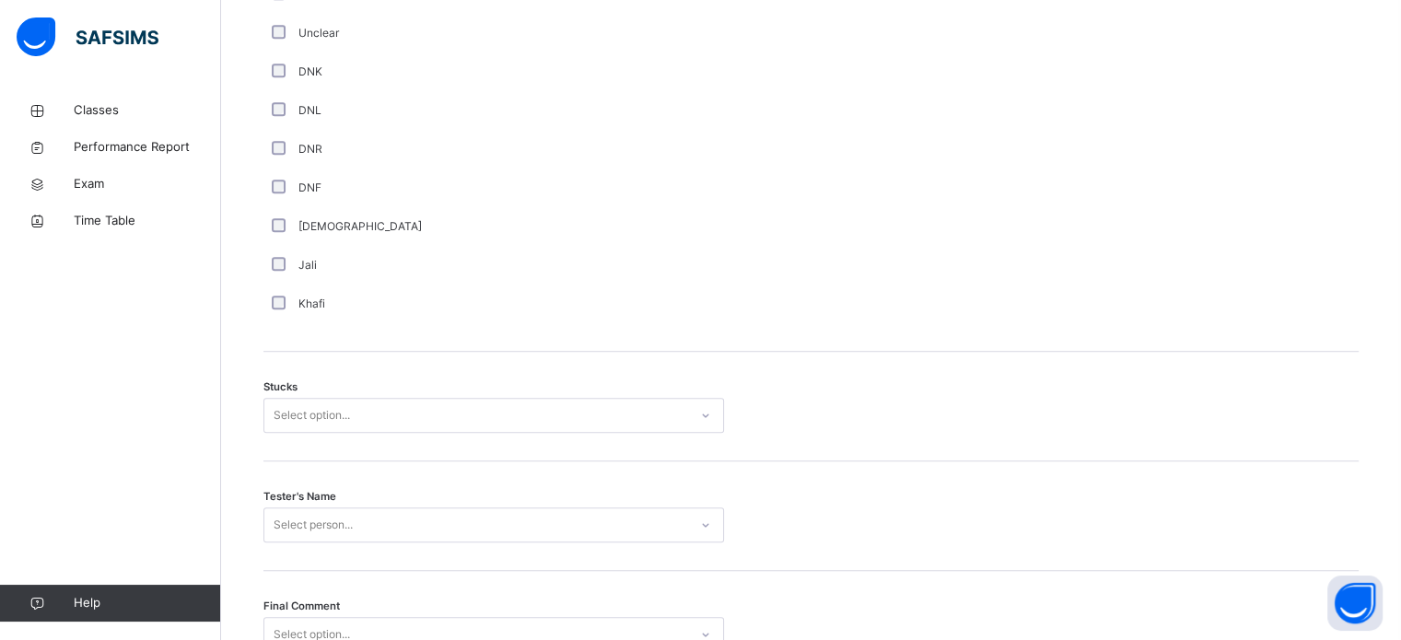
scroll to position [1276, 0]
click at [315, 394] on div "Stucks Select option..." at bounding box center [812, 406] width 1096 height 110
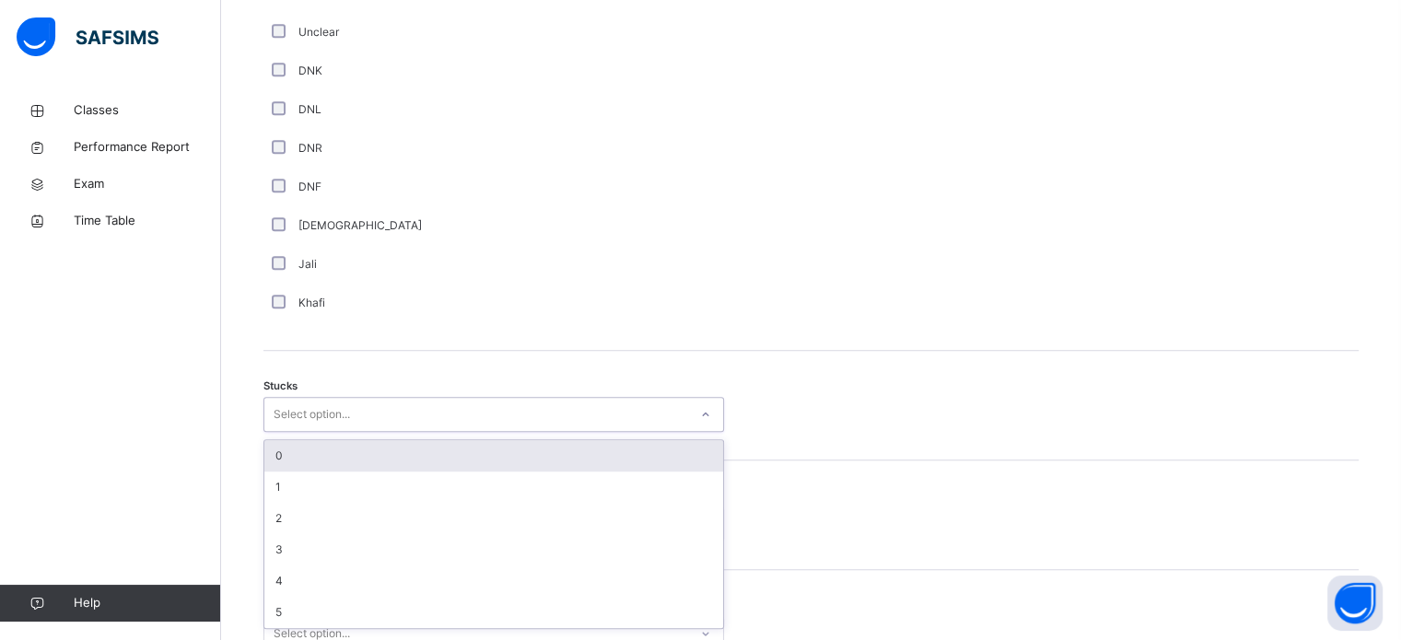
click at [315, 400] on div "Select option..." at bounding box center [312, 414] width 76 height 35
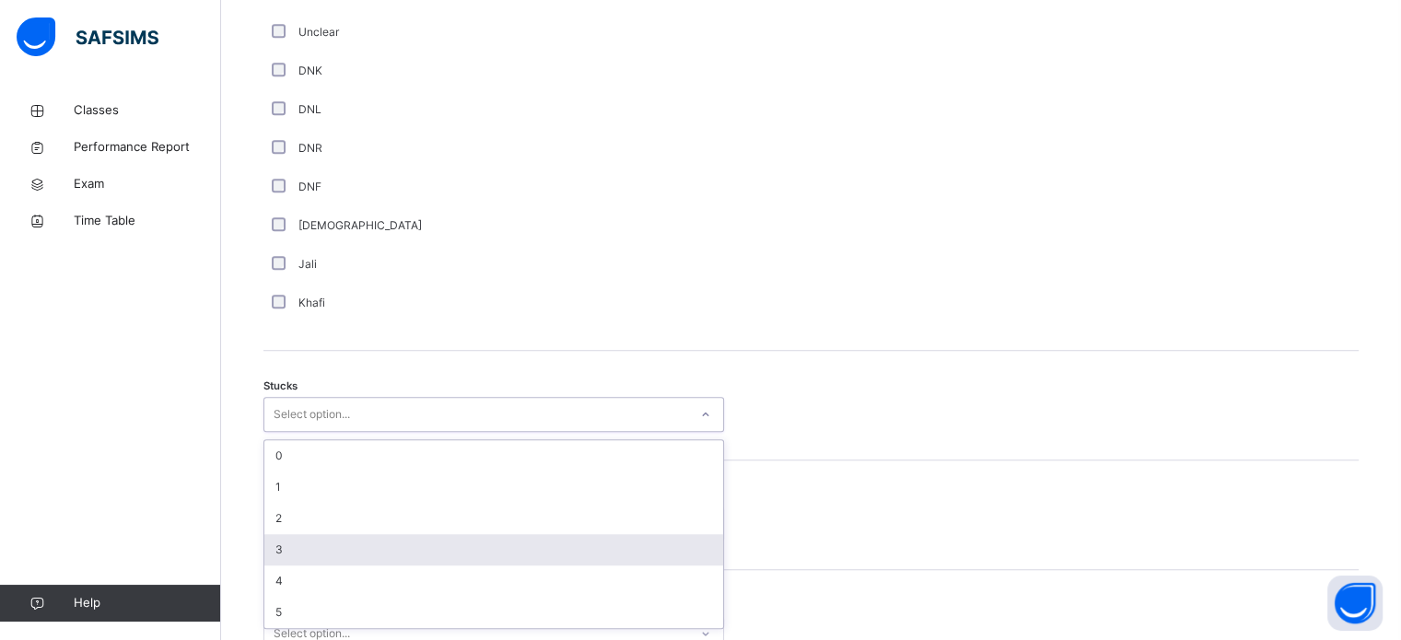
click at [362, 540] on div "3" at bounding box center [493, 549] width 459 height 31
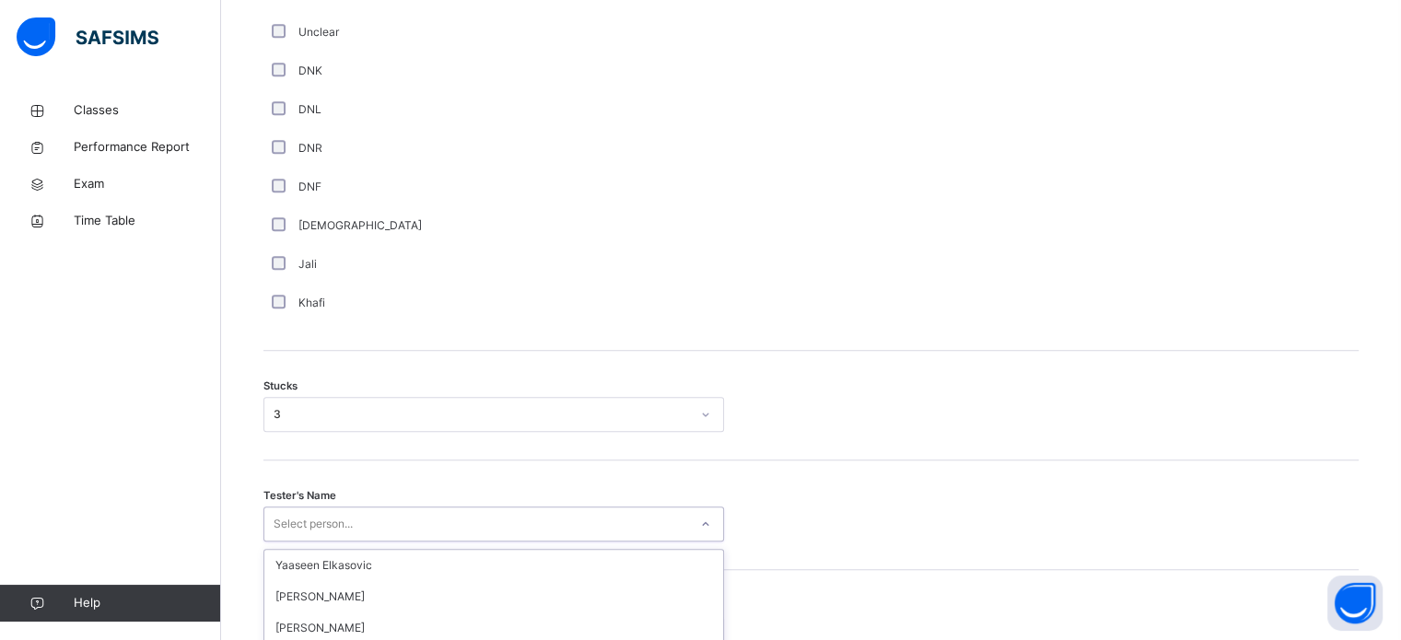
scroll to position [1445, 0]
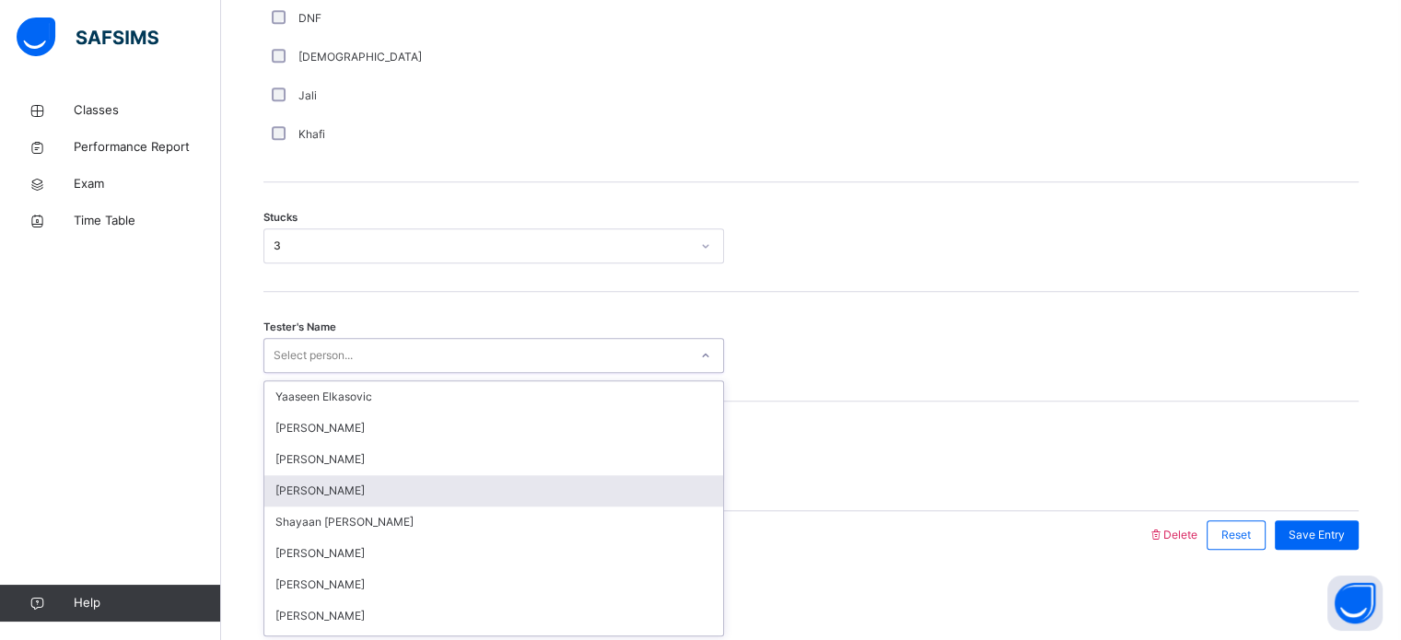
click at [379, 373] on div "option [PERSON_NAME] focused, 4 of 89. 89 results available. Use Up and Down to…" at bounding box center [494, 355] width 461 height 35
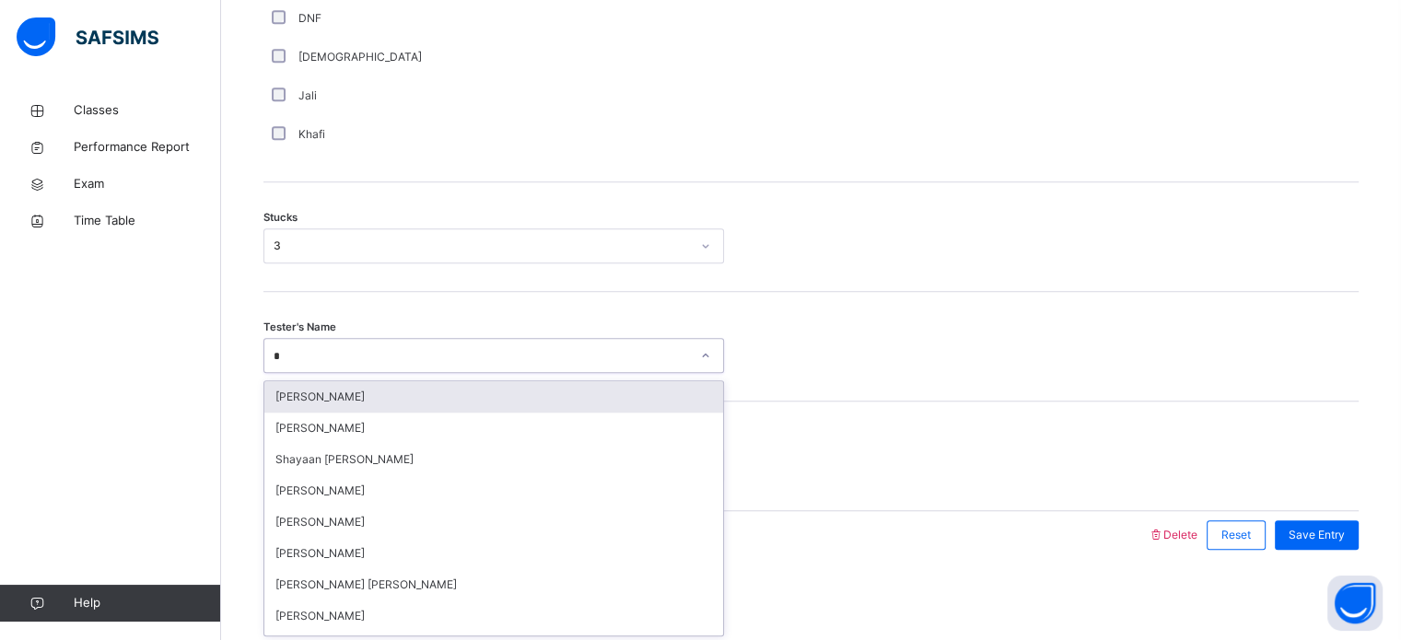
type input "**"
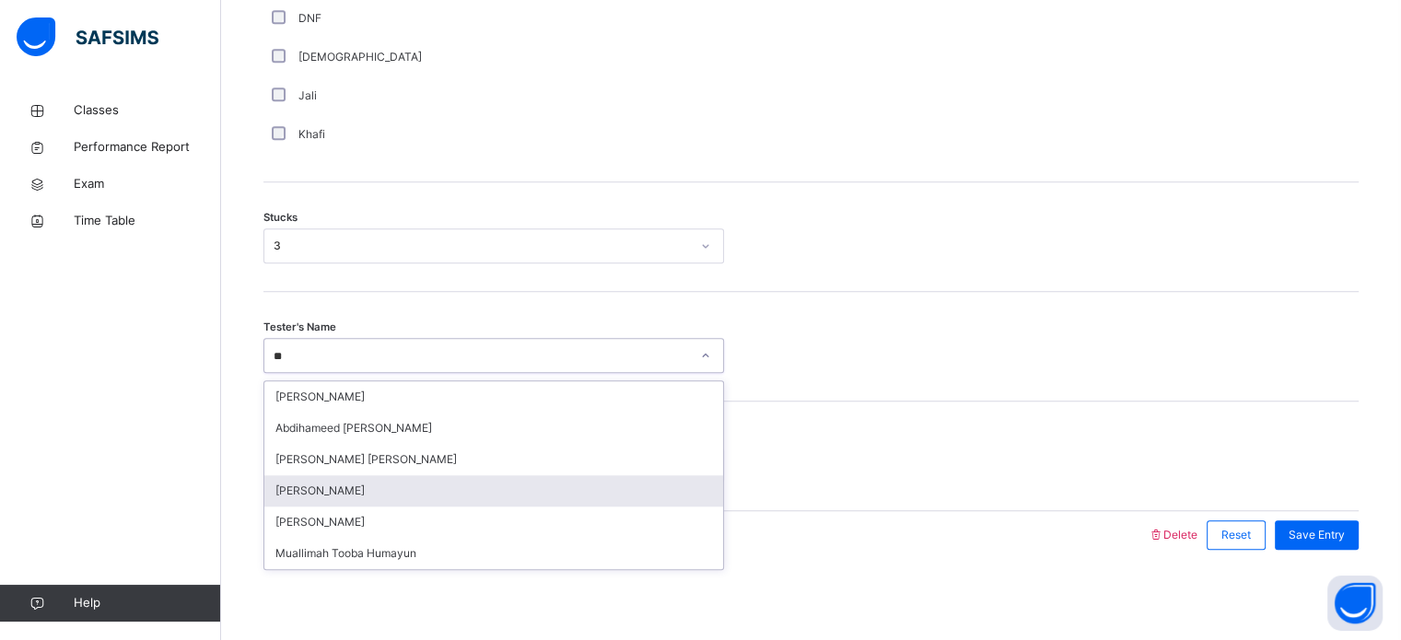
click at [376, 494] on div "[PERSON_NAME]" at bounding box center [493, 490] width 459 height 31
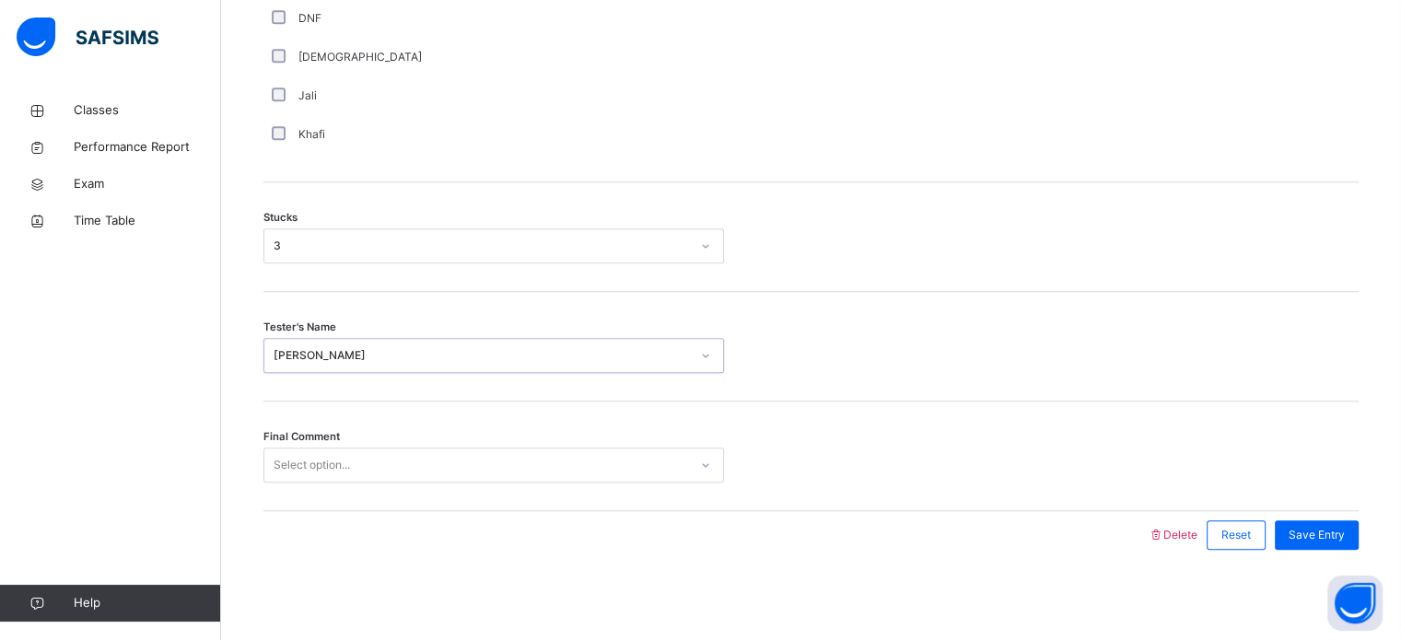
click at [380, 469] on div "Select option..." at bounding box center [476, 465] width 424 height 29
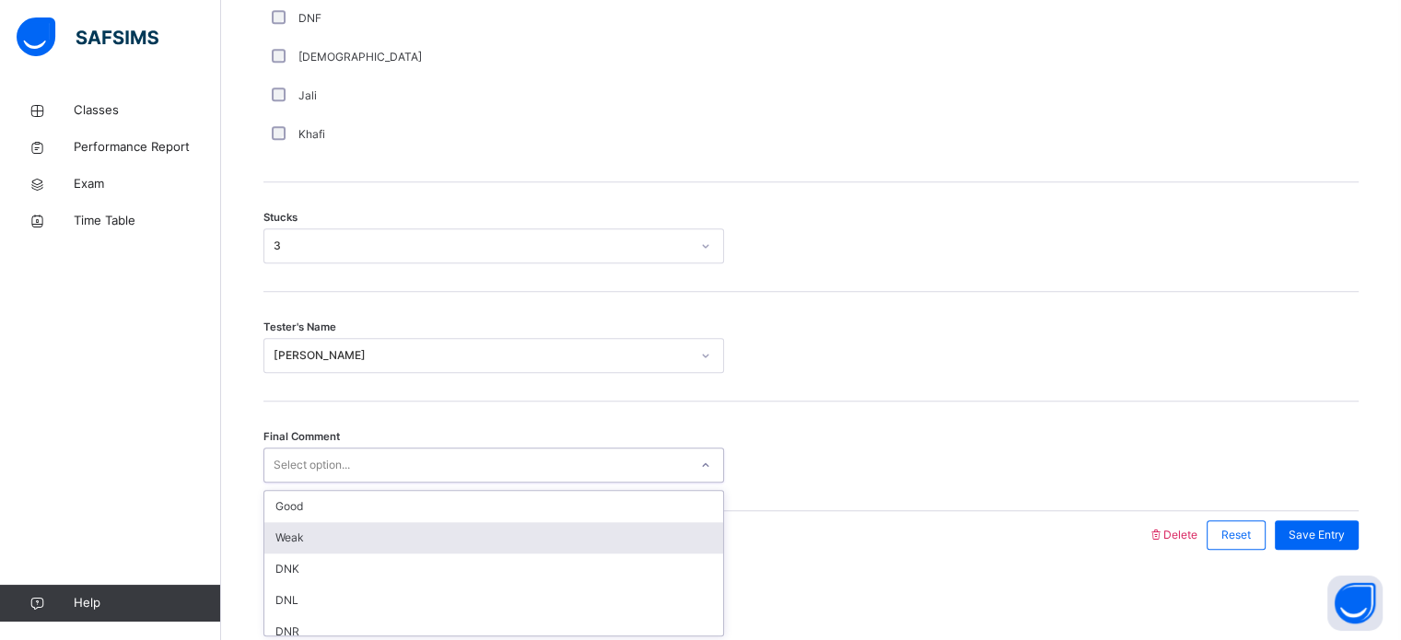
click at [383, 539] on div "Weak" at bounding box center [493, 537] width 459 height 31
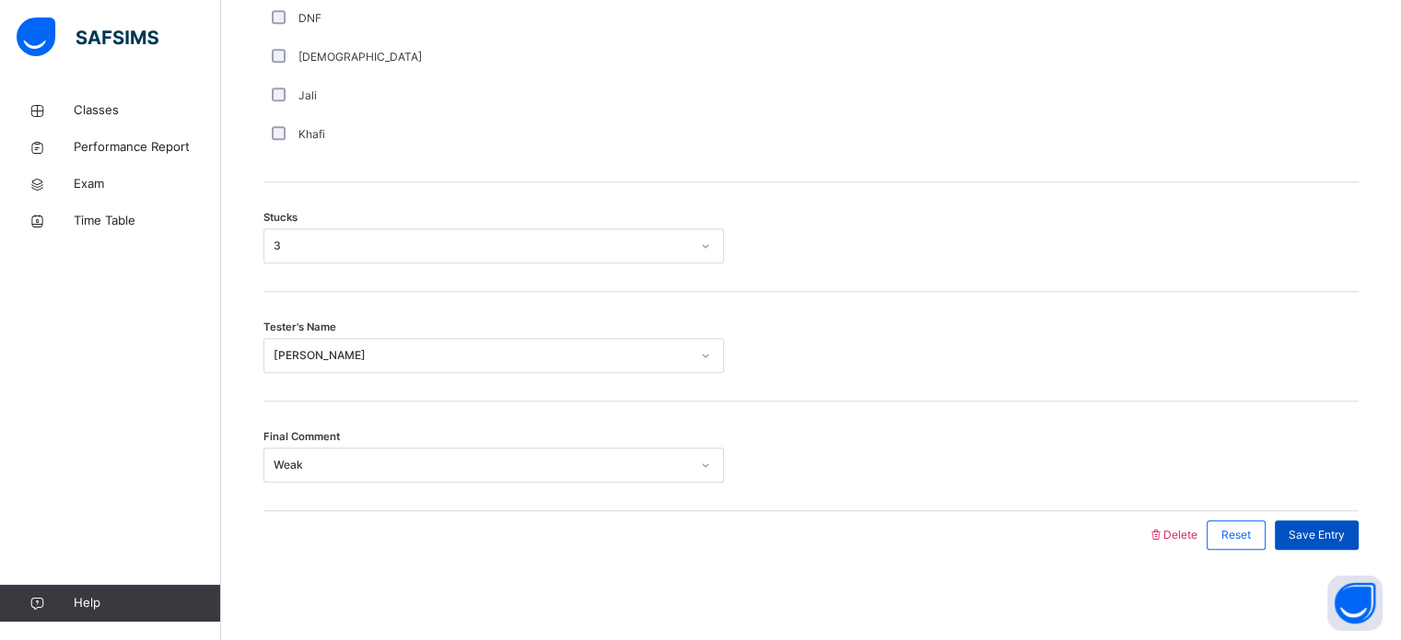
click at [1342, 533] on span "Save Entry" at bounding box center [1317, 535] width 56 height 17
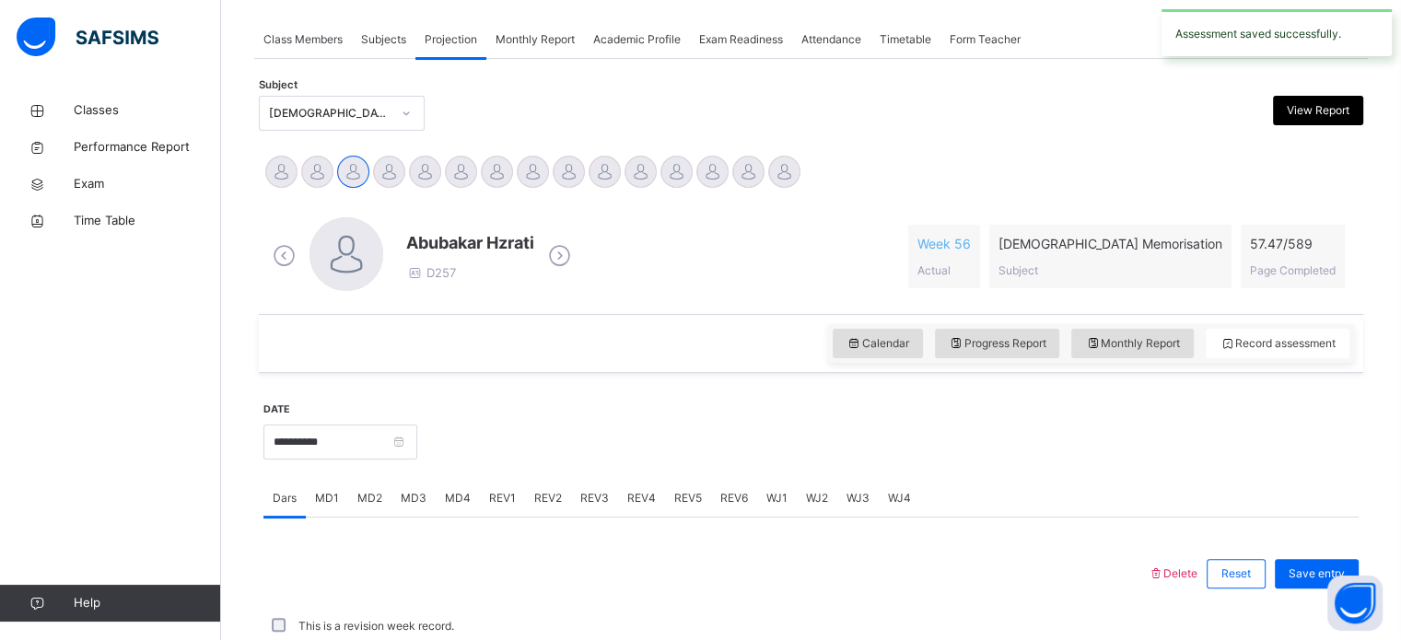
scroll to position [743, 0]
